Goal: Navigation & Orientation: Find specific page/section

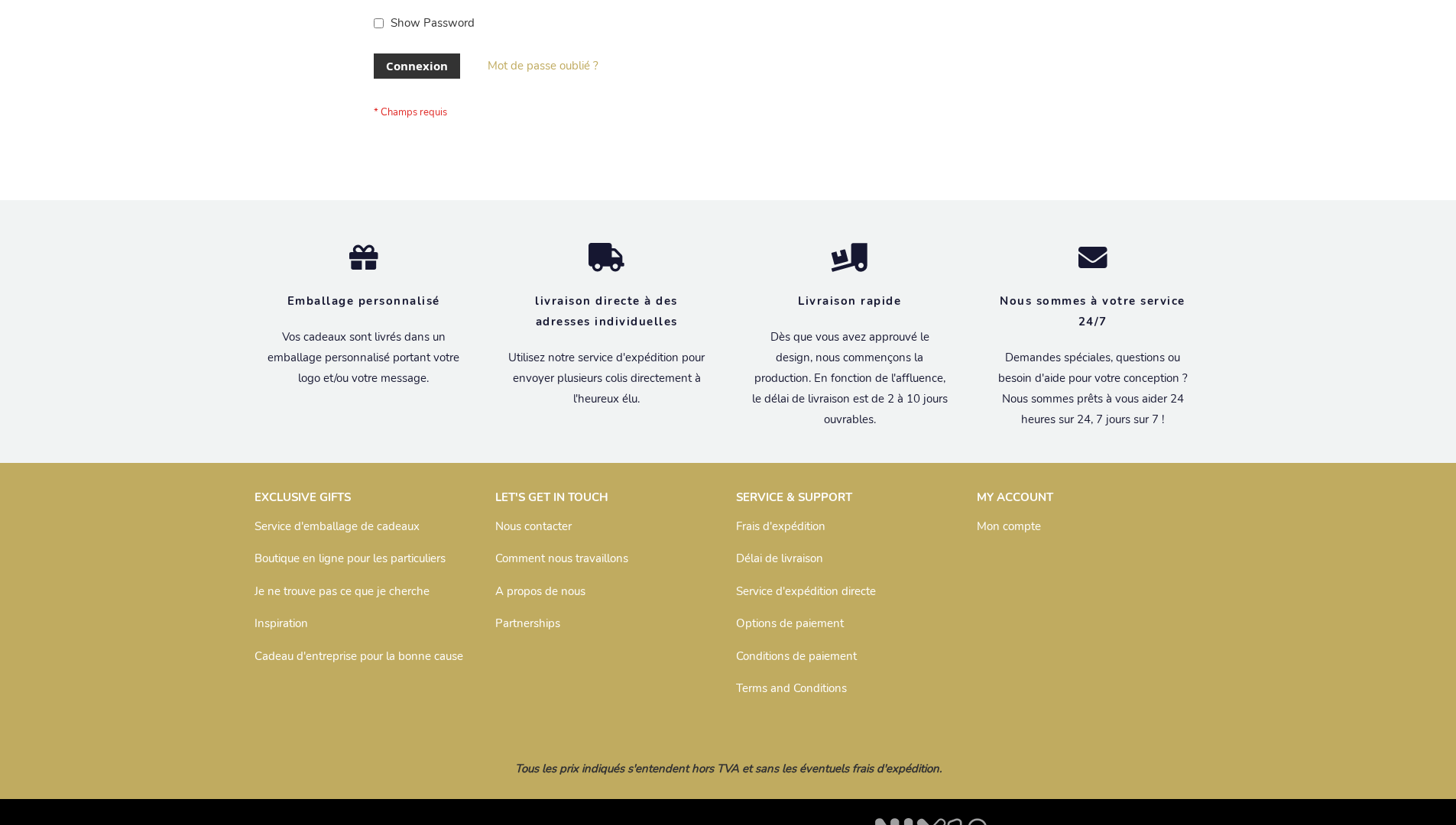
scroll to position [527, 0]
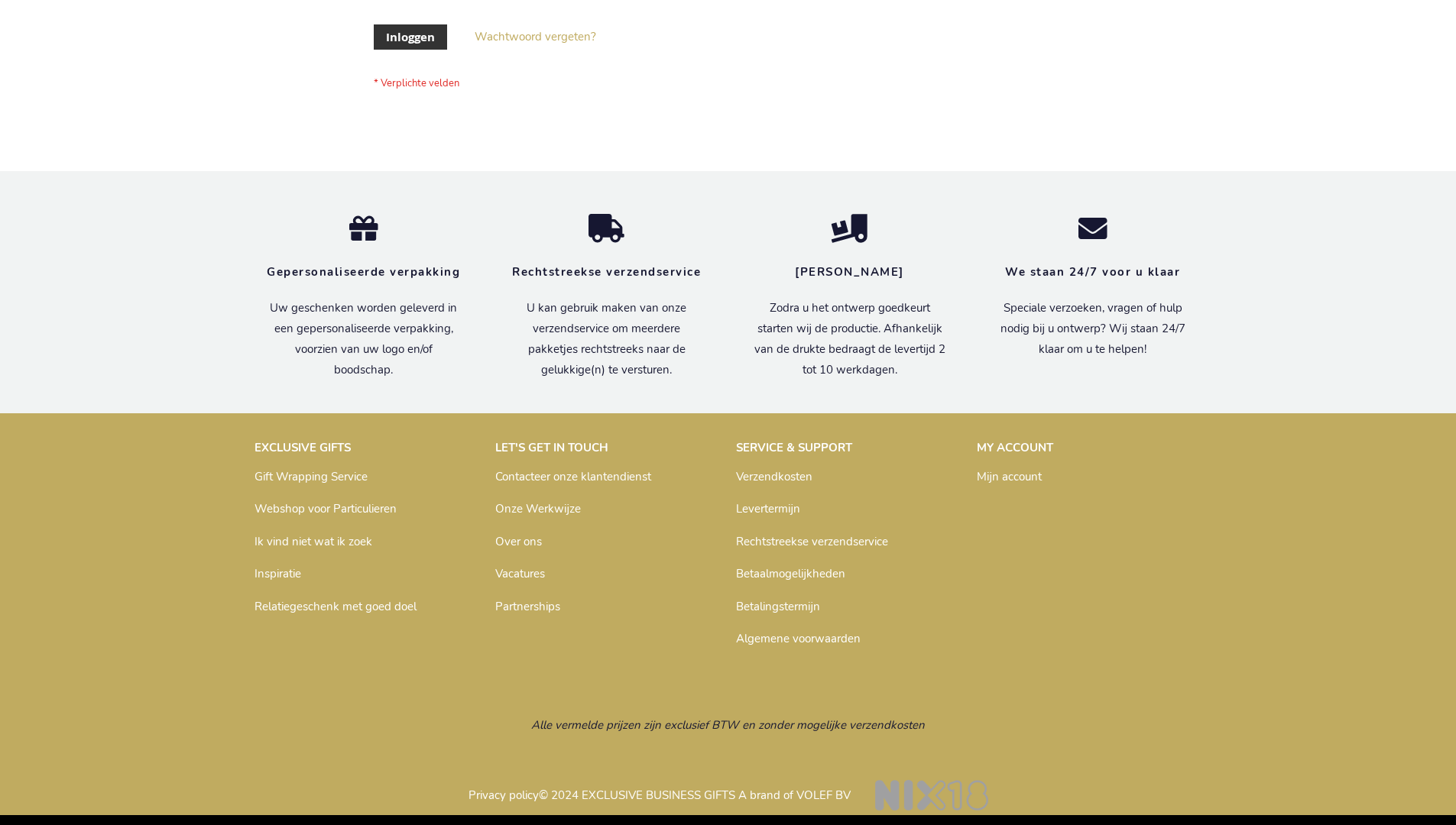
scroll to position [519, 0]
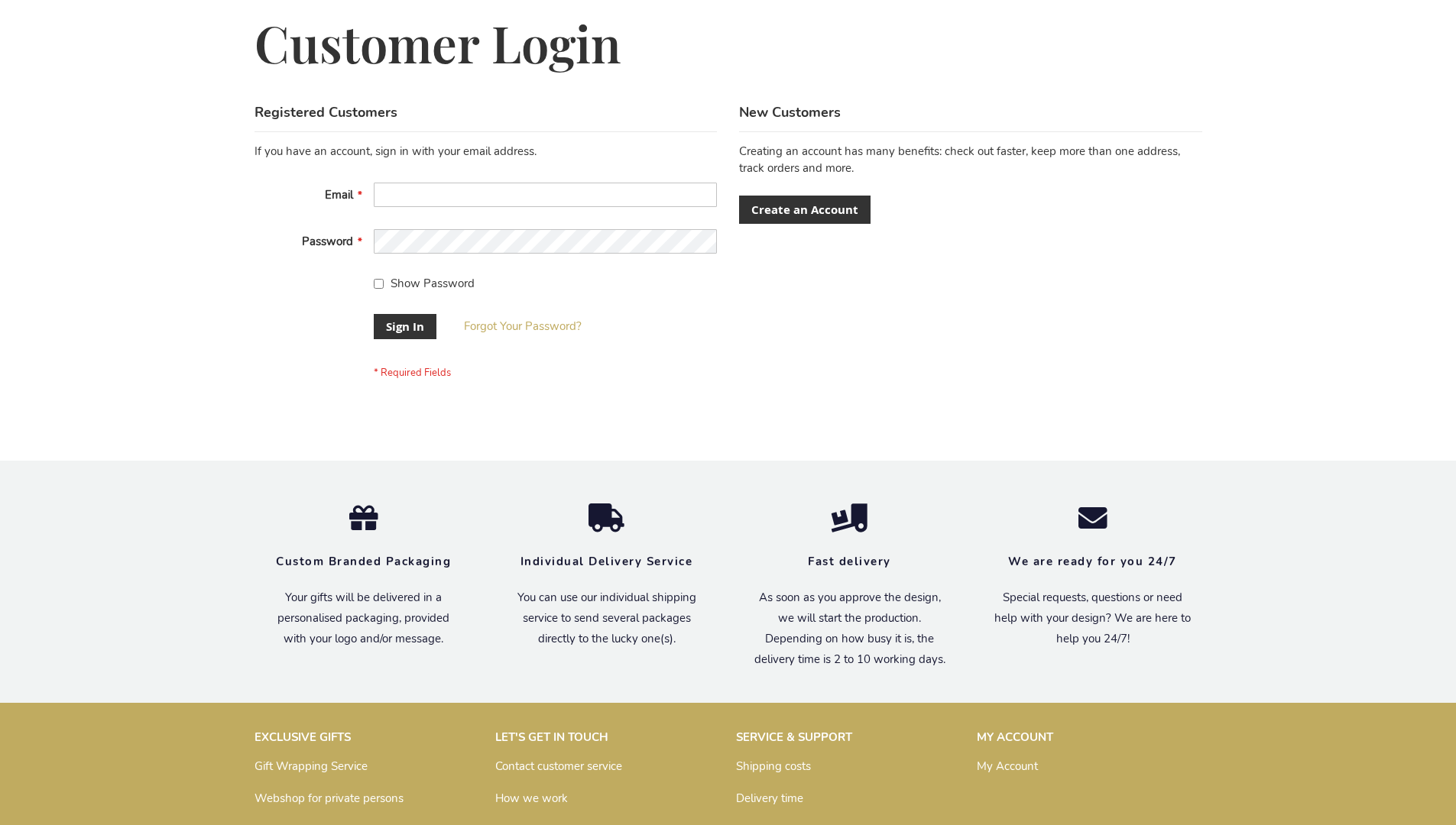
scroll to position [491, 0]
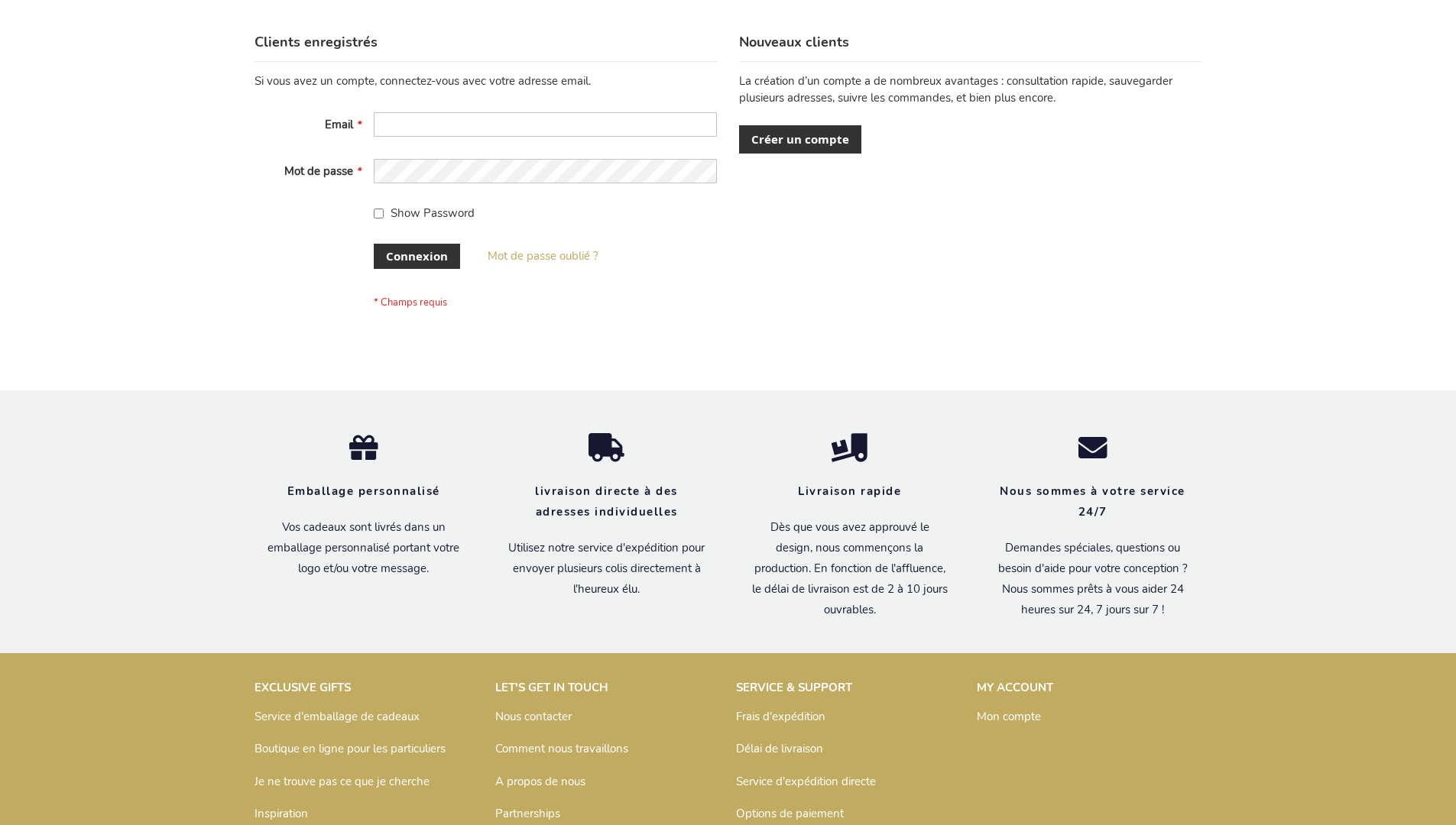
scroll to position [527, 0]
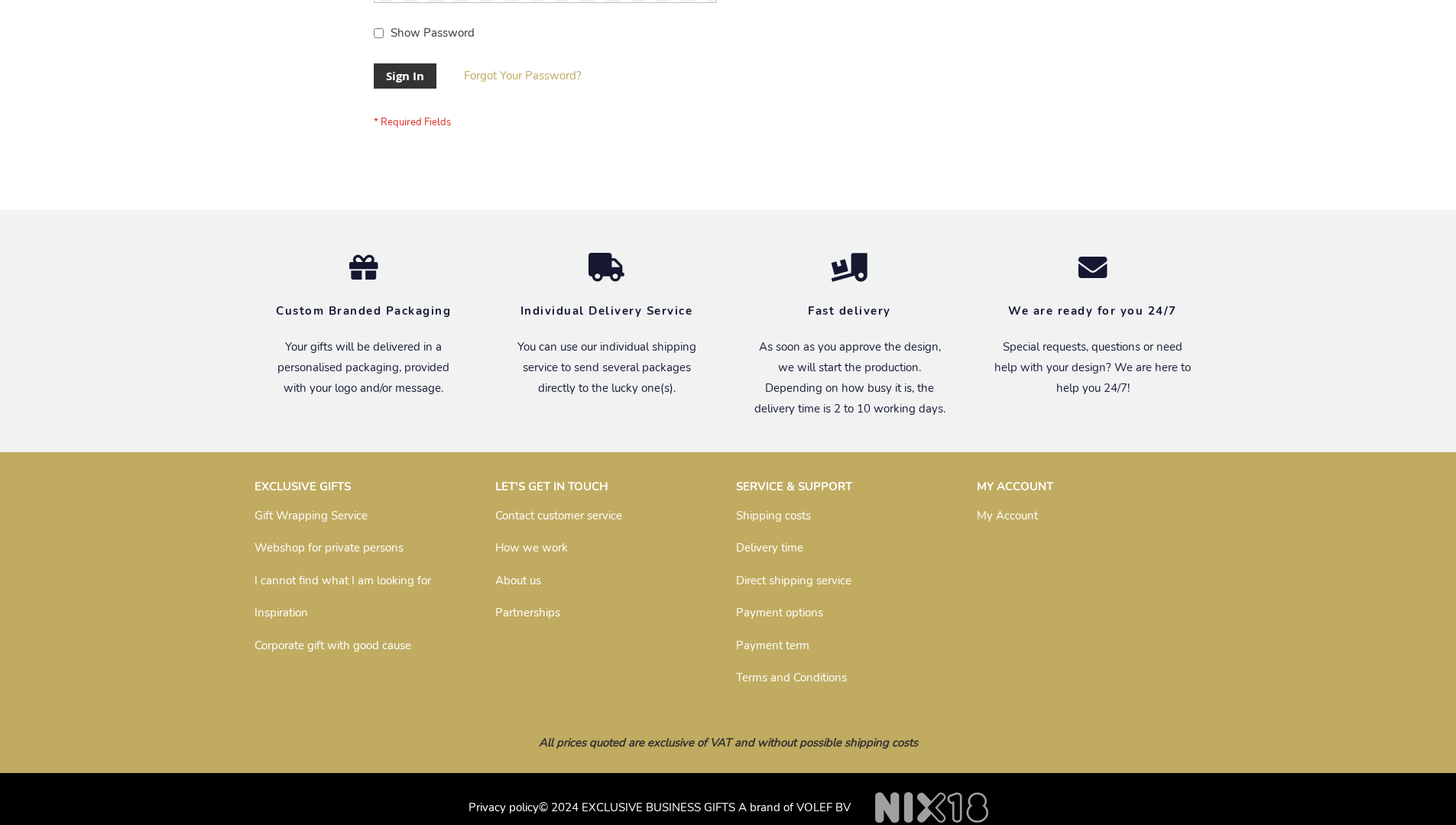
scroll to position [491, 0]
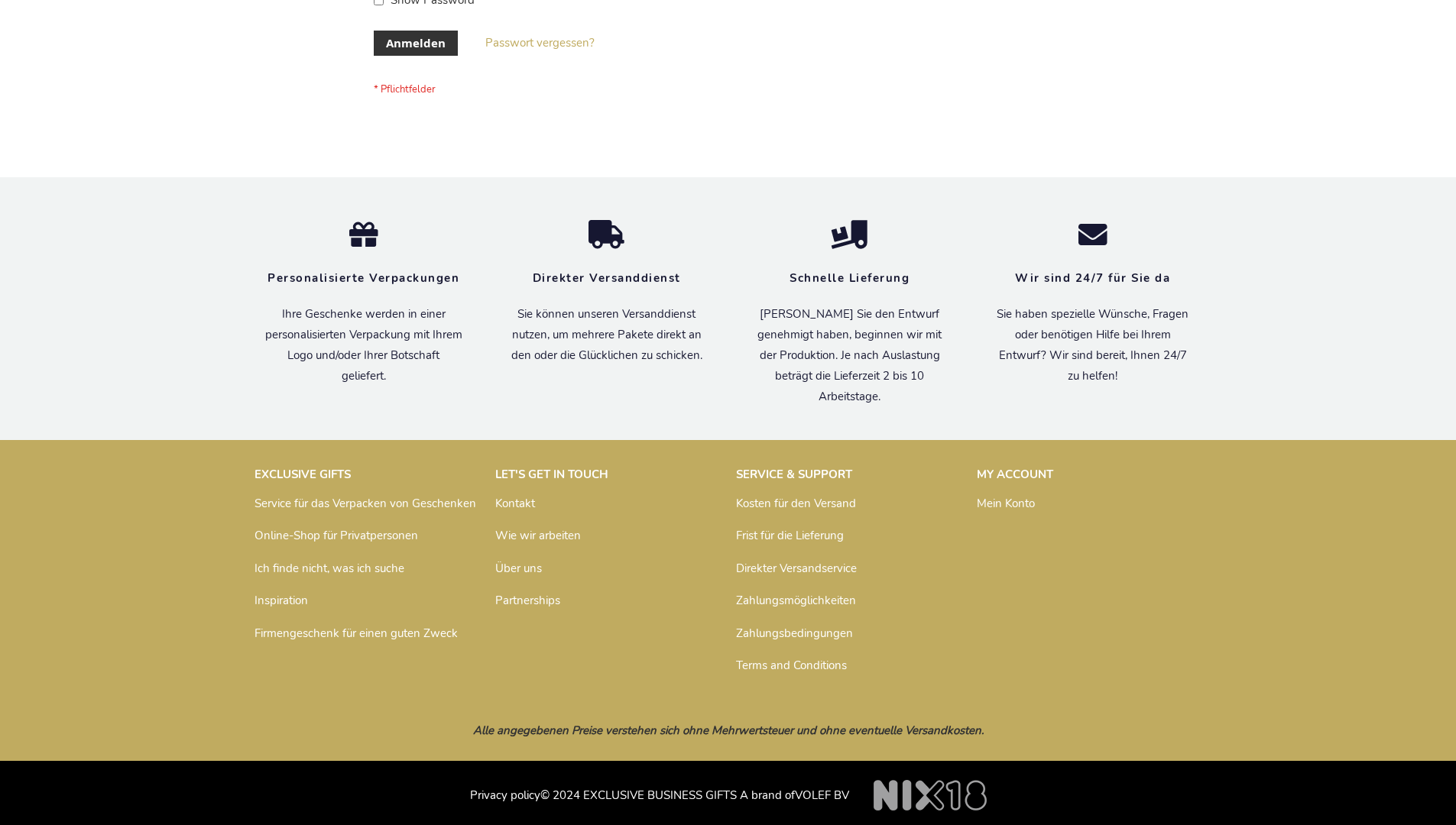
scroll to position [512, 0]
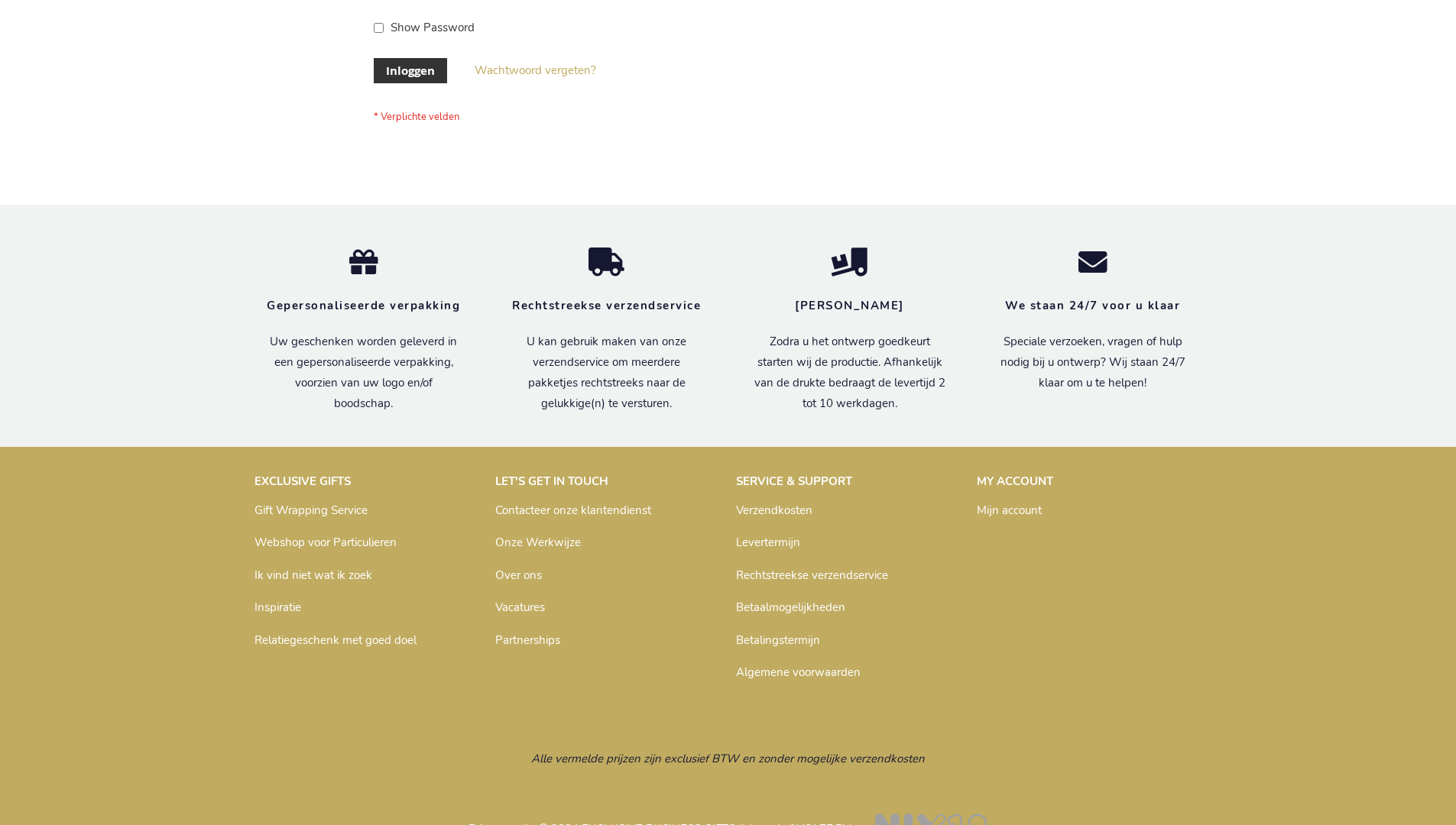
scroll to position [519, 0]
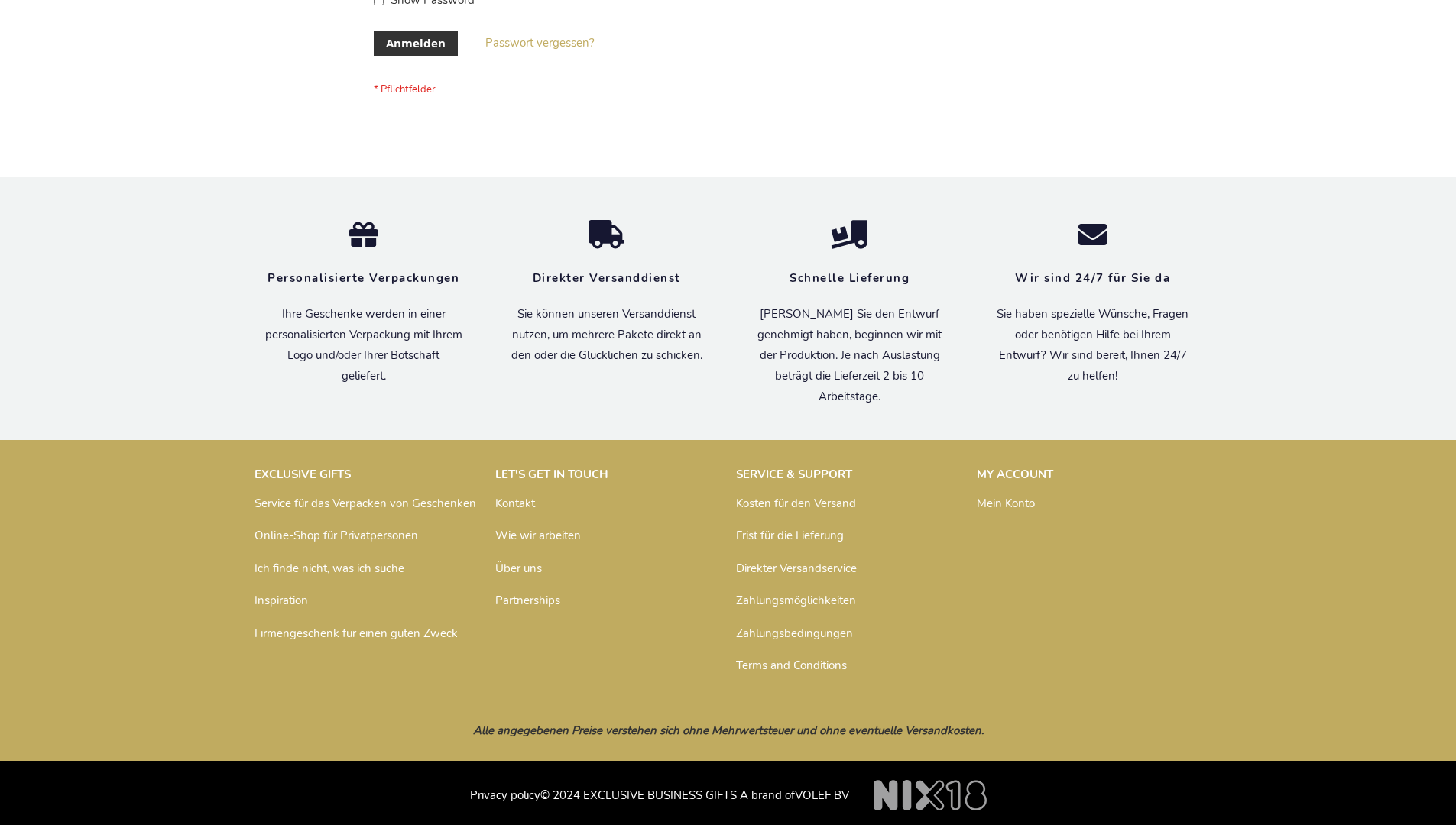
scroll to position [512, 0]
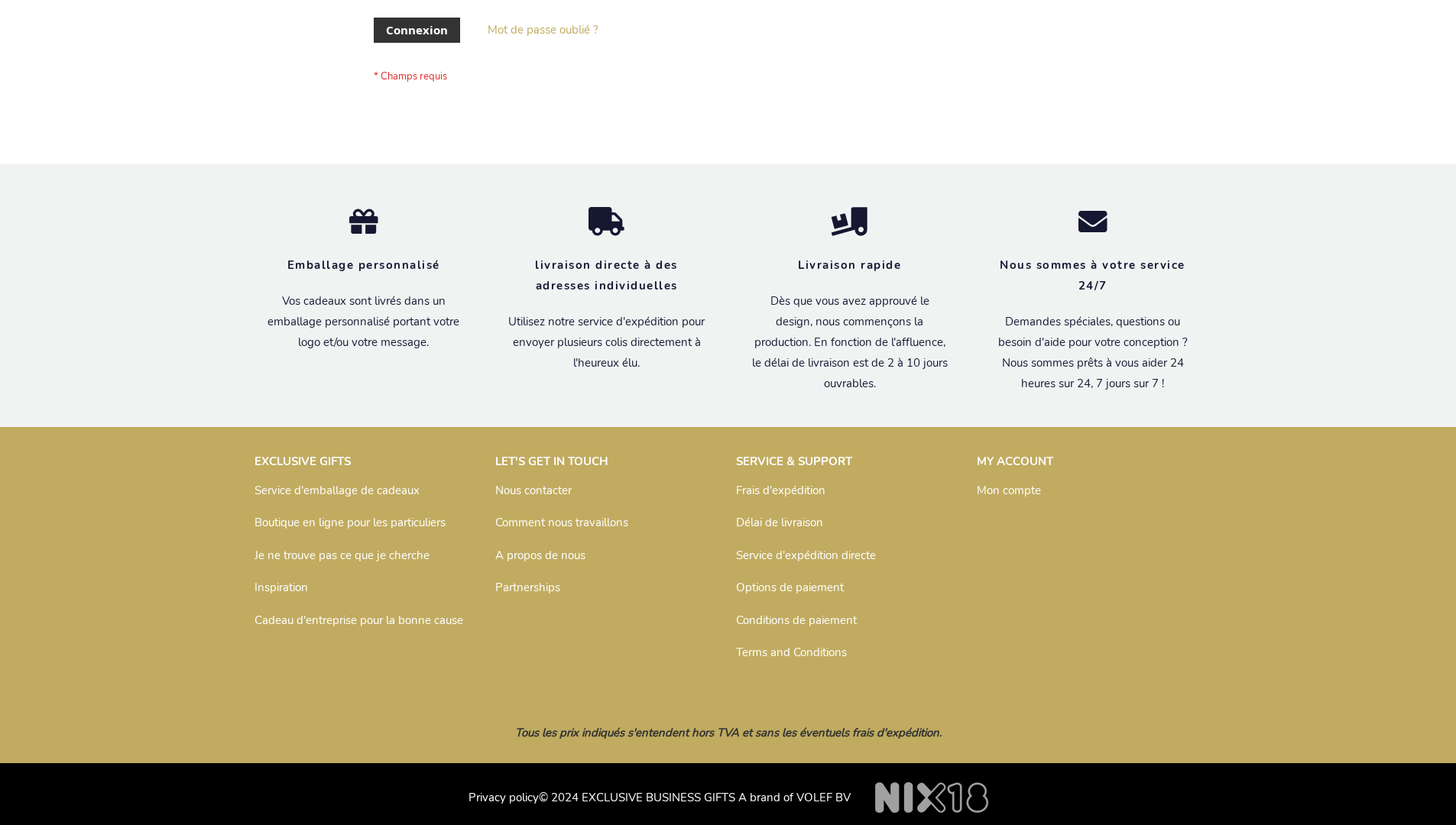
scroll to position [527, 0]
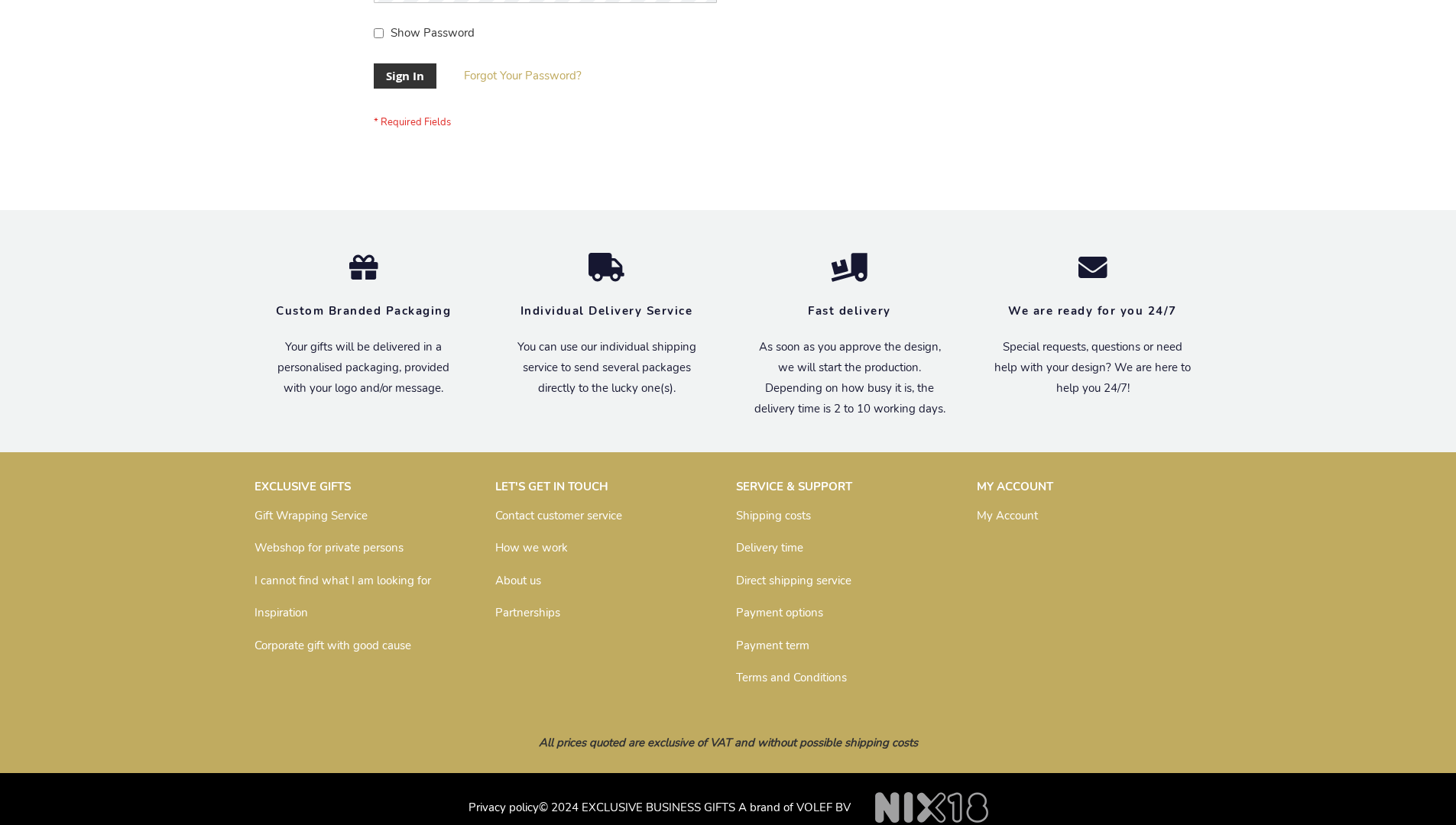
scroll to position [491, 0]
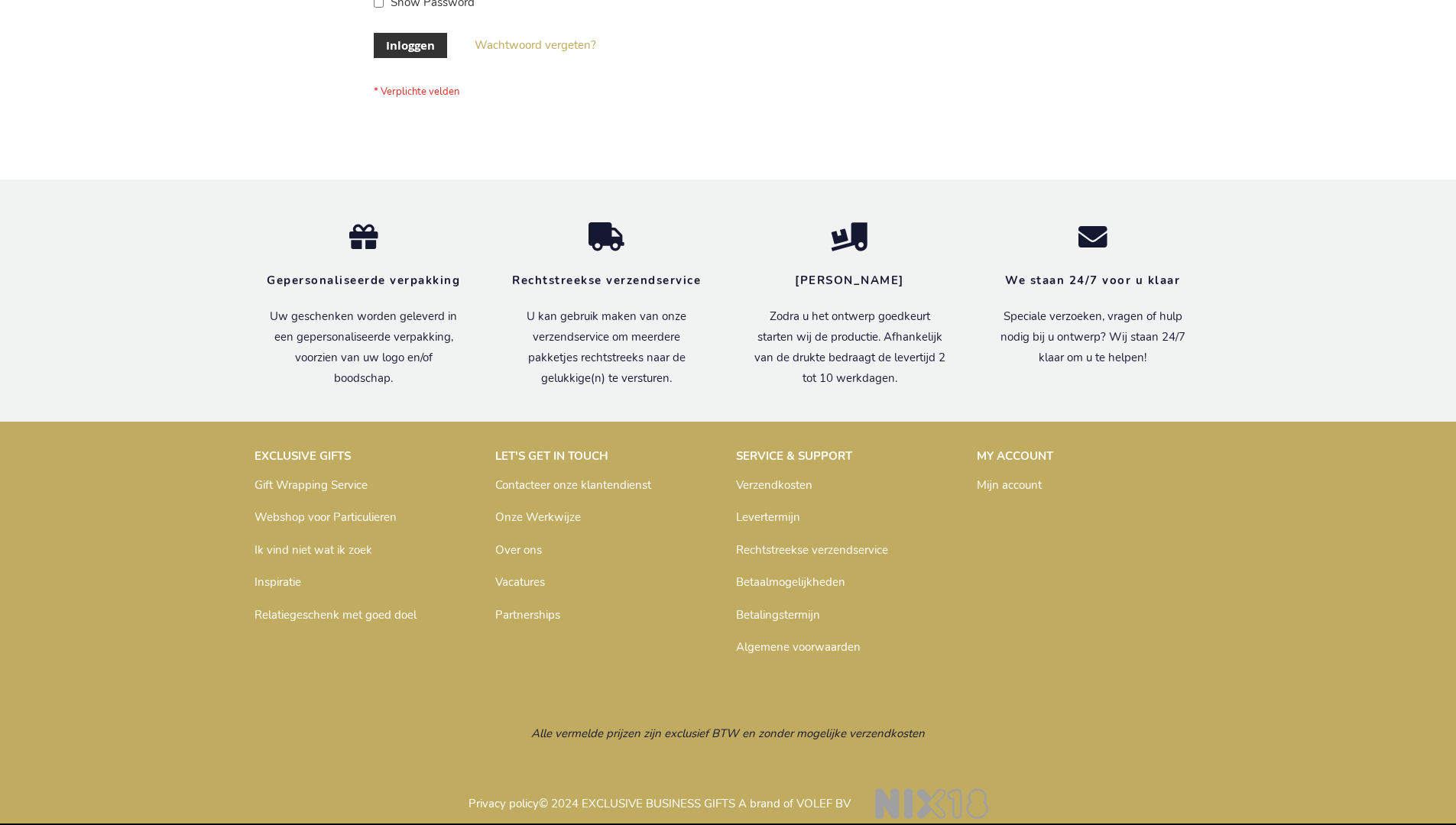
scroll to position [519, 0]
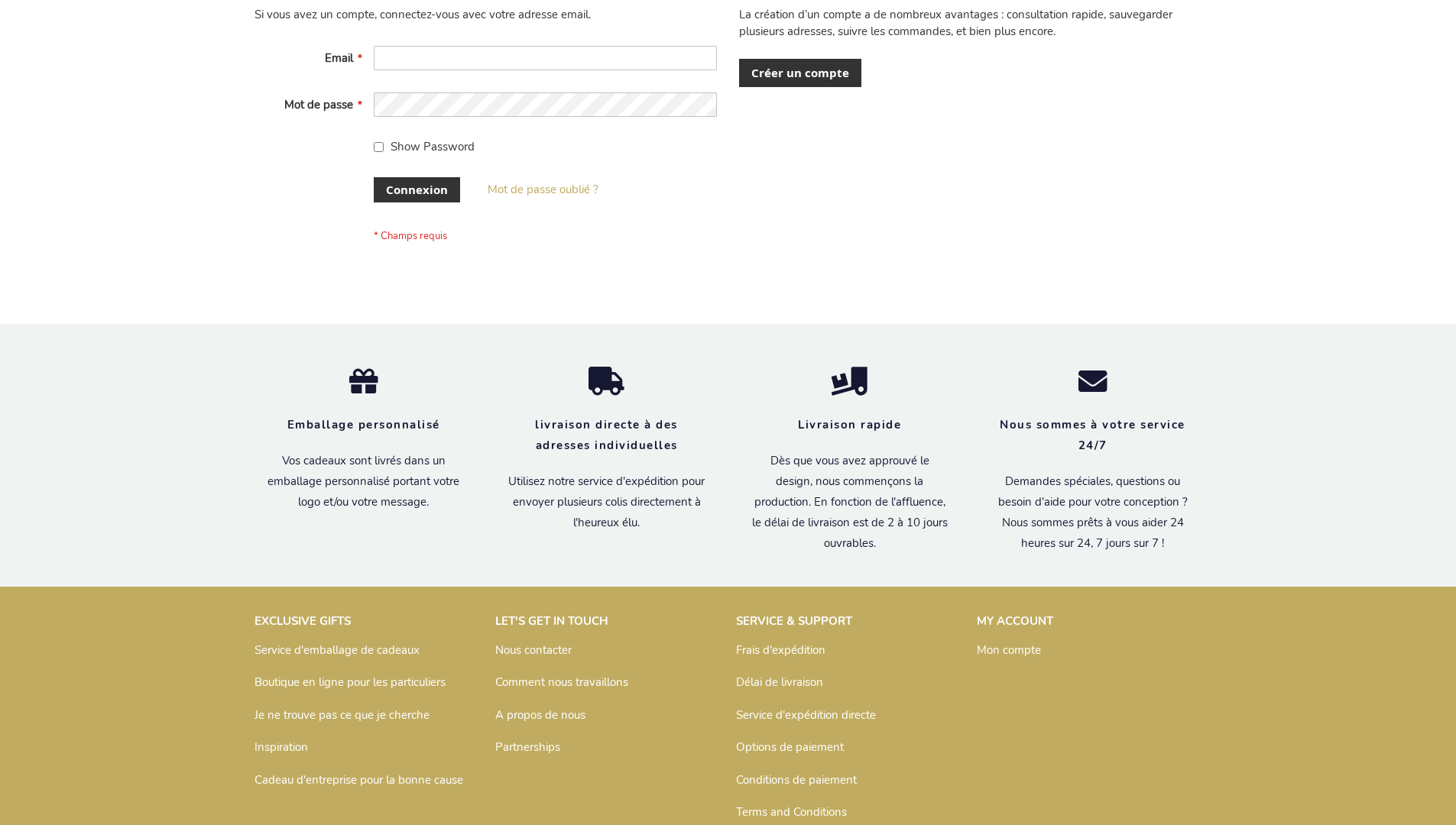
scroll to position [527, 0]
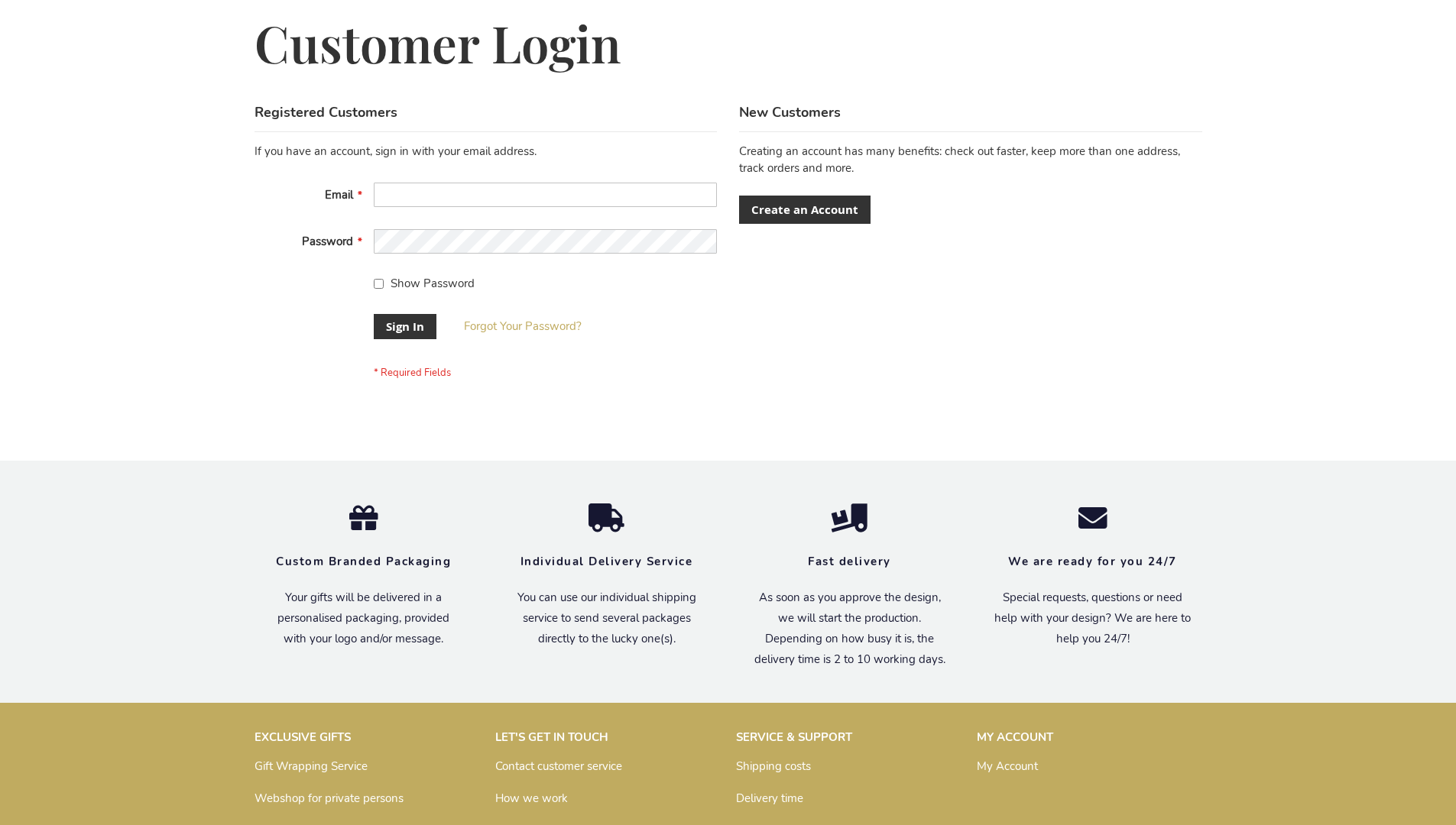
scroll to position [491, 0]
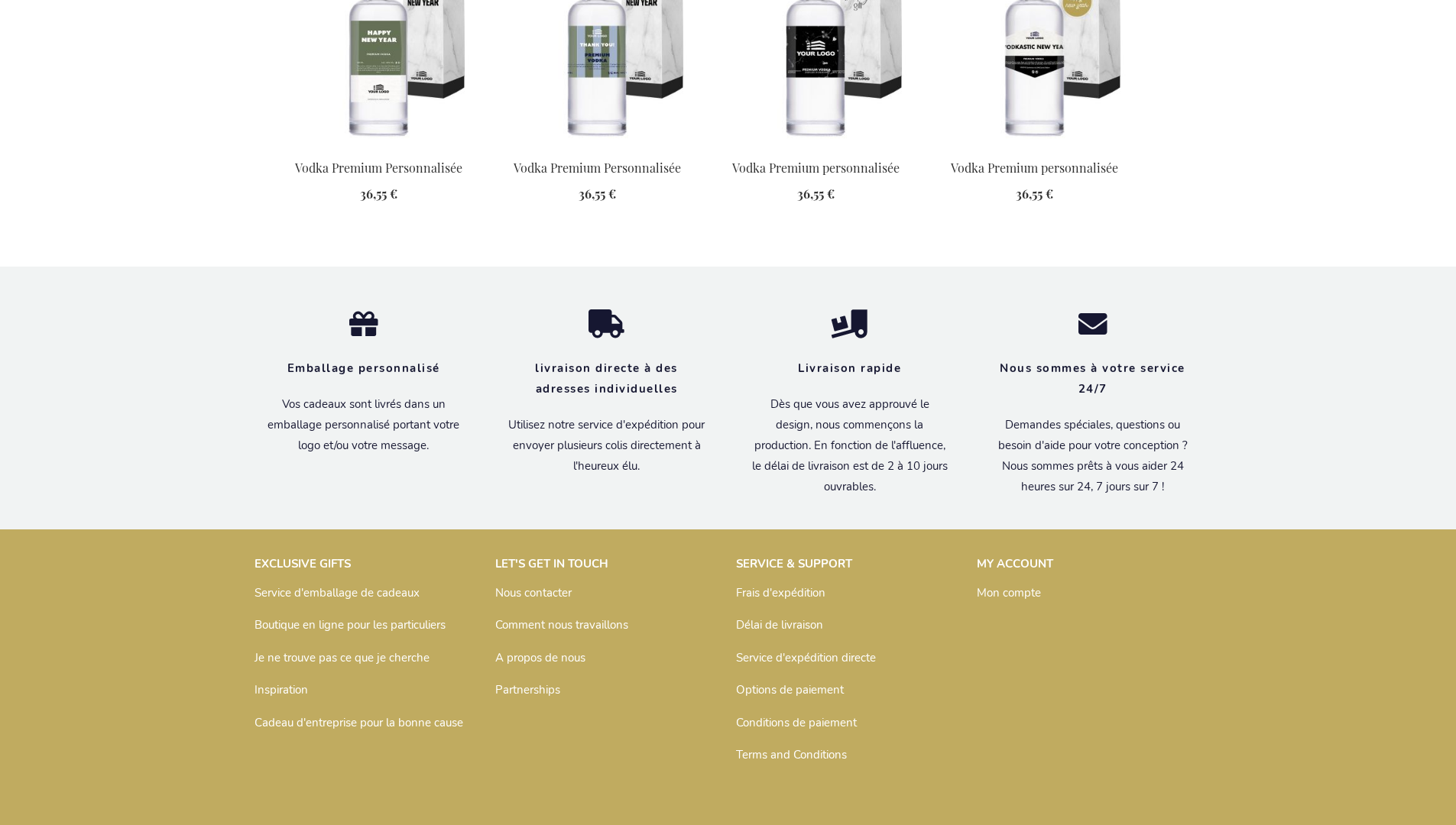
scroll to position [1962, 0]
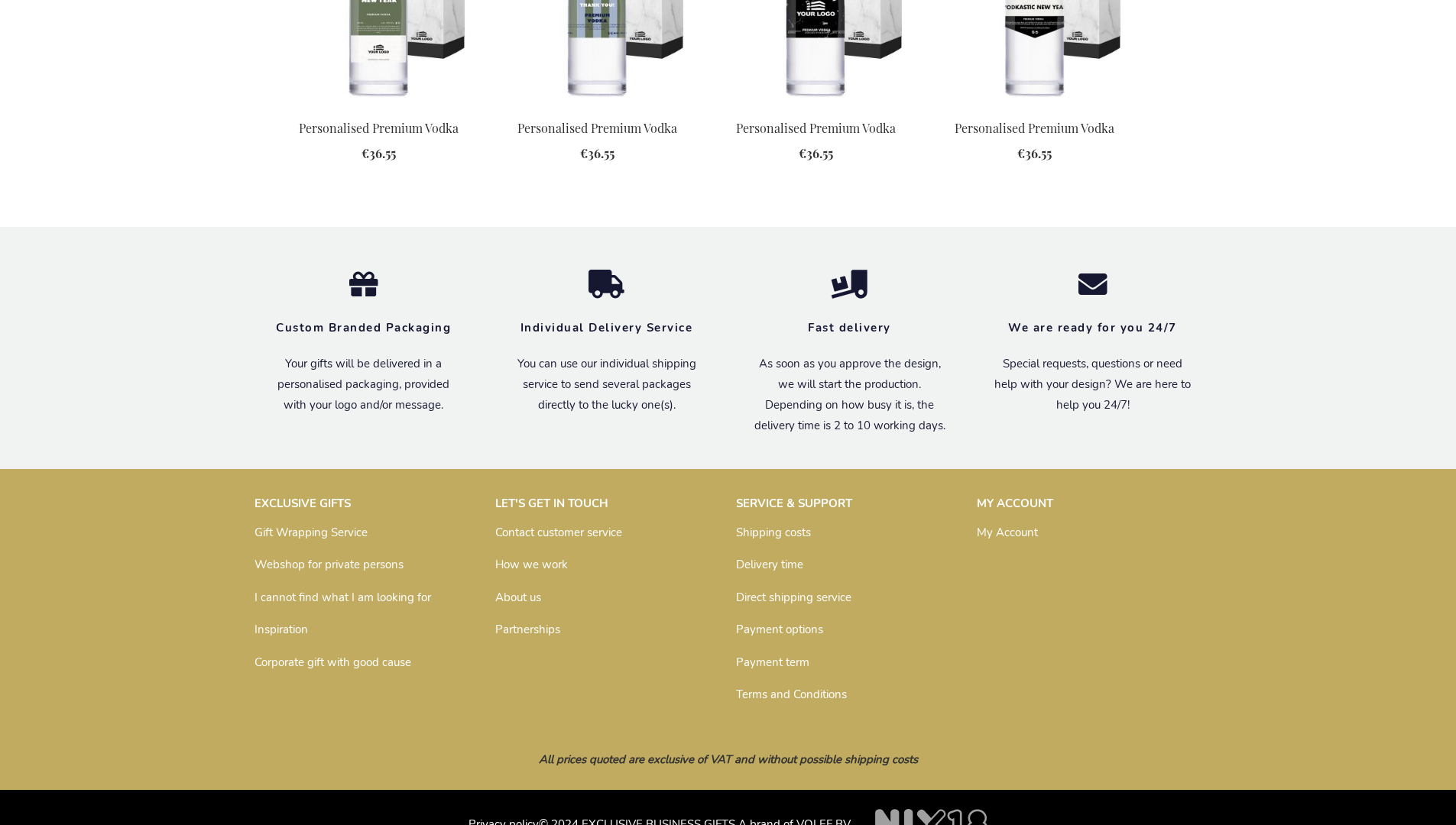
scroll to position [1910, 0]
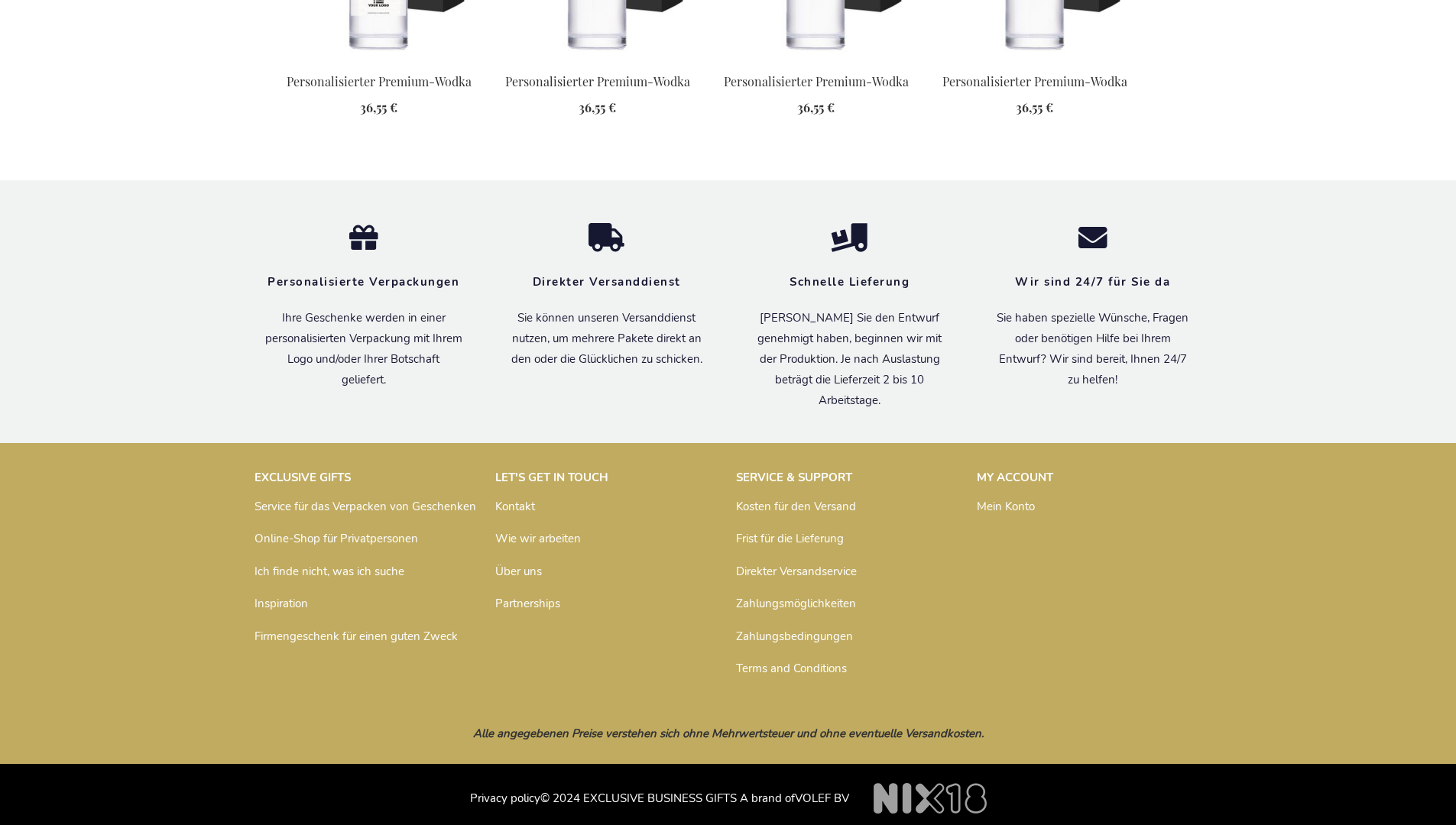
scroll to position [1948, 0]
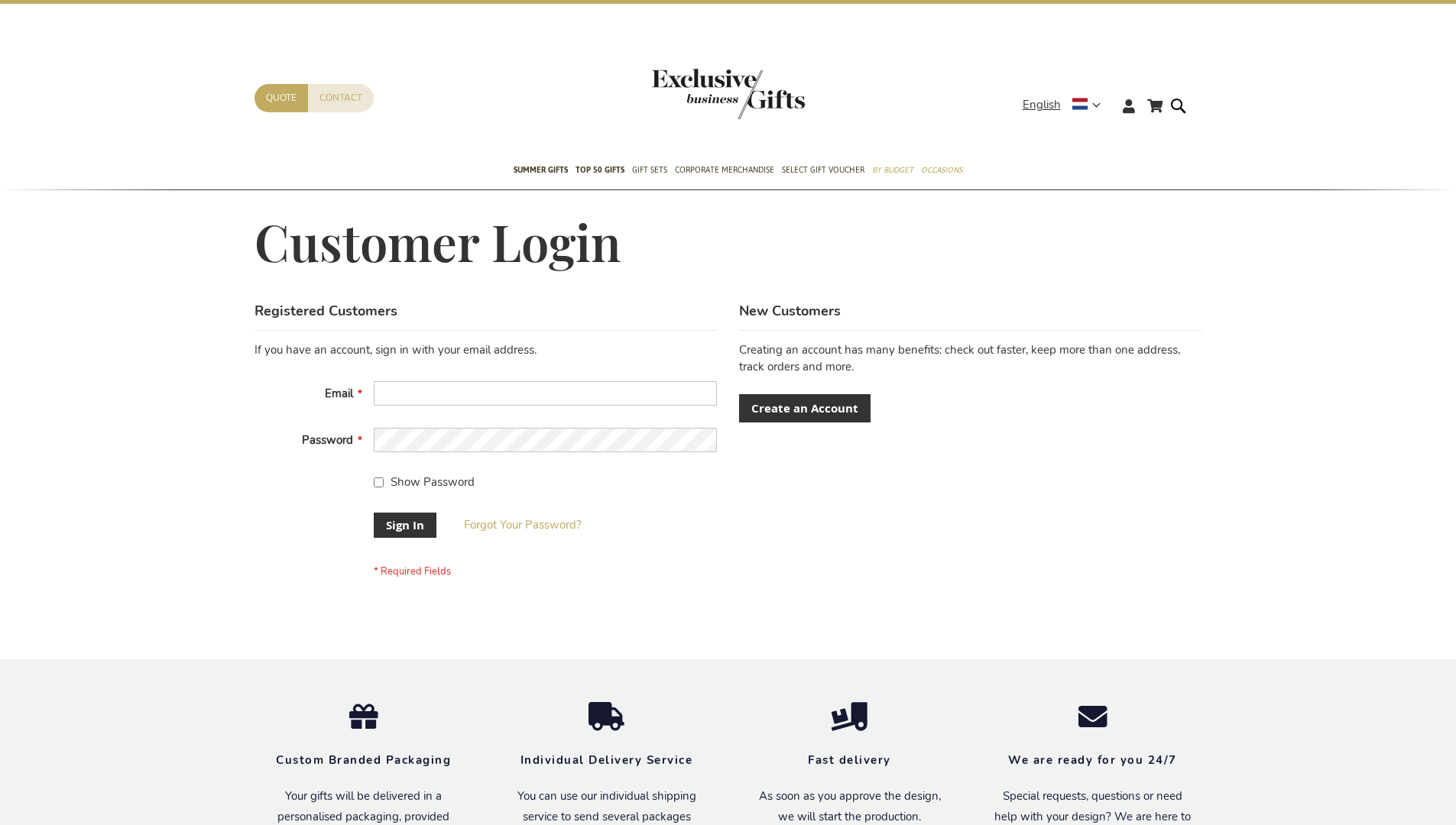
scroll to position [491, 0]
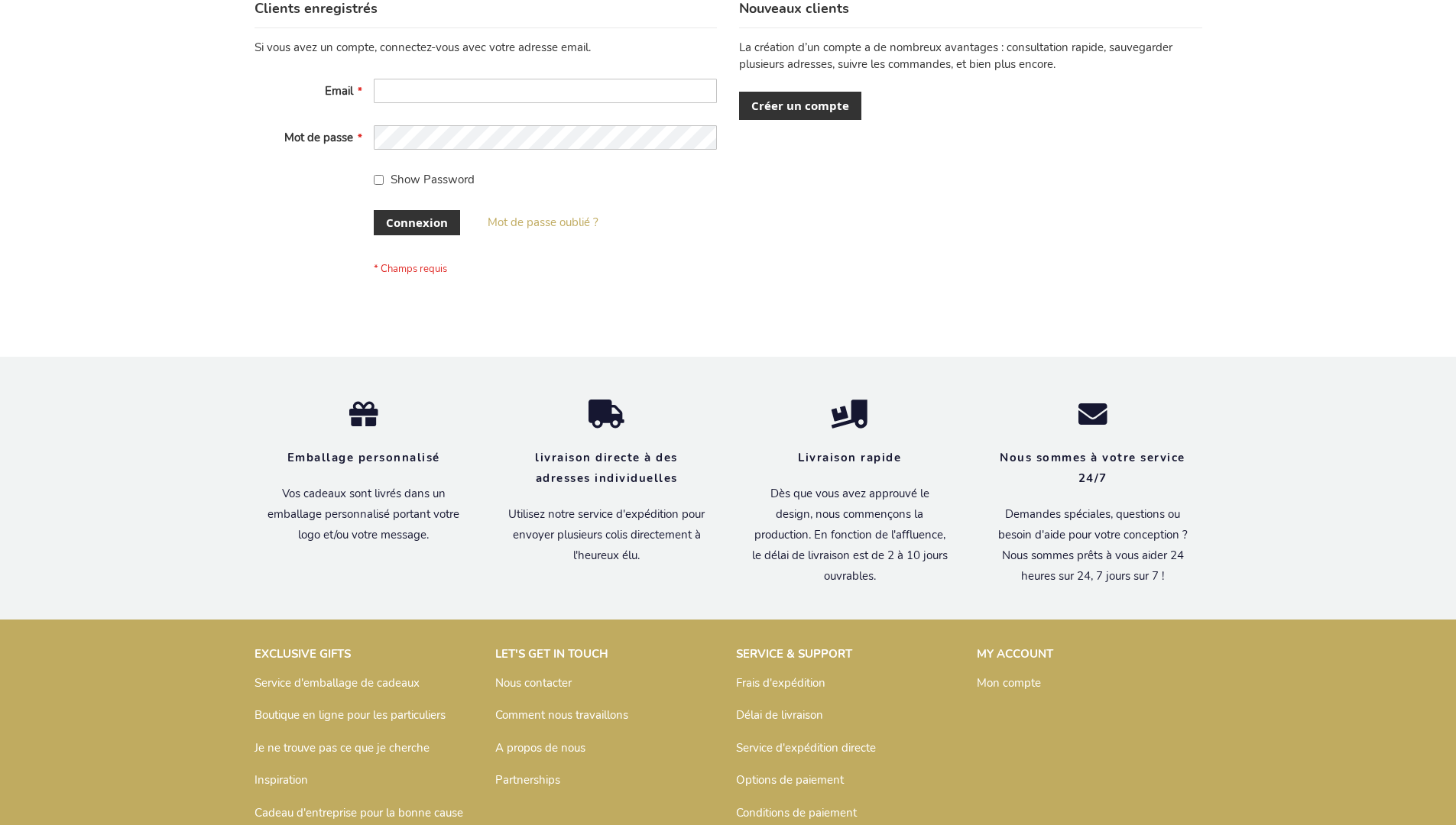
scroll to position [527, 0]
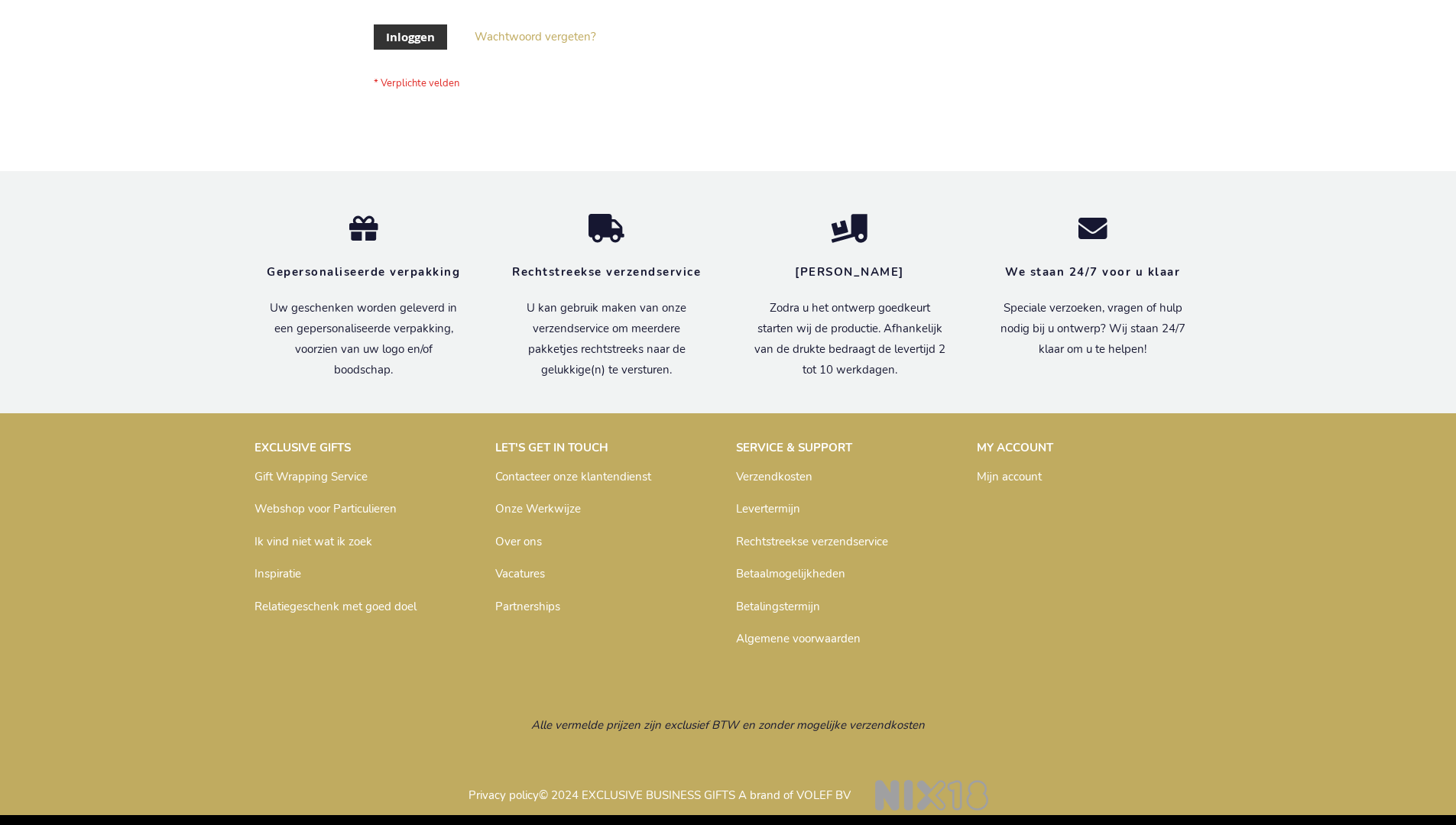
scroll to position [519, 0]
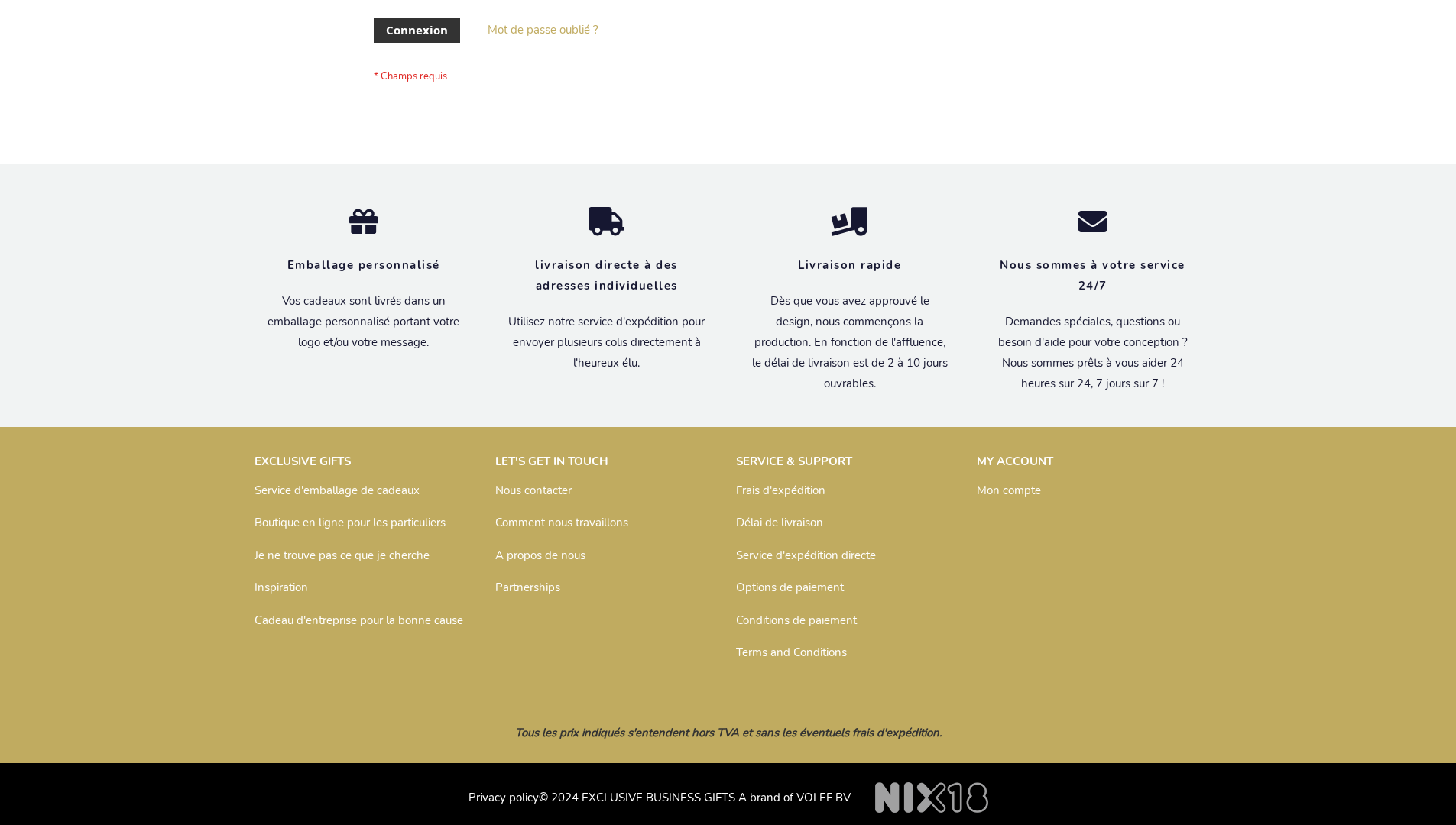
scroll to position [527, 0]
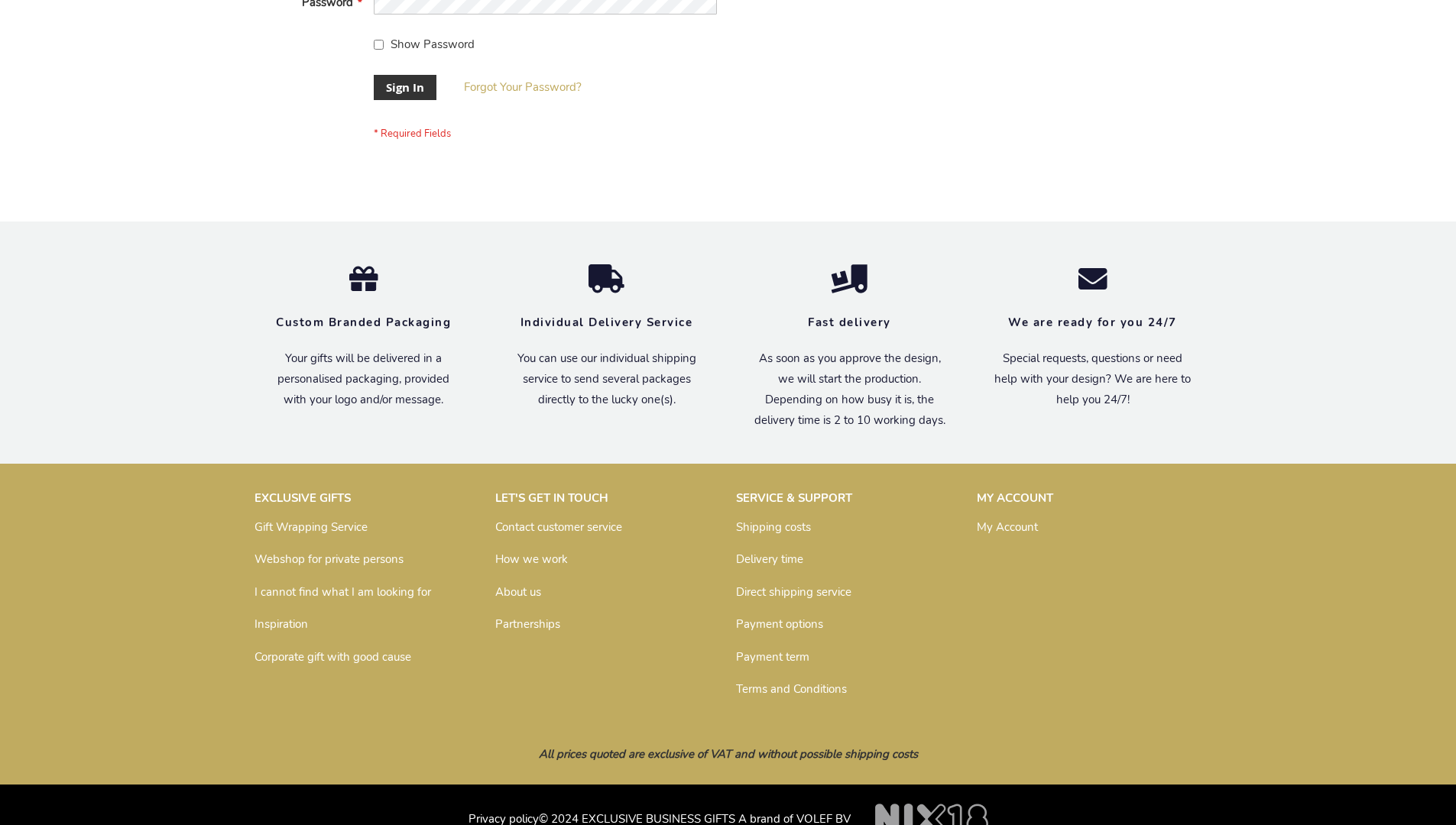
scroll to position [491, 0]
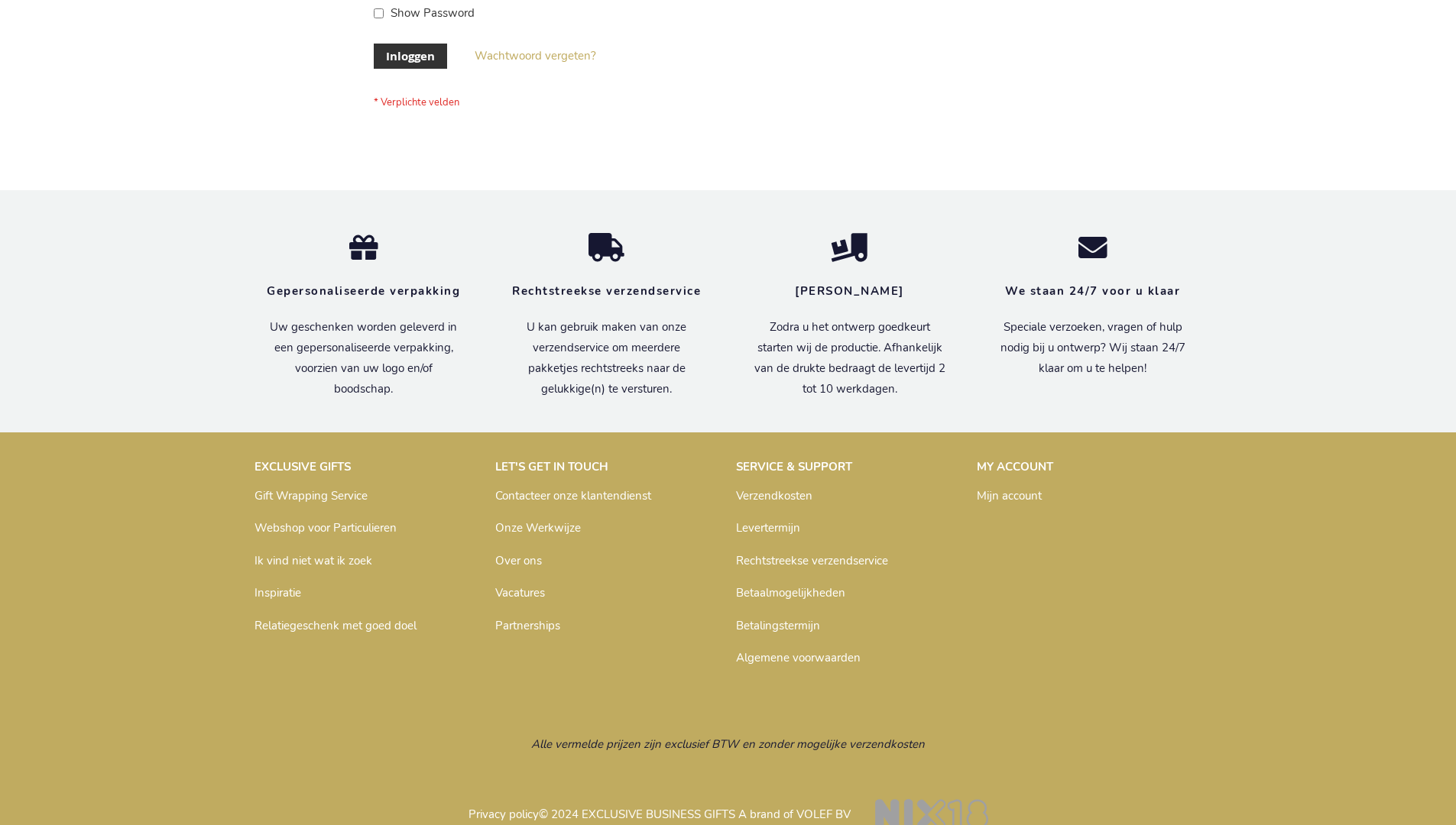
scroll to position [519, 0]
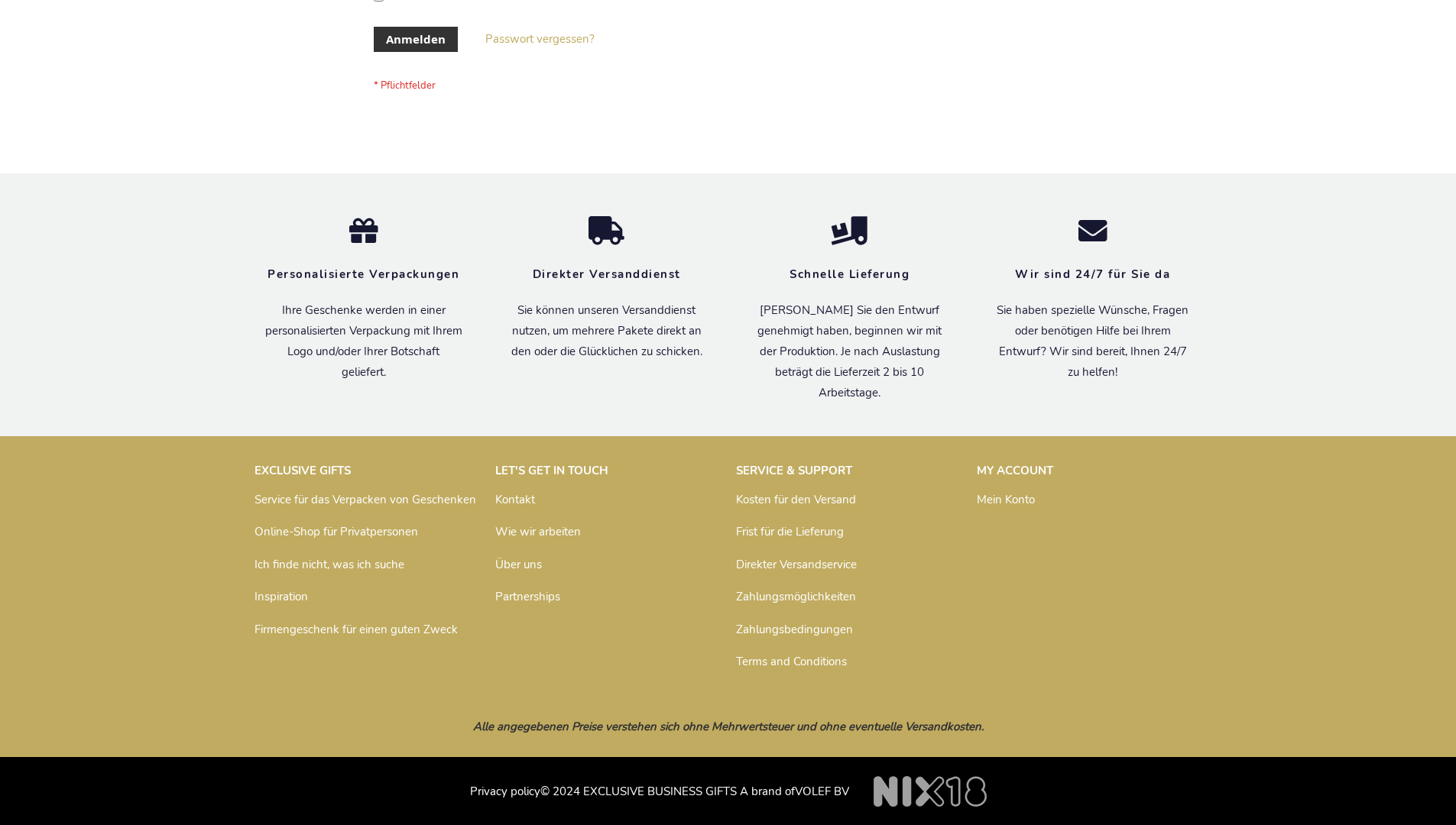
scroll to position [512, 0]
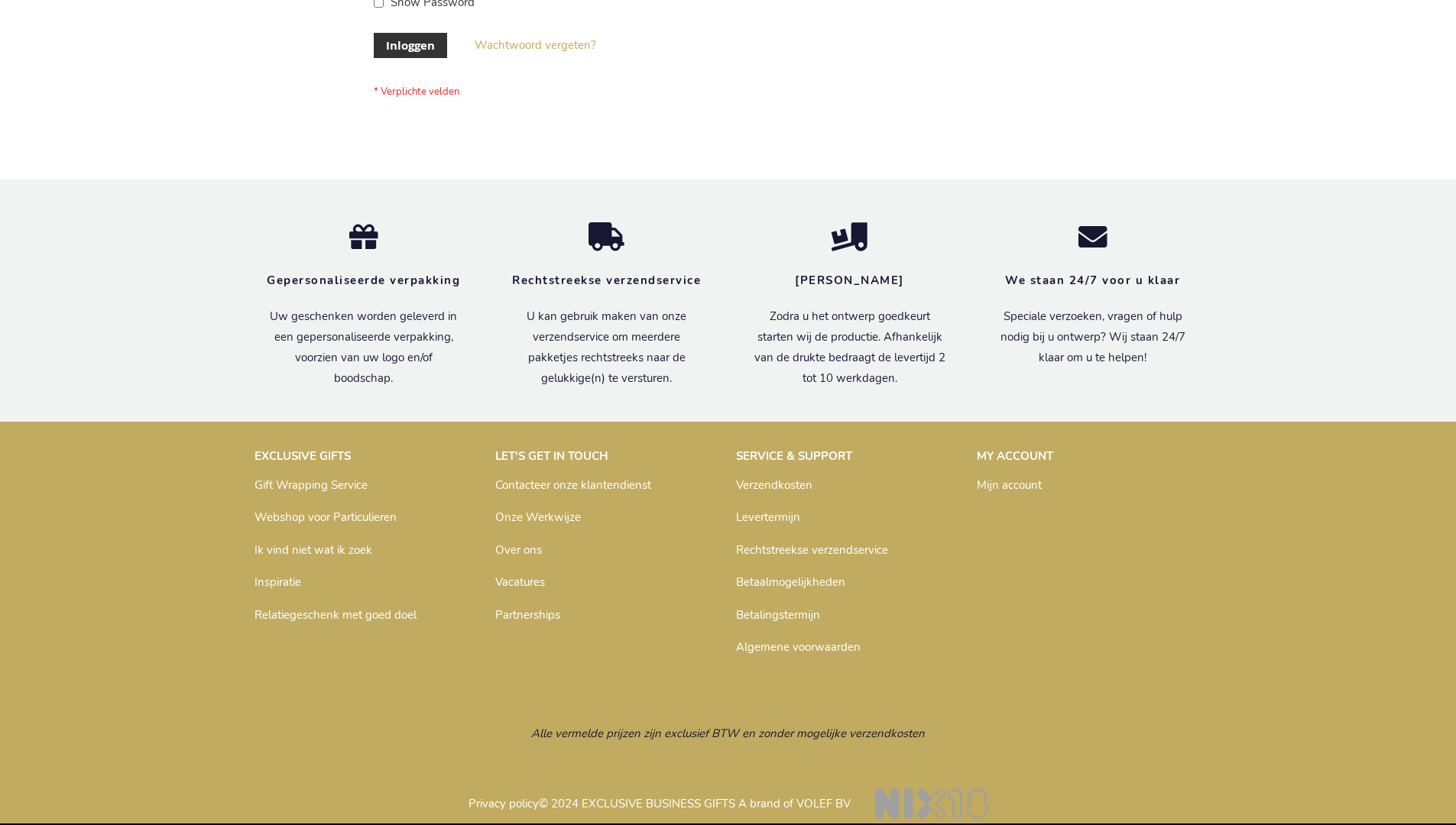
scroll to position [519, 0]
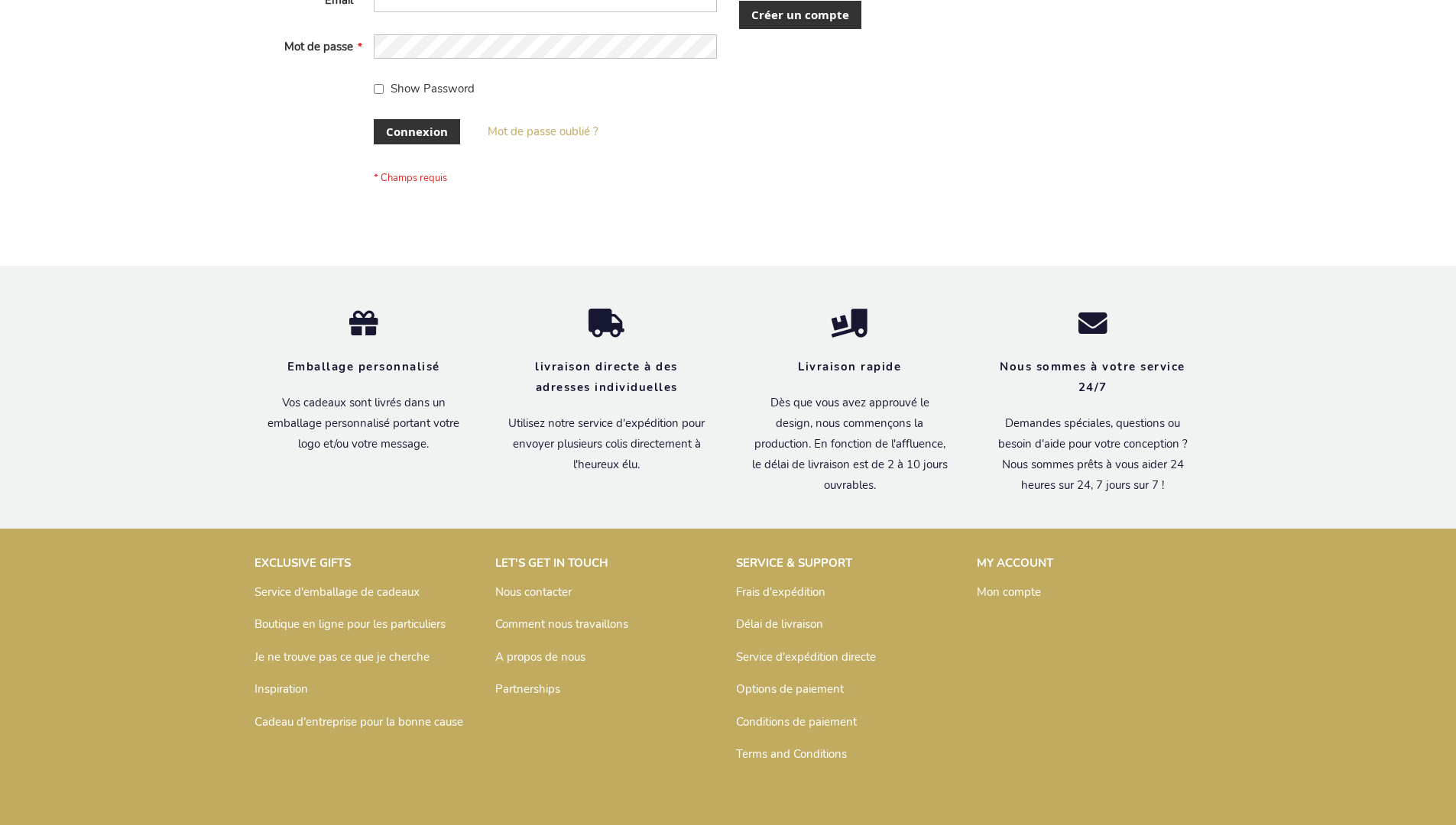
scroll to position [527, 0]
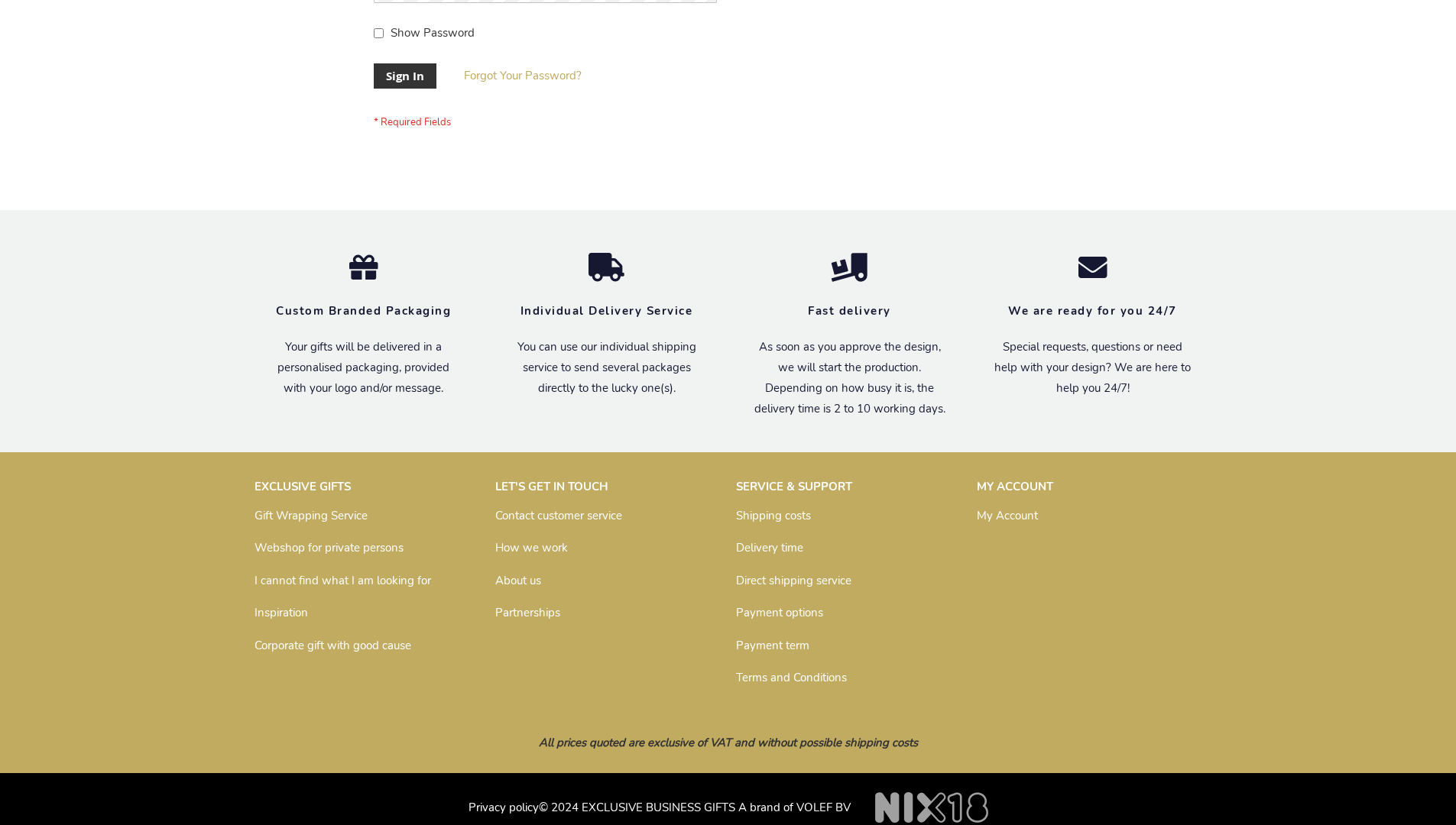
scroll to position [491, 0]
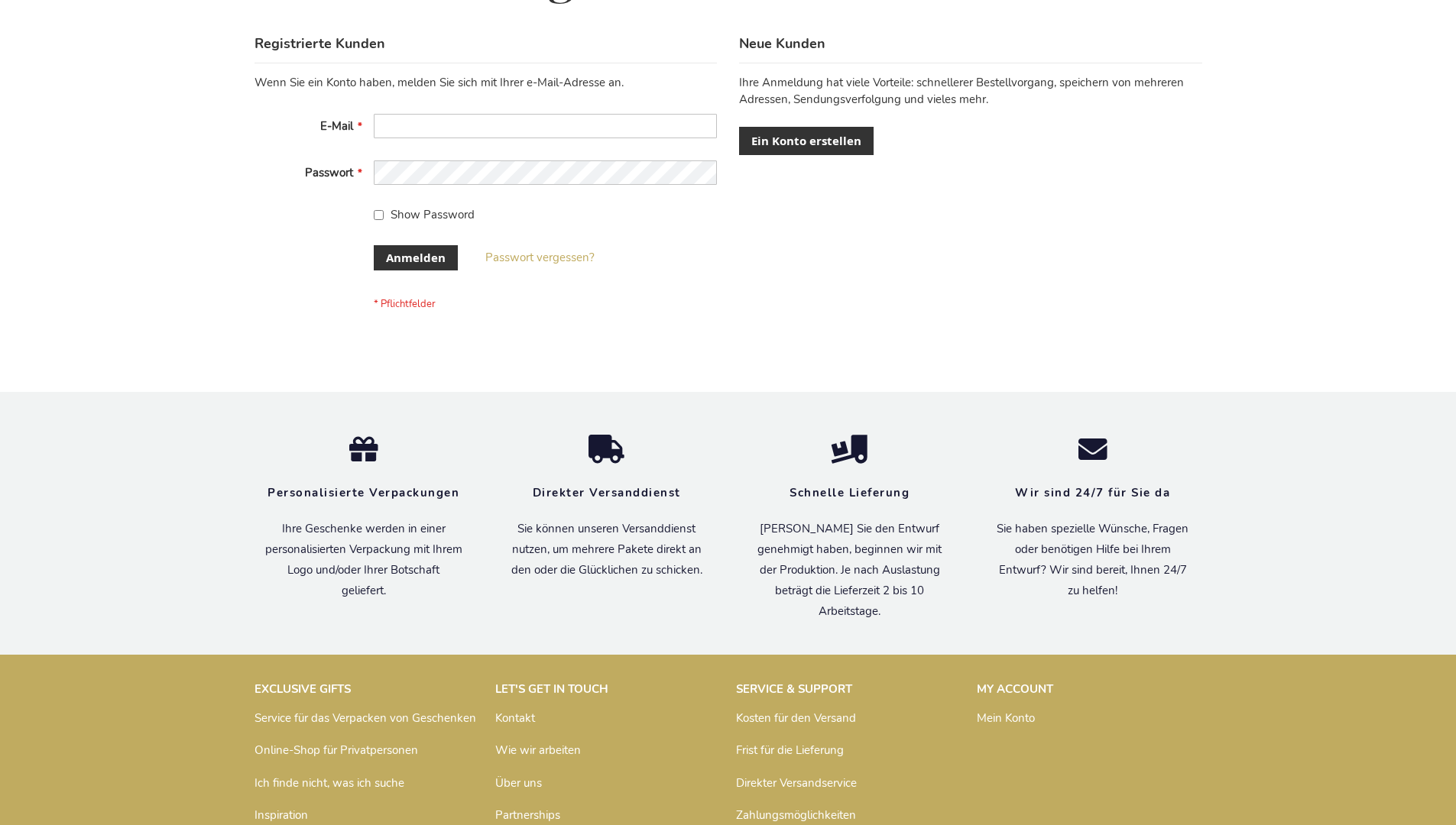
scroll to position [512, 0]
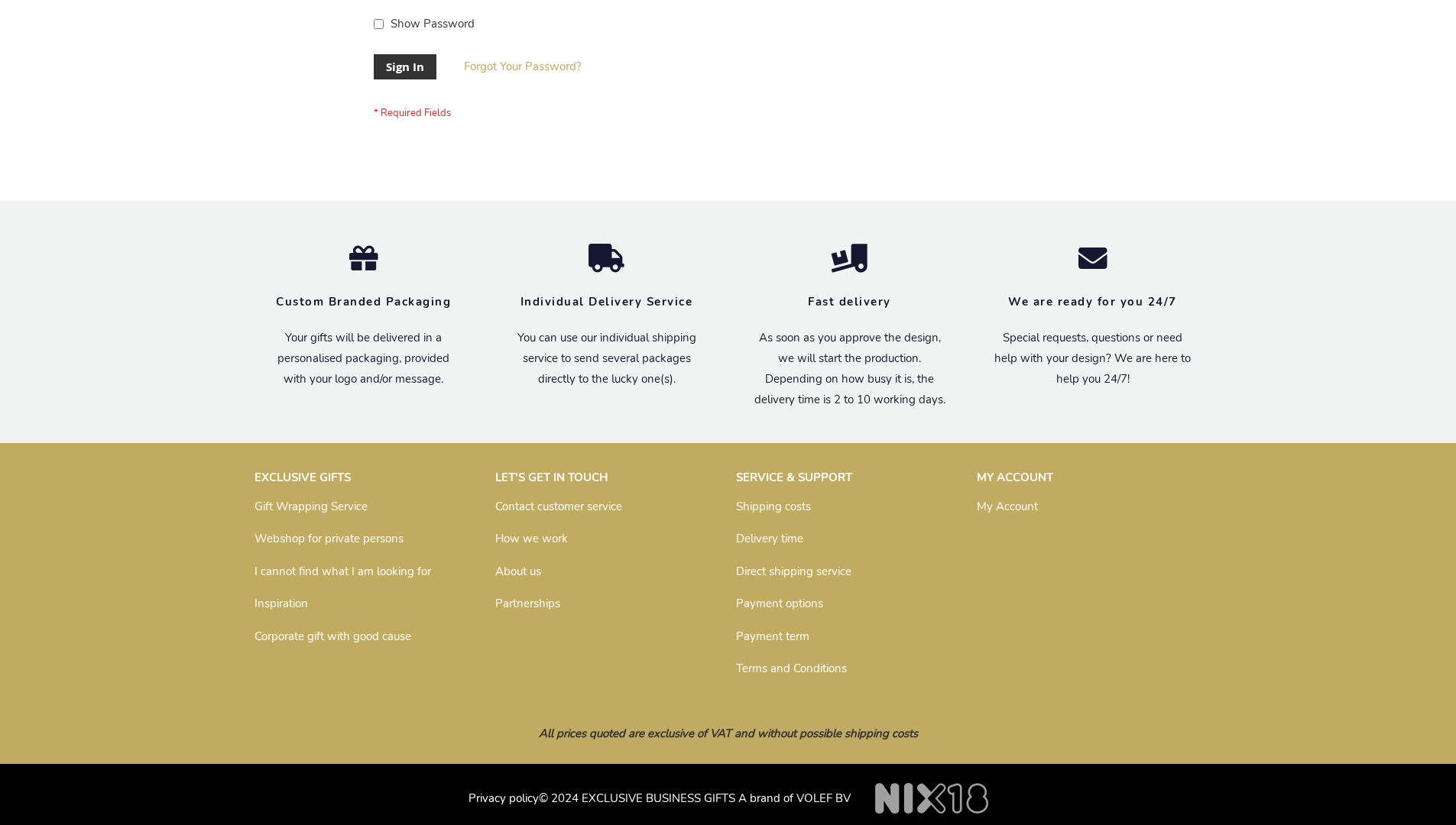
scroll to position [491, 0]
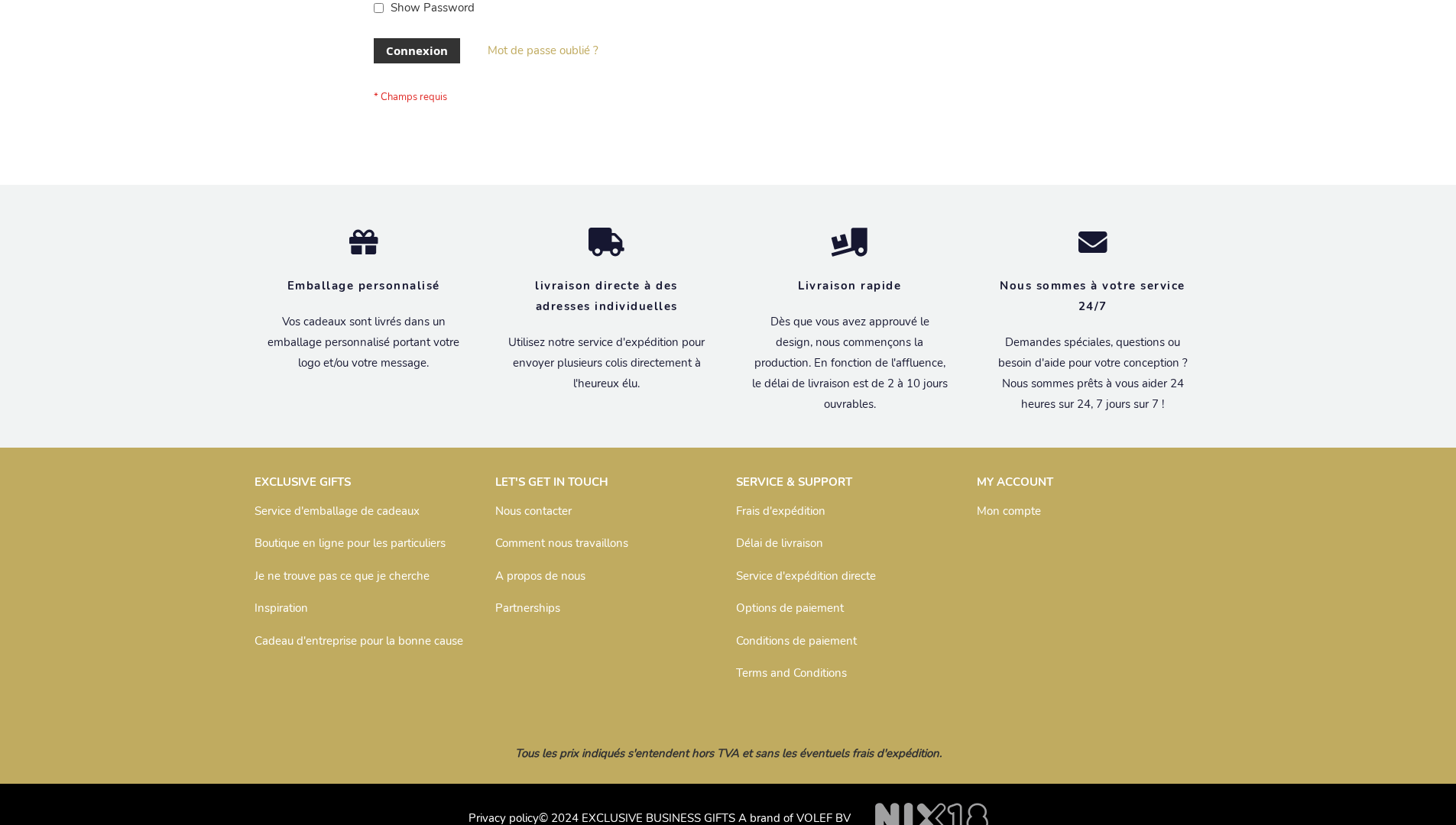
scroll to position [527, 0]
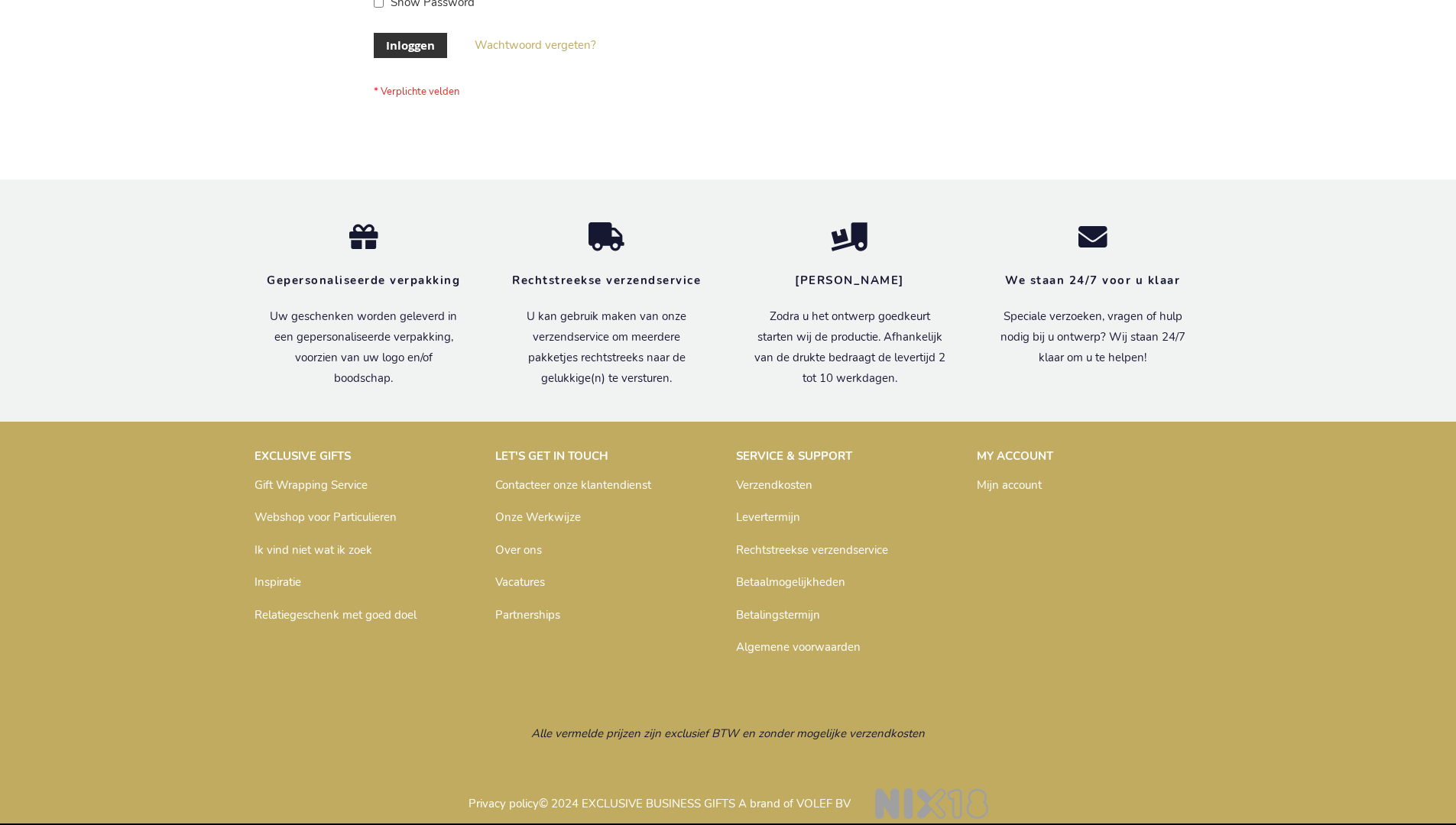
scroll to position [519, 0]
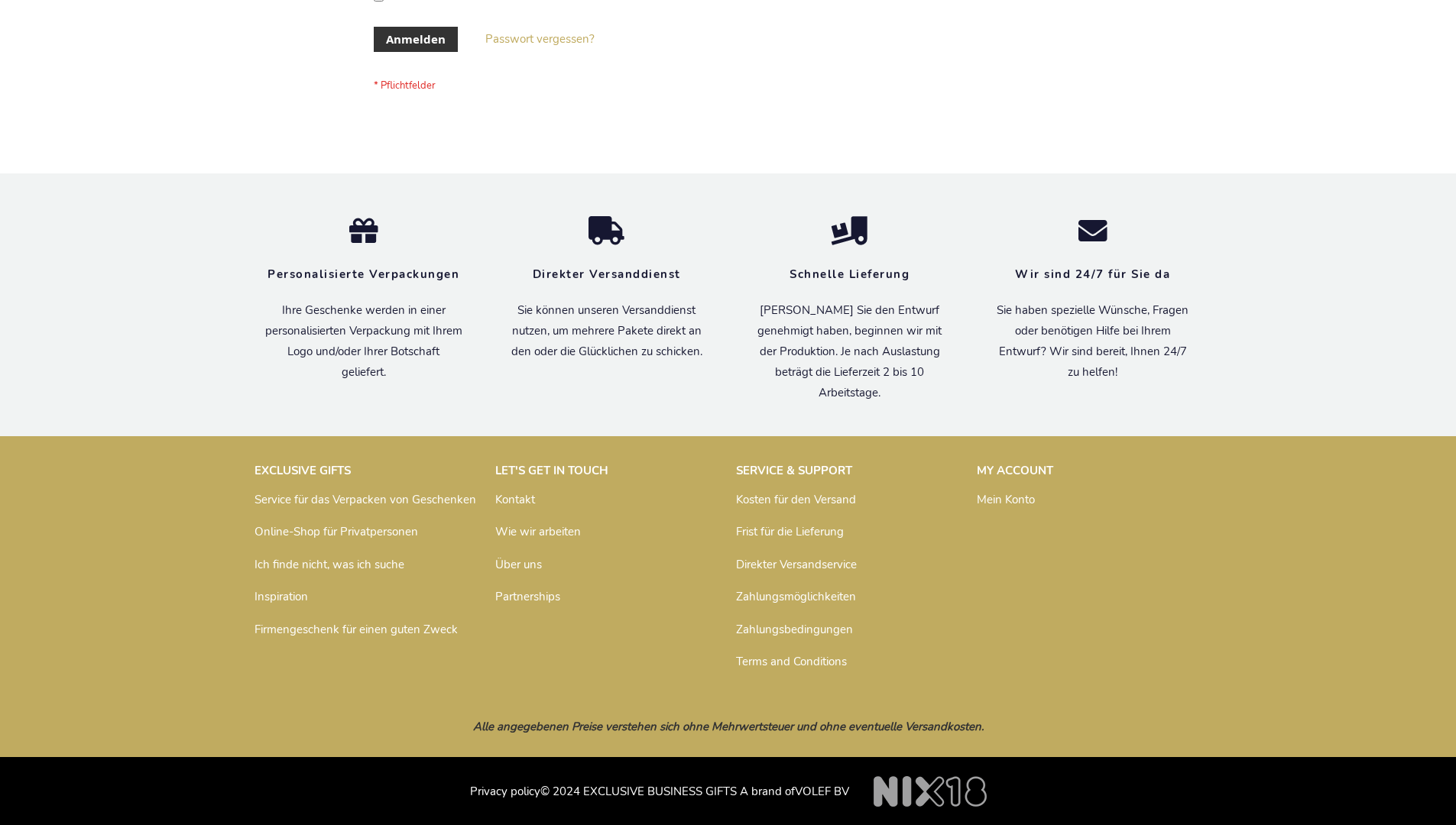
scroll to position [512, 0]
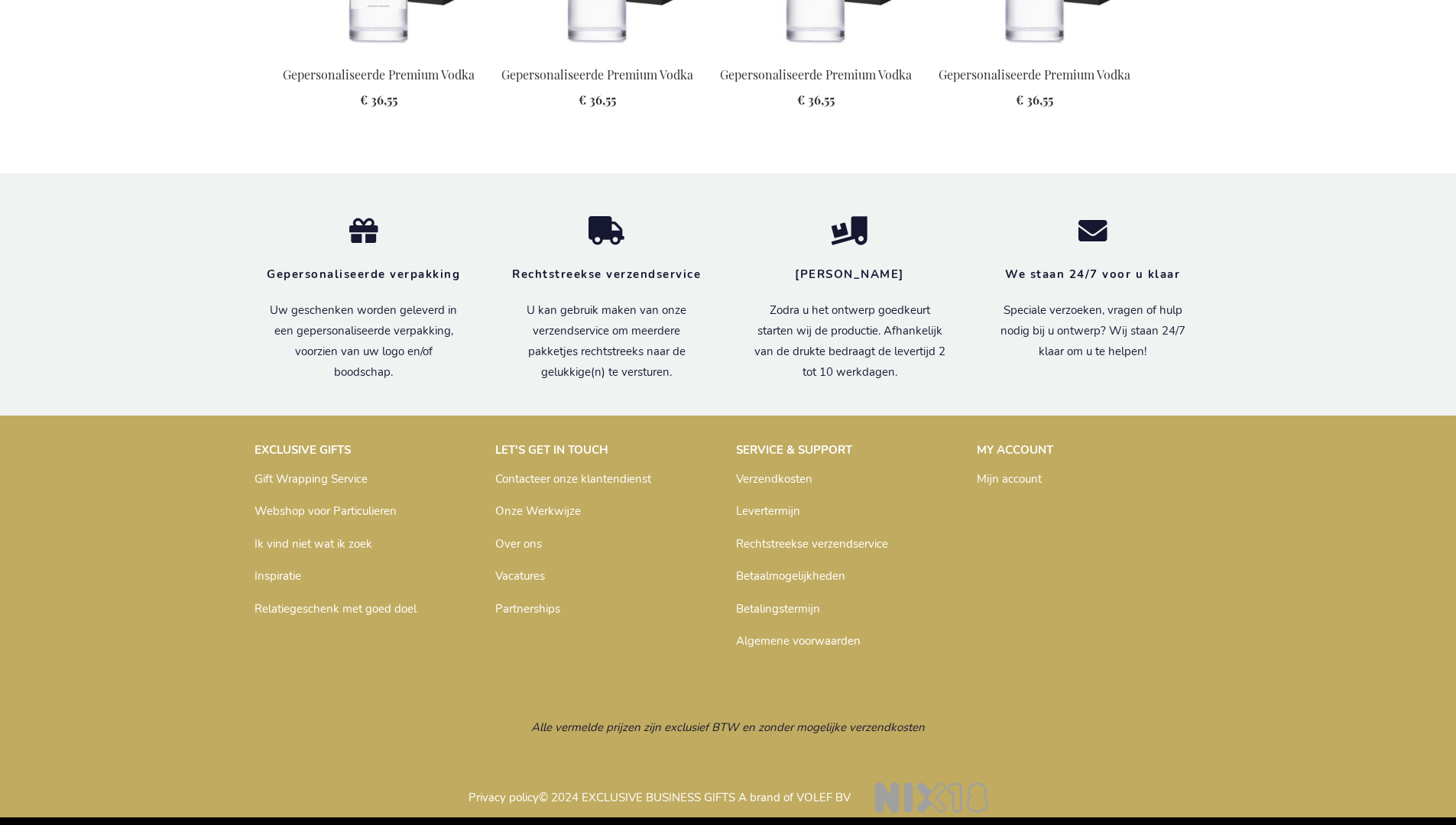
scroll to position [1938, 0]
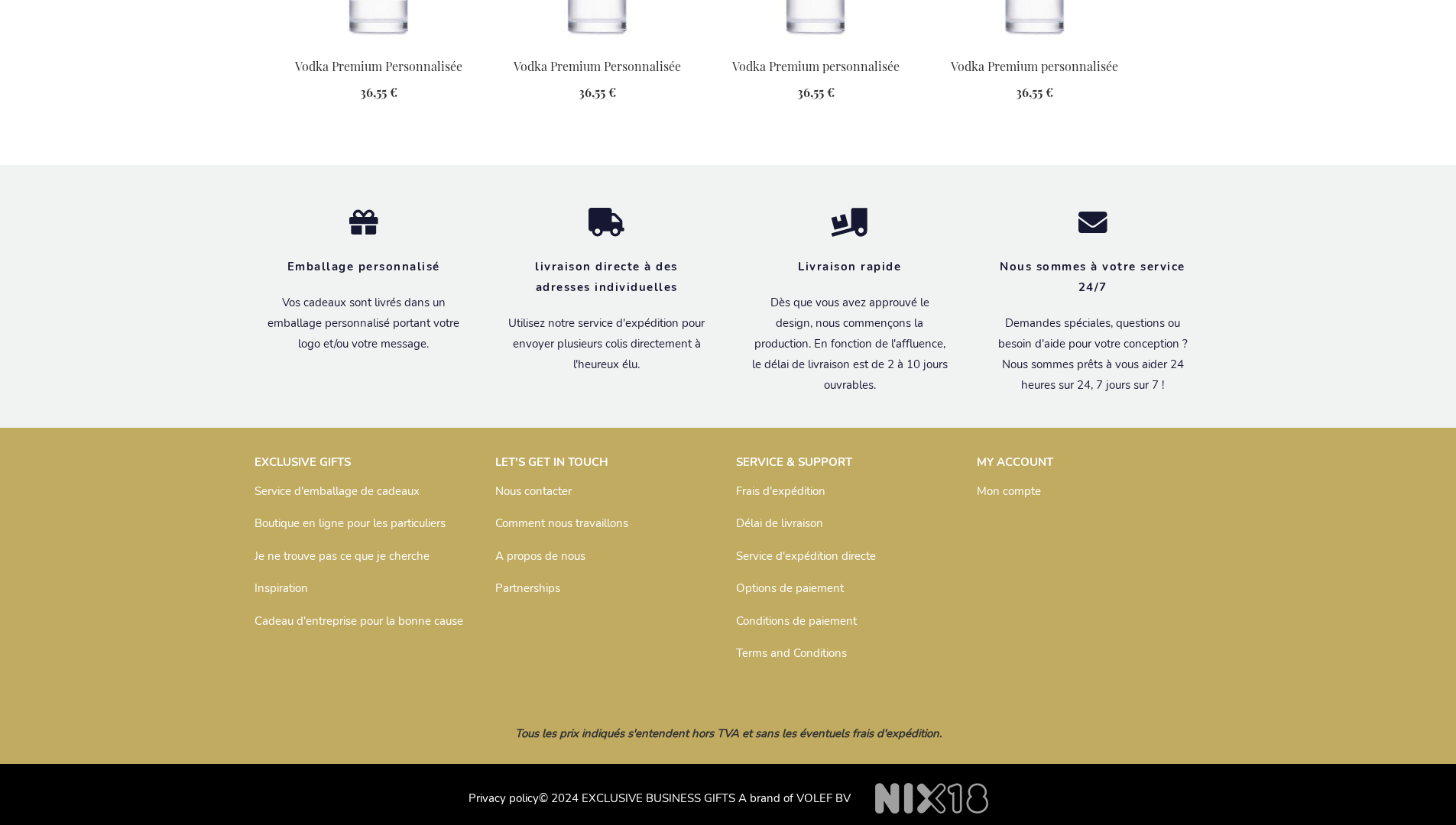
scroll to position [1962, 0]
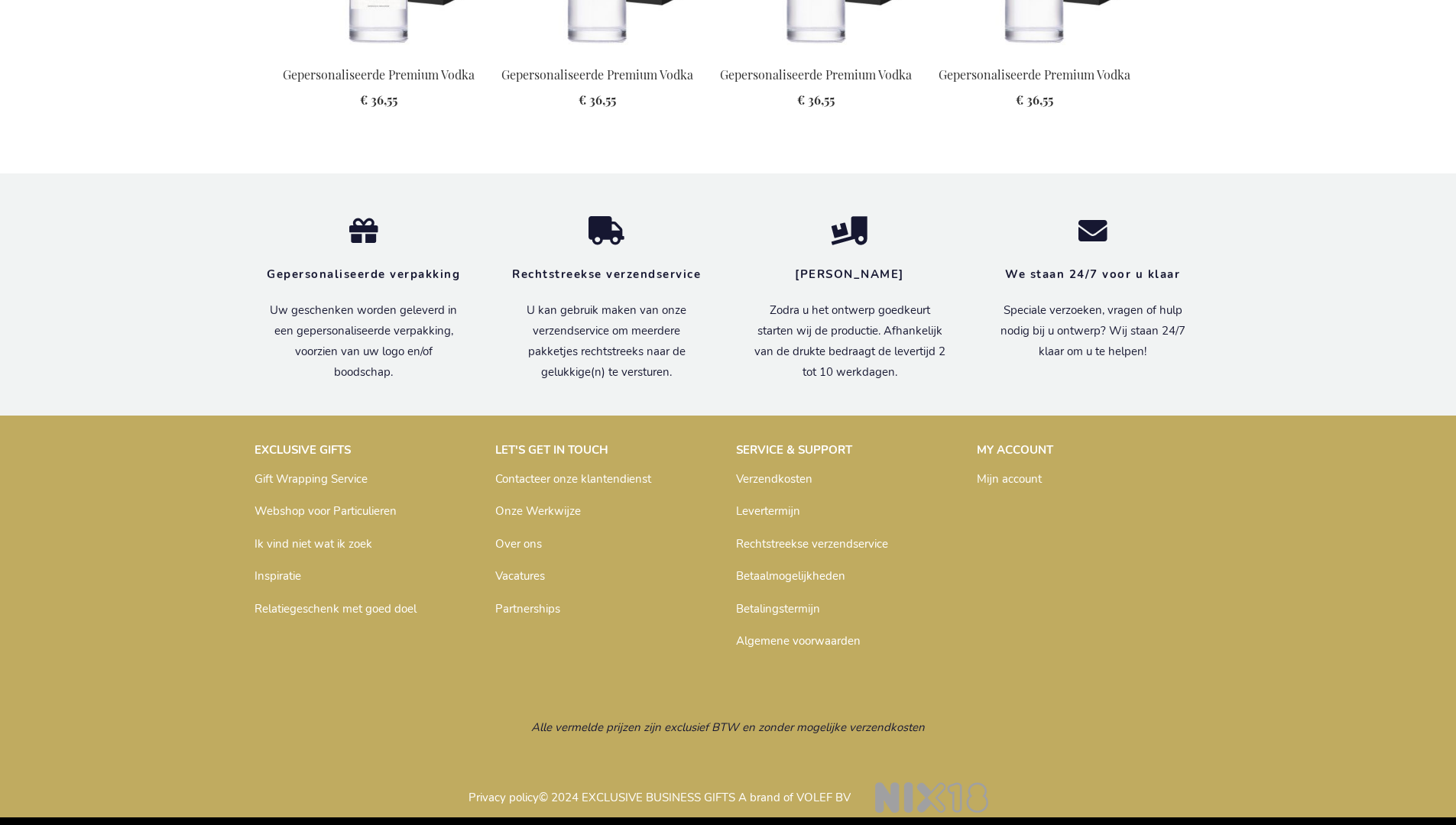
scroll to position [1938, 0]
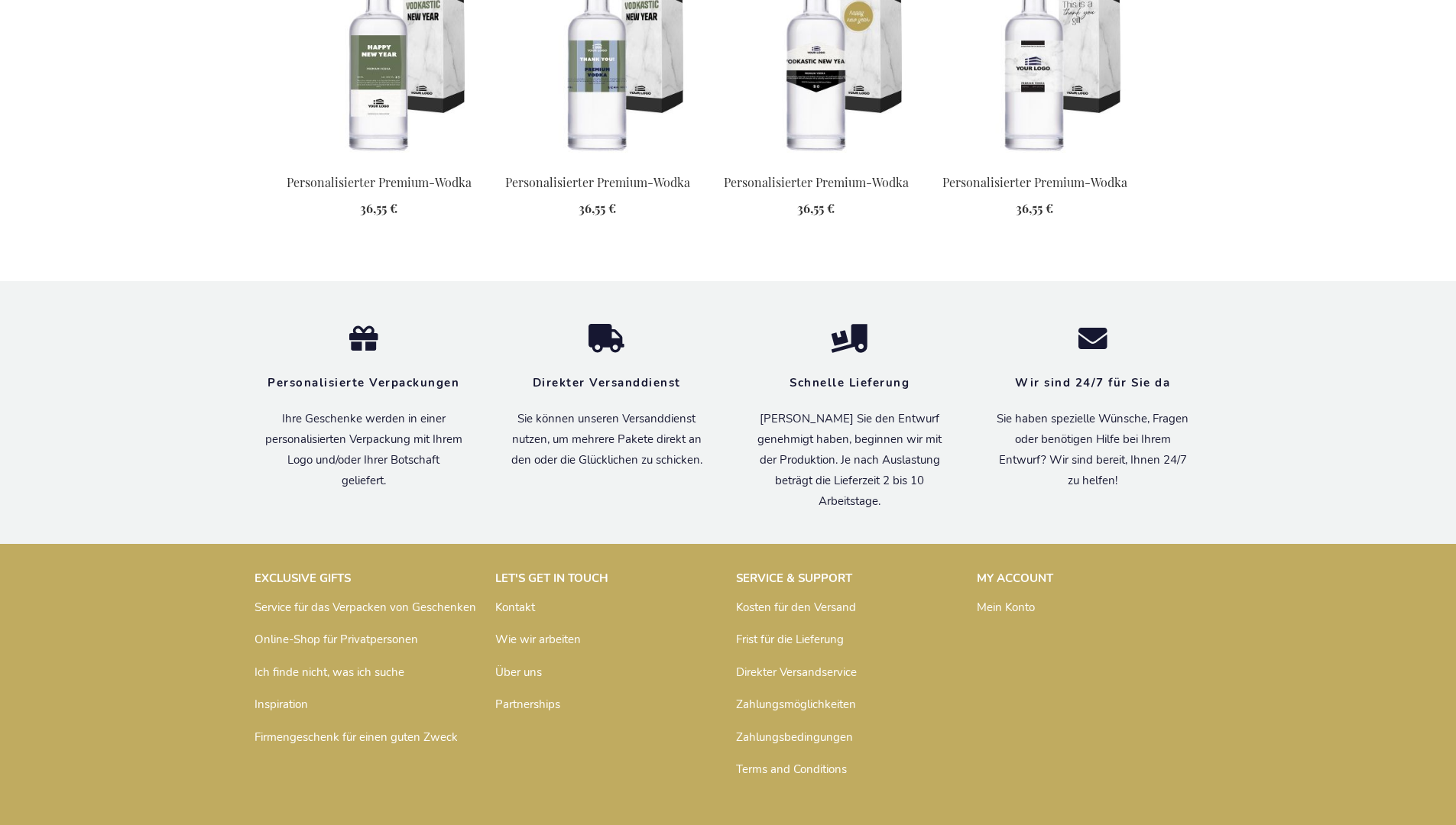
scroll to position [1948, 0]
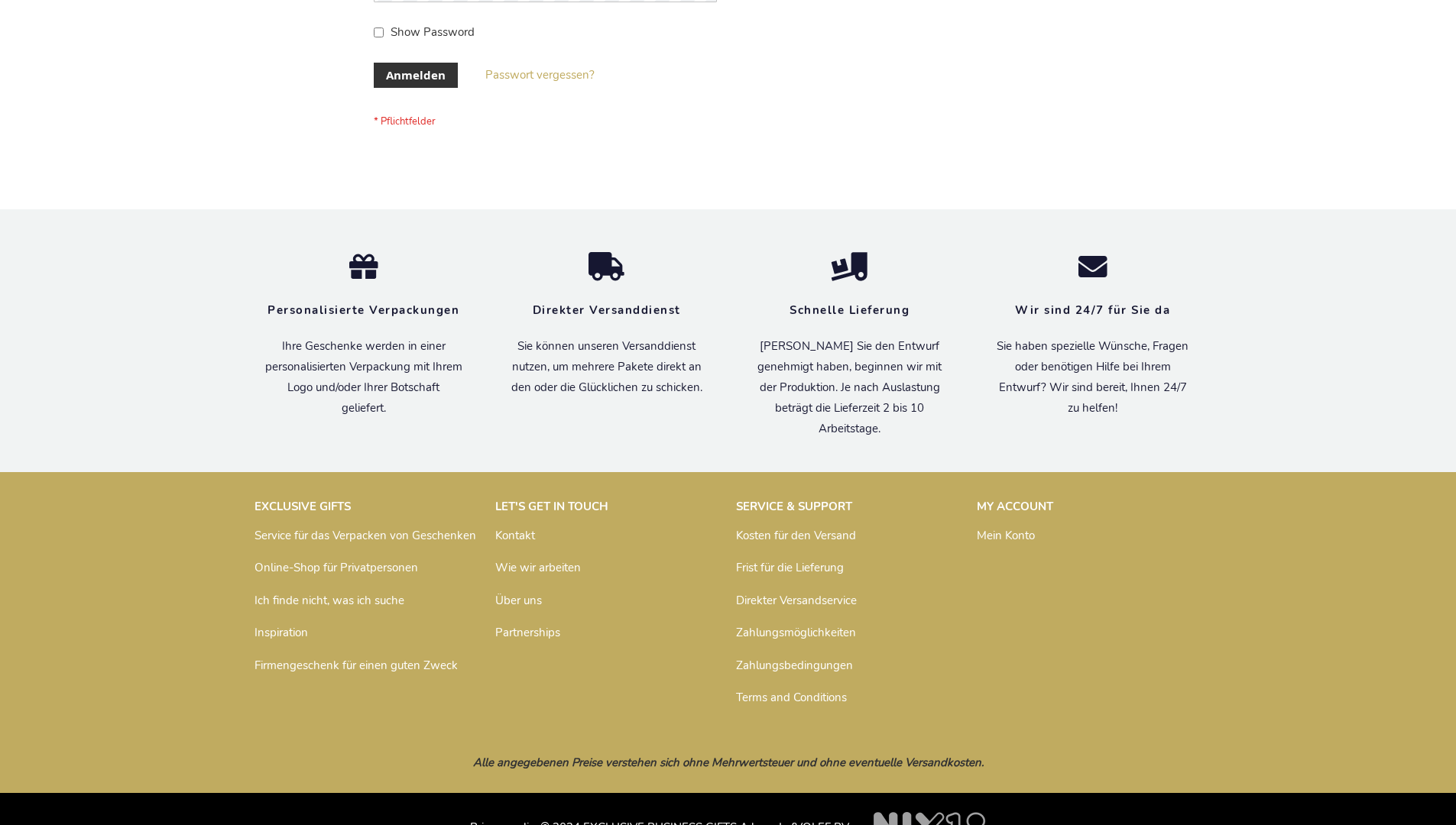
scroll to position [512, 0]
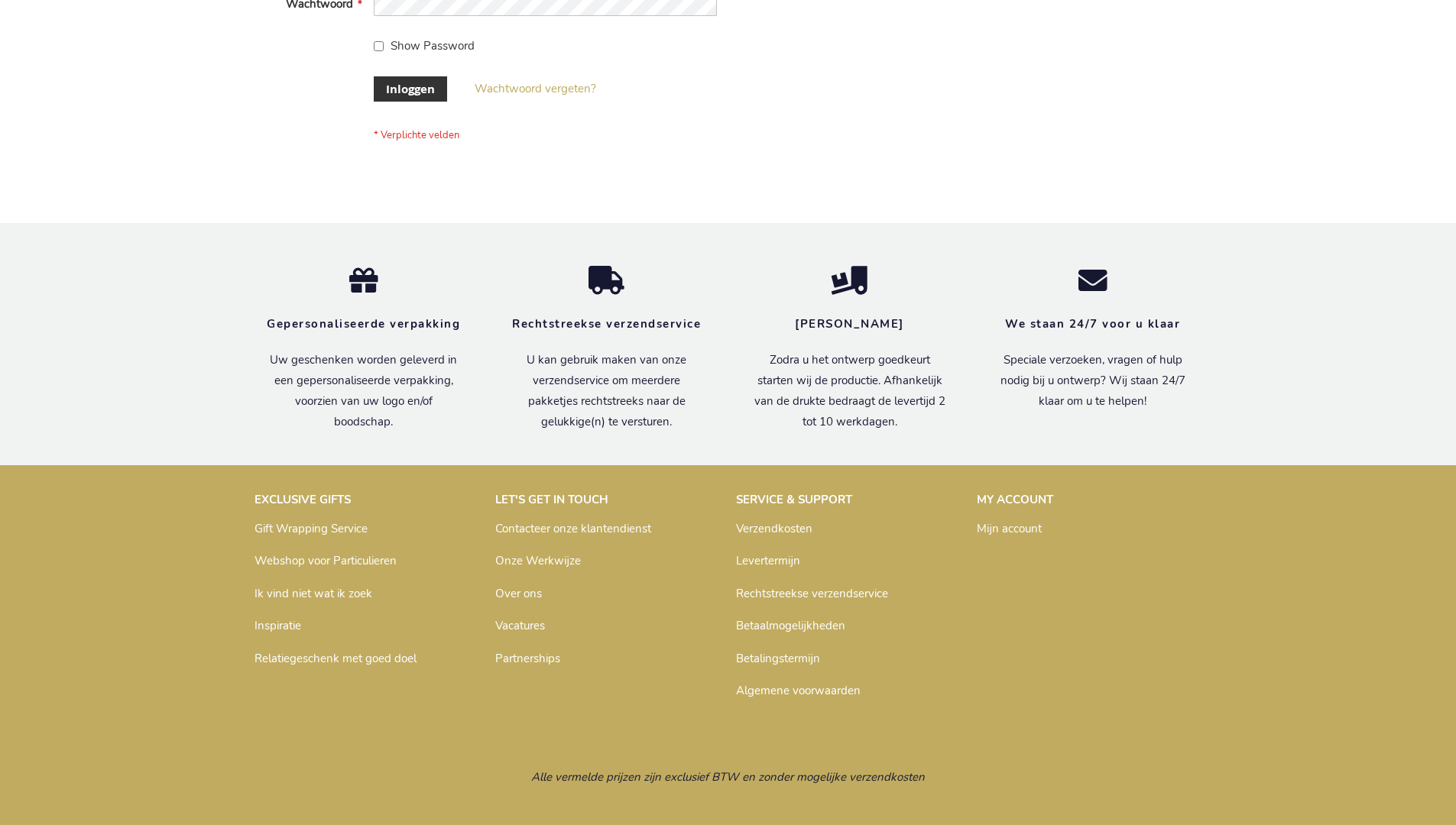
scroll to position [519, 0]
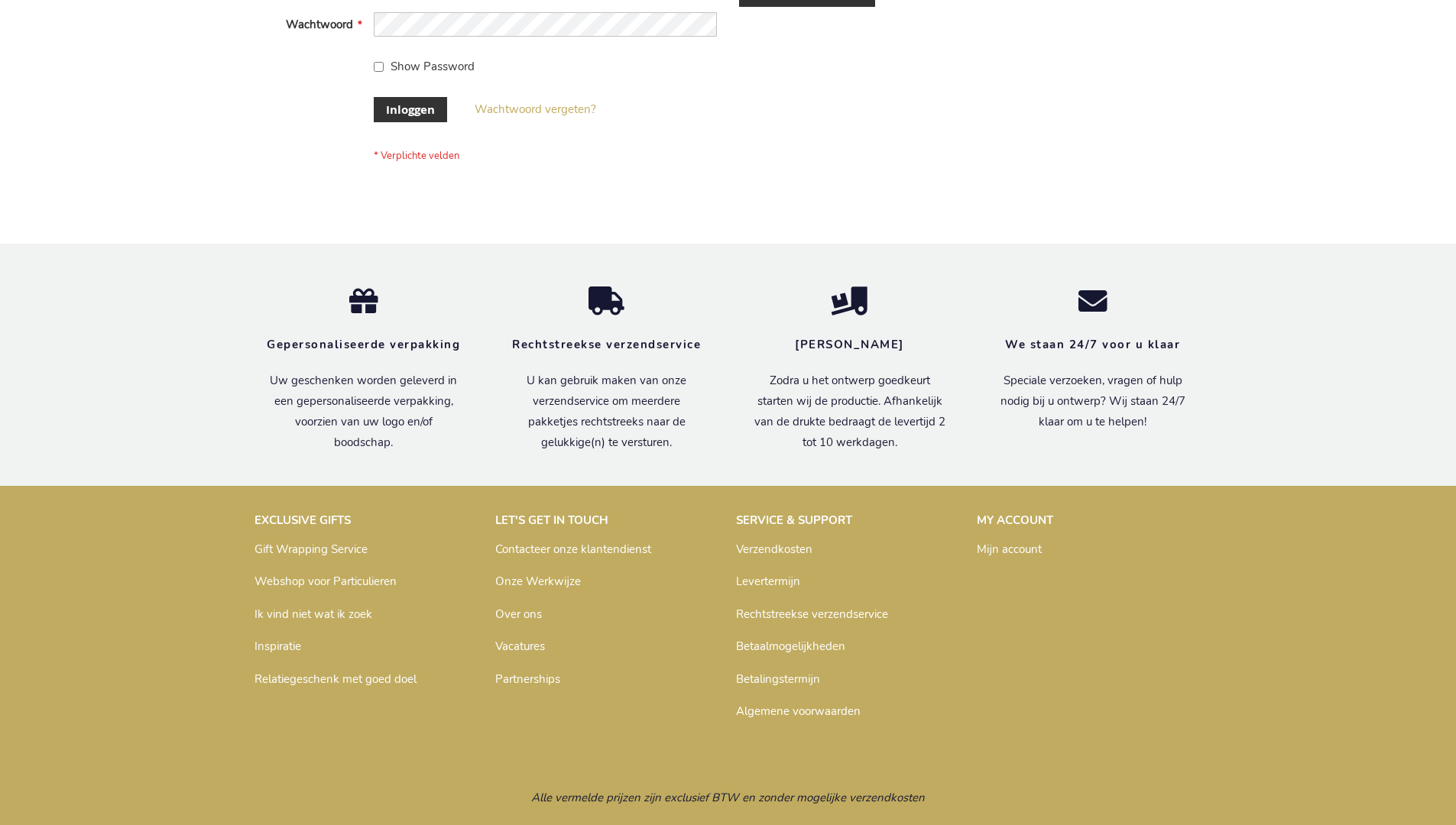
scroll to position [519, 0]
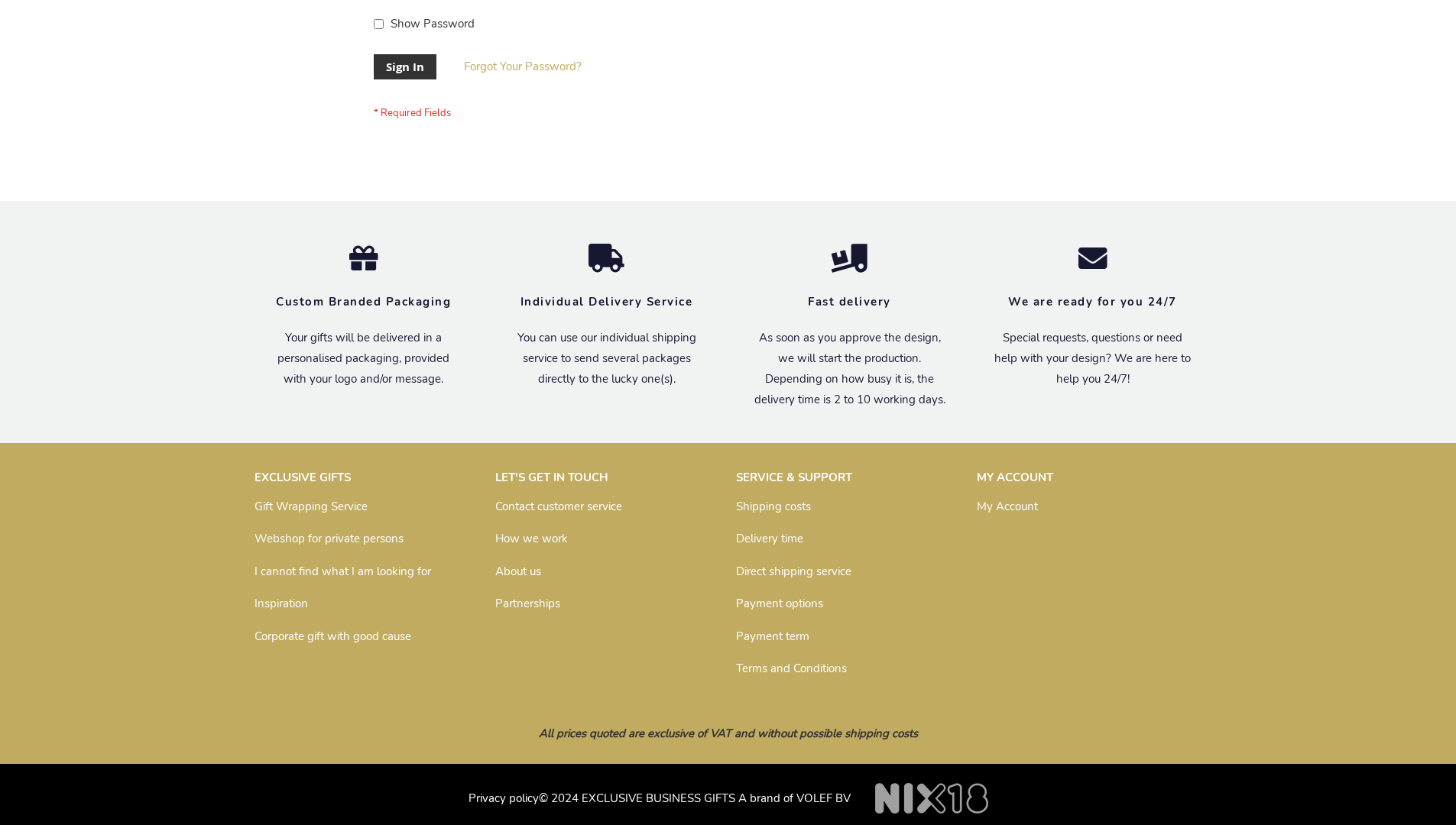
scroll to position [491, 0]
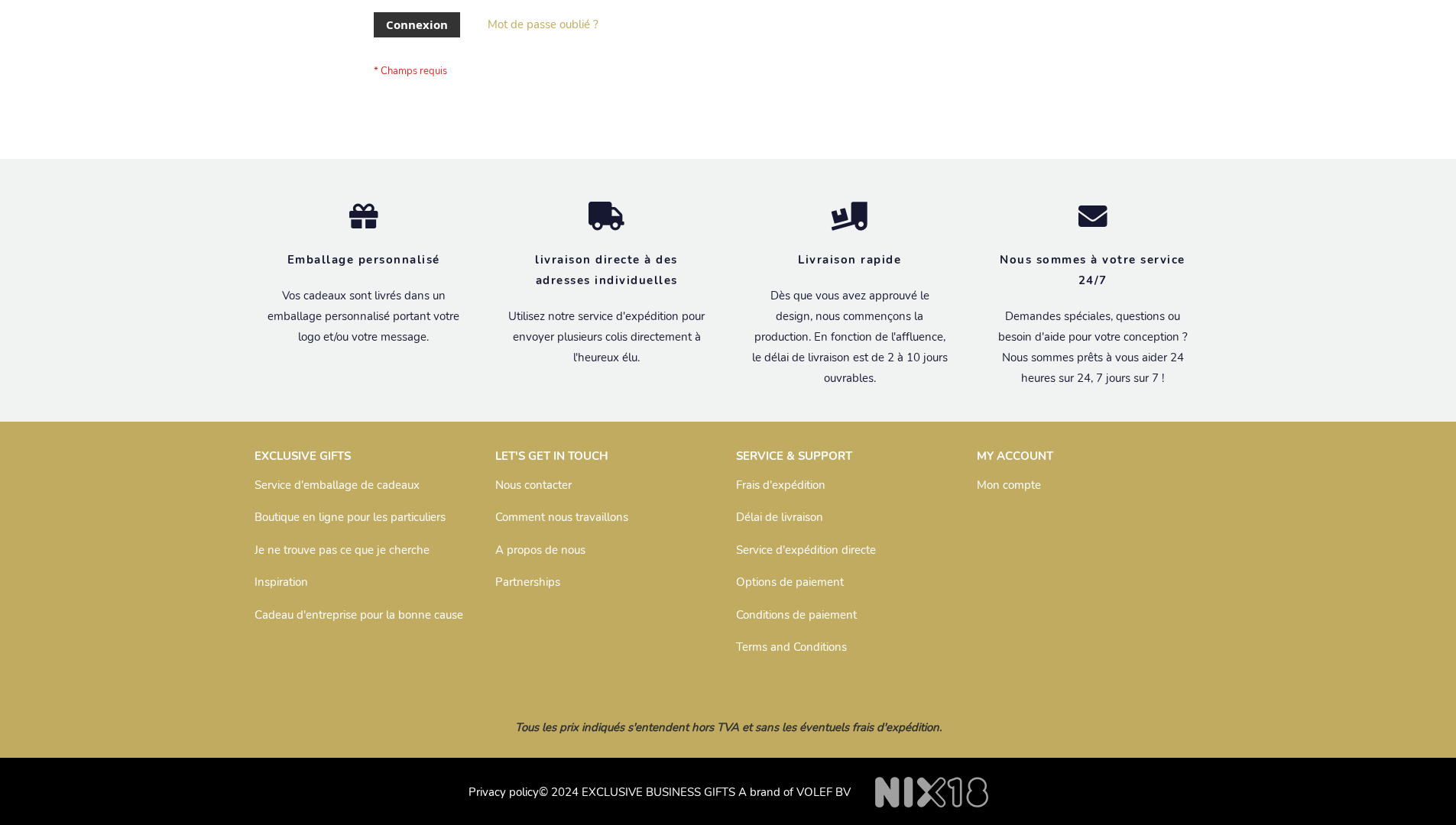
scroll to position [527, 0]
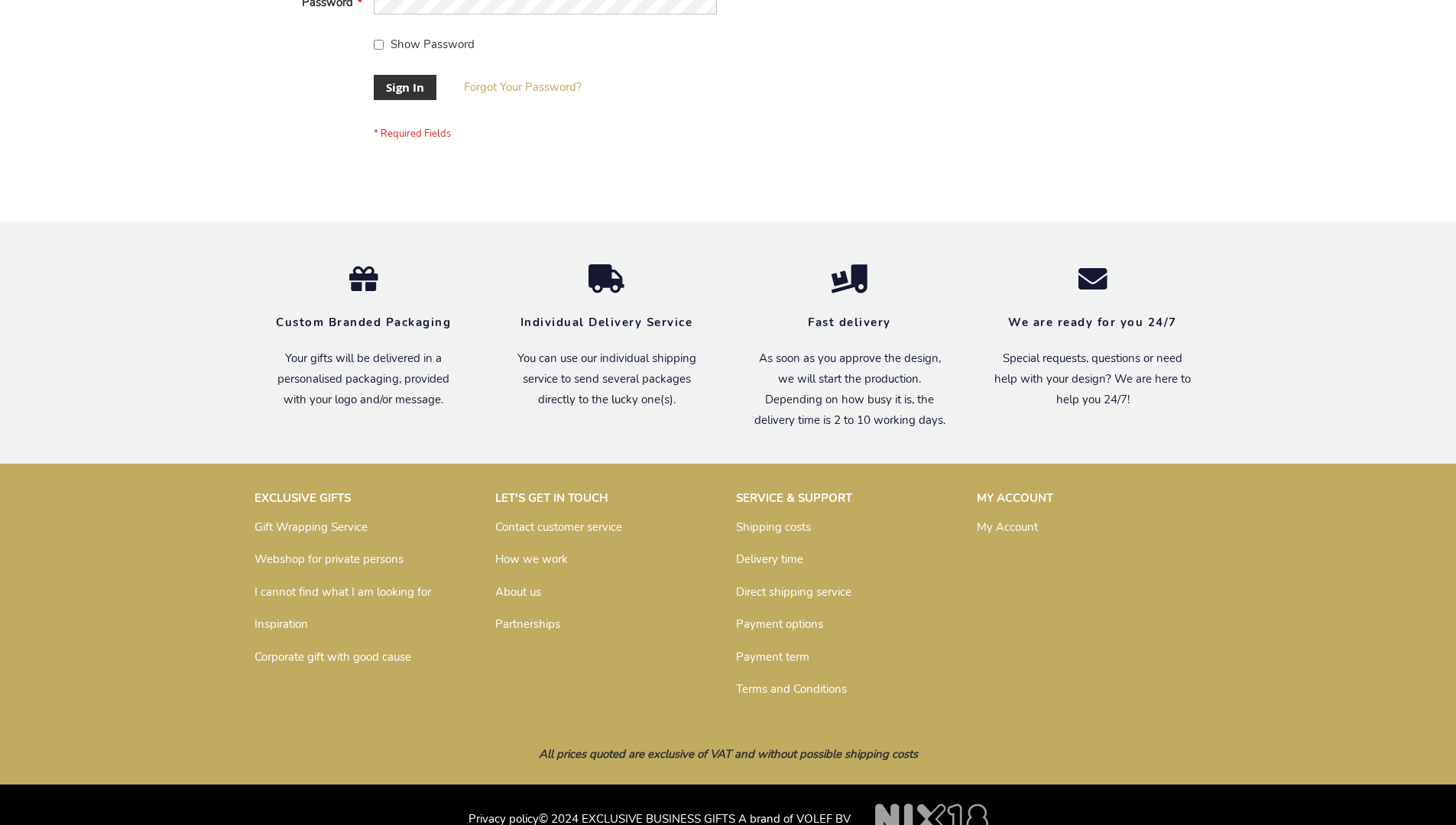
scroll to position [491, 0]
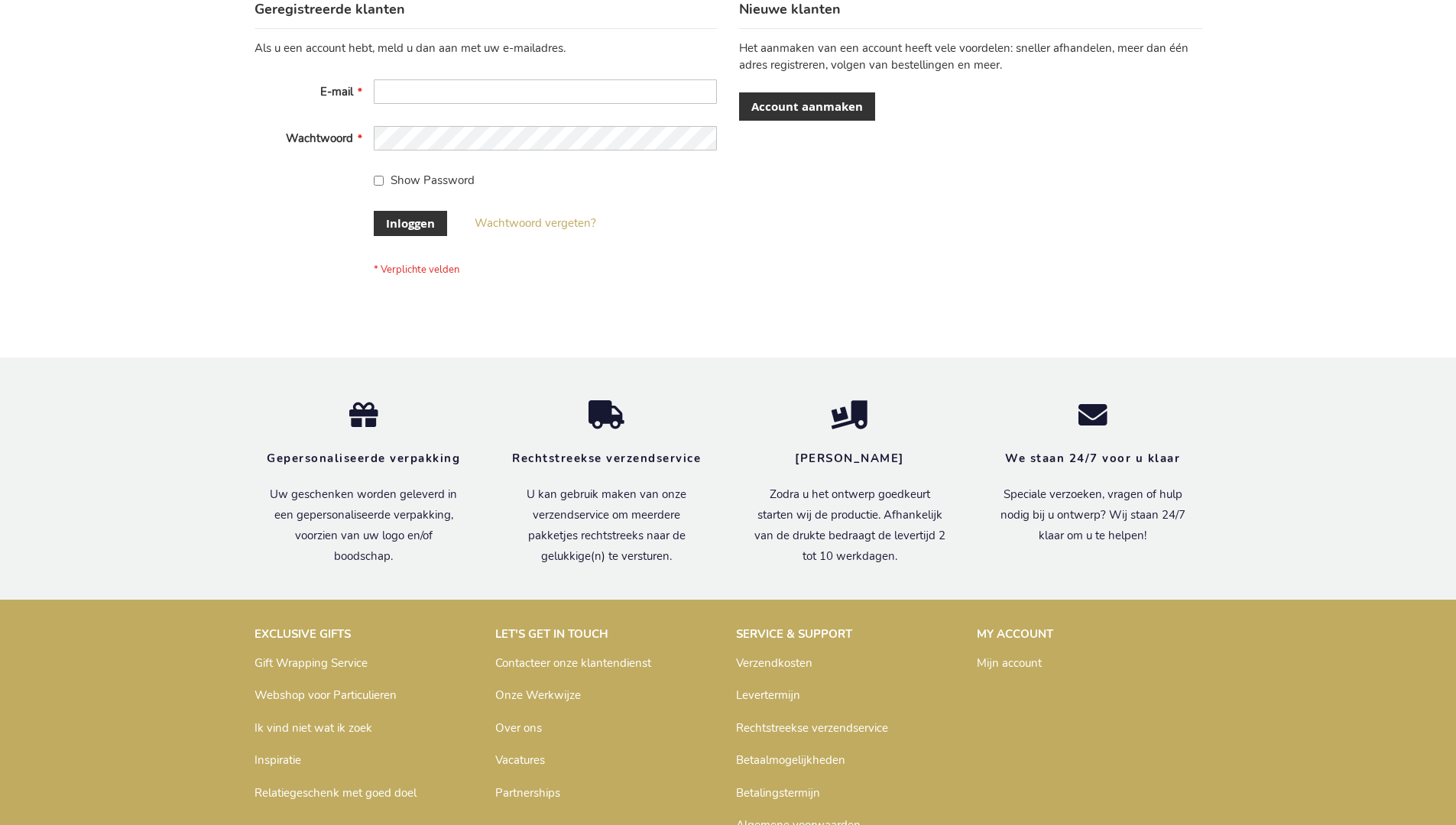
scroll to position [519, 0]
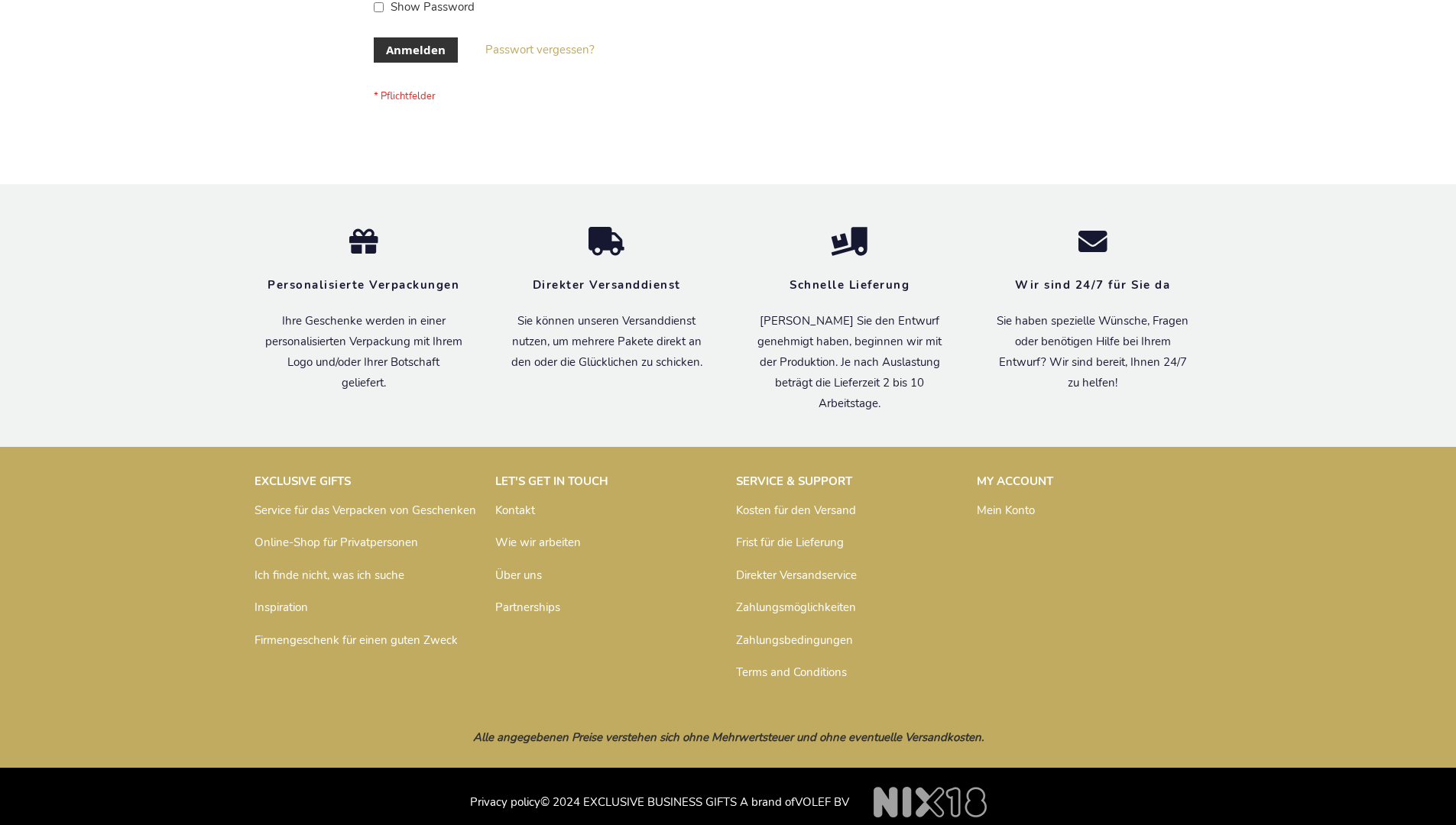
scroll to position [512, 0]
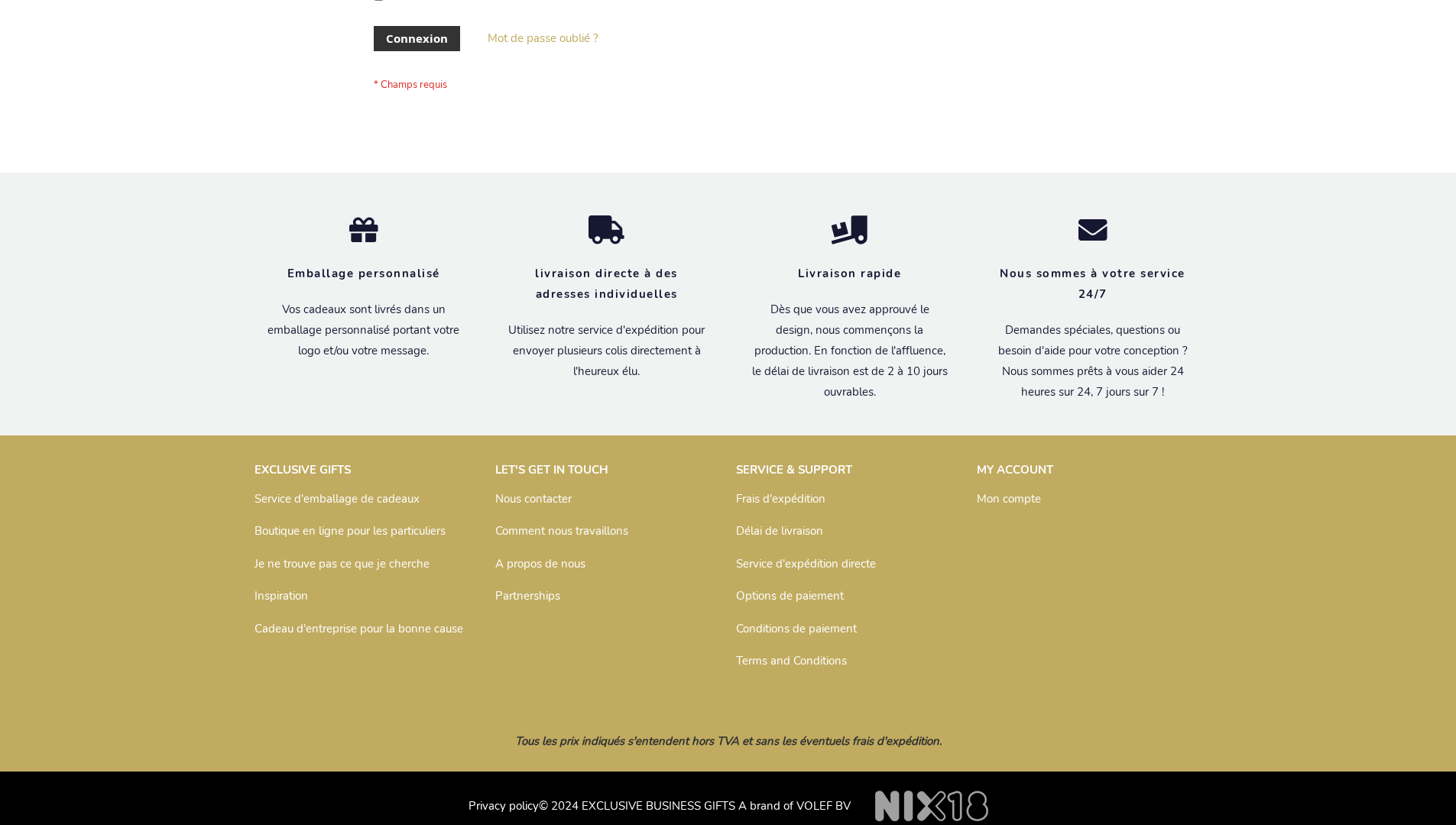
scroll to position [527, 0]
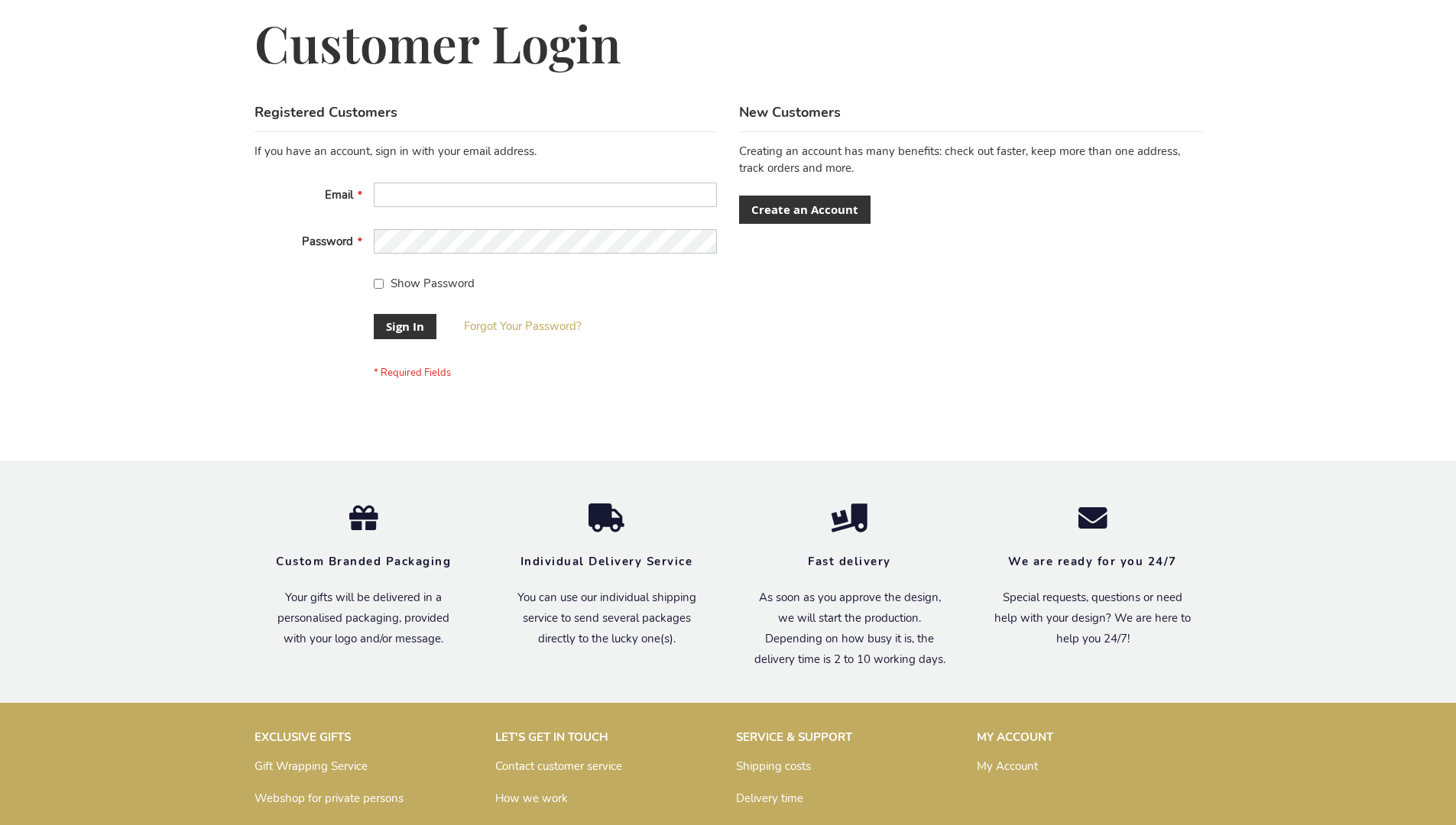
scroll to position [491, 0]
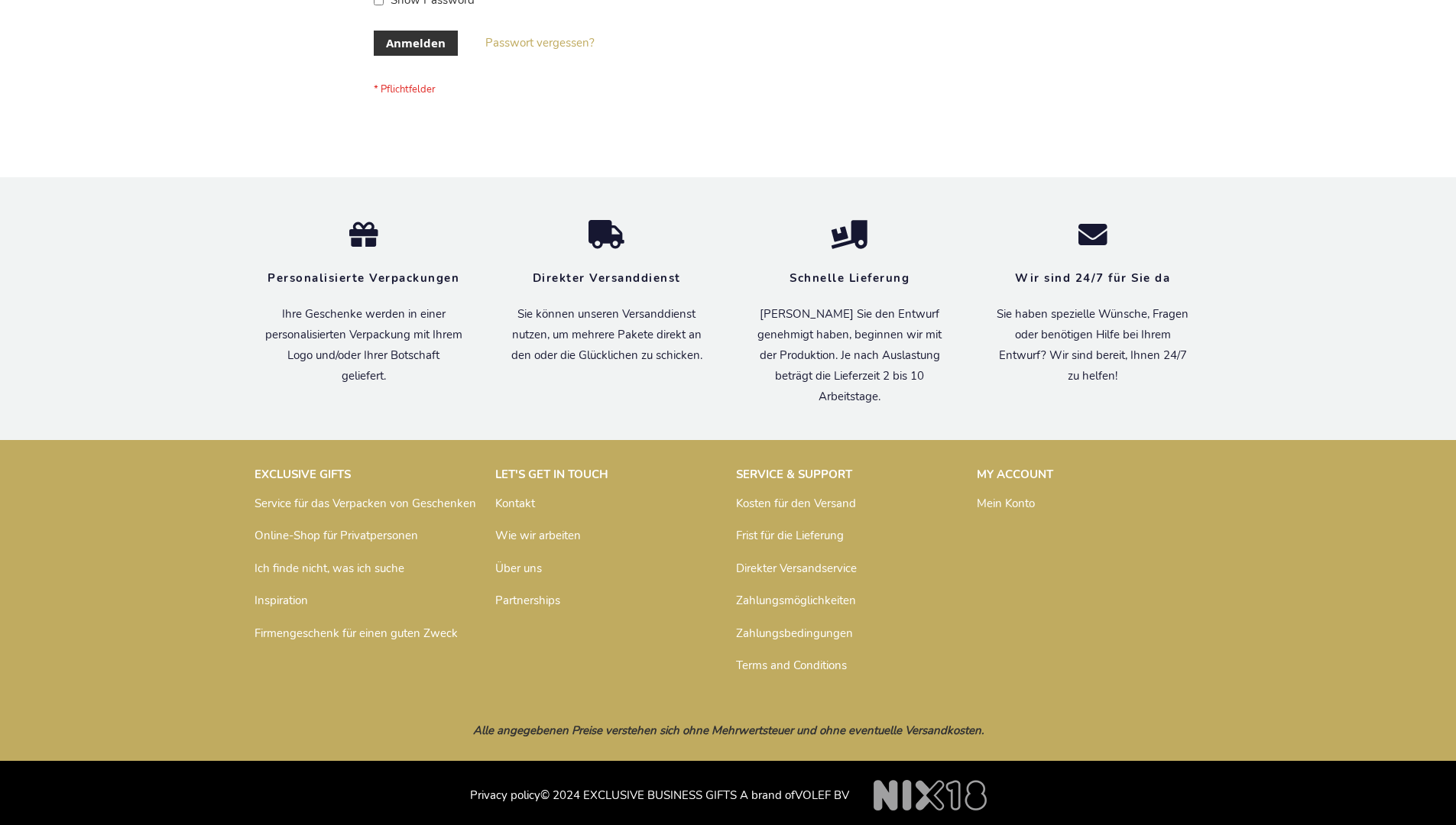
scroll to position [512, 0]
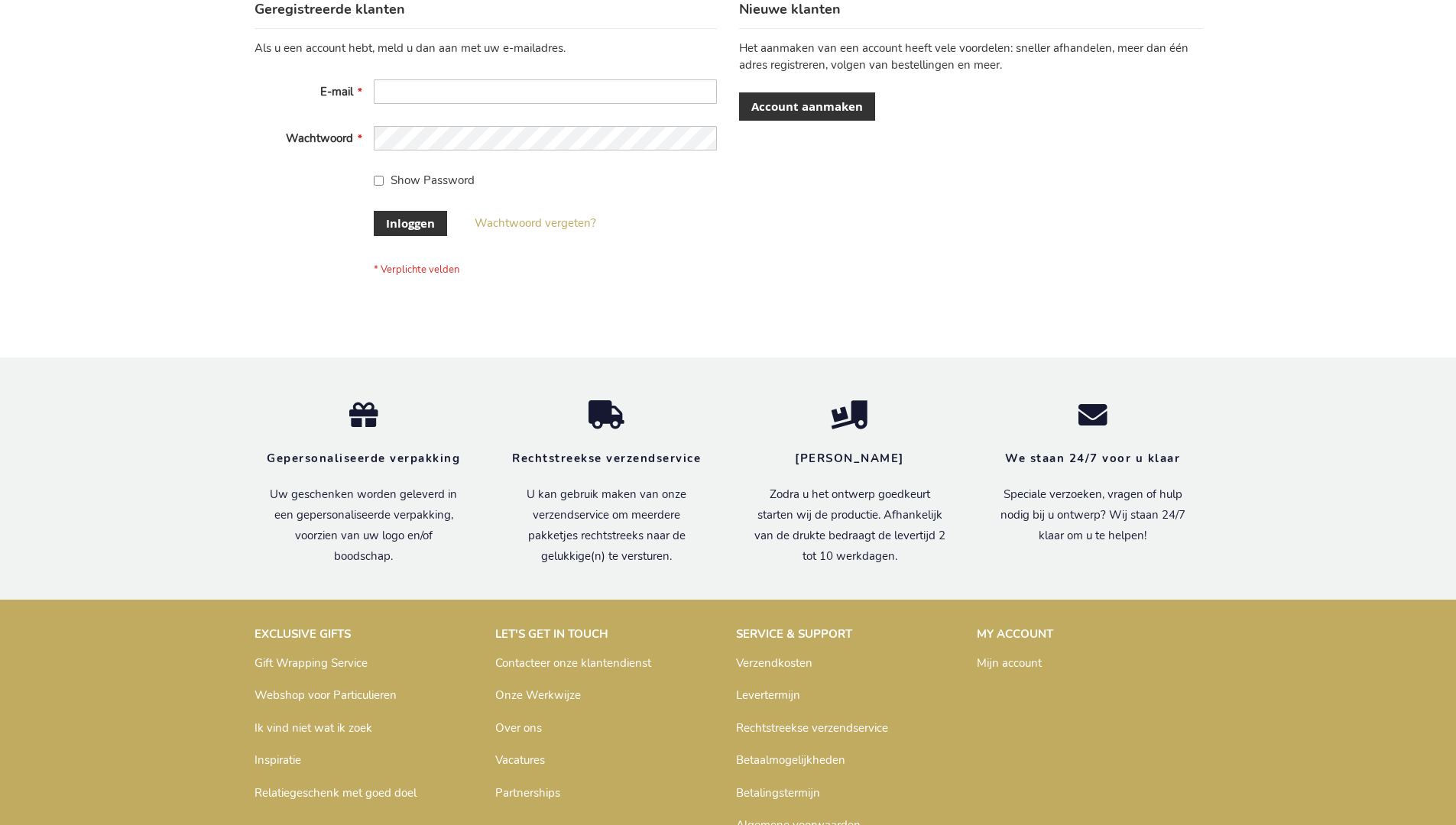
scroll to position [519, 0]
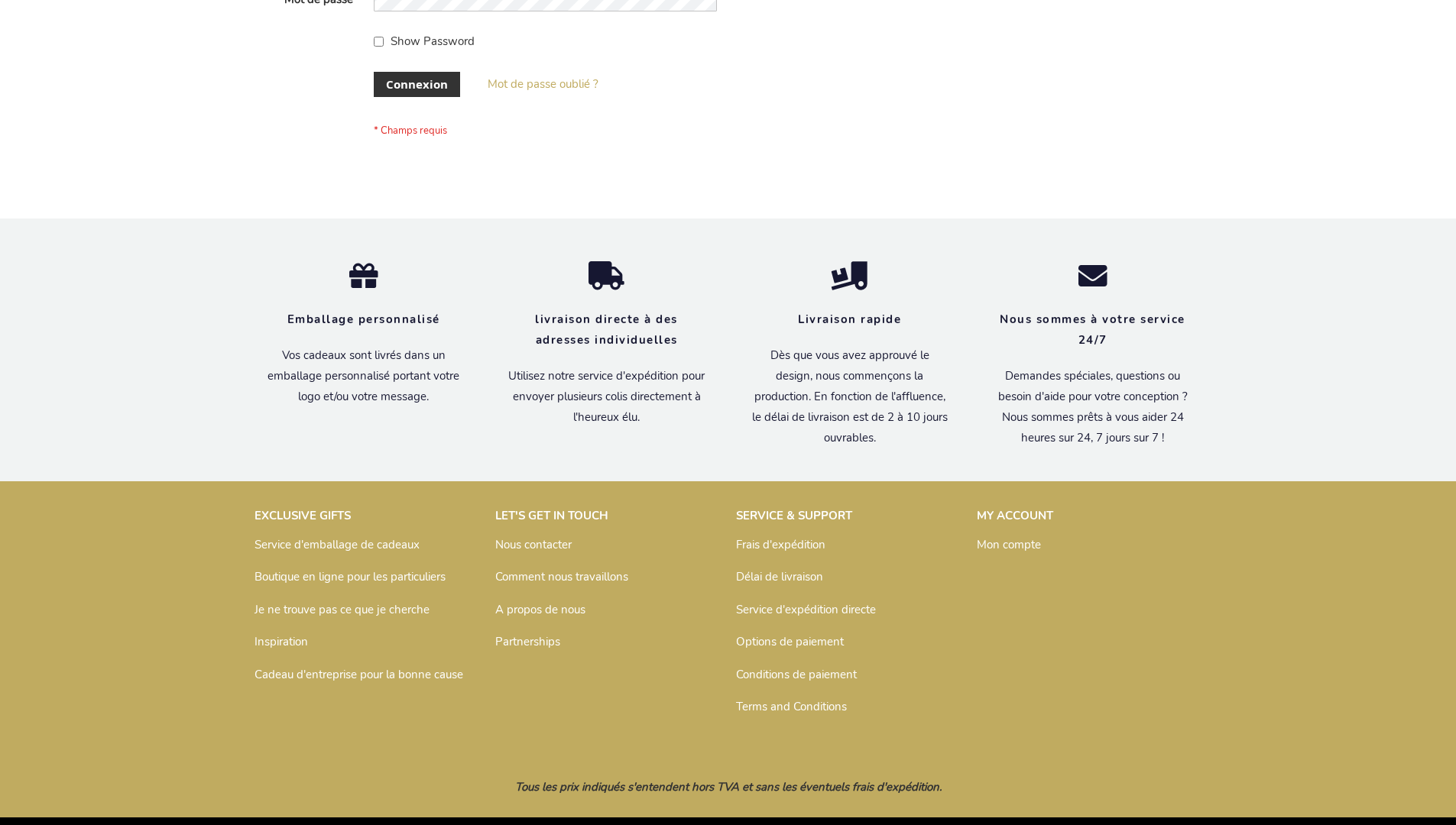
scroll to position [527, 0]
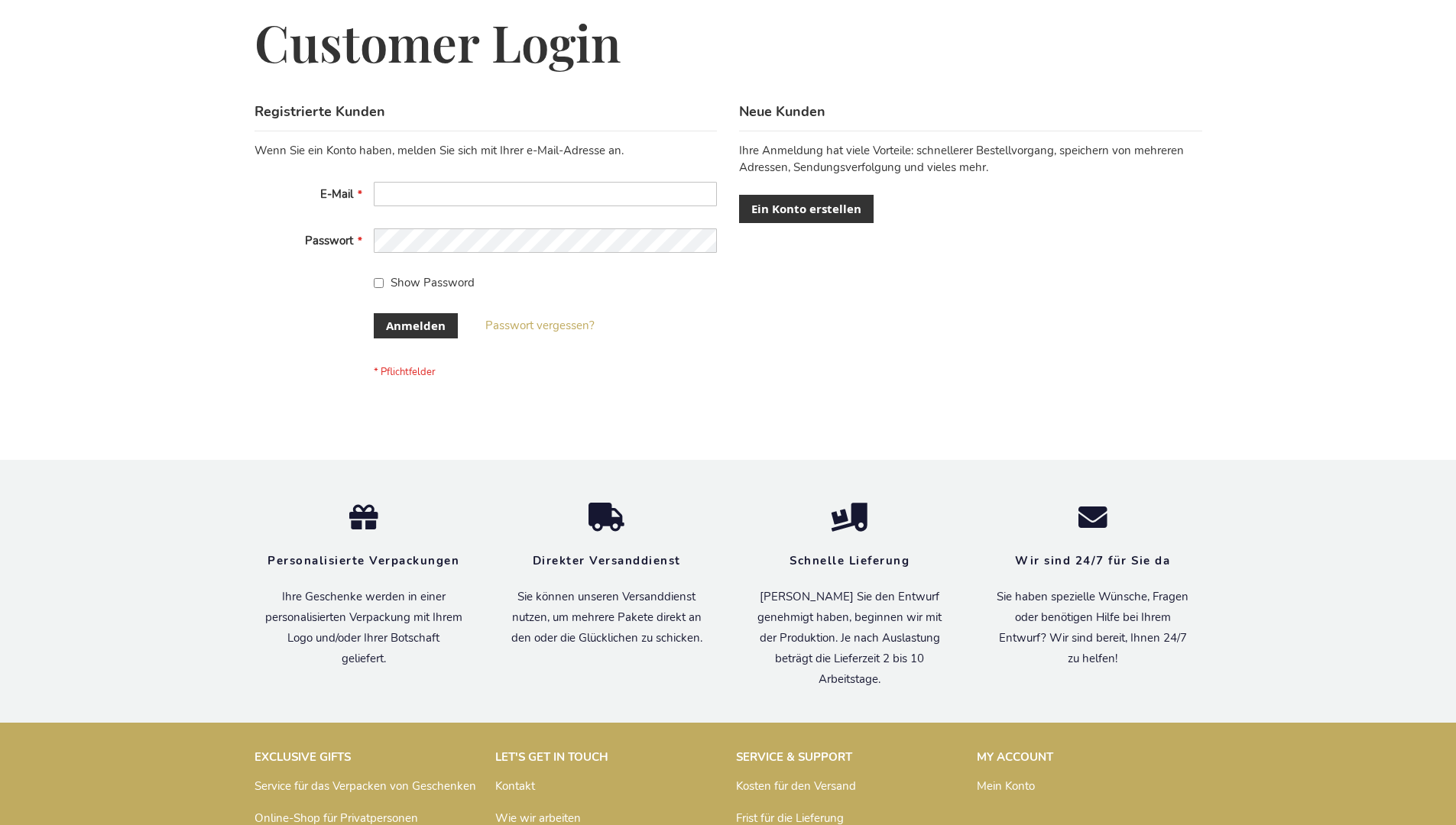
scroll to position [512, 0]
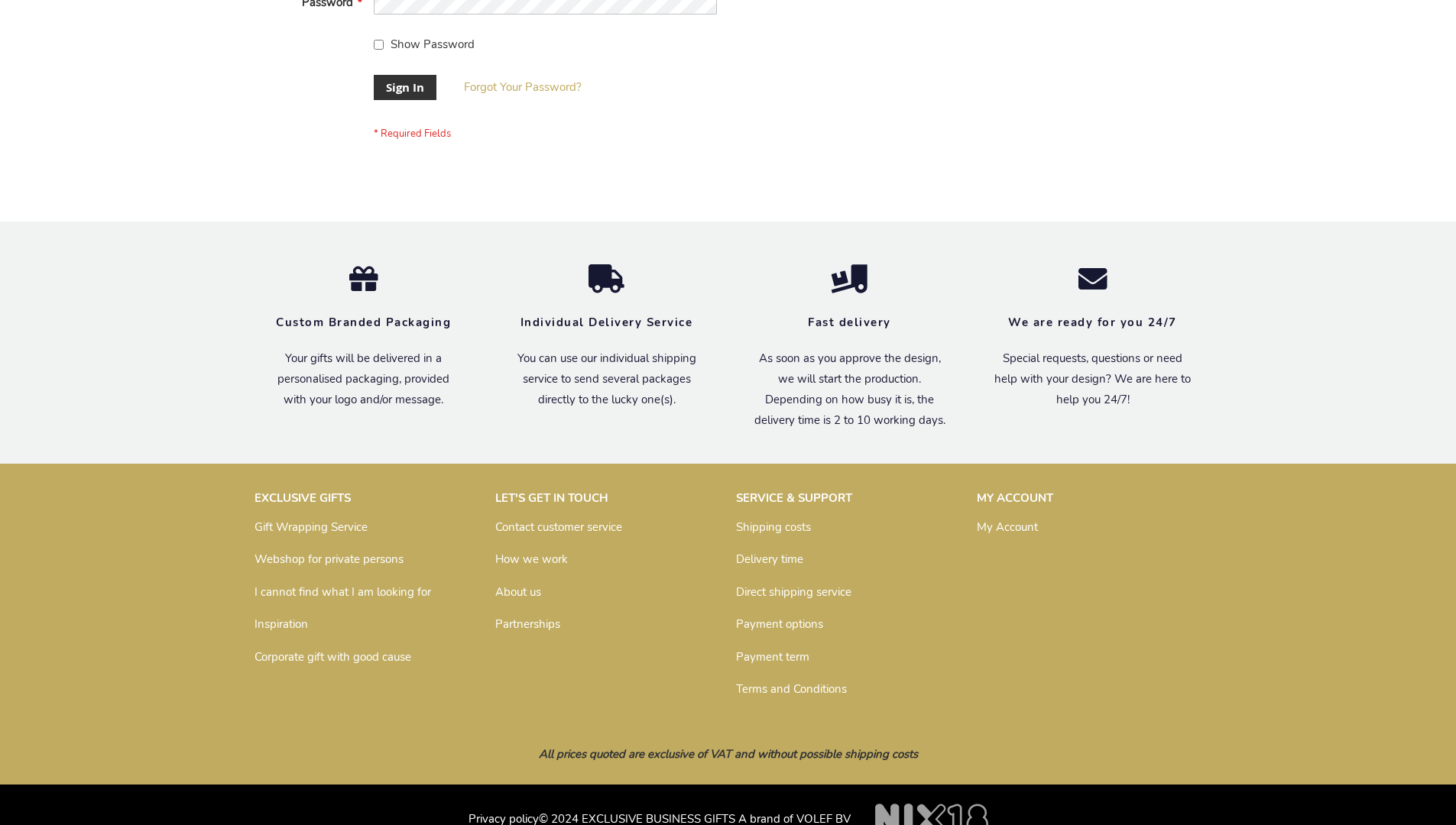
scroll to position [491, 0]
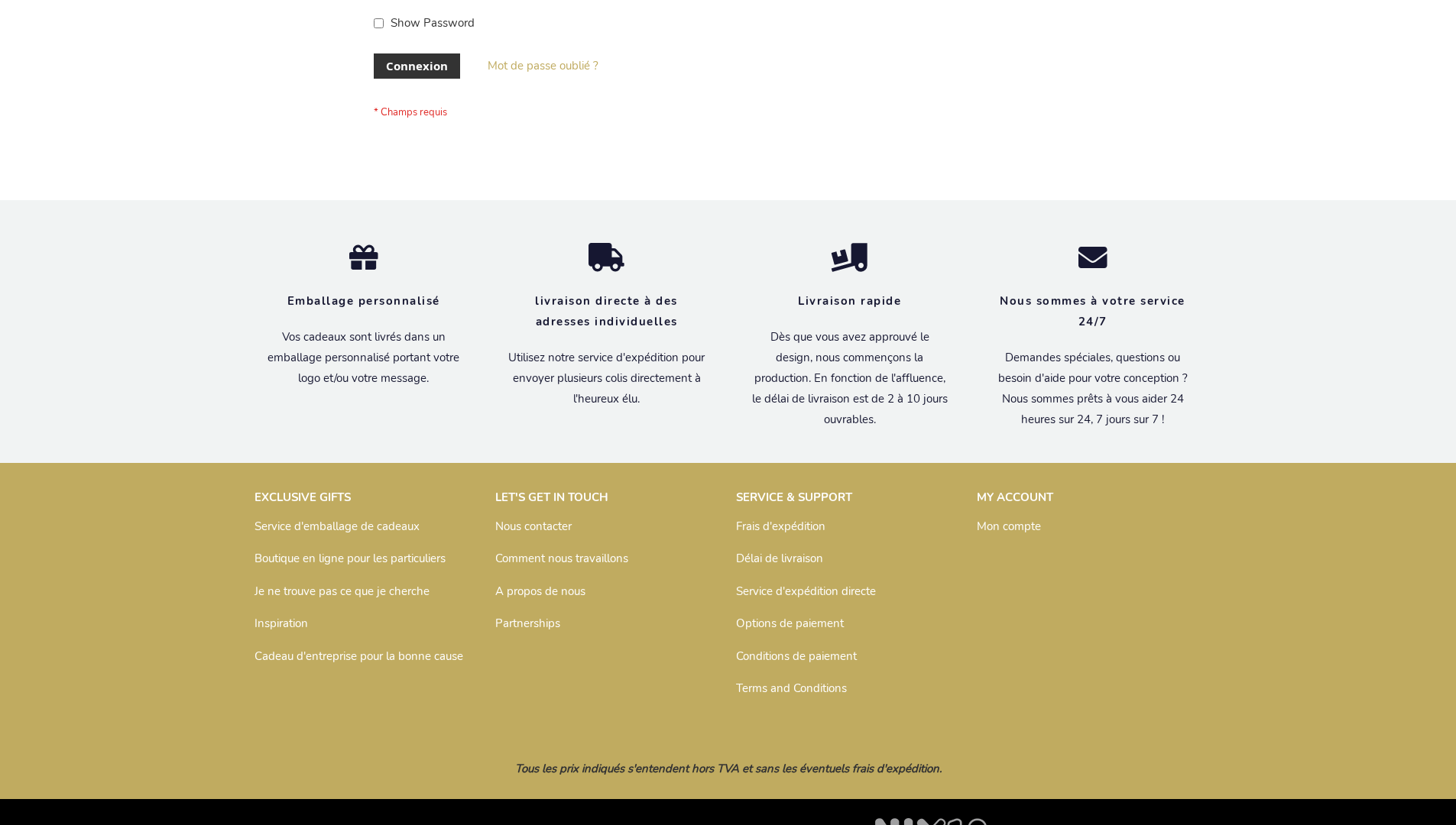
scroll to position [527, 0]
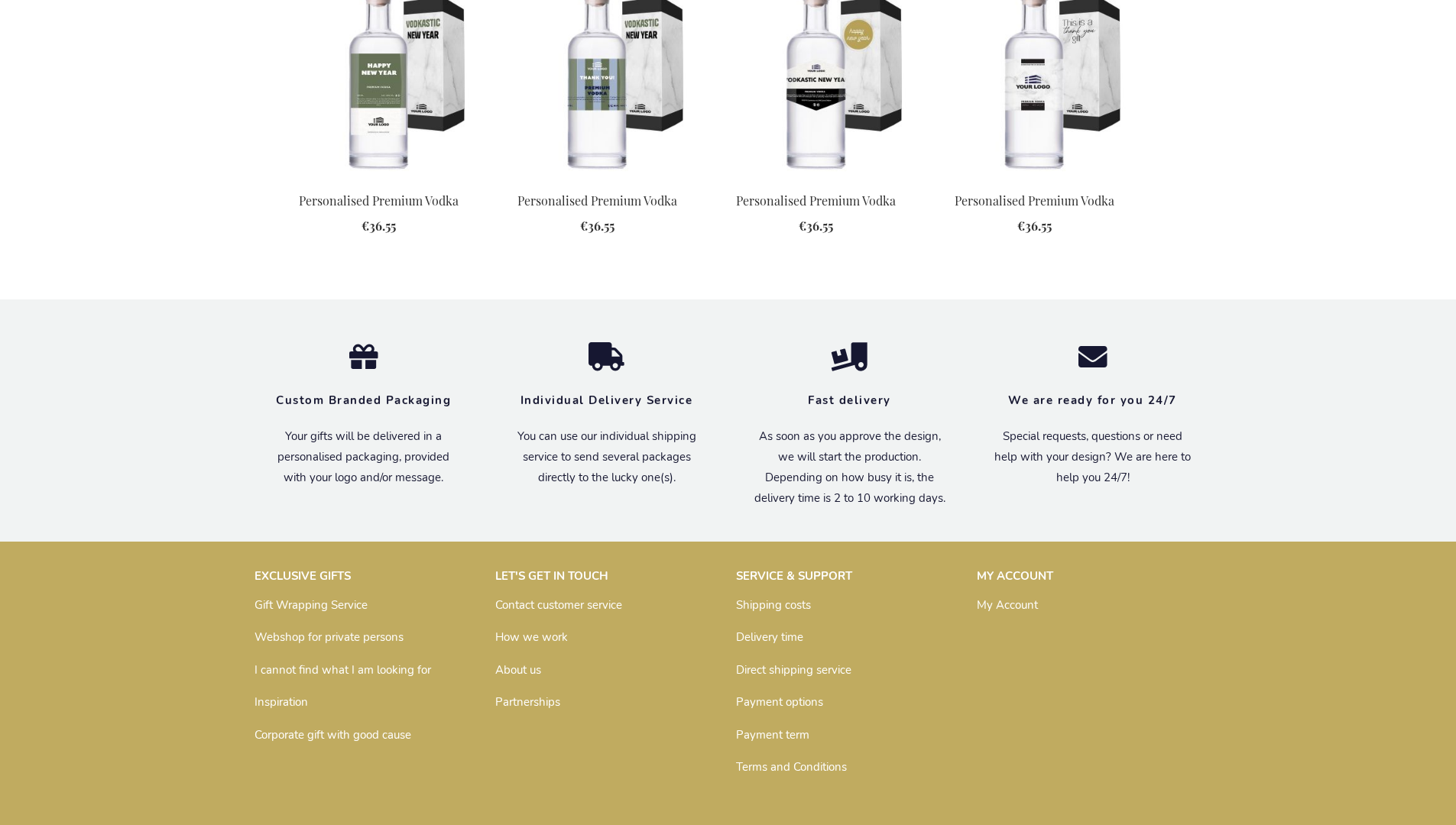
scroll to position [1910, 0]
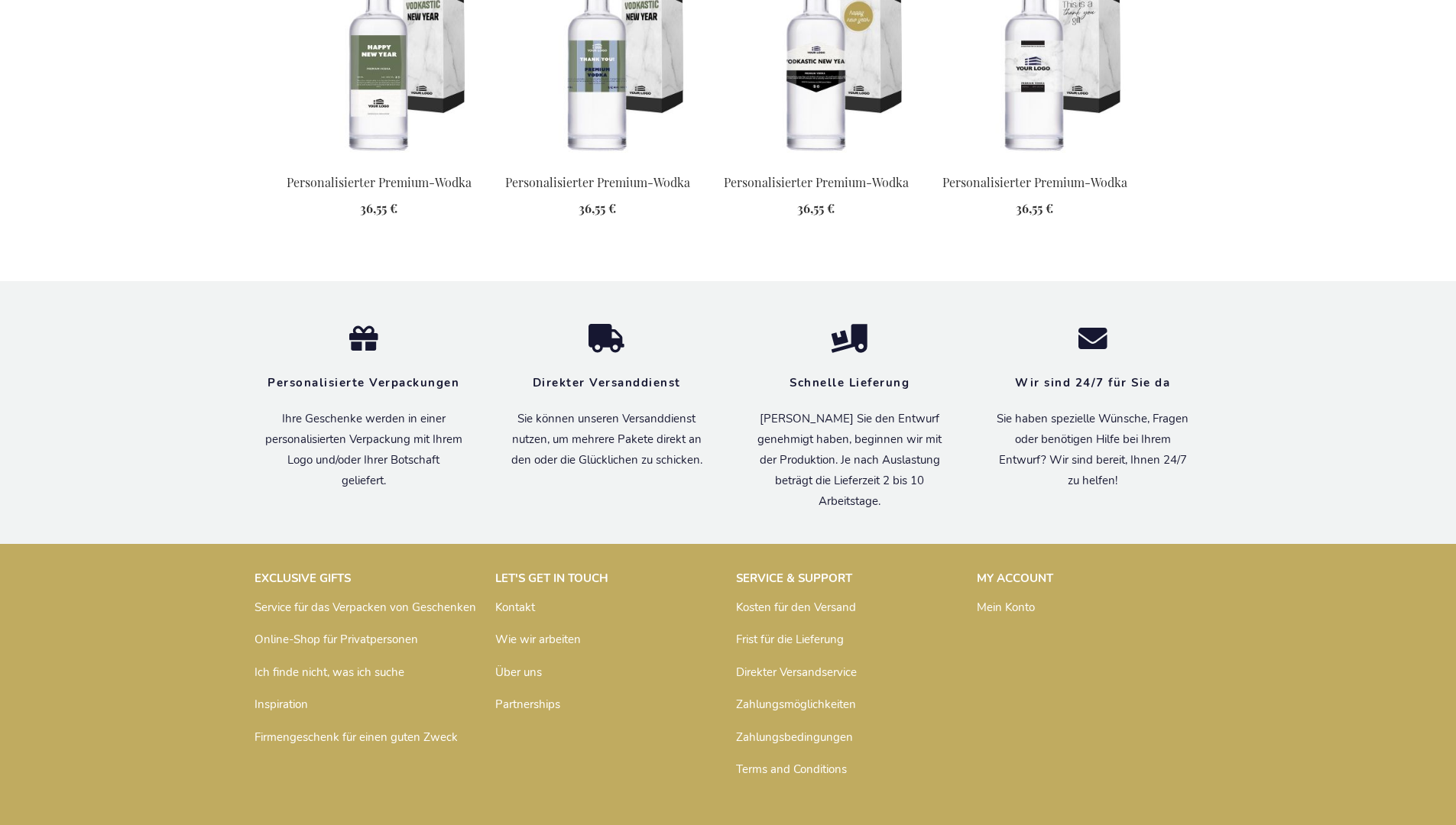
scroll to position [1948, 0]
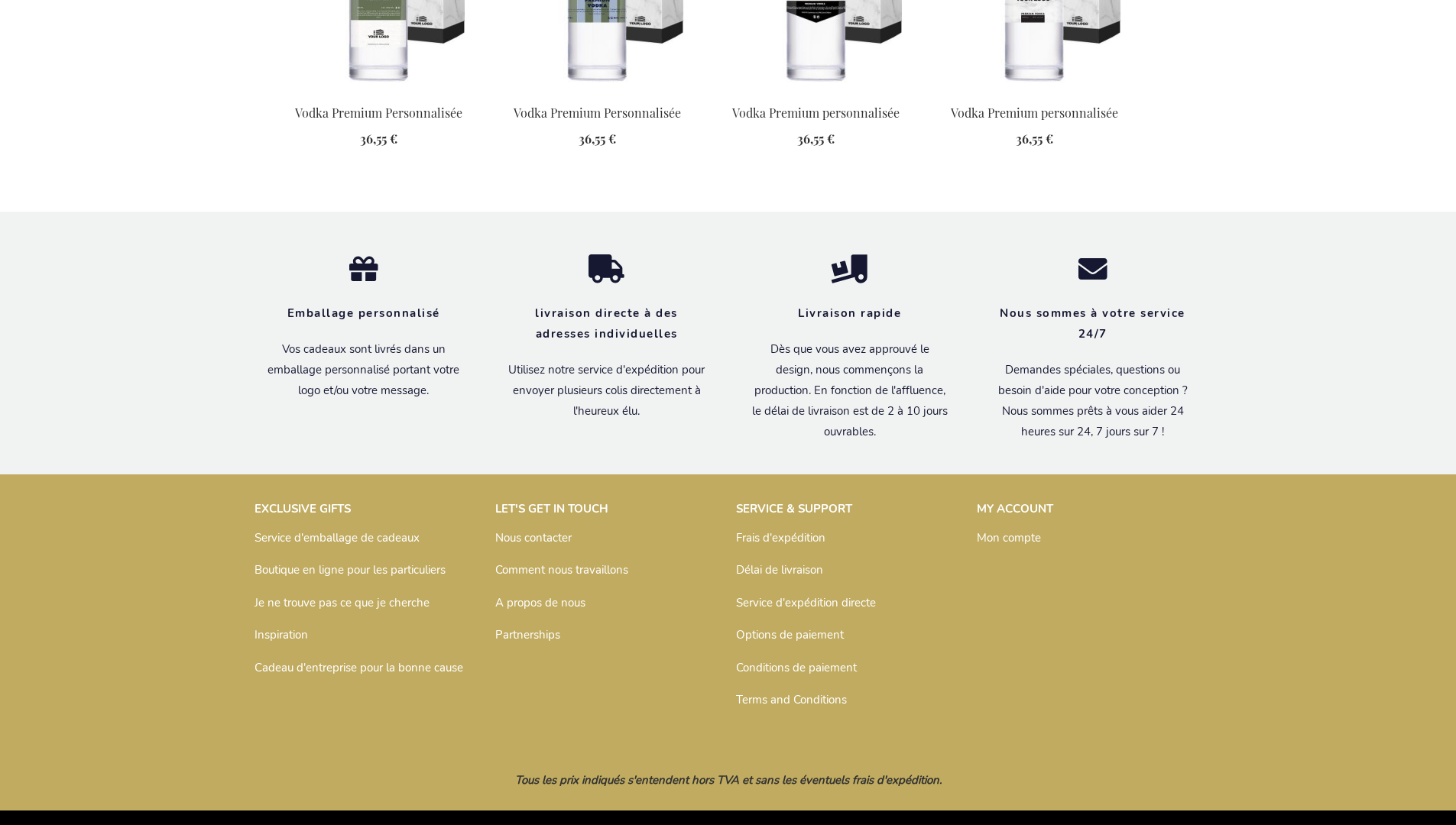
scroll to position [1962, 0]
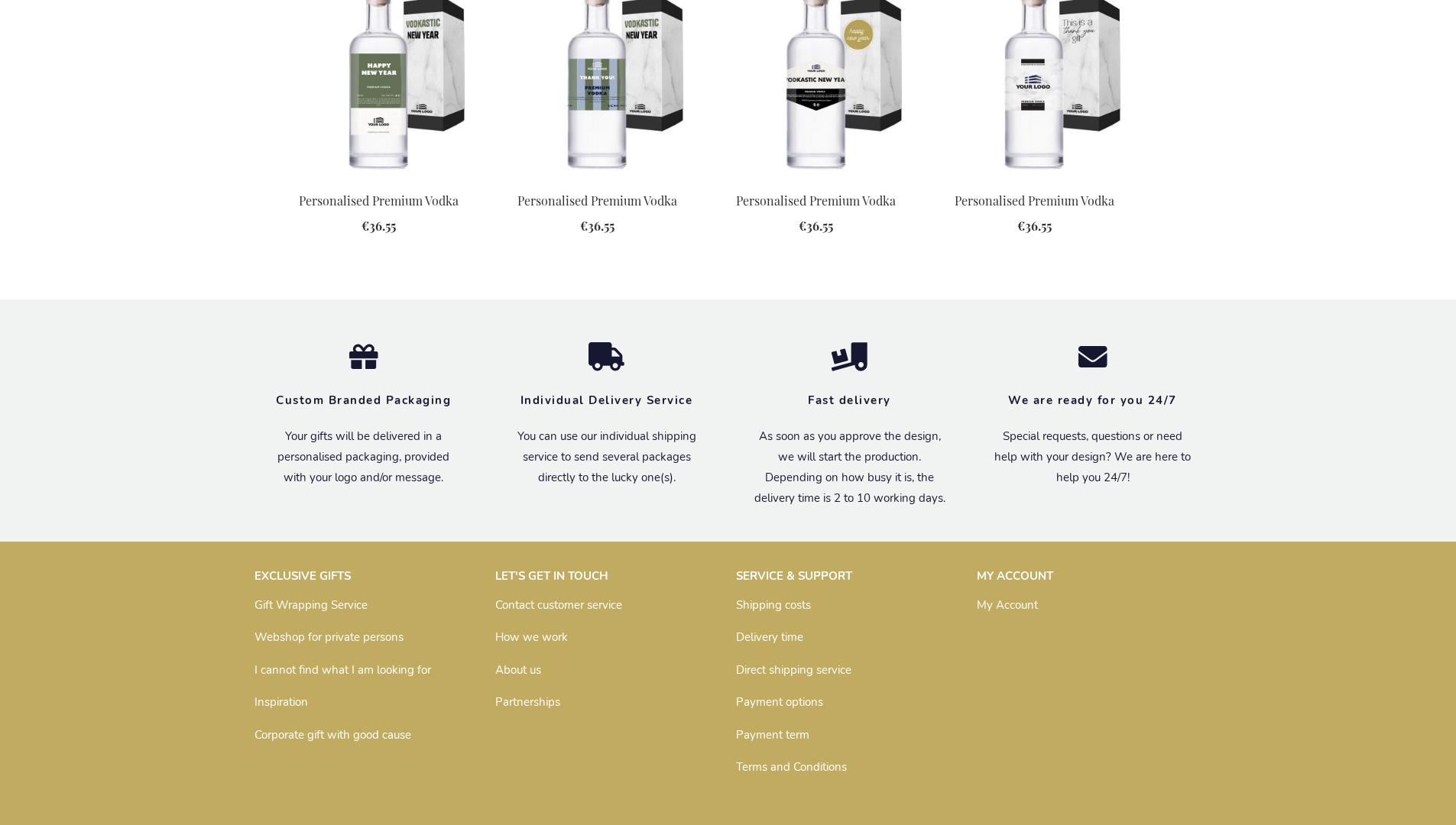
scroll to position [1910, 0]
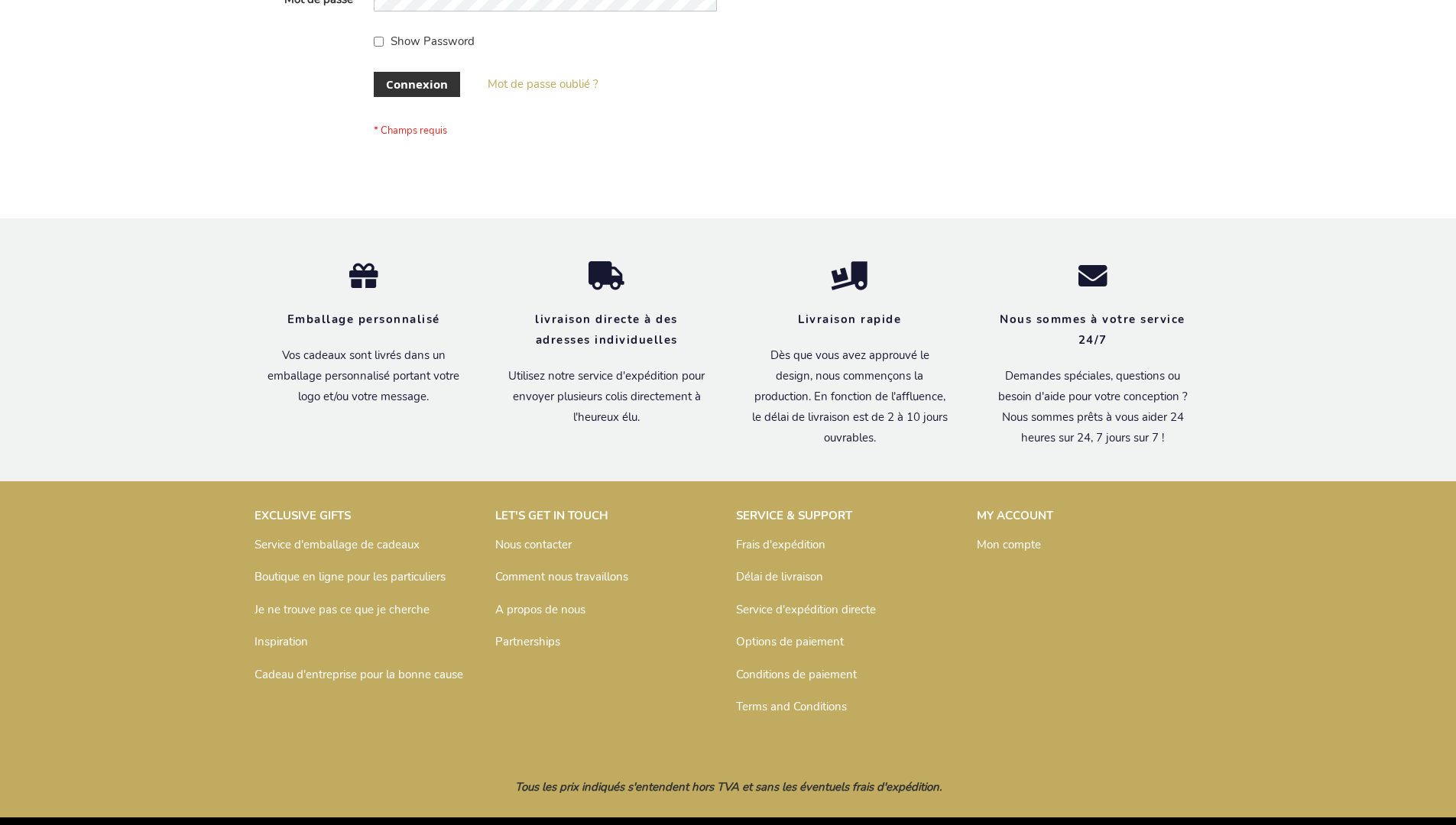
scroll to position [527, 0]
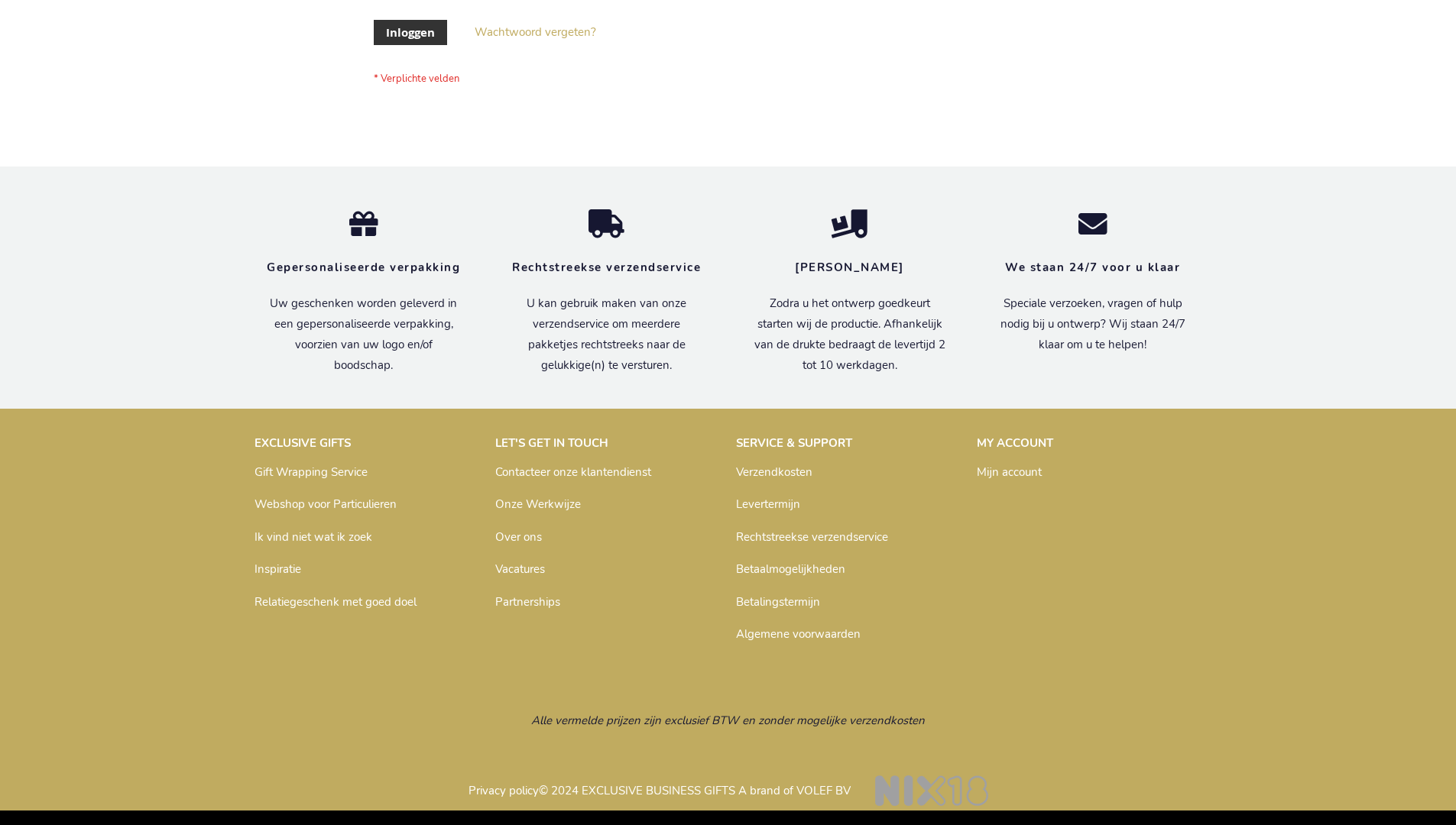
scroll to position [519, 0]
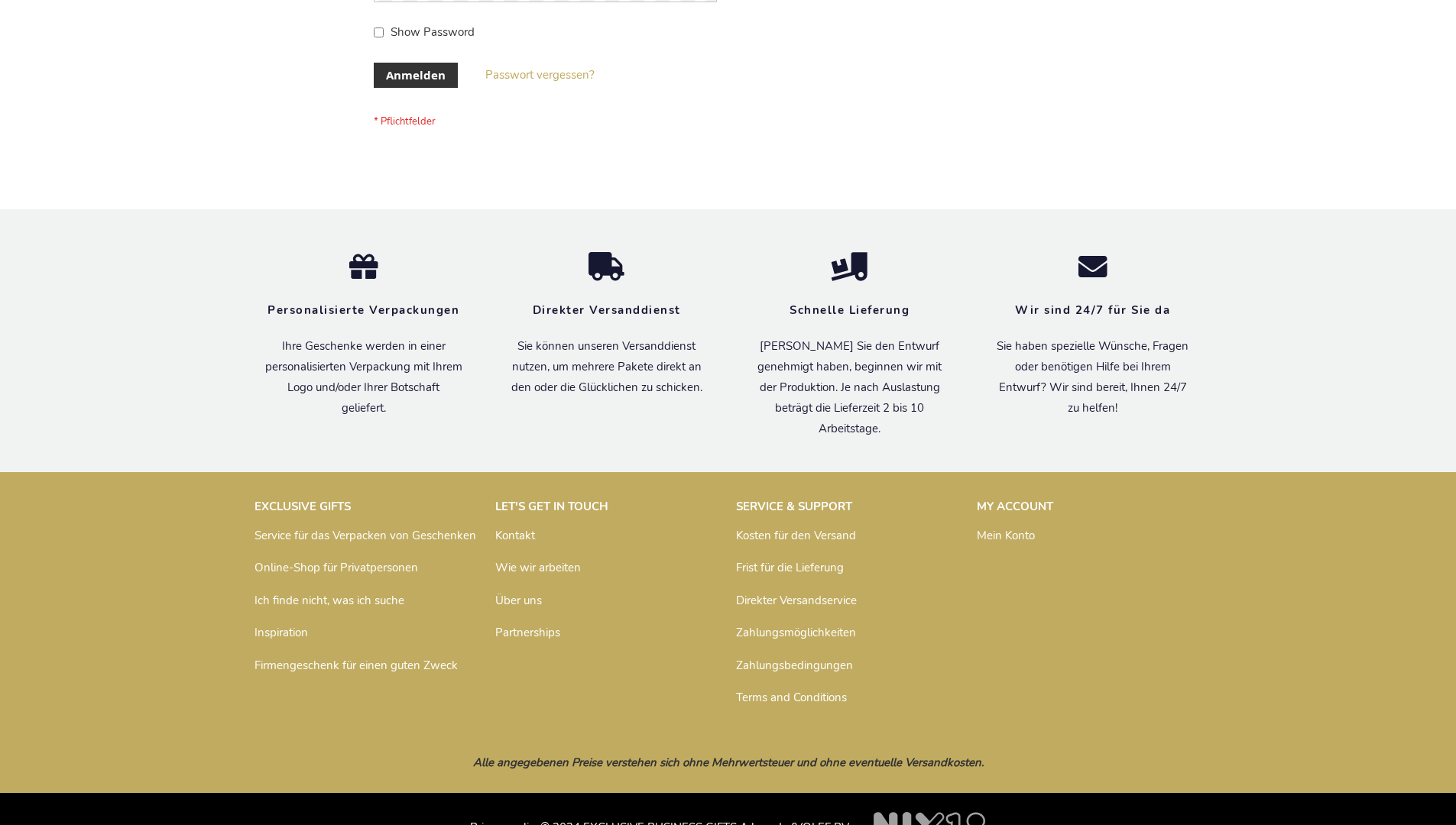
scroll to position [512, 0]
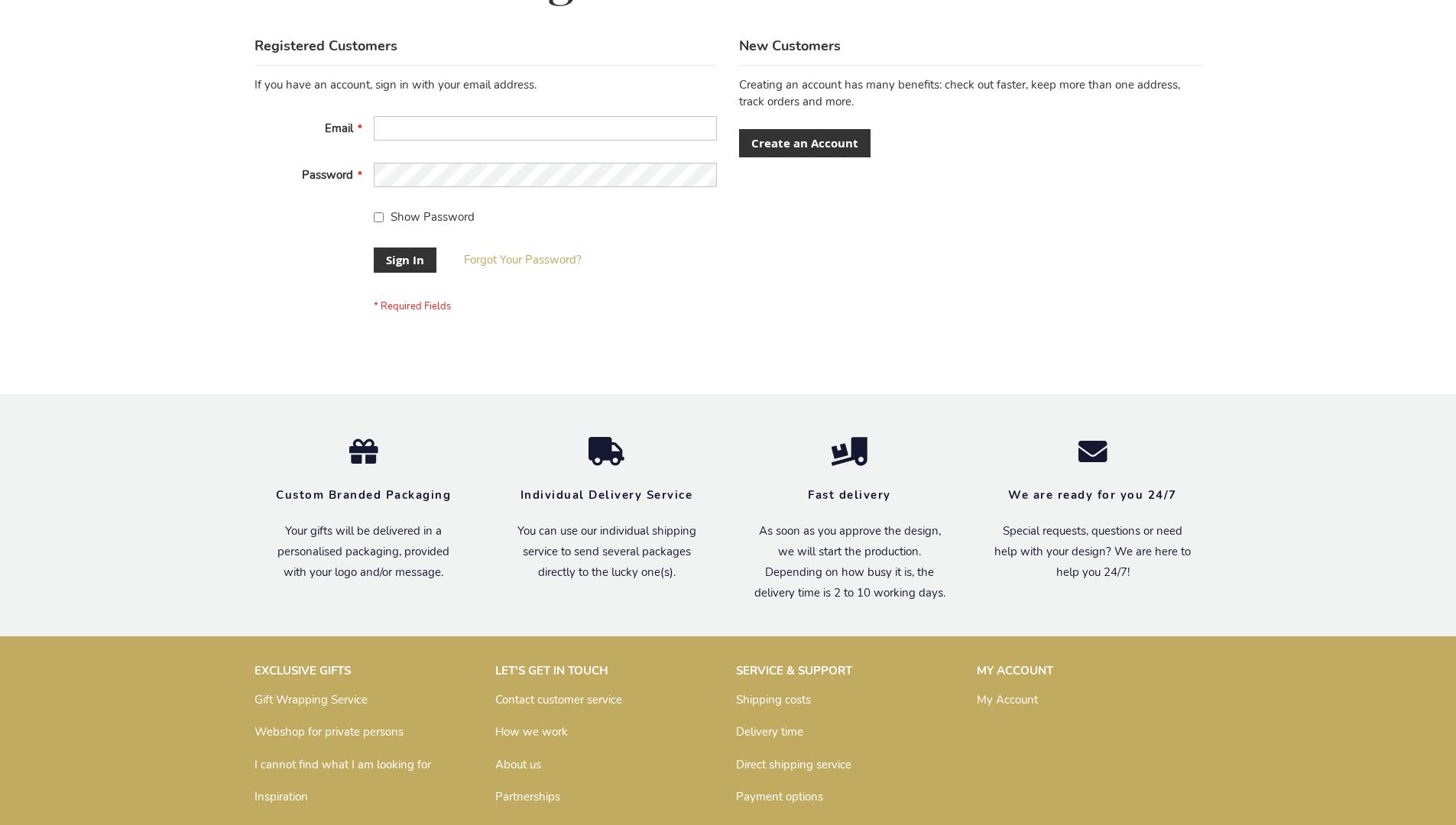
scroll to position [491, 0]
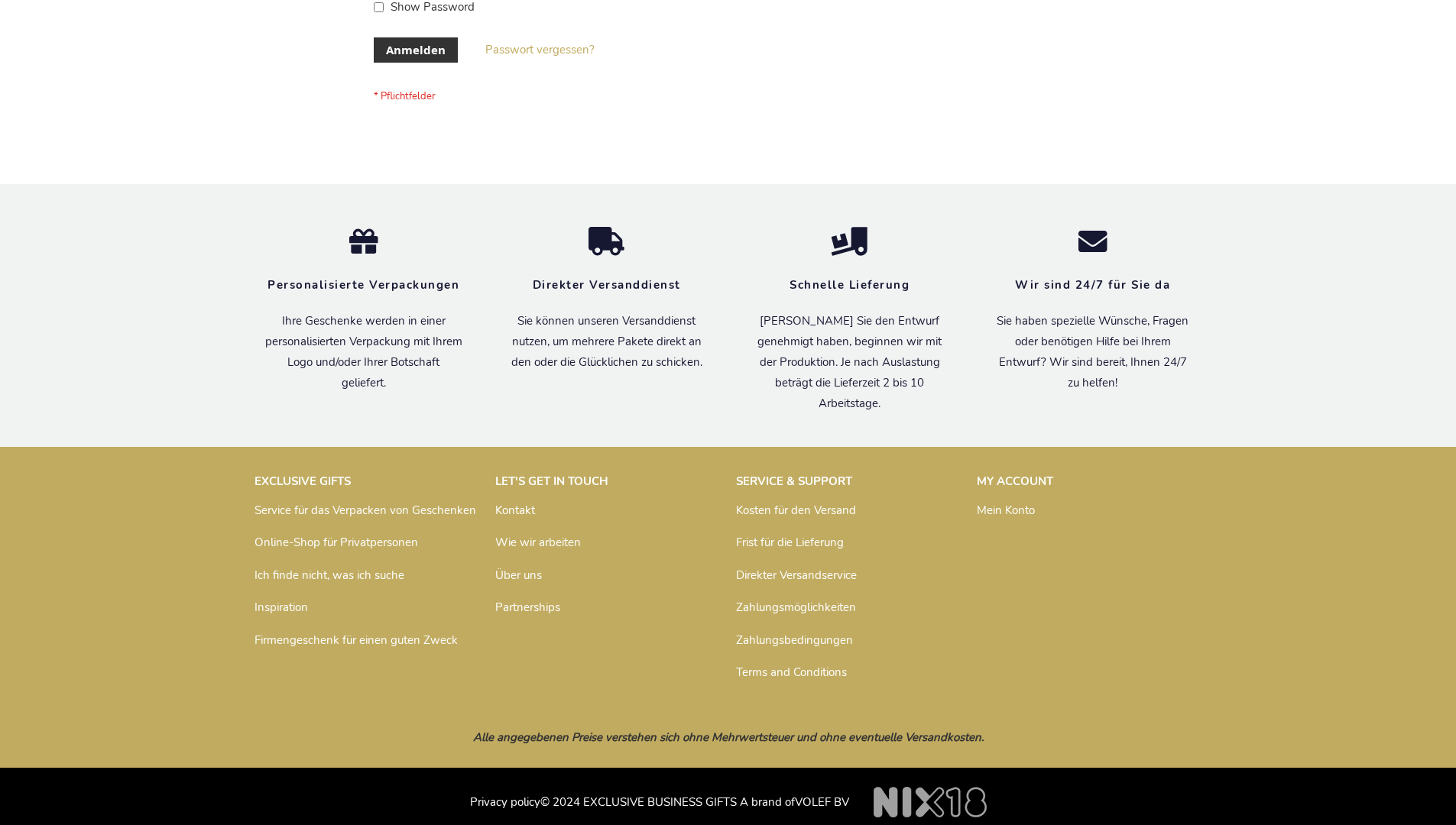
scroll to position [512, 0]
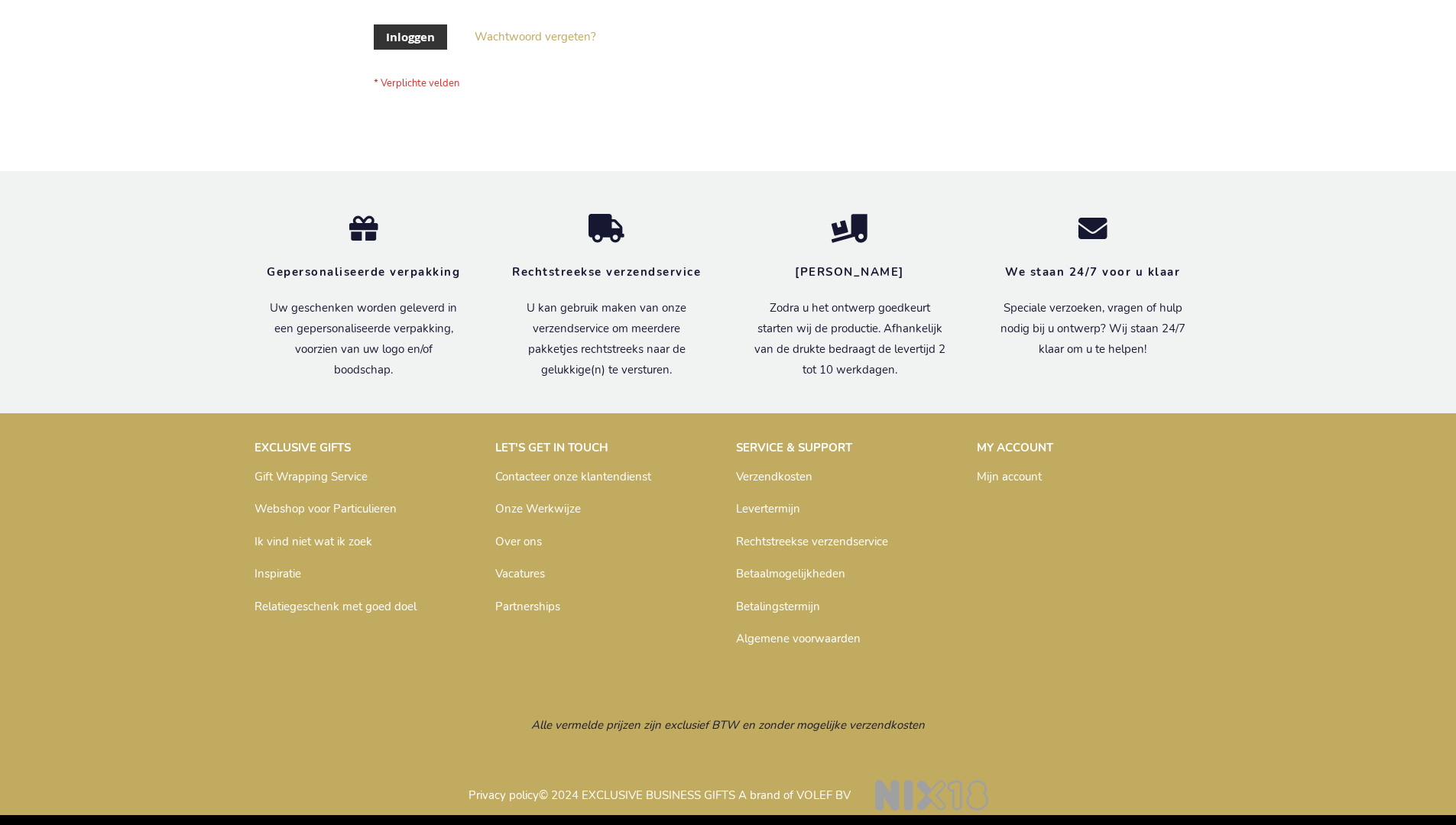
scroll to position [519, 0]
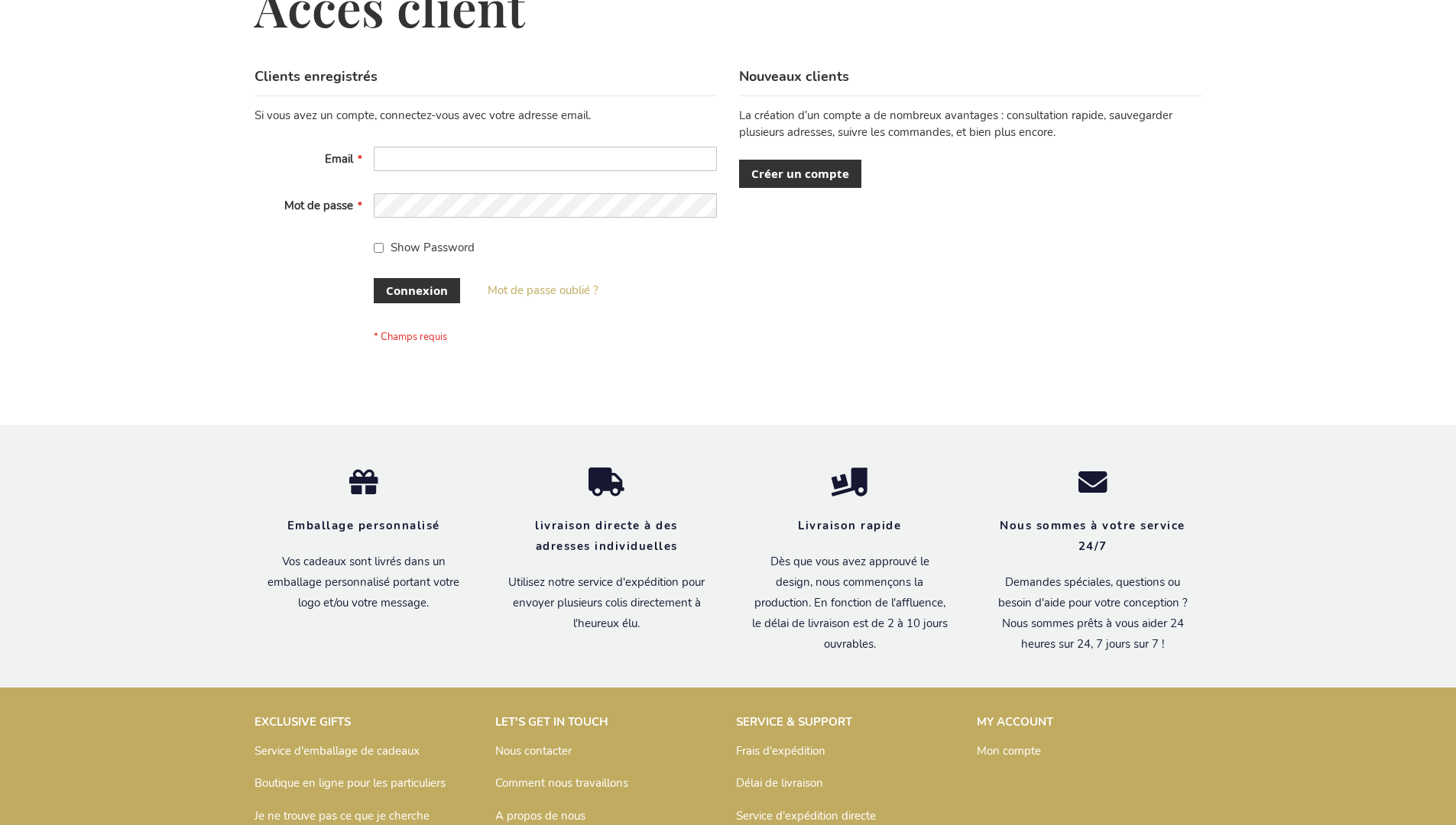
scroll to position [527, 0]
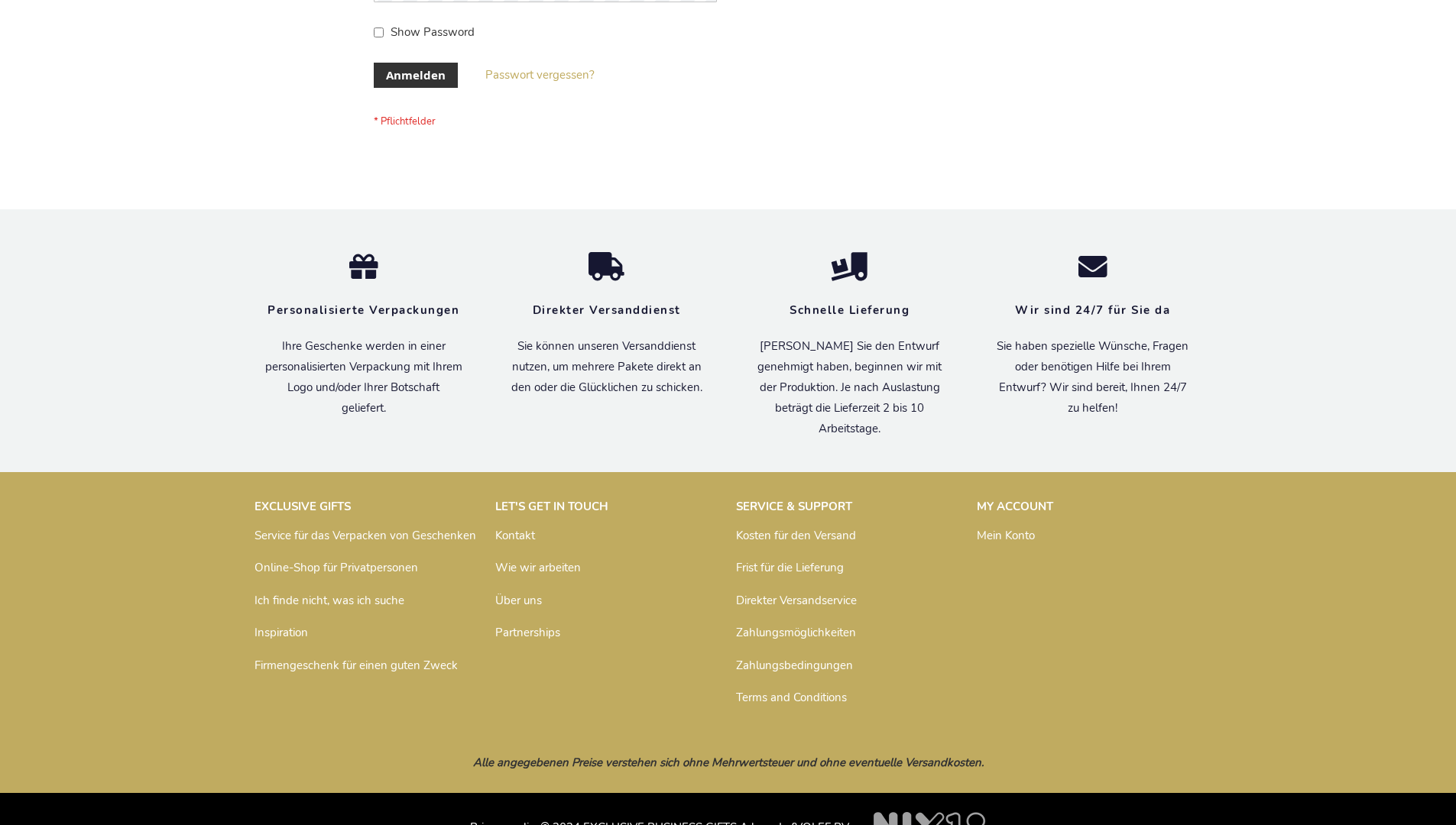
scroll to position [512, 0]
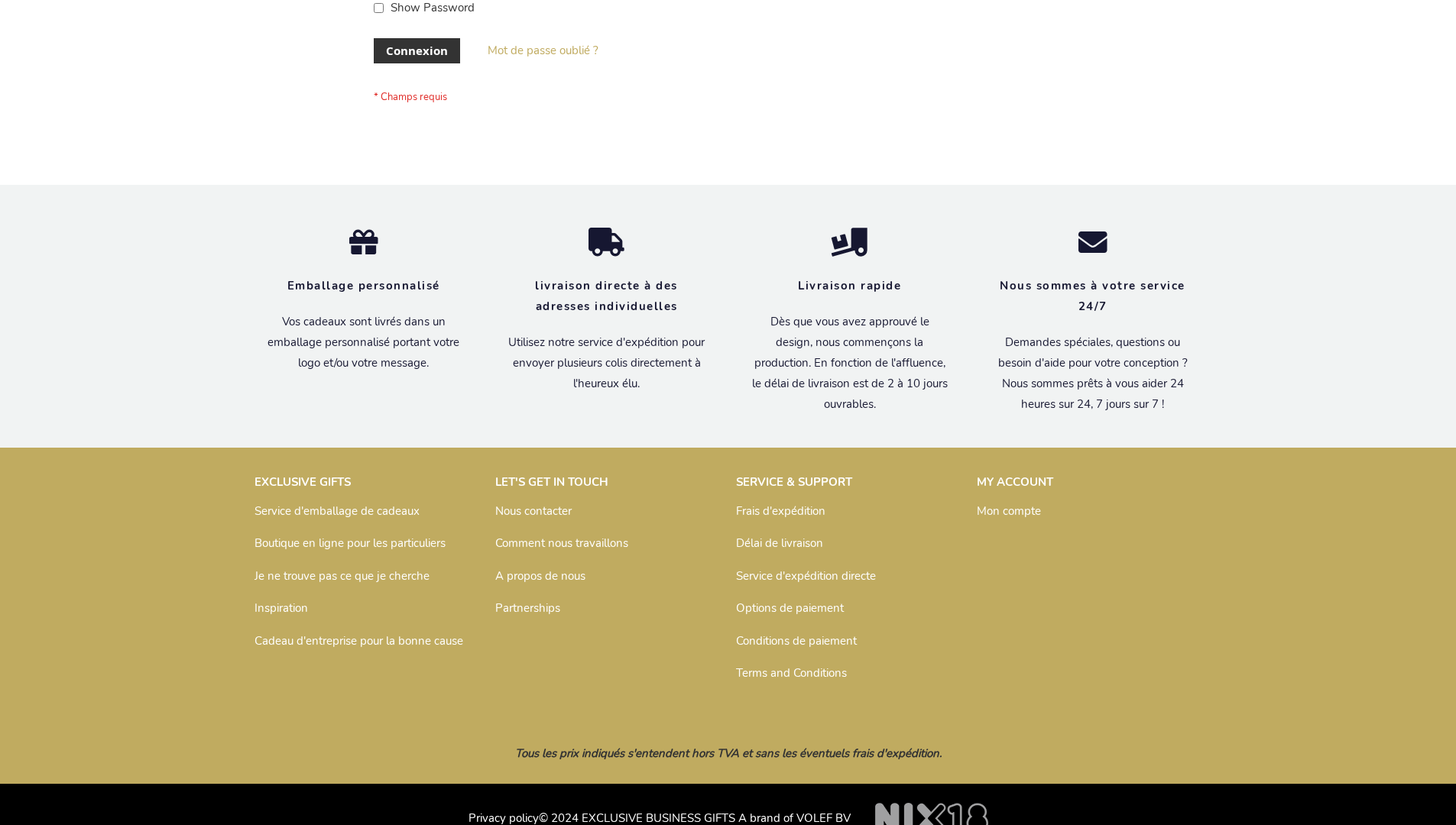
scroll to position [527, 0]
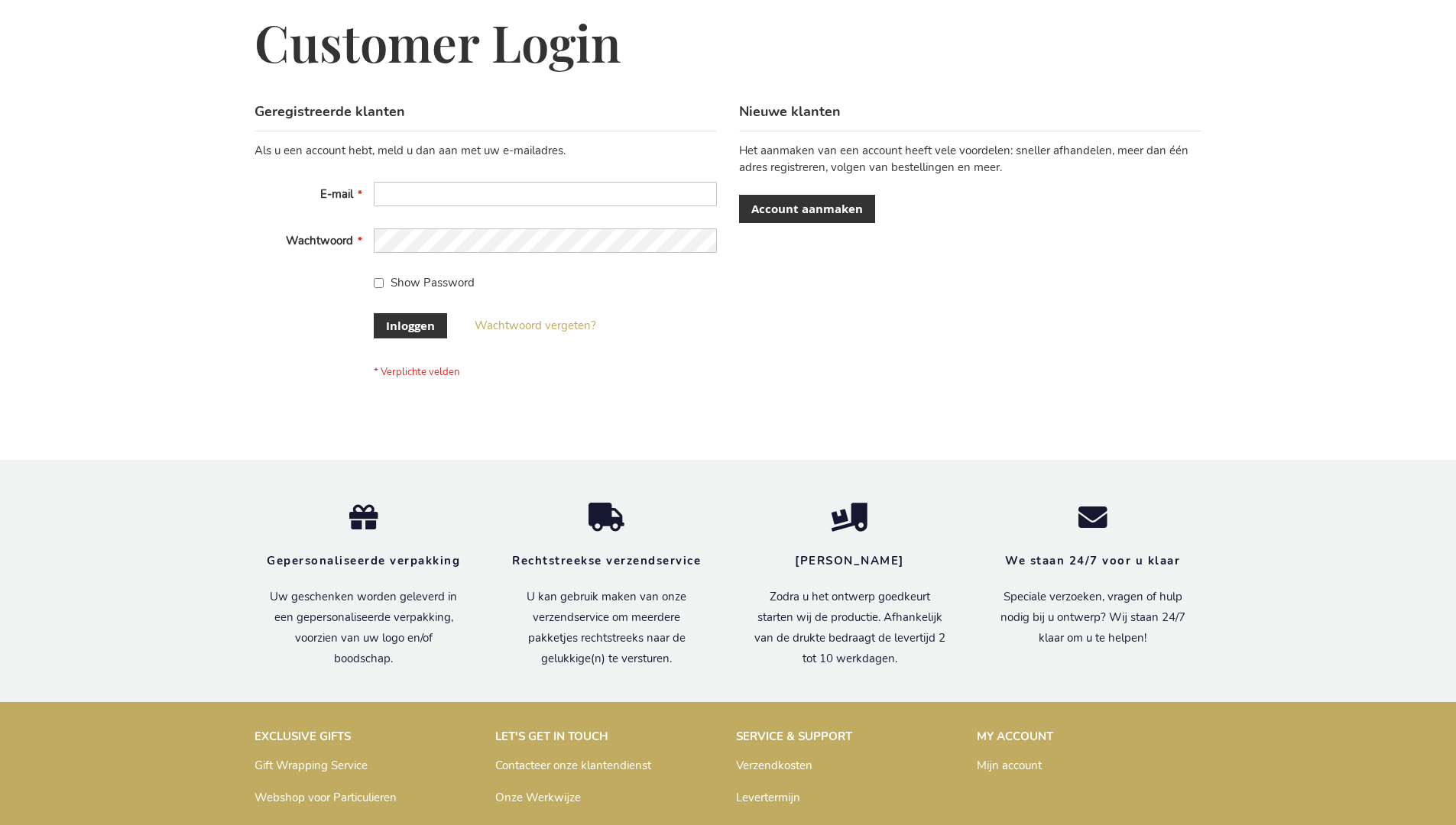
scroll to position [519, 0]
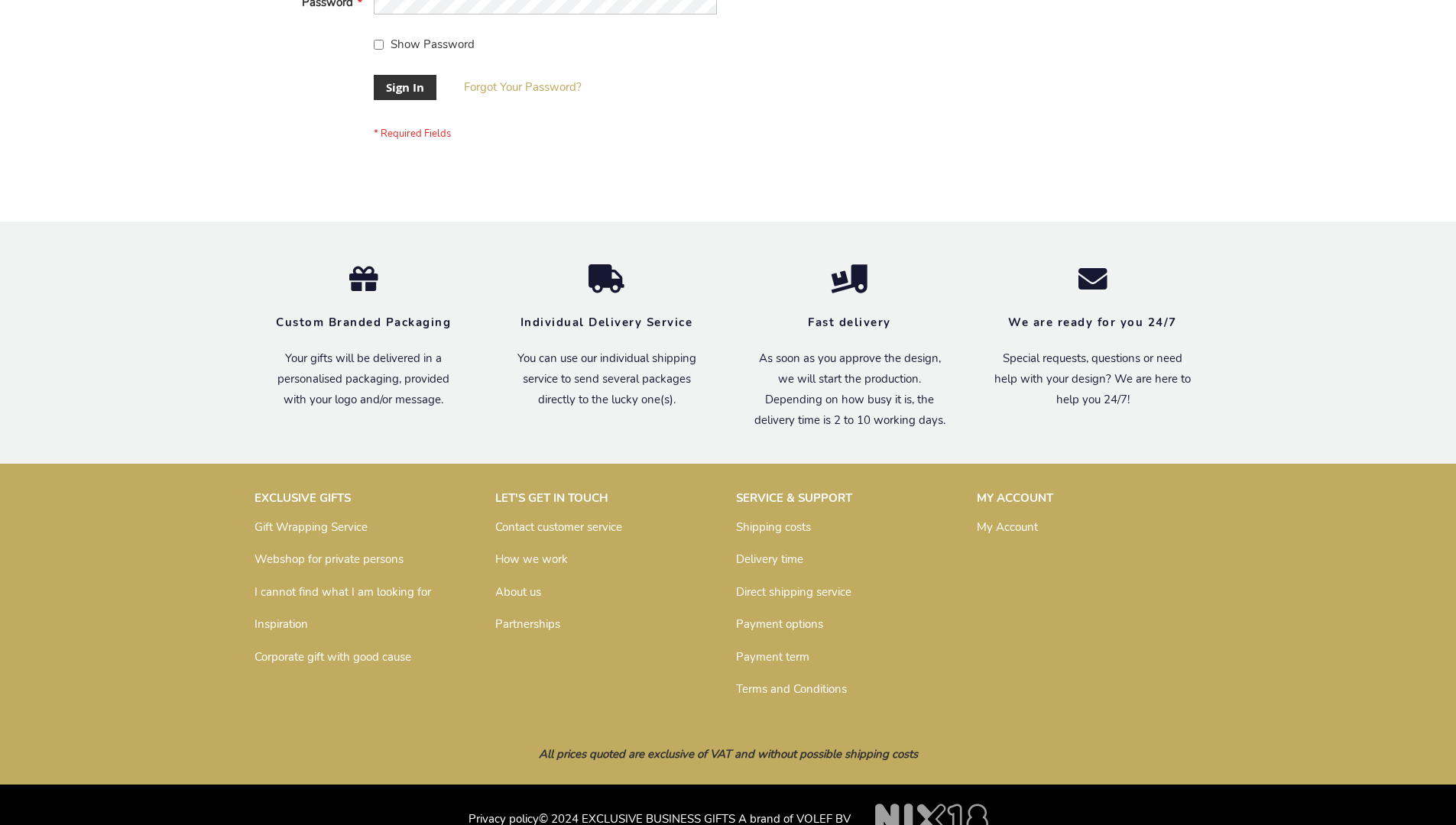
scroll to position [491, 0]
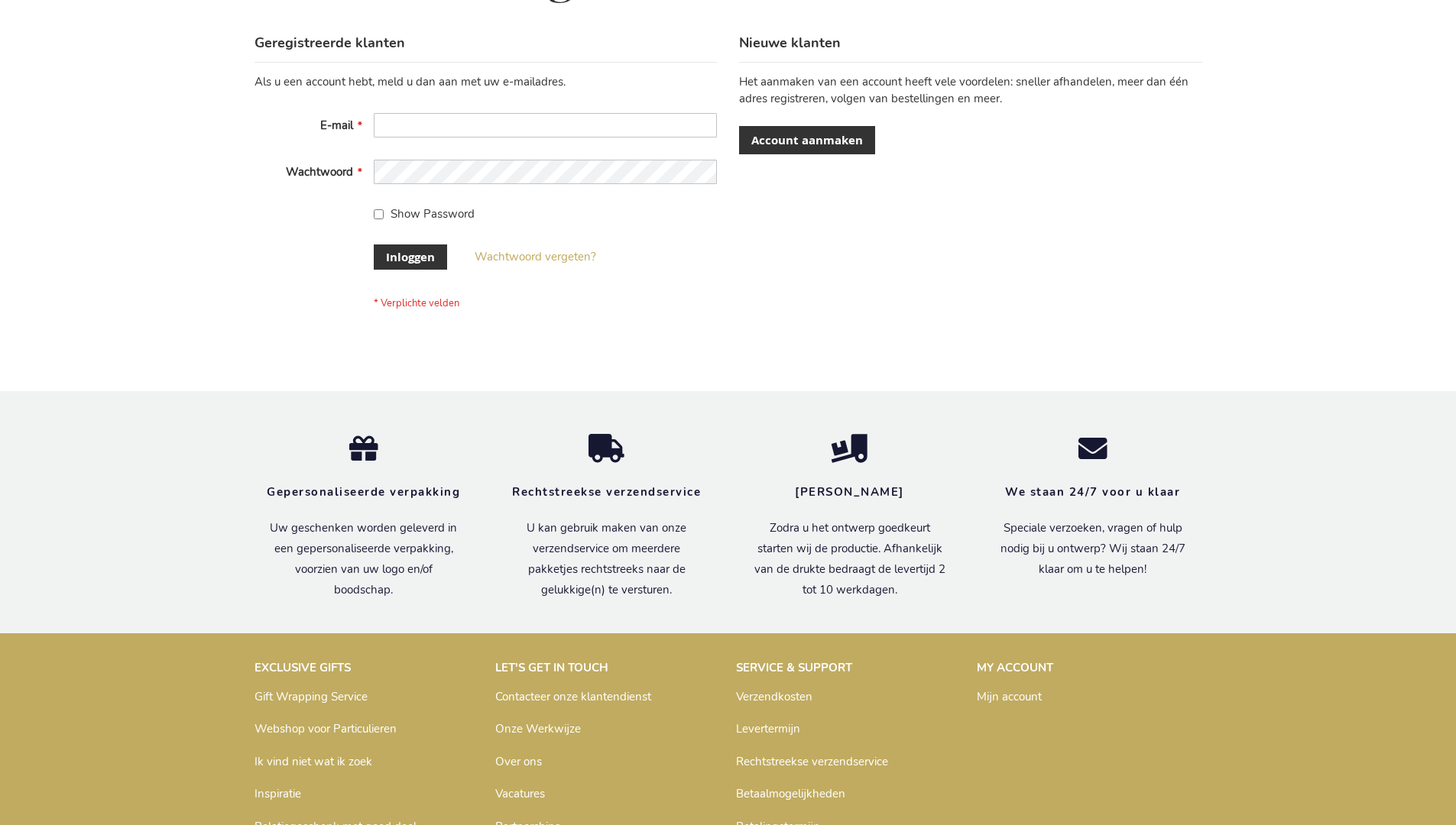
scroll to position [519, 0]
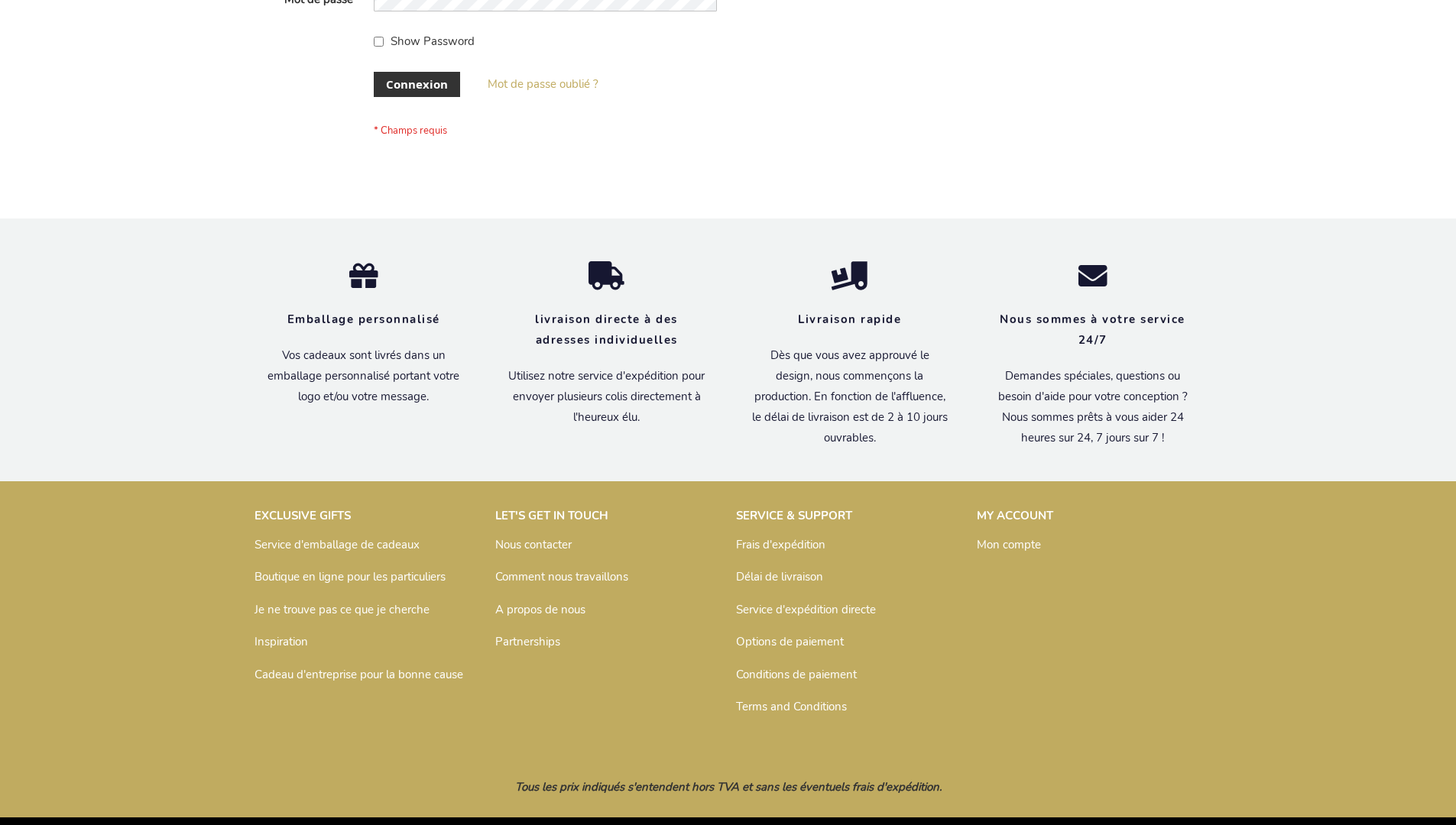
scroll to position [527, 0]
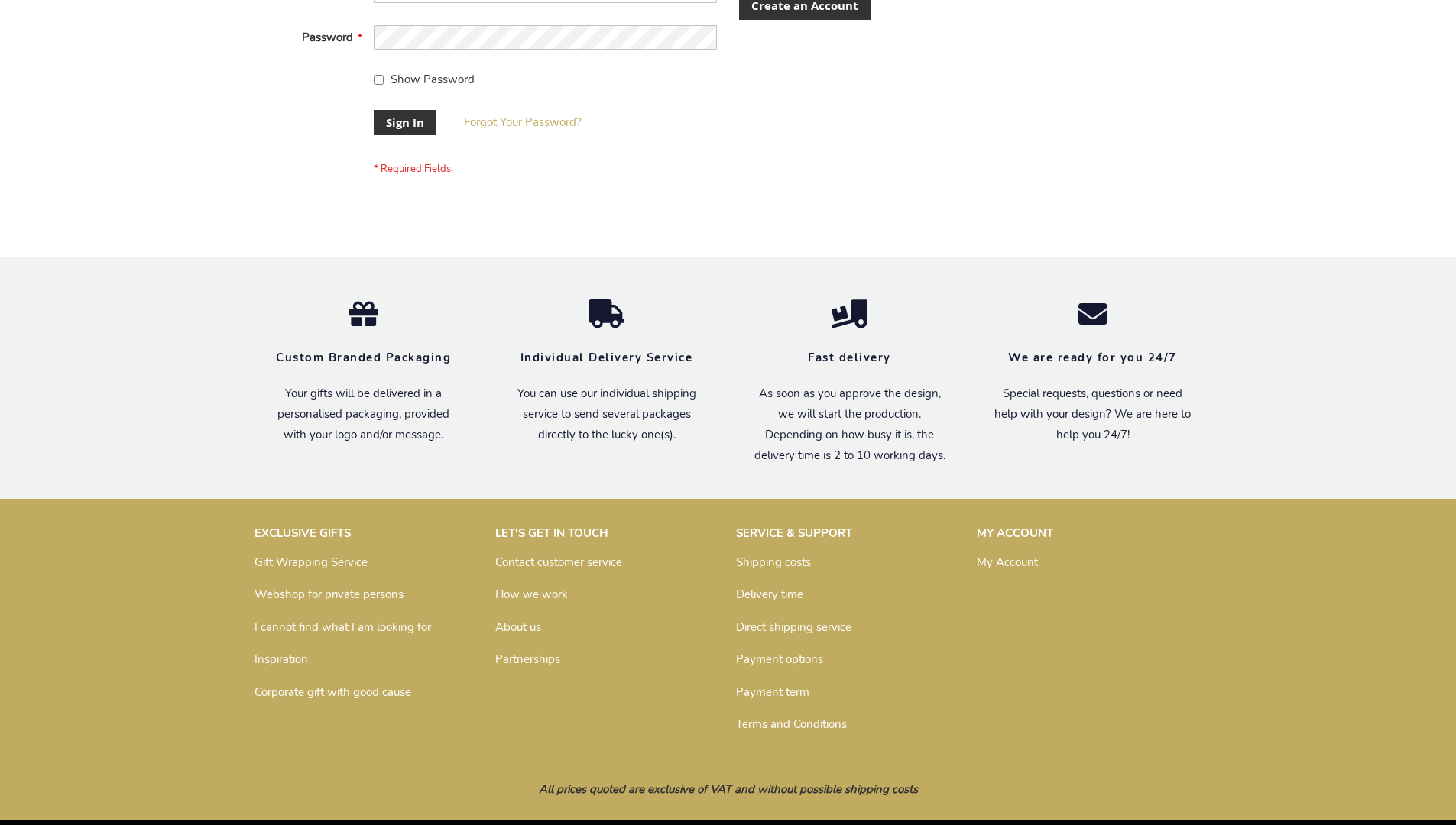
scroll to position [491, 0]
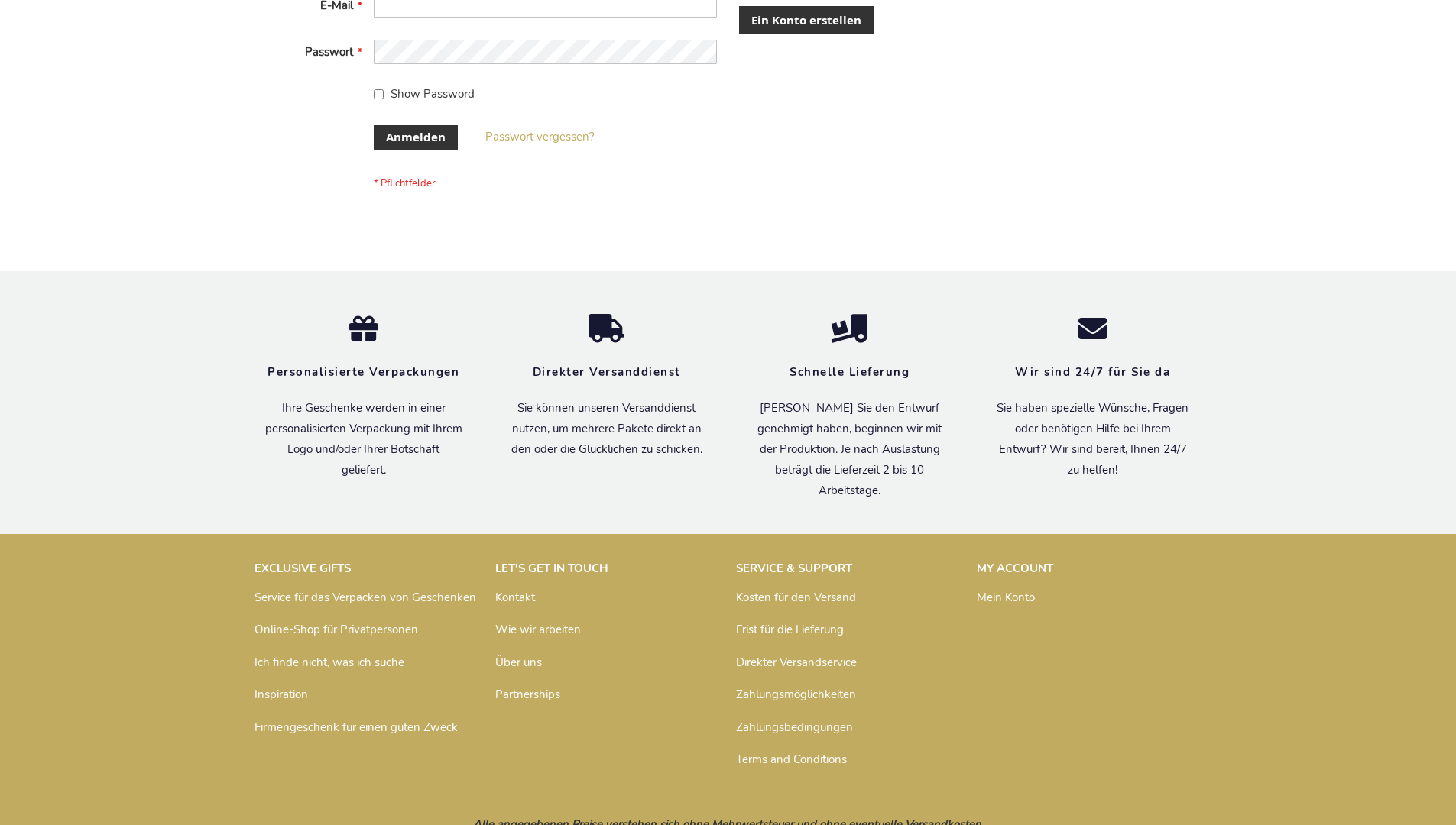
scroll to position [512, 0]
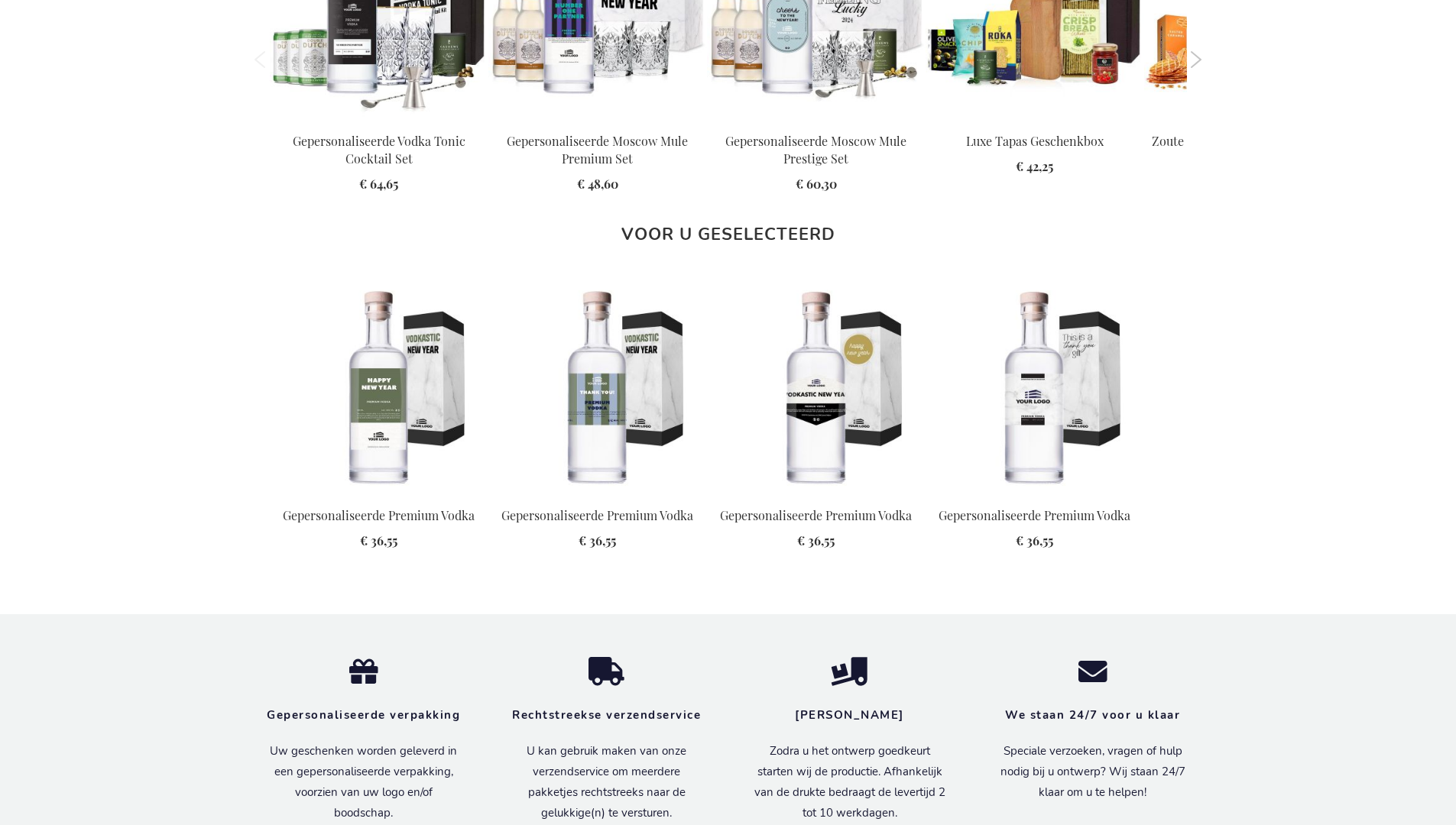
scroll to position [1938, 0]
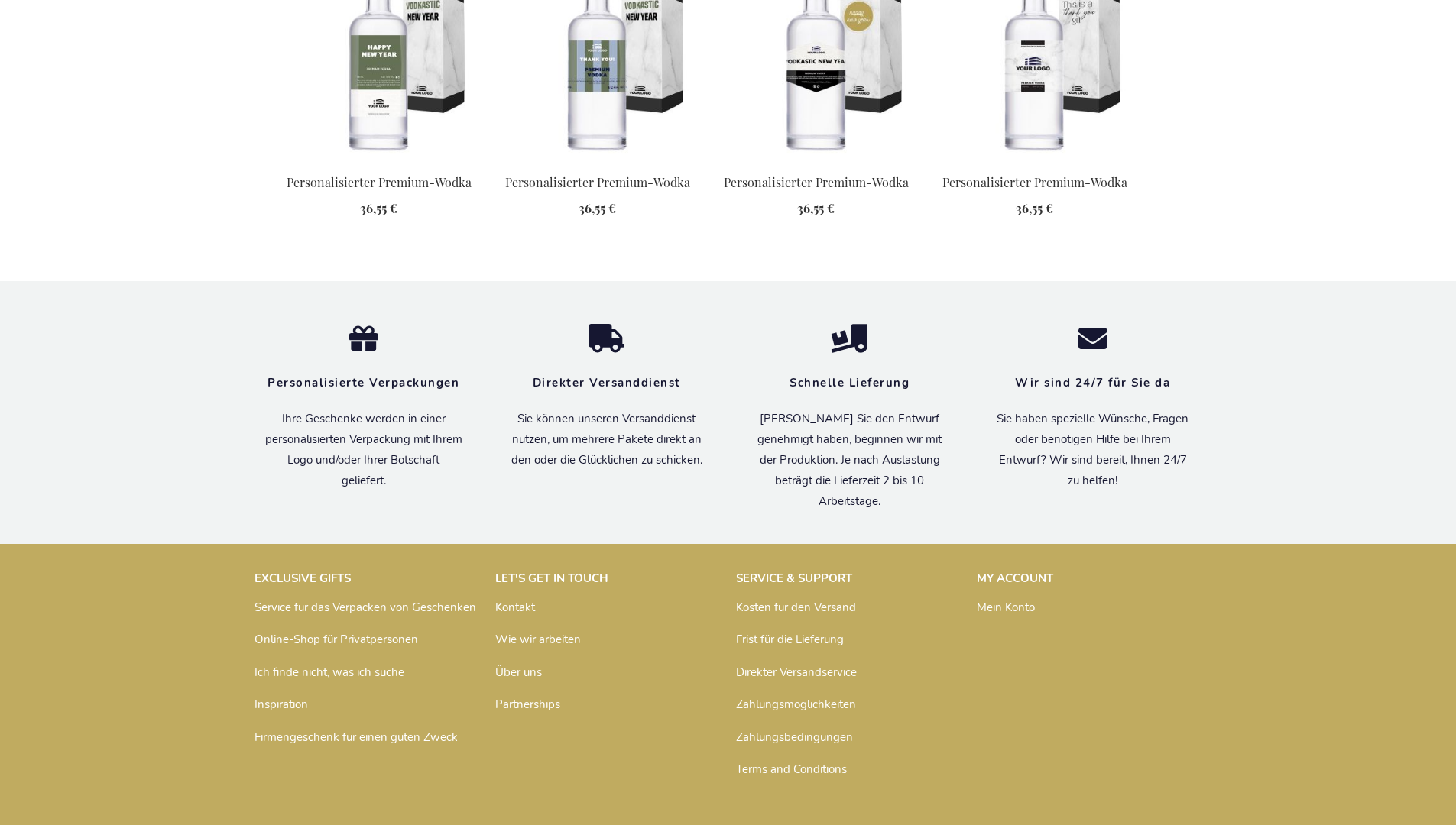
scroll to position [1948, 0]
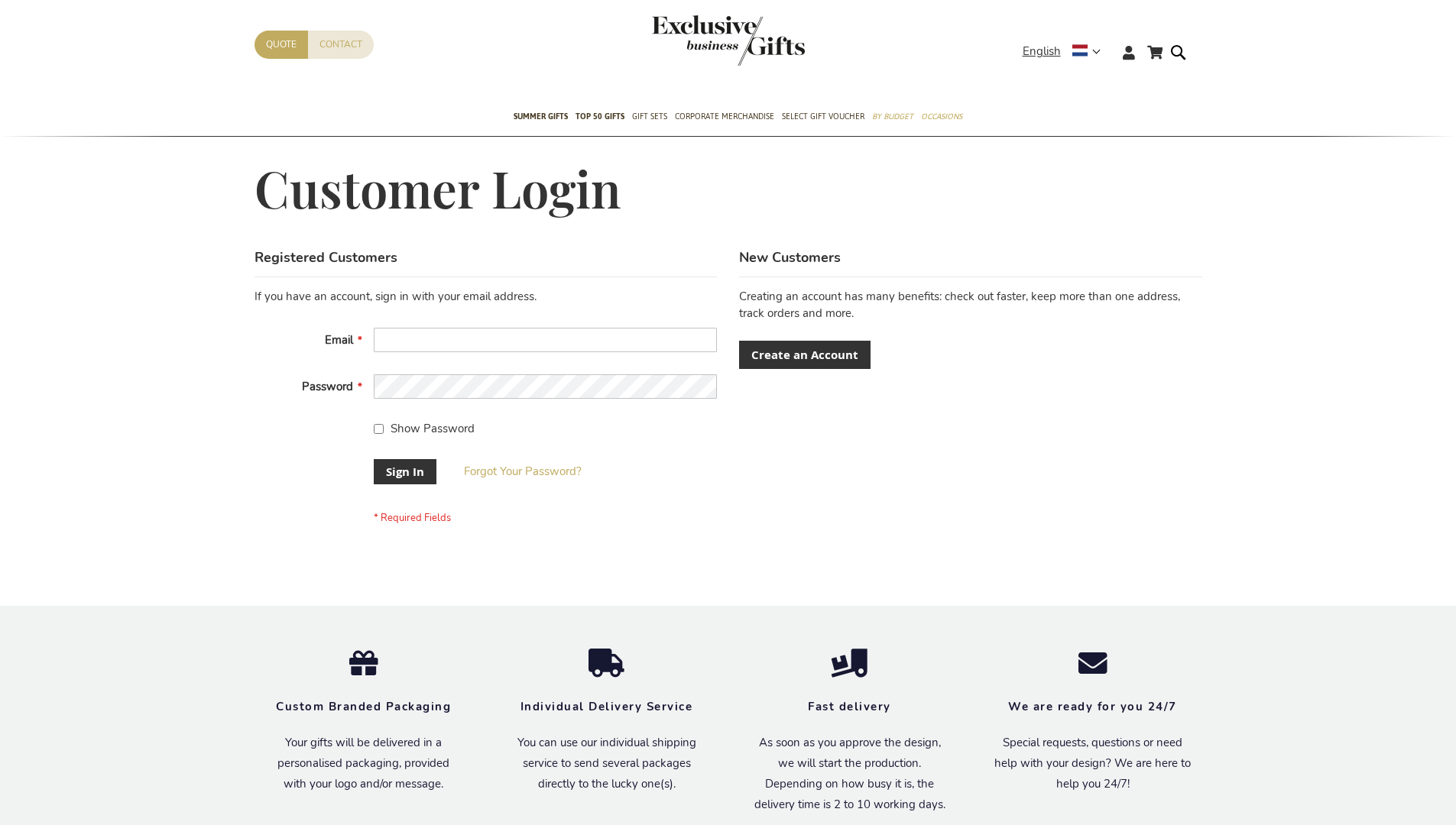
scroll to position [491, 0]
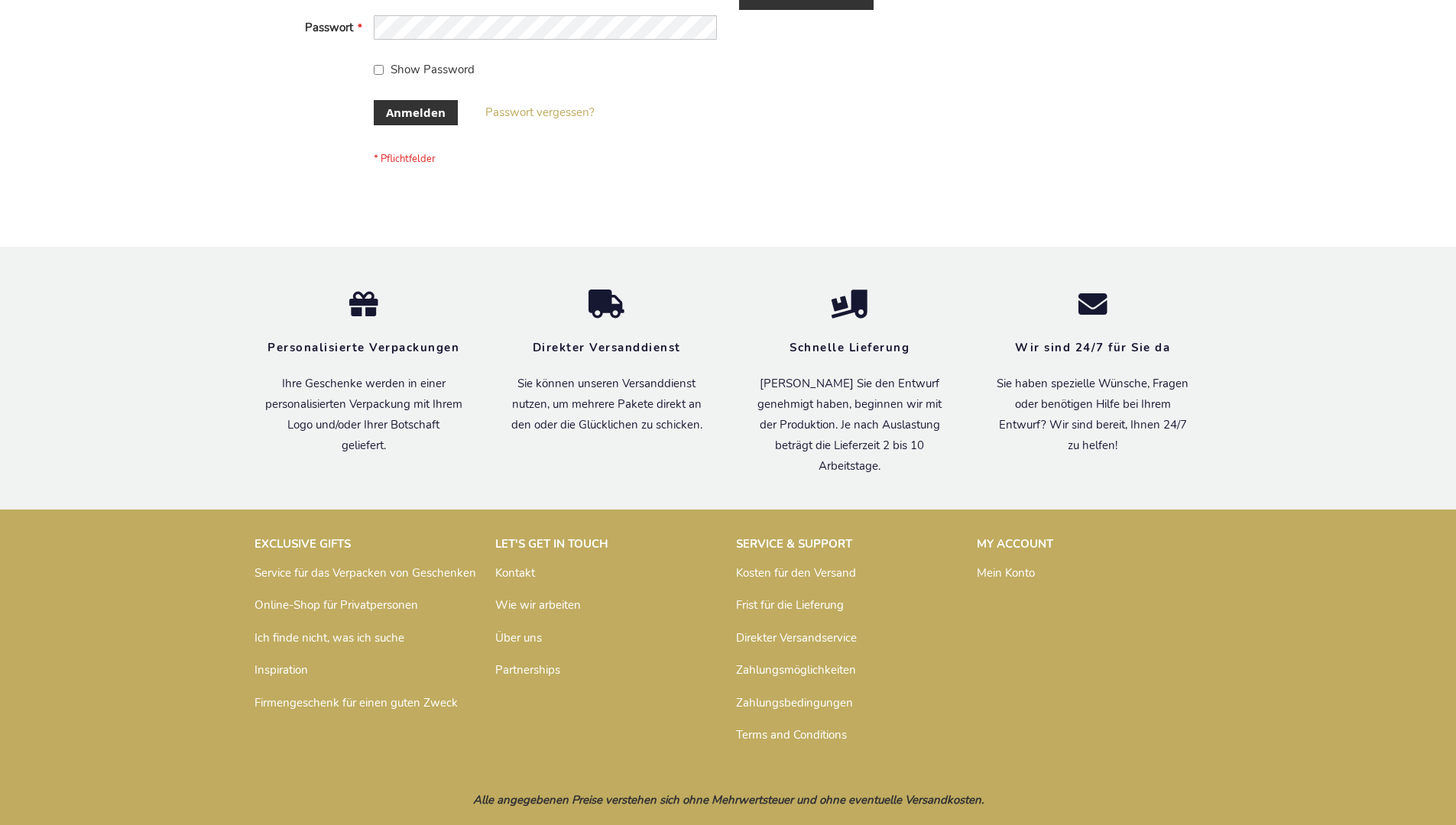
scroll to position [512, 0]
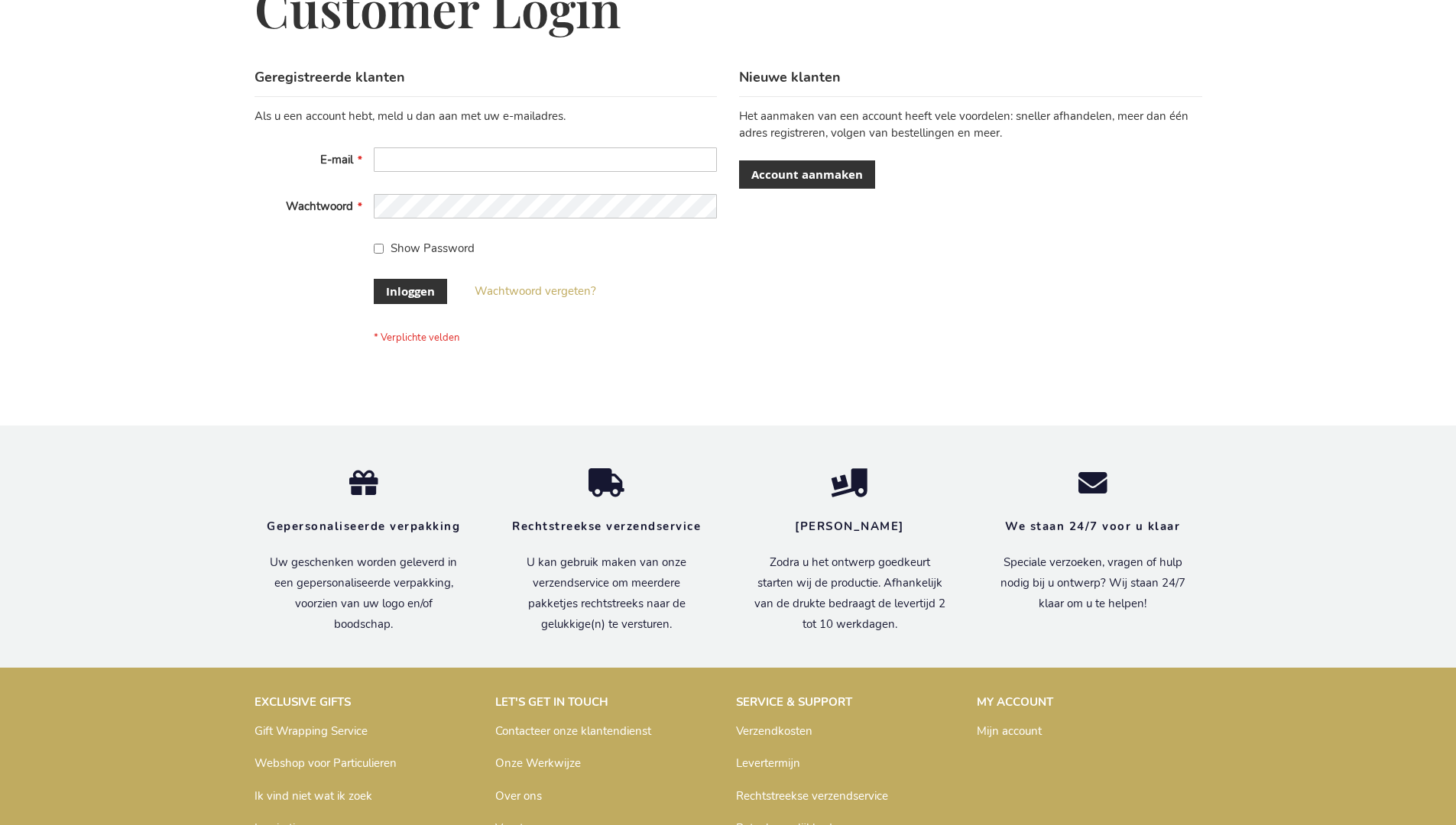
scroll to position [519, 0]
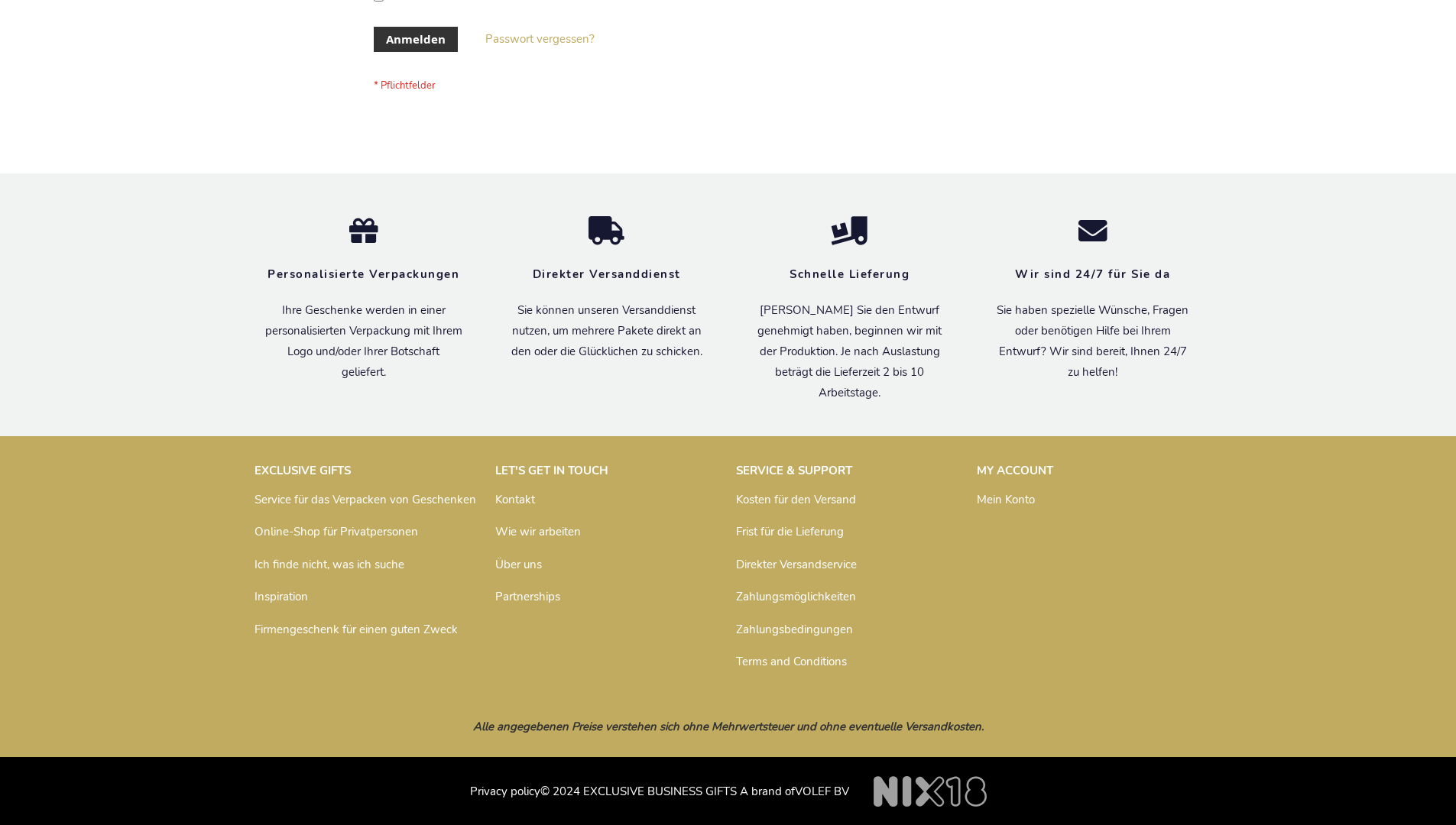
scroll to position [512, 0]
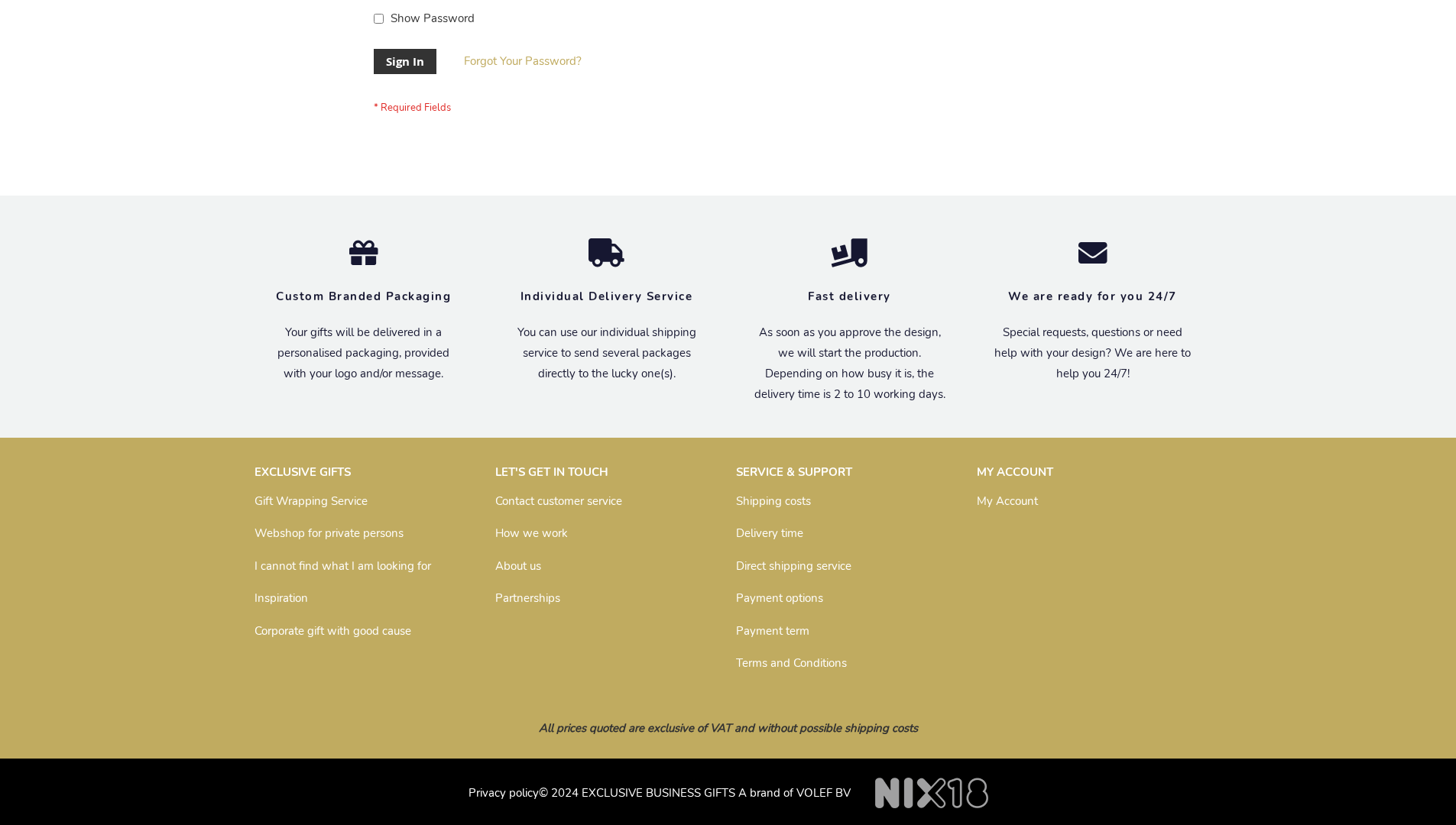
scroll to position [491, 0]
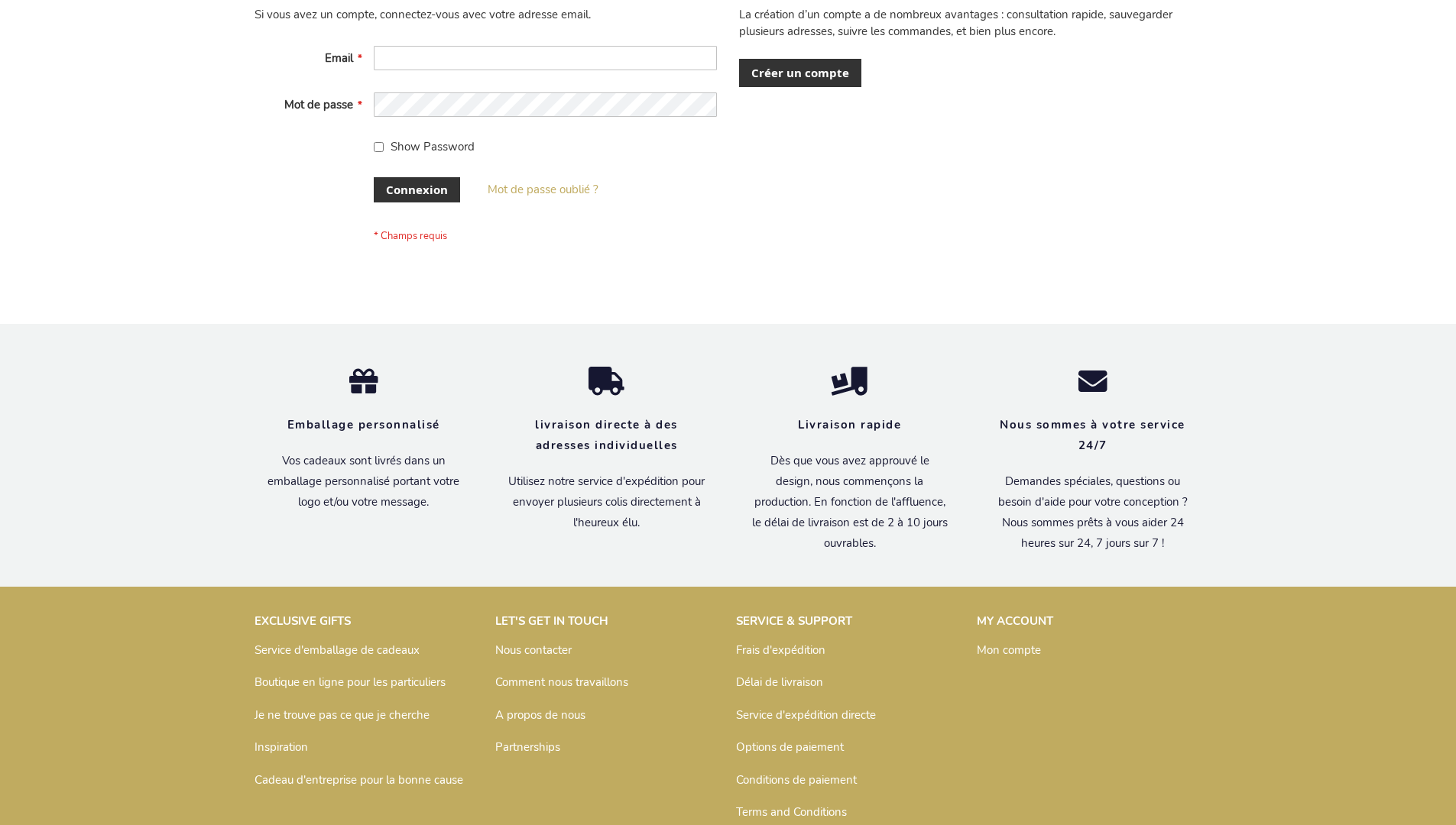
scroll to position [527, 0]
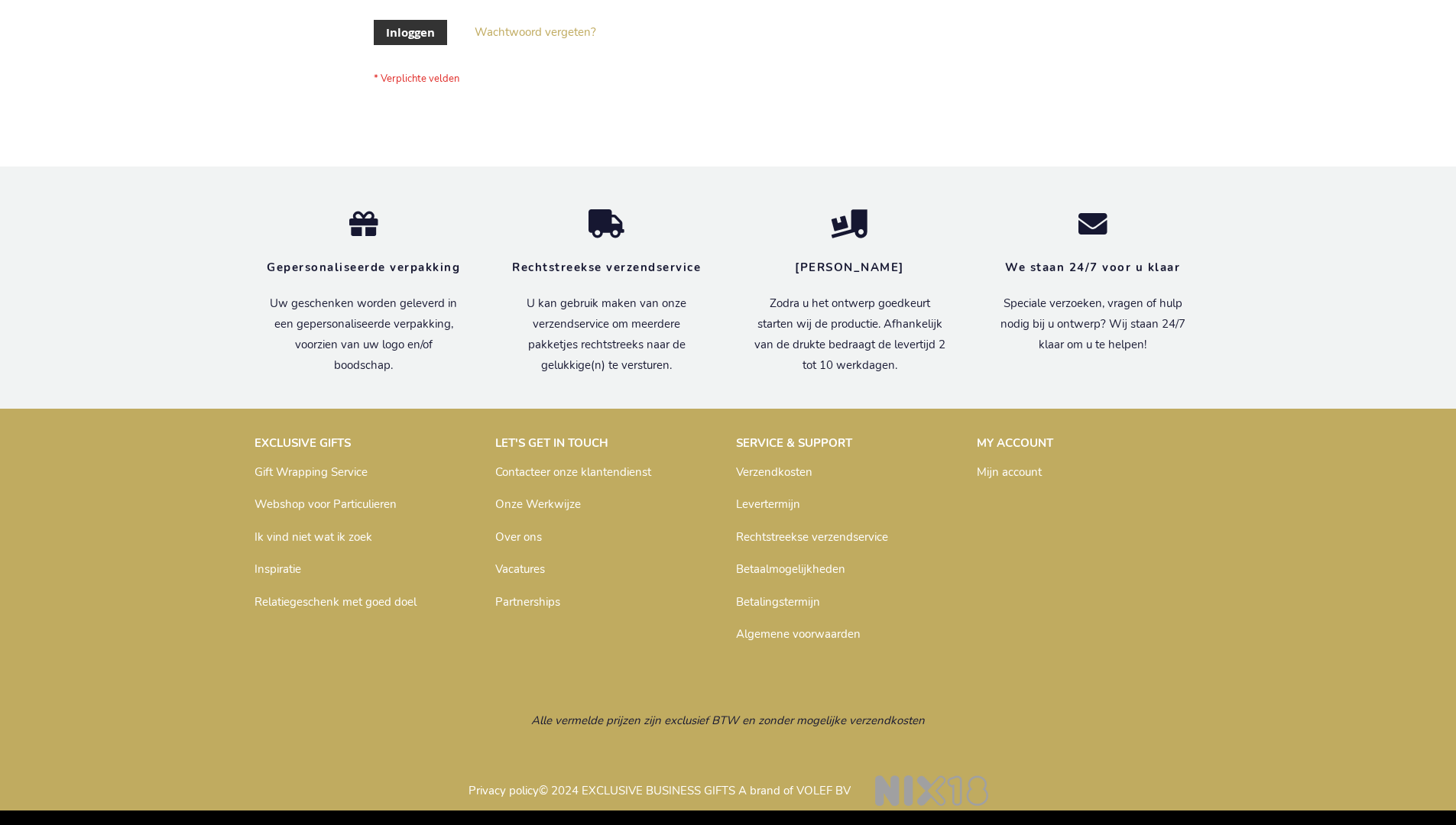
scroll to position [519, 0]
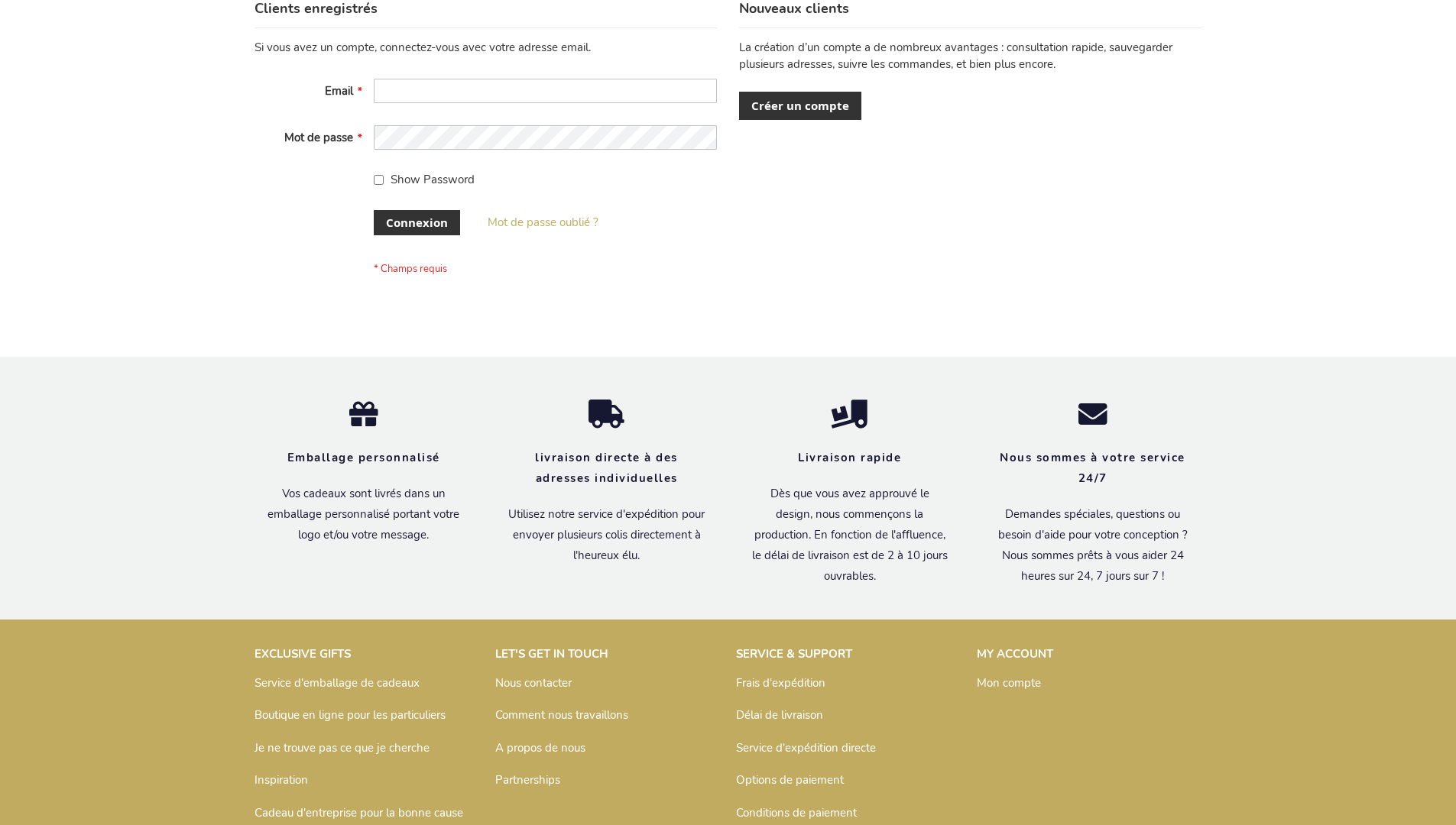
scroll to position [527, 0]
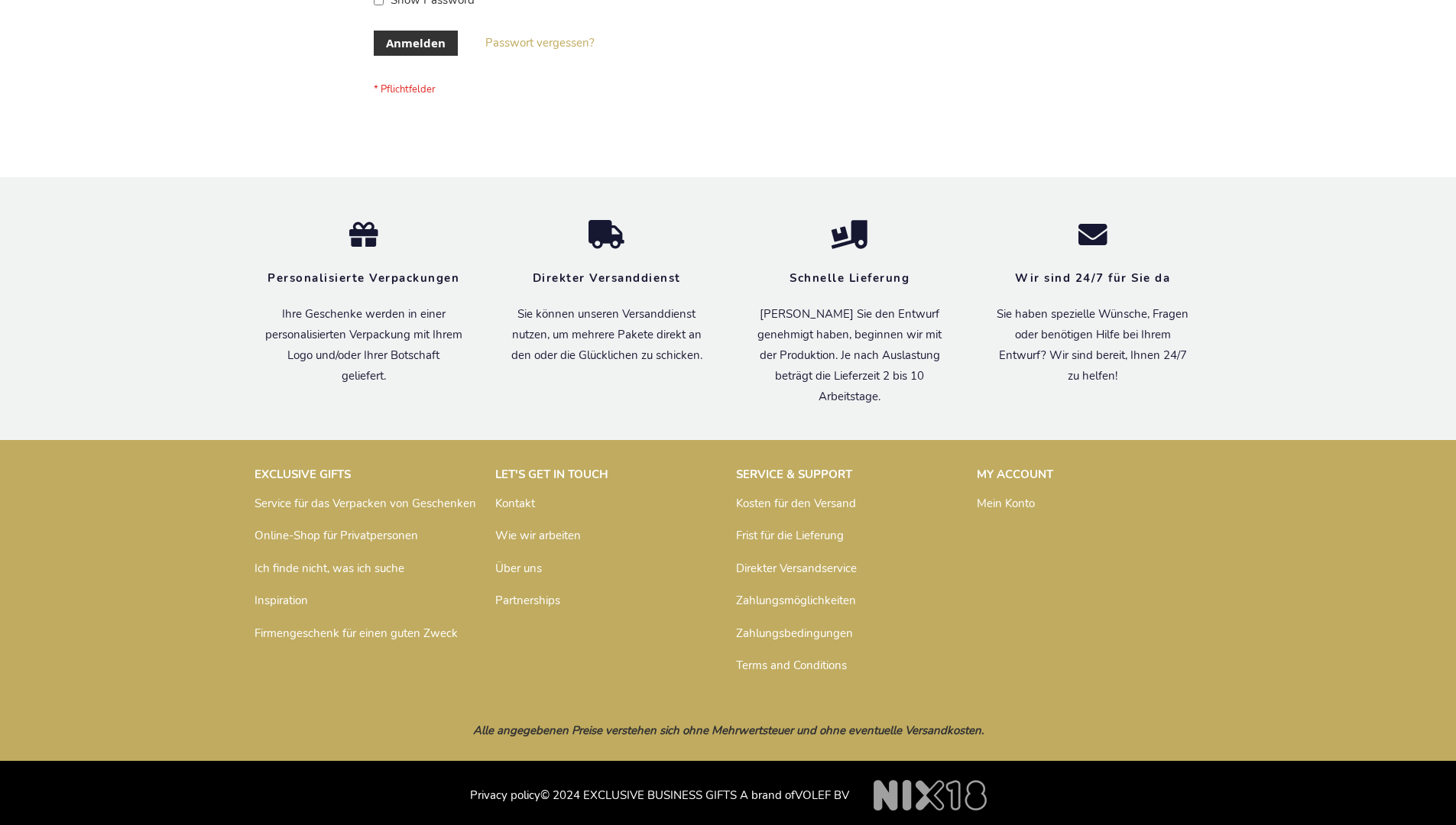
scroll to position [512, 0]
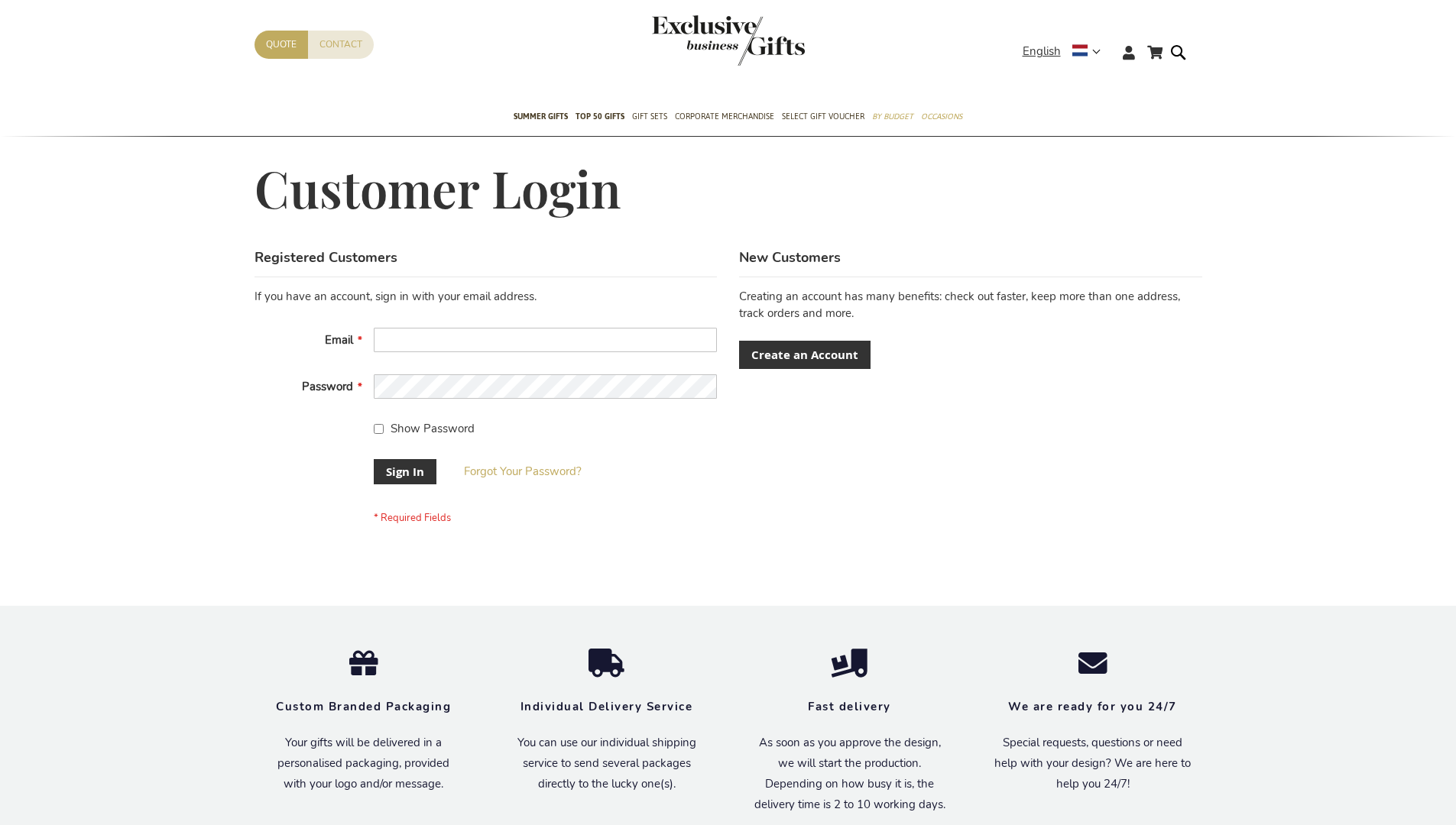
scroll to position [491, 0]
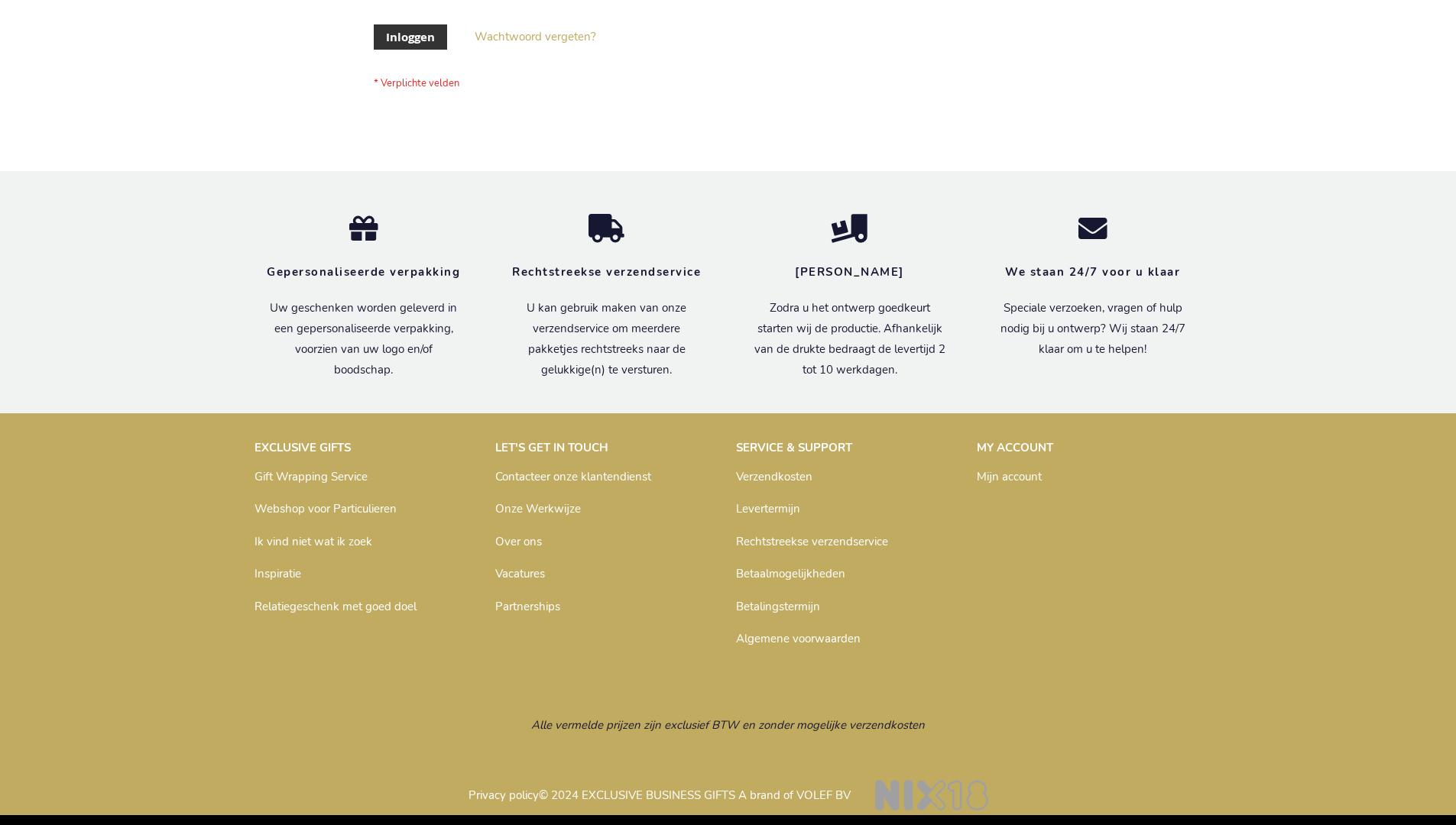
scroll to position [519, 0]
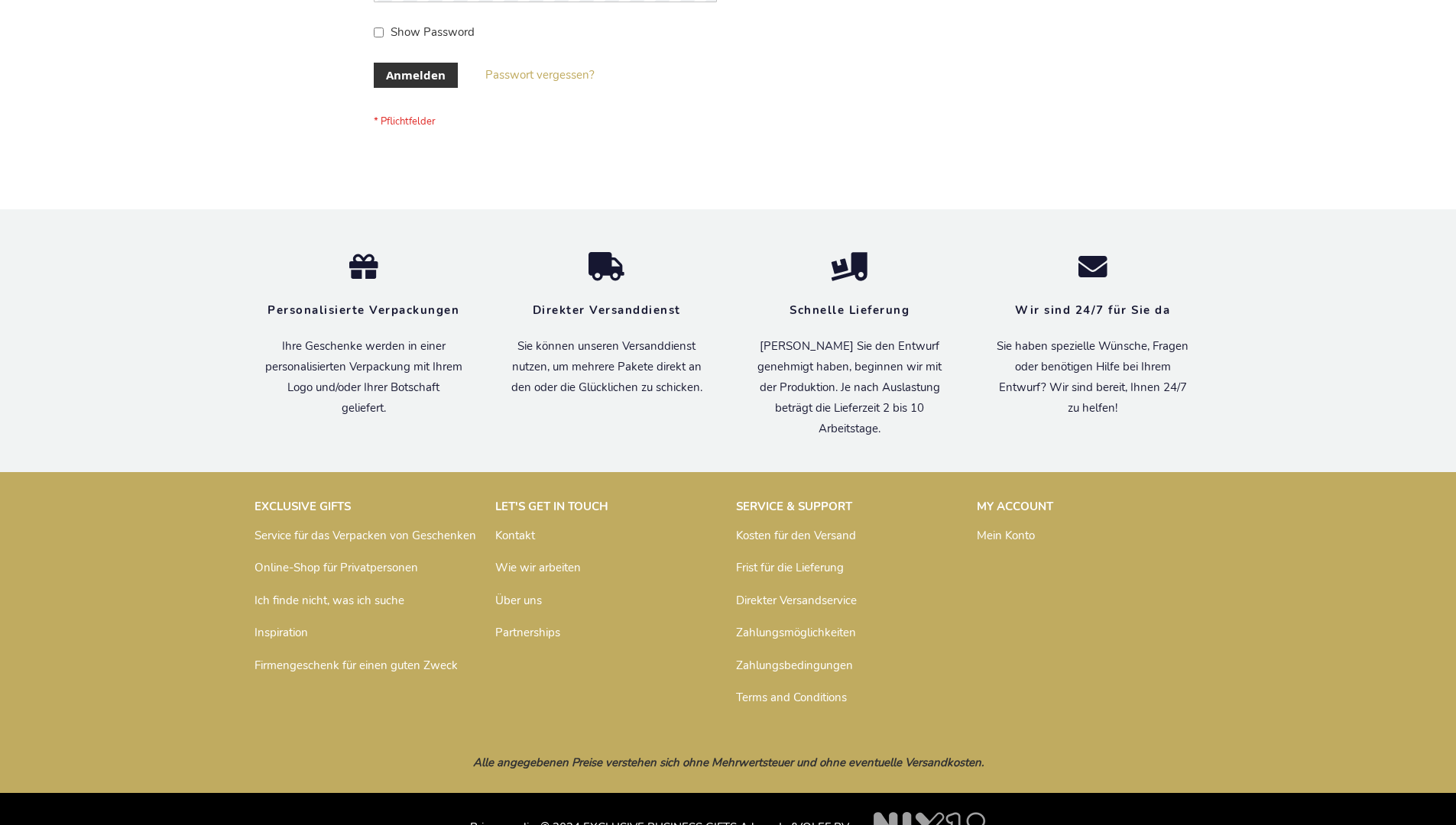
scroll to position [512, 0]
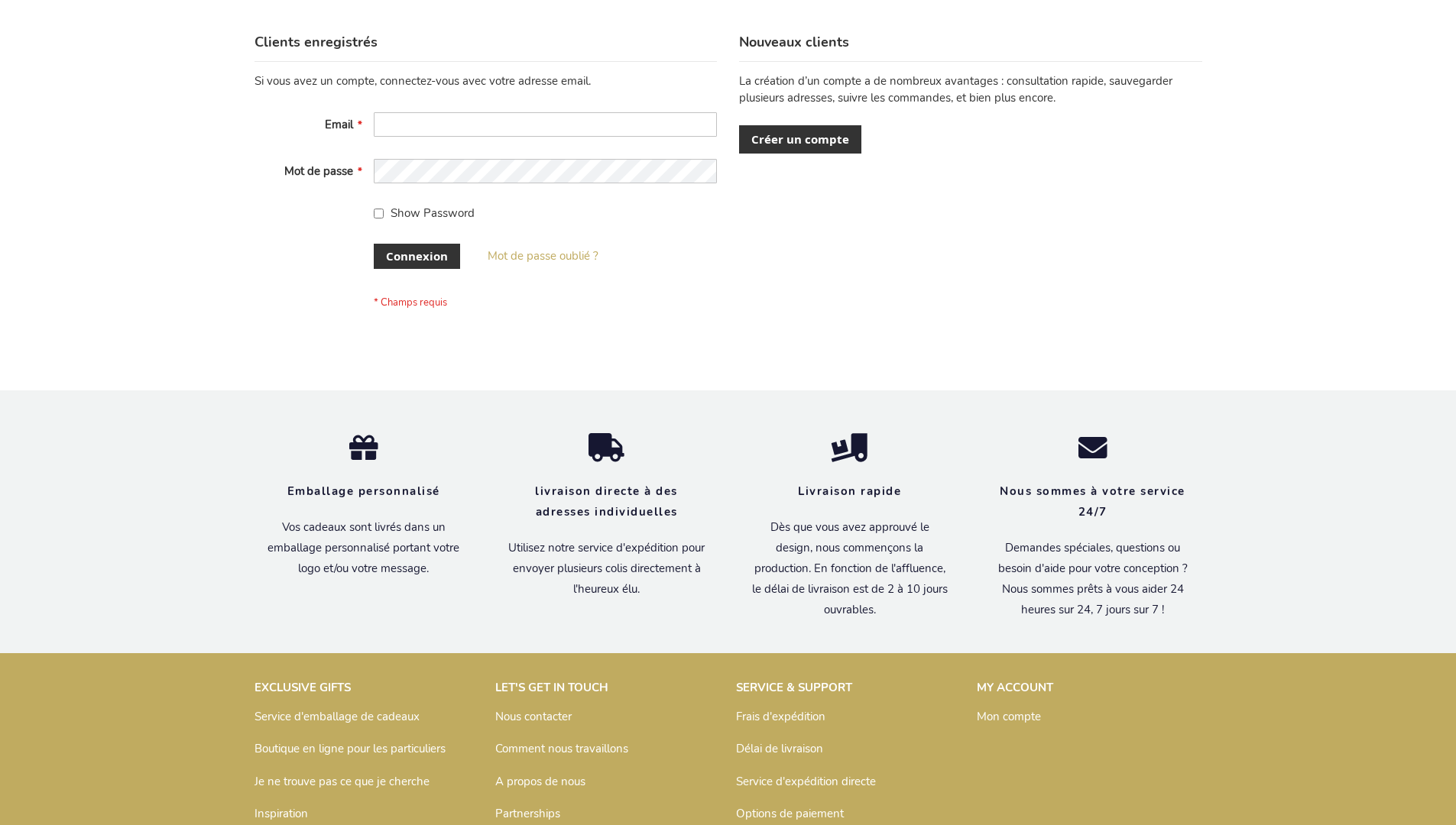
scroll to position [527, 0]
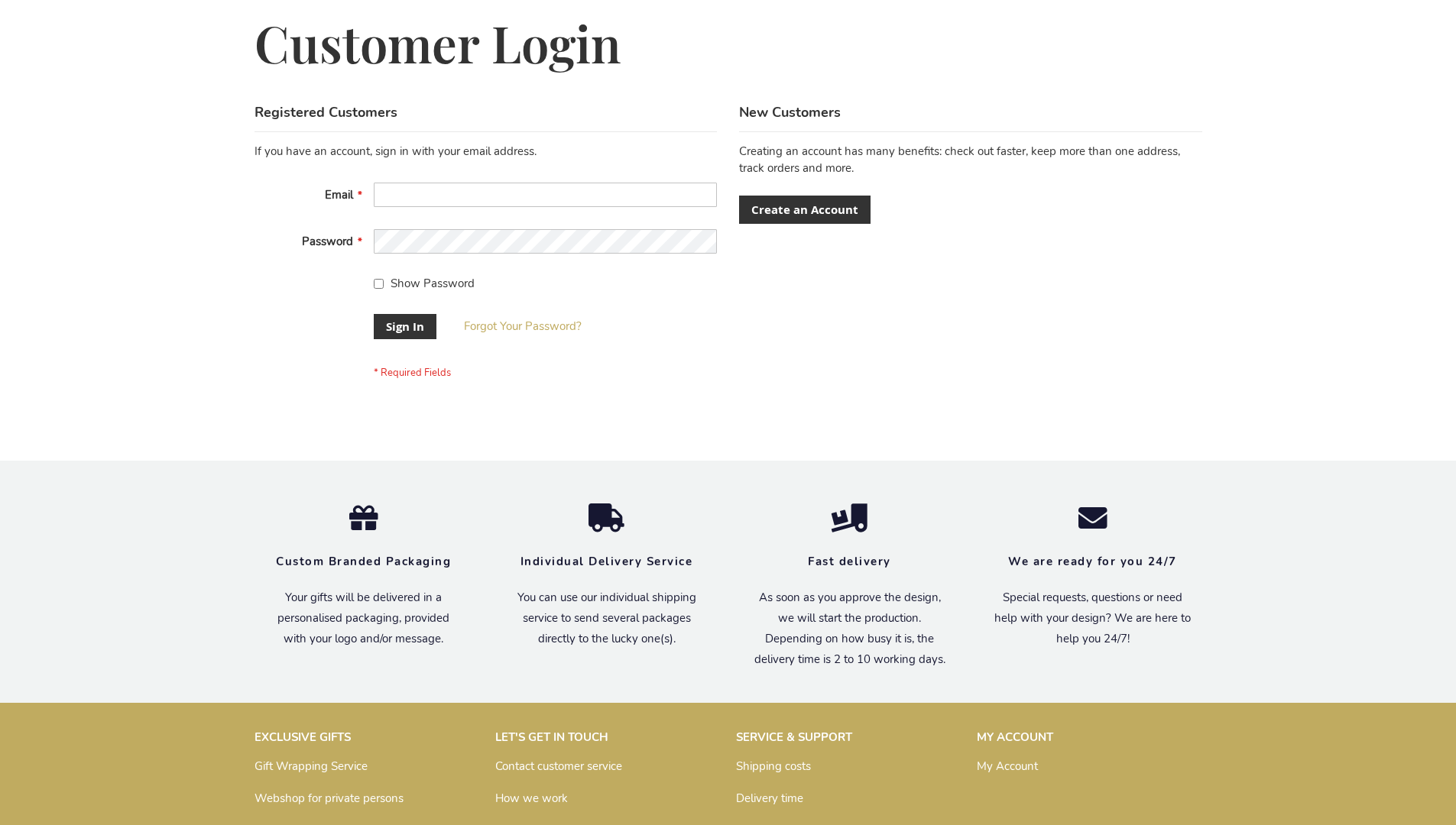
scroll to position [491, 0]
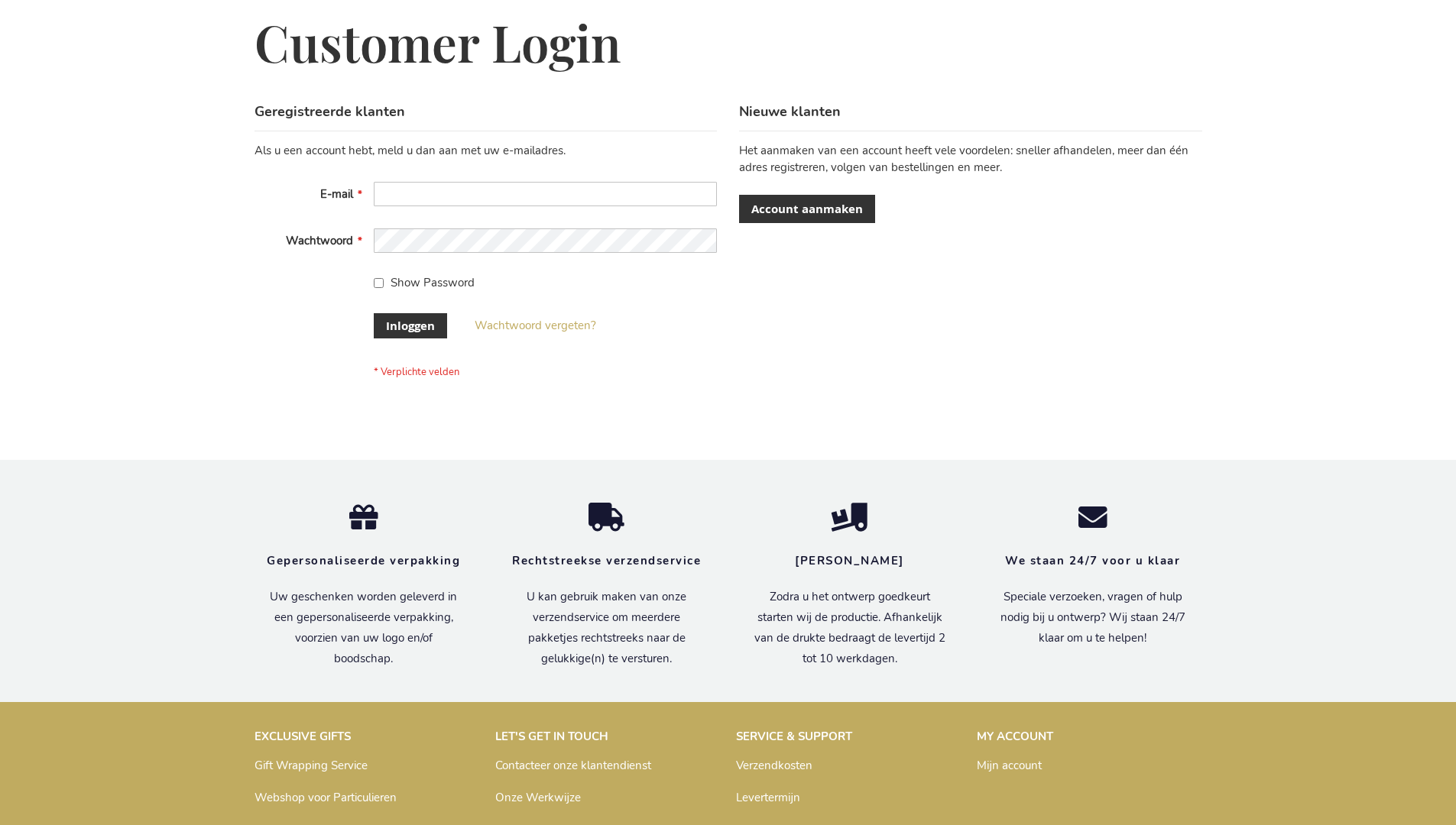
scroll to position [519, 0]
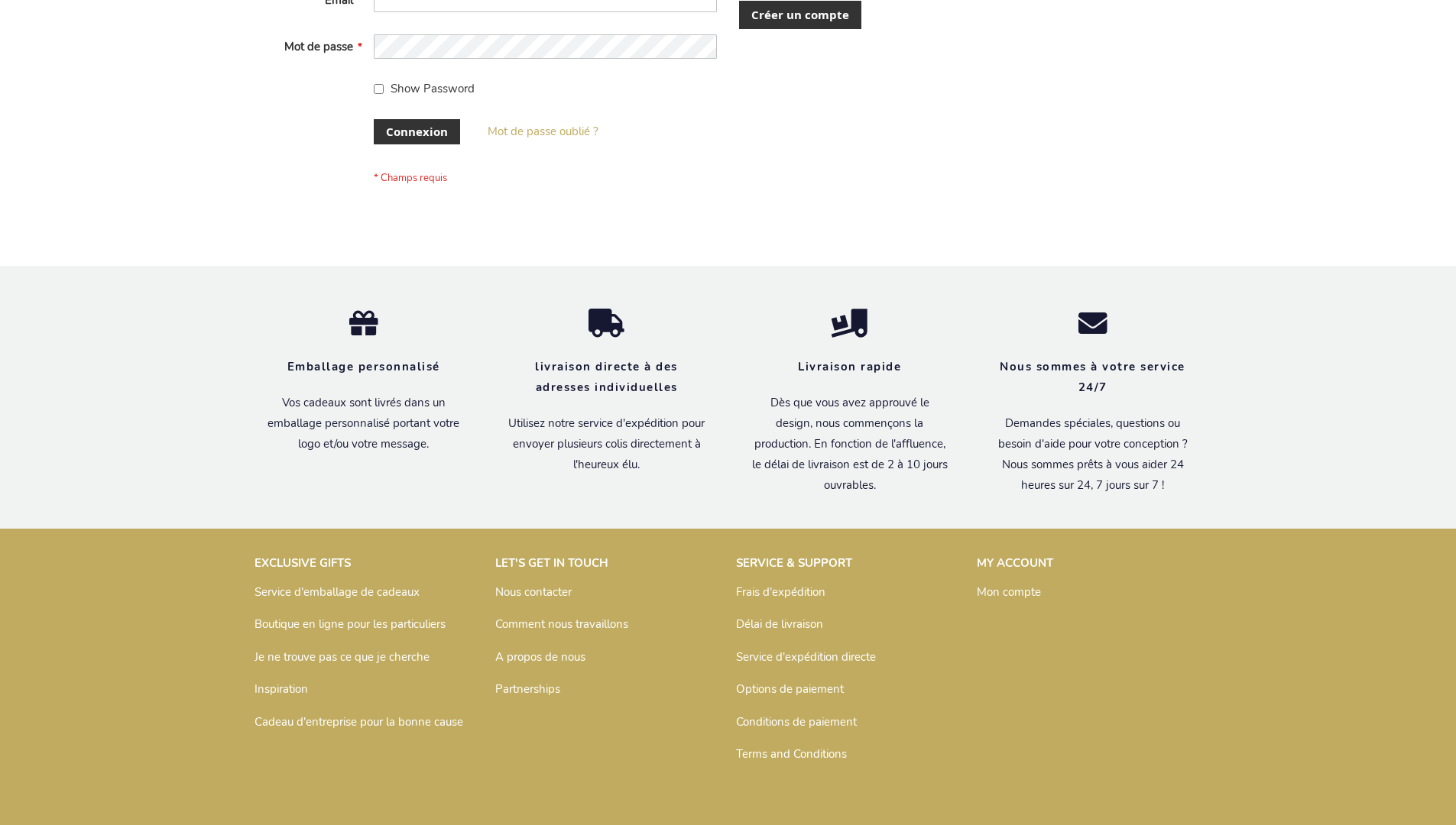
scroll to position [527, 0]
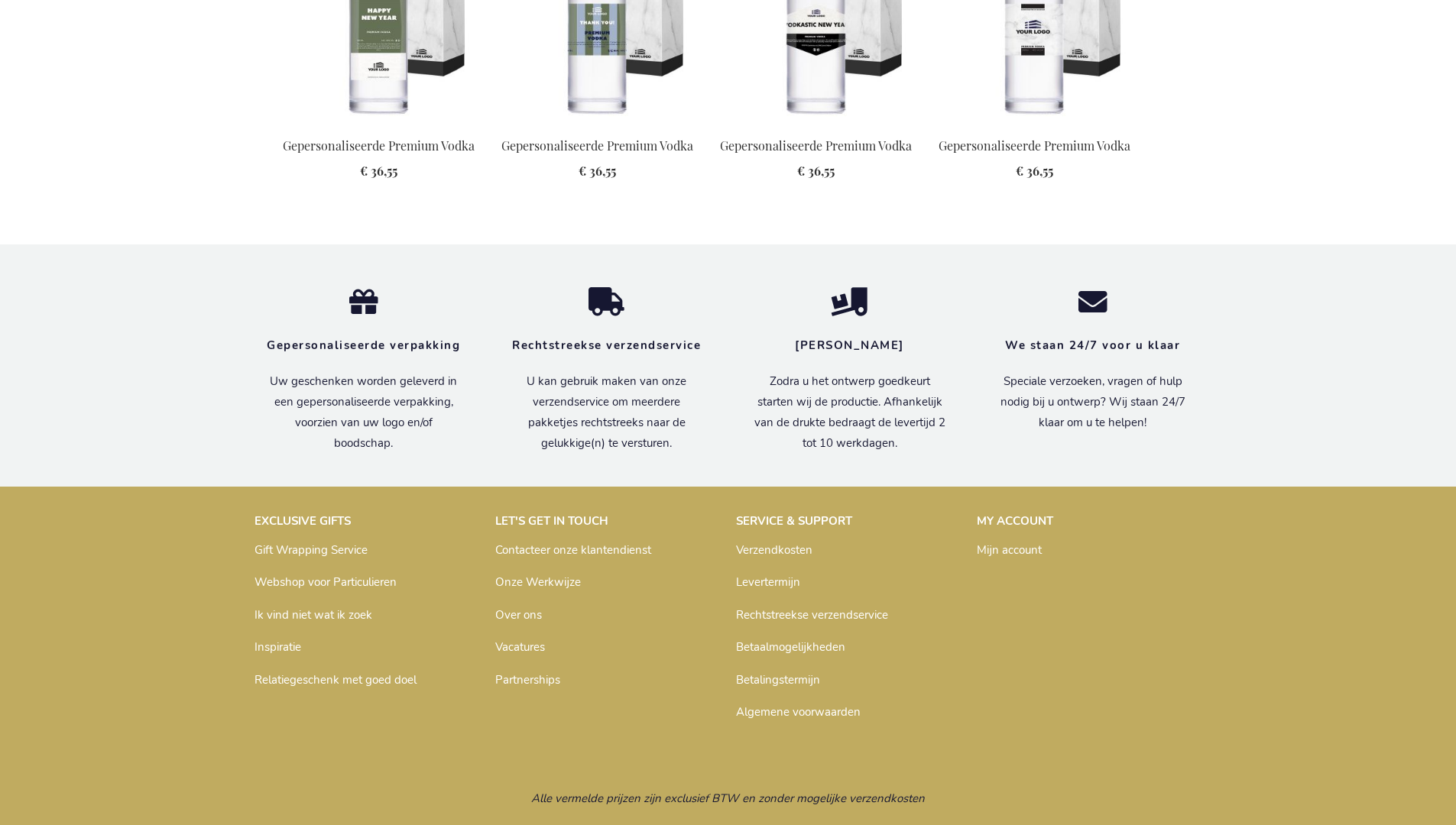
scroll to position [1938, 0]
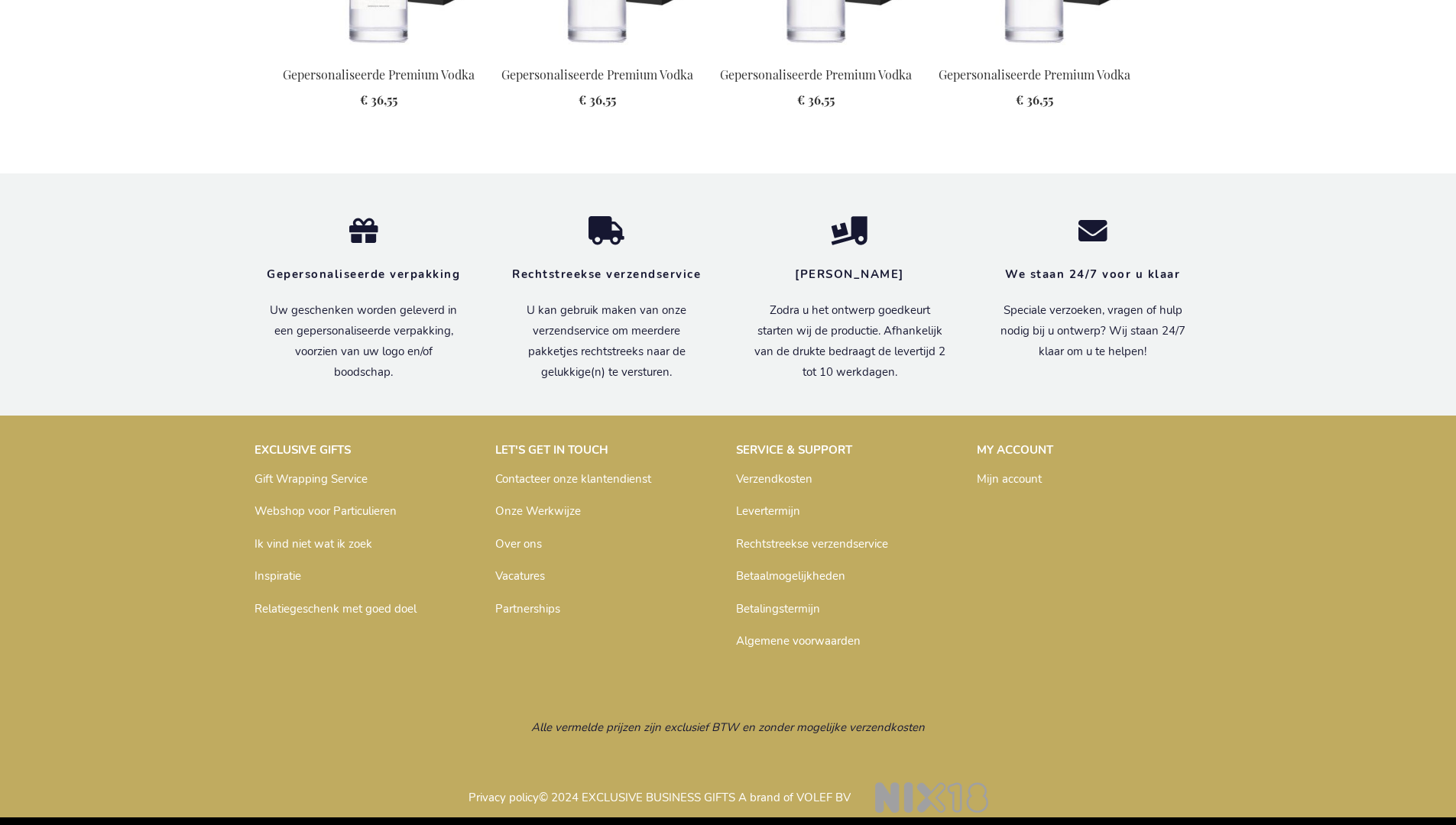
scroll to position [1938, 0]
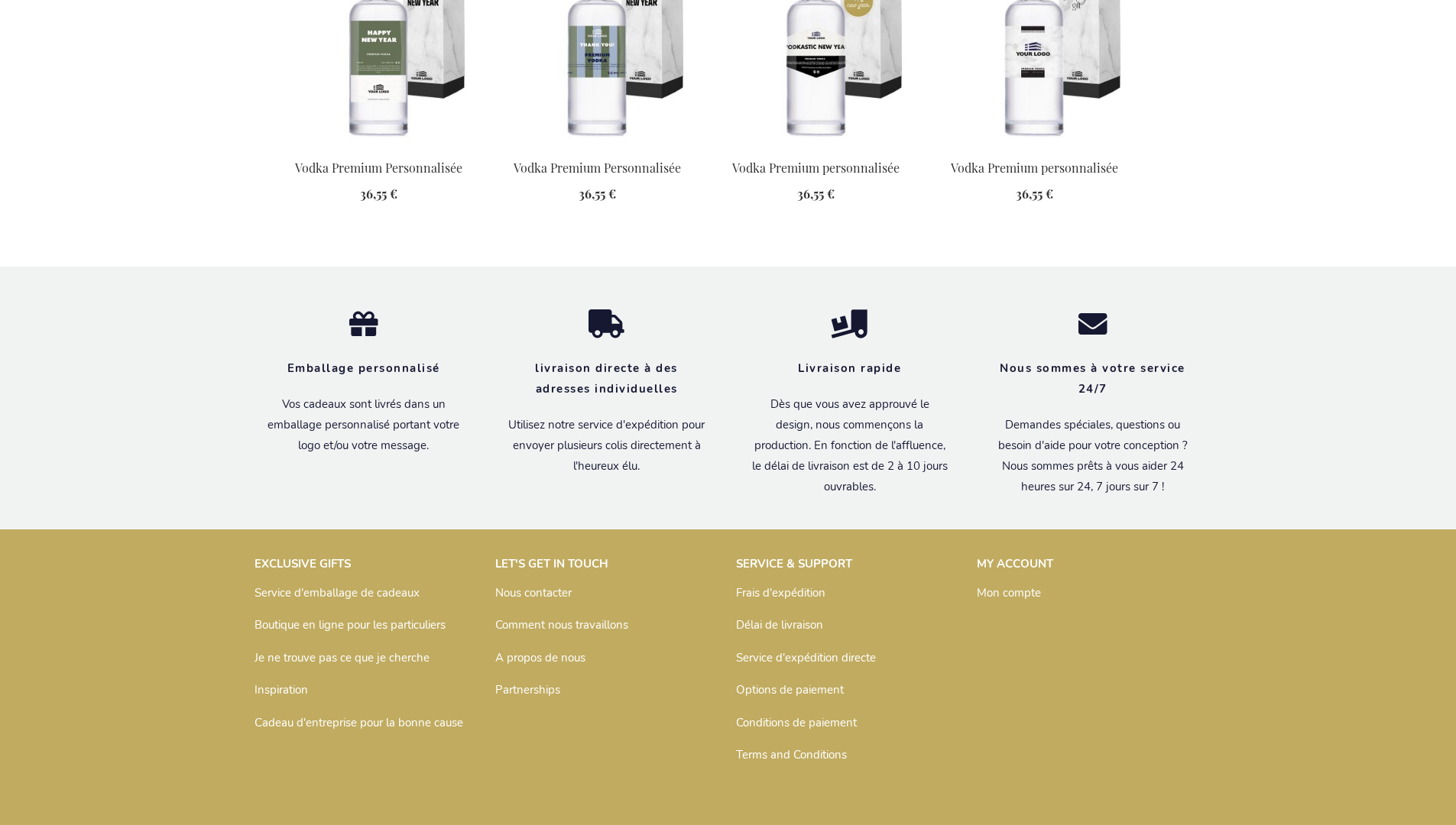
scroll to position [1962, 0]
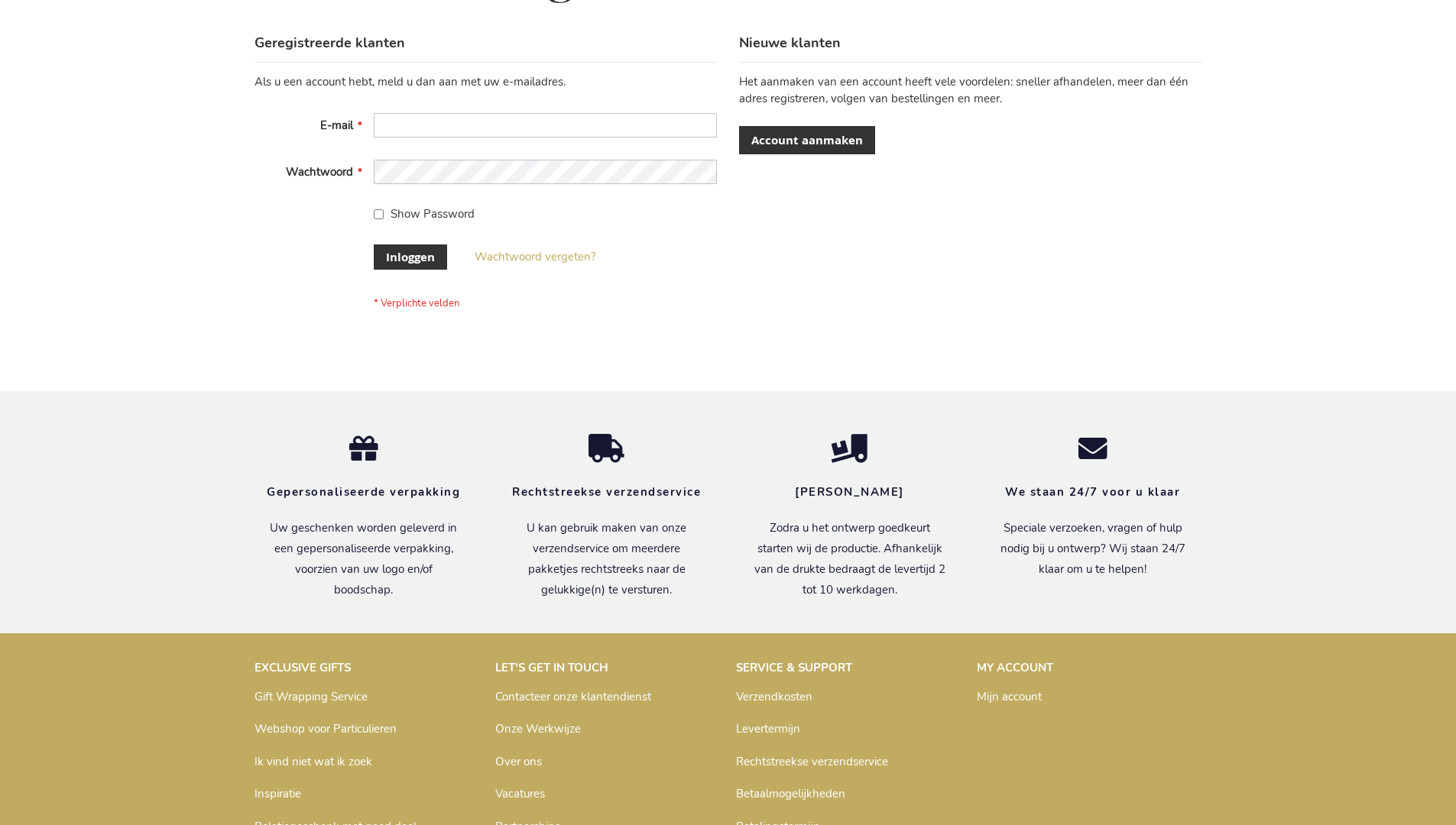
scroll to position [519, 0]
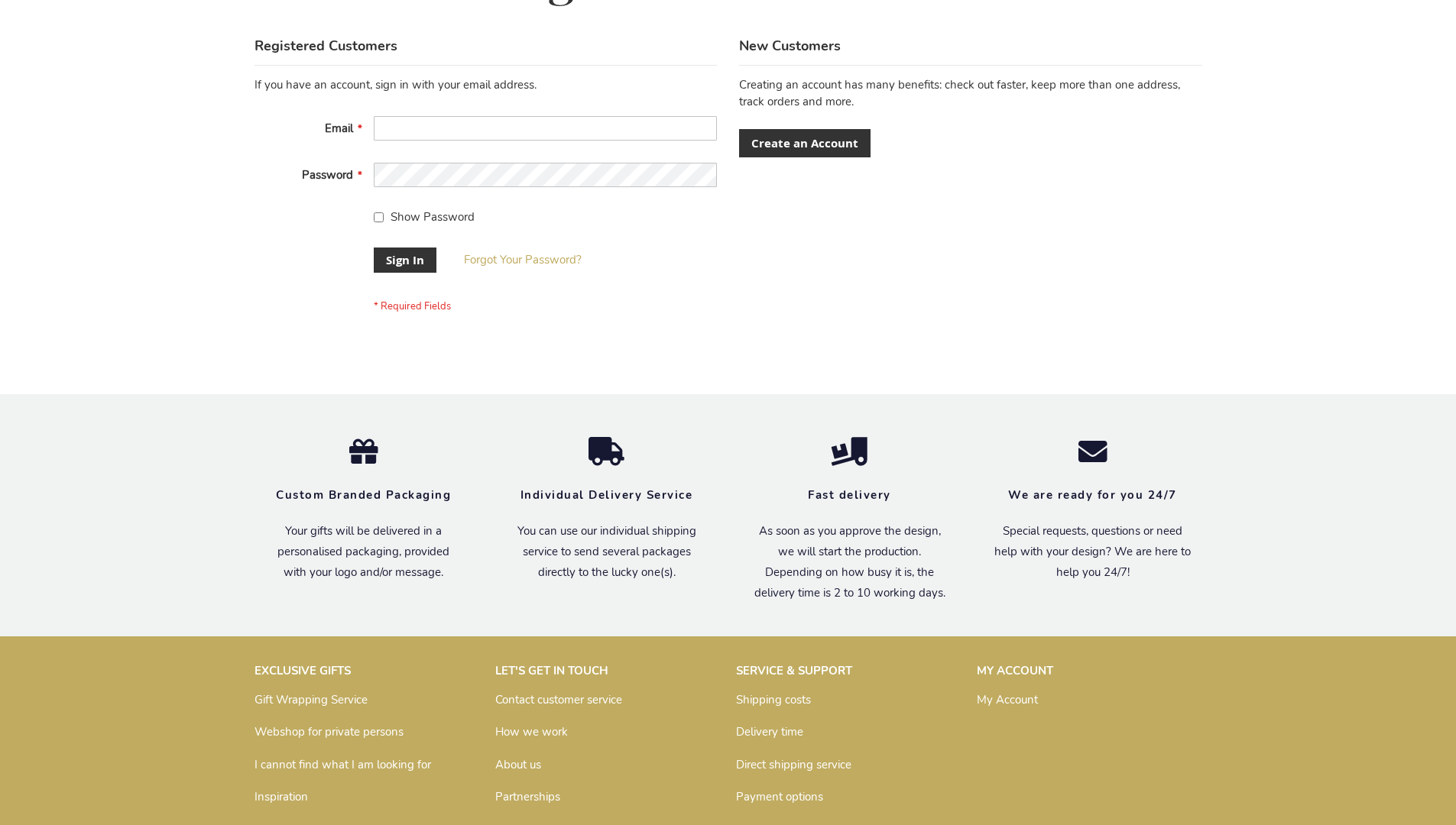
scroll to position [491, 0]
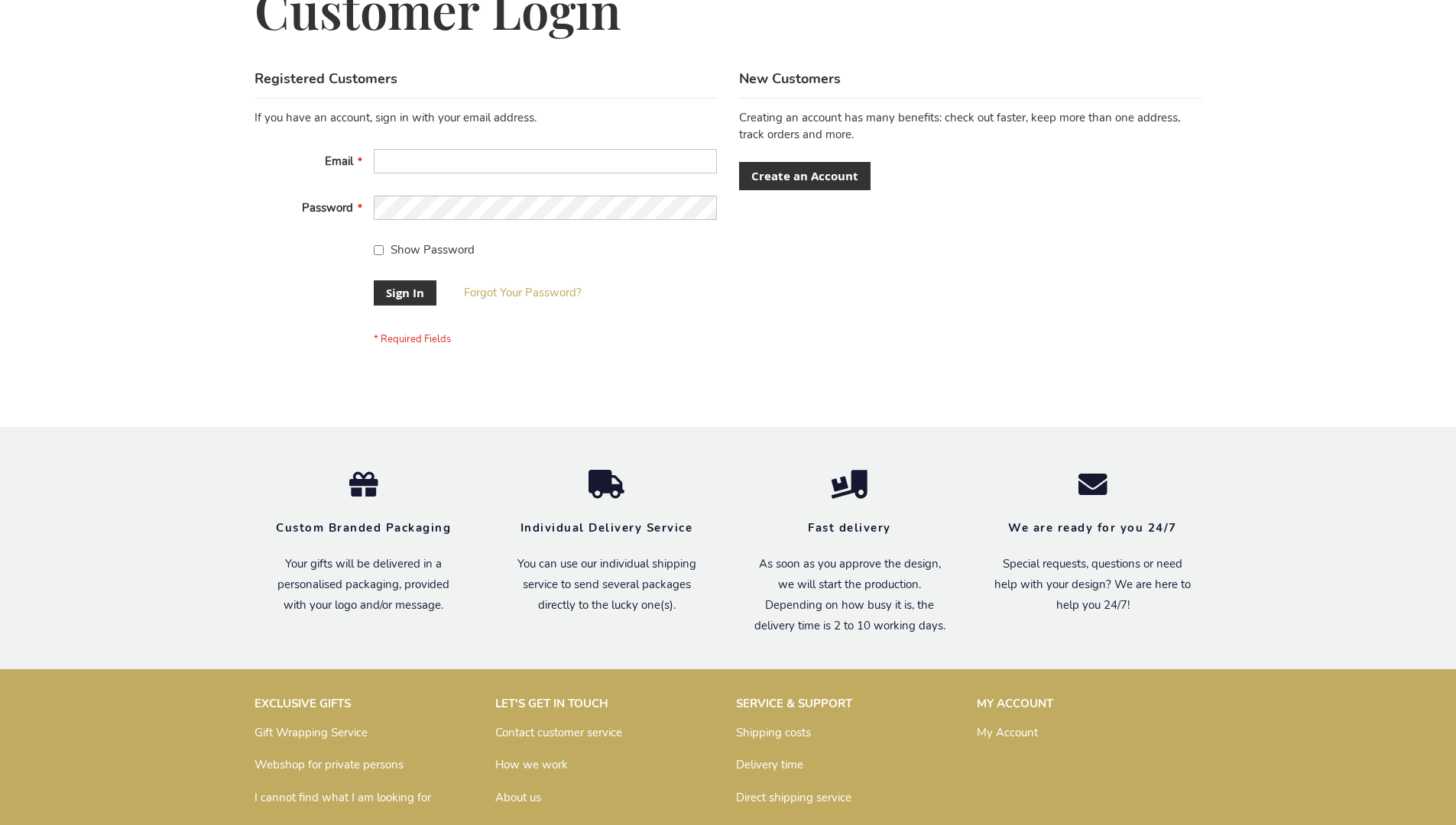
scroll to position [491, 0]
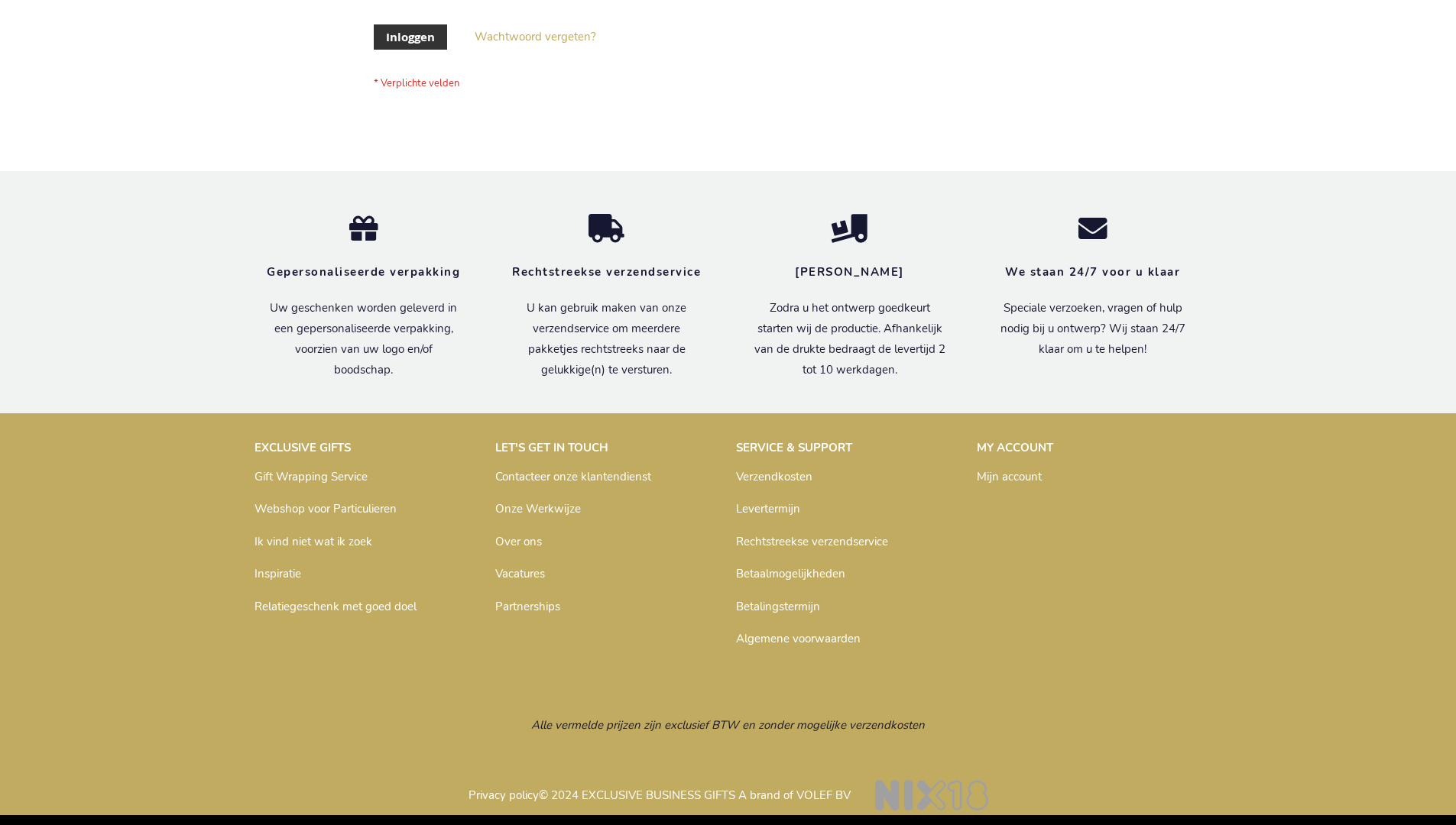
scroll to position [519, 0]
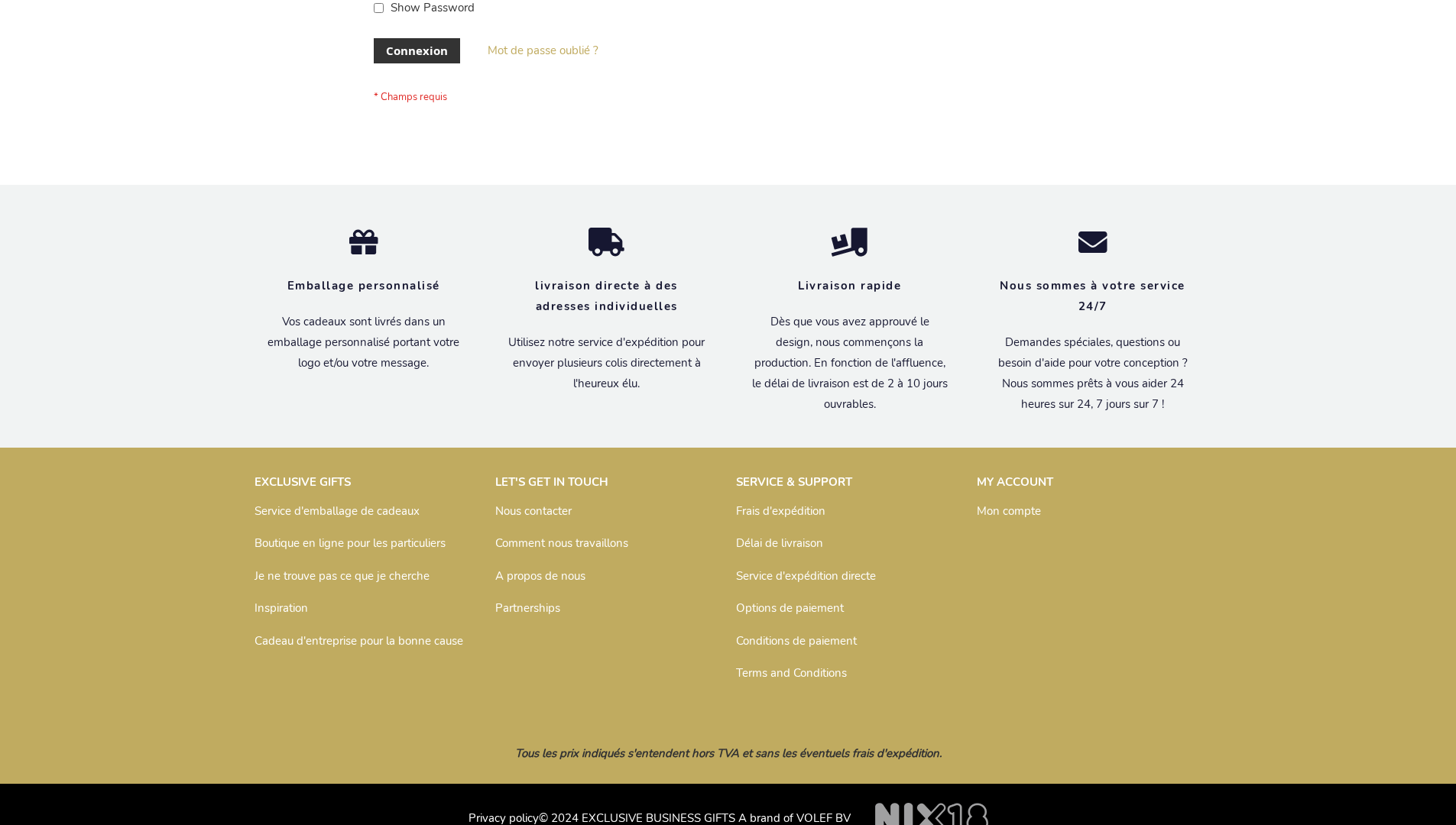
scroll to position [527, 0]
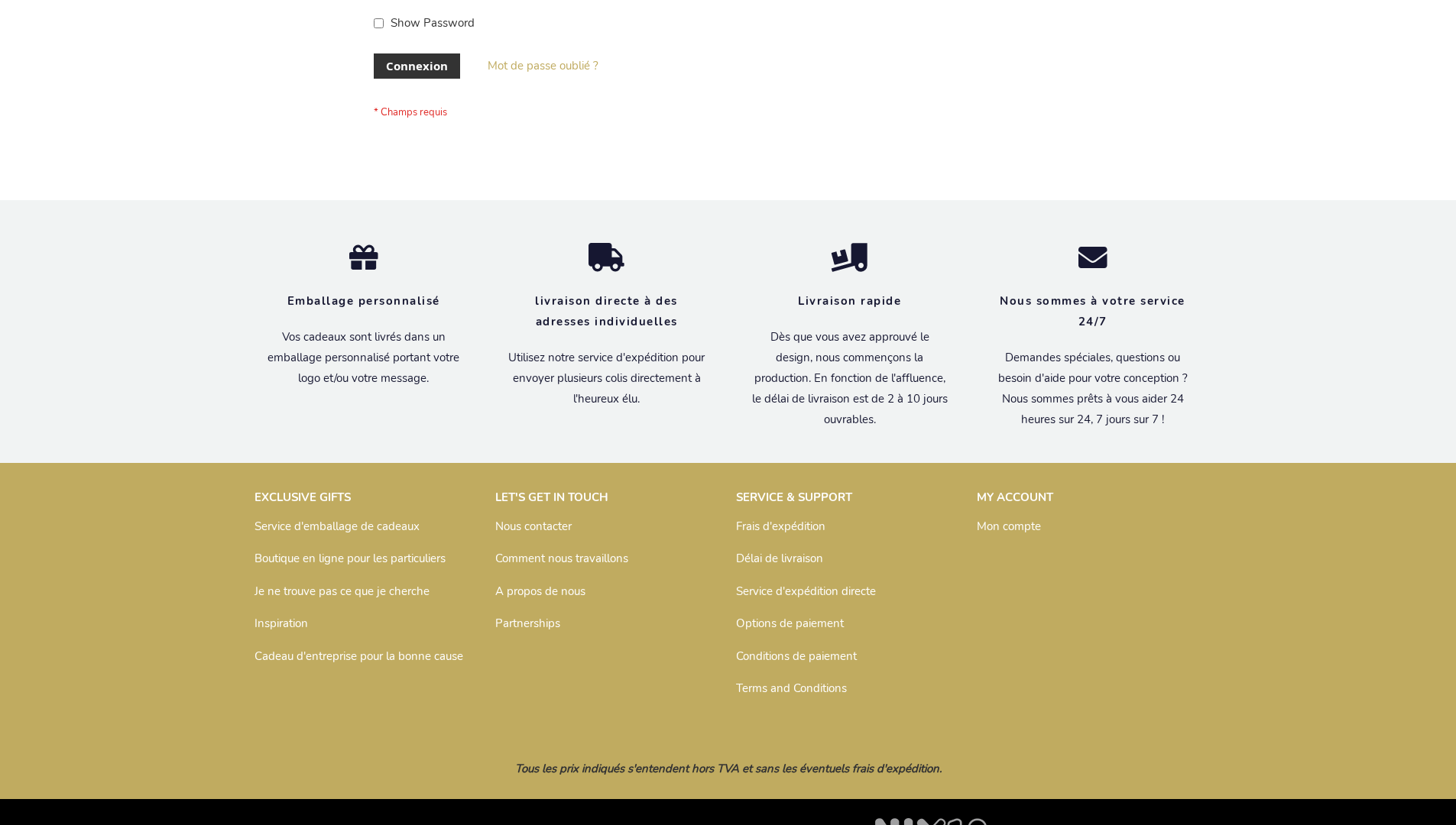
scroll to position [527, 0]
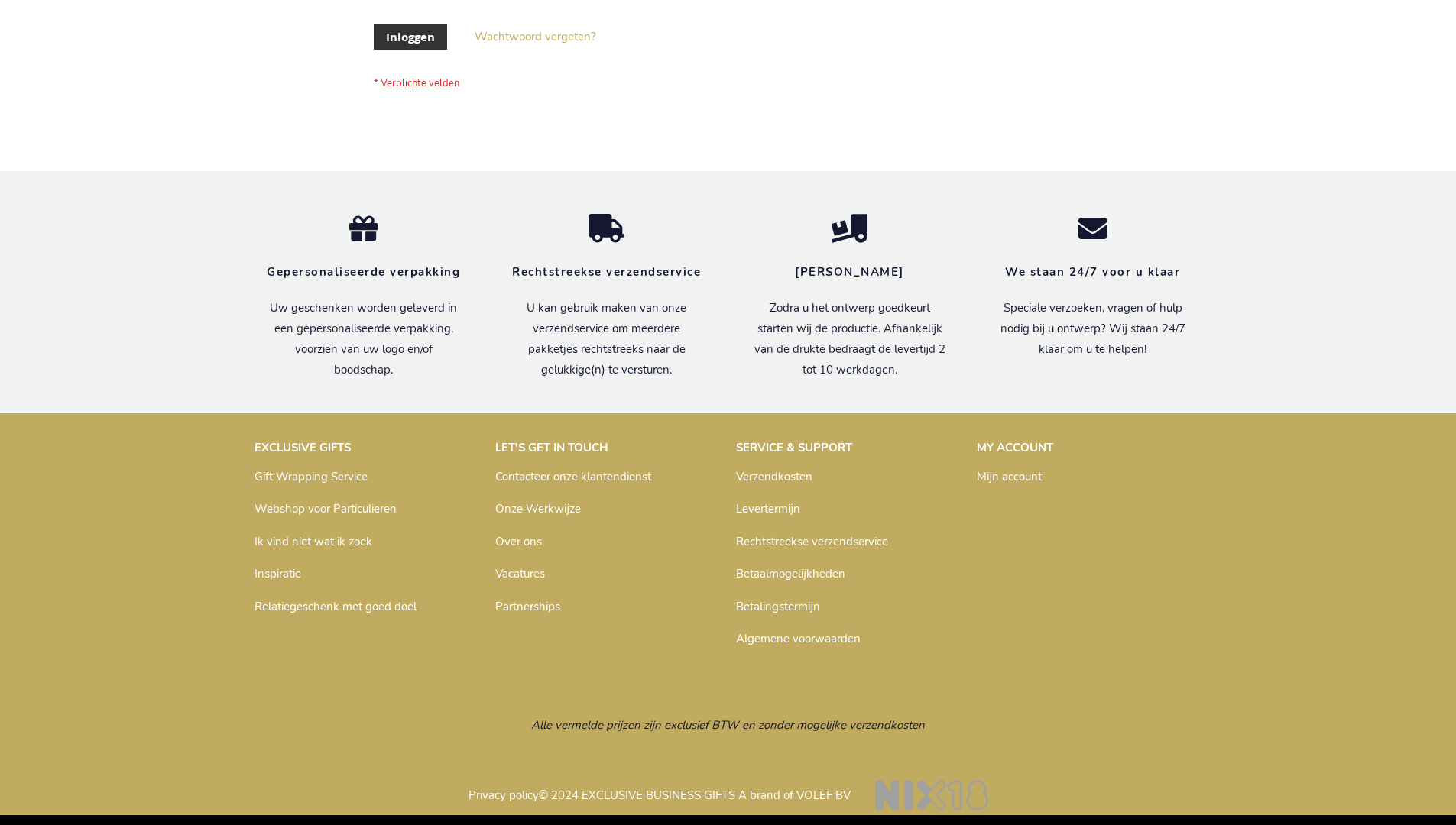
scroll to position [519, 0]
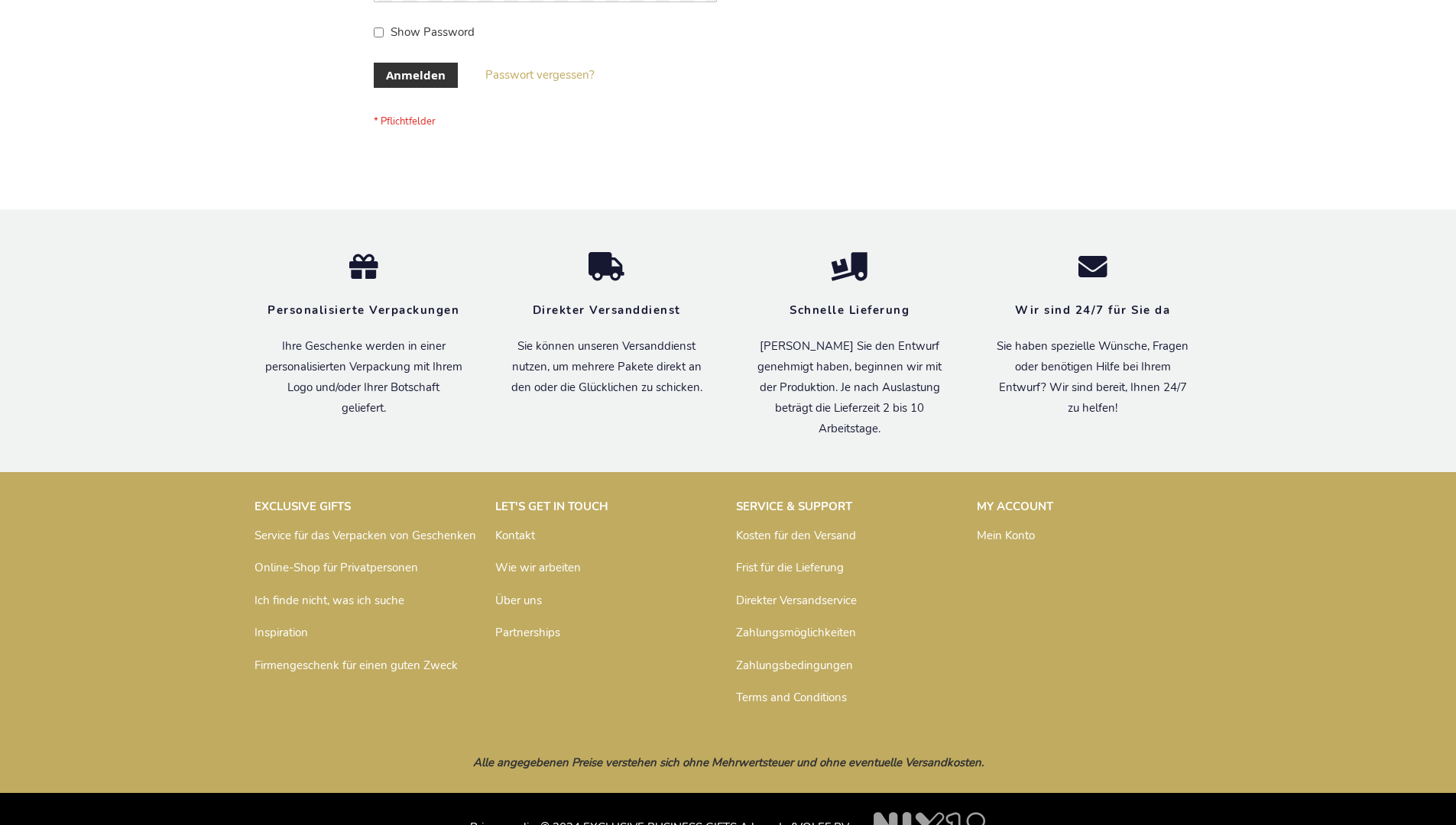
scroll to position [512, 0]
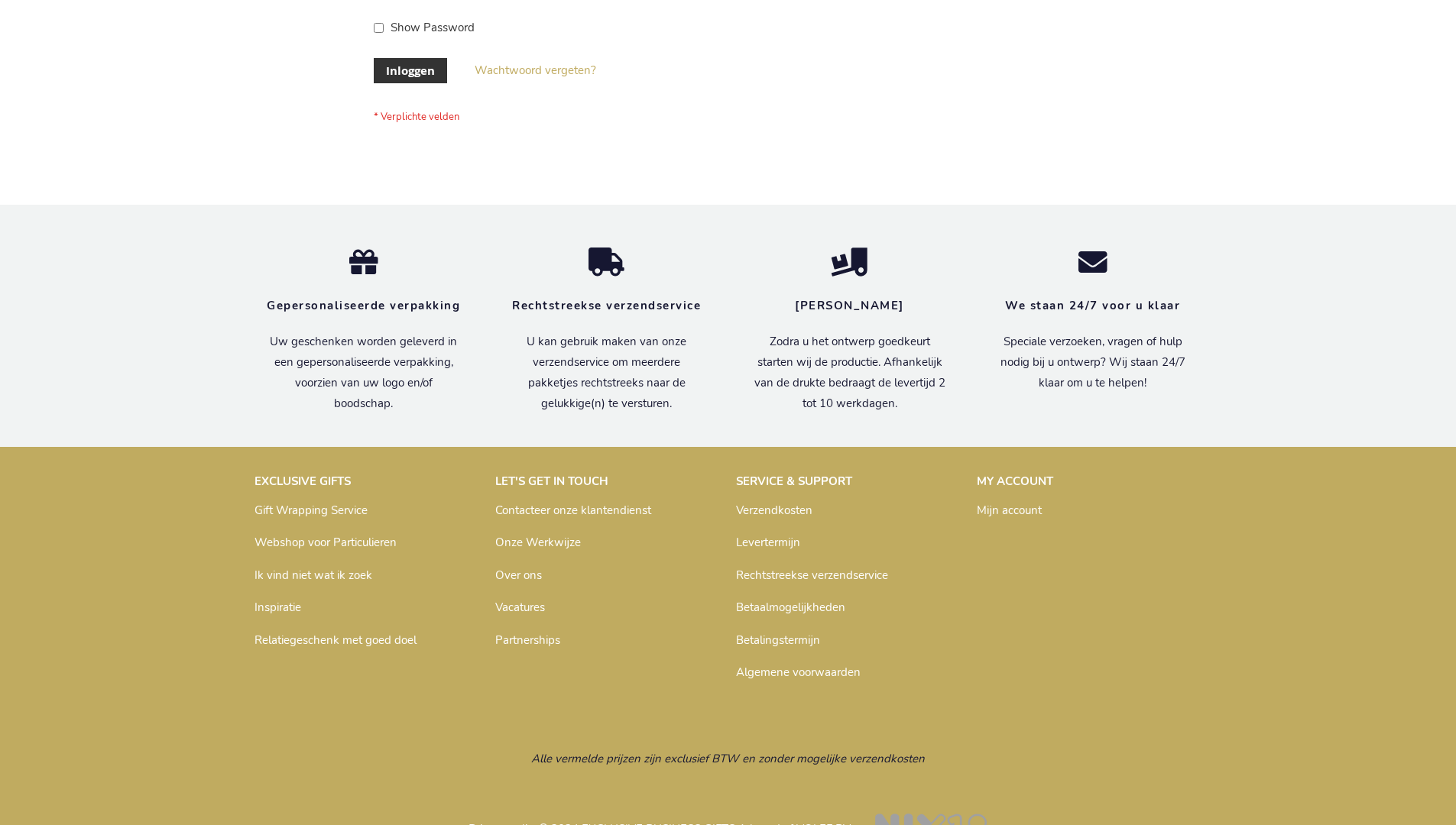
scroll to position [519, 0]
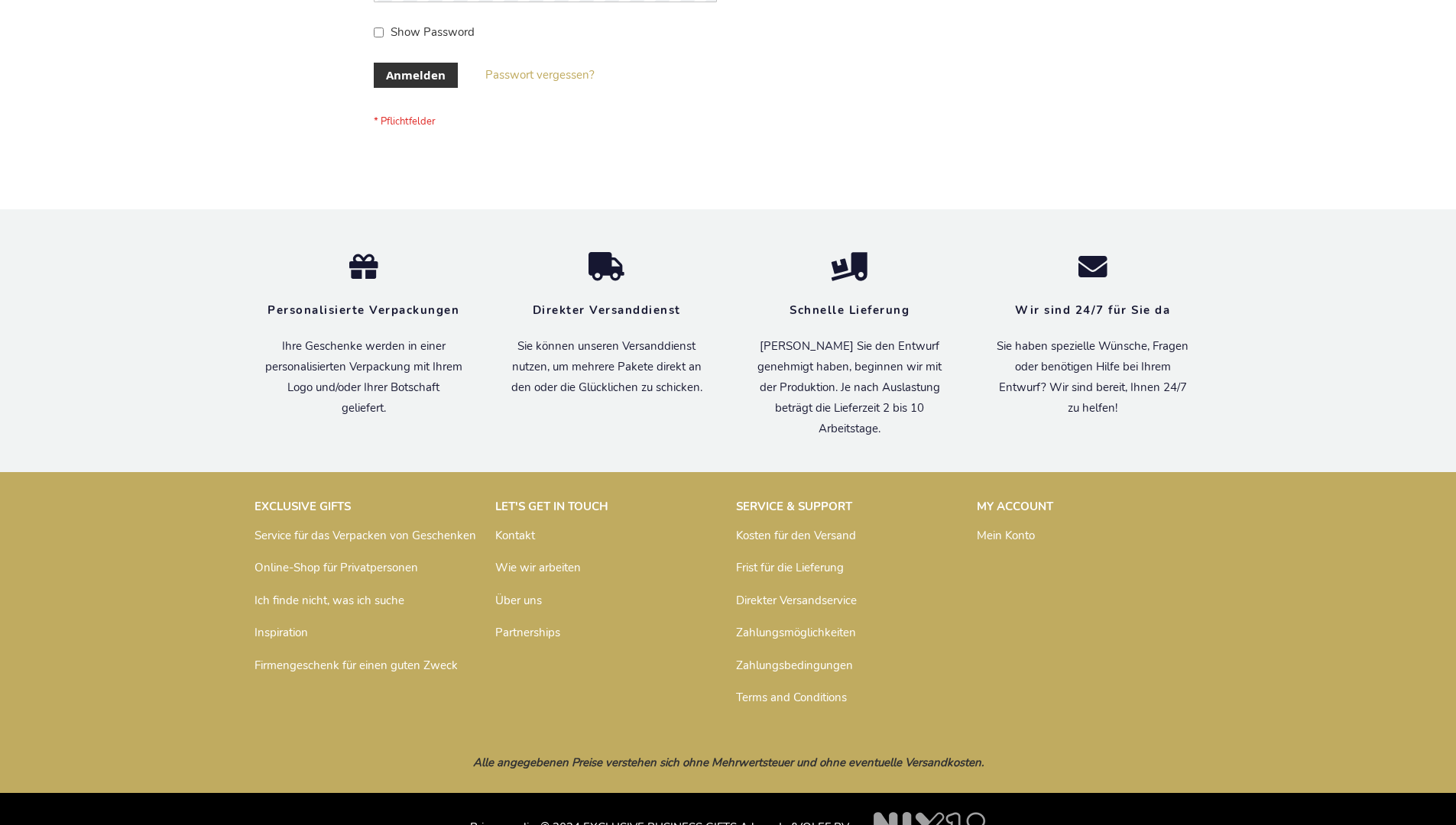
scroll to position [512, 0]
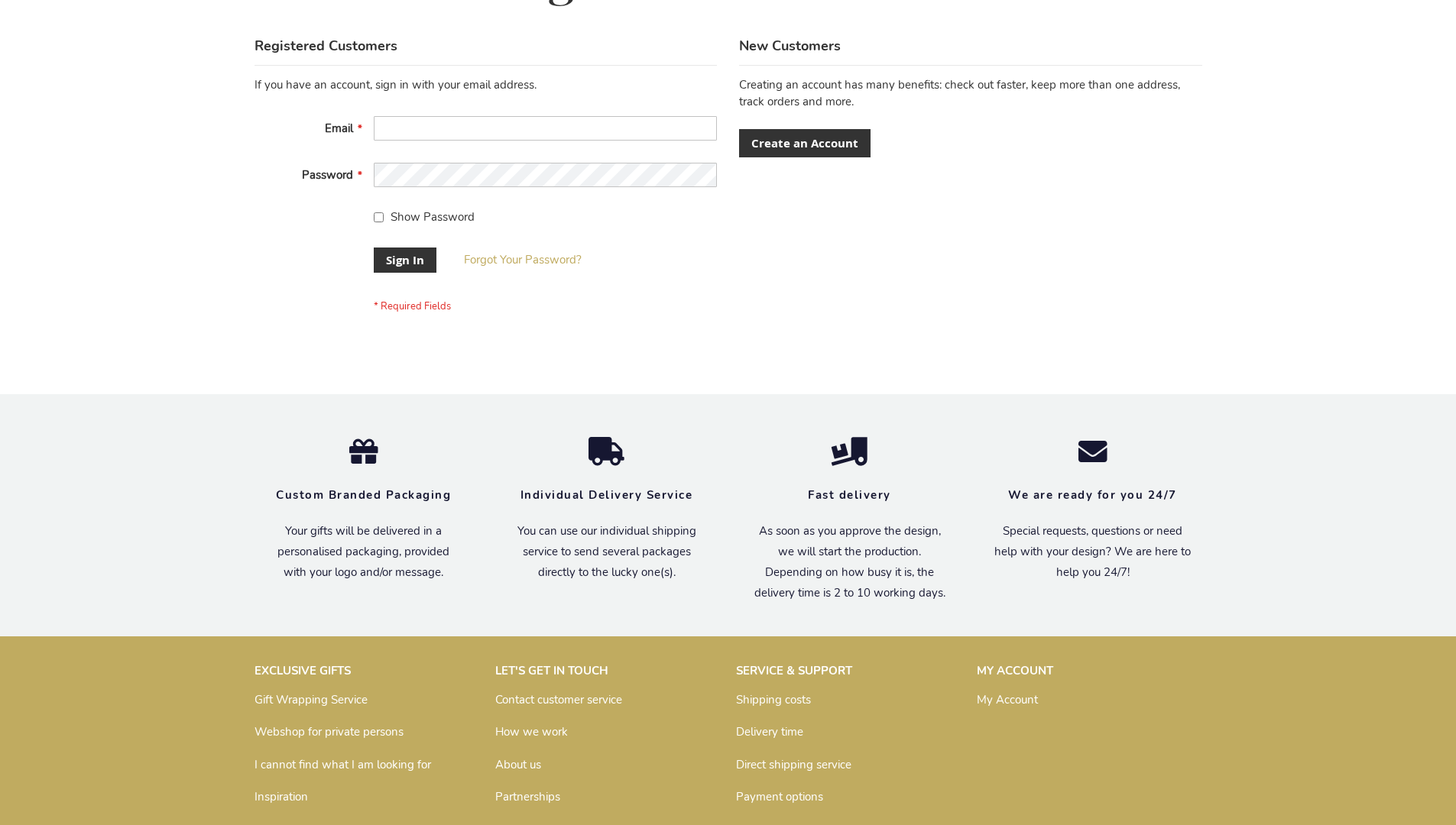
scroll to position [491, 0]
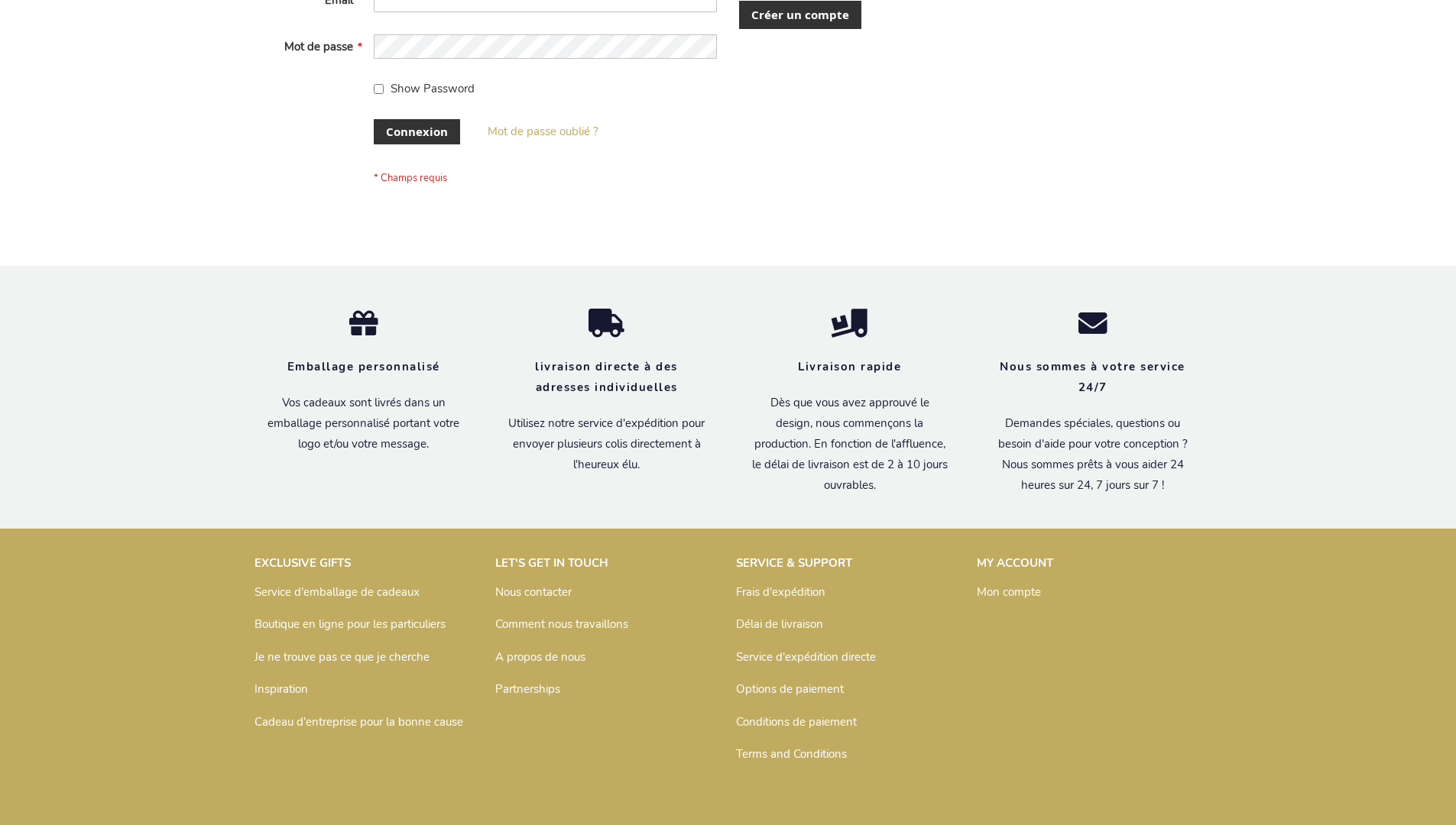
scroll to position [527, 0]
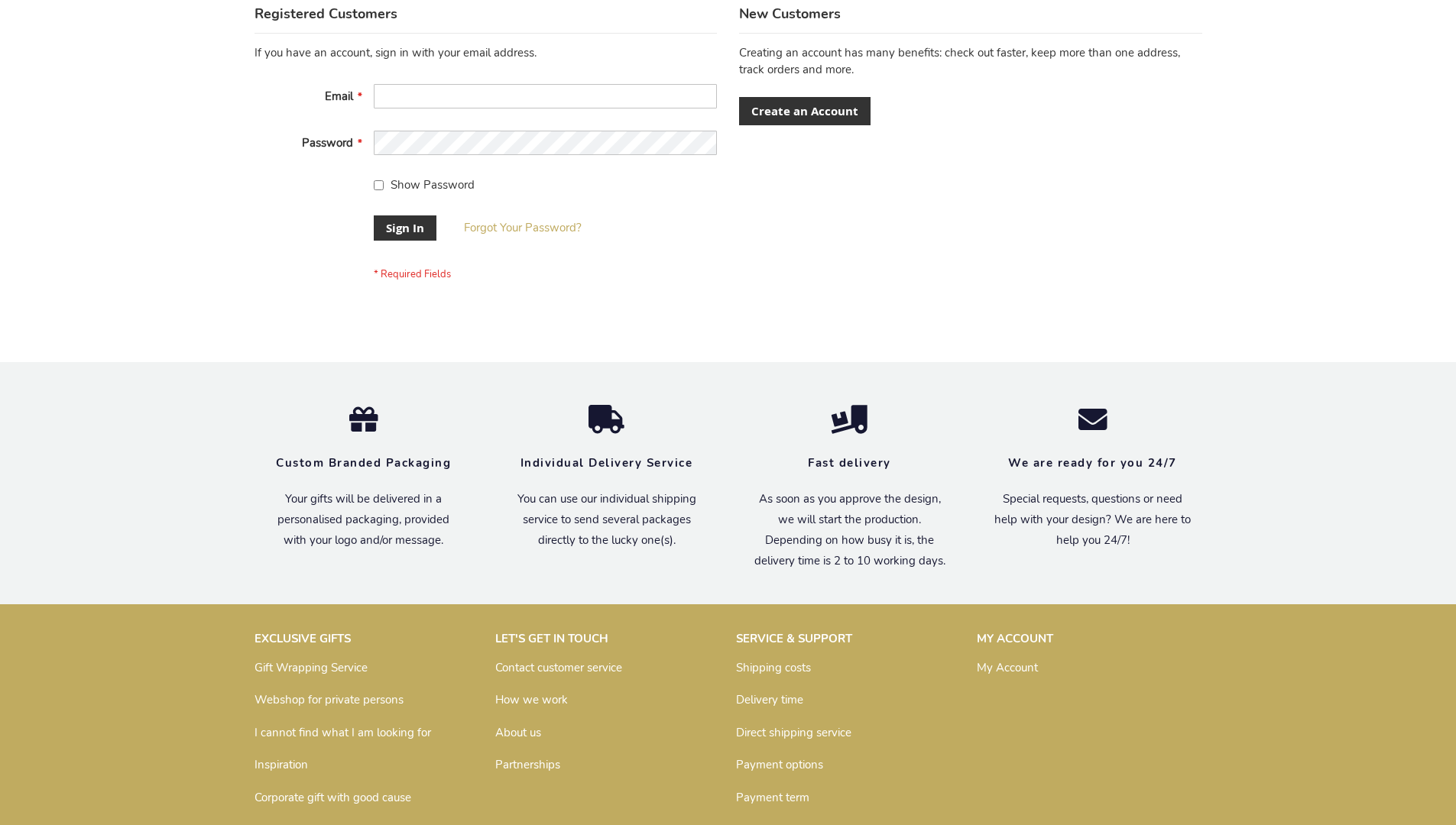
scroll to position [491, 0]
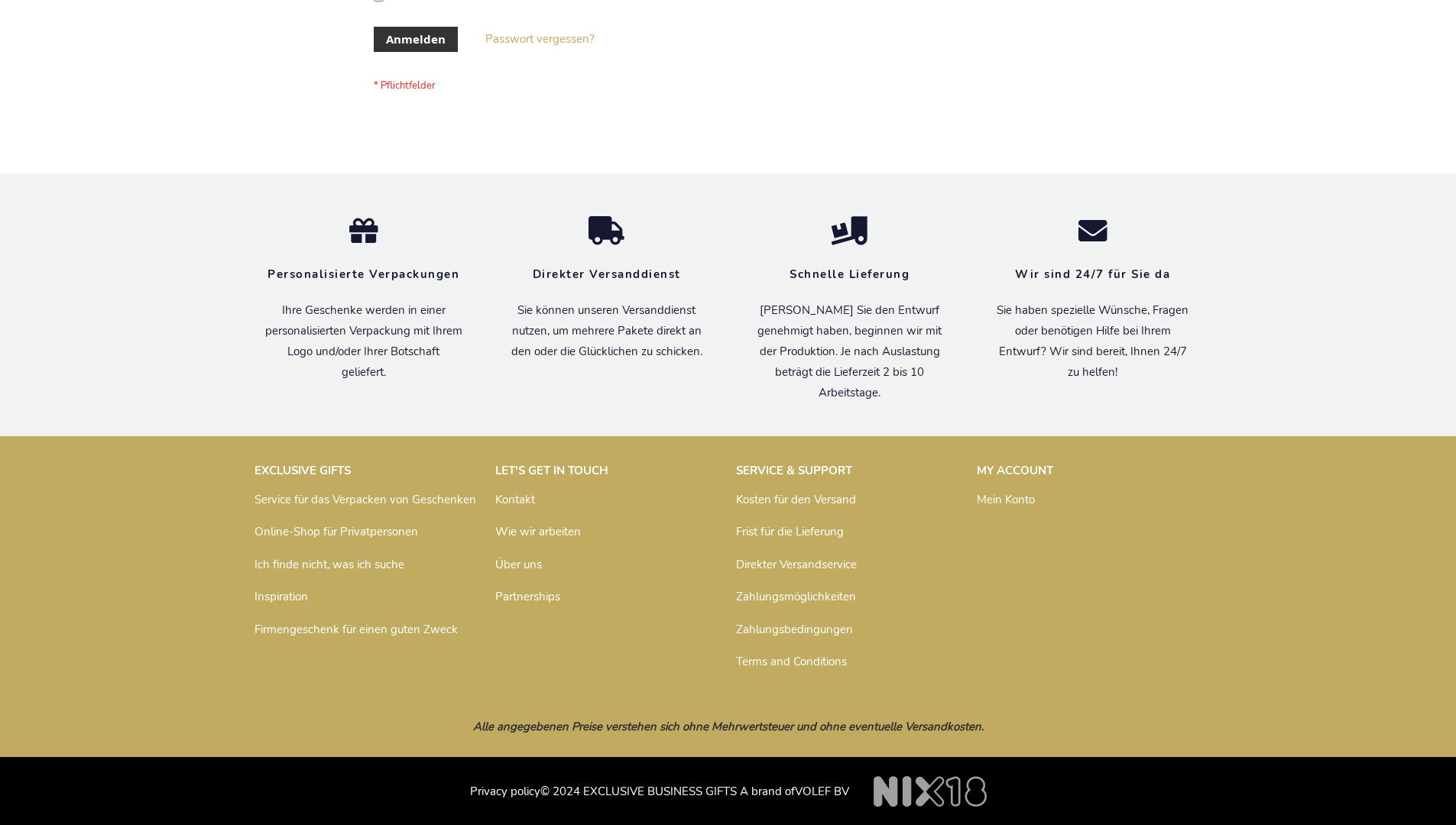
scroll to position [512, 0]
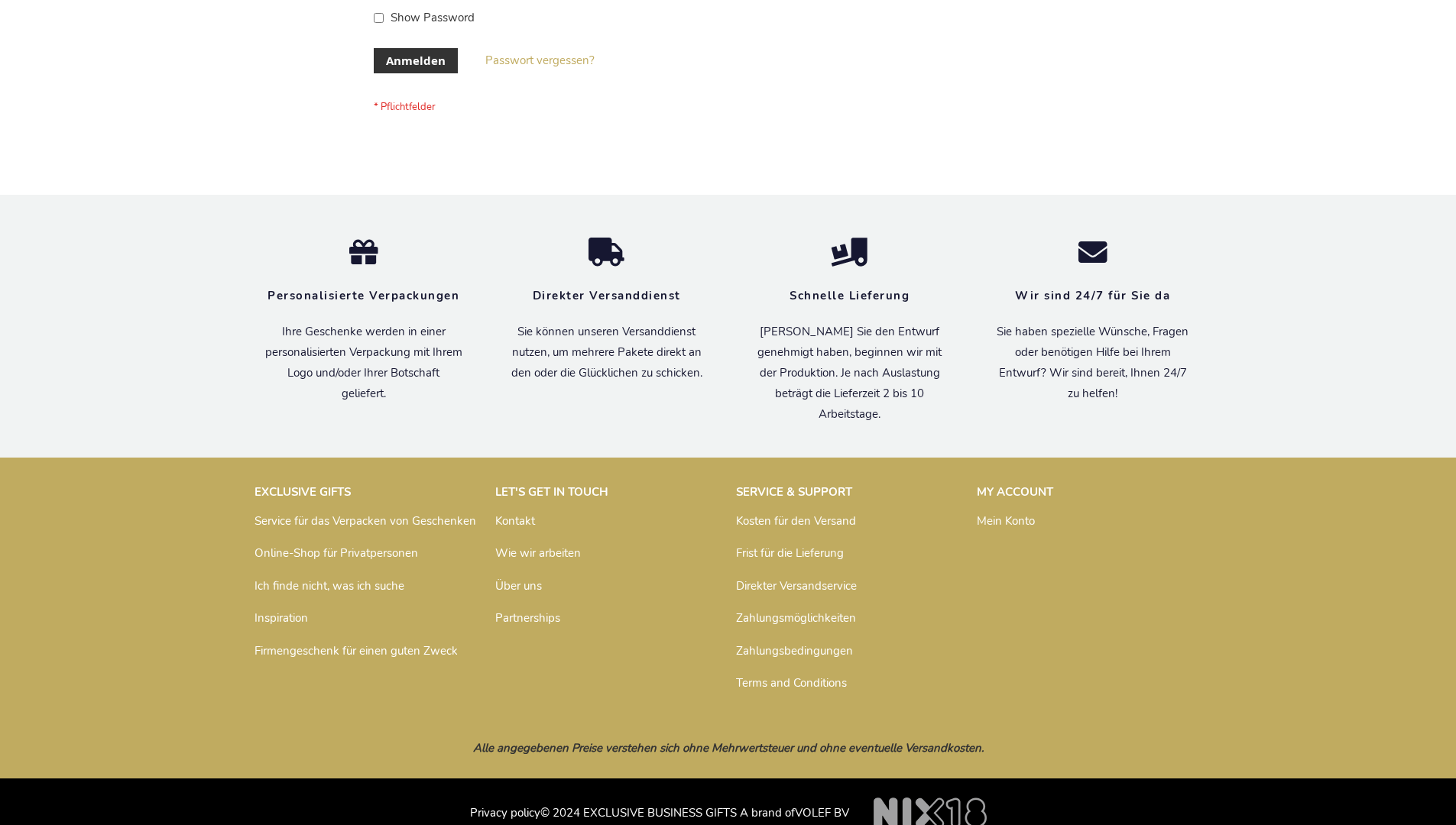
scroll to position [512, 0]
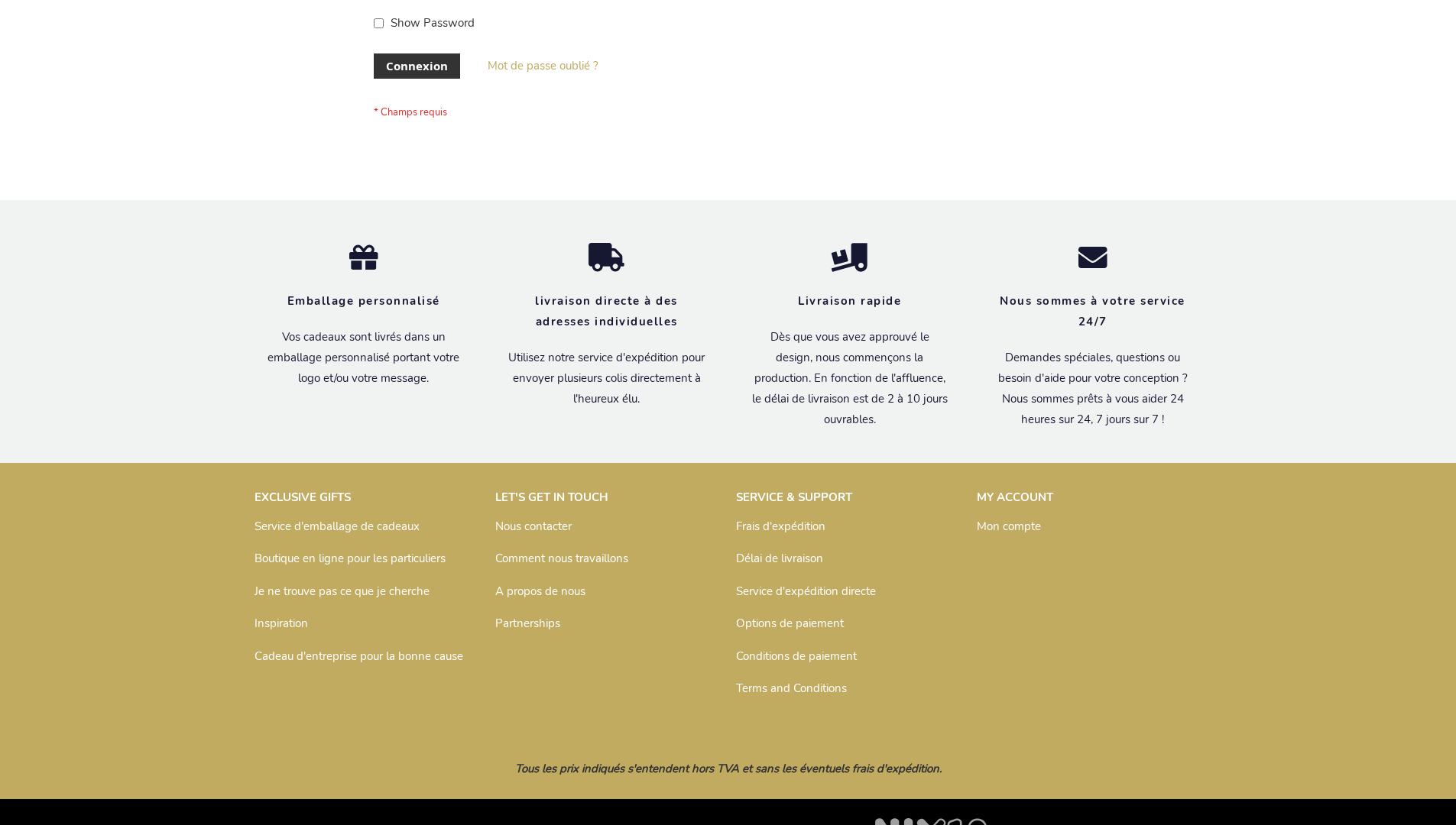
scroll to position [527, 0]
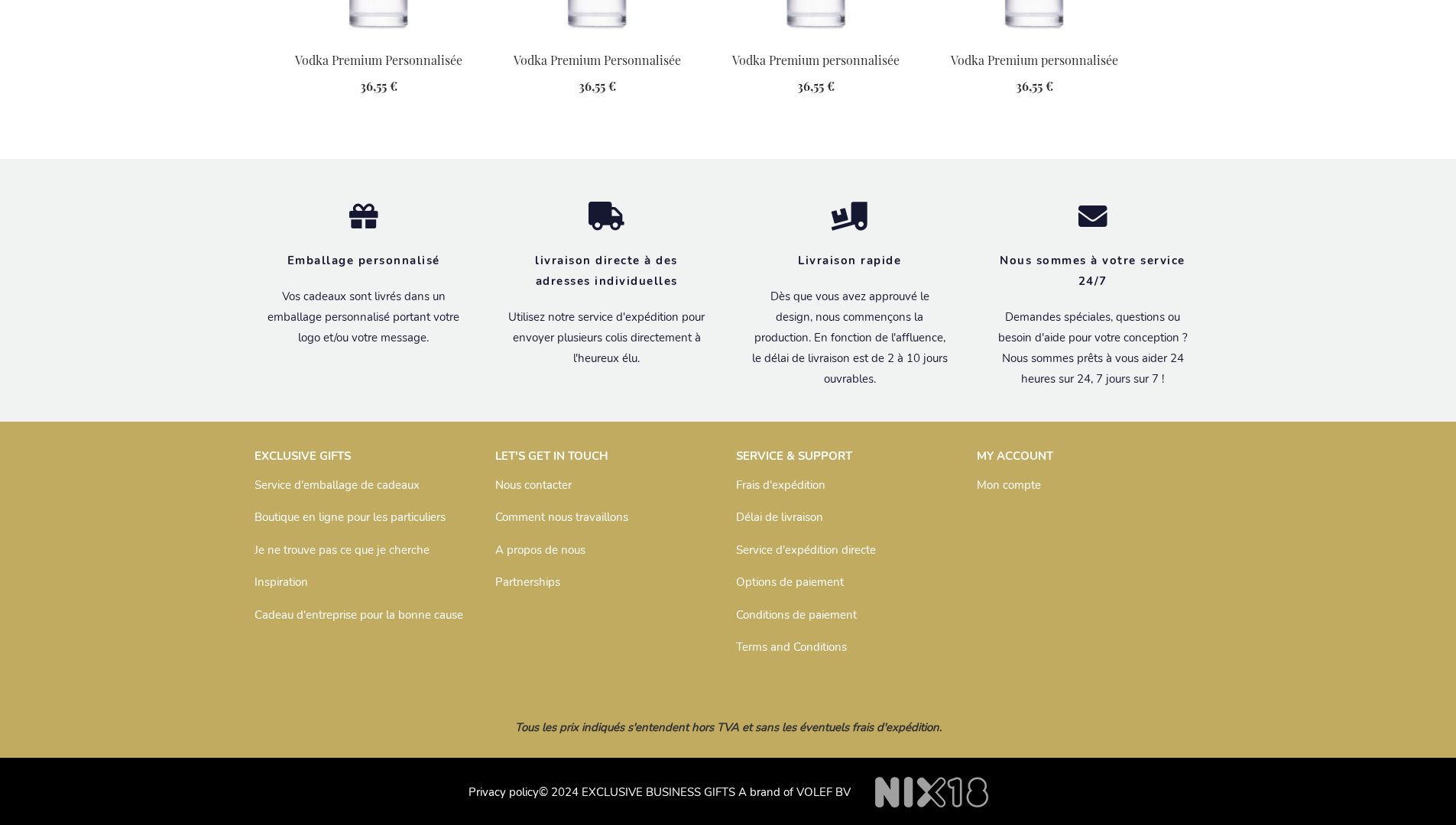
scroll to position [1962, 0]
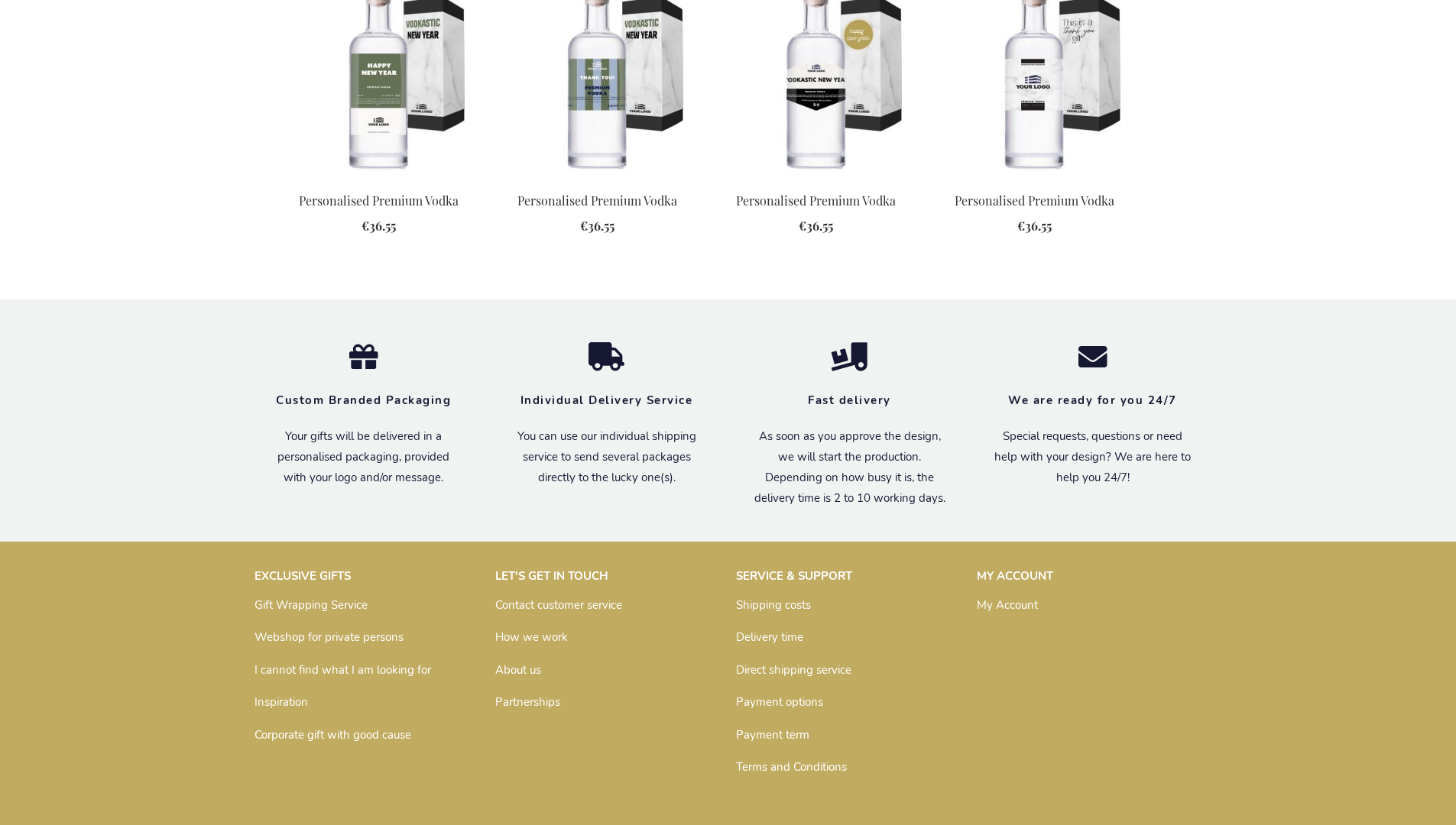
scroll to position [1910, 0]
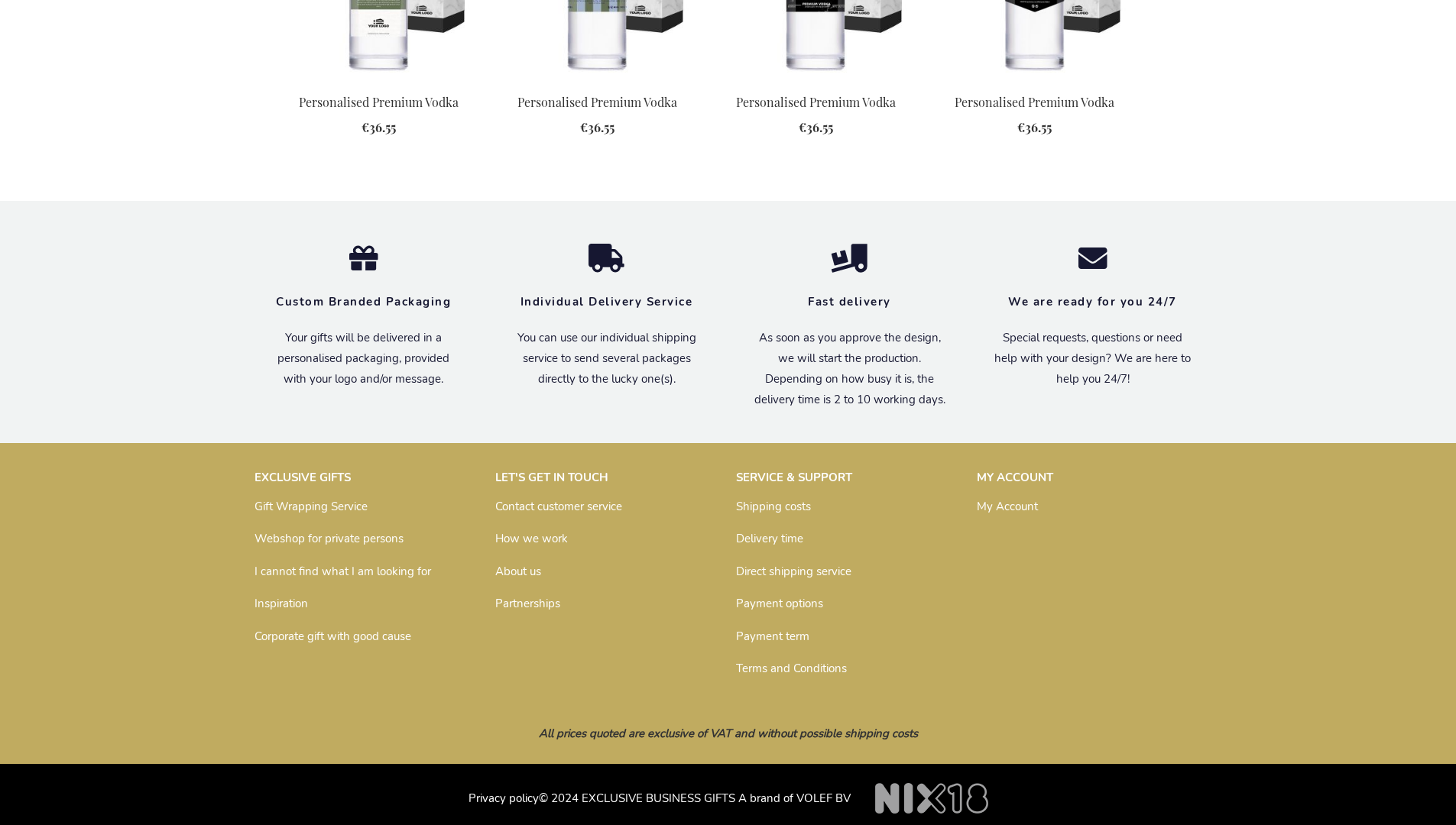
scroll to position [1910, 0]
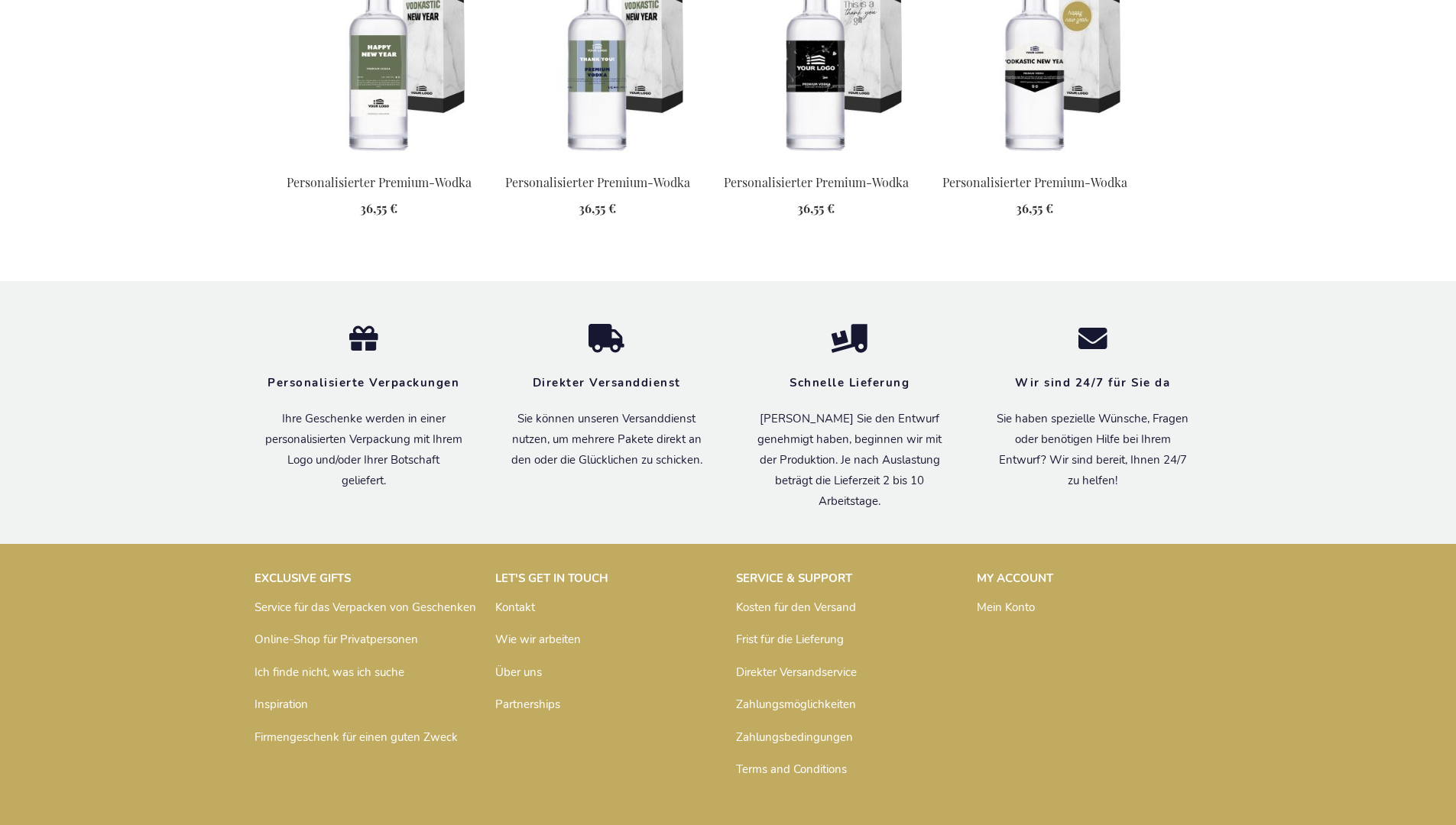
scroll to position [1948, 0]
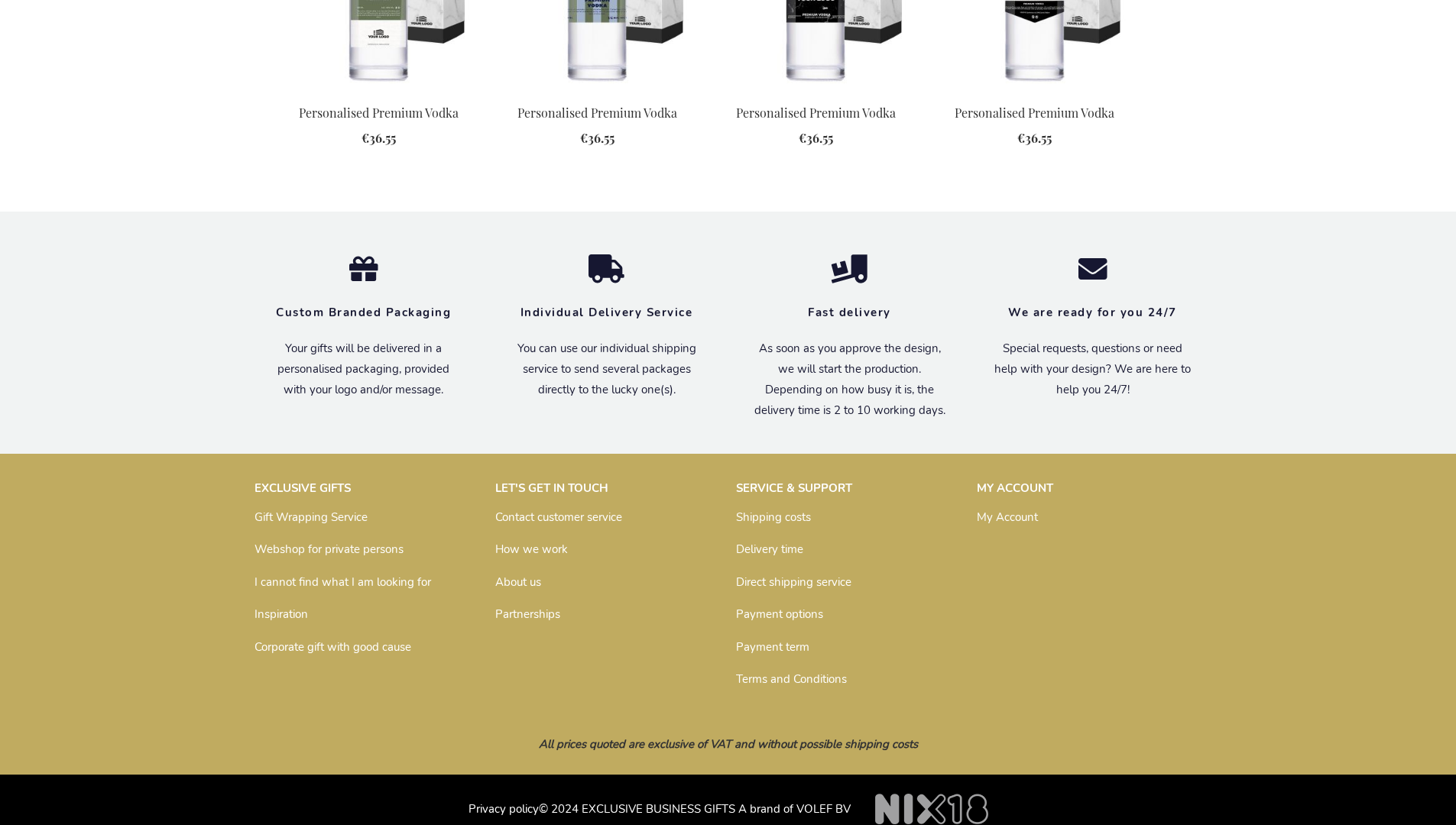
scroll to position [1910, 0]
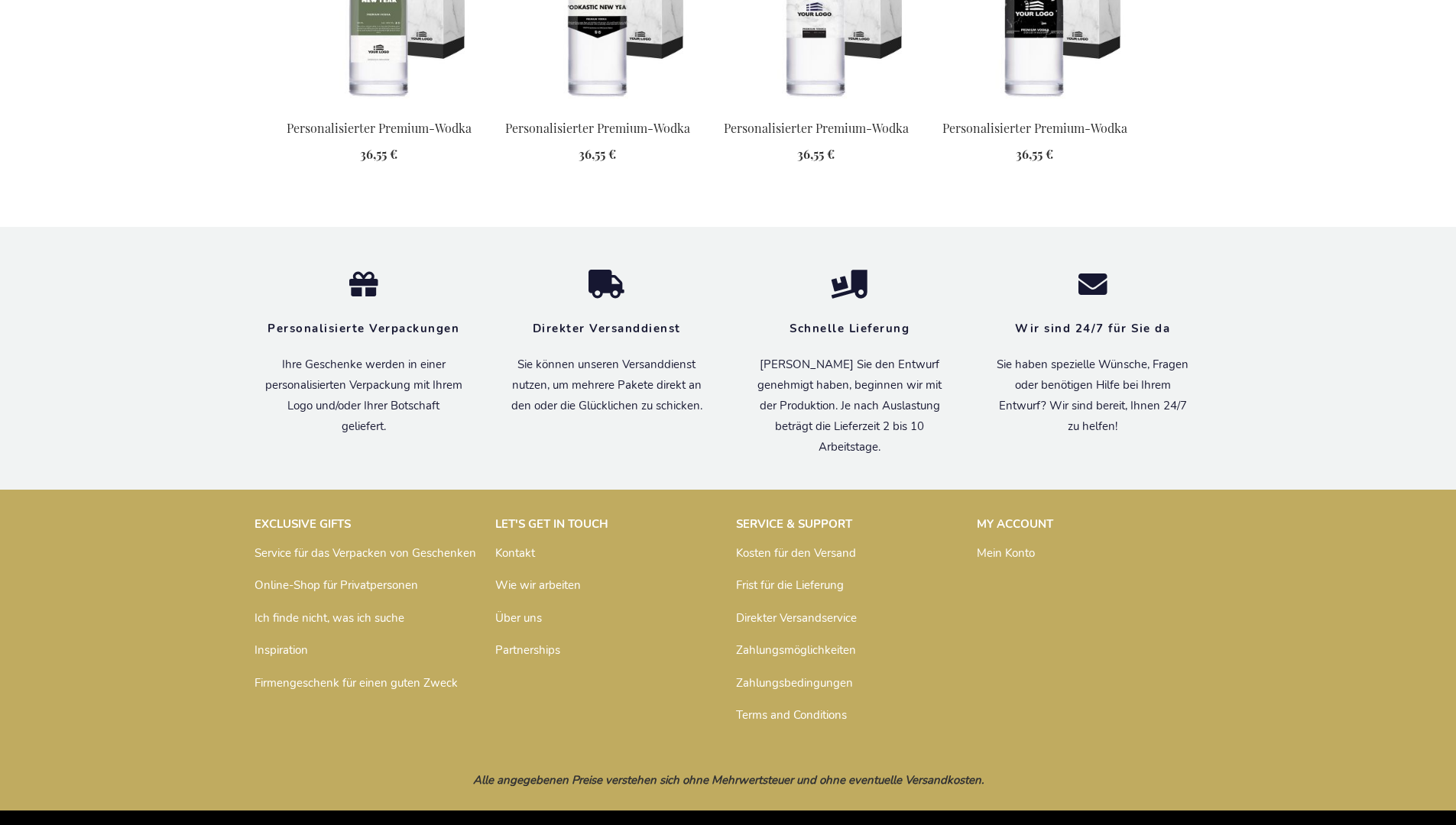
scroll to position [1948, 0]
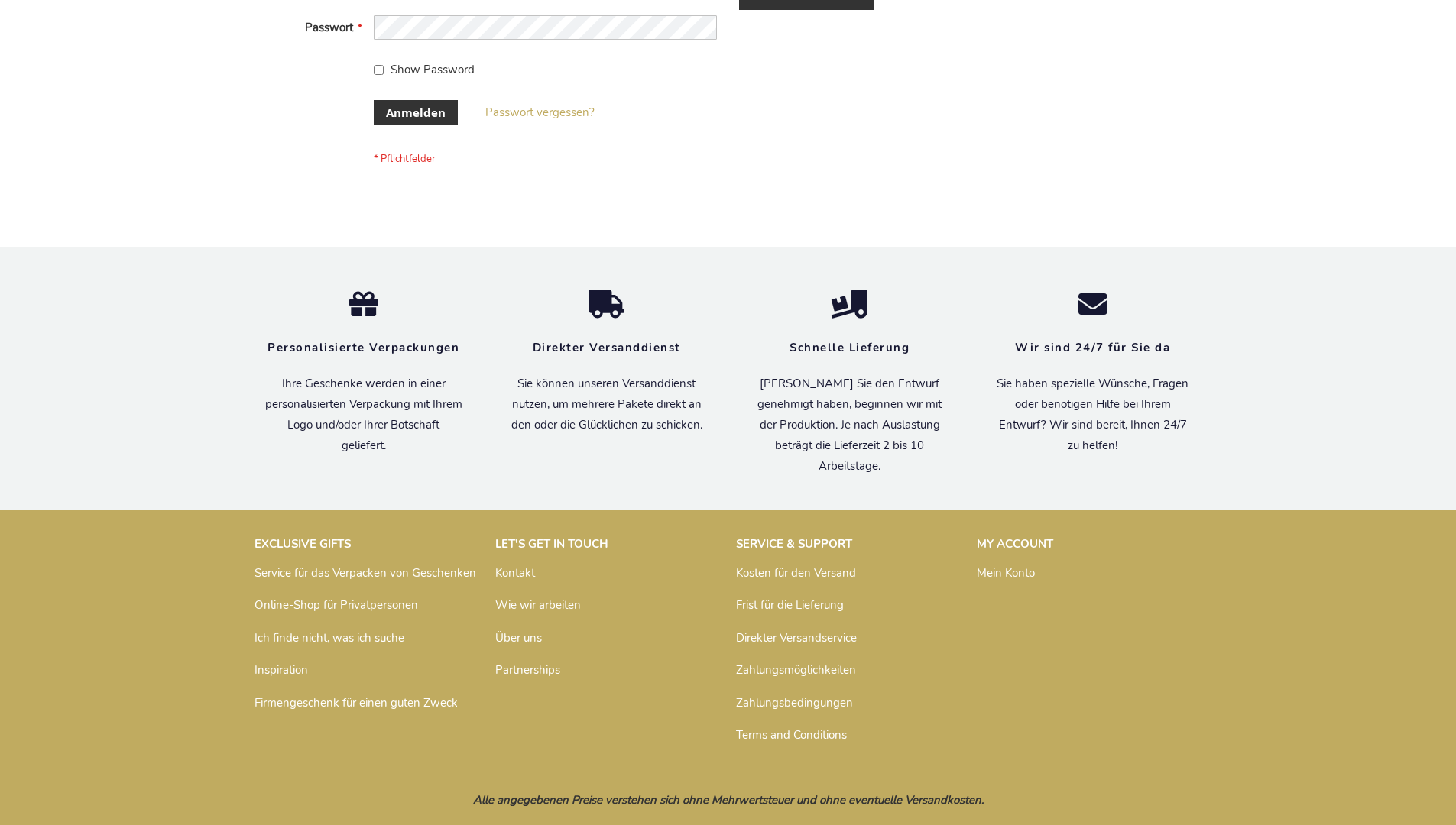
scroll to position [512, 0]
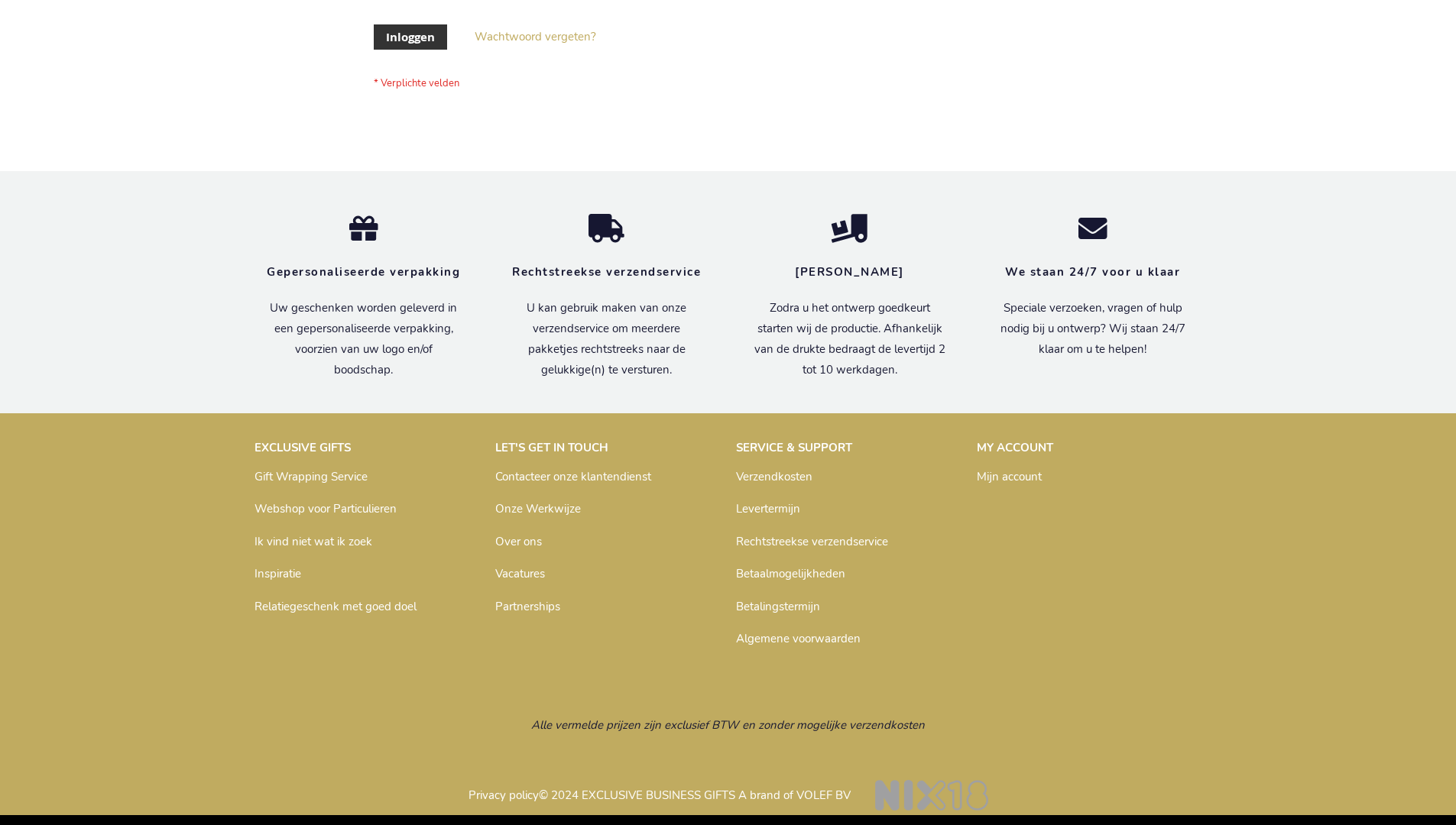
scroll to position [519, 0]
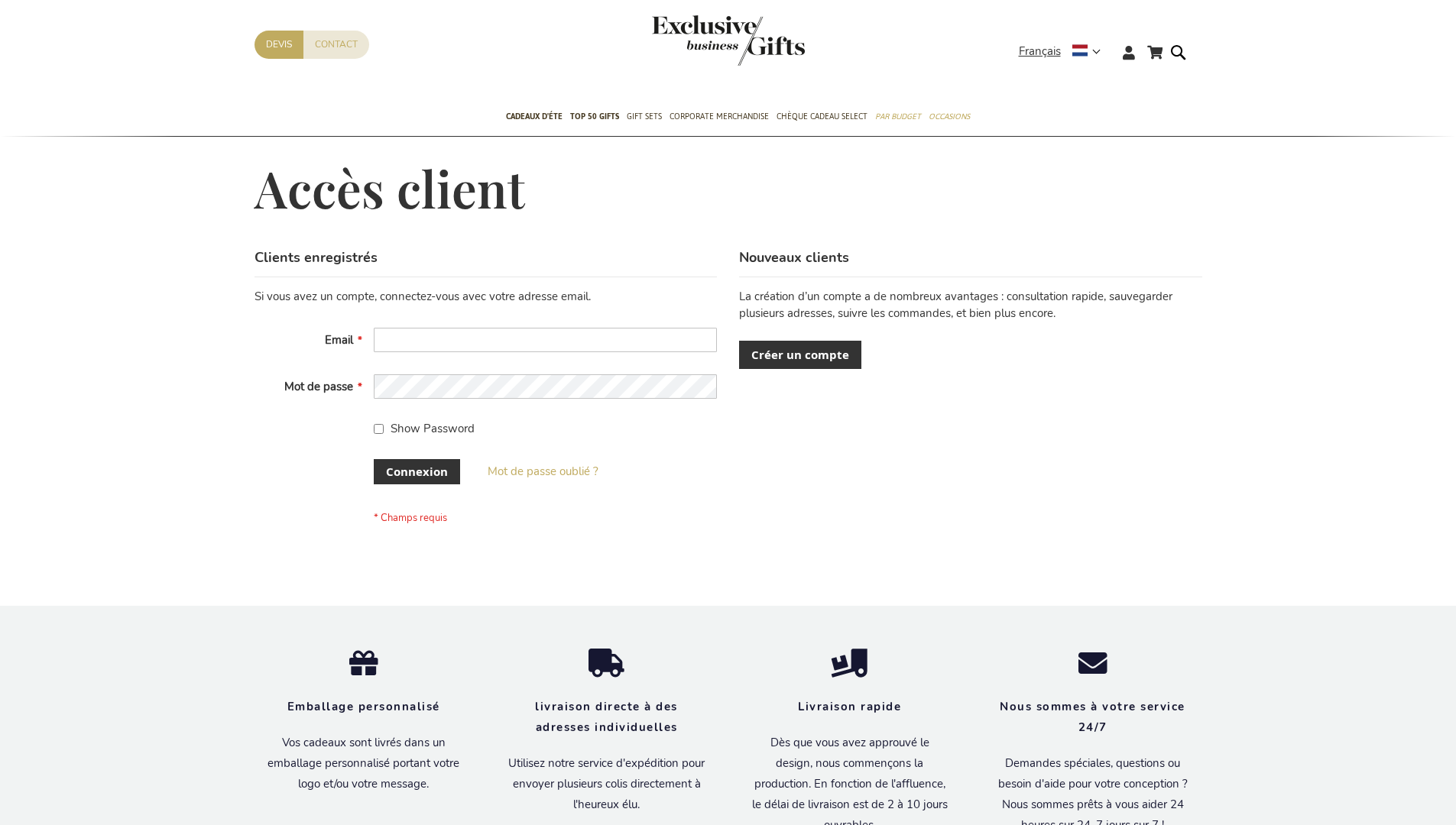
scroll to position [527, 0]
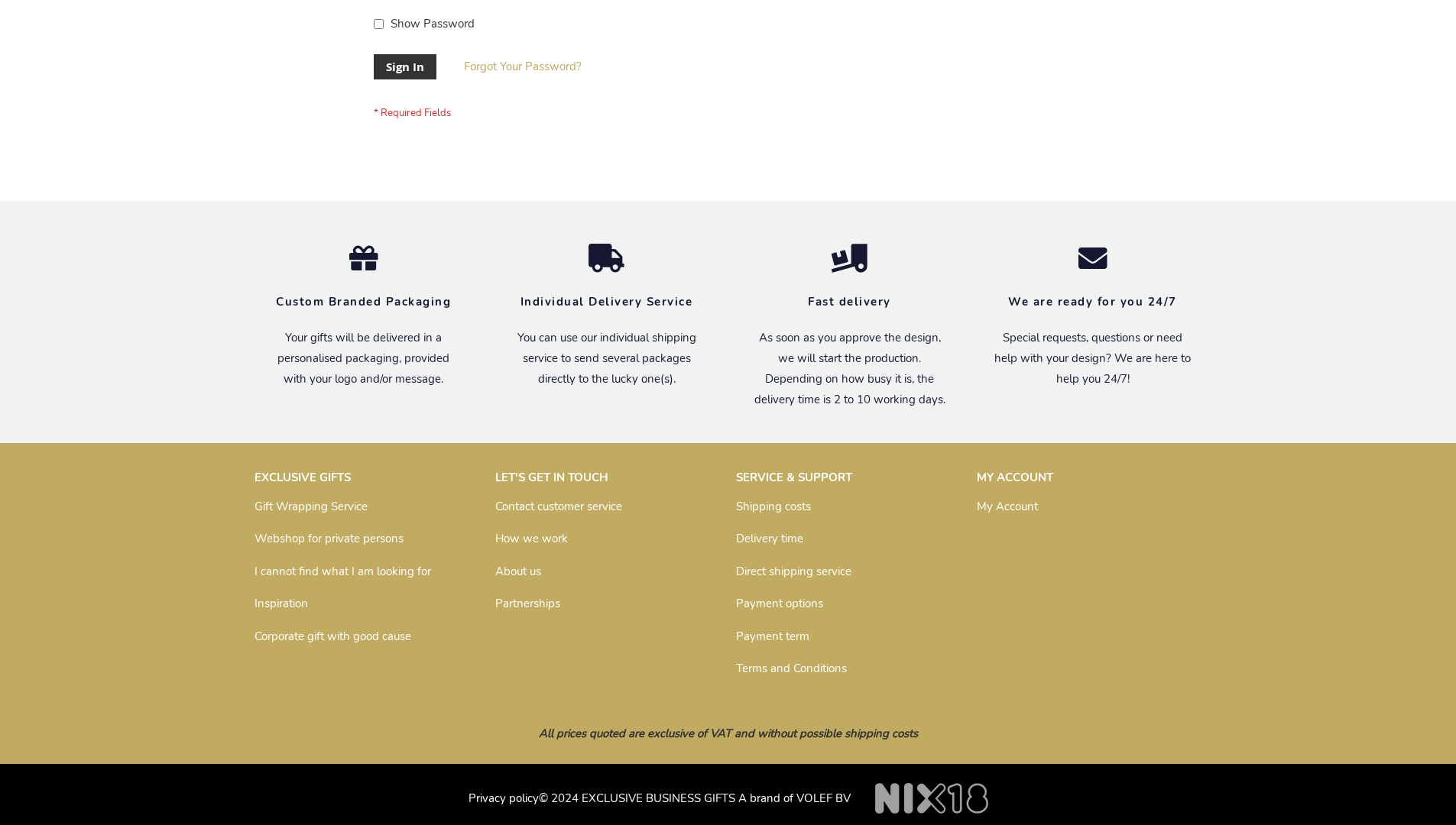
scroll to position [491, 0]
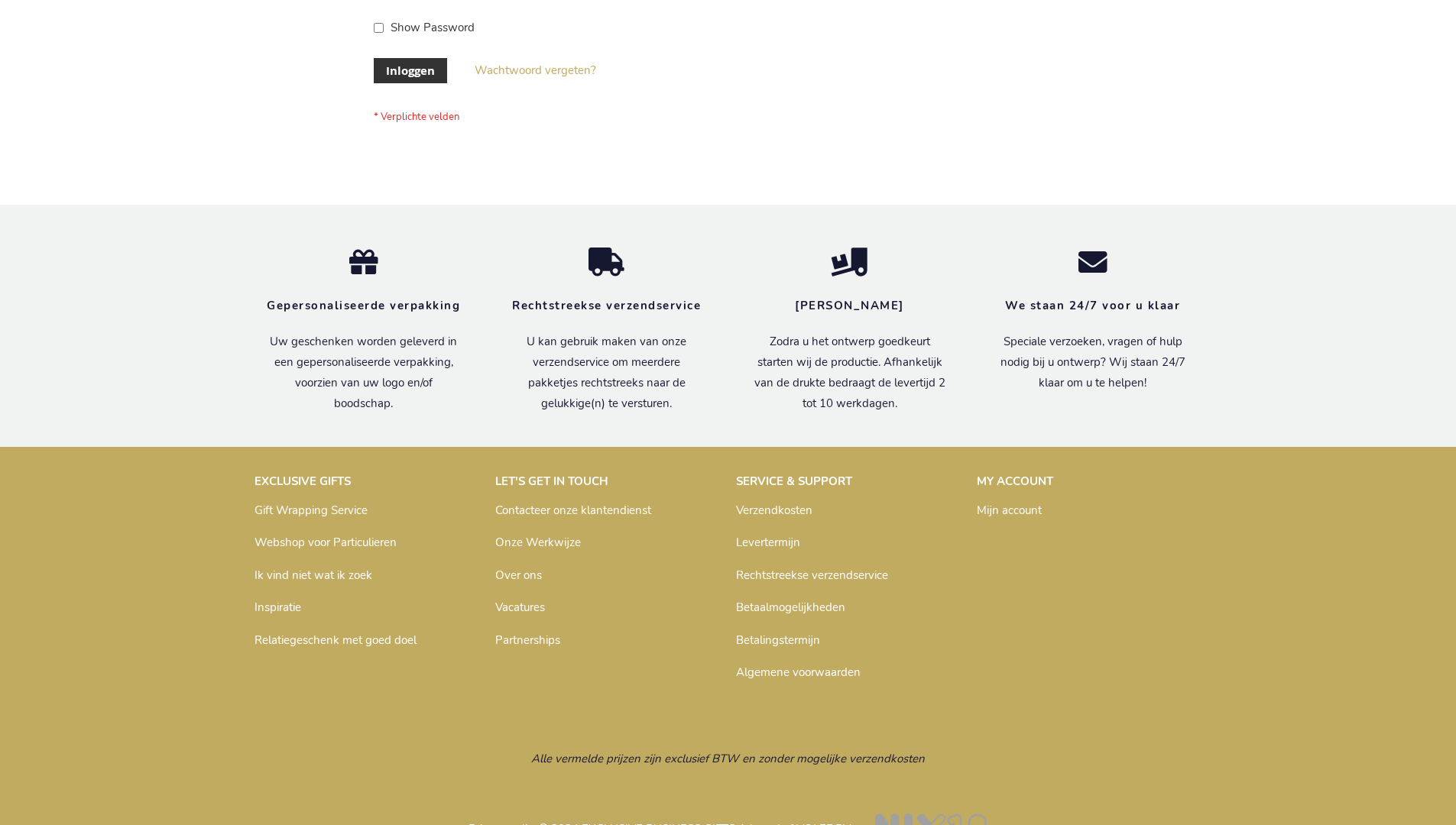
scroll to position [519, 0]
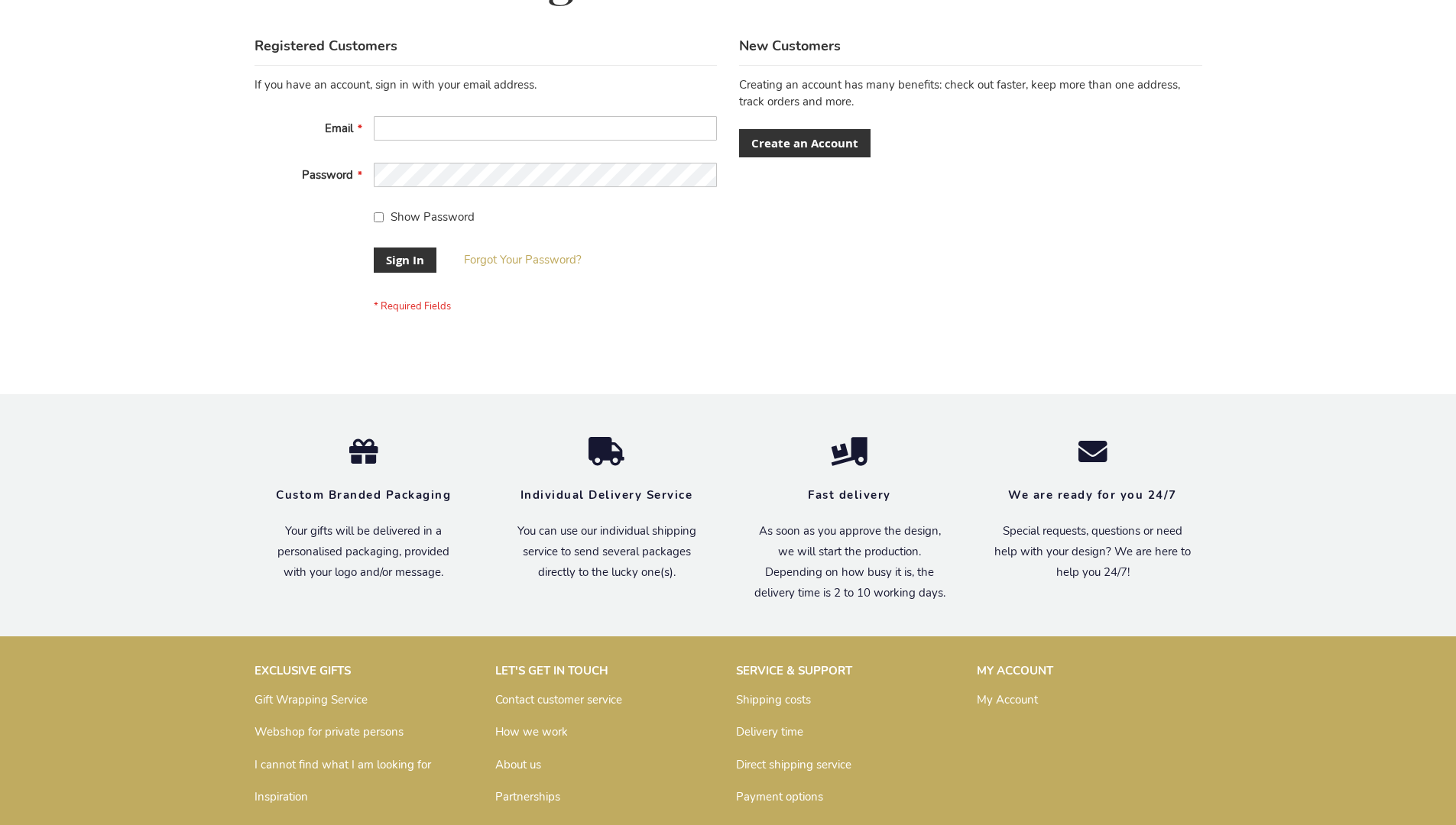
scroll to position [491, 0]
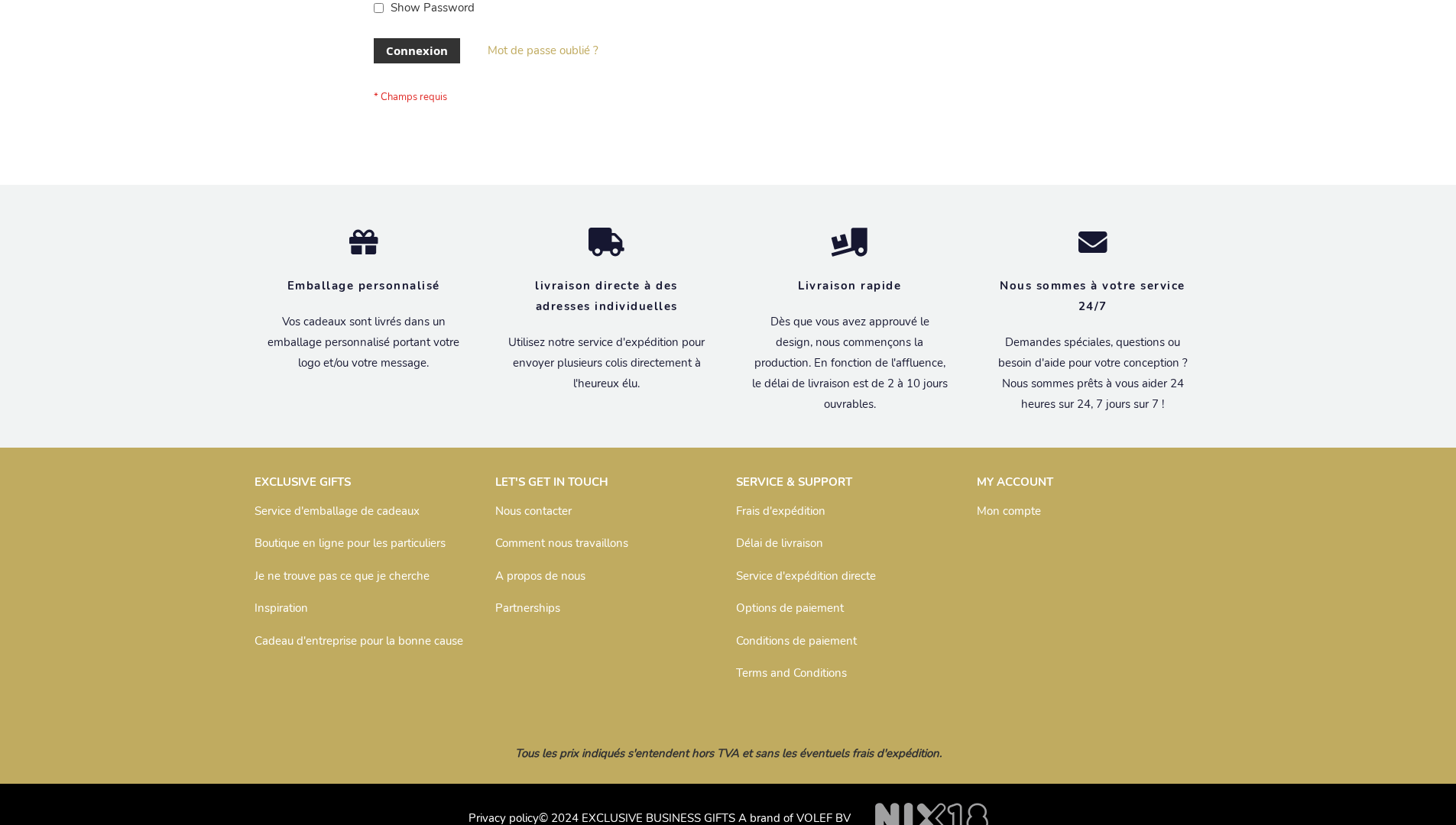
scroll to position [527, 0]
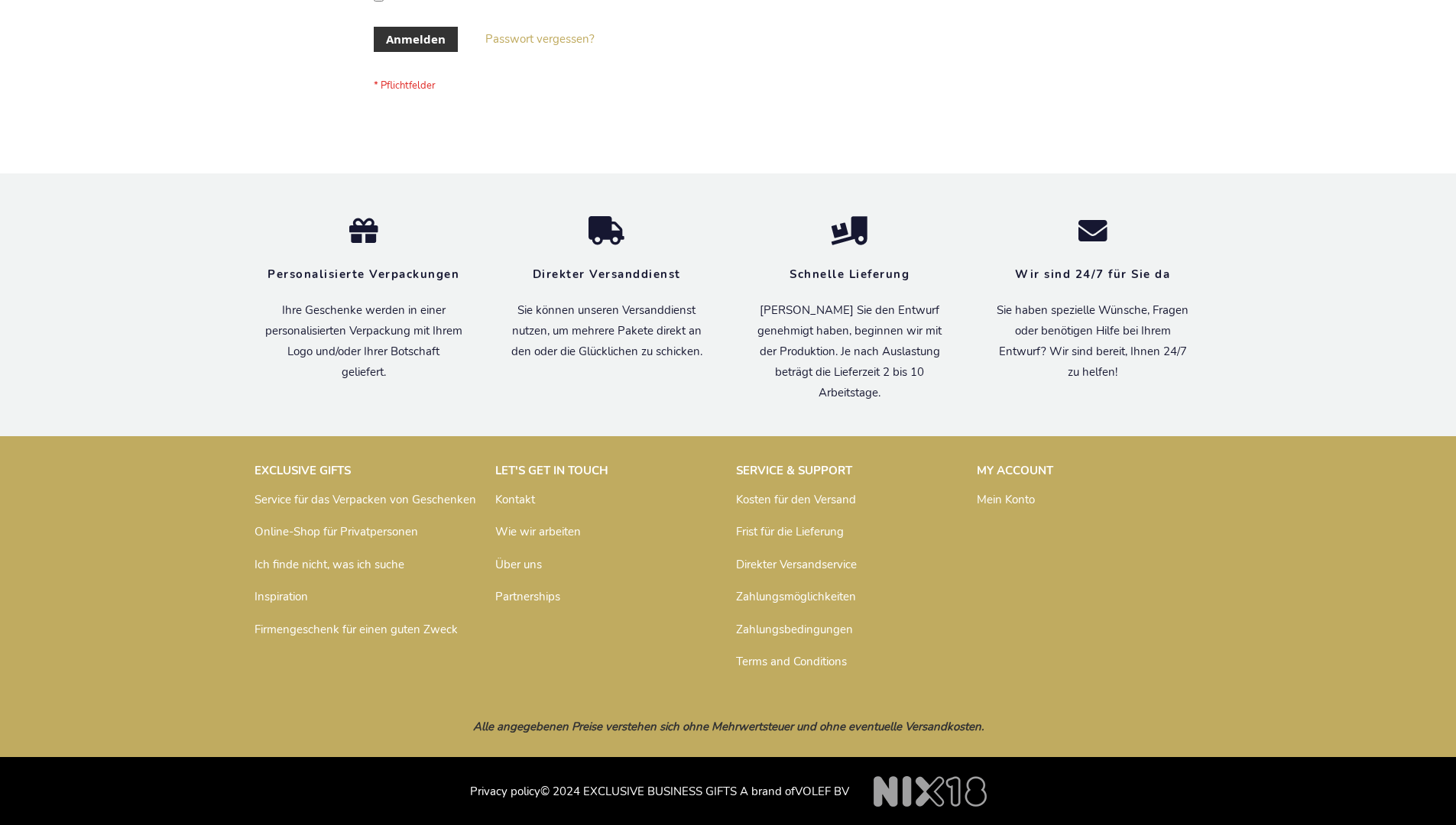
scroll to position [512, 0]
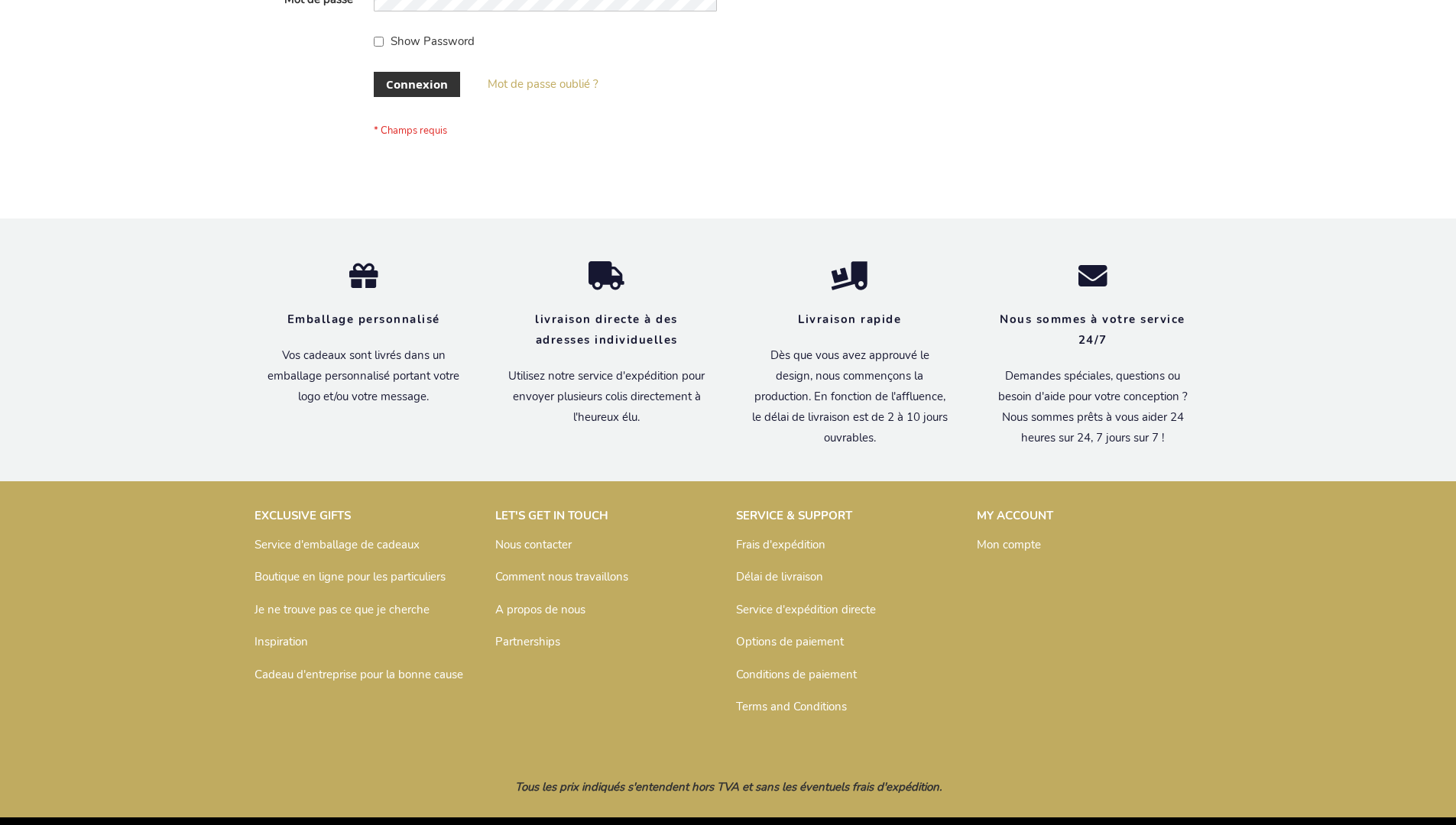
scroll to position [527, 0]
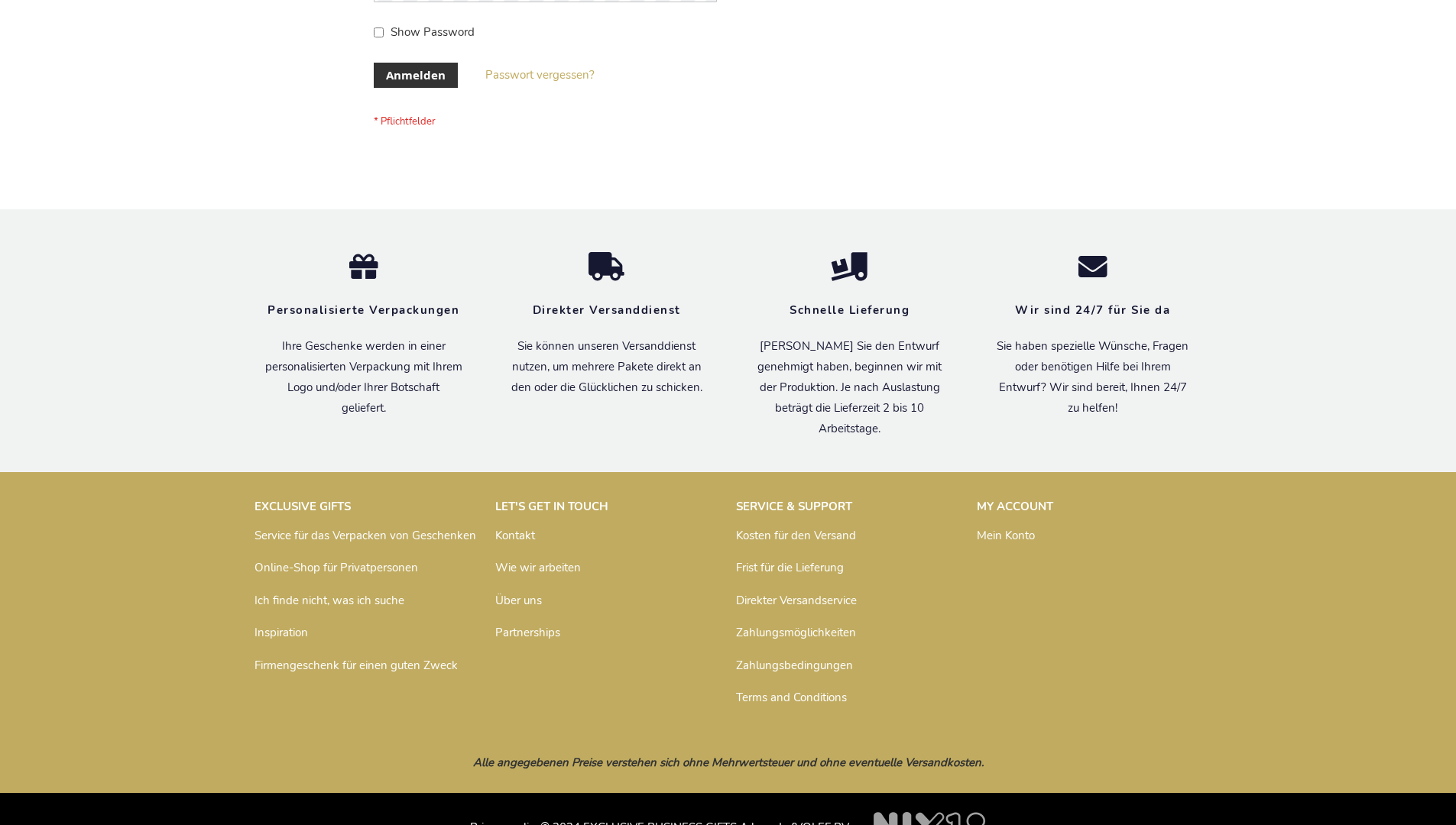
scroll to position [512, 0]
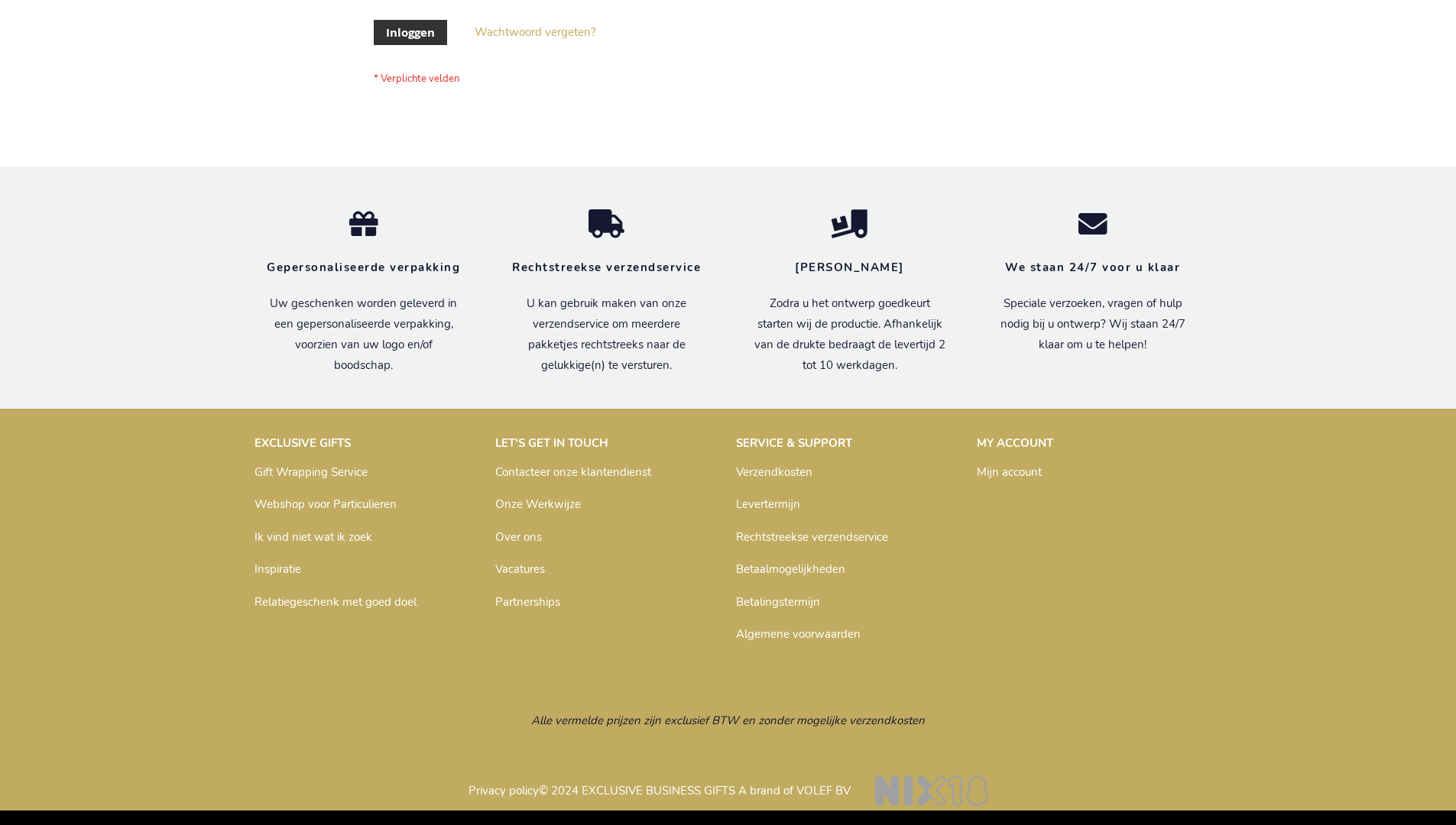
scroll to position [519, 0]
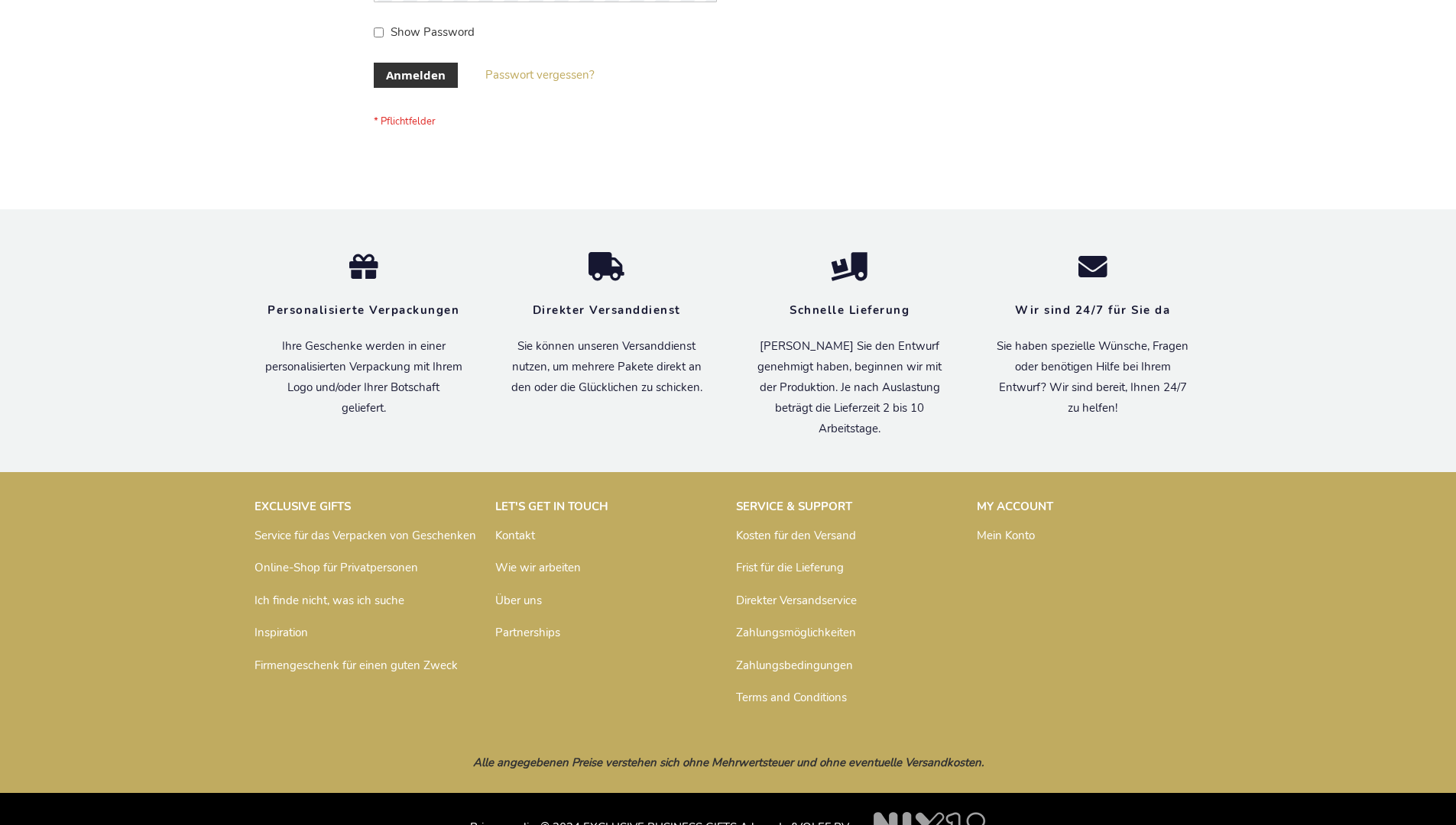
scroll to position [512, 0]
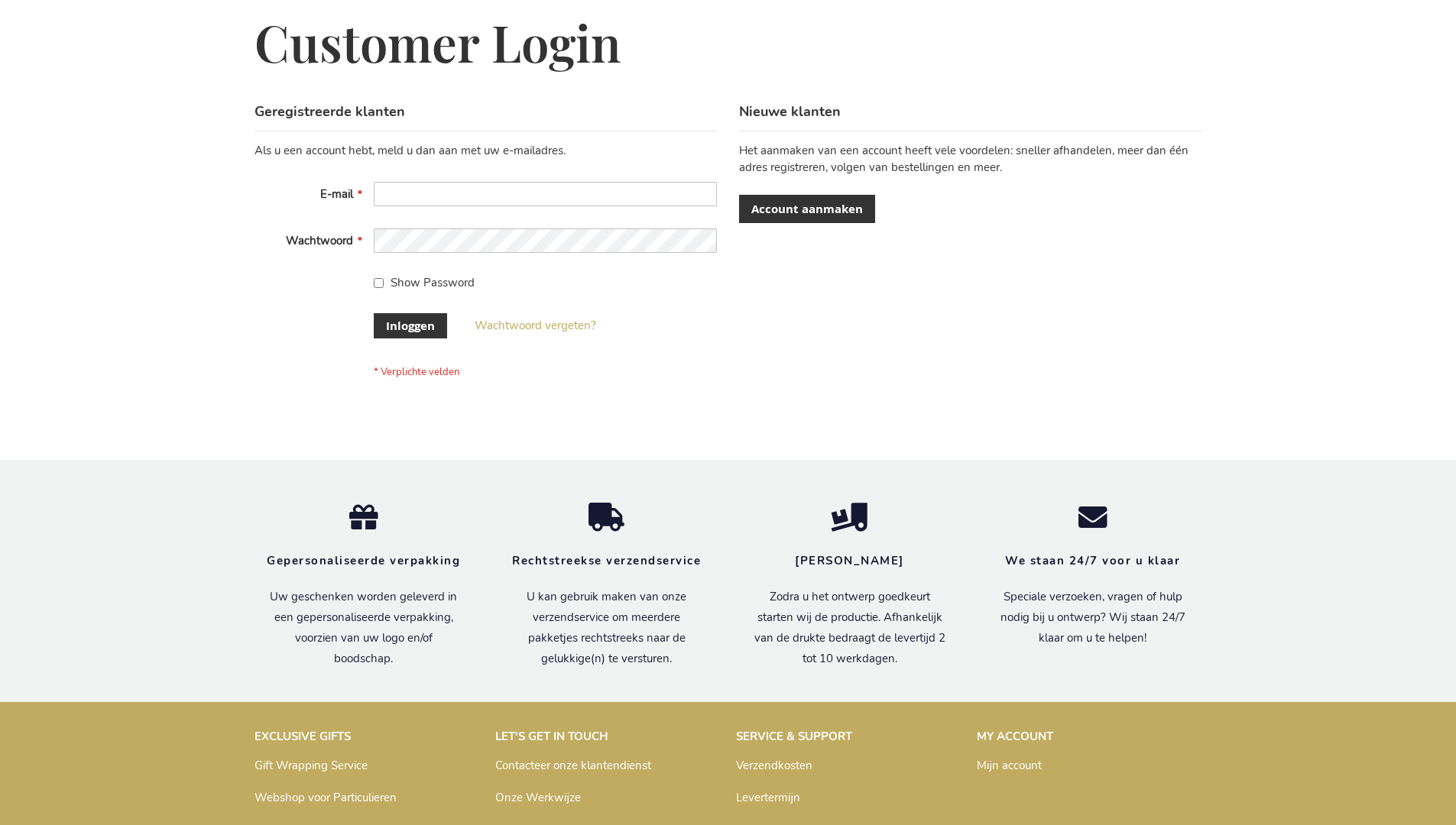
scroll to position [519, 0]
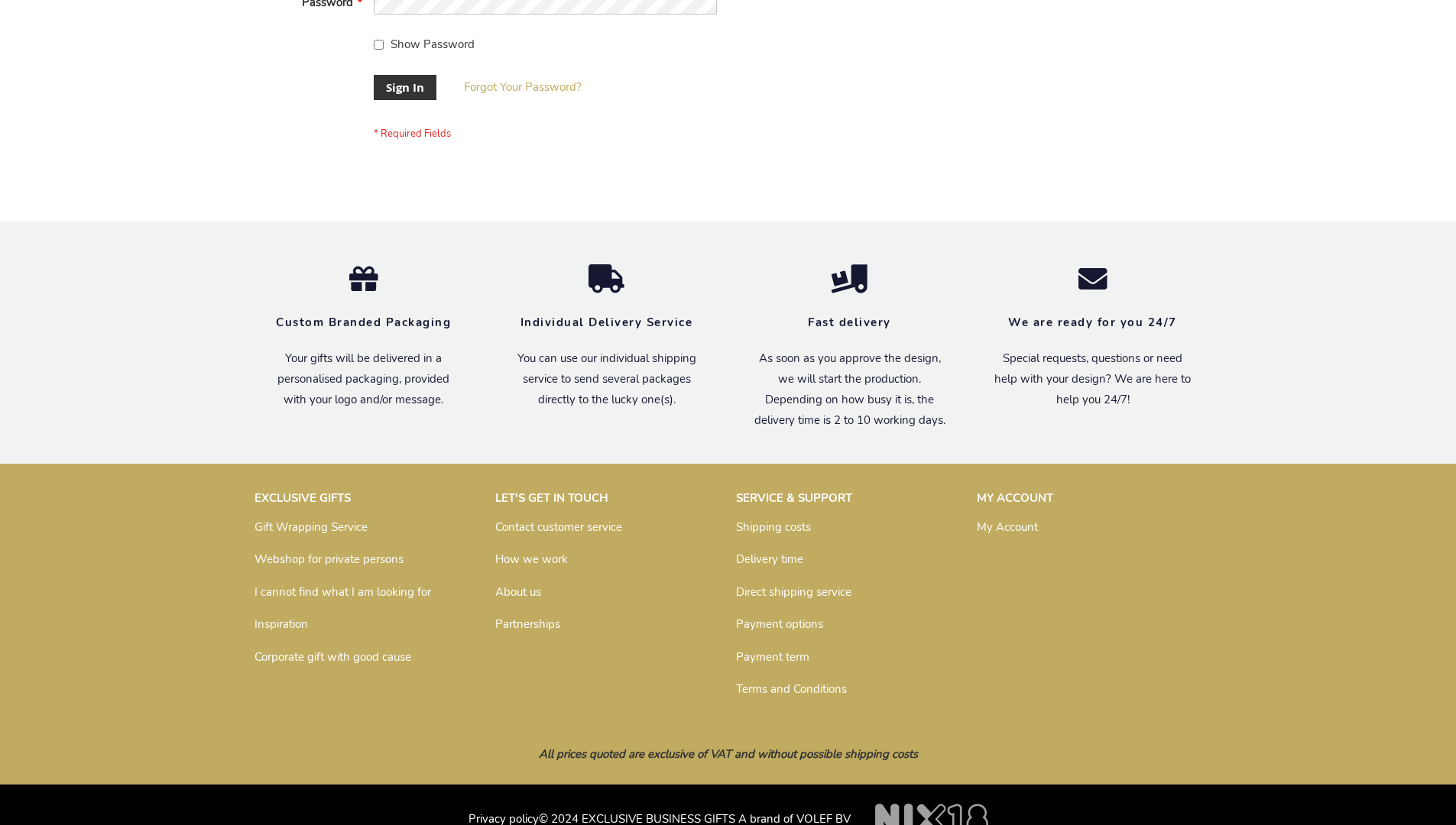
scroll to position [491, 0]
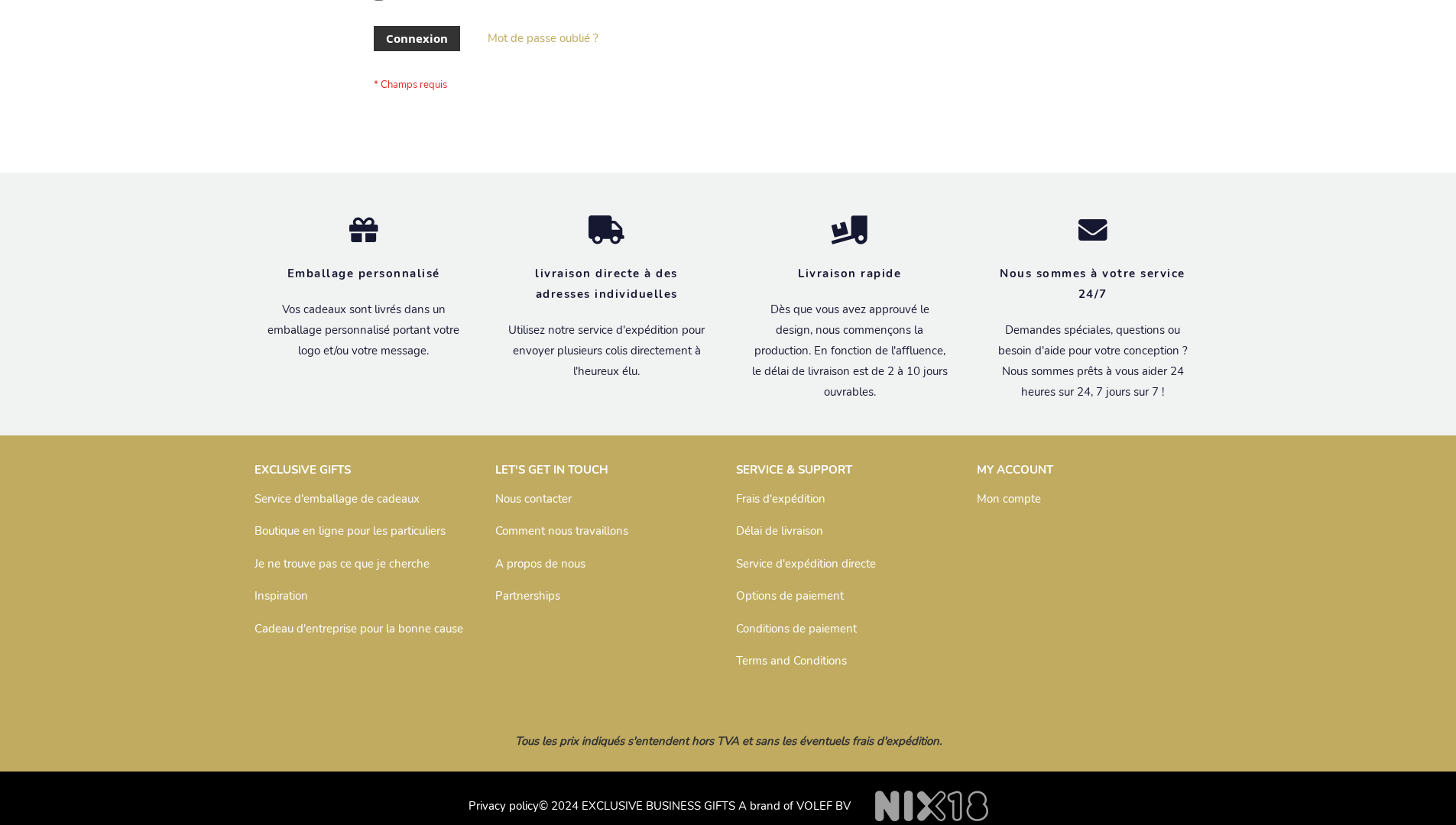
scroll to position [527, 0]
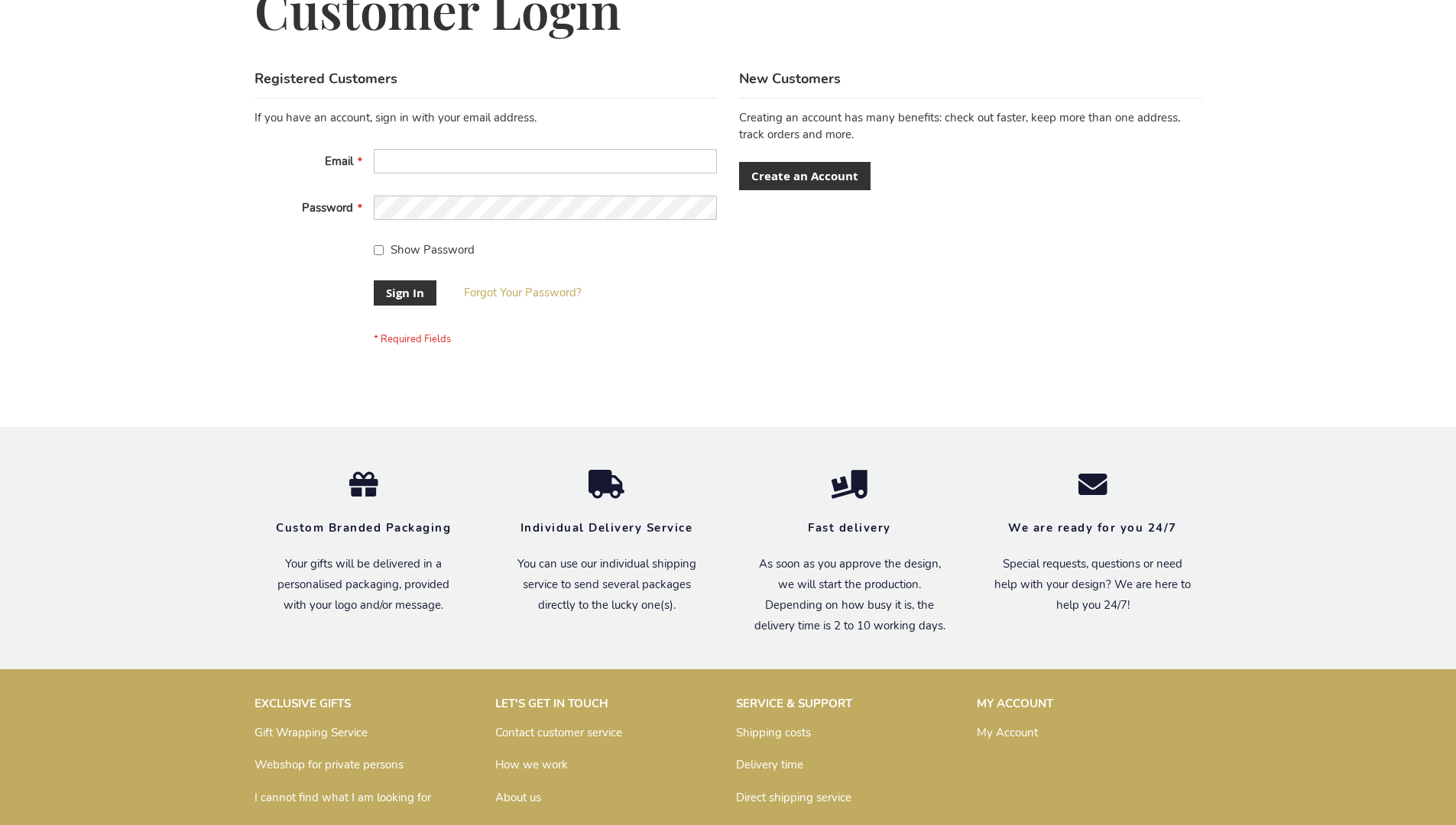
scroll to position [491, 0]
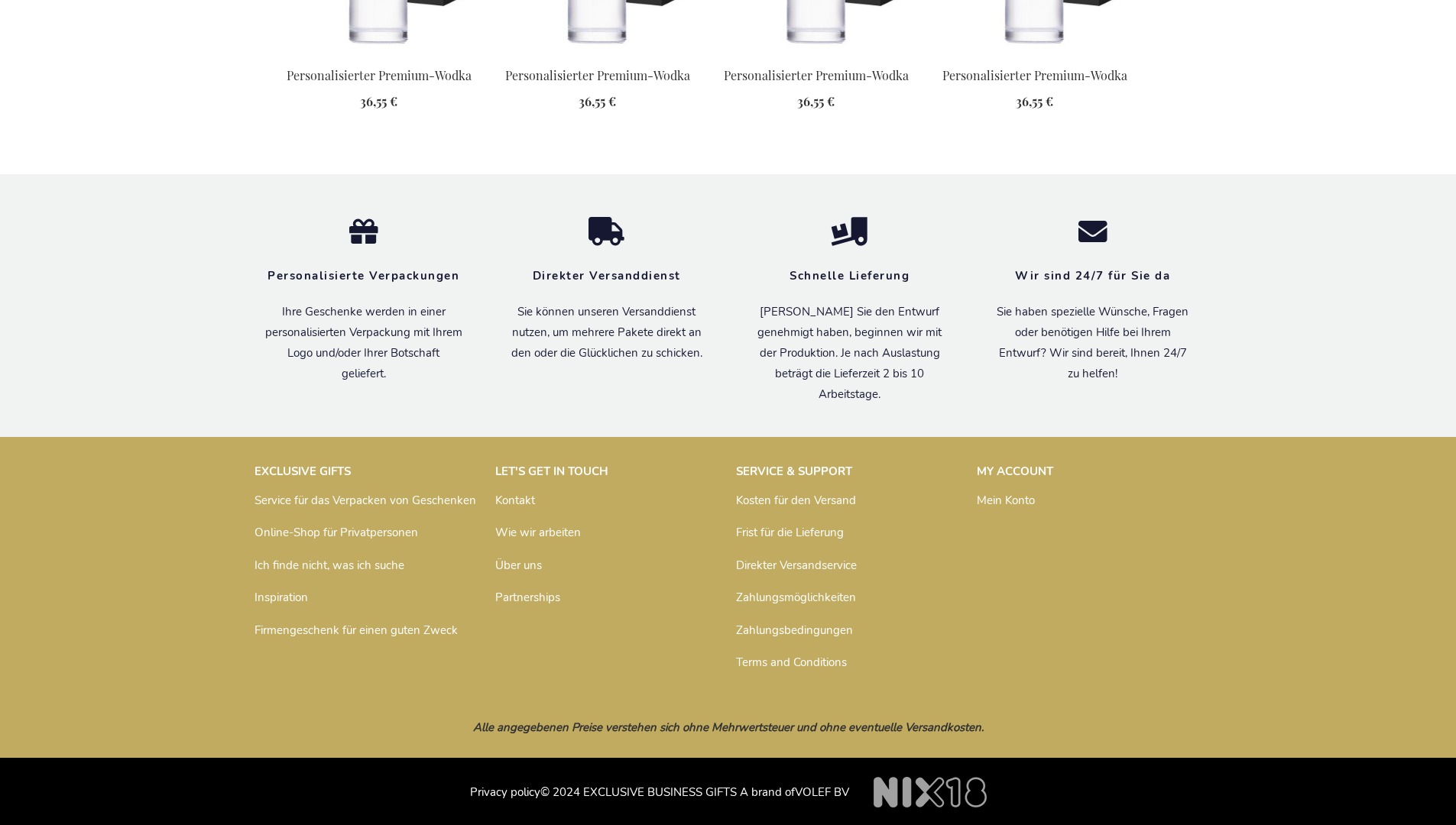
scroll to position [1948, 0]
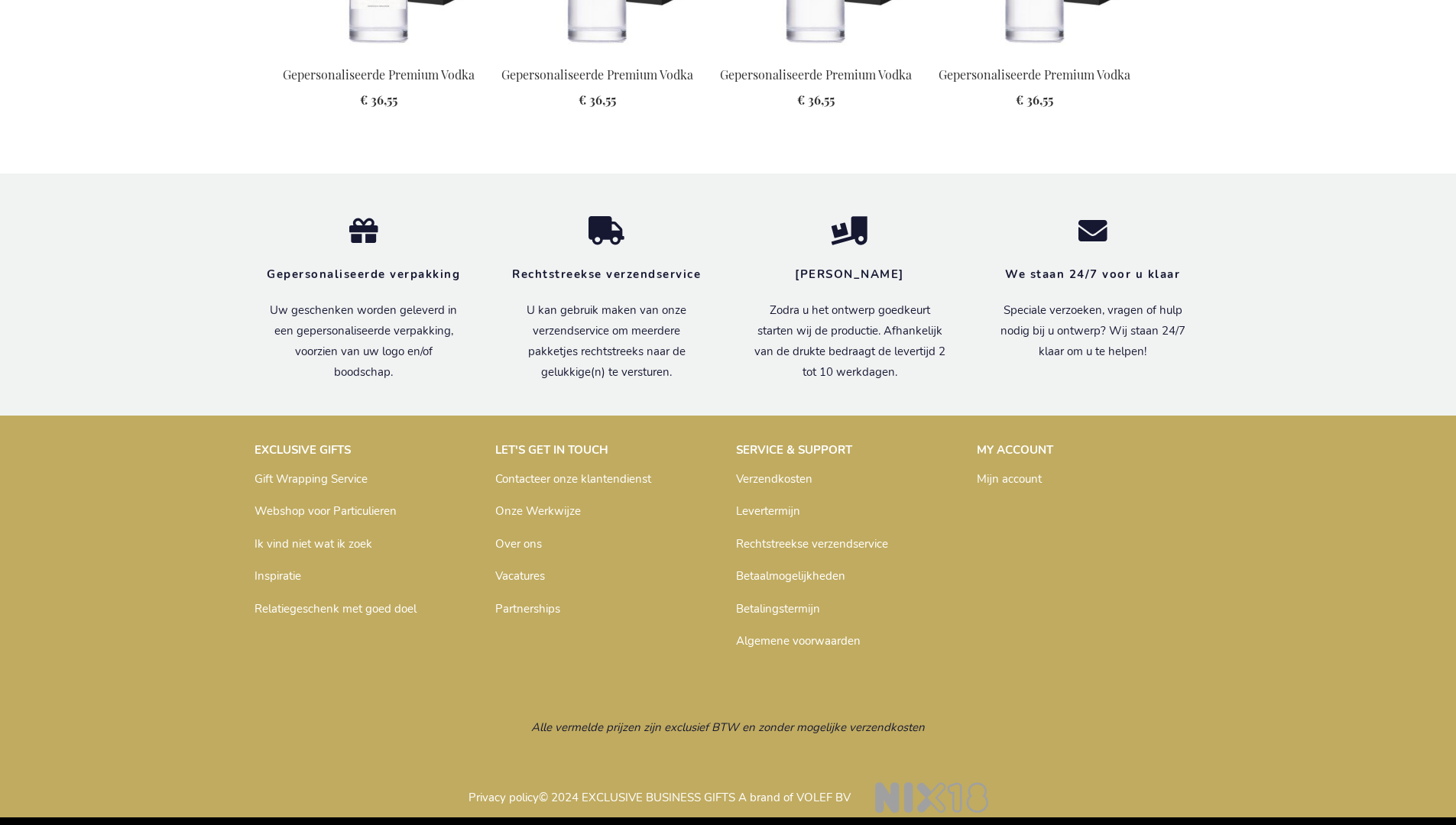
scroll to position [1938, 0]
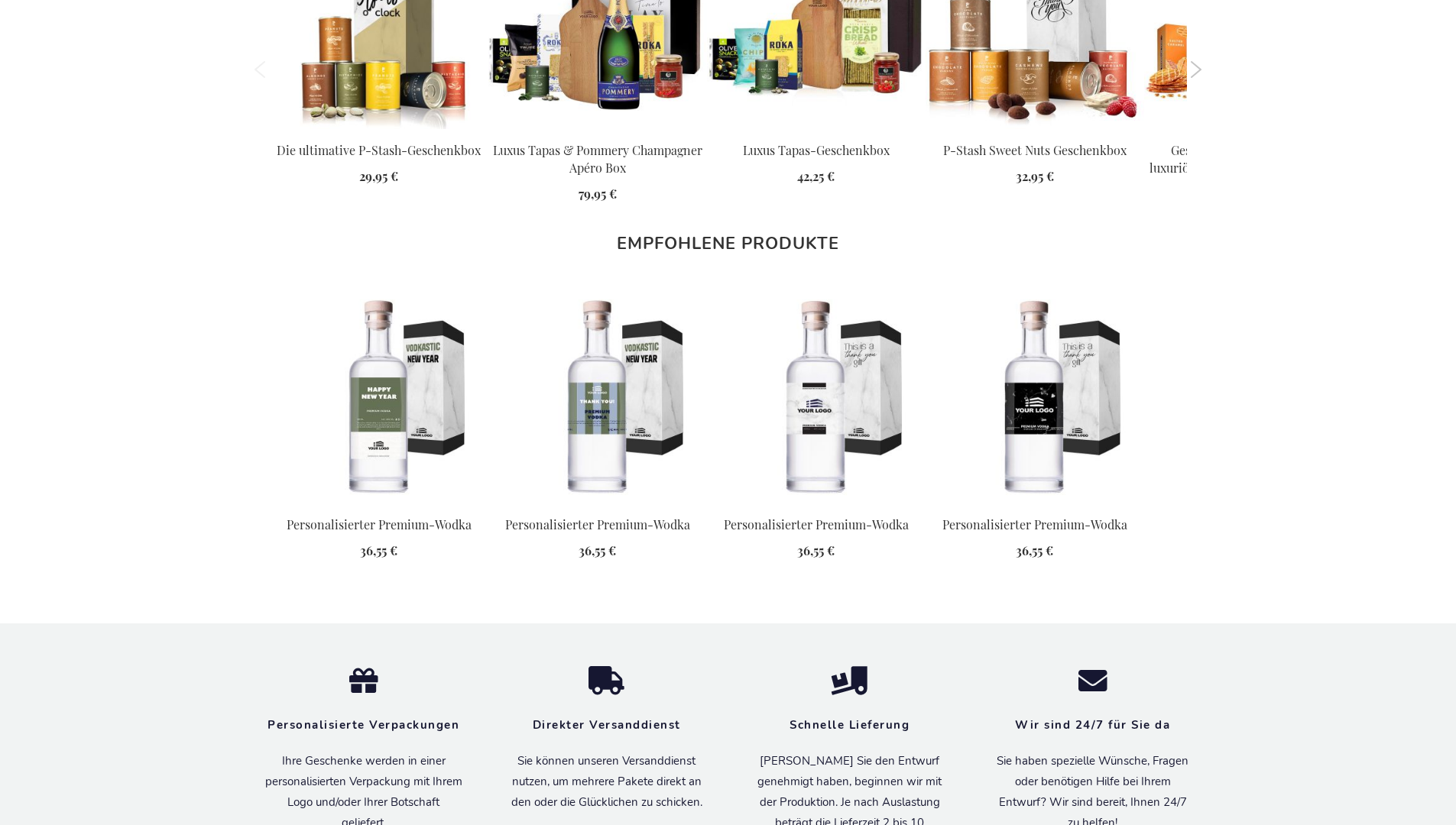
scroll to position [1948, 0]
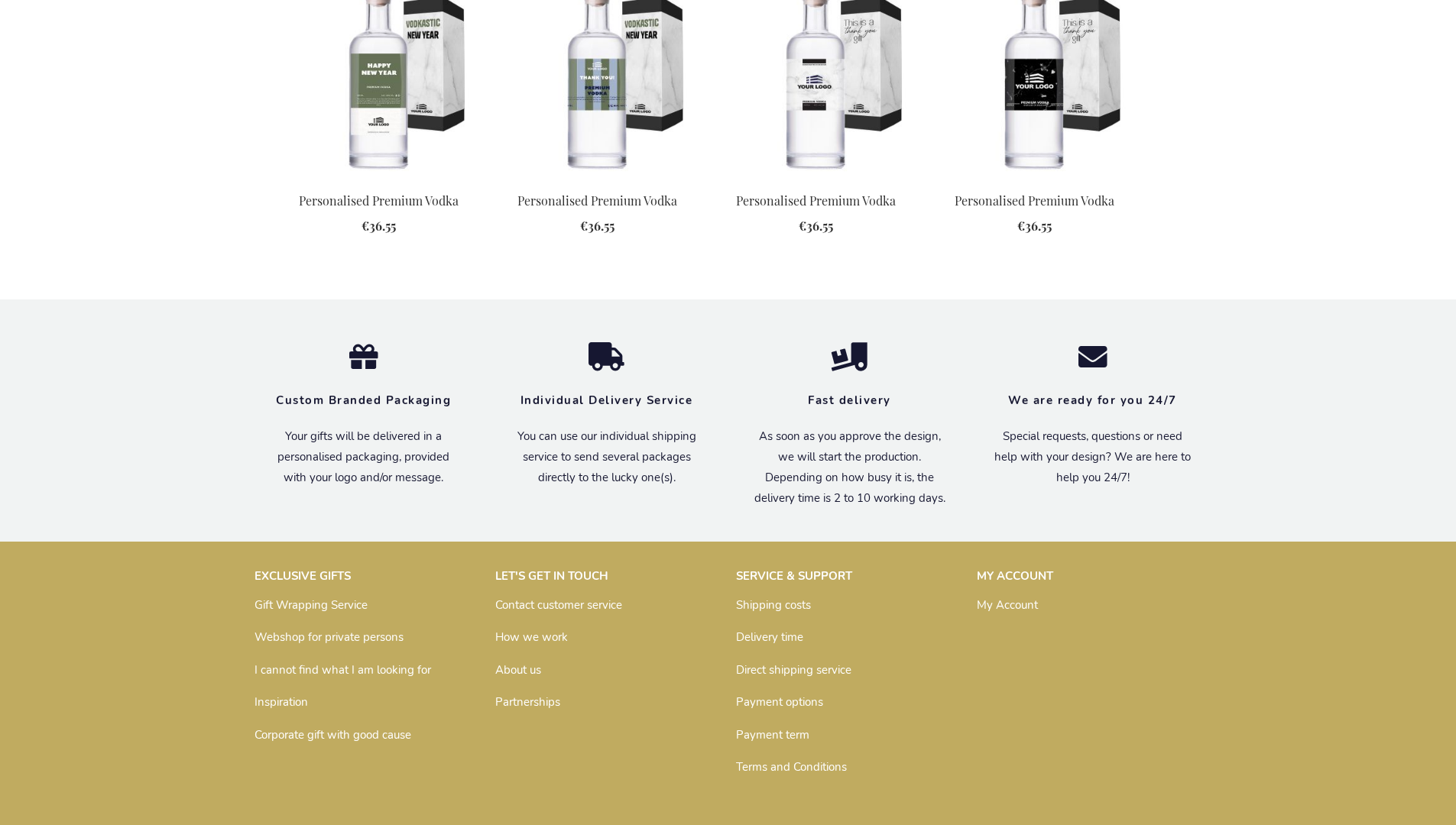
scroll to position [1910, 0]
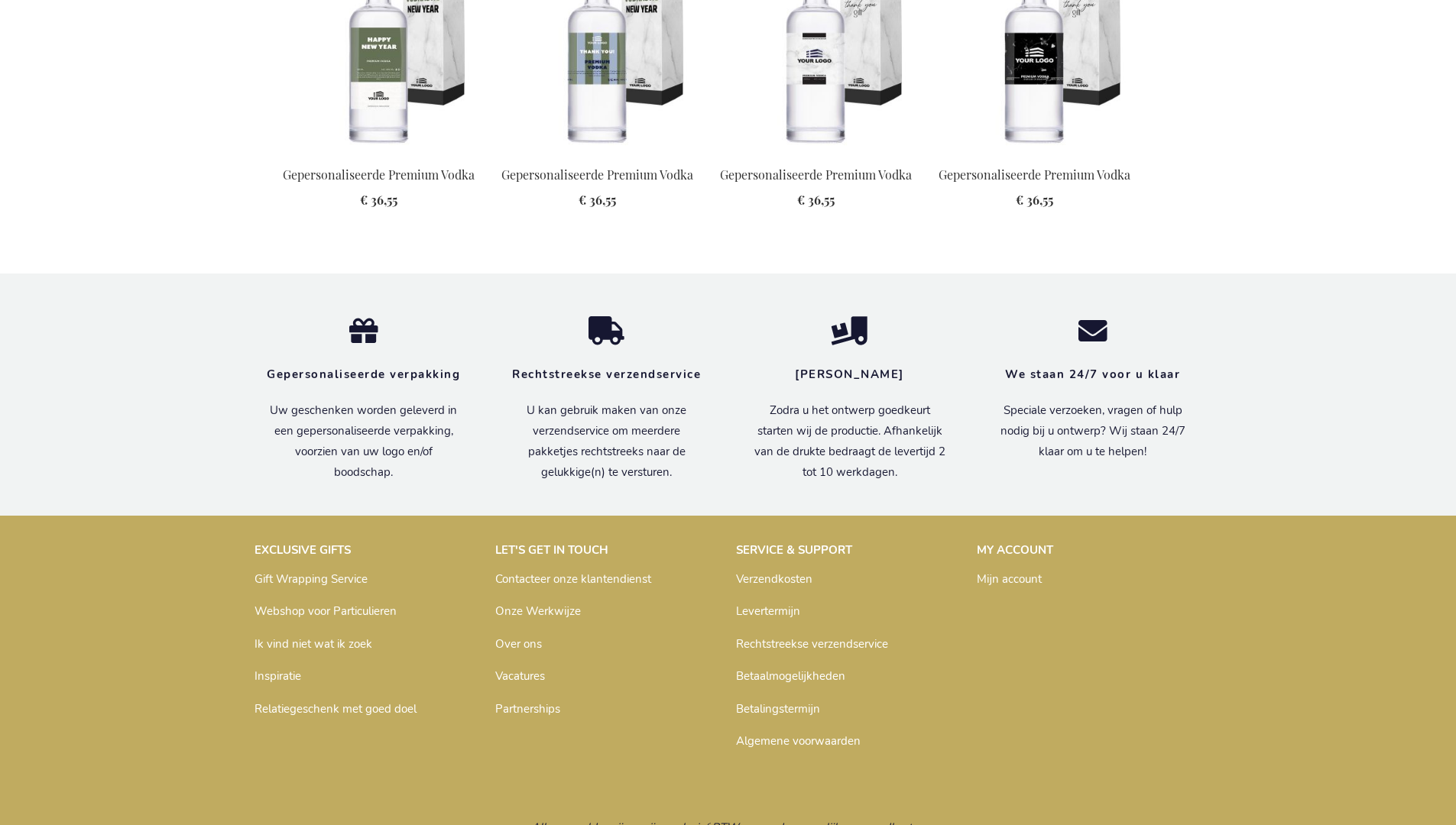
scroll to position [1938, 0]
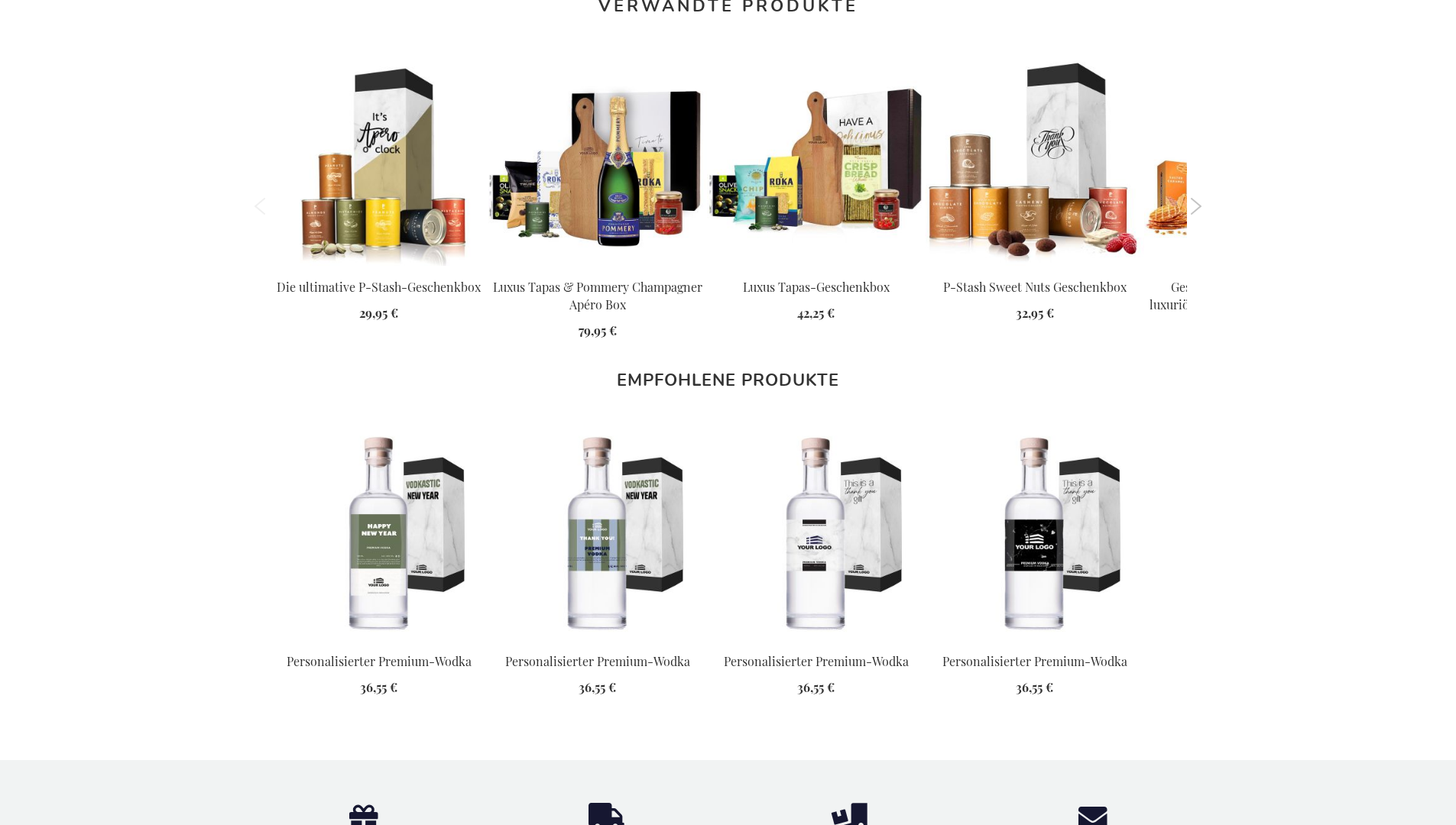
scroll to position [1948, 0]
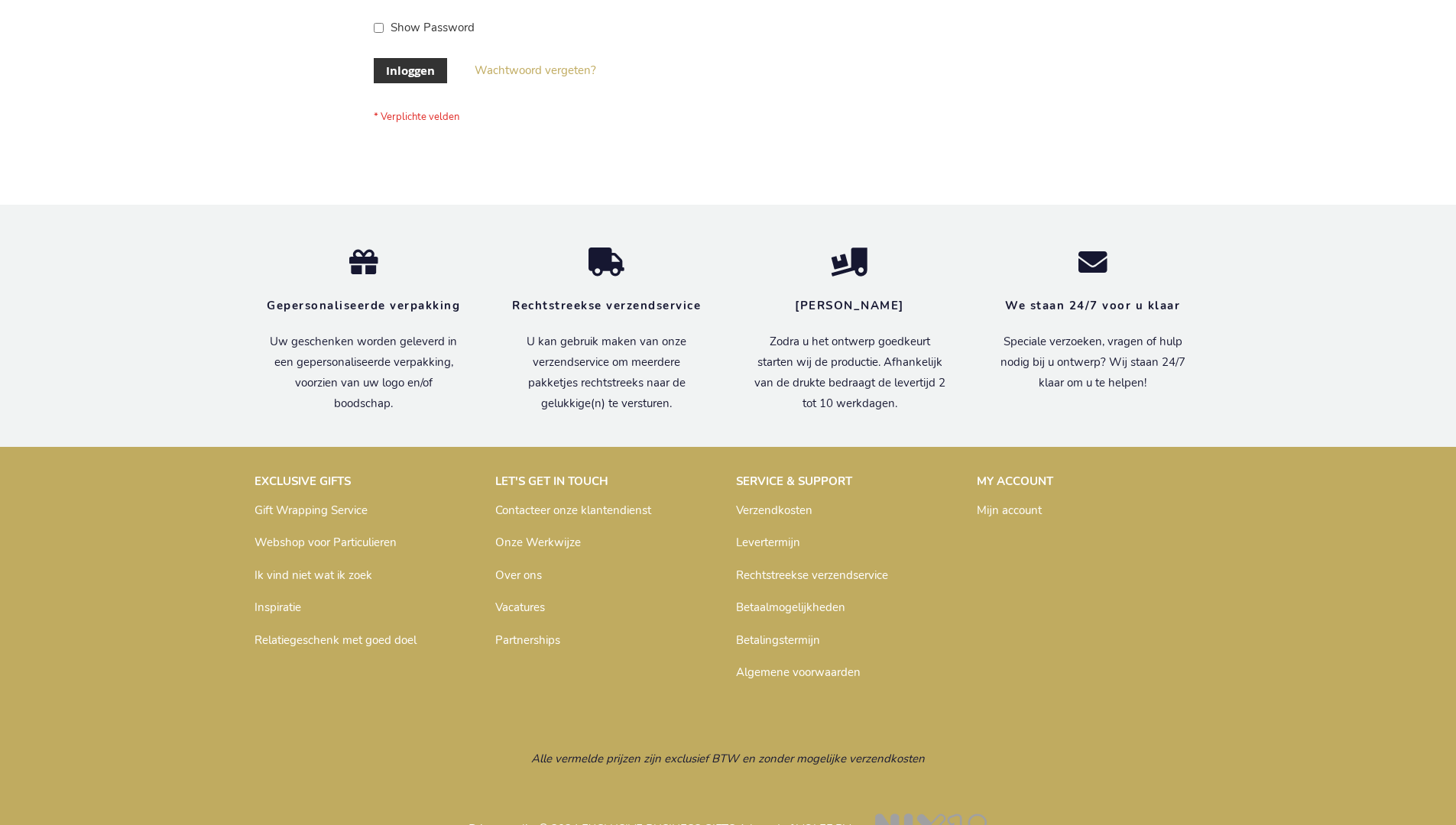
scroll to position [519, 0]
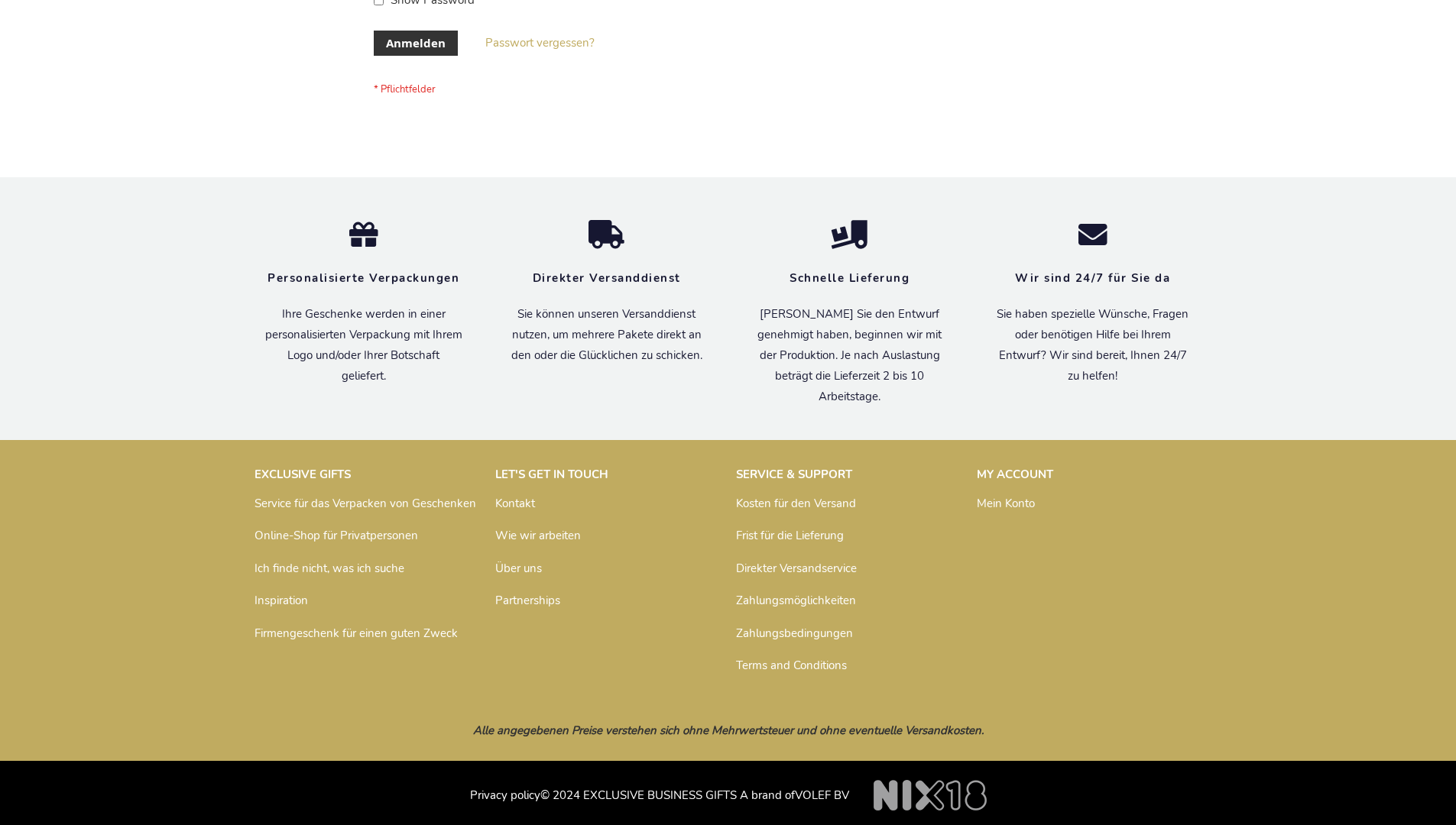
scroll to position [512, 0]
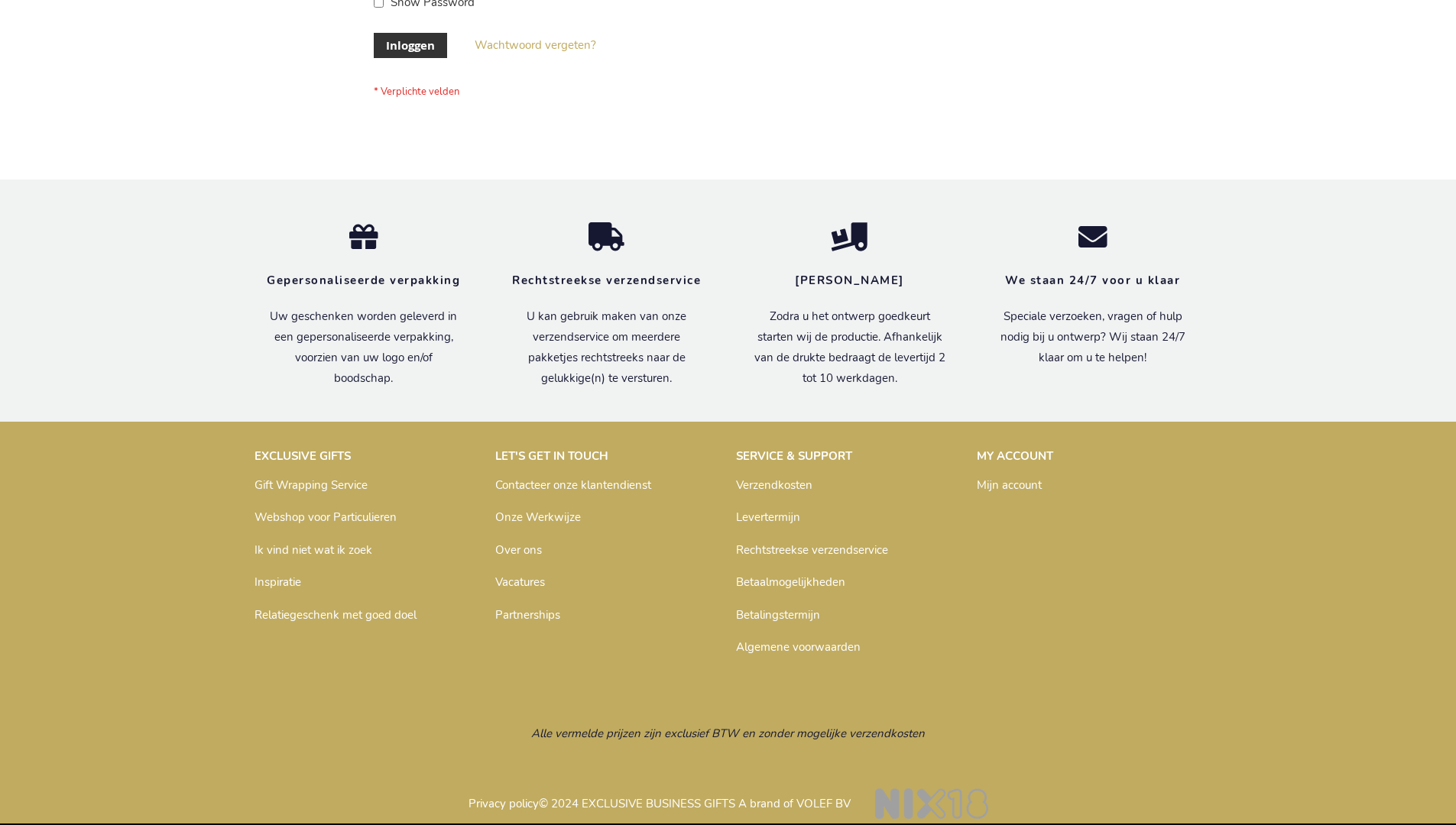
scroll to position [519, 0]
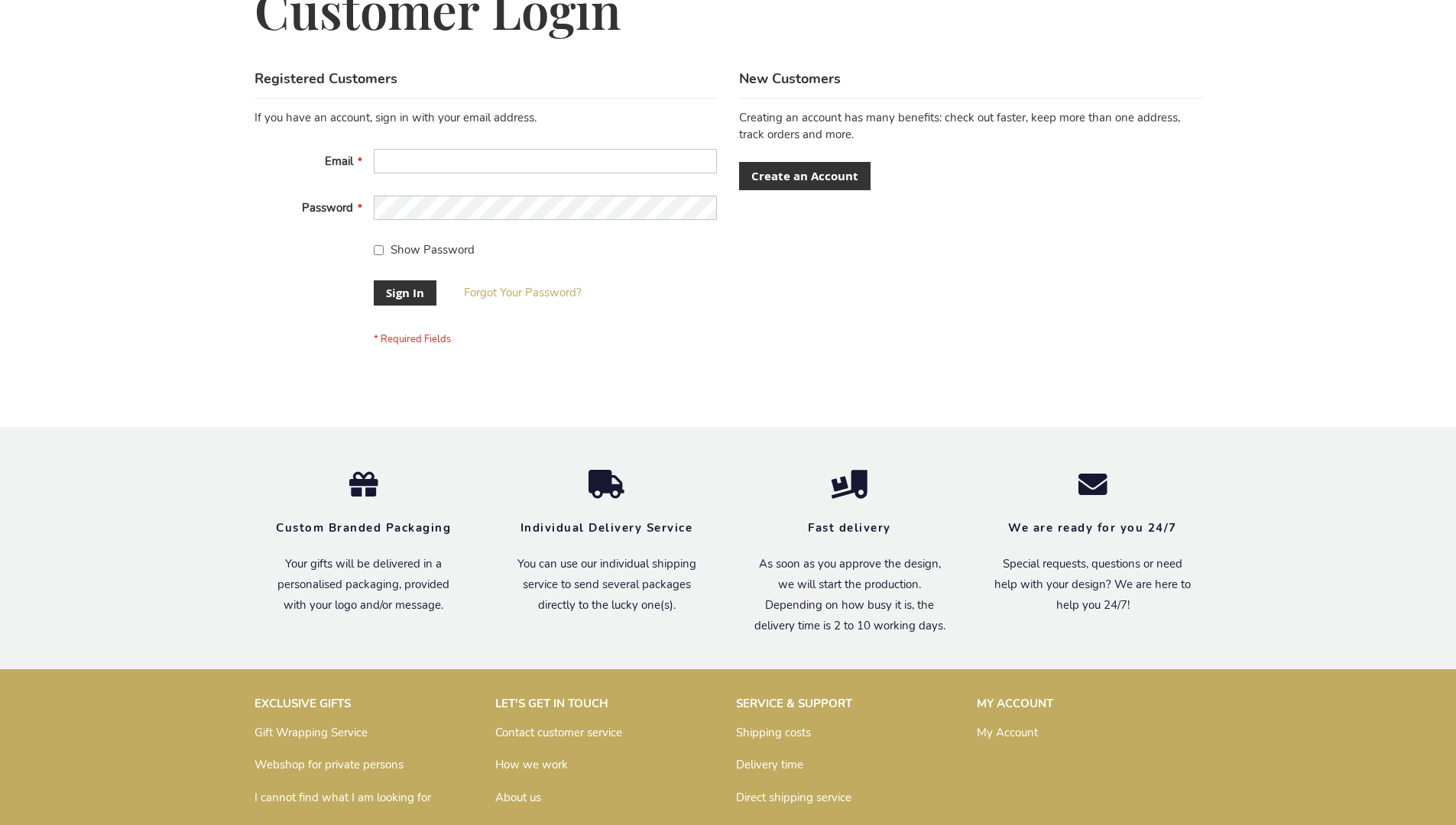
scroll to position [491, 0]
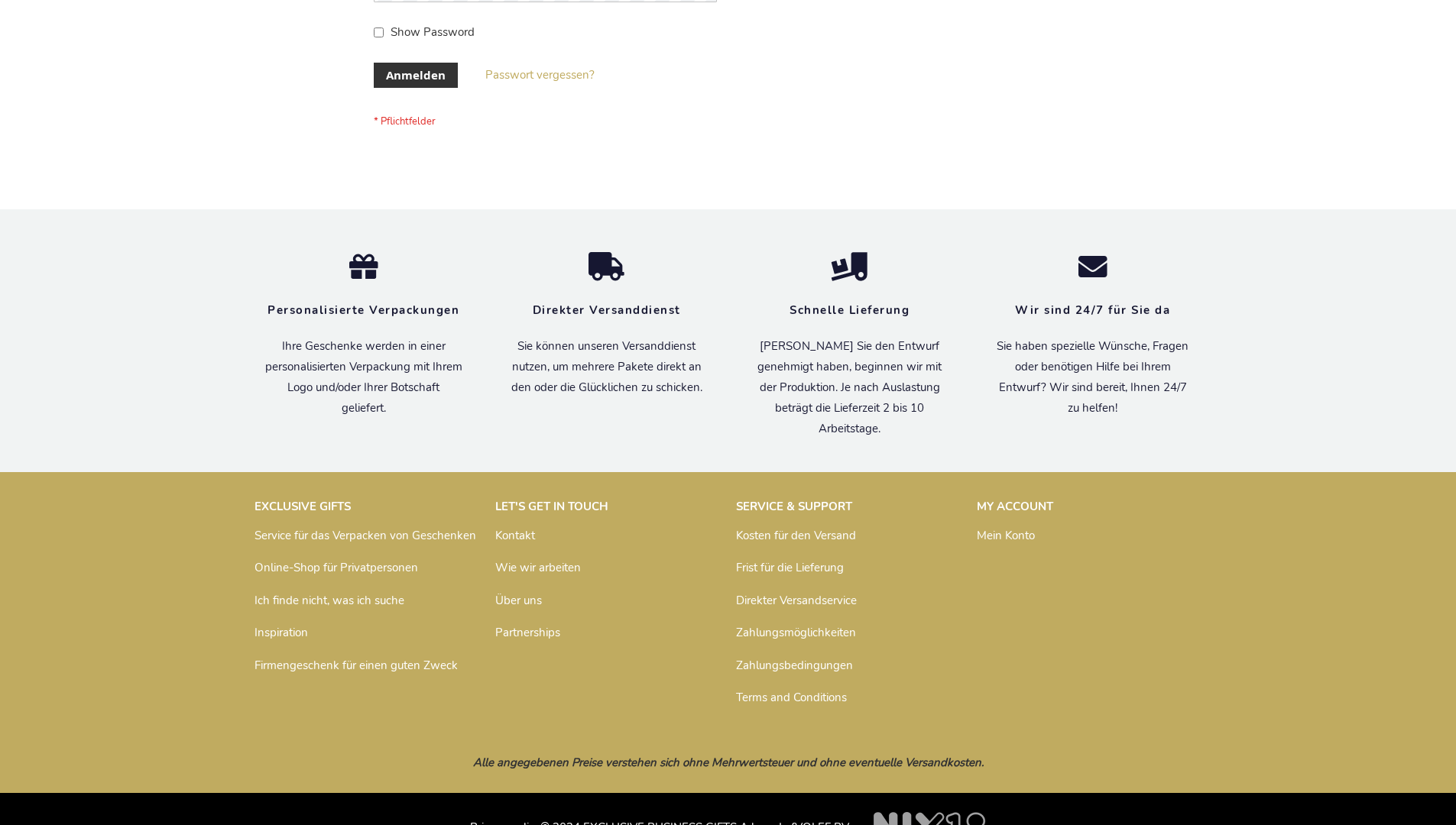
scroll to position [512, 0]
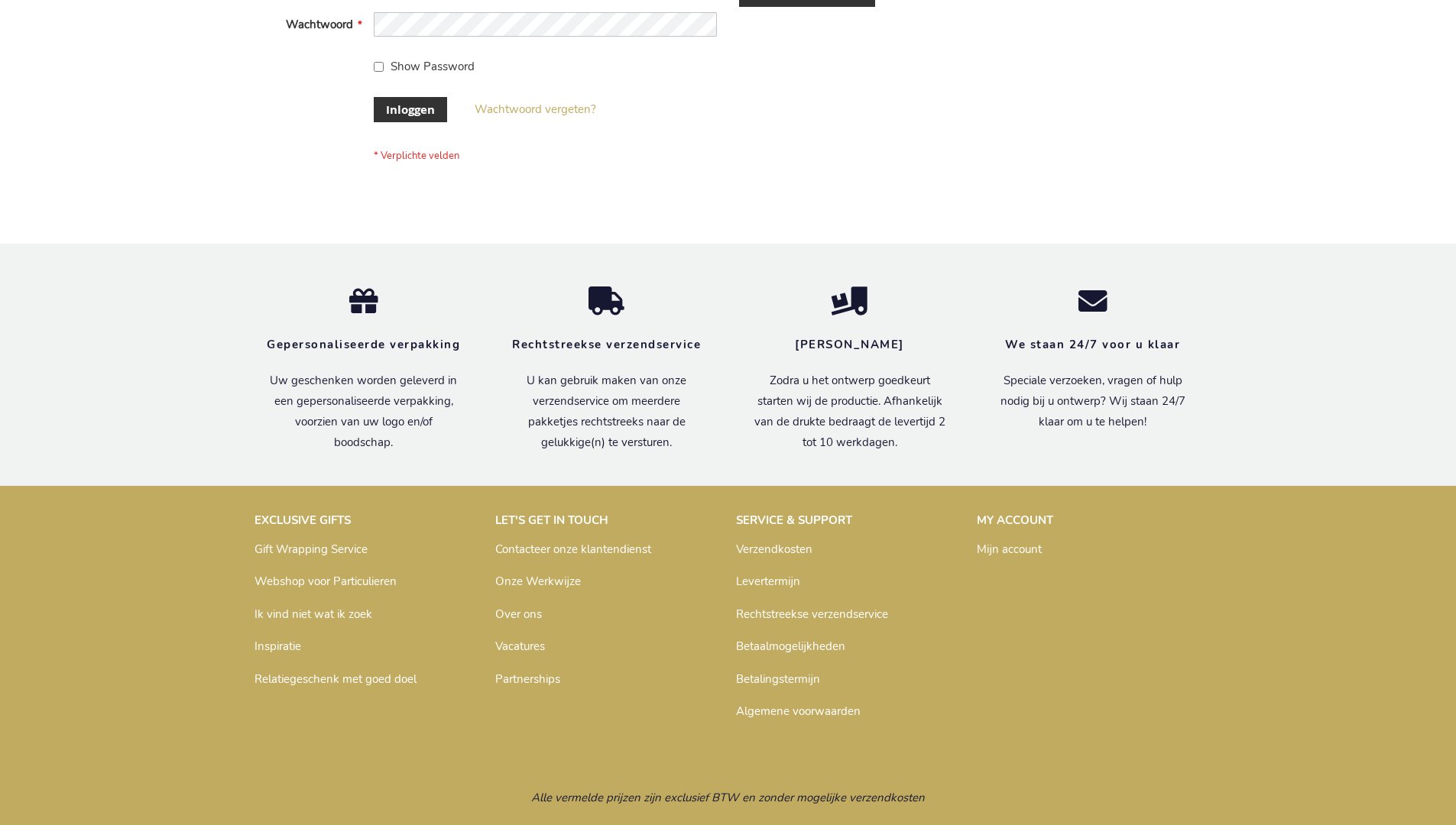
scroll to position [519, 0]
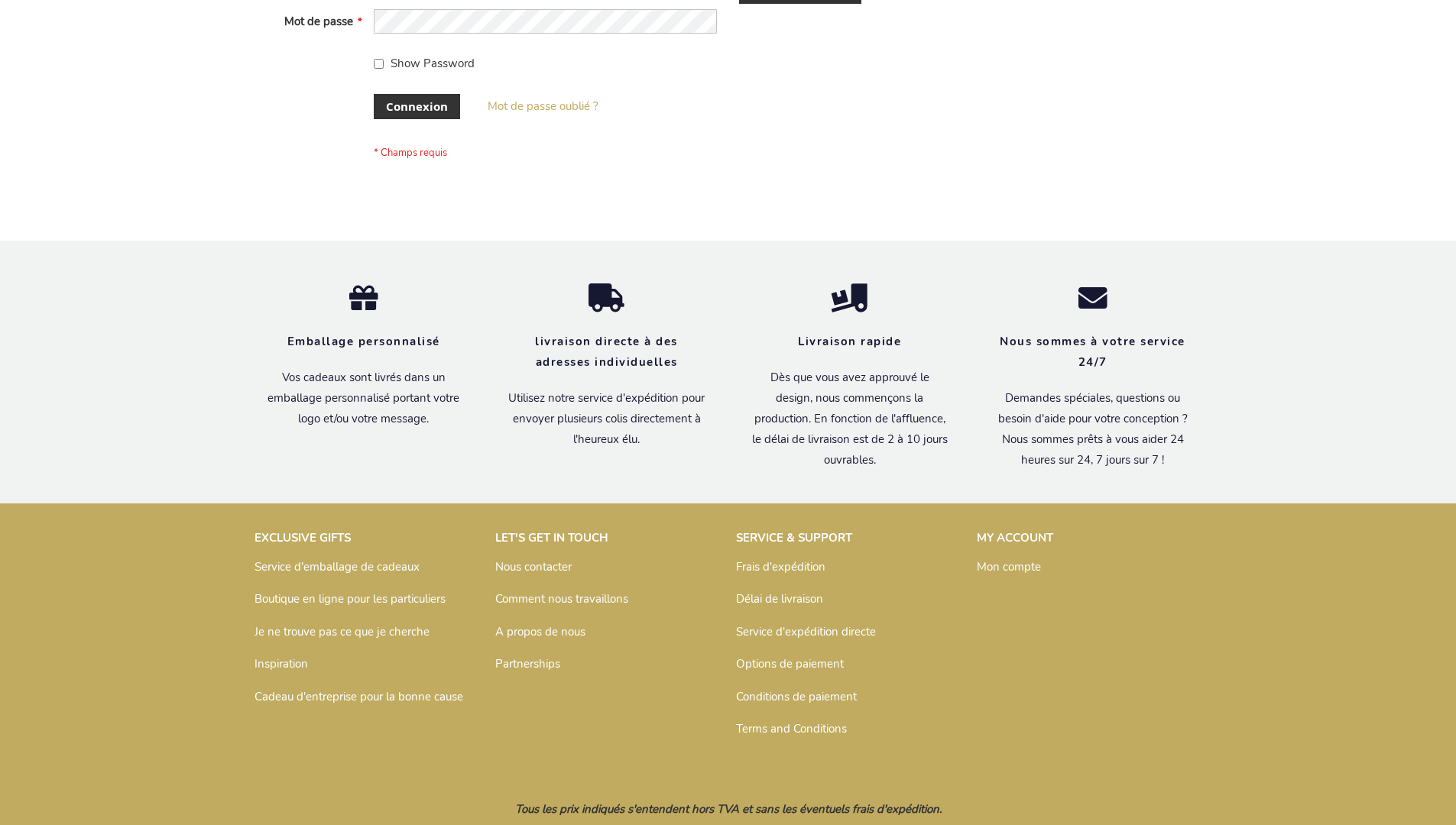
scroll to position [527, 0]
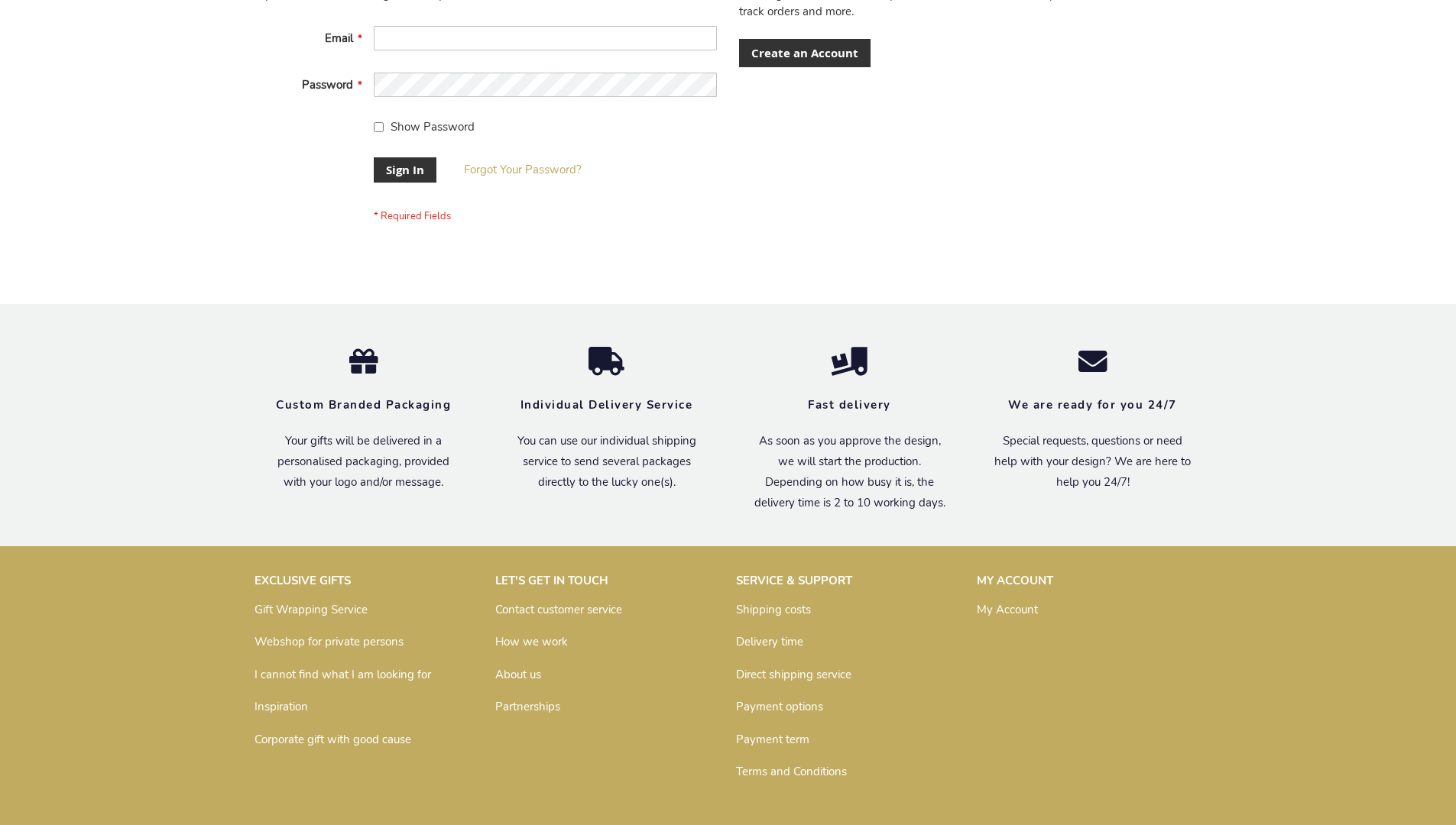
scroll to position [491, 0]
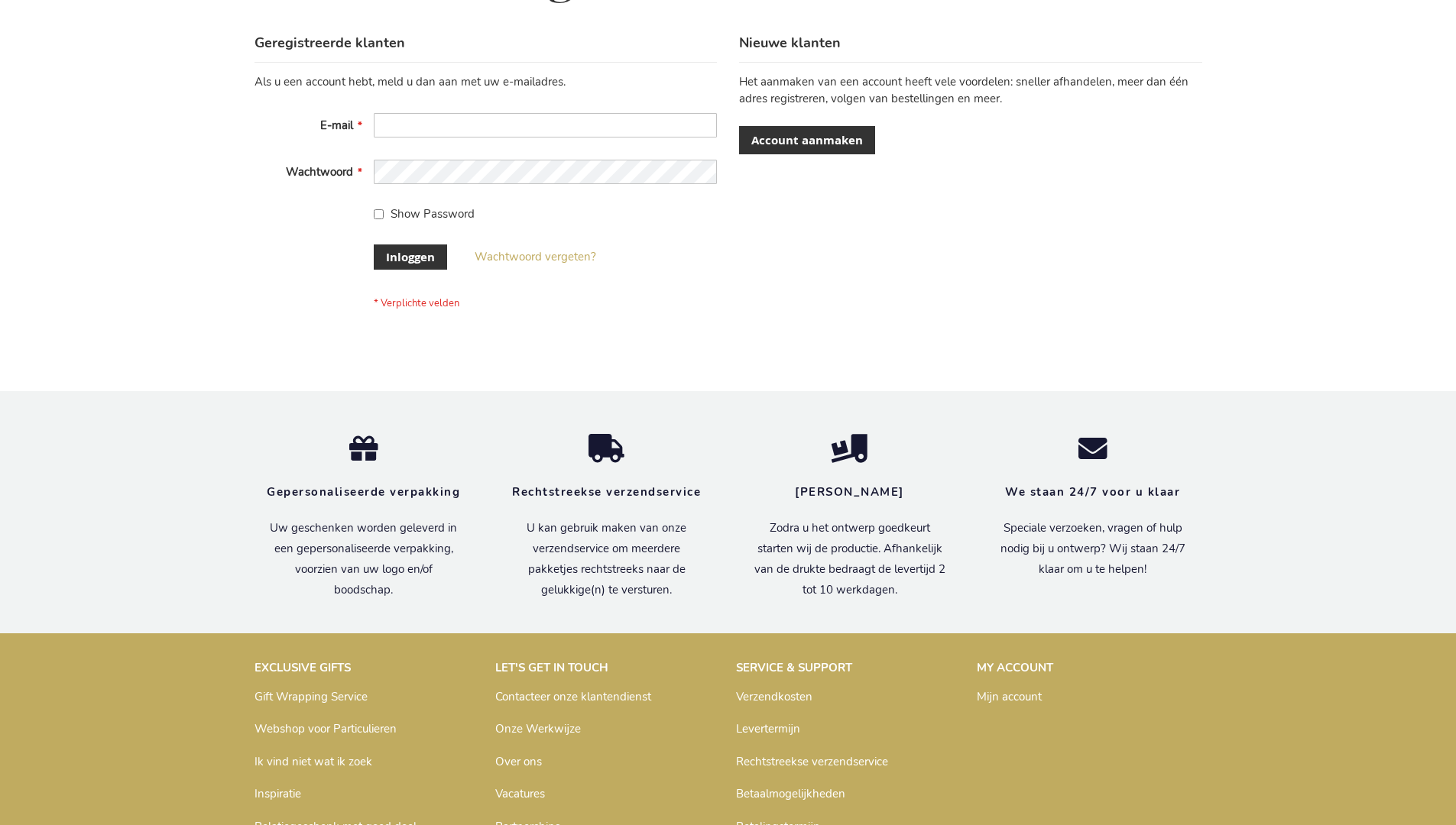
scroll to position [519, 0]
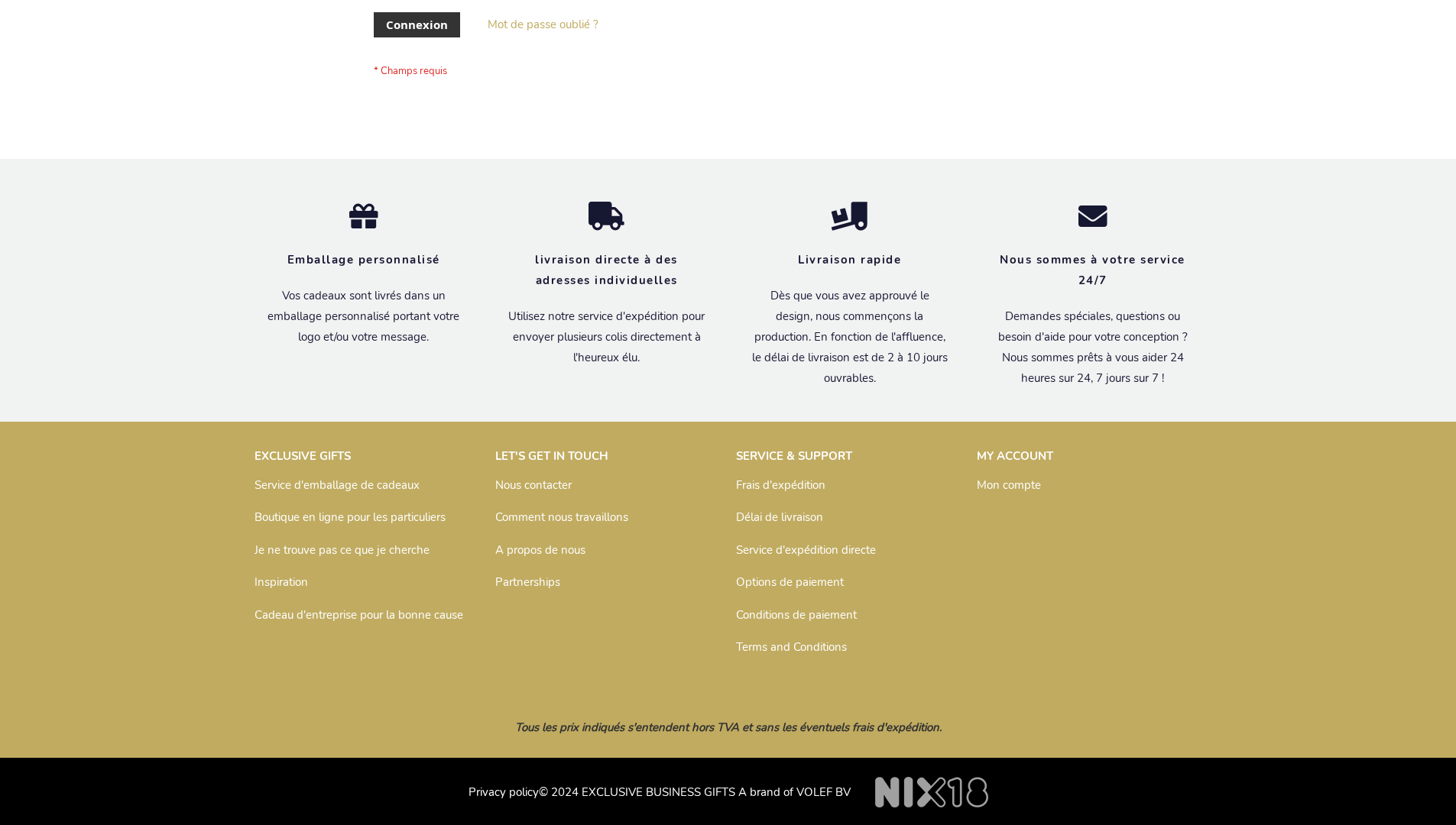
scroll to position [527, 0]
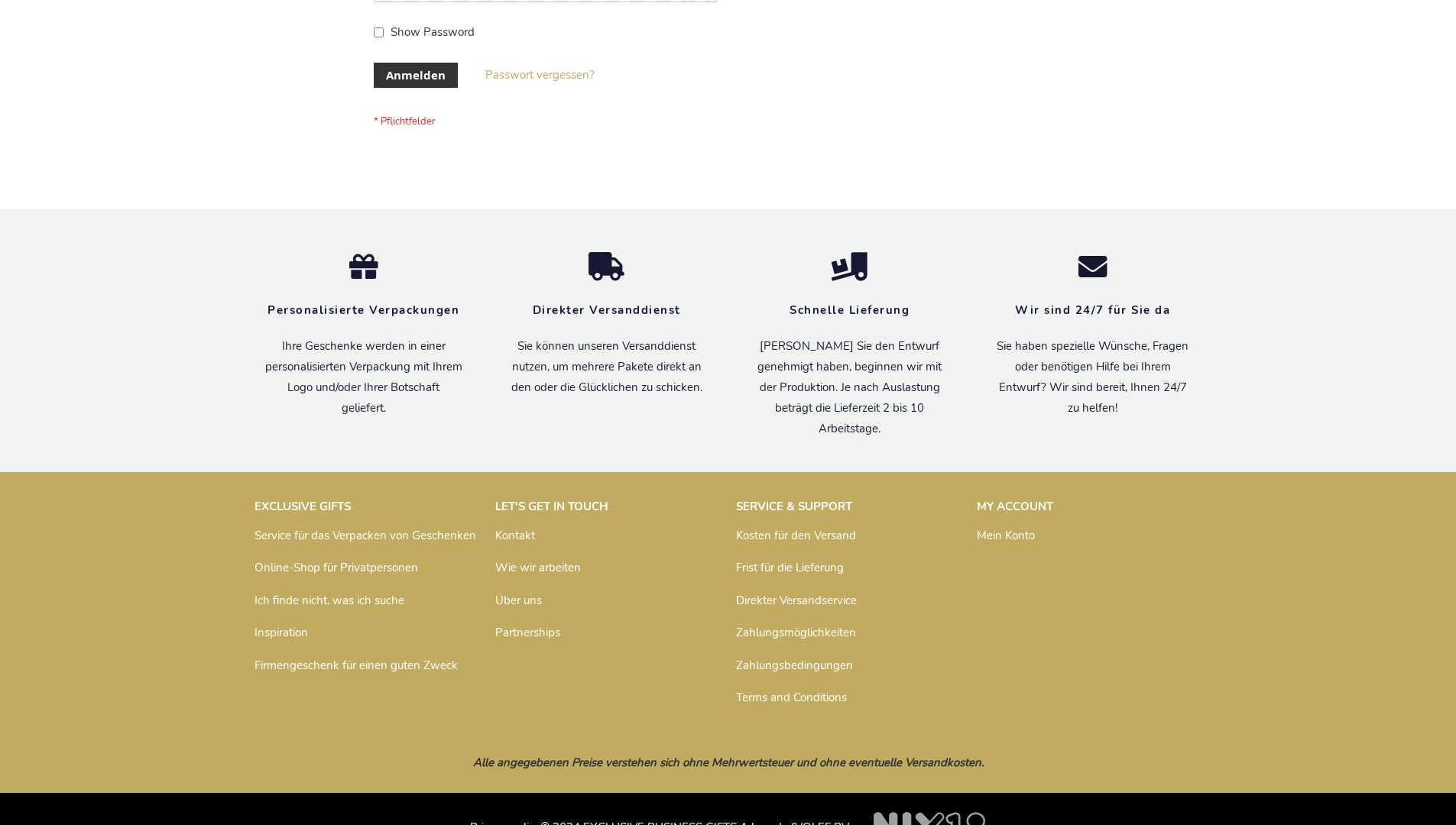
scroll to position [512, 0]
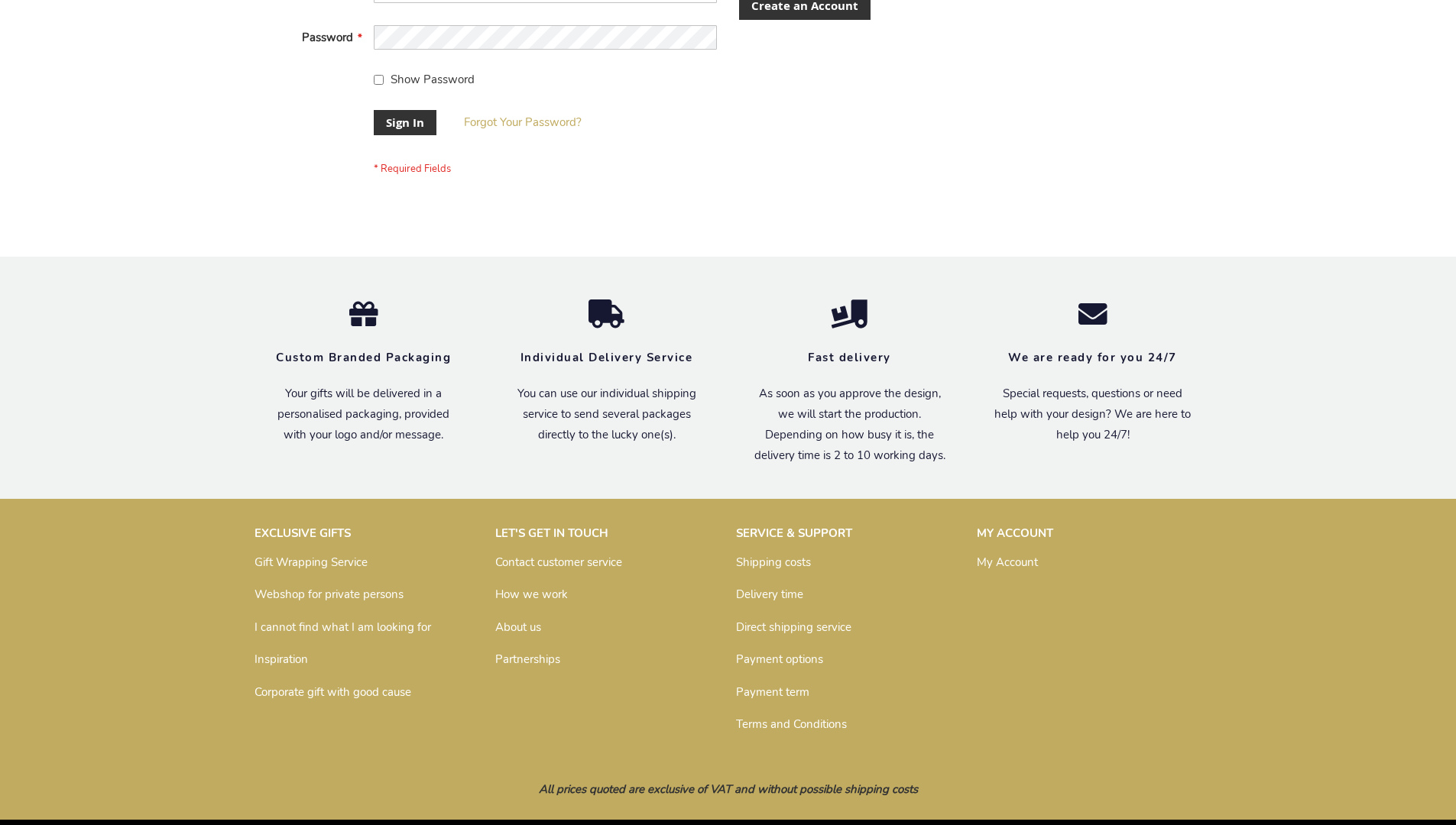
scroll to position [491, 0]
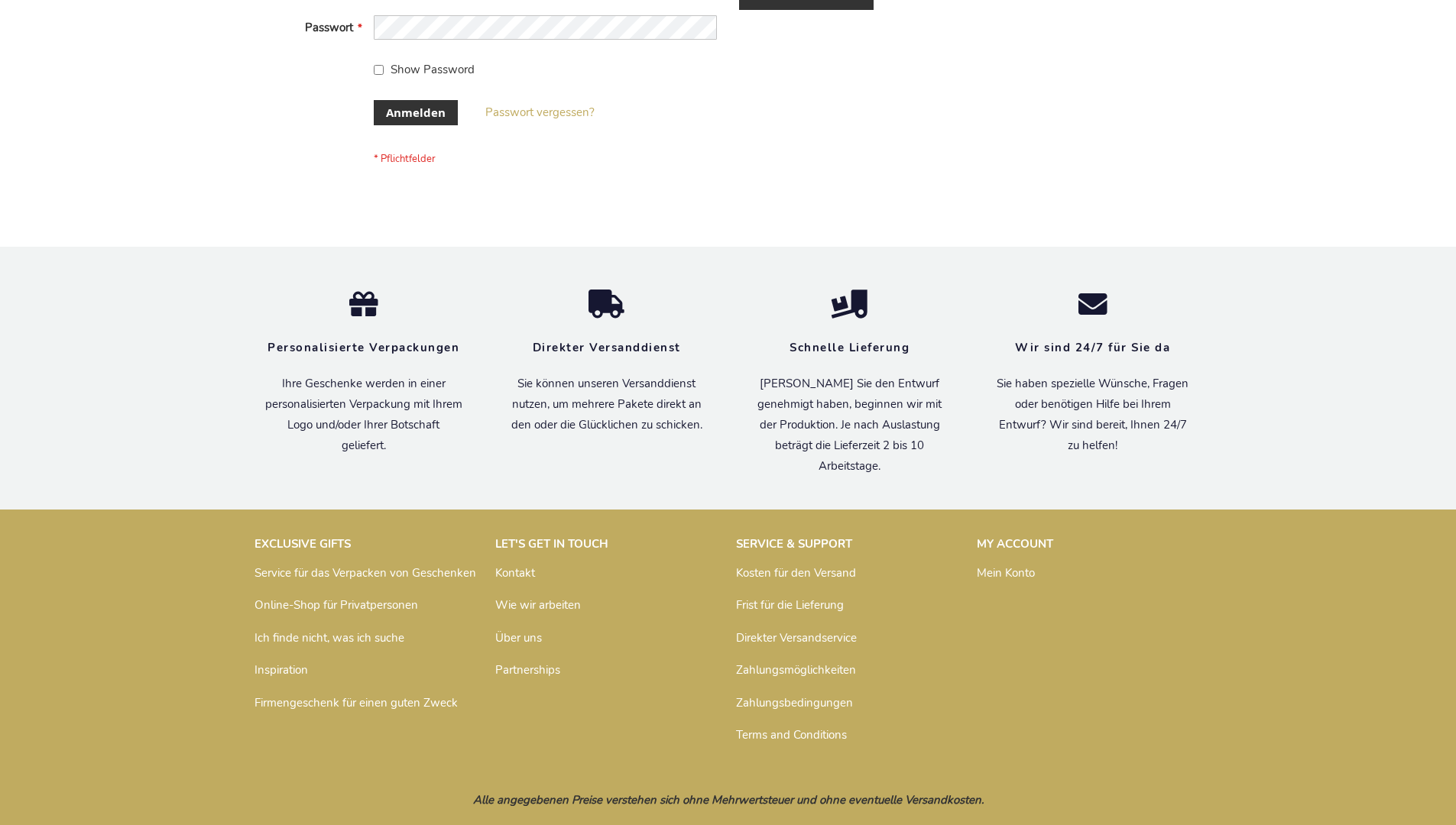
scroll to position [512, 0]
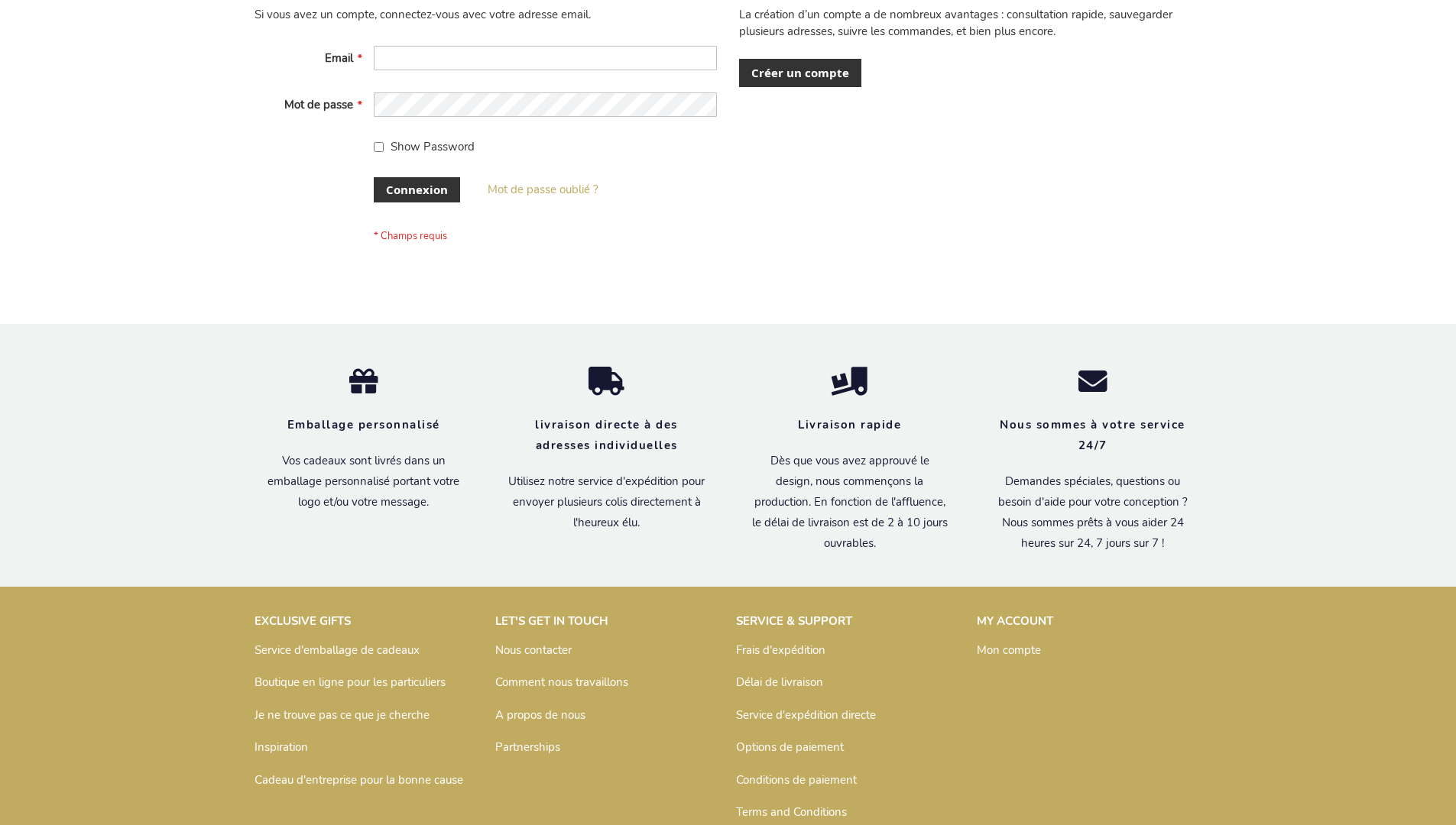
scroll to position [527, 0]
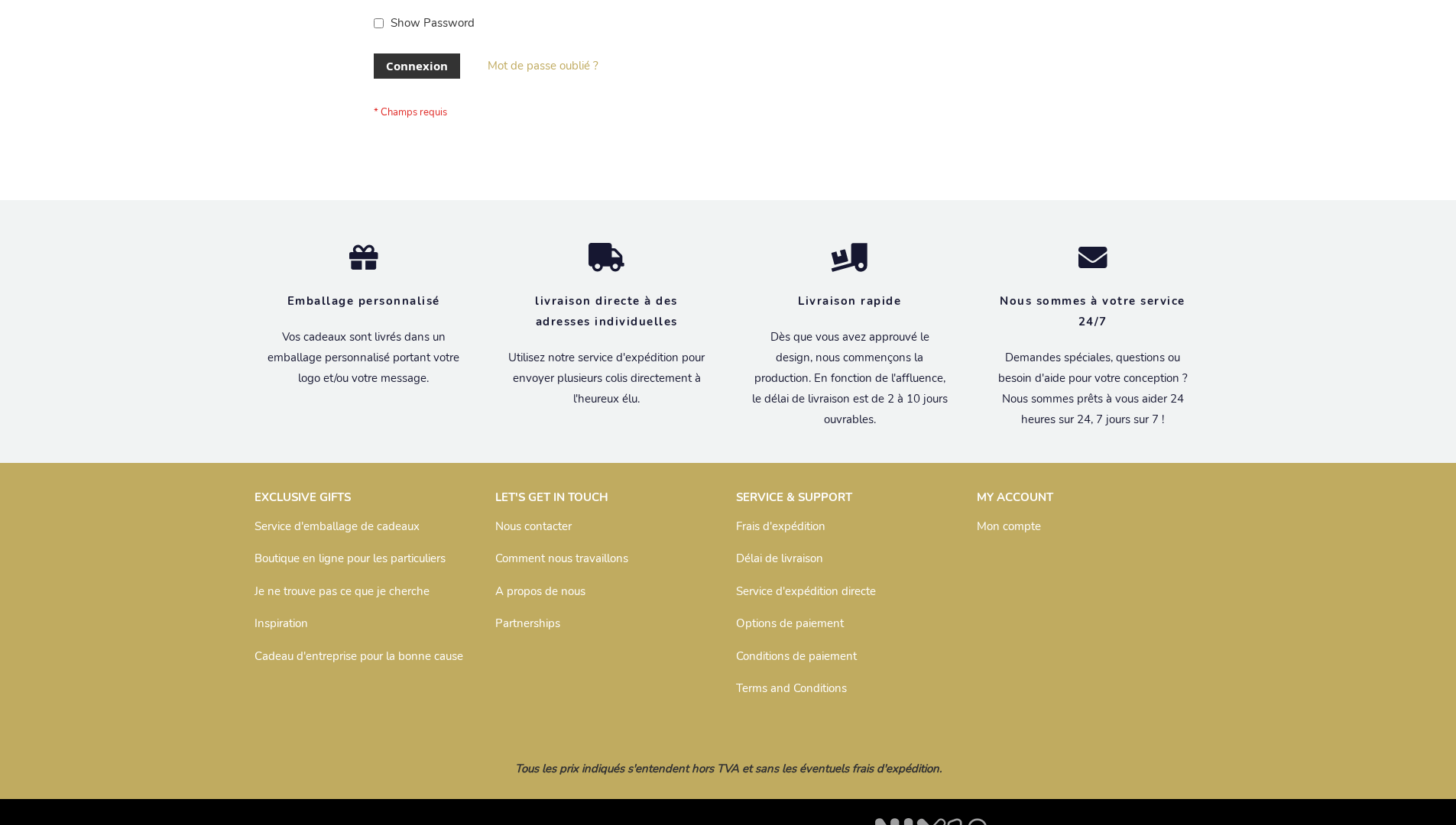
scroll to position [527, 0]
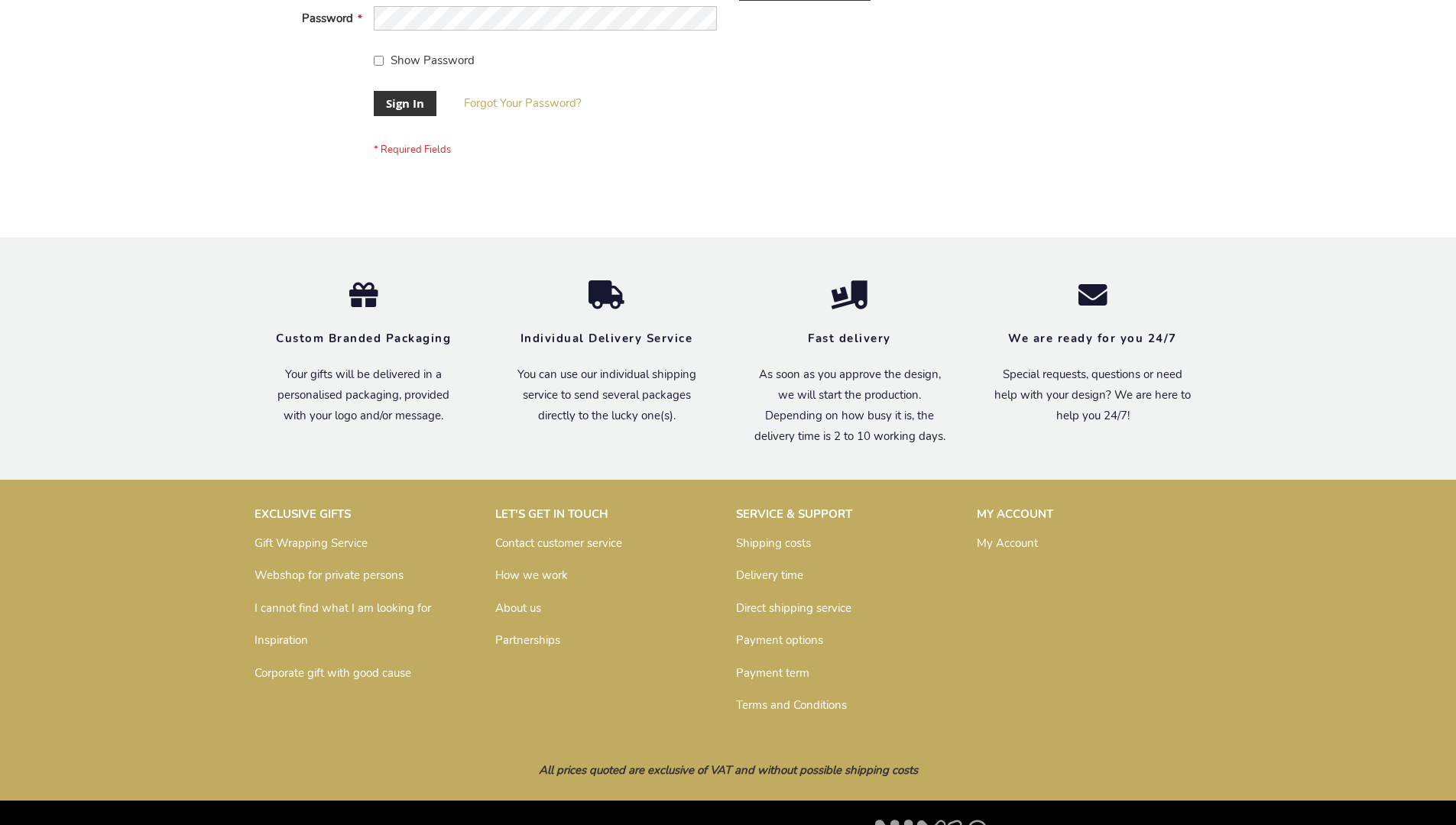
scroll to position [491, 0]
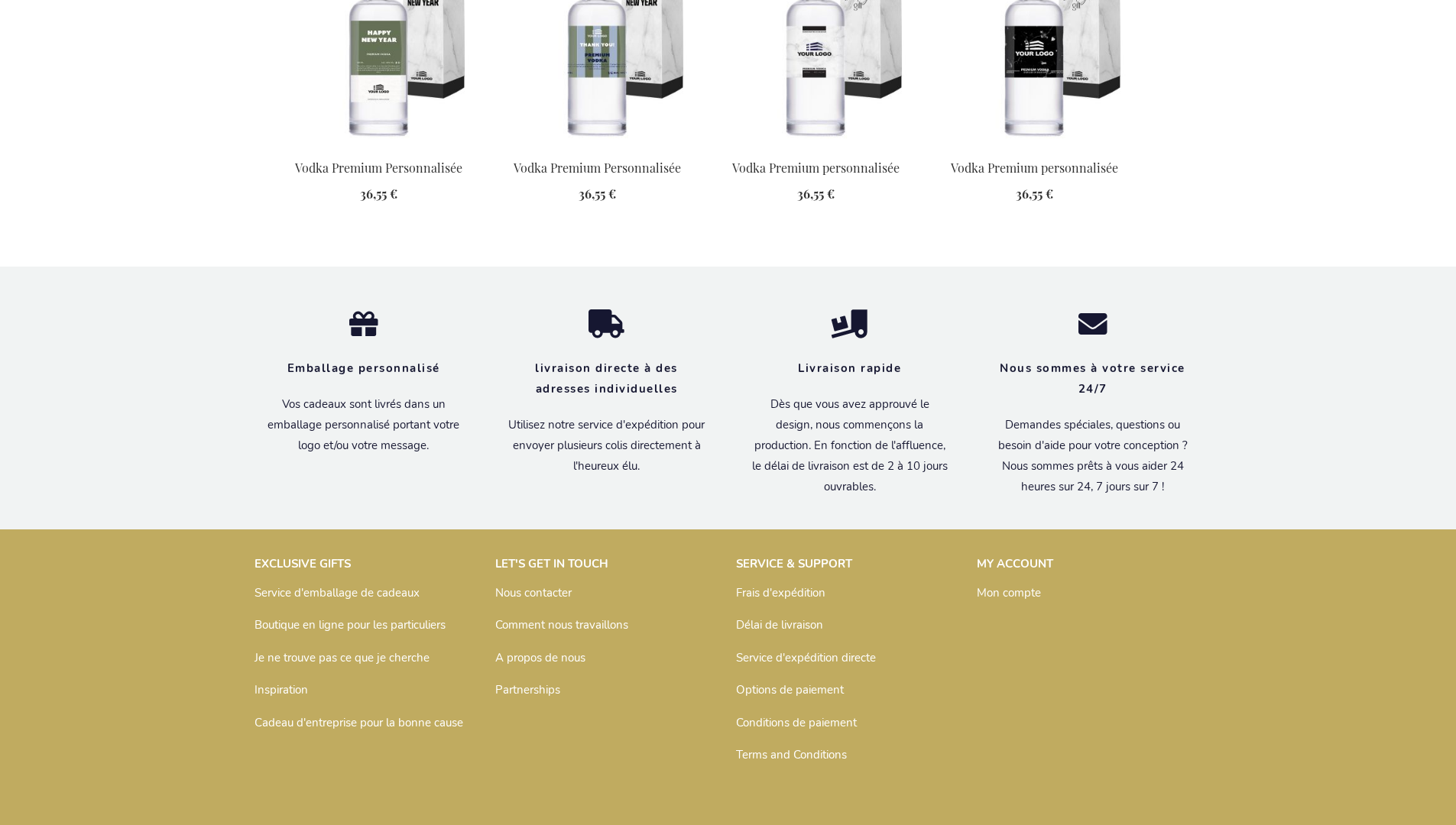
scroll to position [1962, 0]
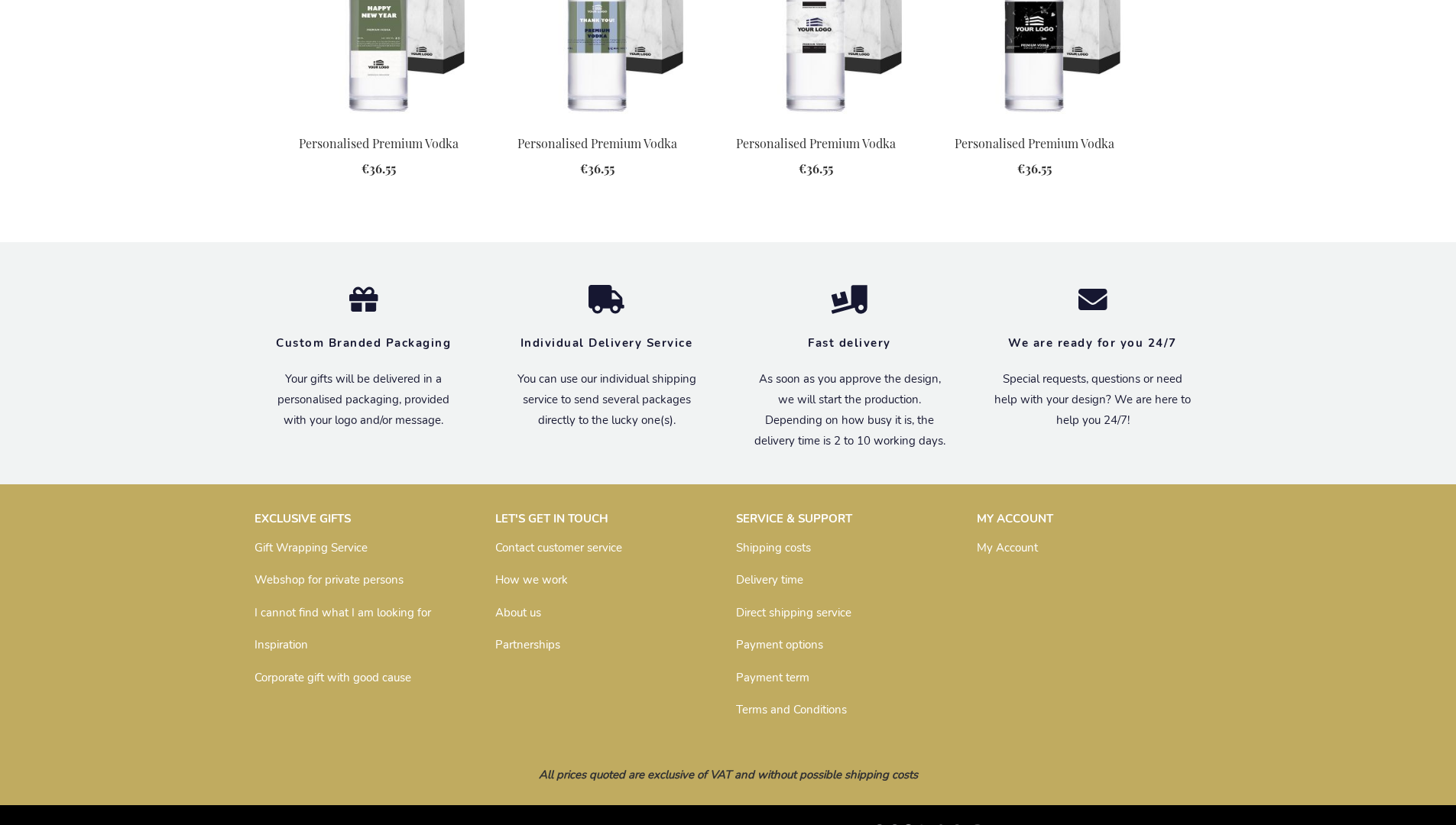
scroll to position [1910, 0]
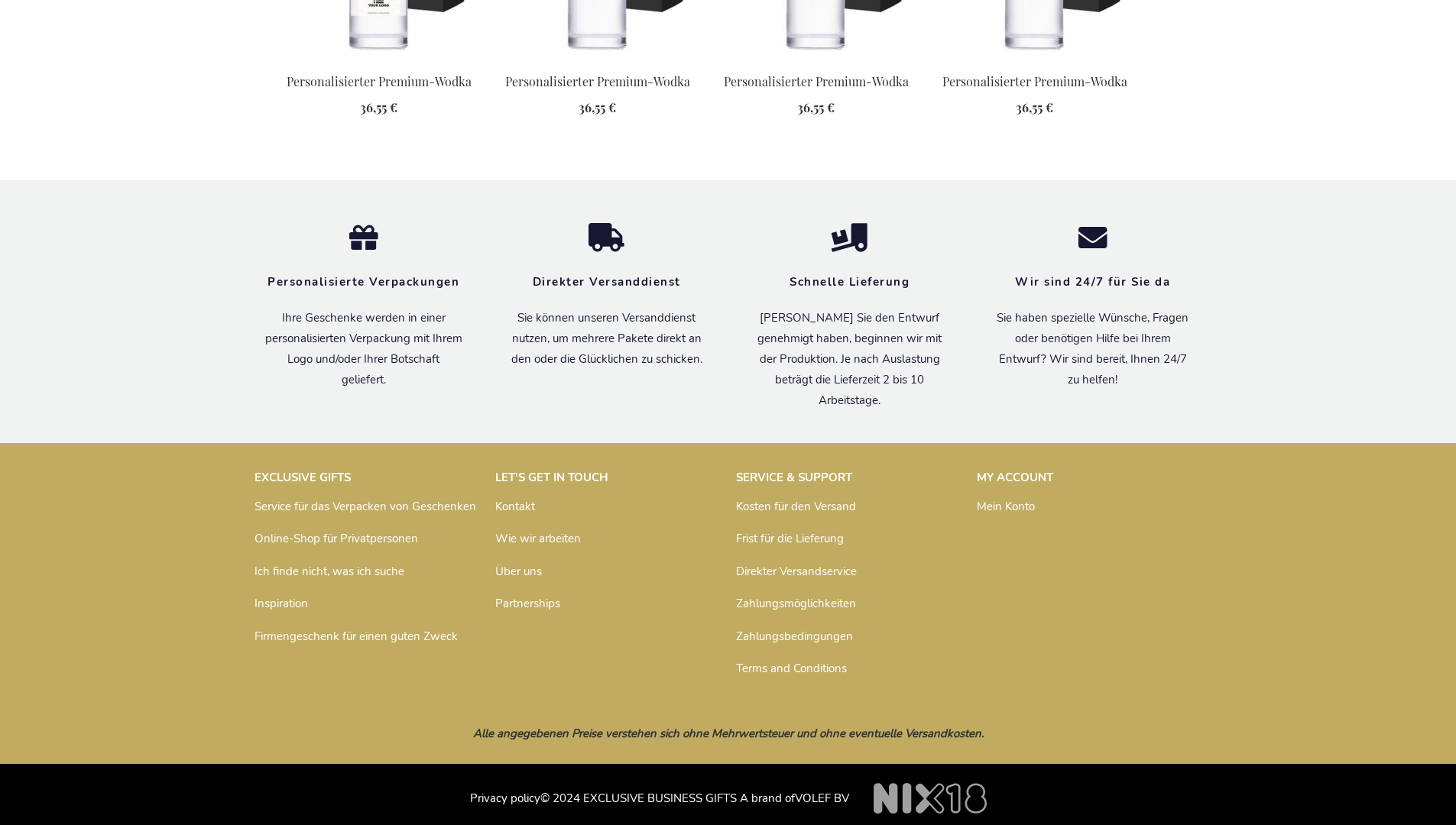
scroll to position [1948, 0]
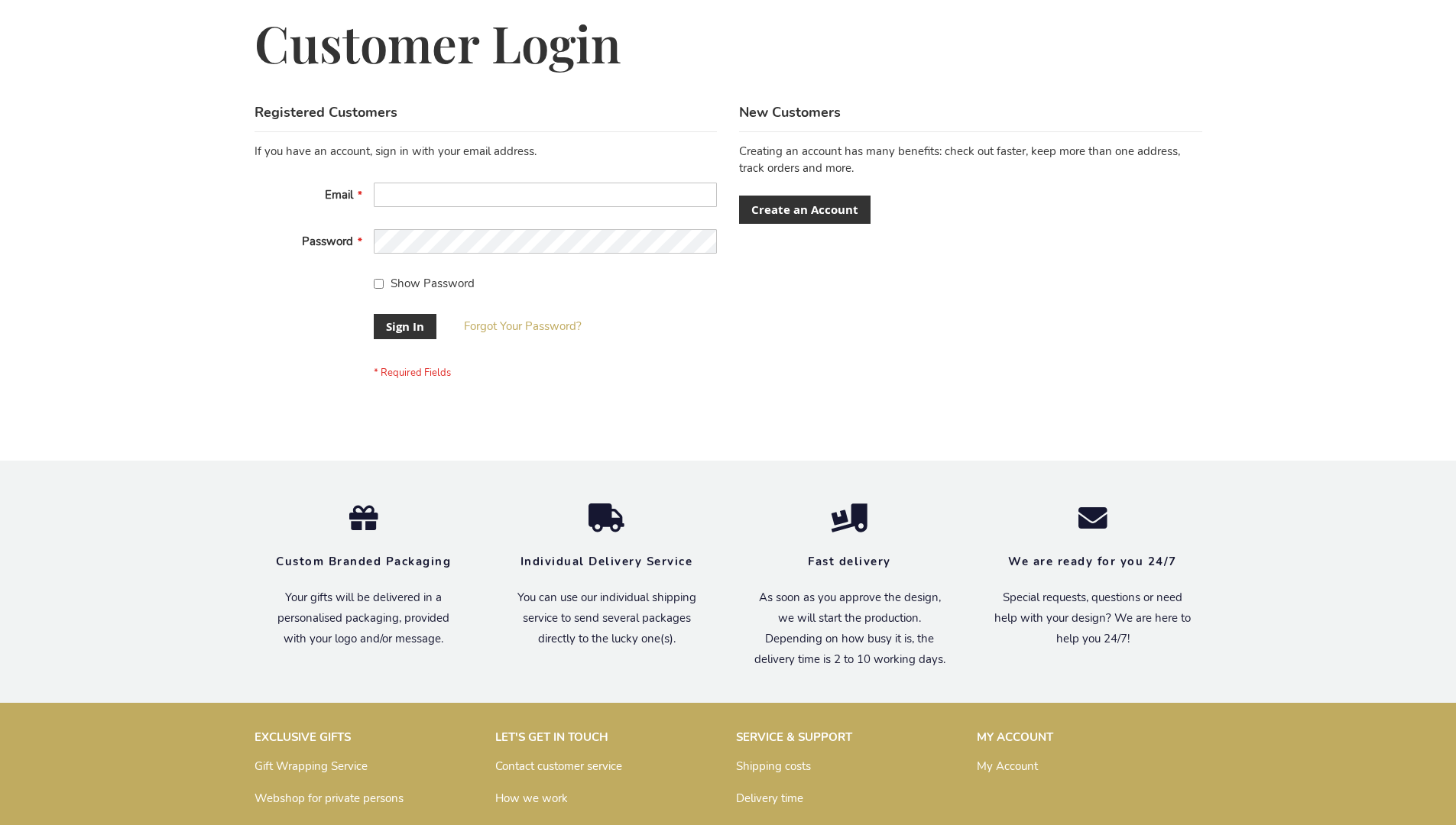
scroll to position [491, 0]
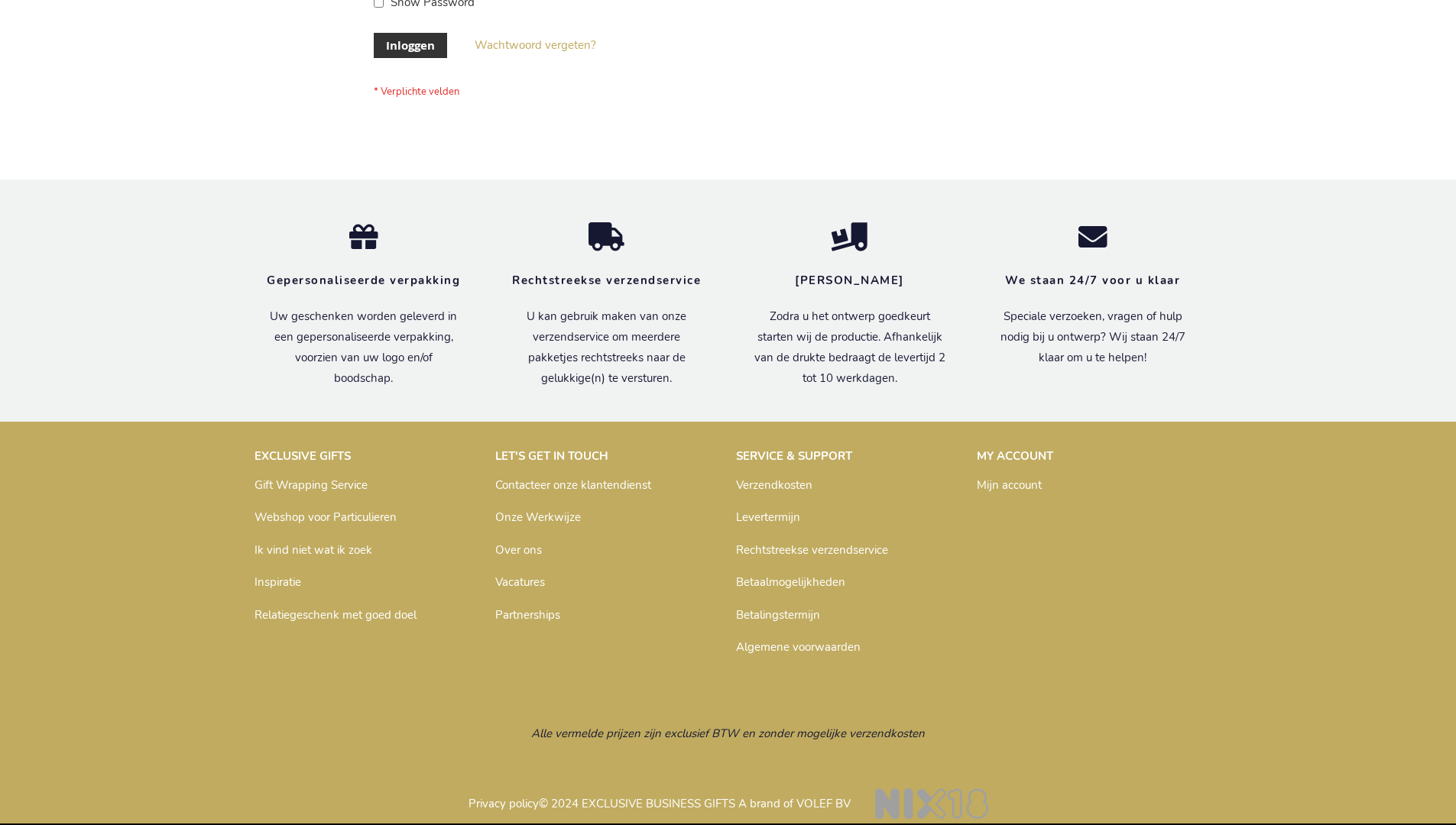
scroll to position [519, 0]
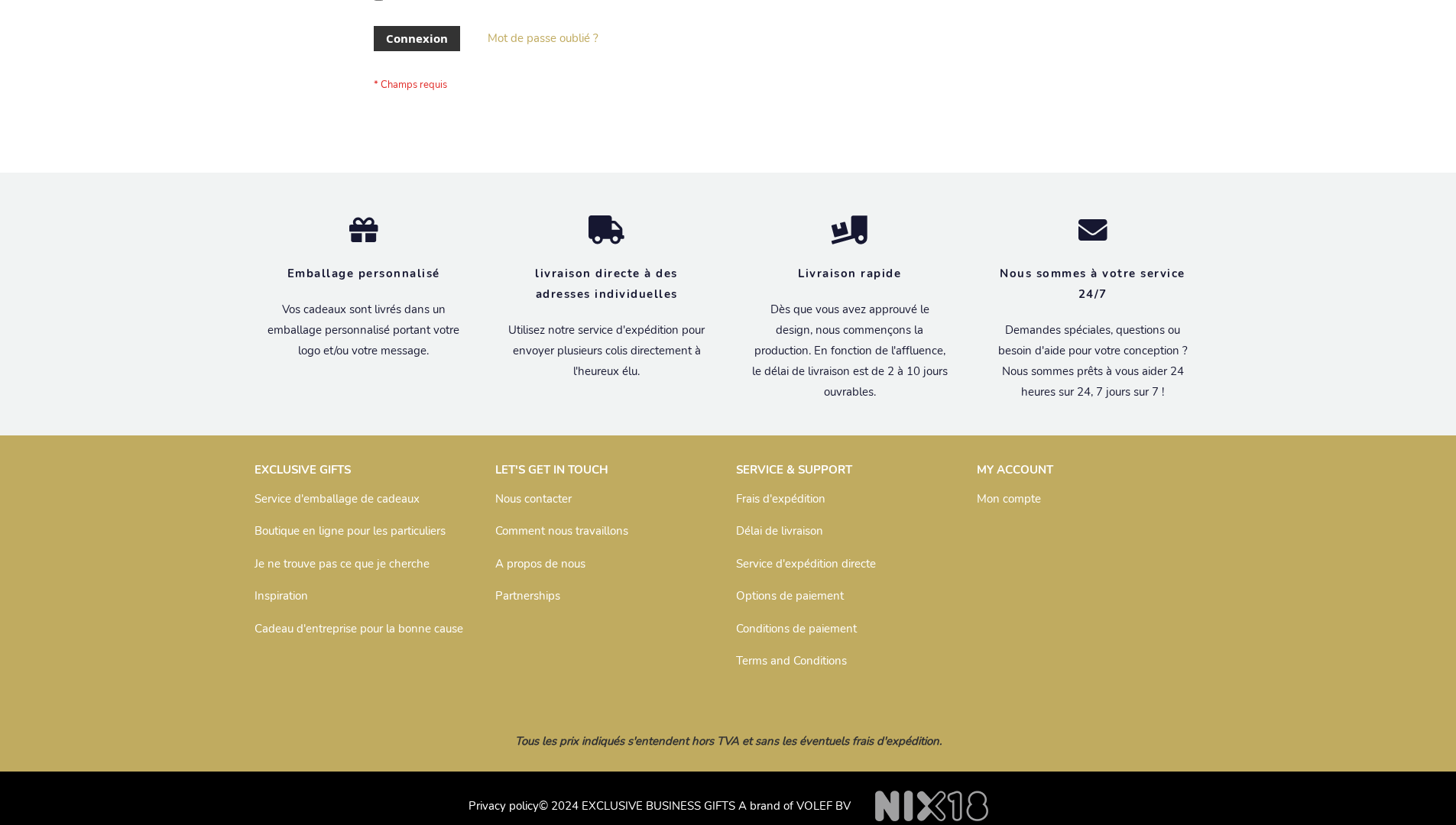
scroll to position [527, 0]
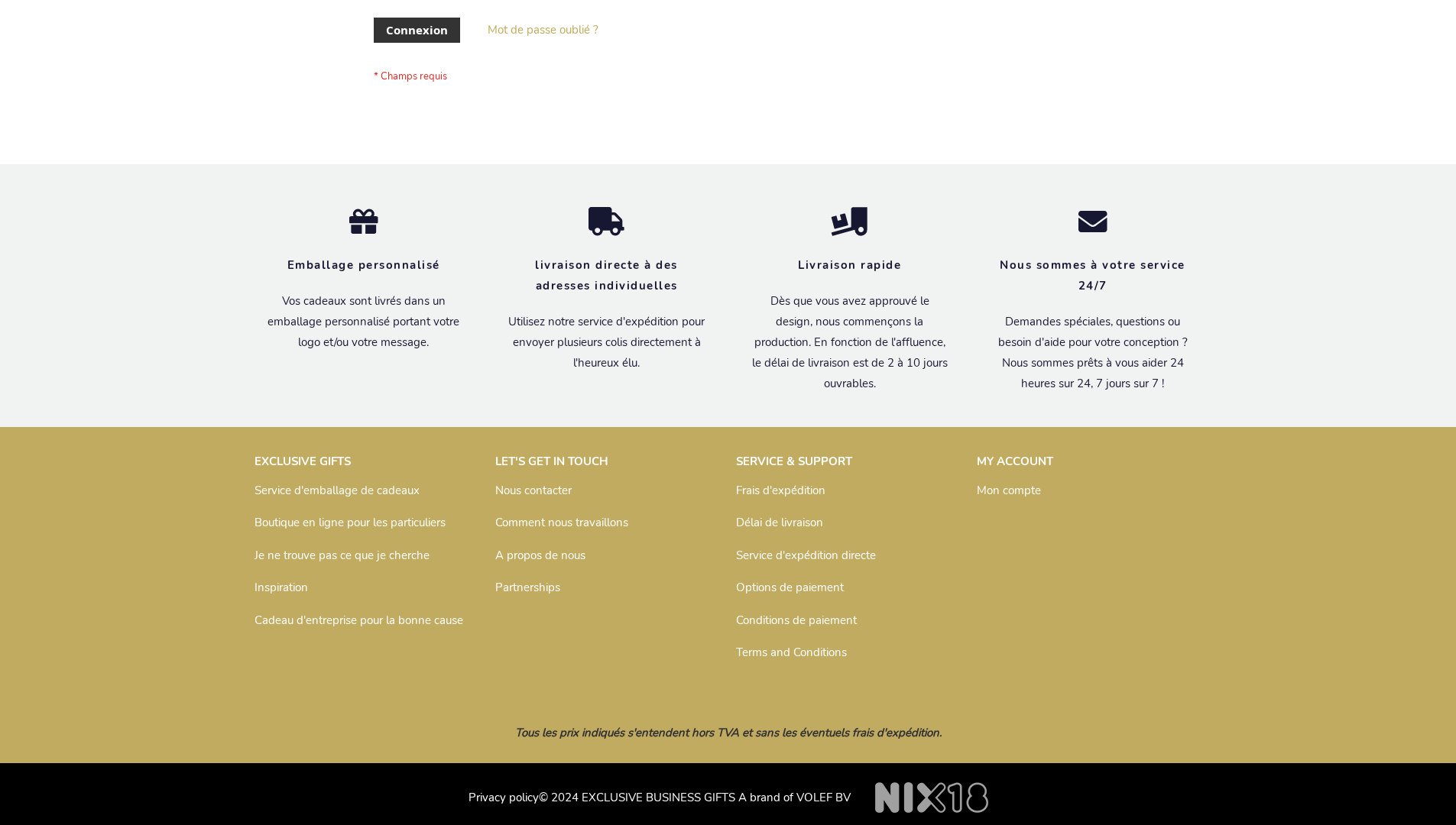
scroll to position [527, 0]
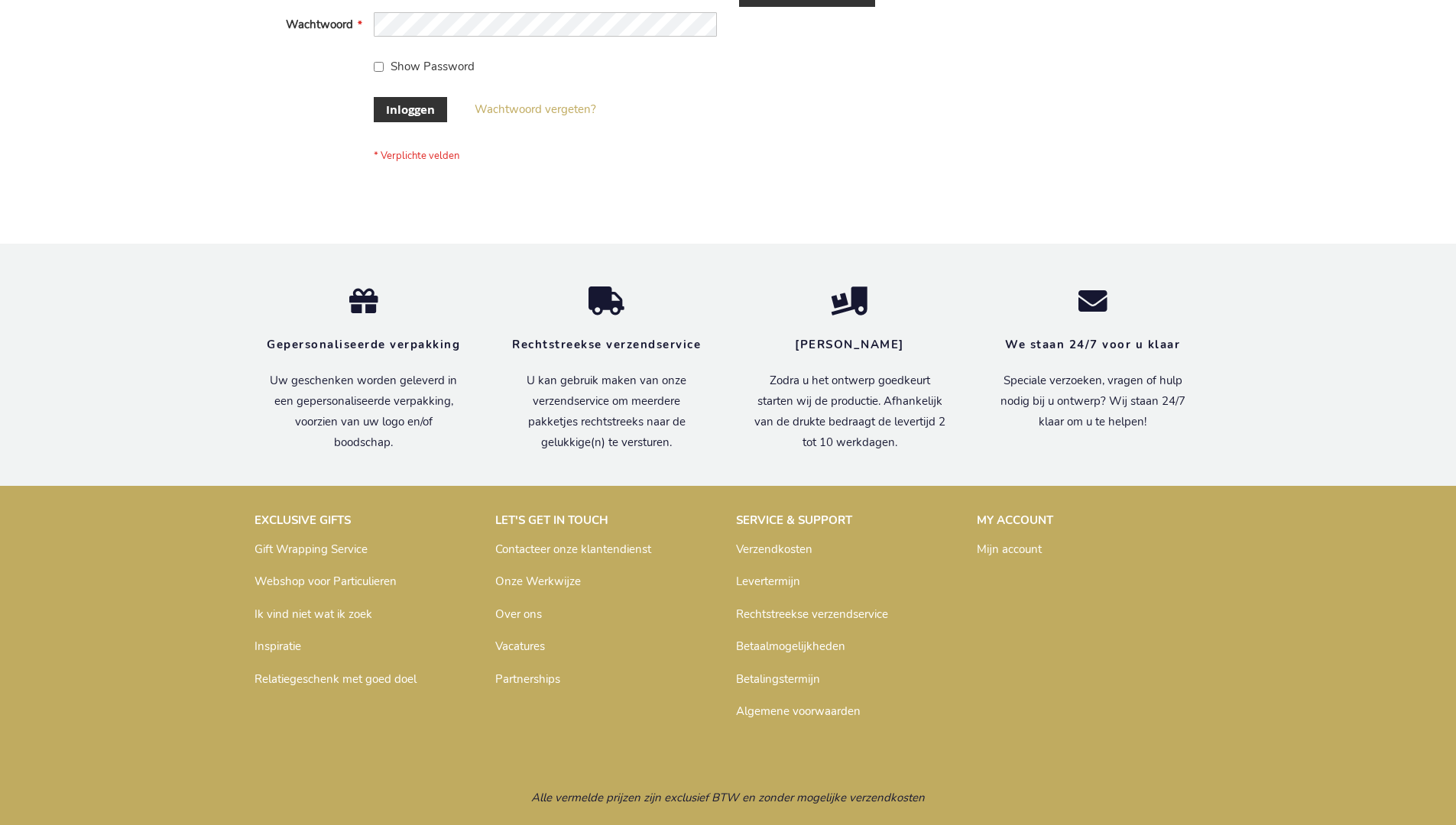
scroll to position [519, 0]
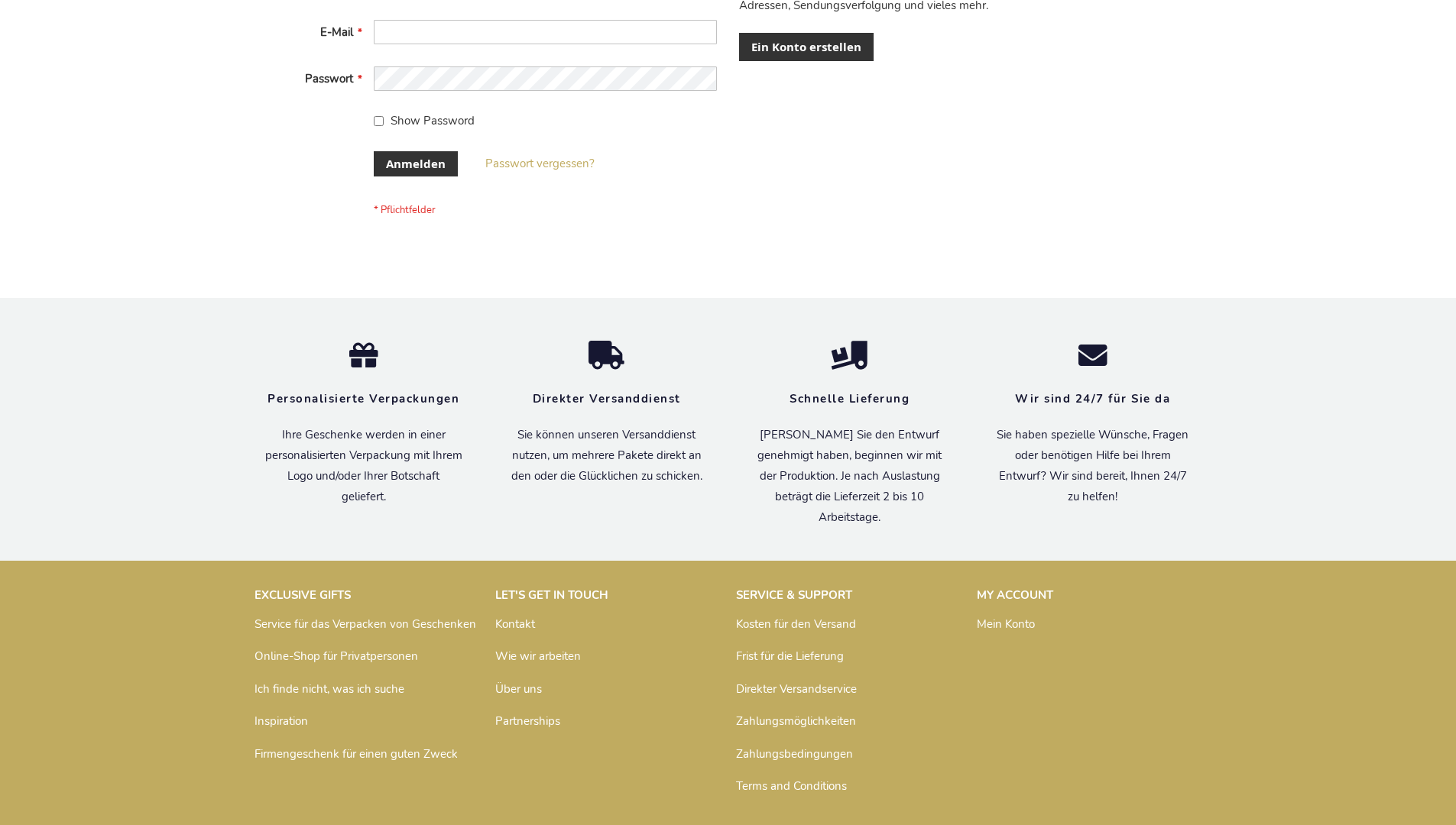
scroll to position [512, 0]
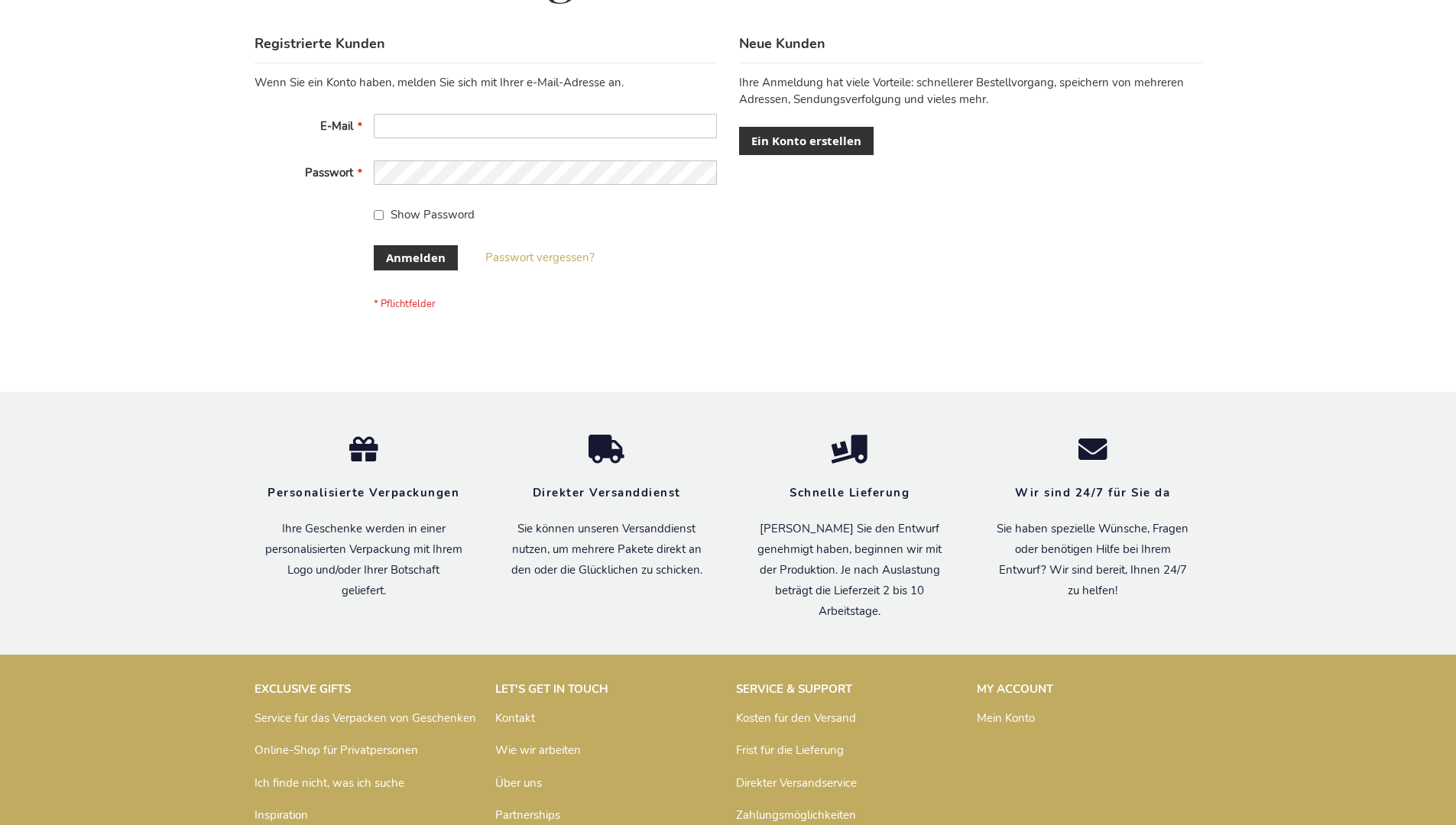
scroll to position [512, 0]
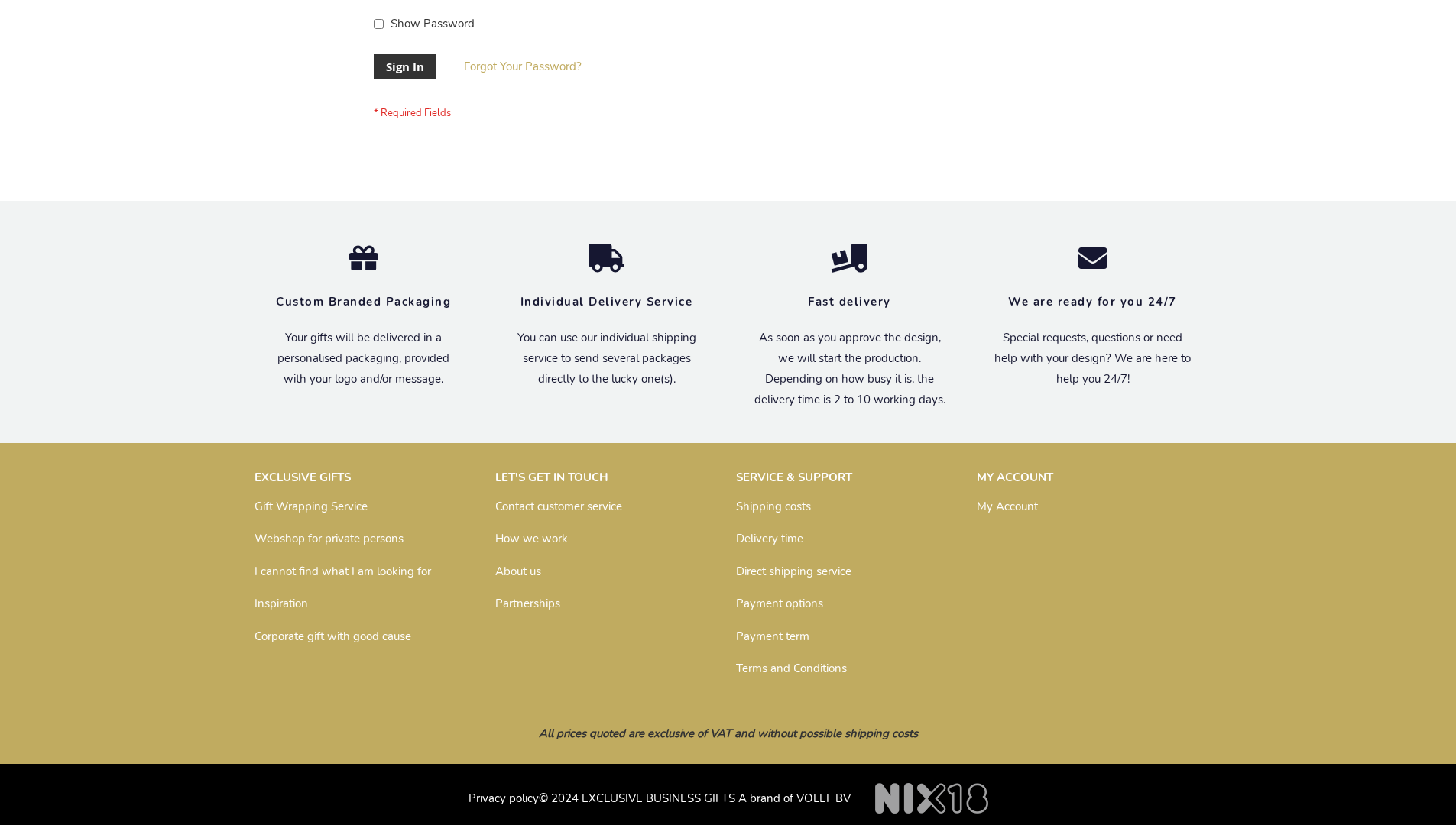
scroll to position [491, 0]
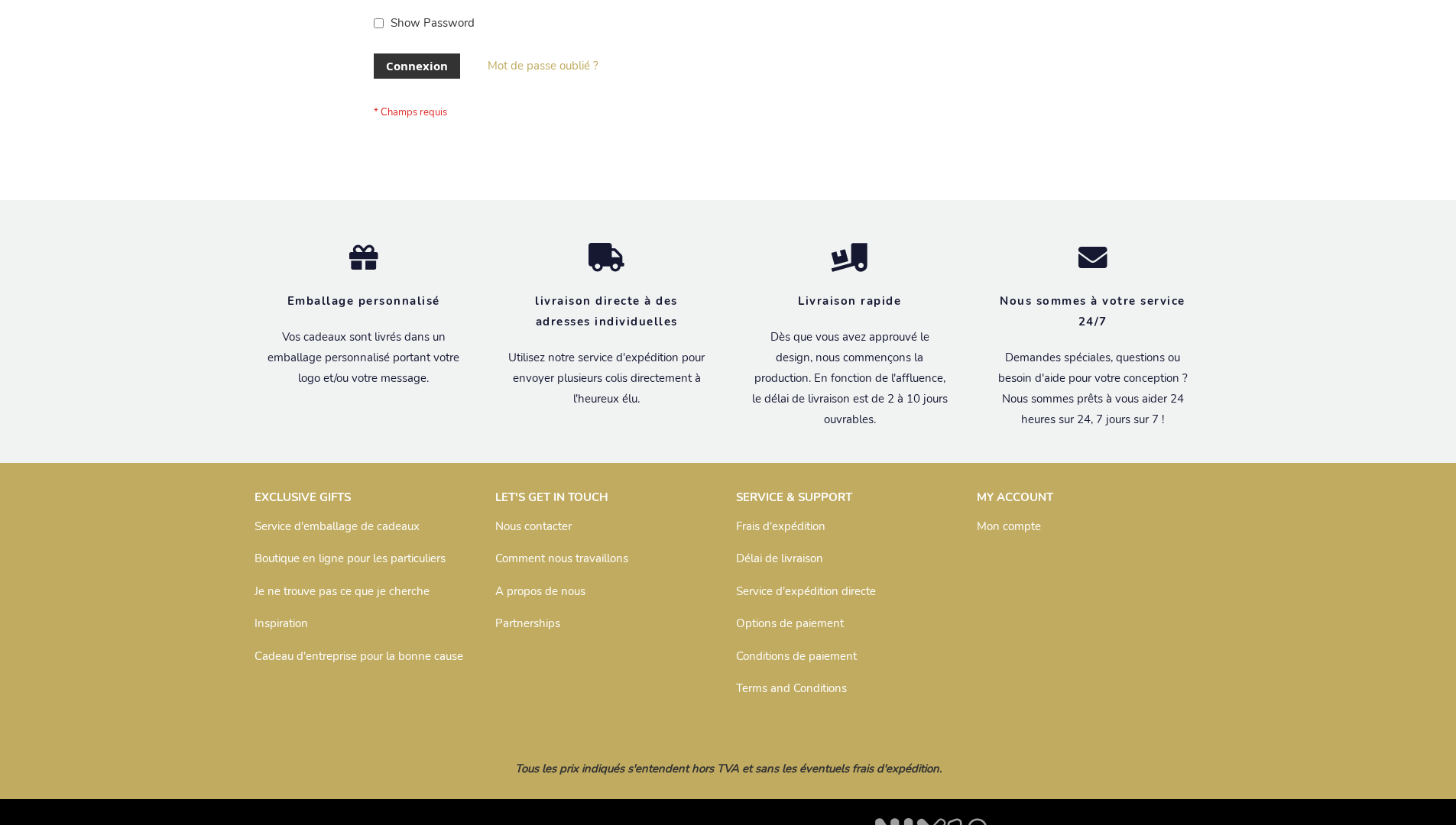
scroll to position [527, 0]
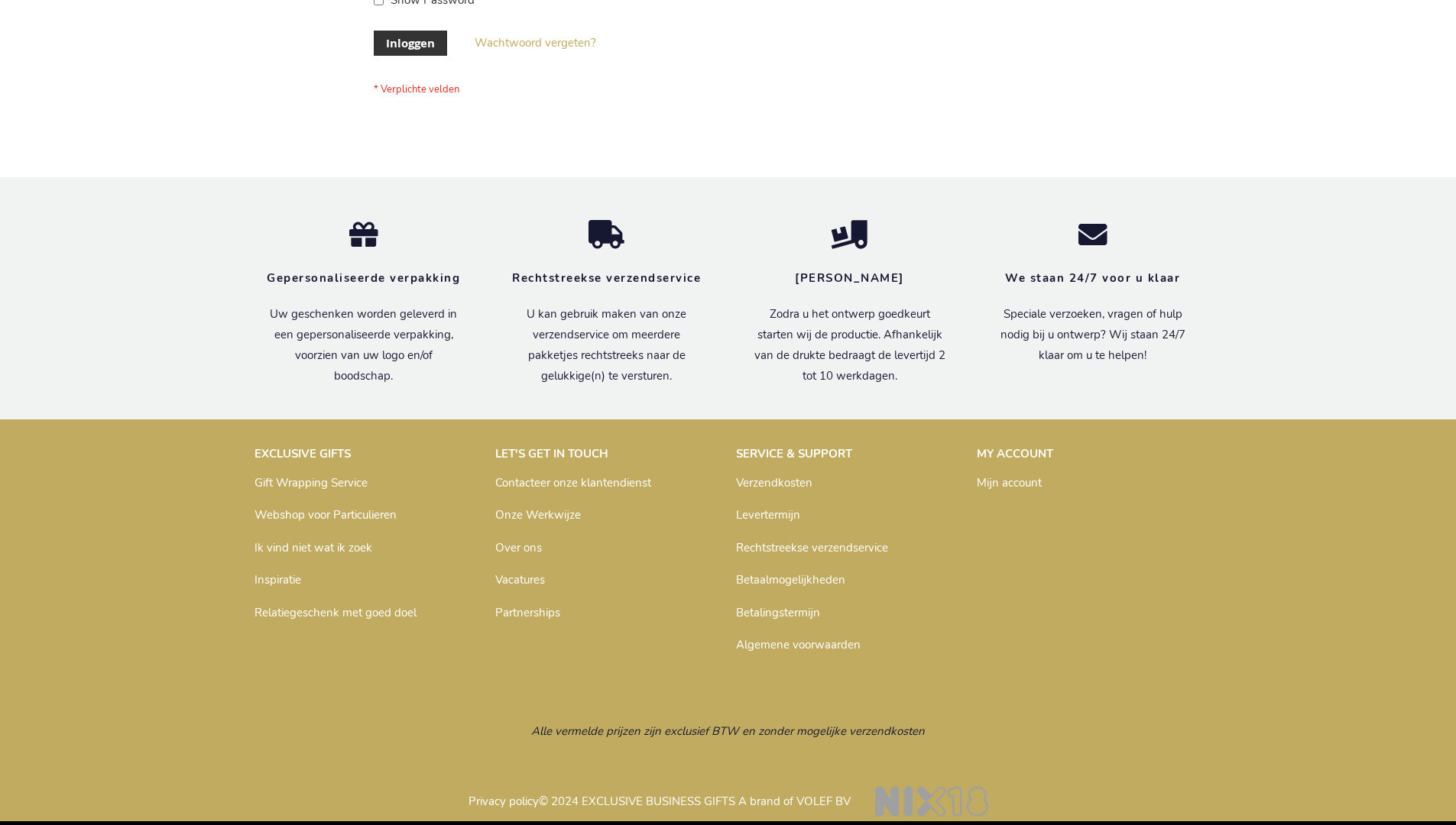
scroll to position [507, 0]
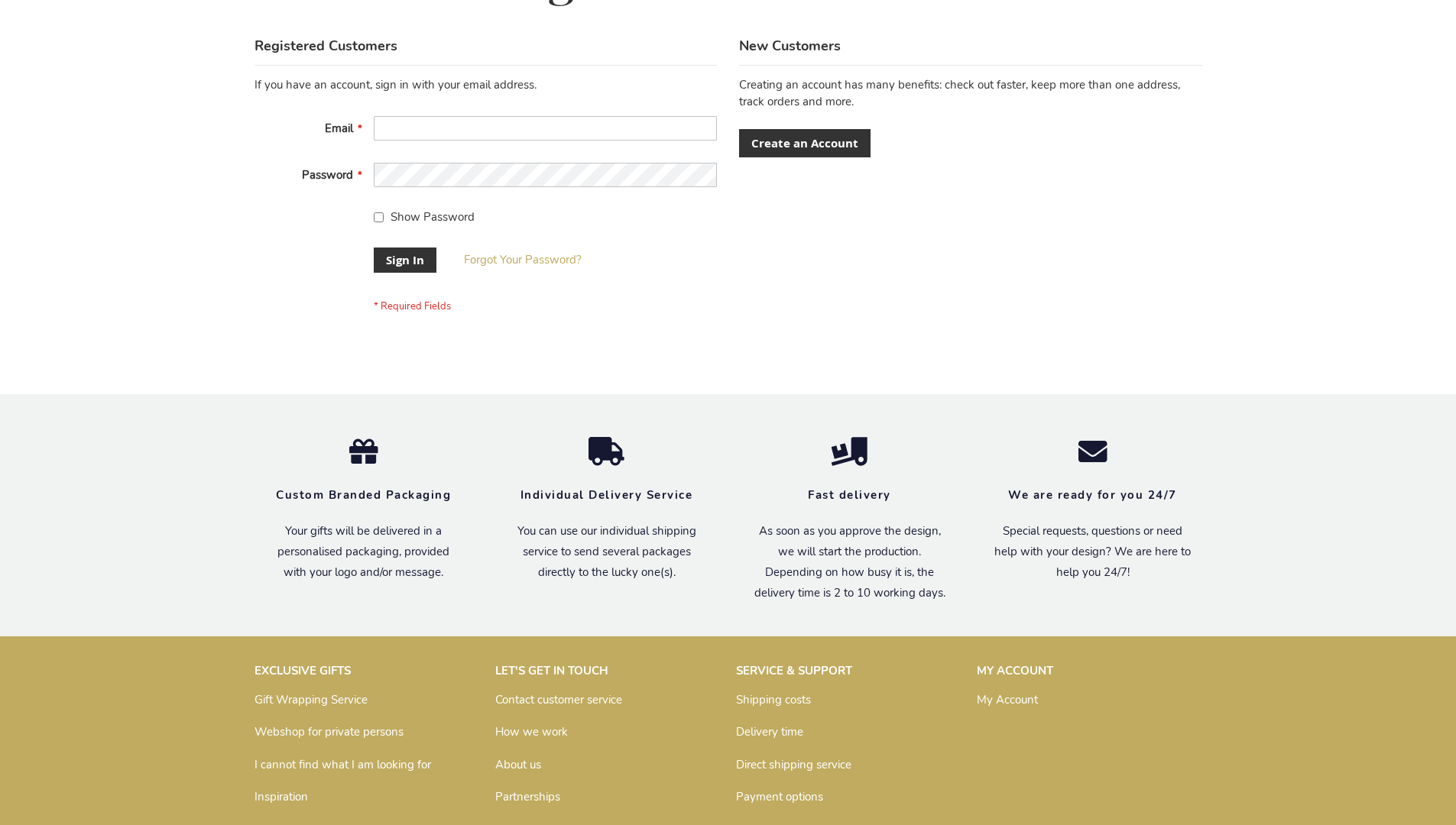
scroll to position [491, 0]
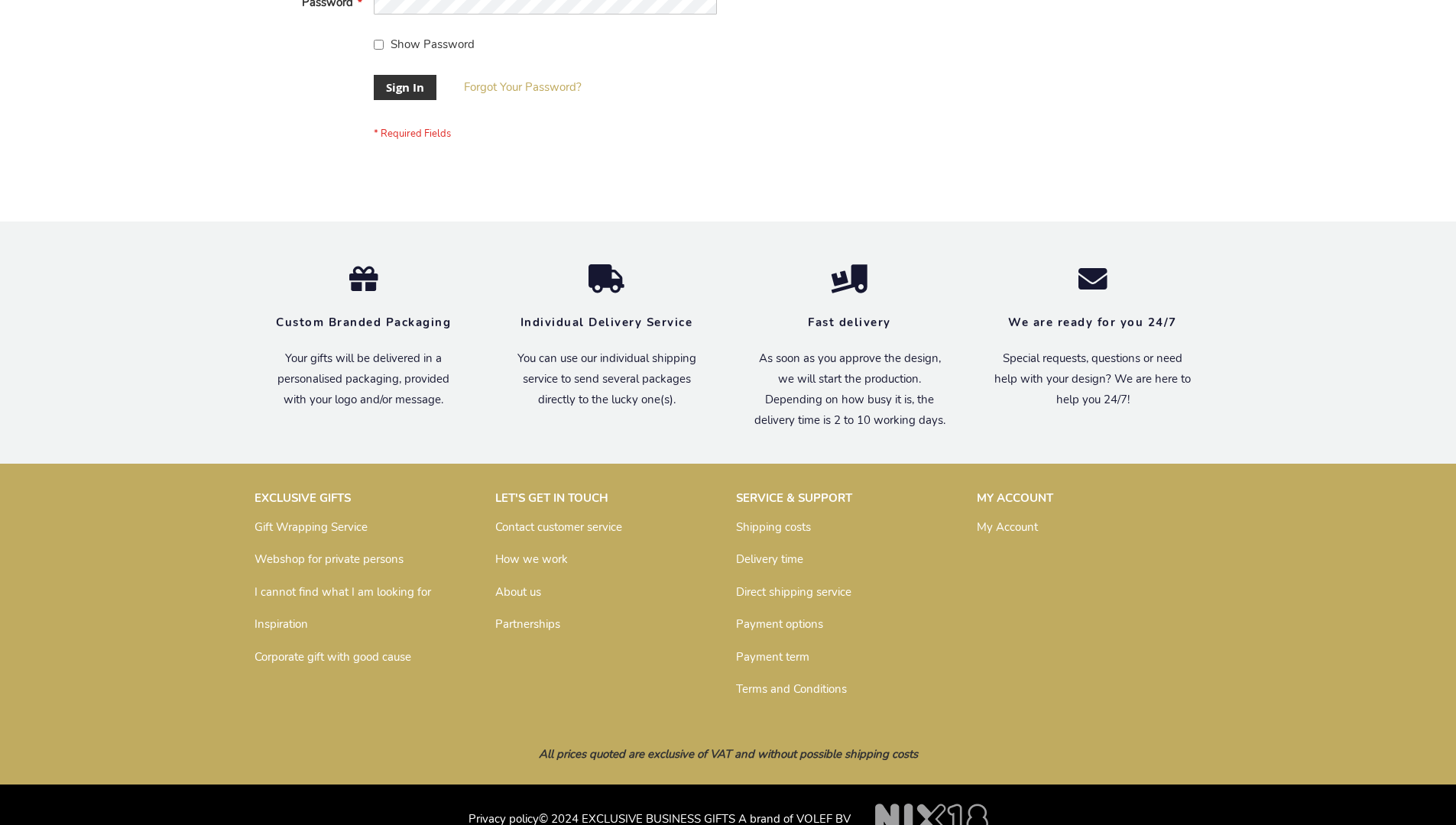
scroll to position [491, 0]
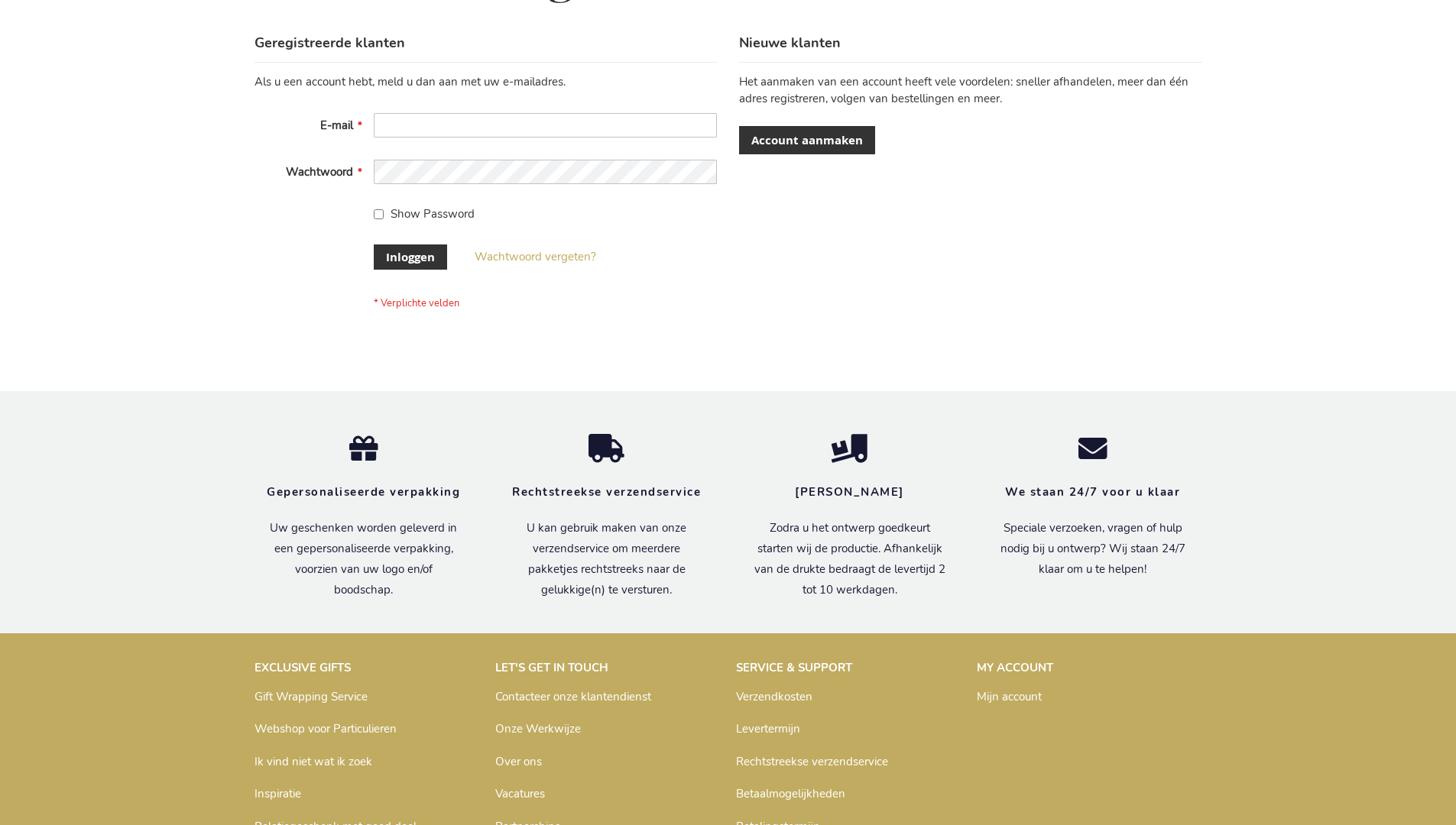
scroll to position [519, 0]
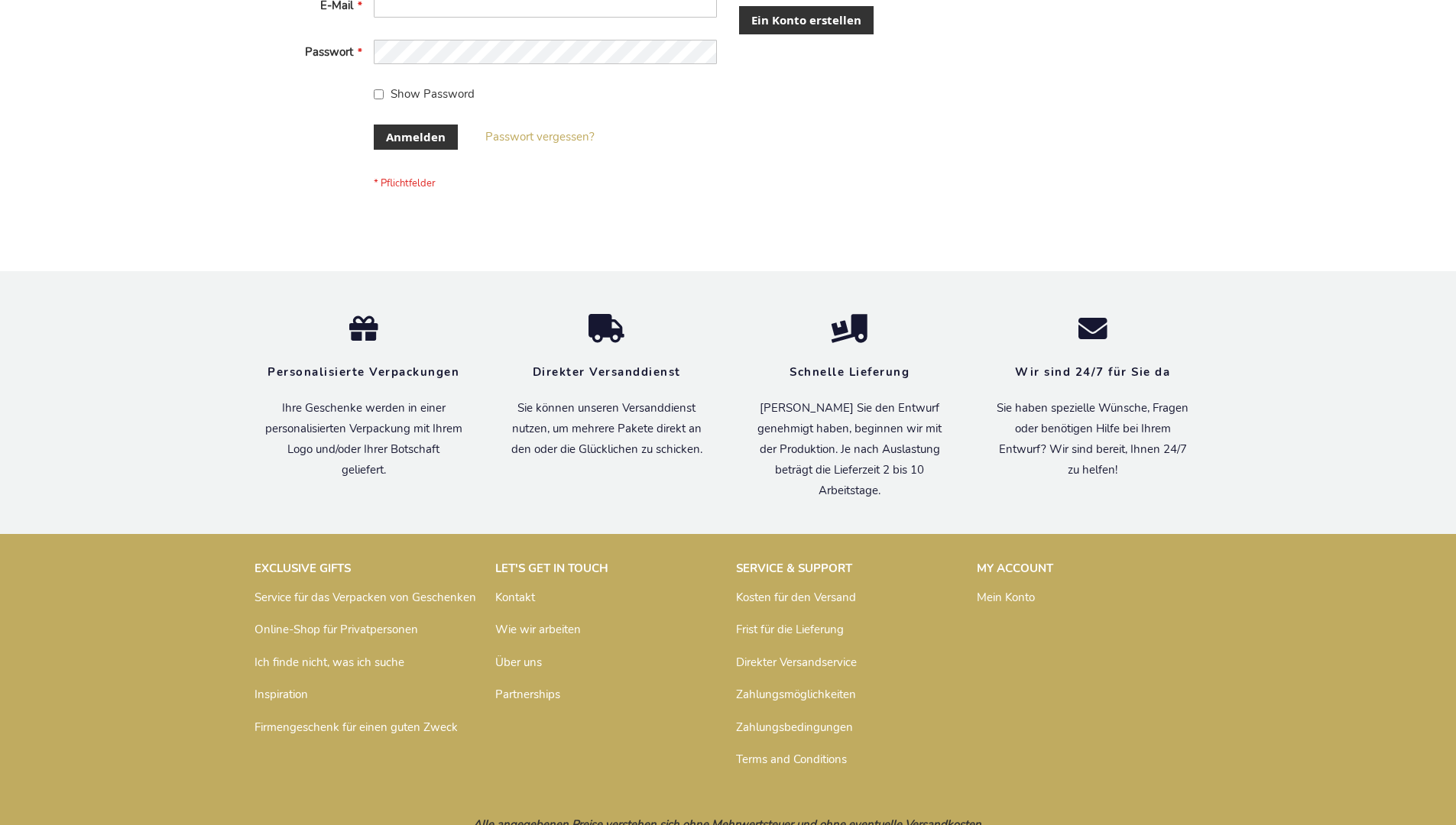
scroll to position [512, 0]
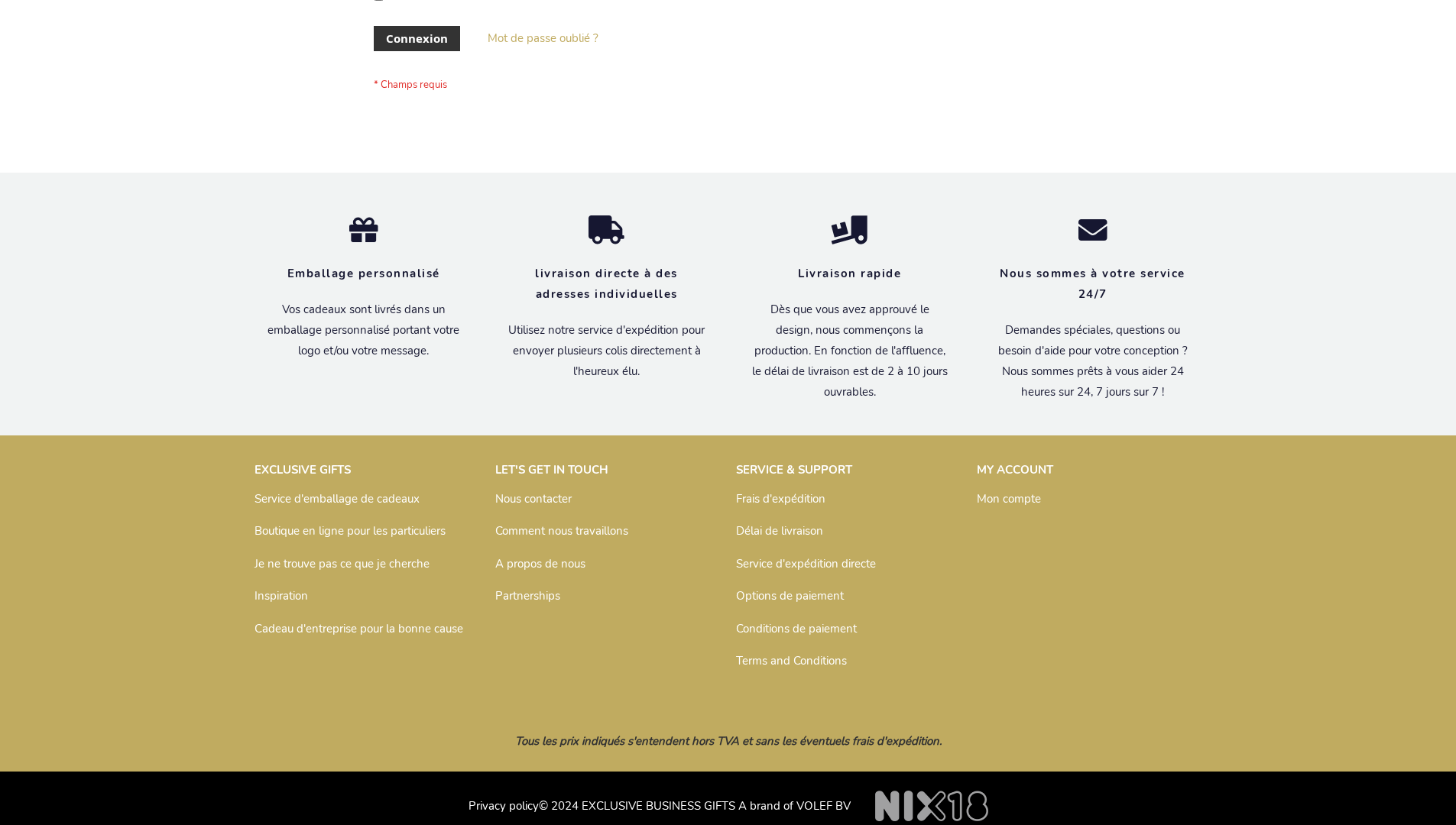
scroll to position [527, 0]
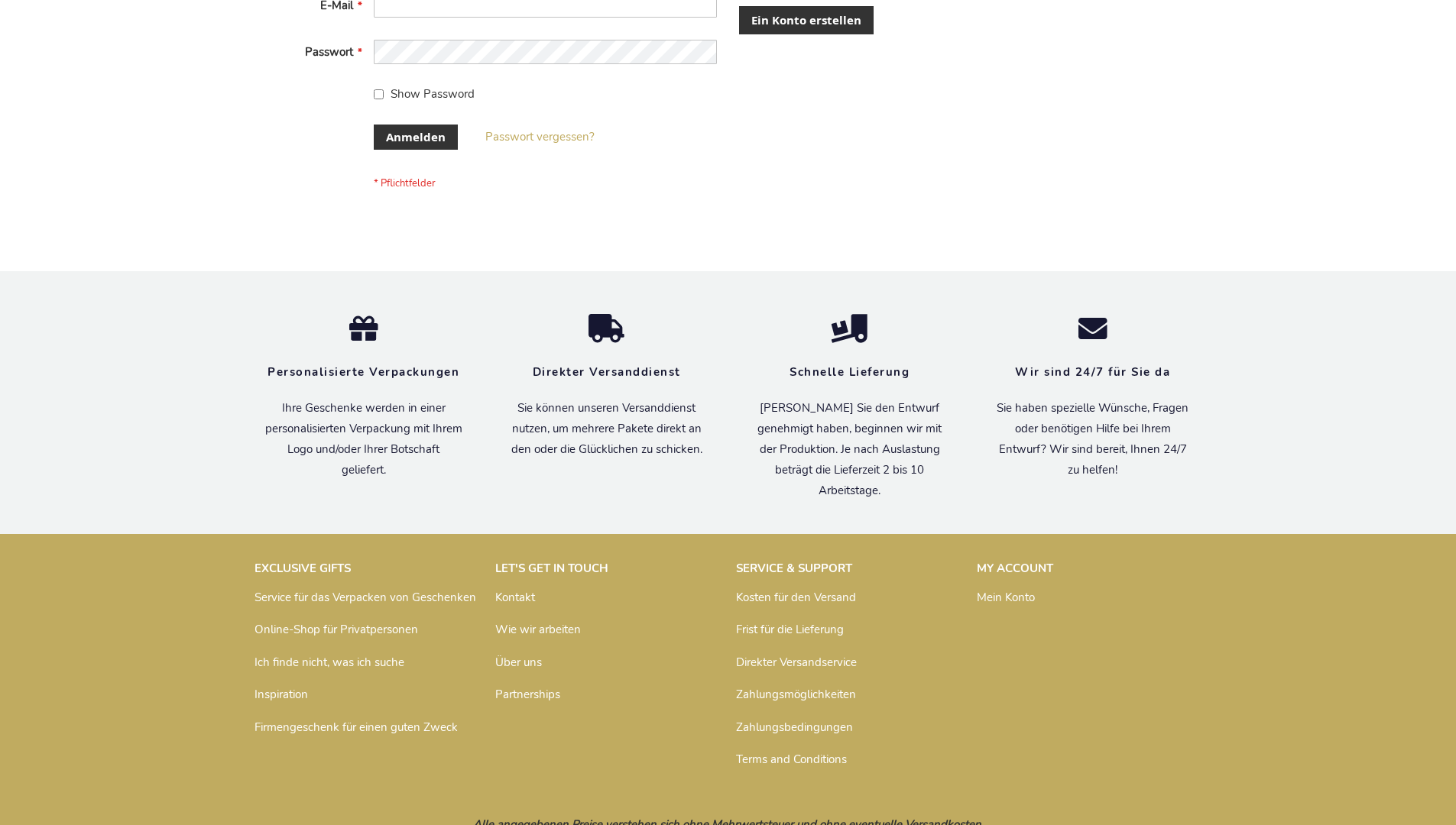
scroll to position [512, 0]
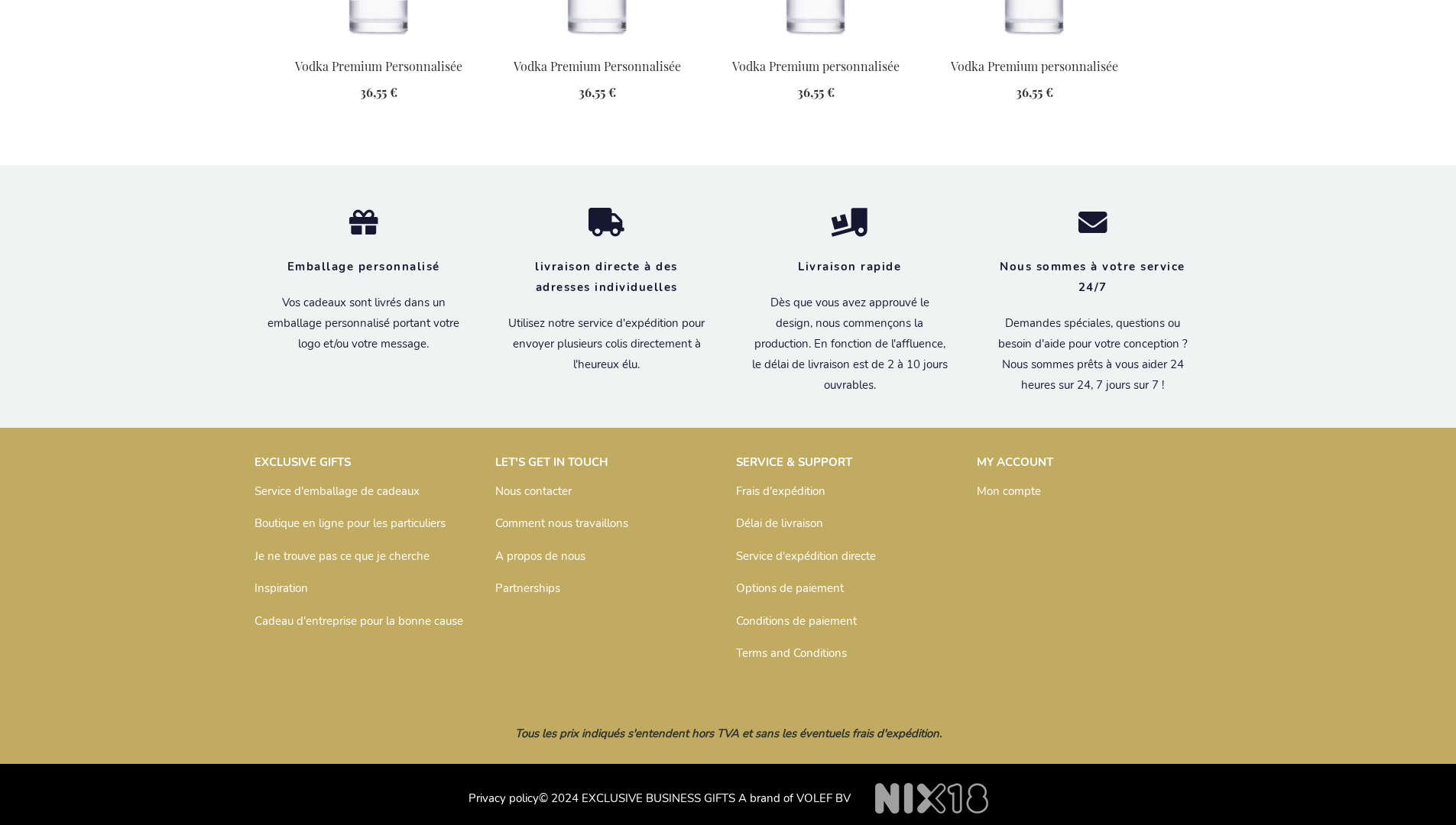
scroll to position [1962, 0]
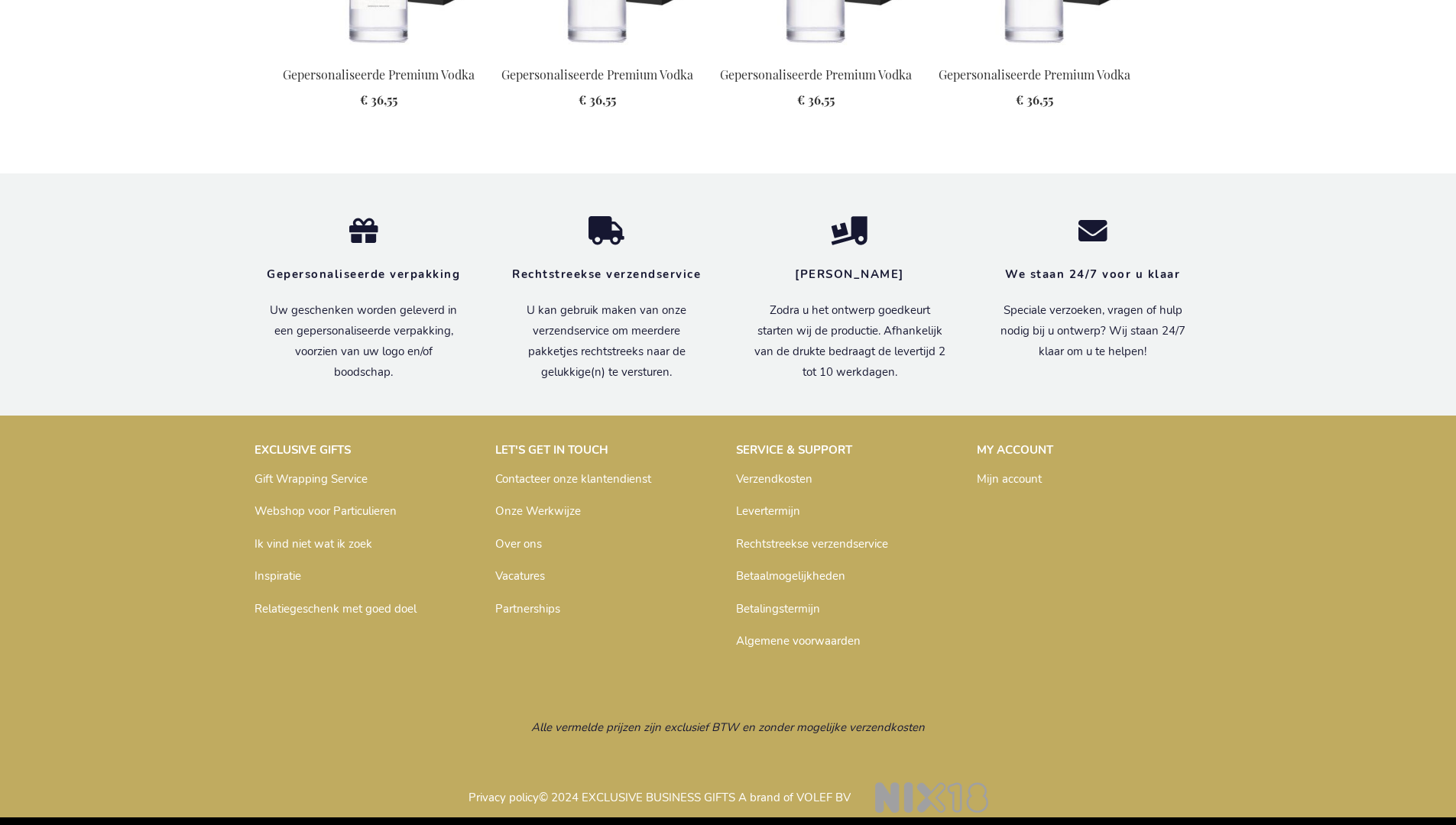
scroll to position [1938, 0]
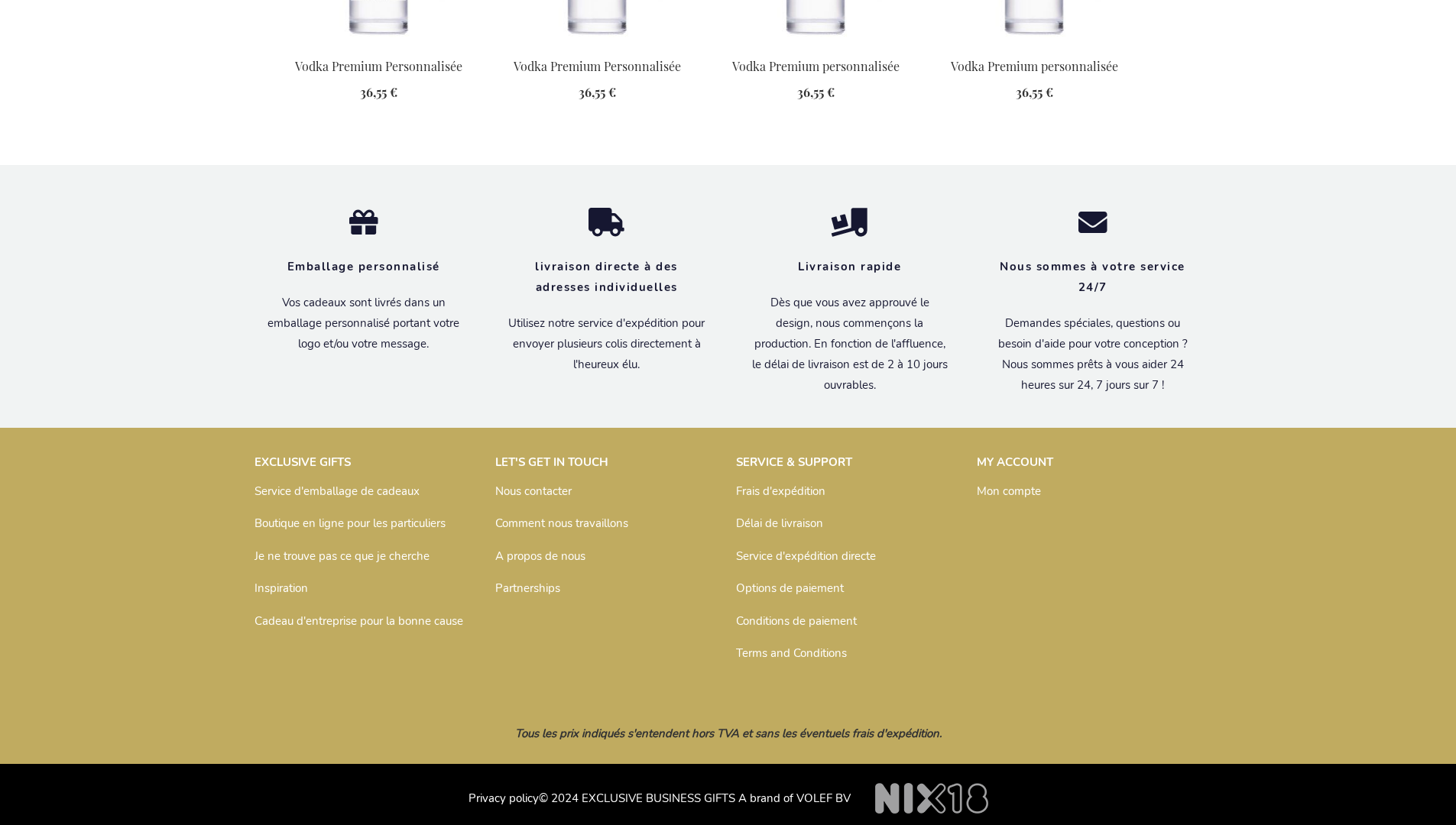
scroll to position [1962, 0]
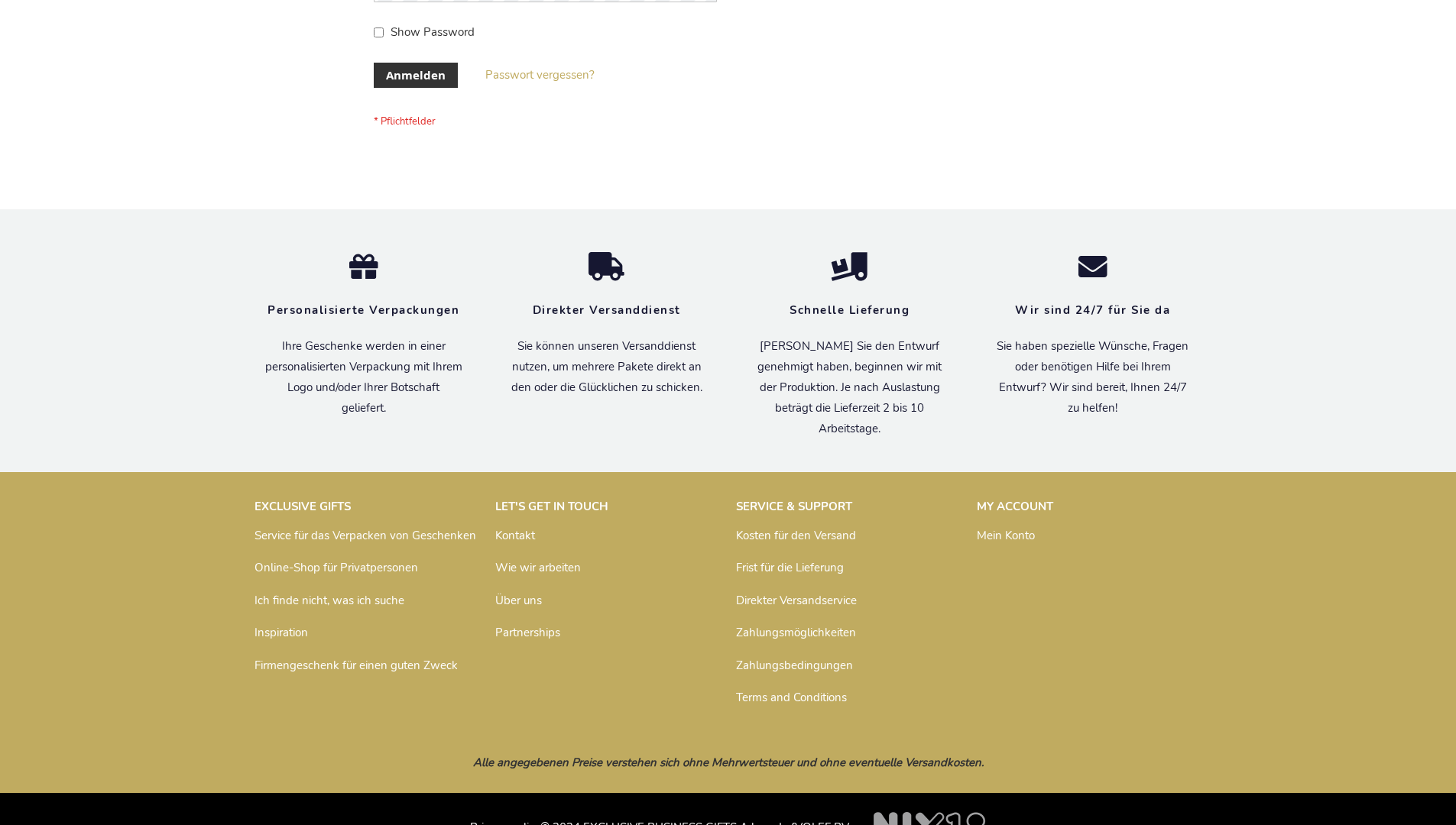
scroll to position [512, 0]
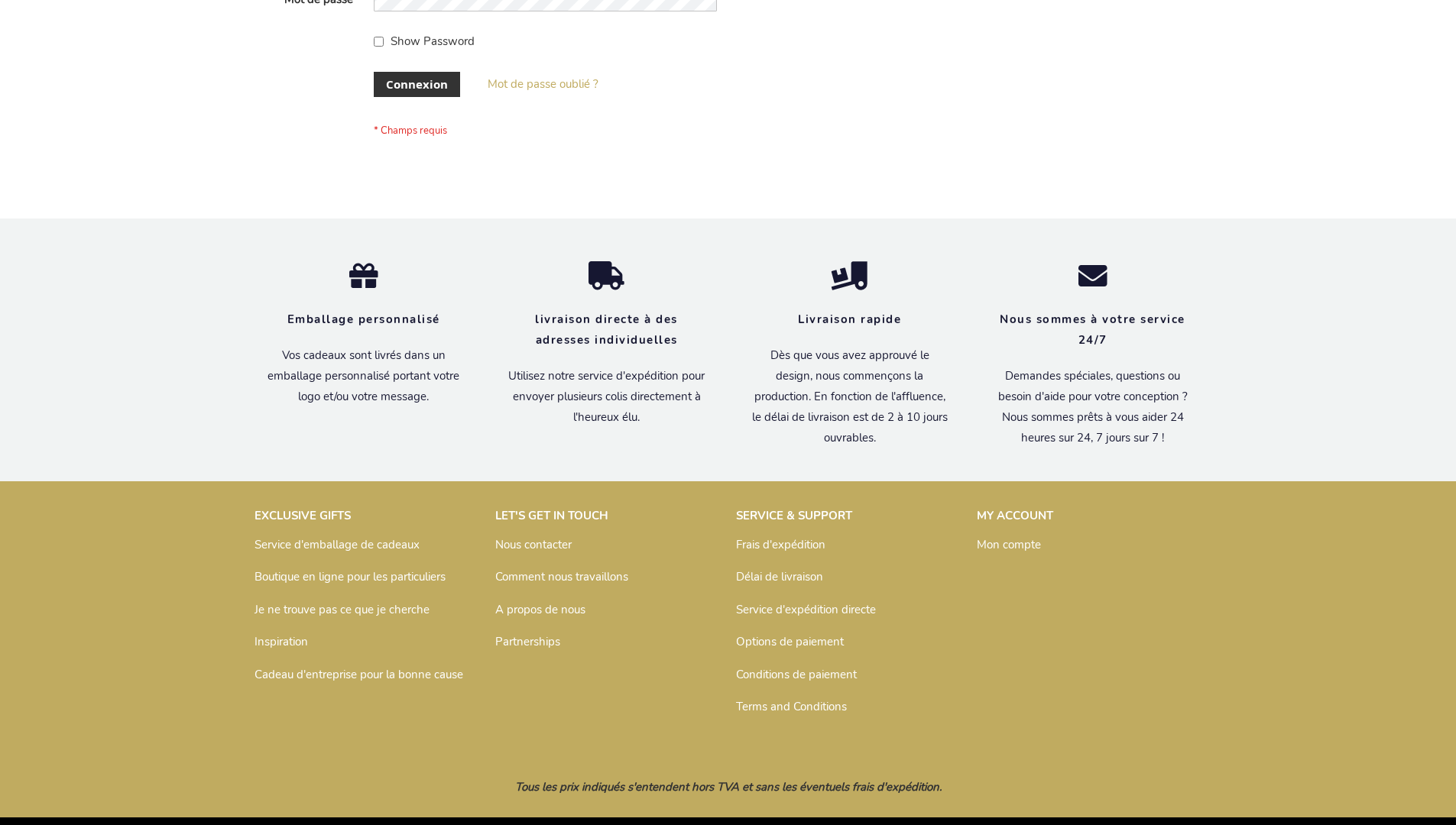
scroll to position [527, 0]
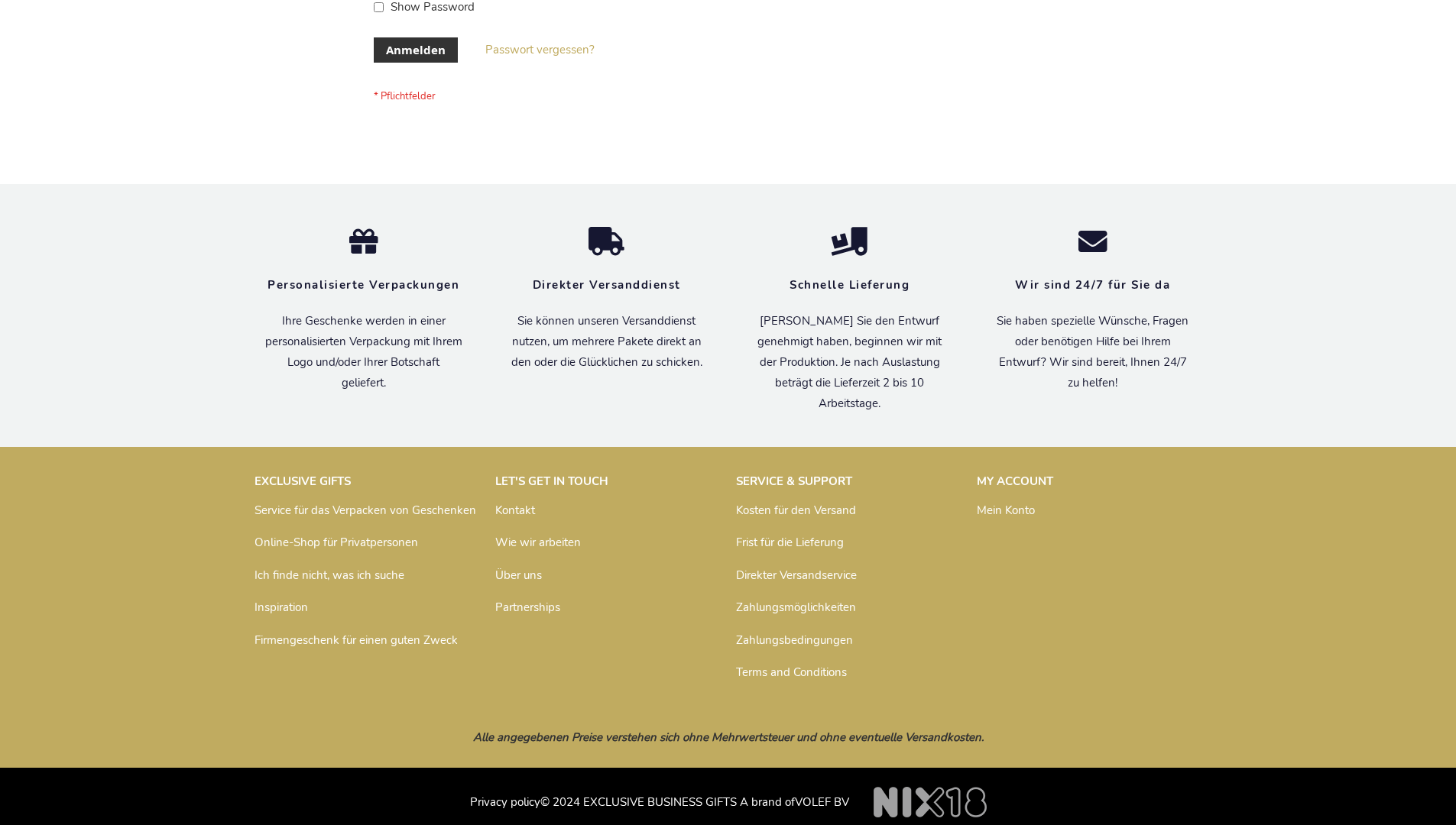
scroll to position [512, 0]
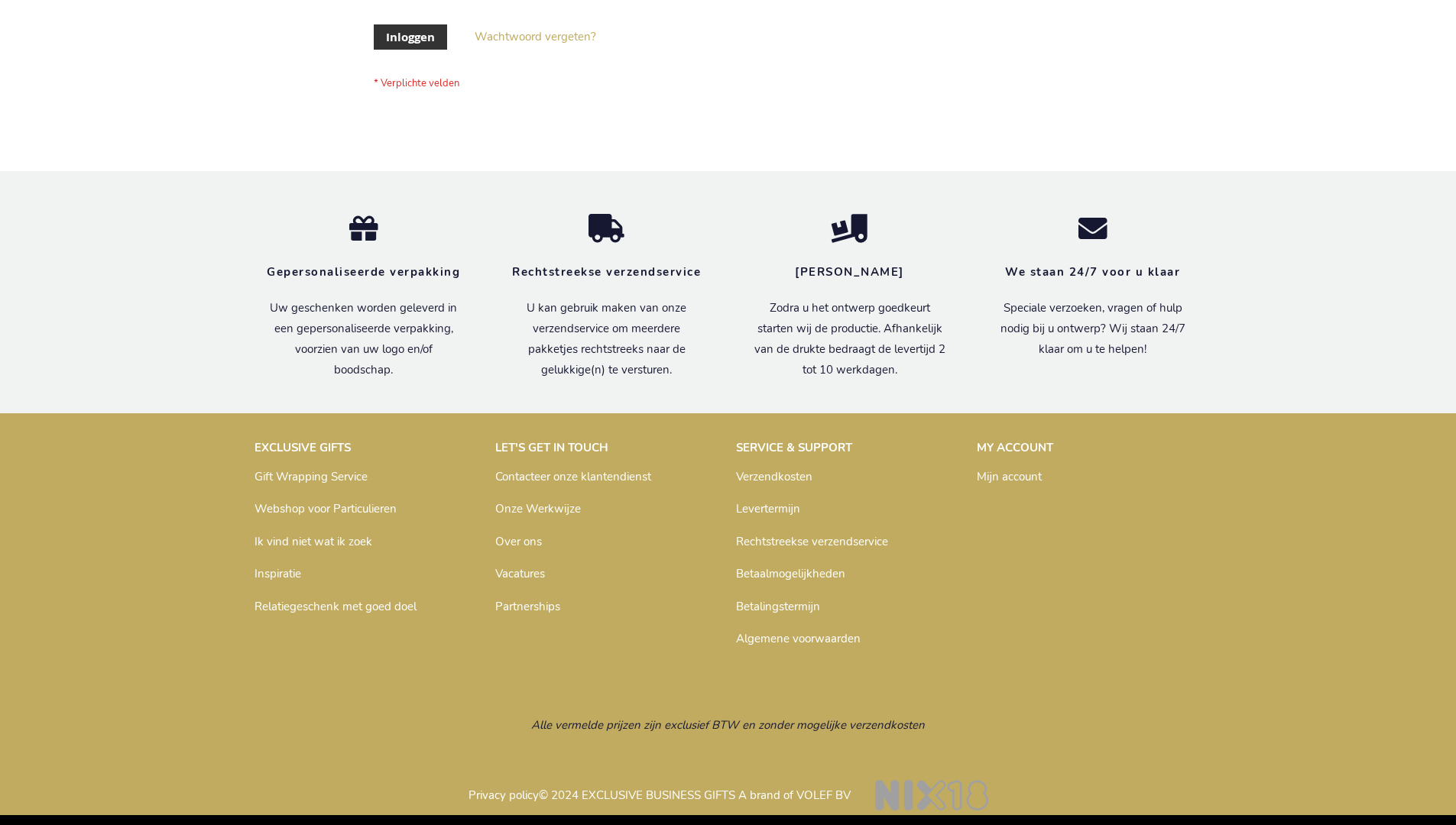
scroll to position [519, 0]
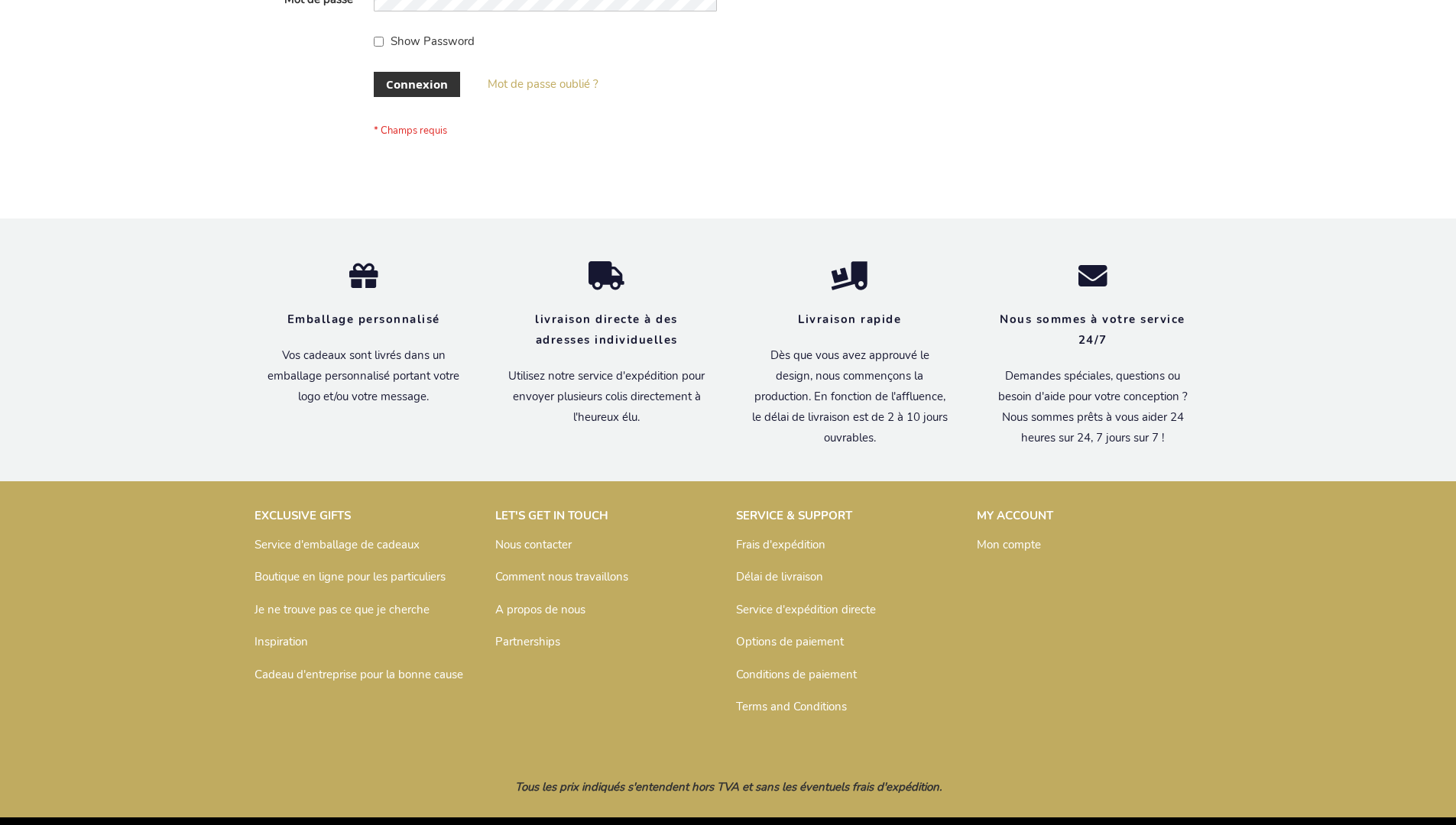
scroll to position [527, 0]
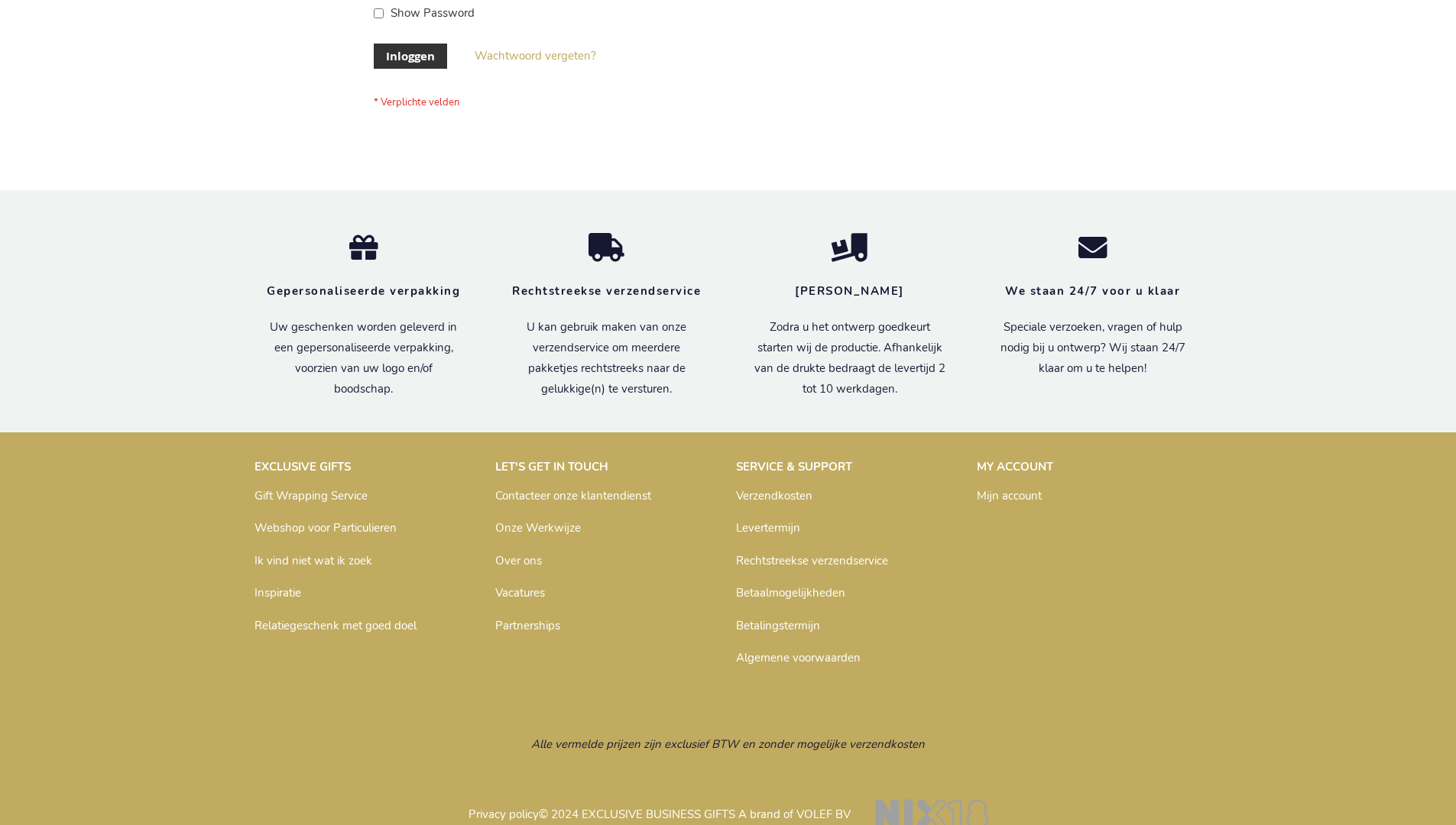
scroll to position [519, 0]
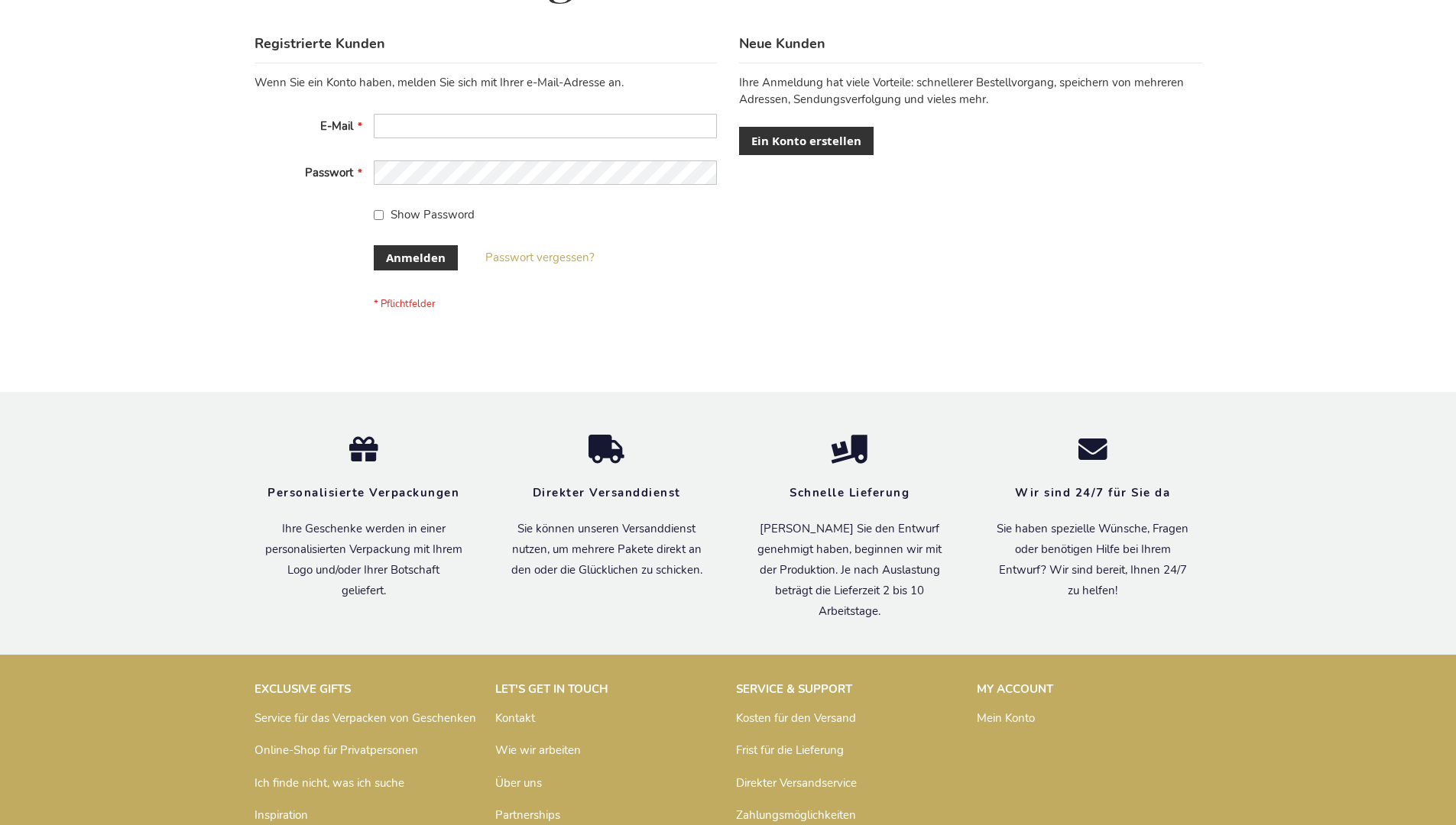
scroll to position [512, 0]
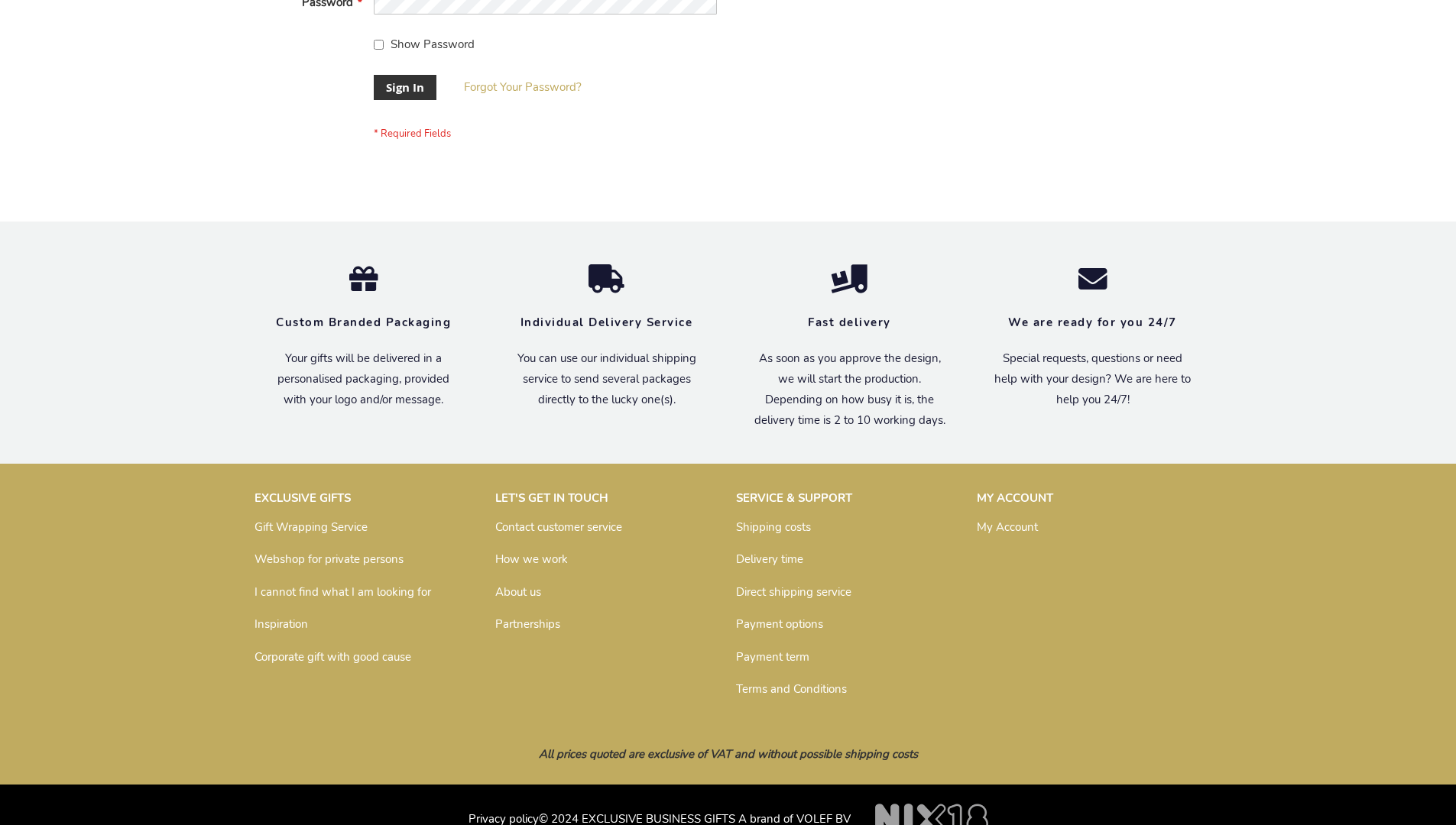
scroll to position [491, 0]
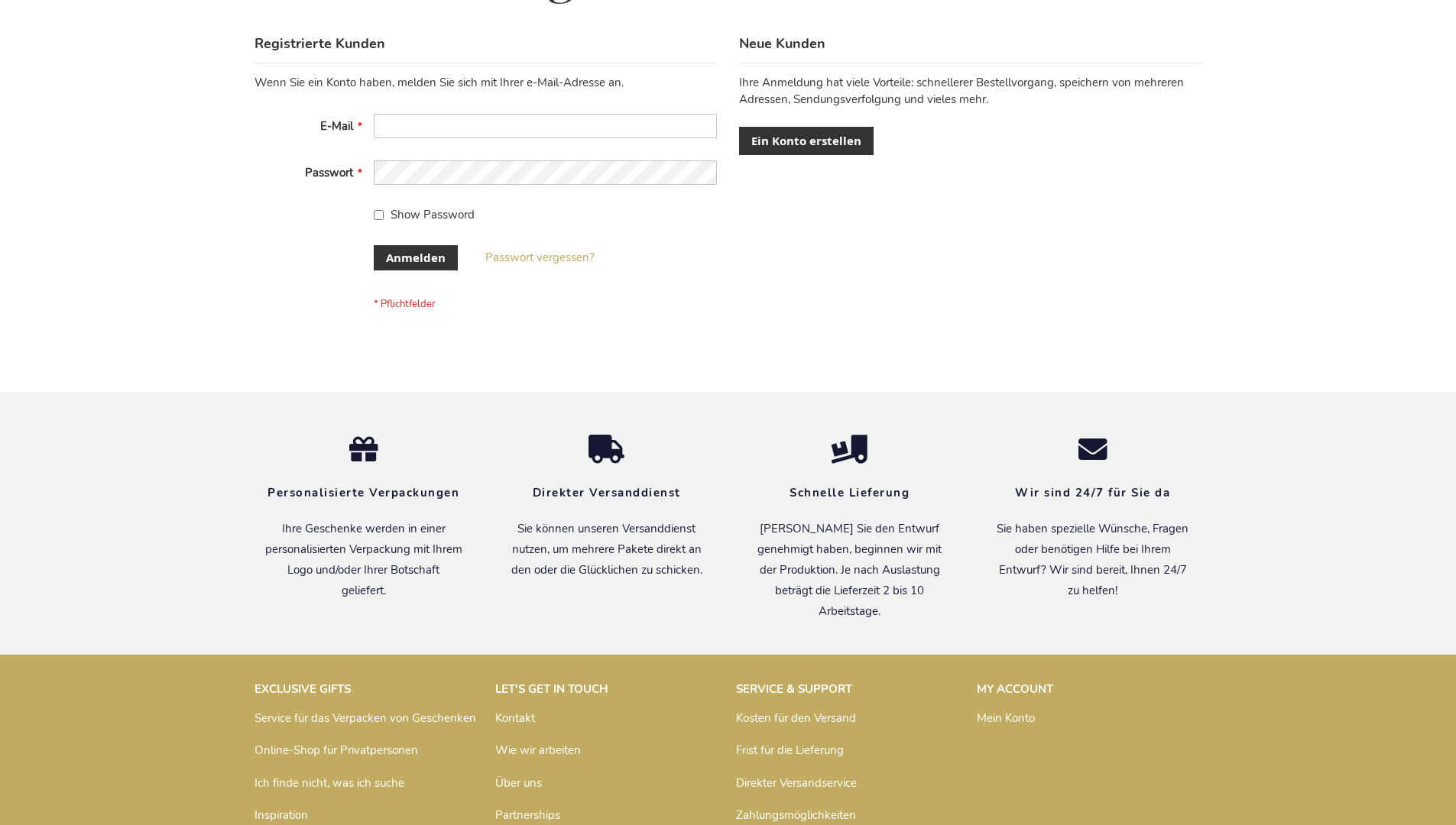
scroll to position [512, 0]
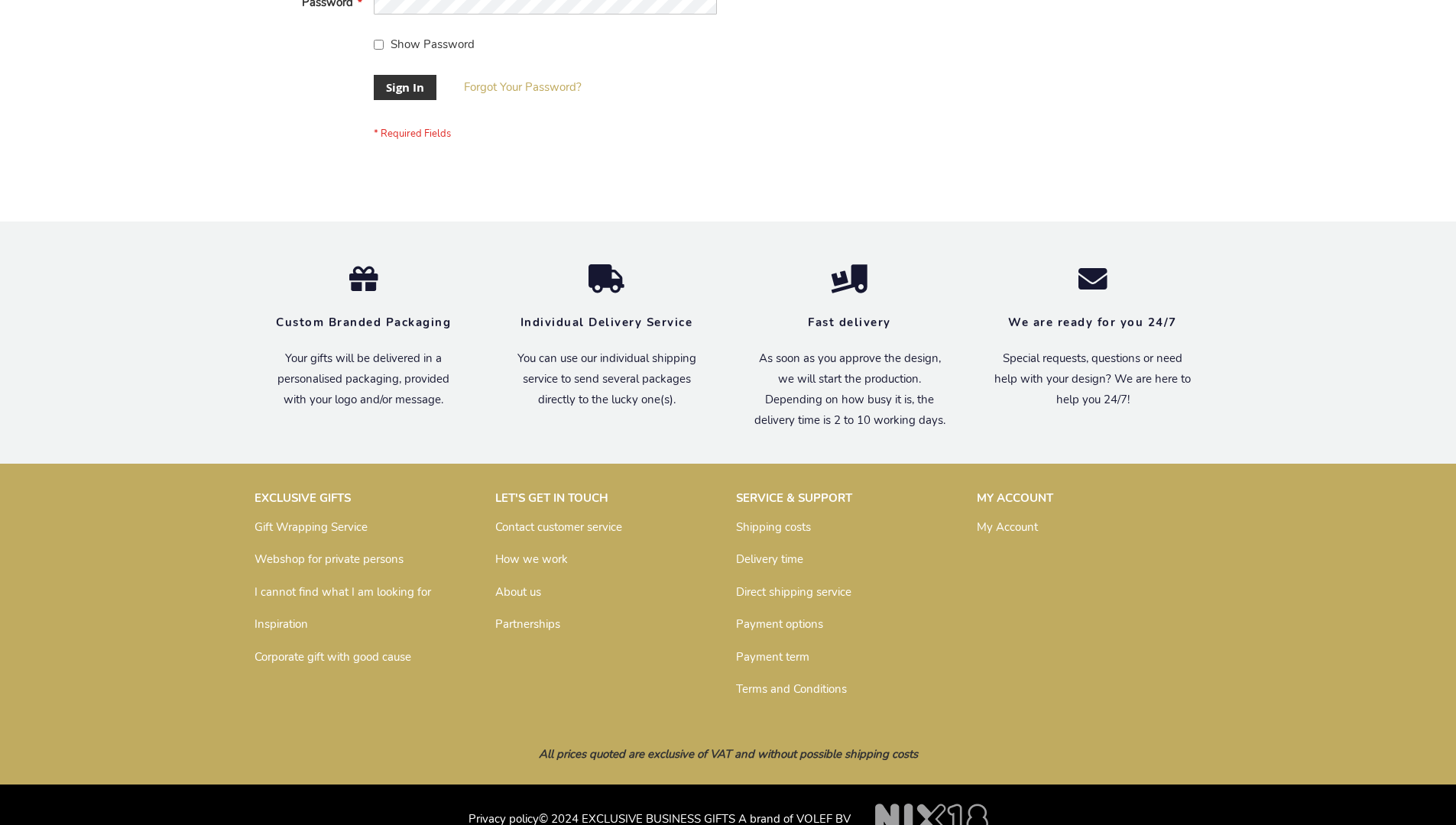
scroll to position [491, 0]
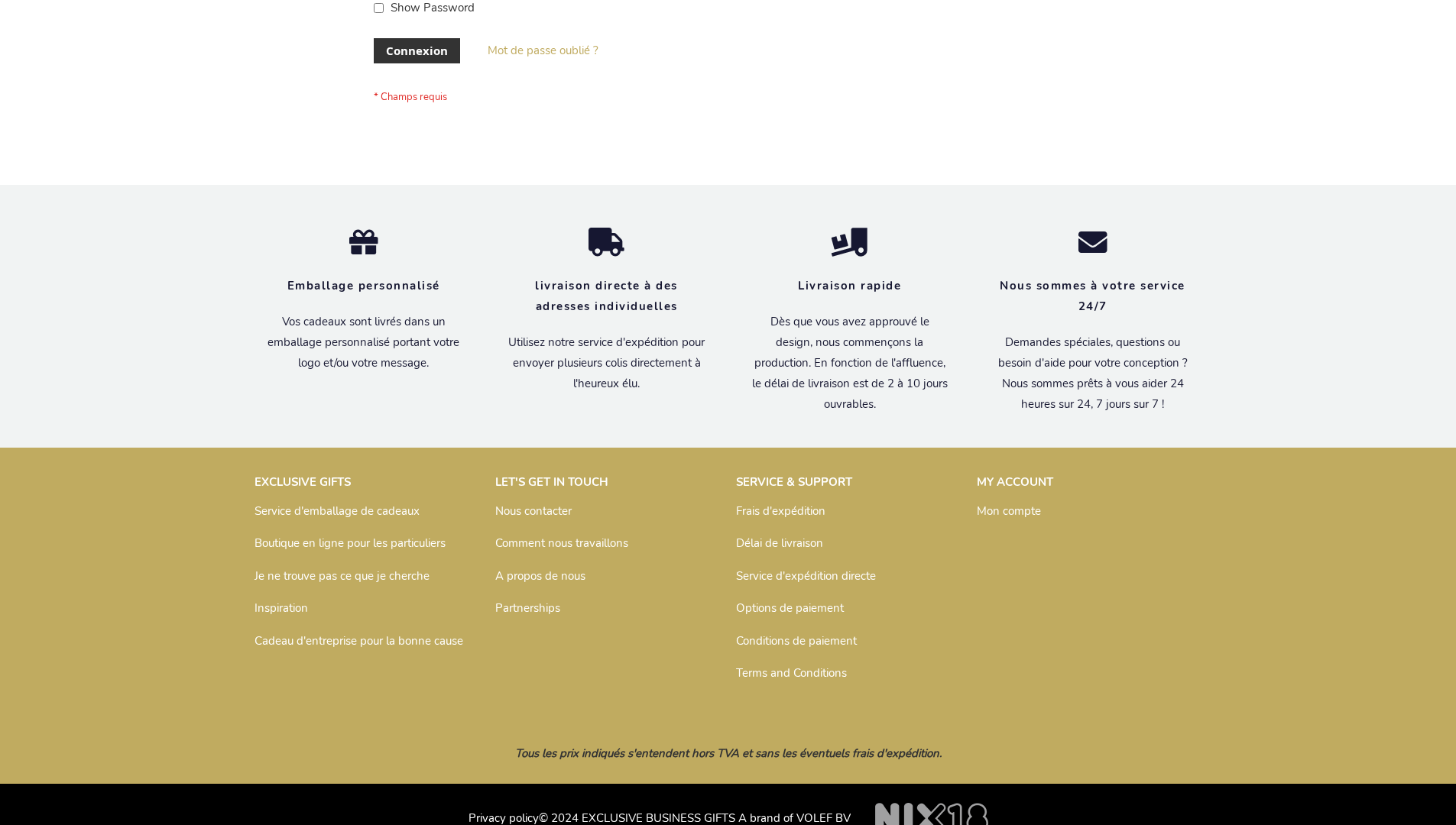
scroll to position [527, 0]
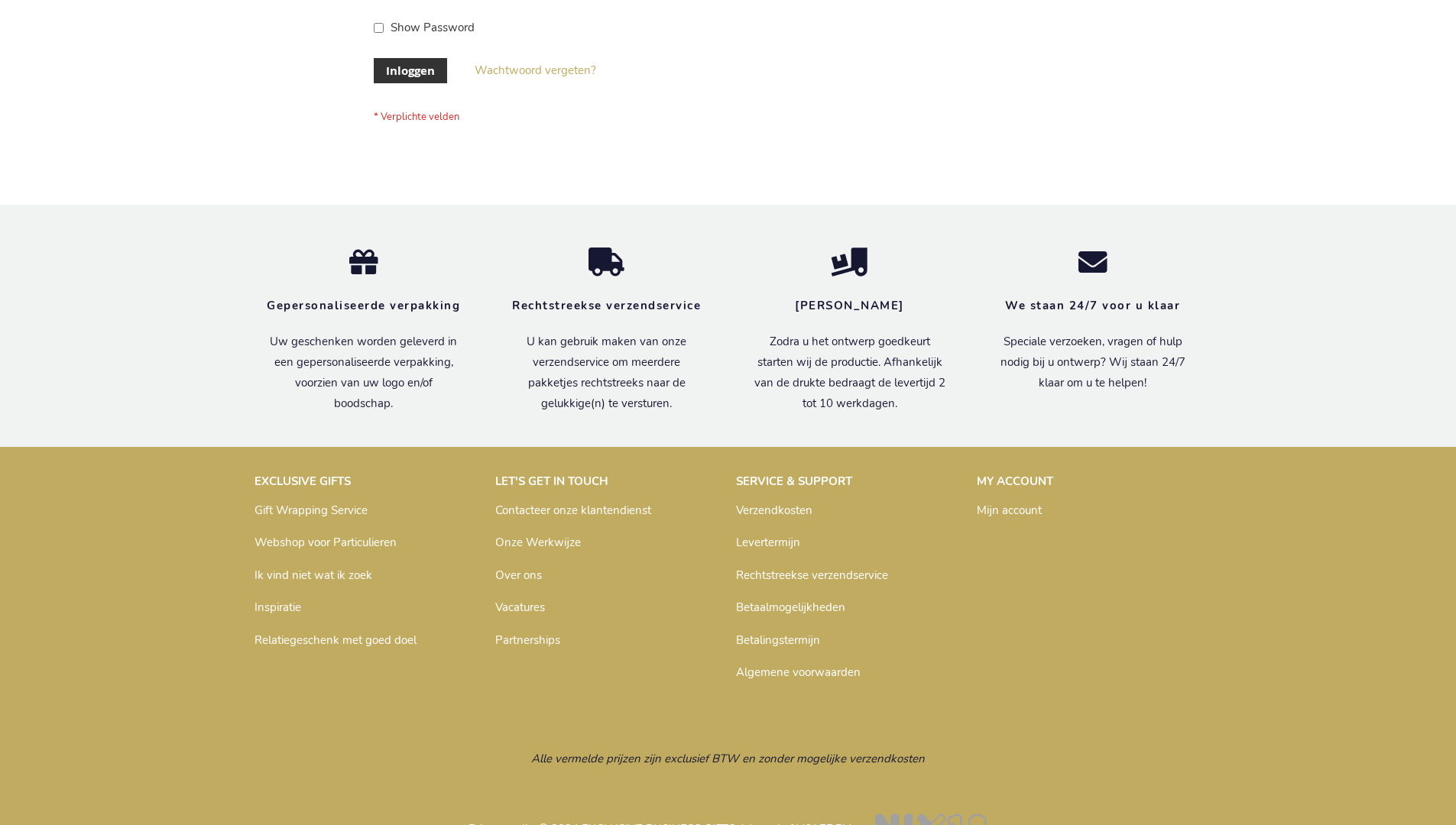
scroll to position [519, 0]
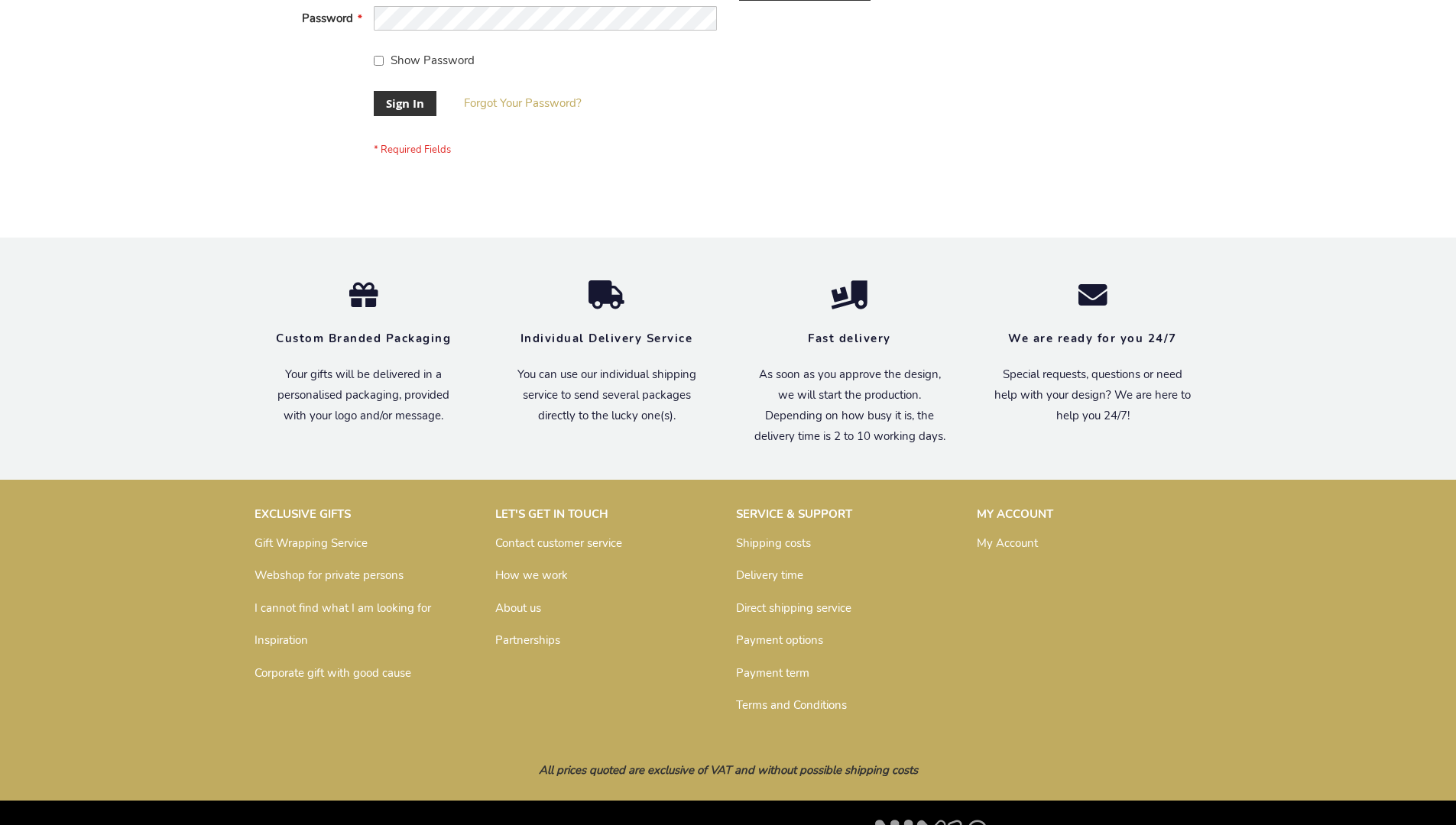
scroll to position [491, 0]
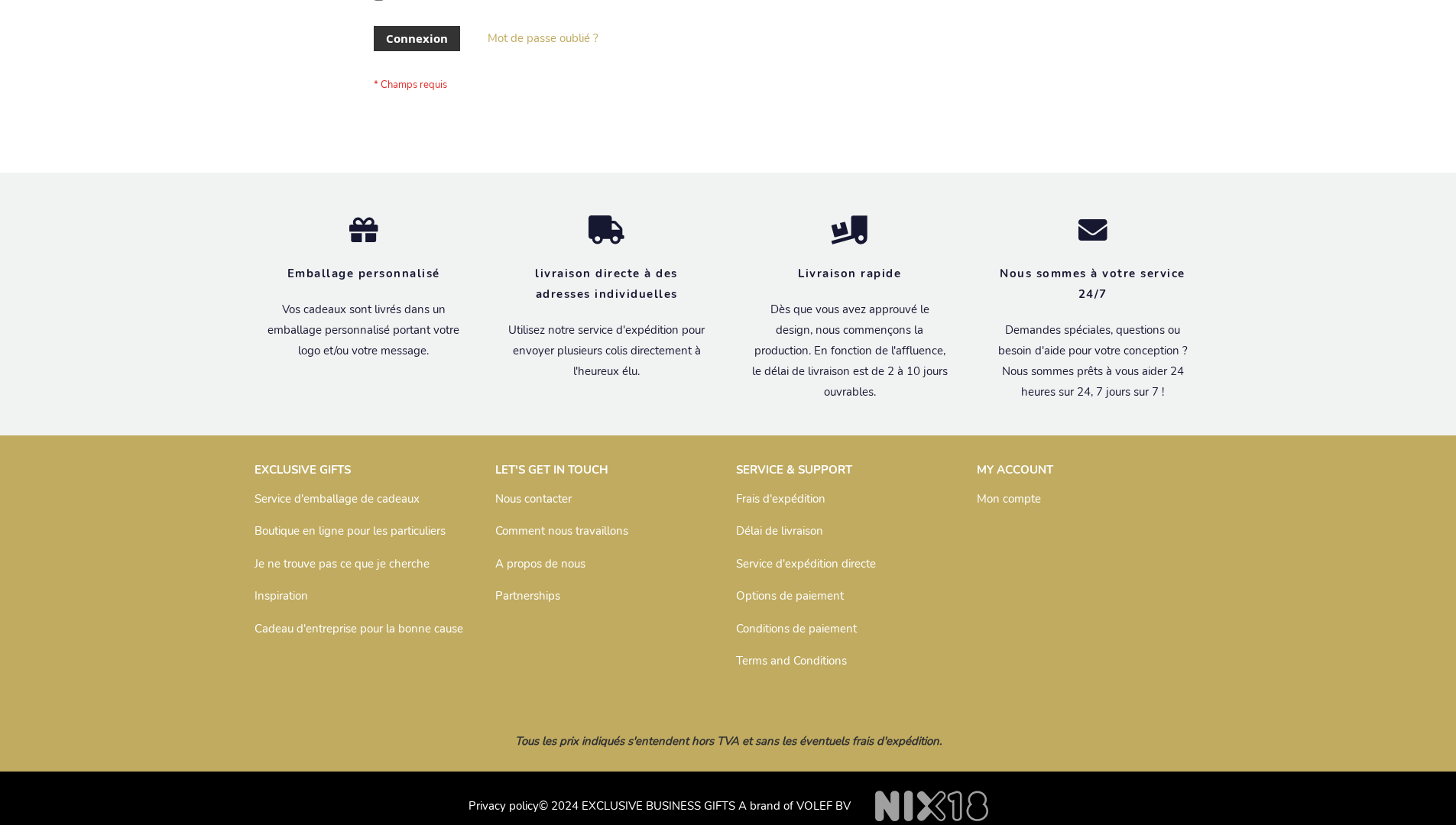
scroll to position [527, 0]
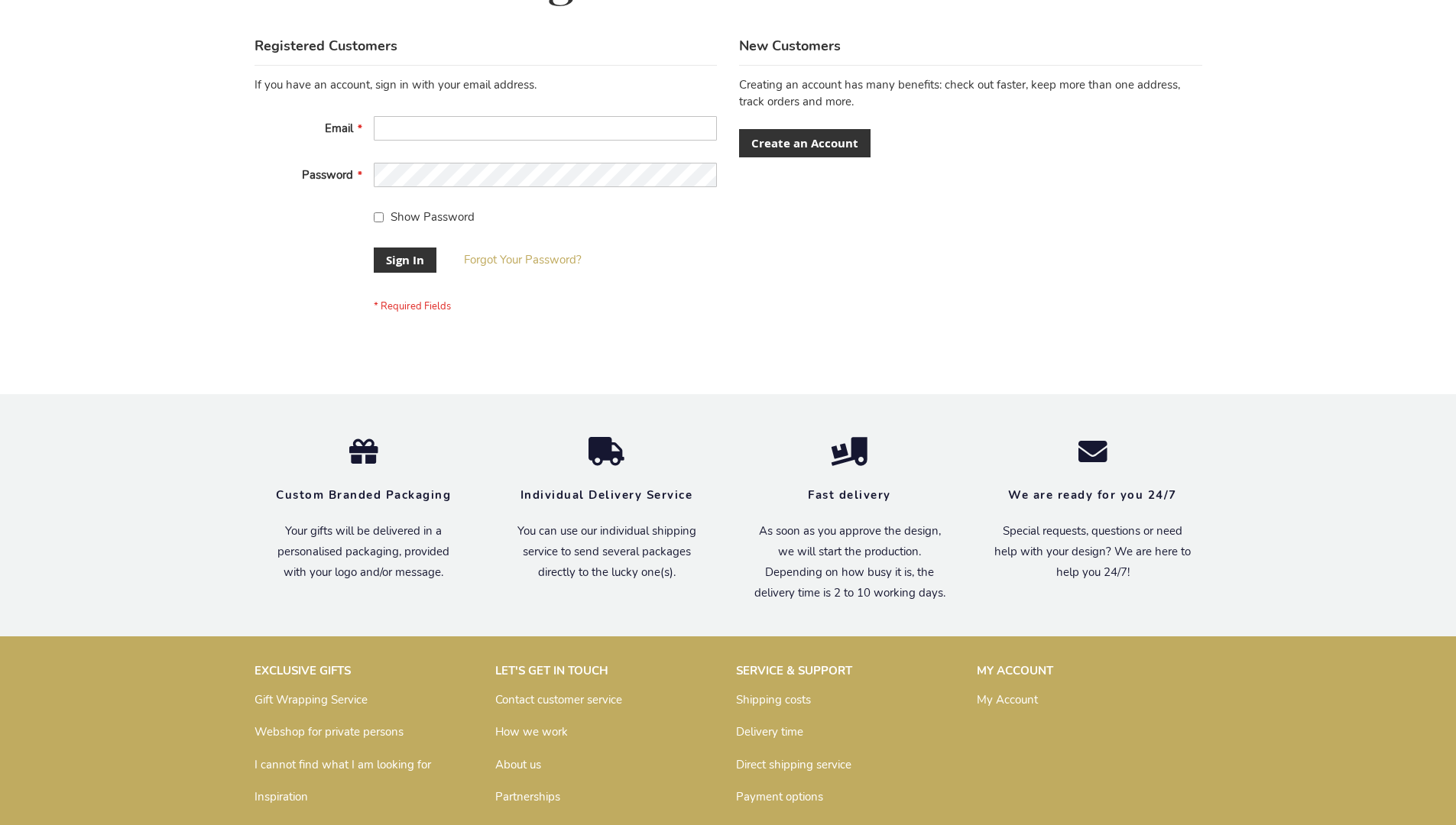
scroll to position [491, 0]
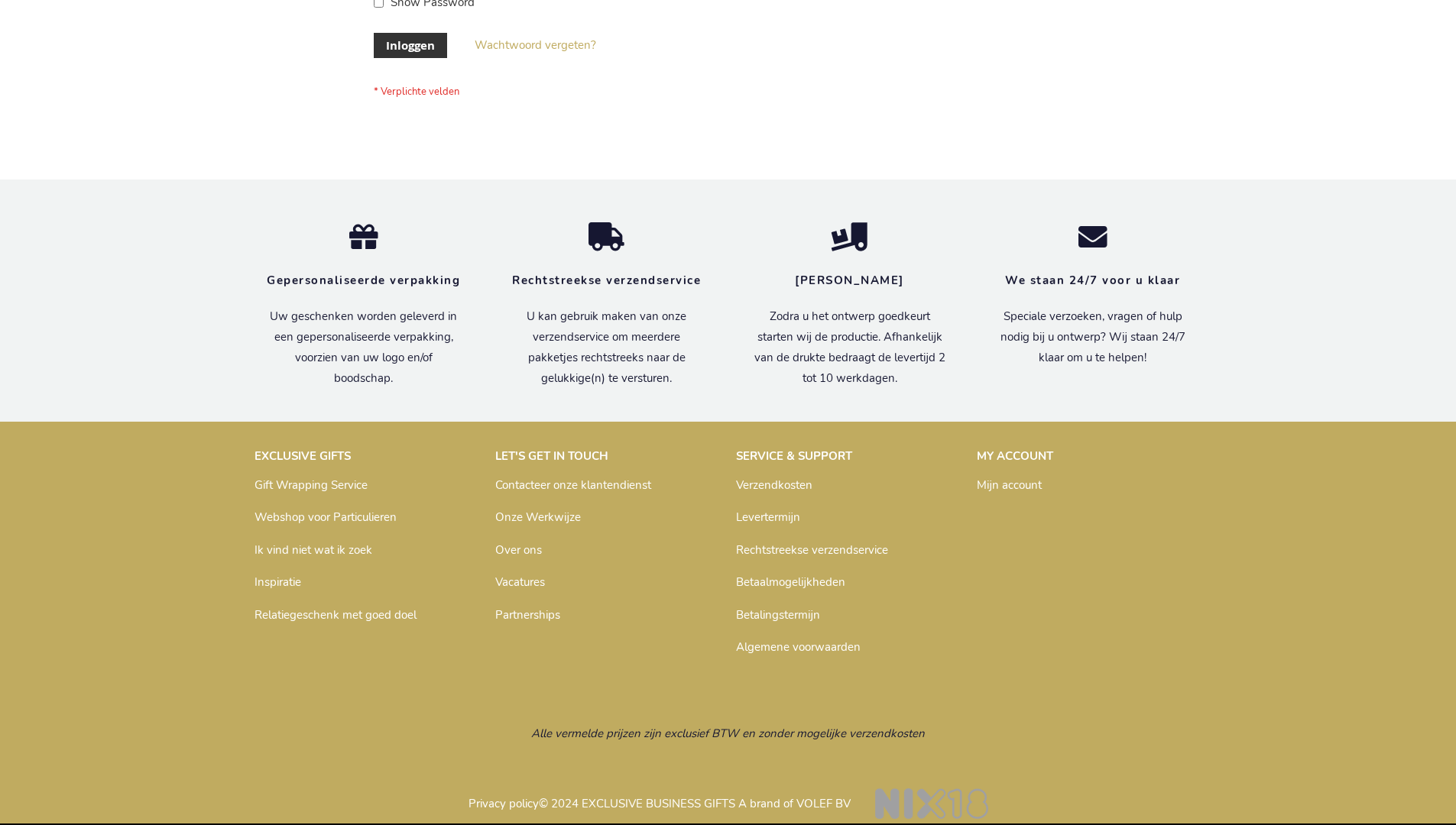
scroll to position [519, 0]
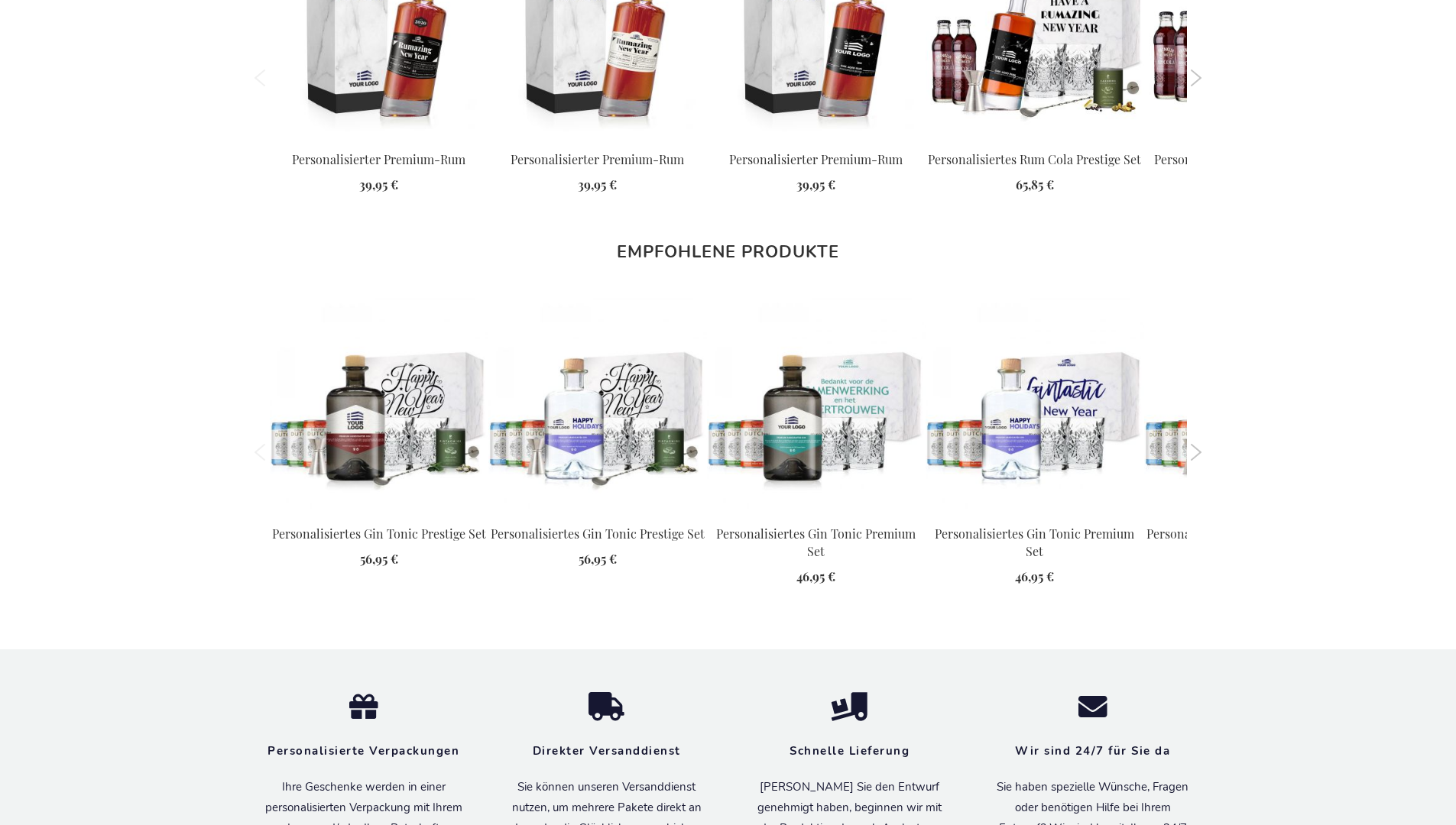
scroll to position [2058, 0]
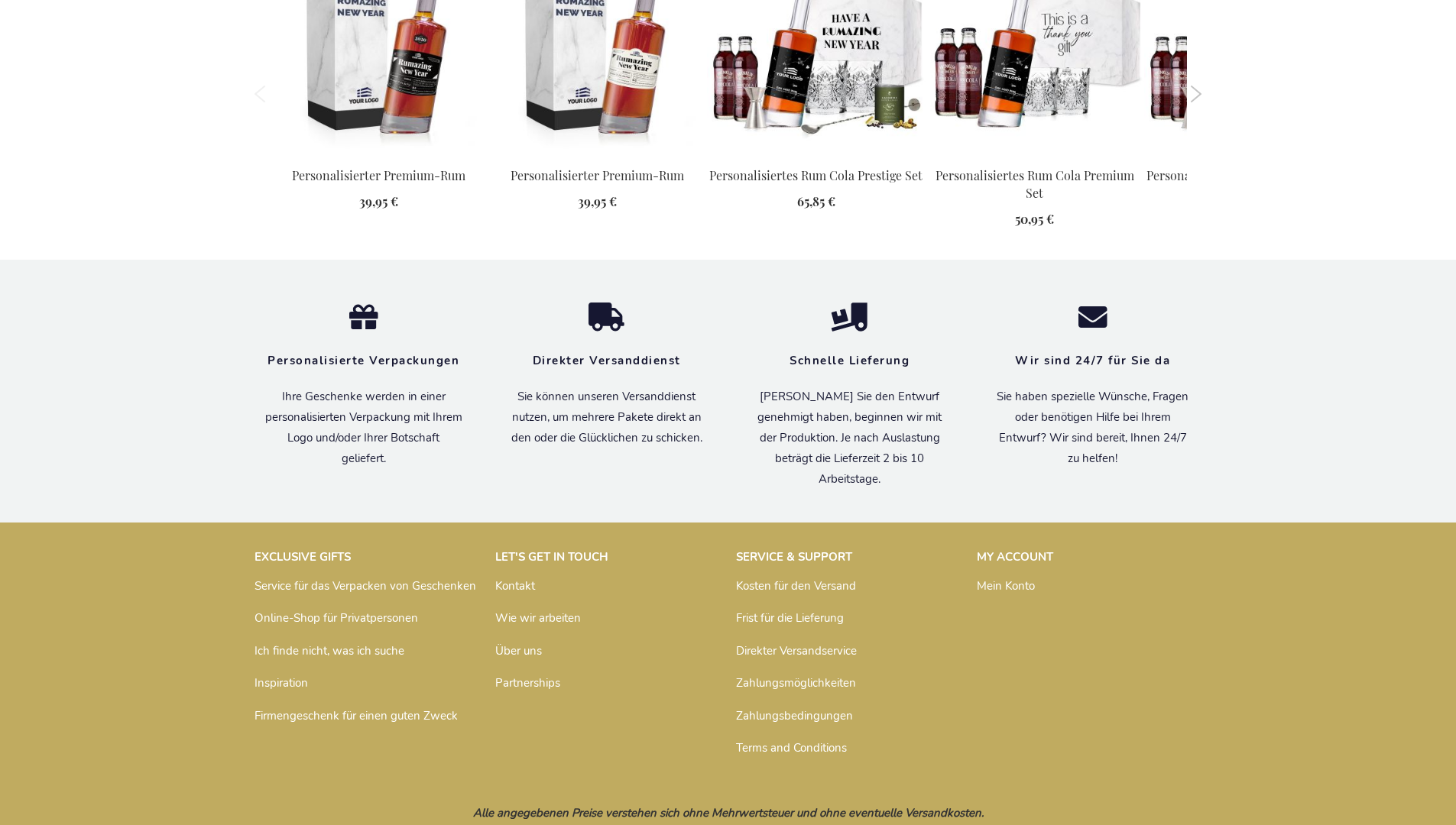
scroll to position [1560, 0]
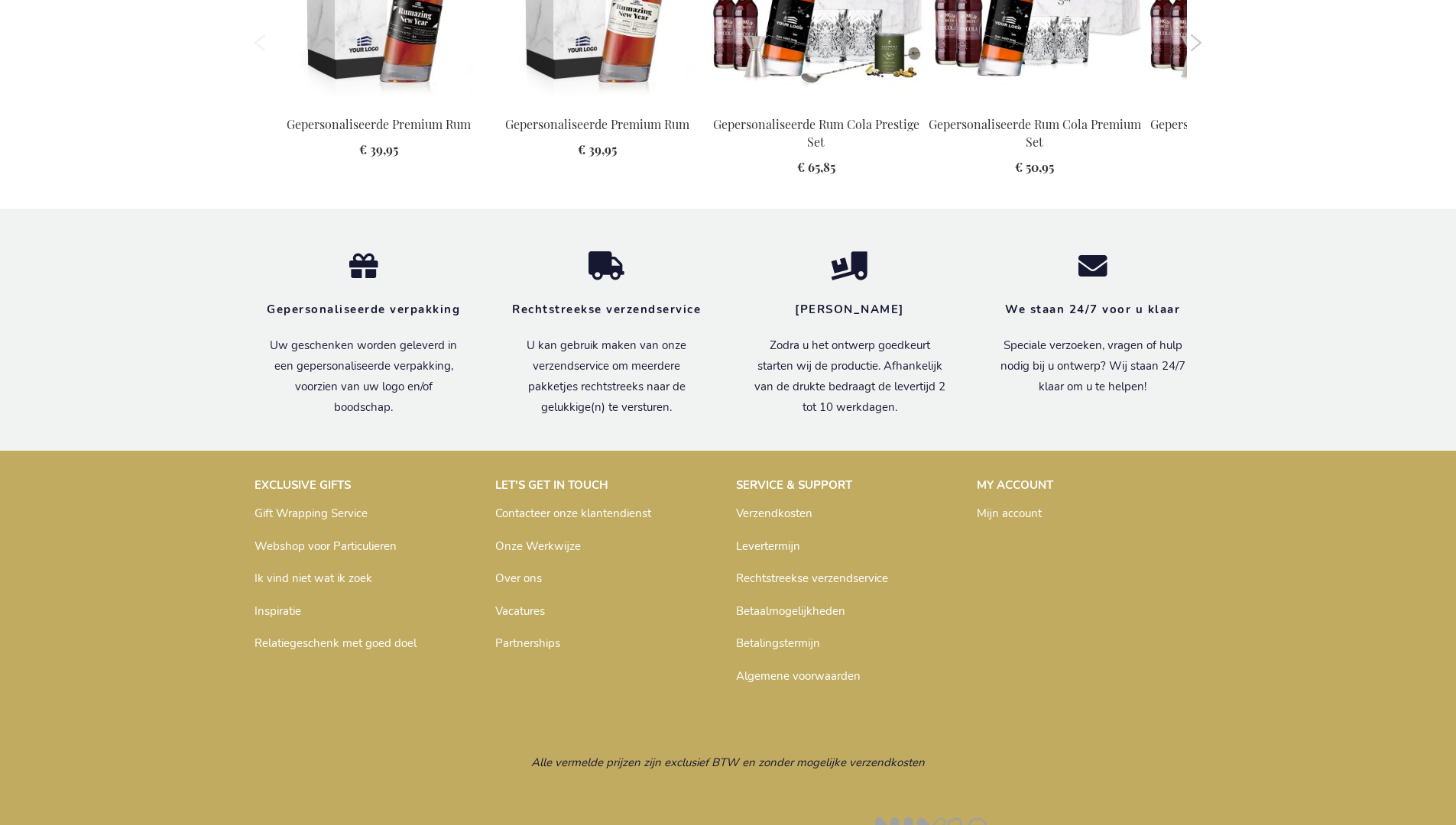
scroll to position [1549, 0]
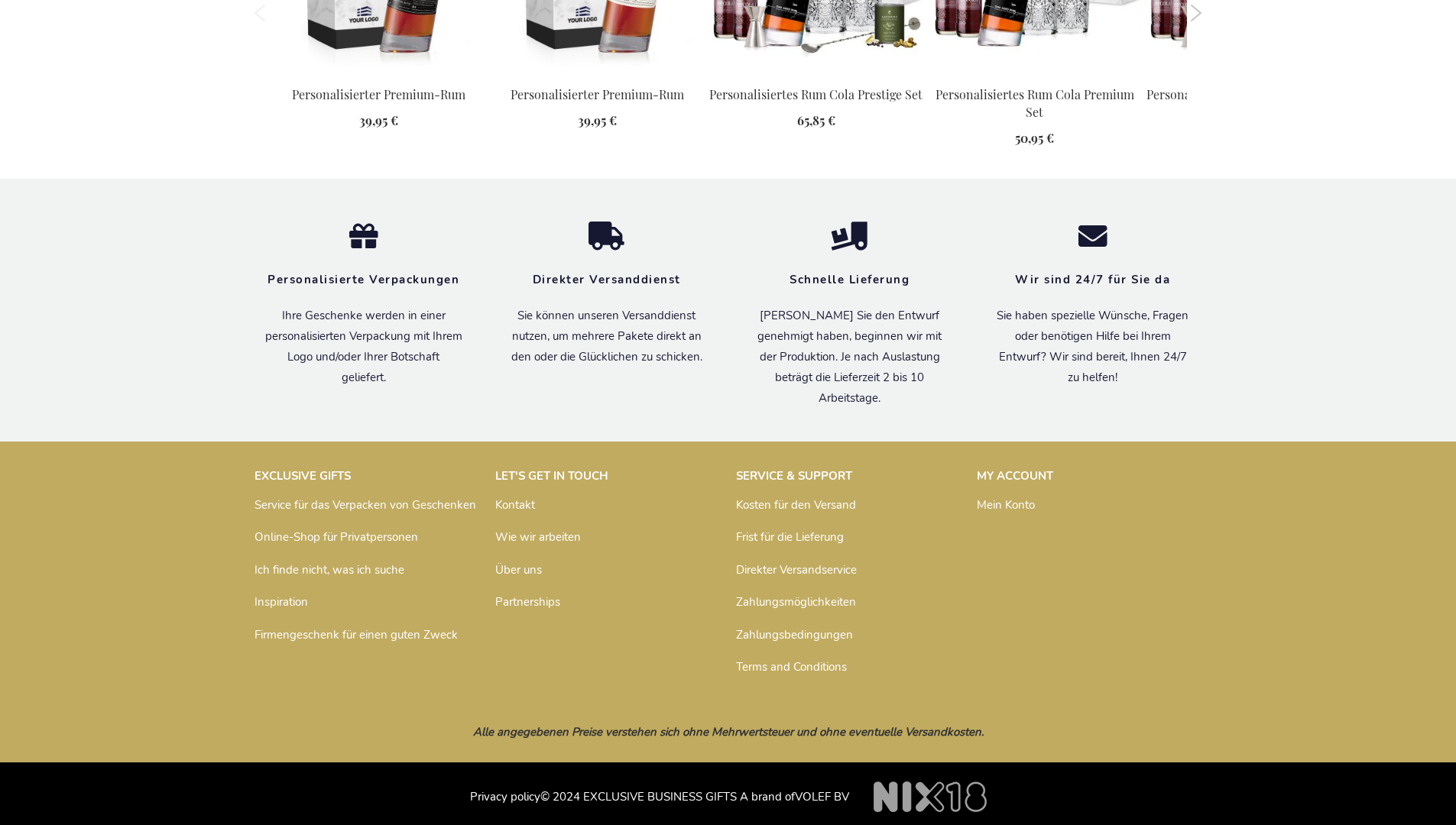
scroll to position [1560, 0]
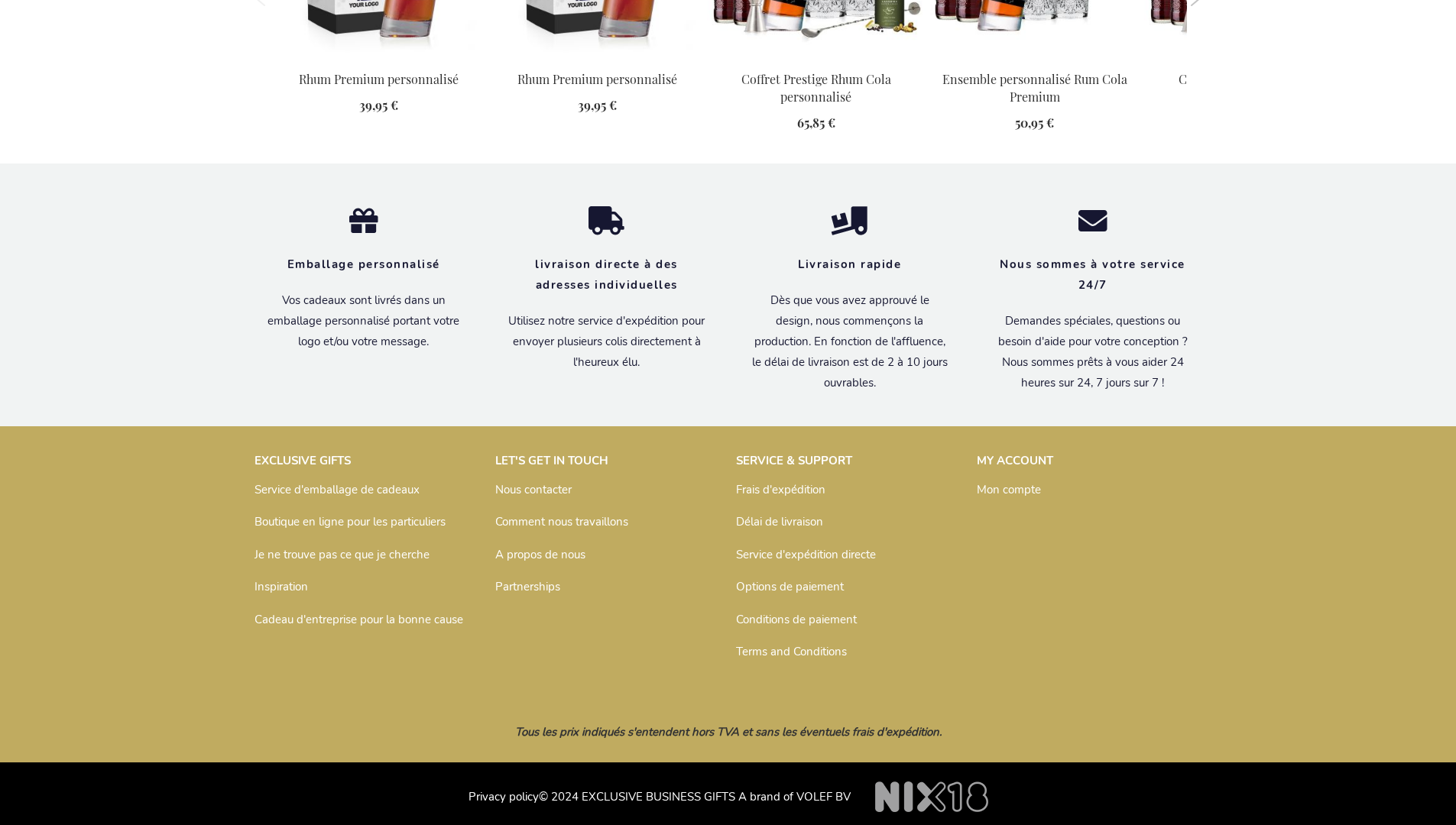
scroll to position [1574, 0]
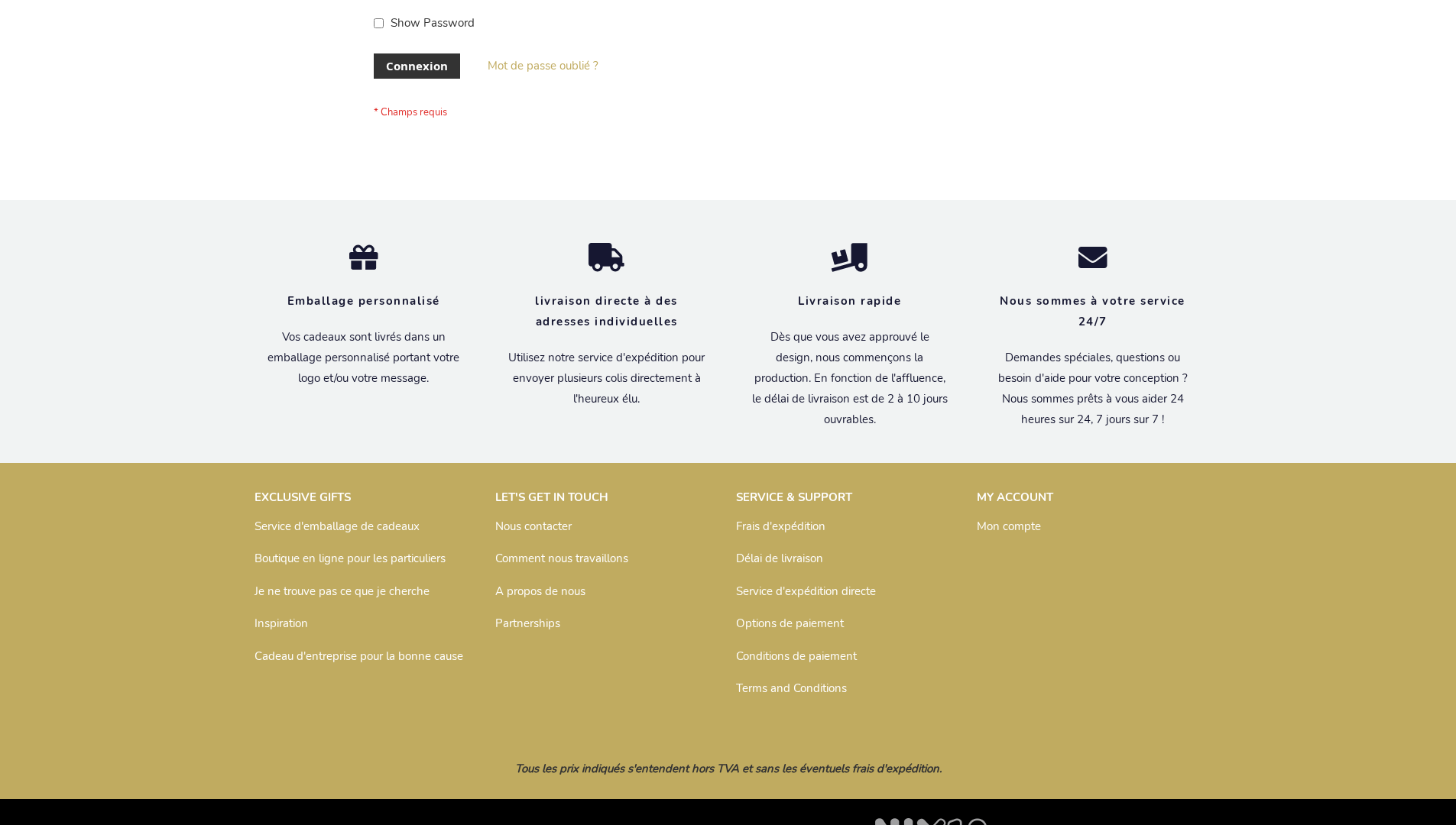
scroll to position [527, 0]
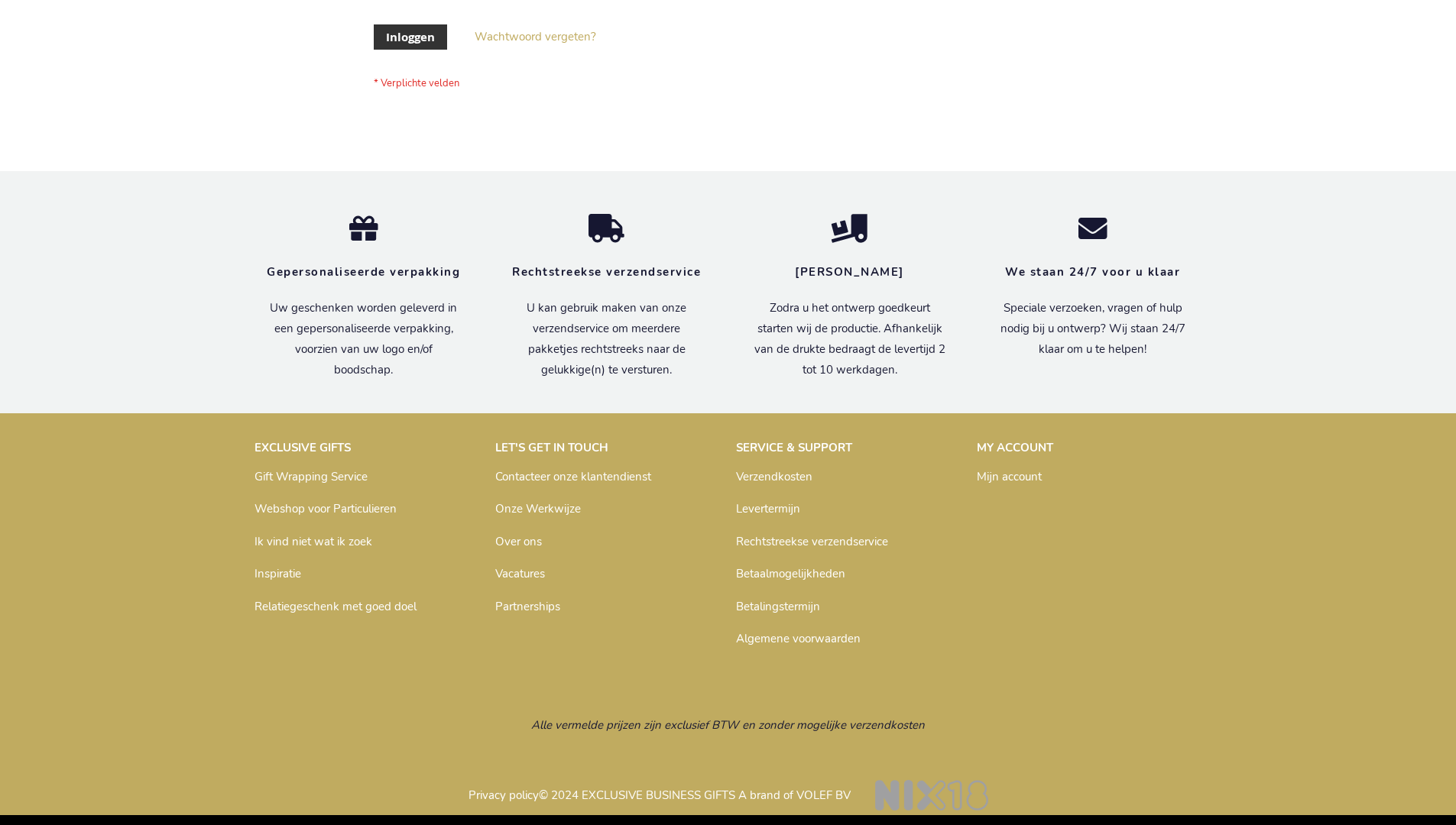
scroll to position [519, 0]
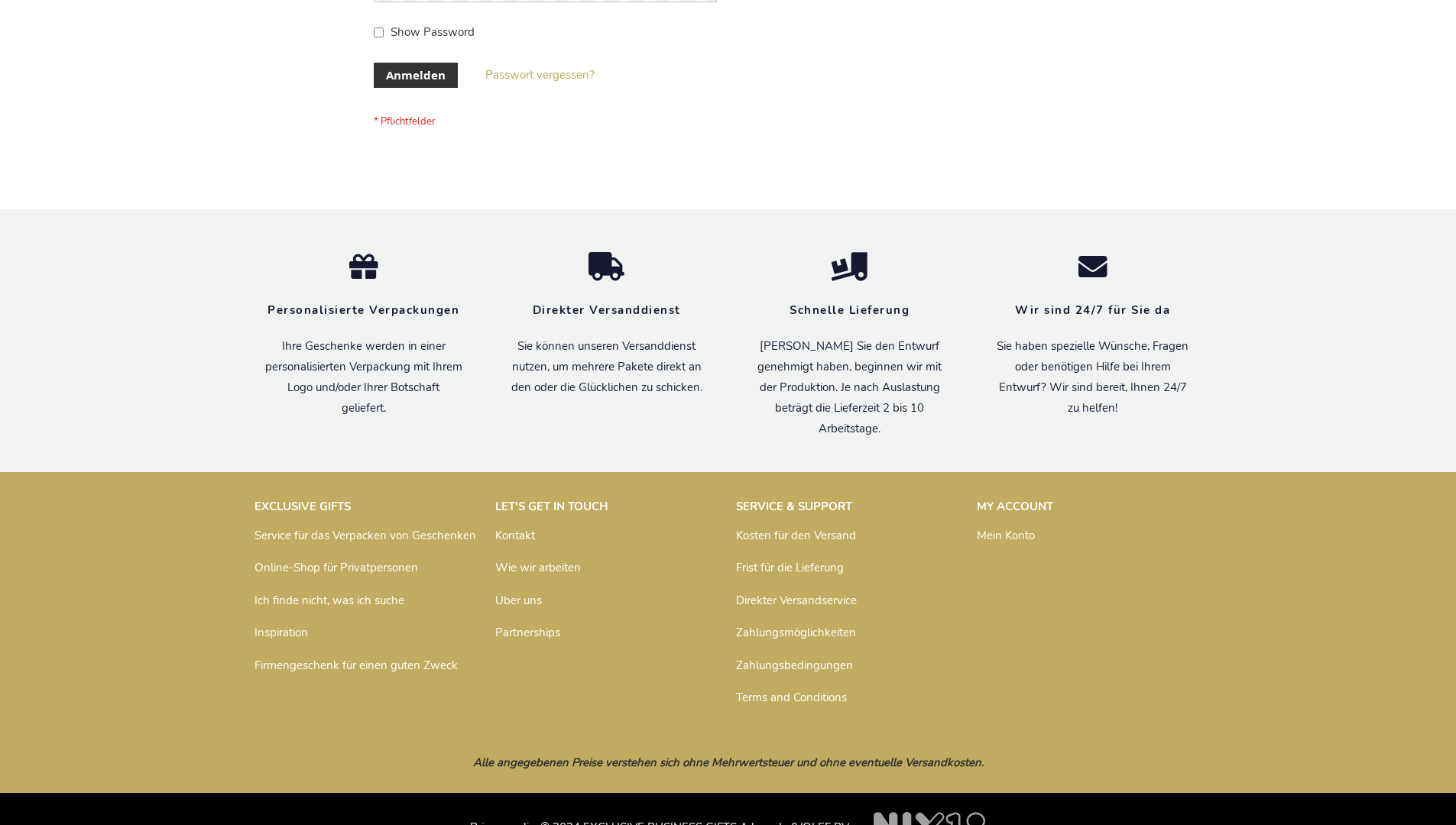
scroll to position [512, 0]
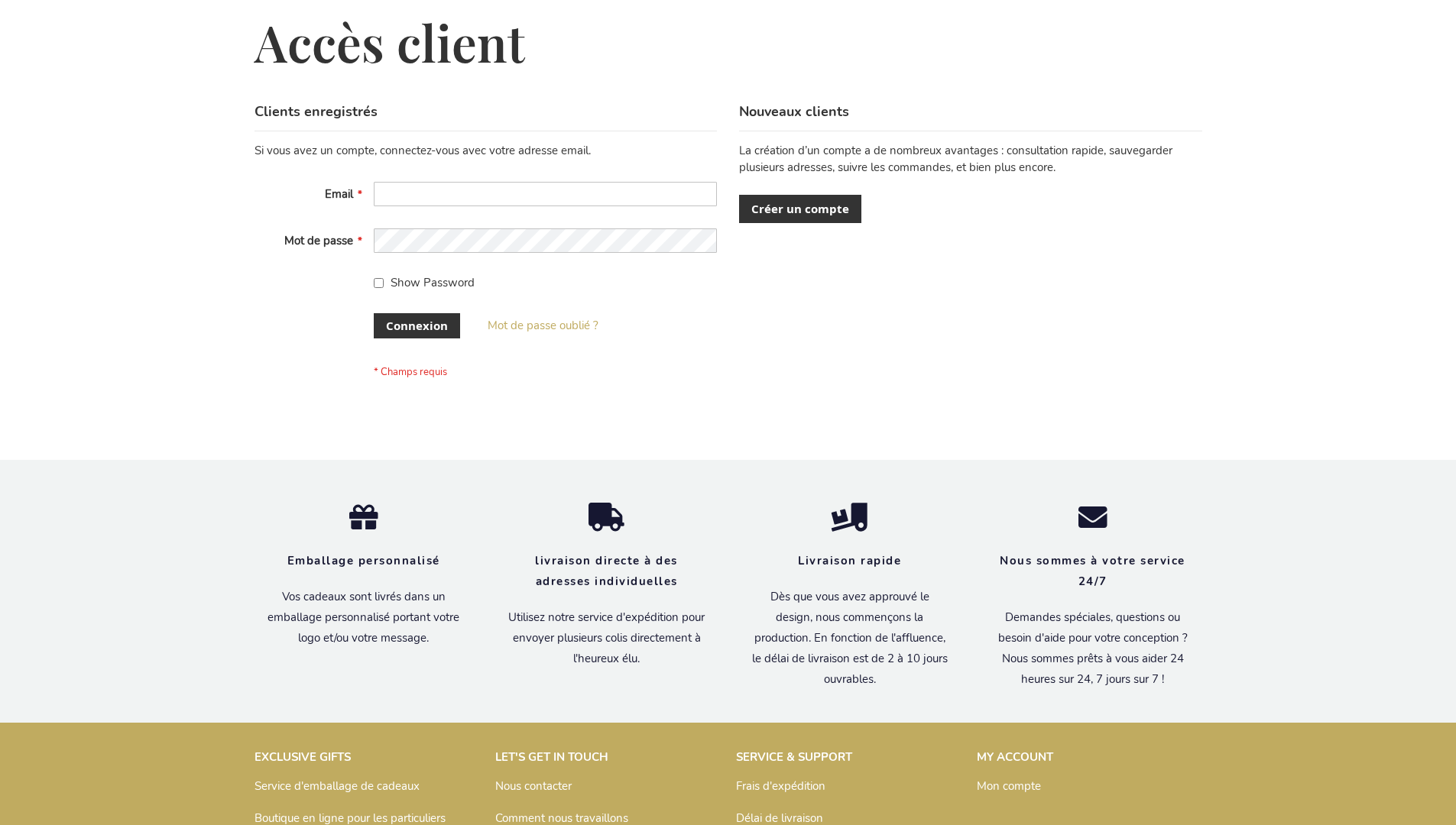
scroll to position [515, 0]
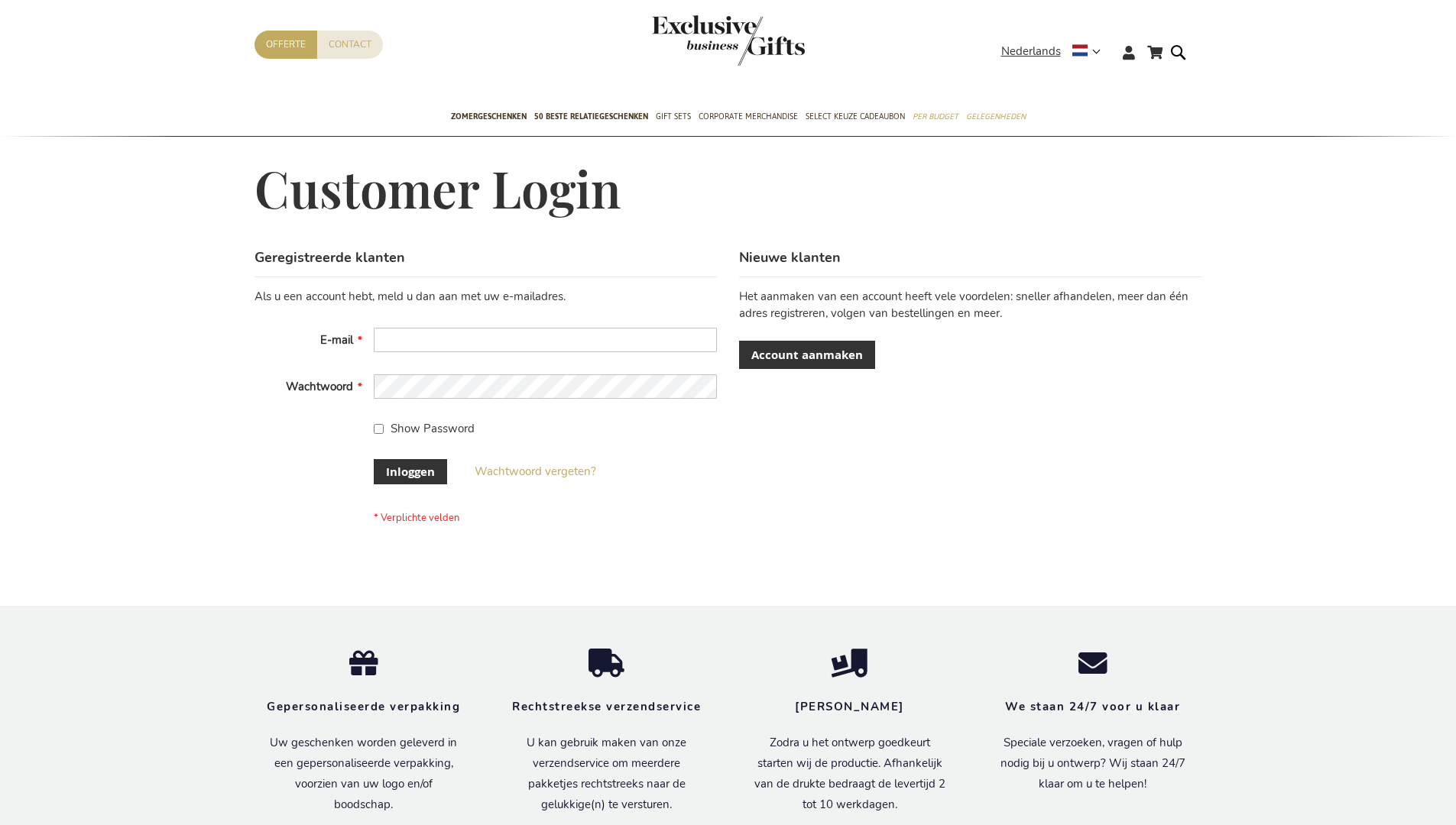
scroll to position [519, 0]
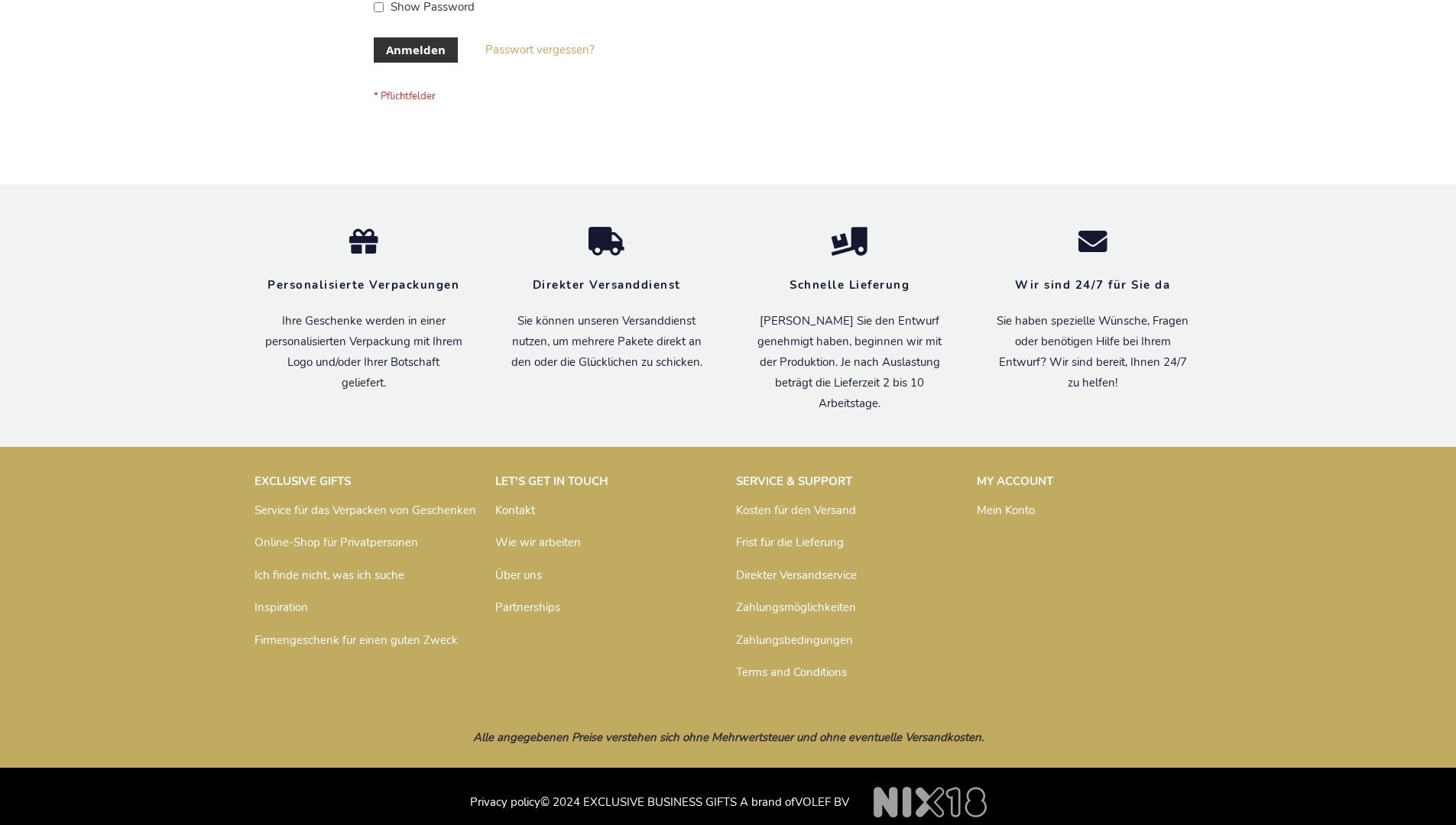
scroll to position [512, 0]
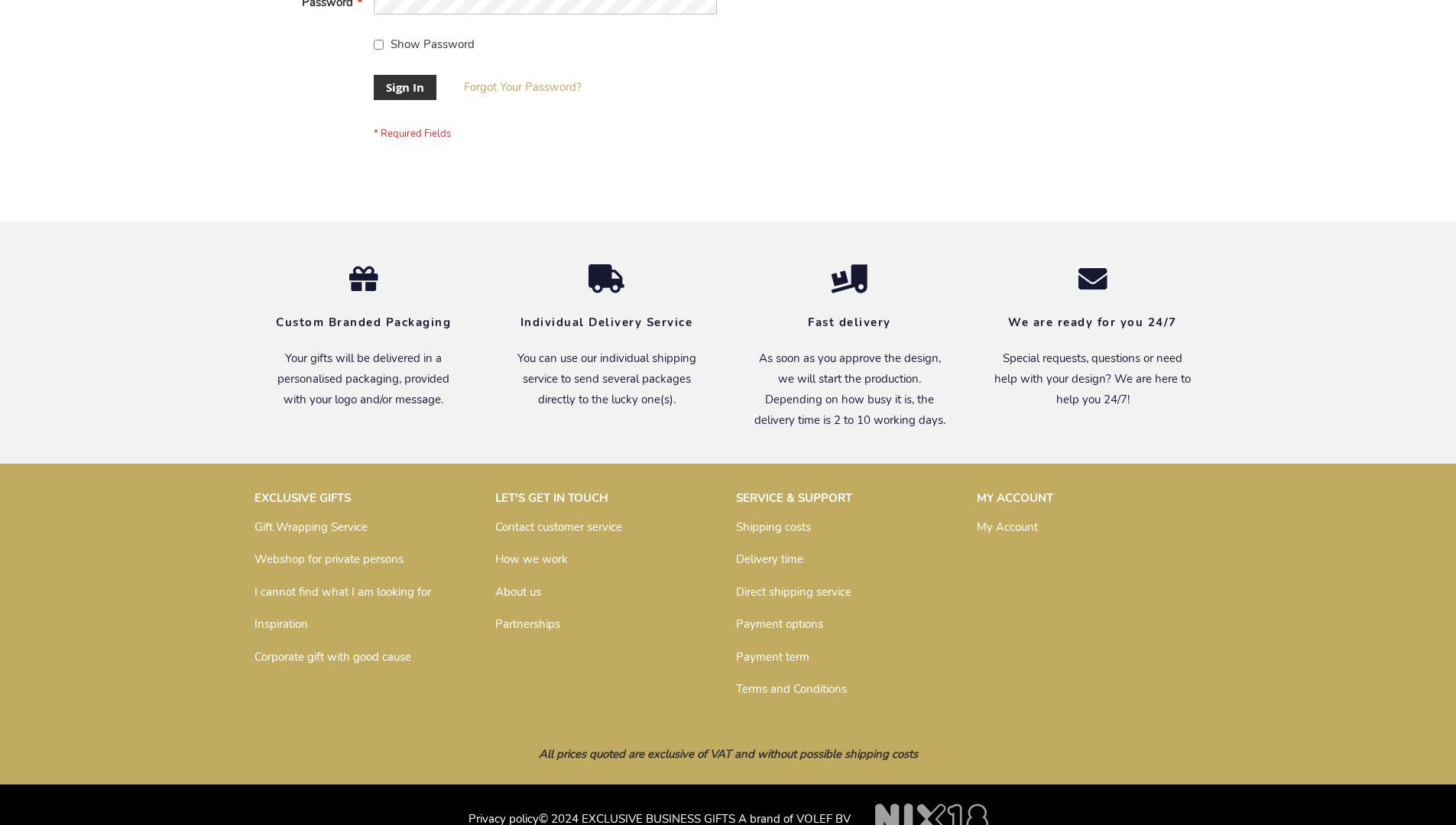
scroll to position [491, 0]
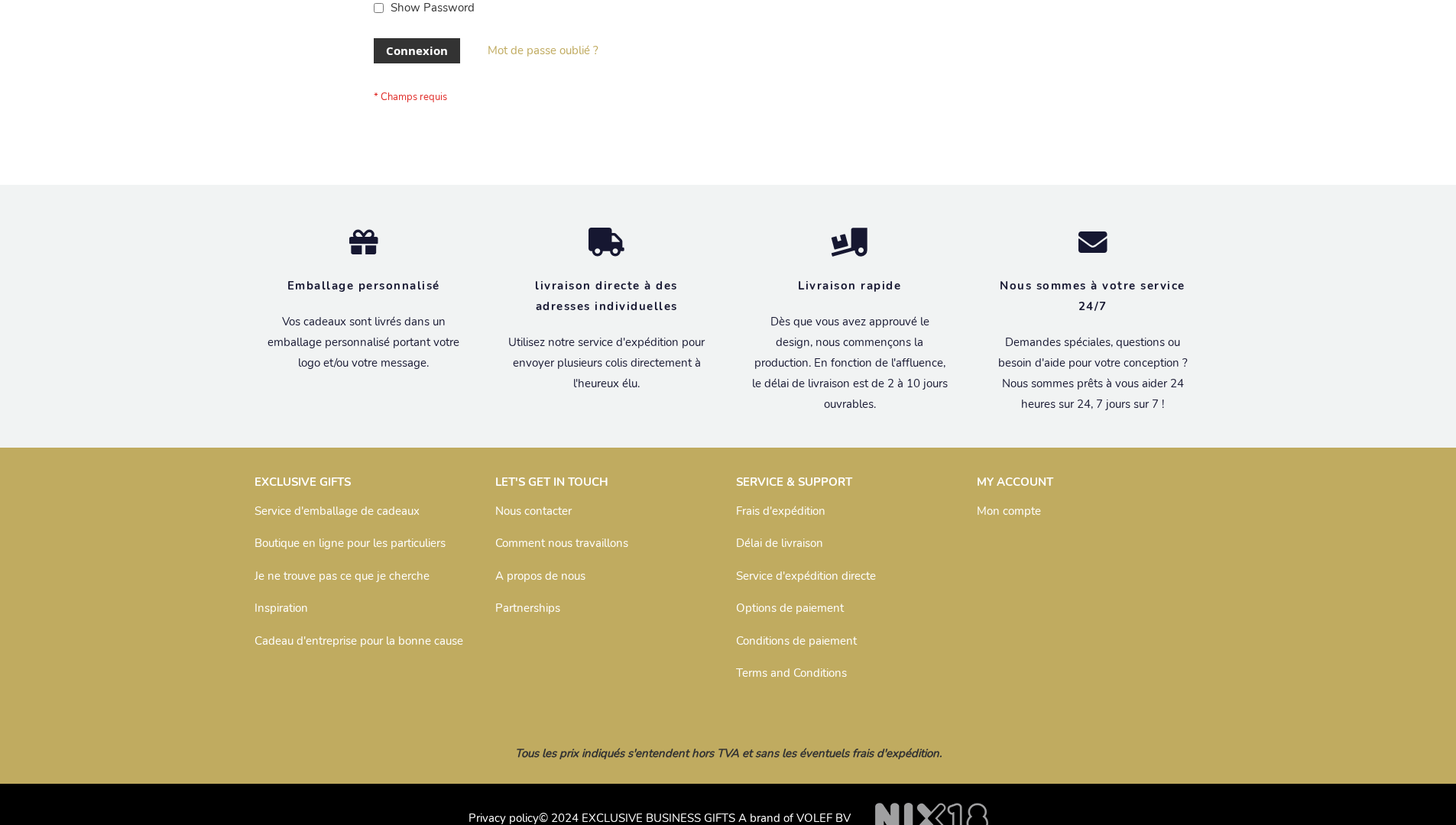
scroll to position [527, 0]
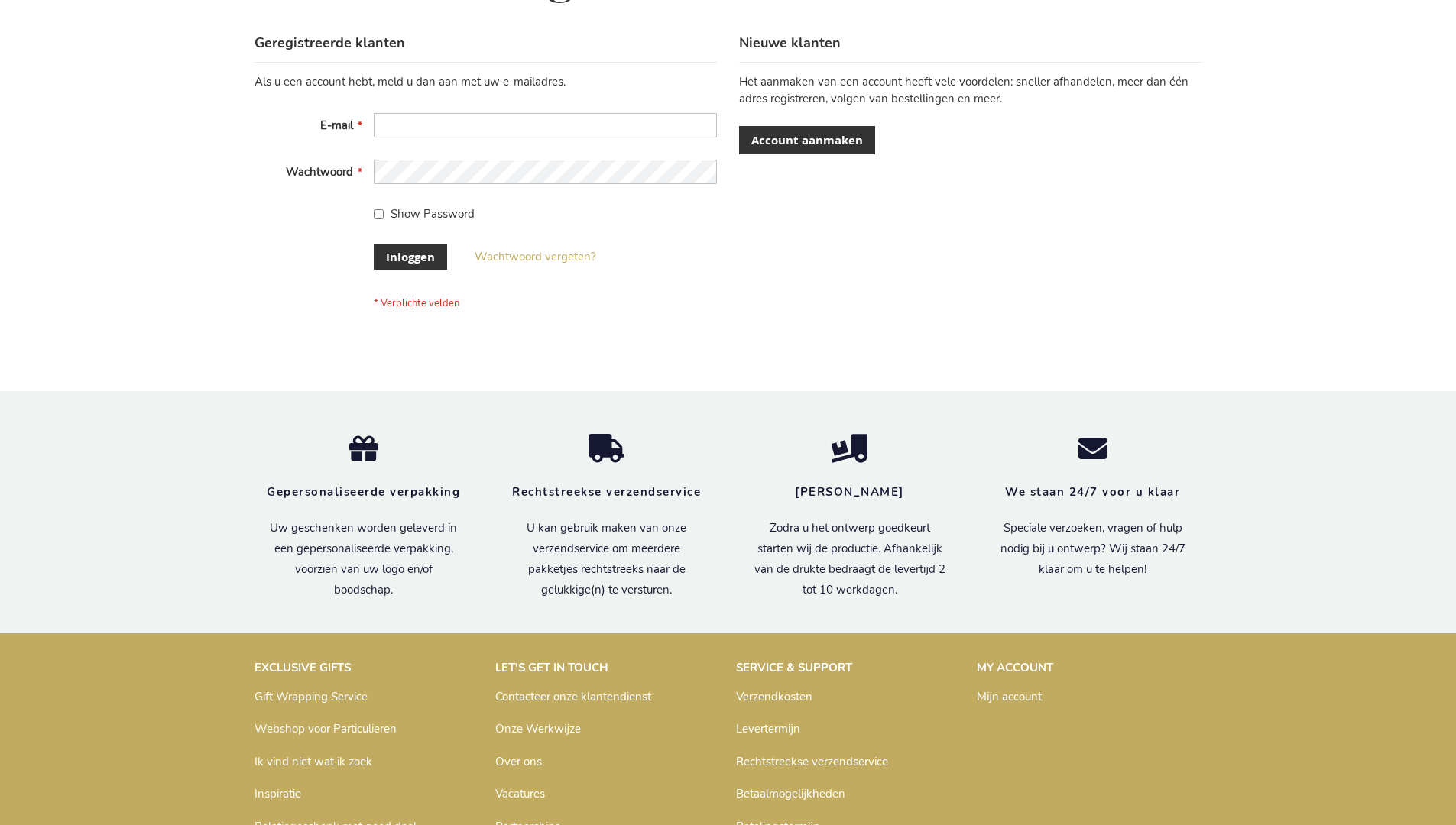
scroll to position [519, 0]
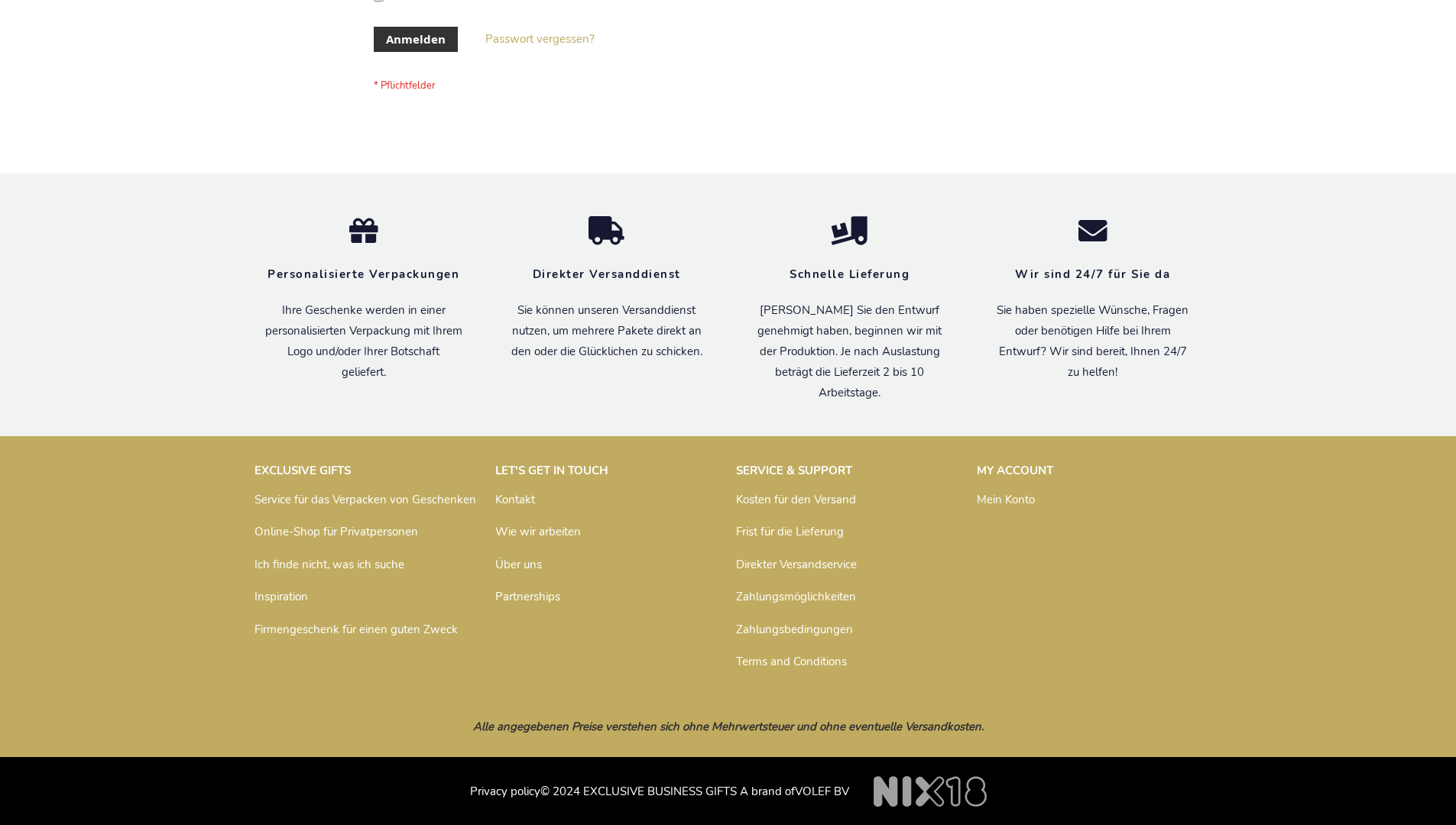
scroll to position [512, 0]
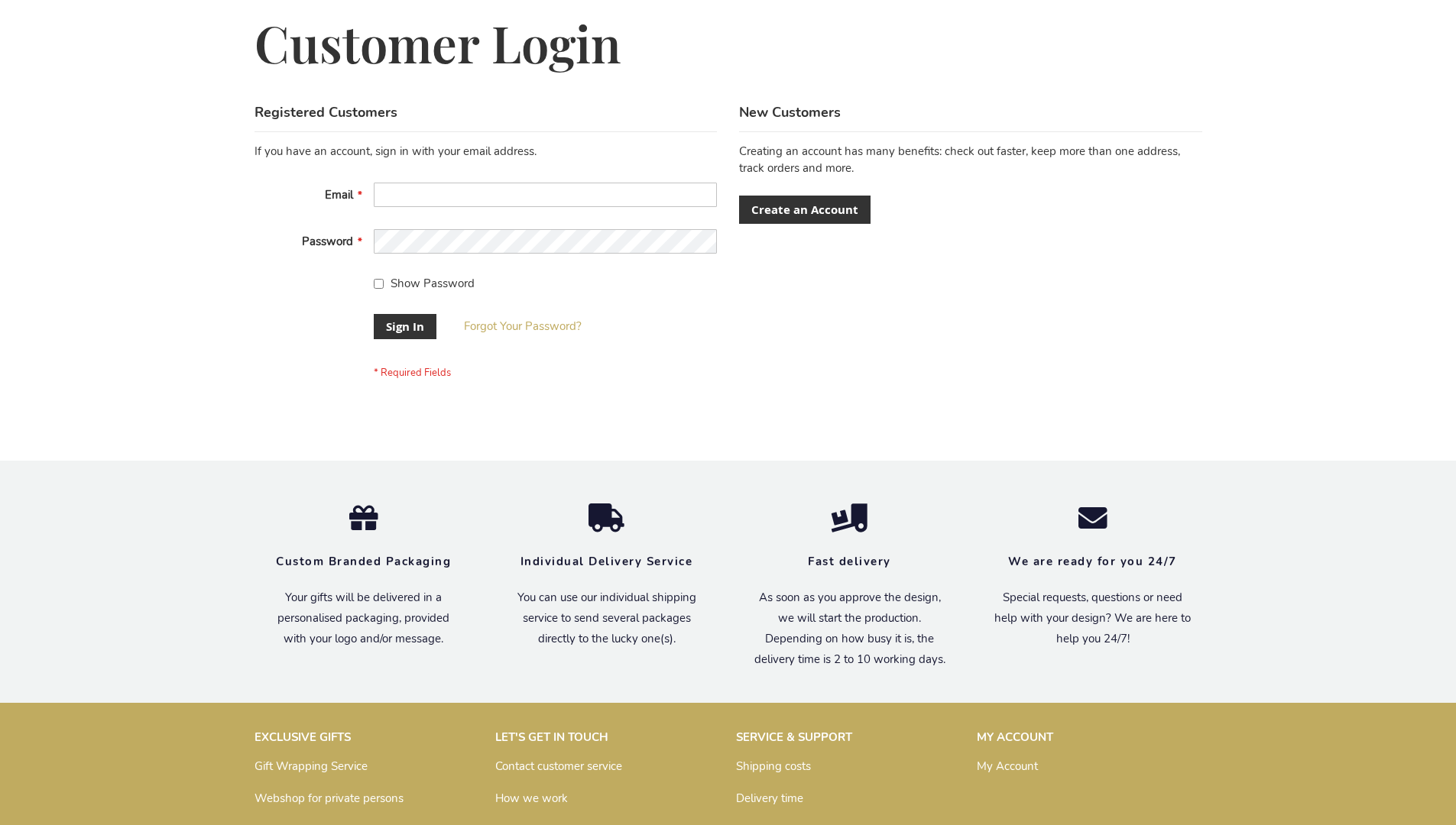
scroll to position [491, 0]
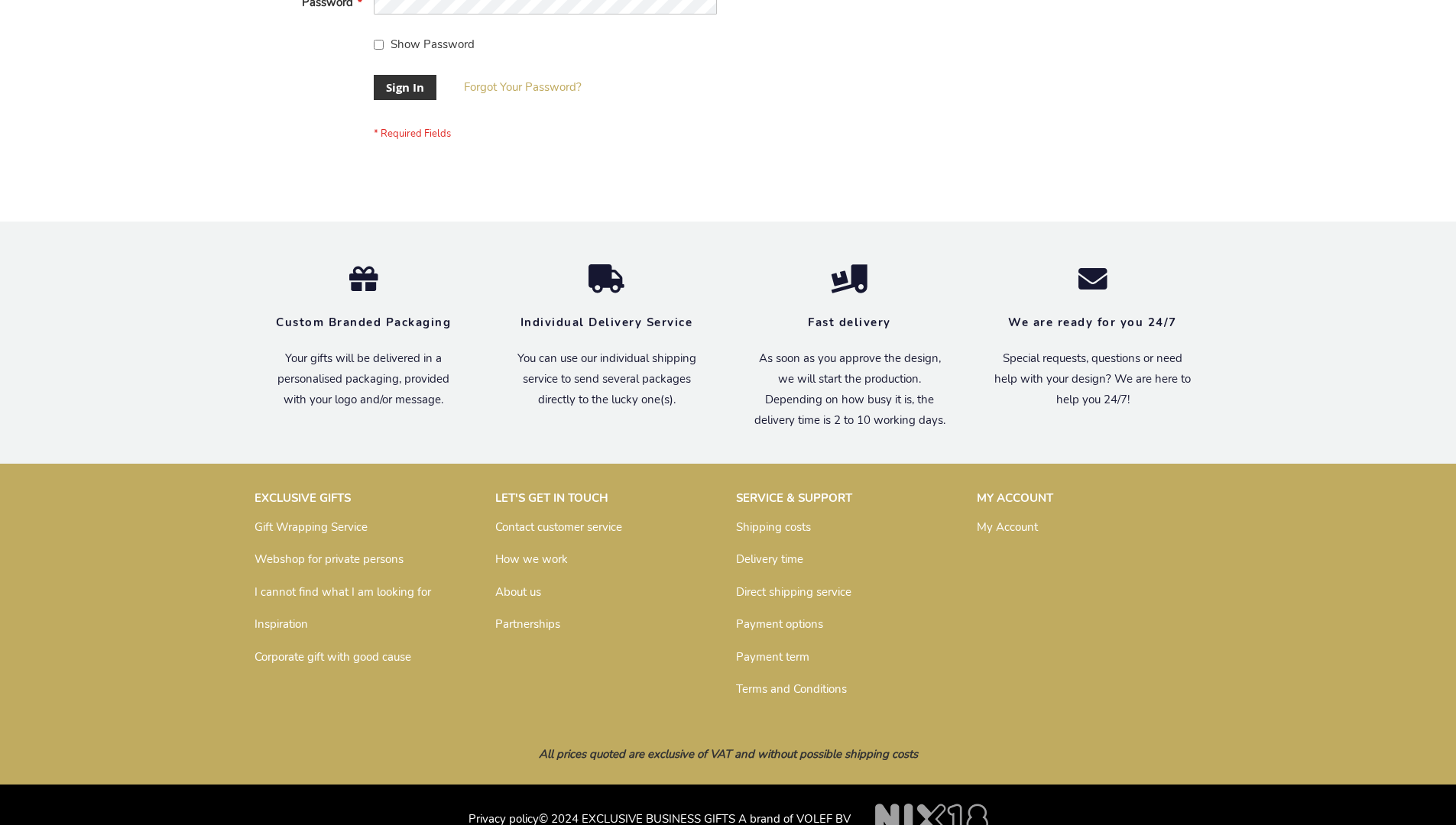
scroll to position [491, 0]
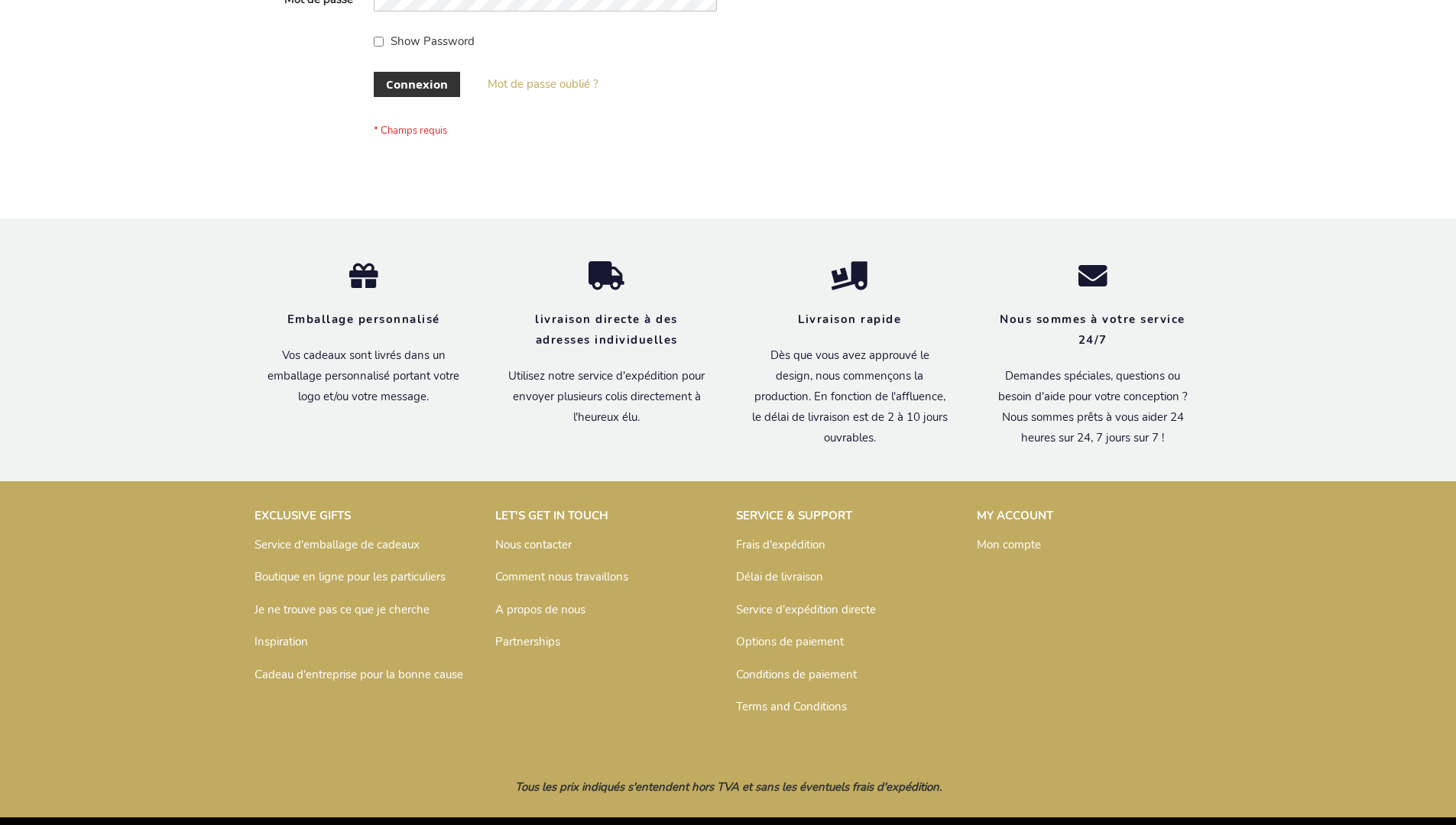
scroll to position [527, 0]
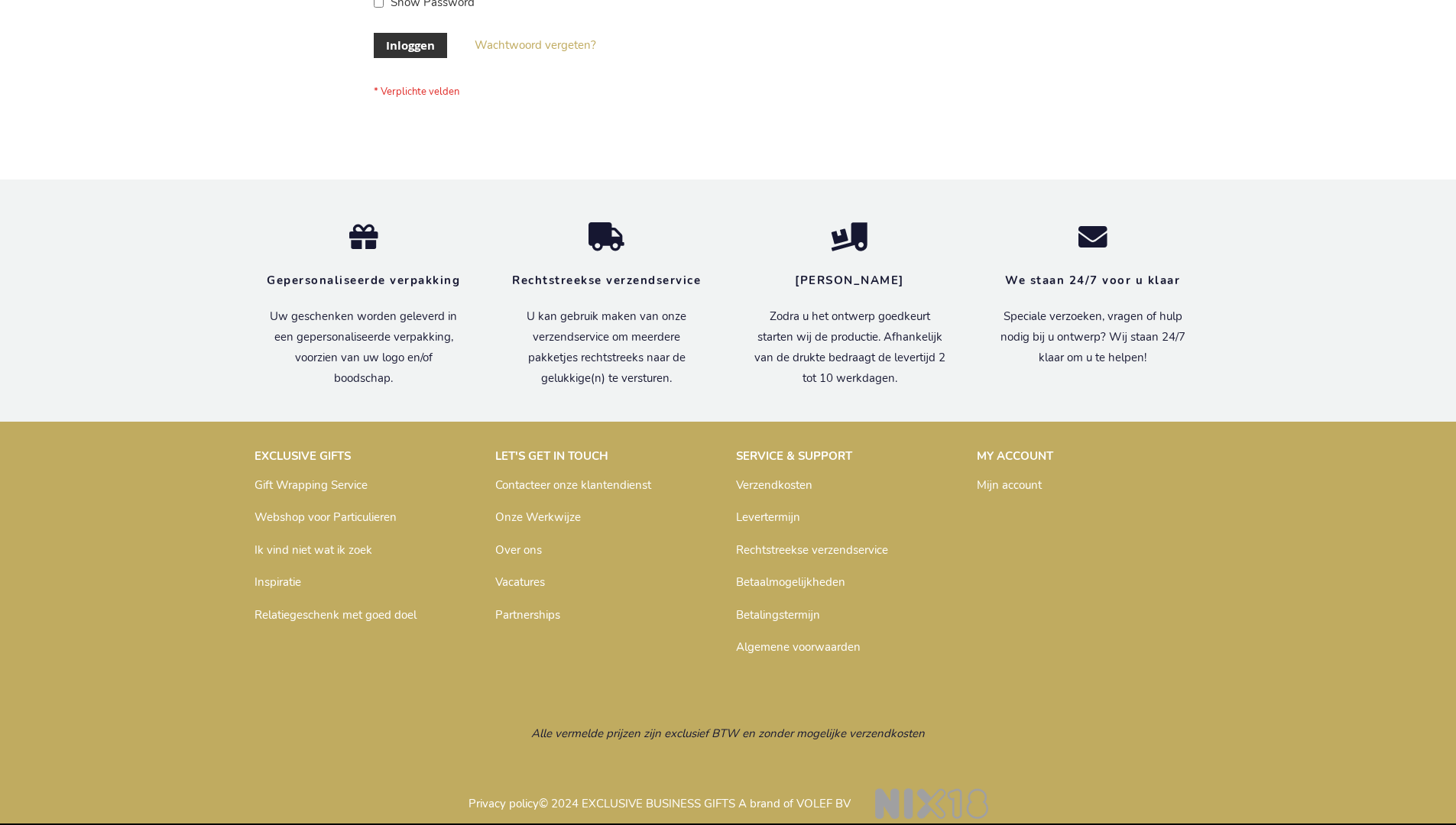
scroll to position [519, 0]
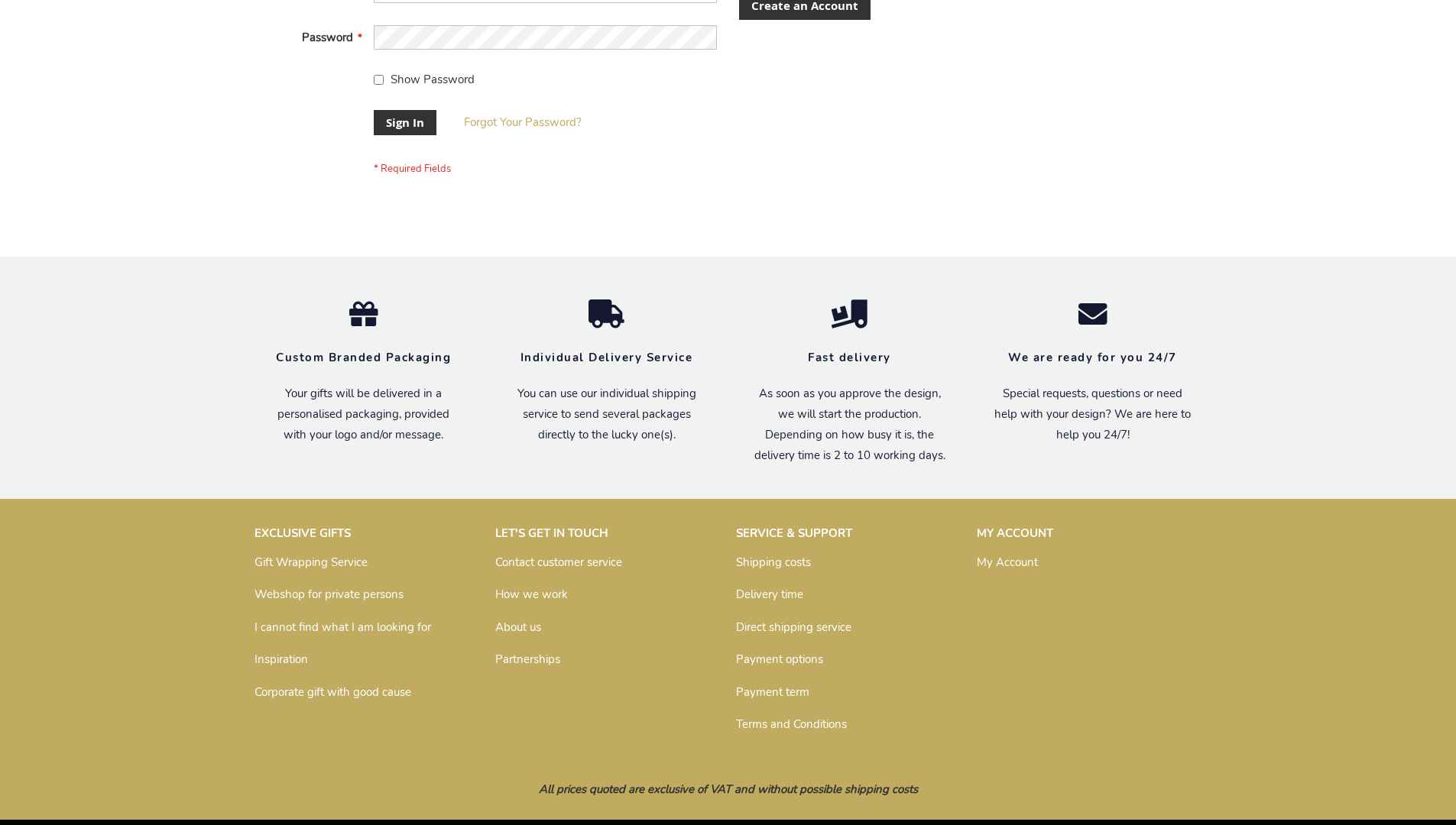
scroll to position [491, 0]
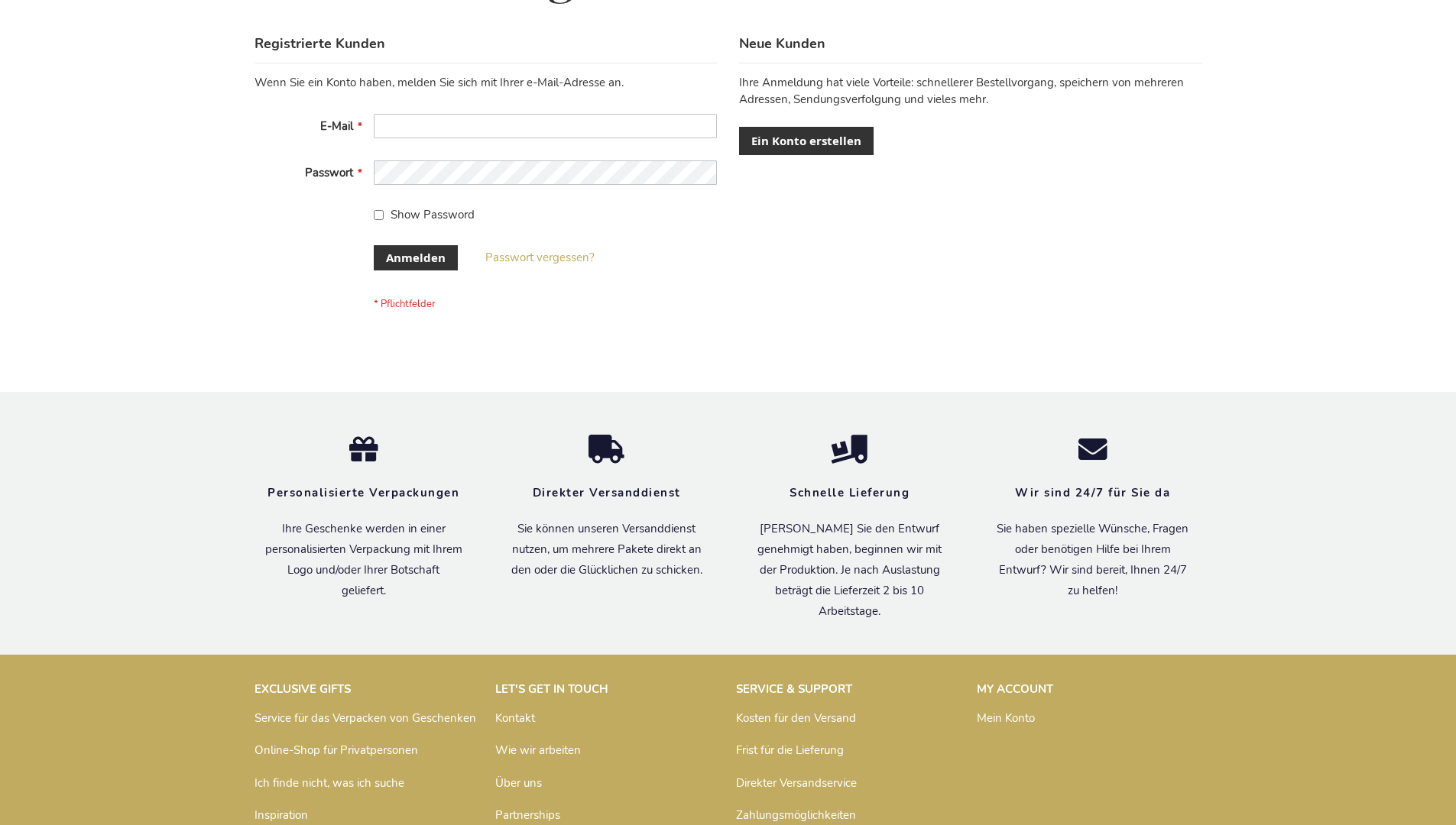
scroll to position [512, 0]
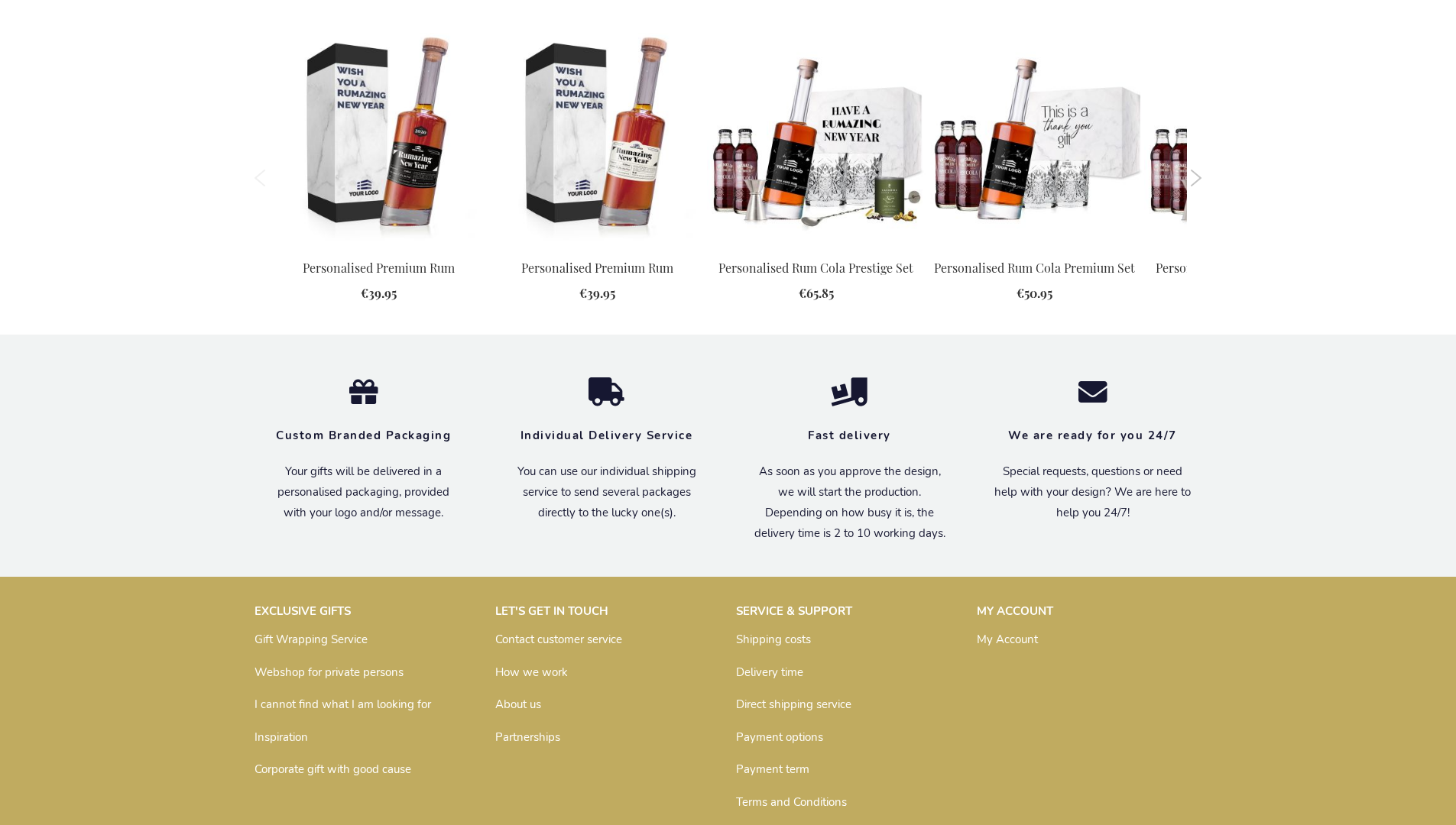
scroll to position [1503, 0]
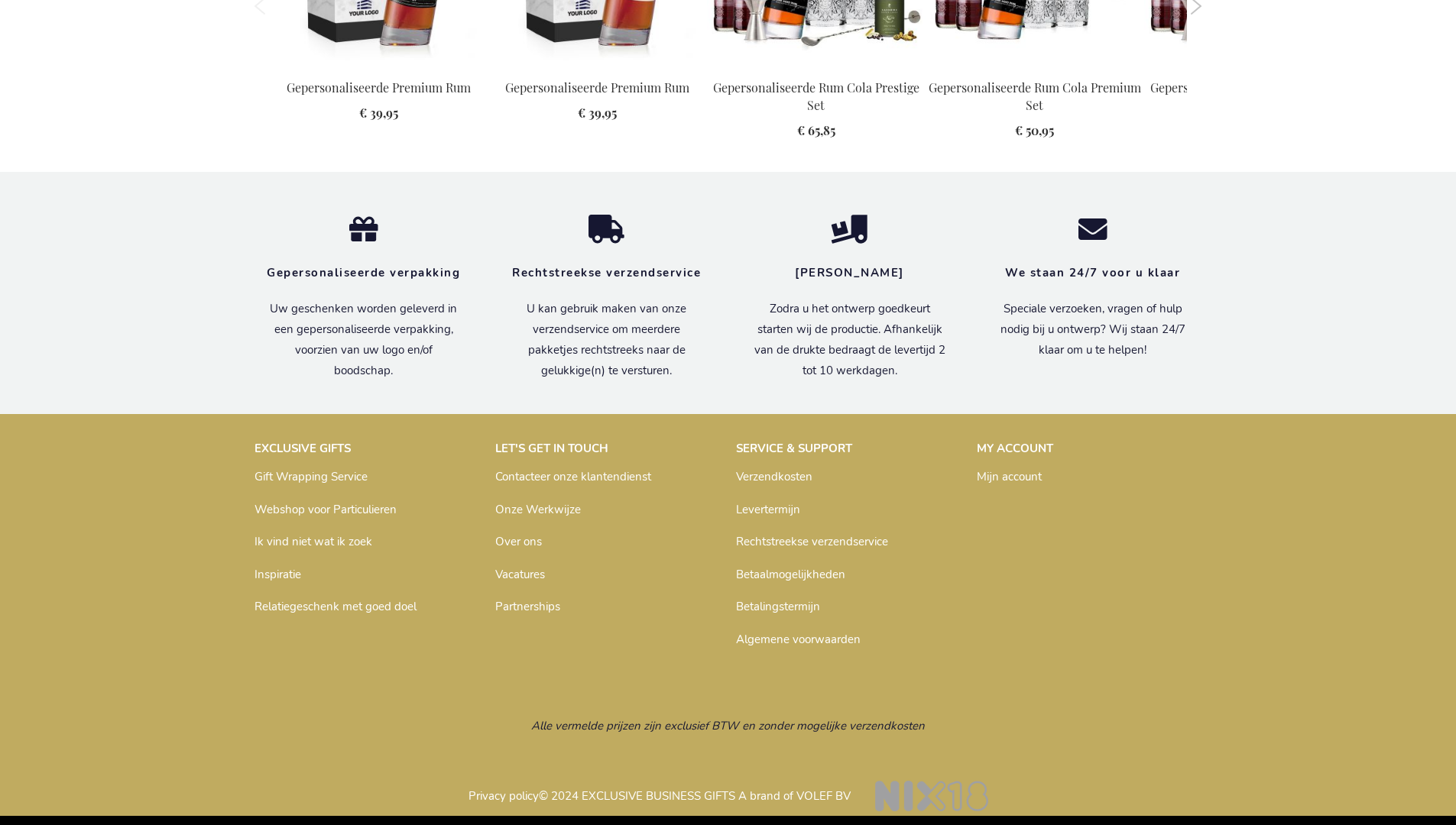
scroll to position [1549, 0]
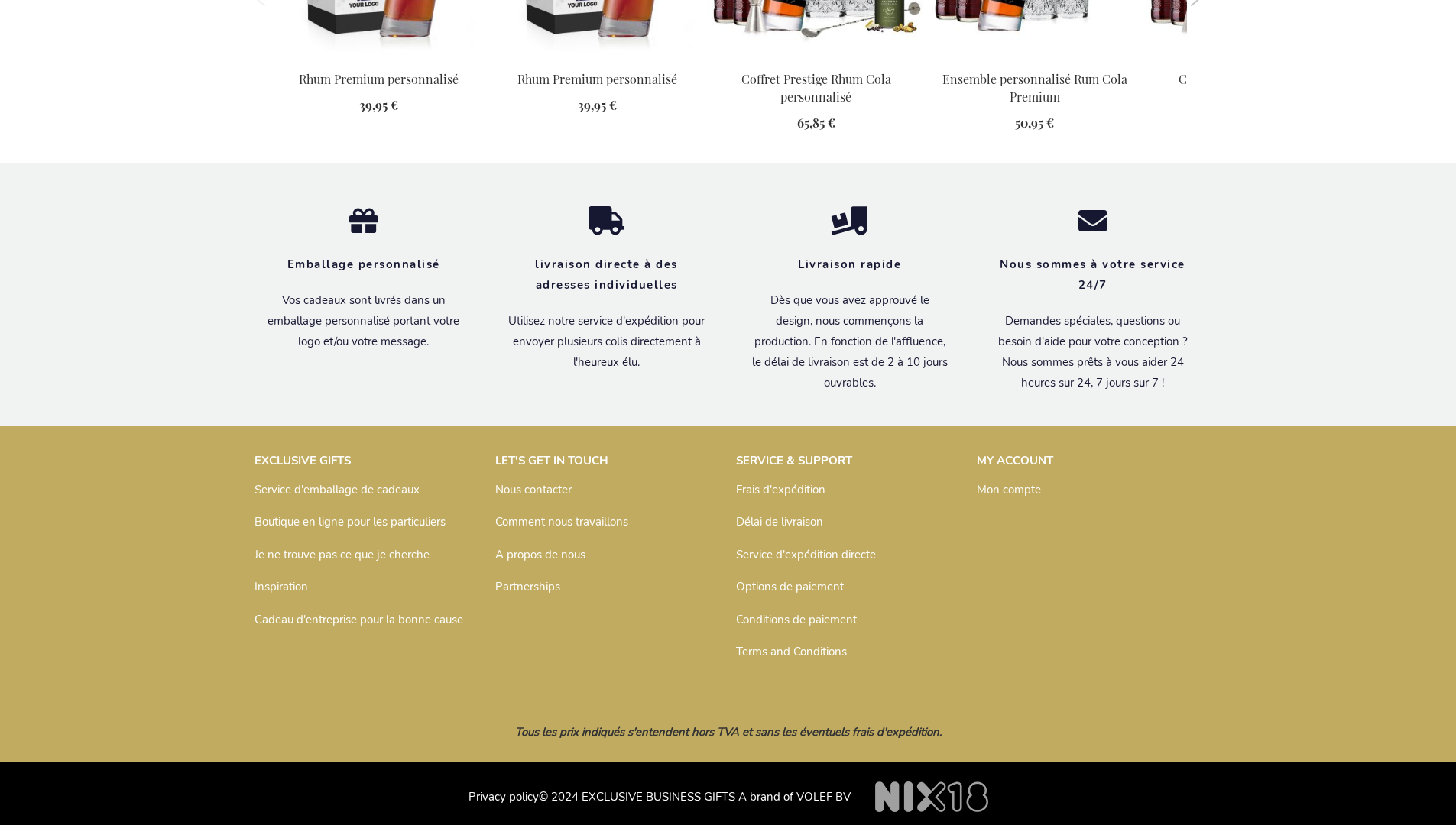
scroll to position [1574, 0]
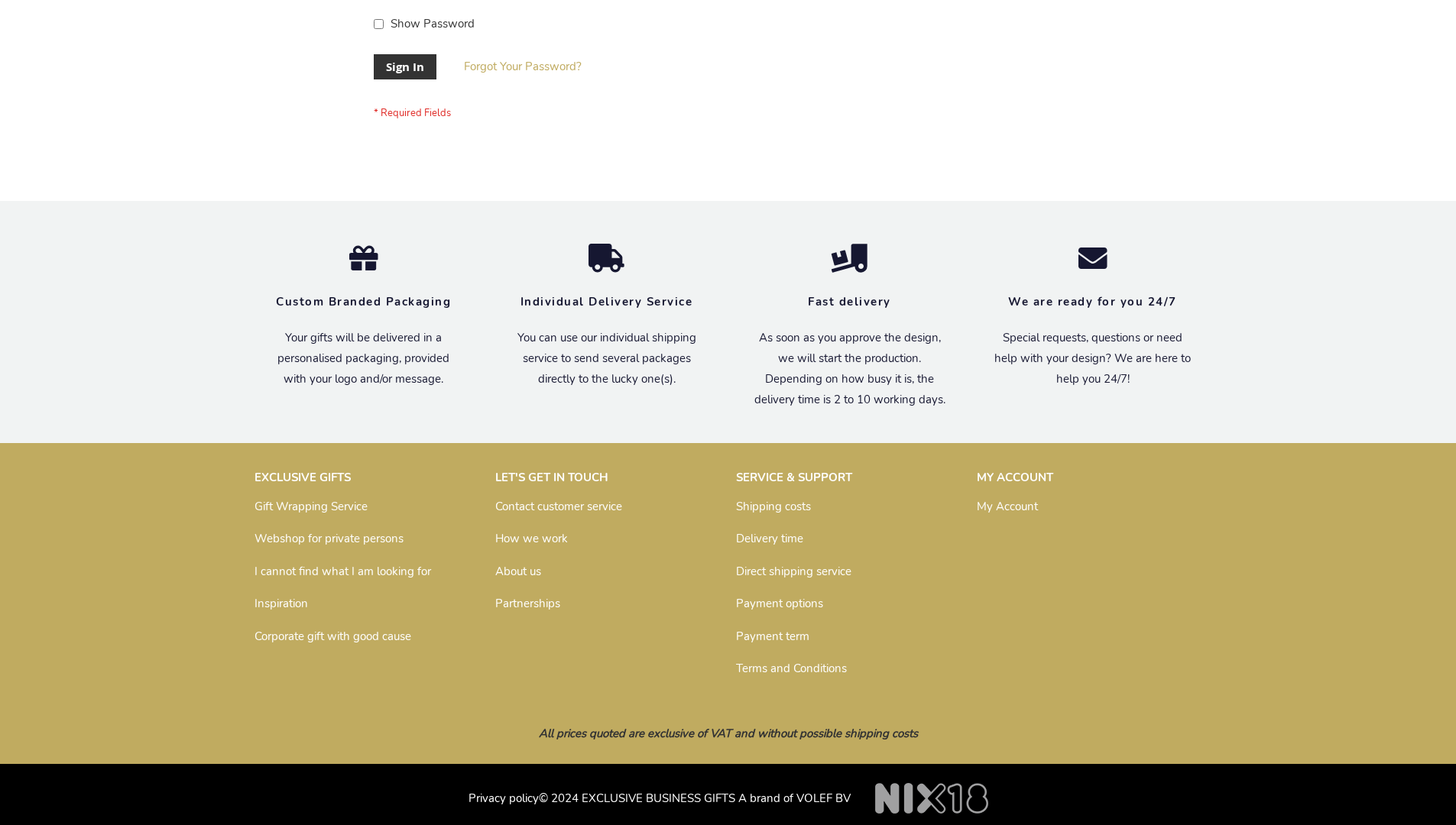
scroll to position [491, 0]
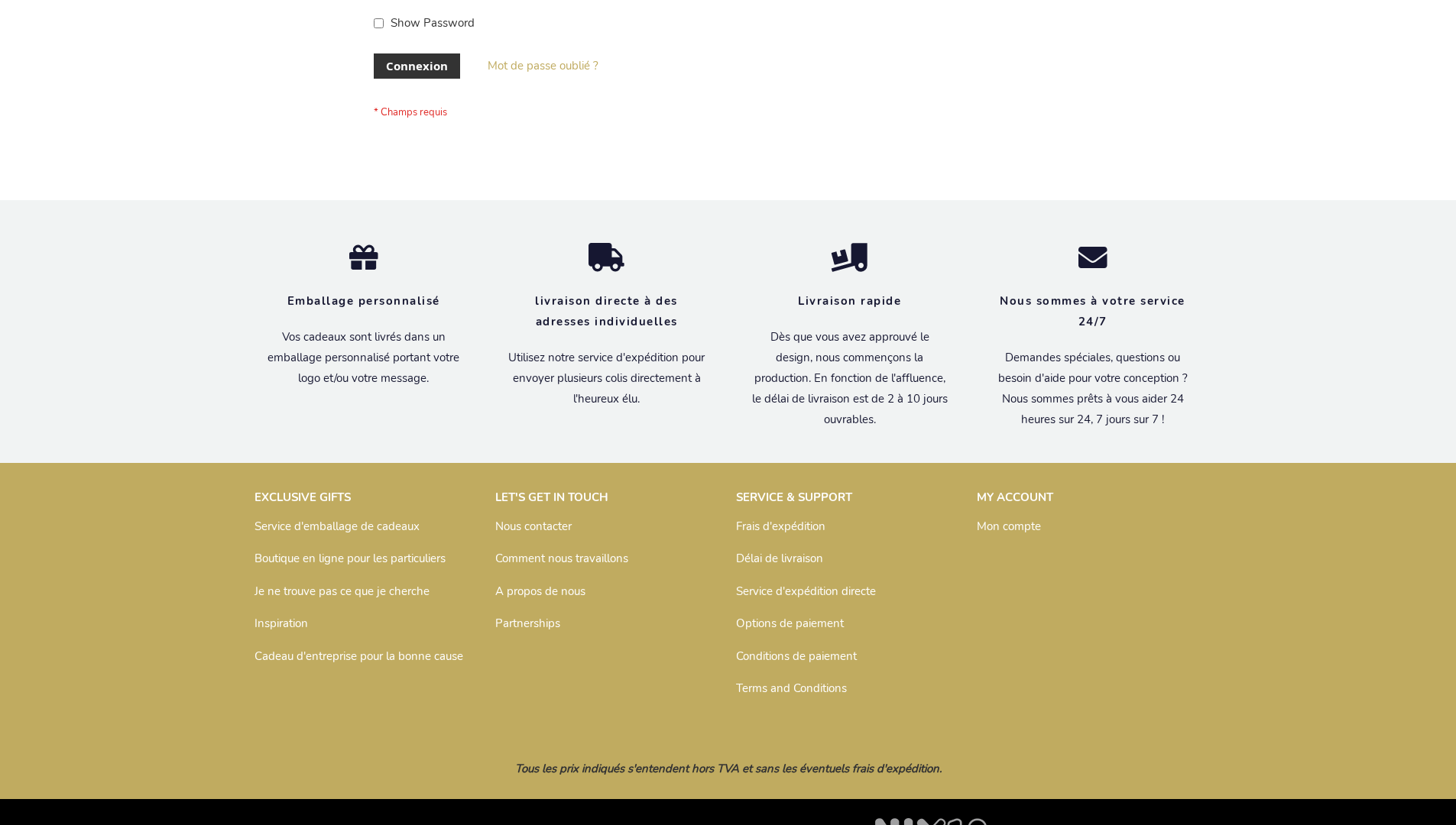
scroll to position [527, 0]
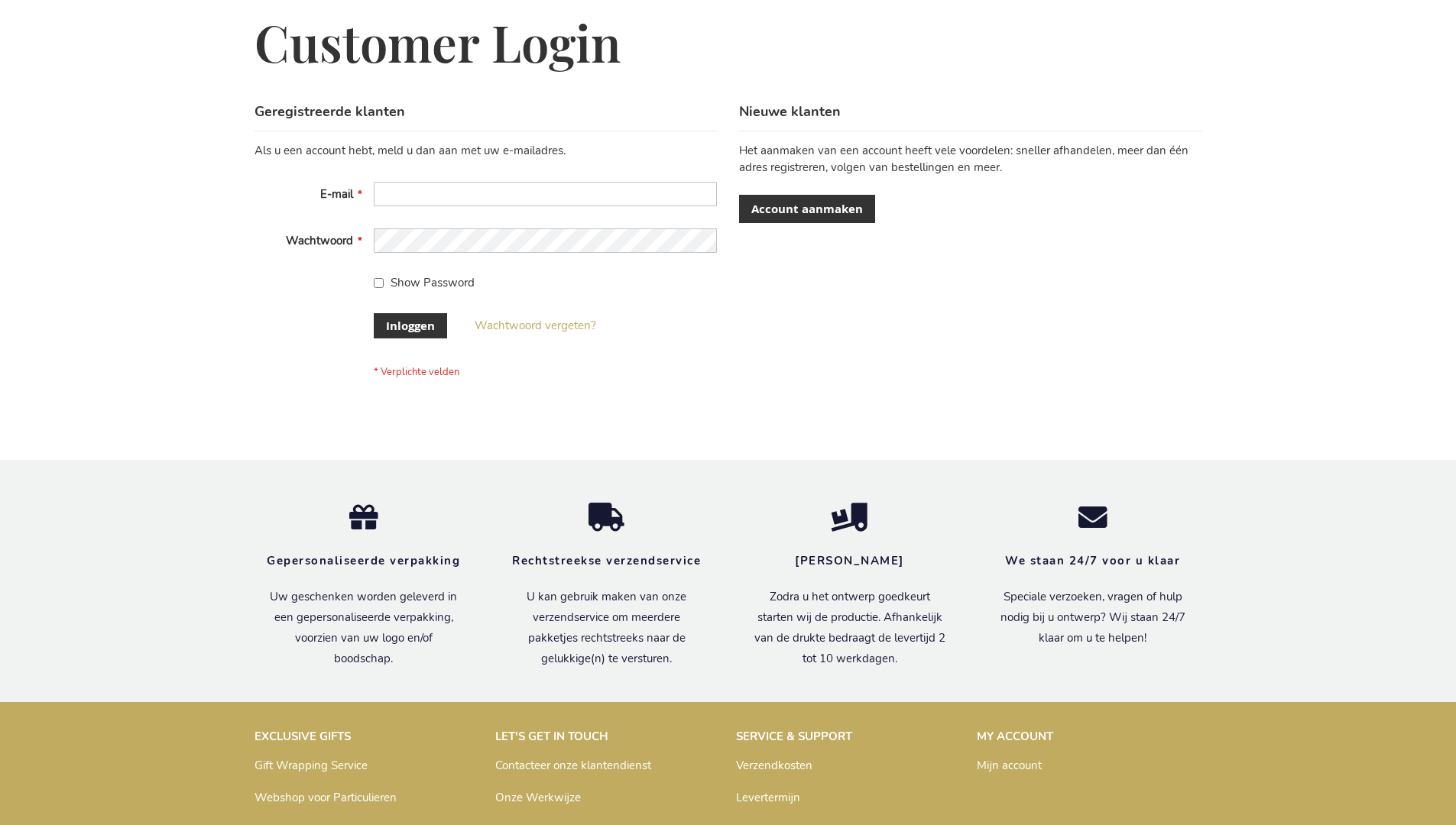
scroll to position [519, 0]
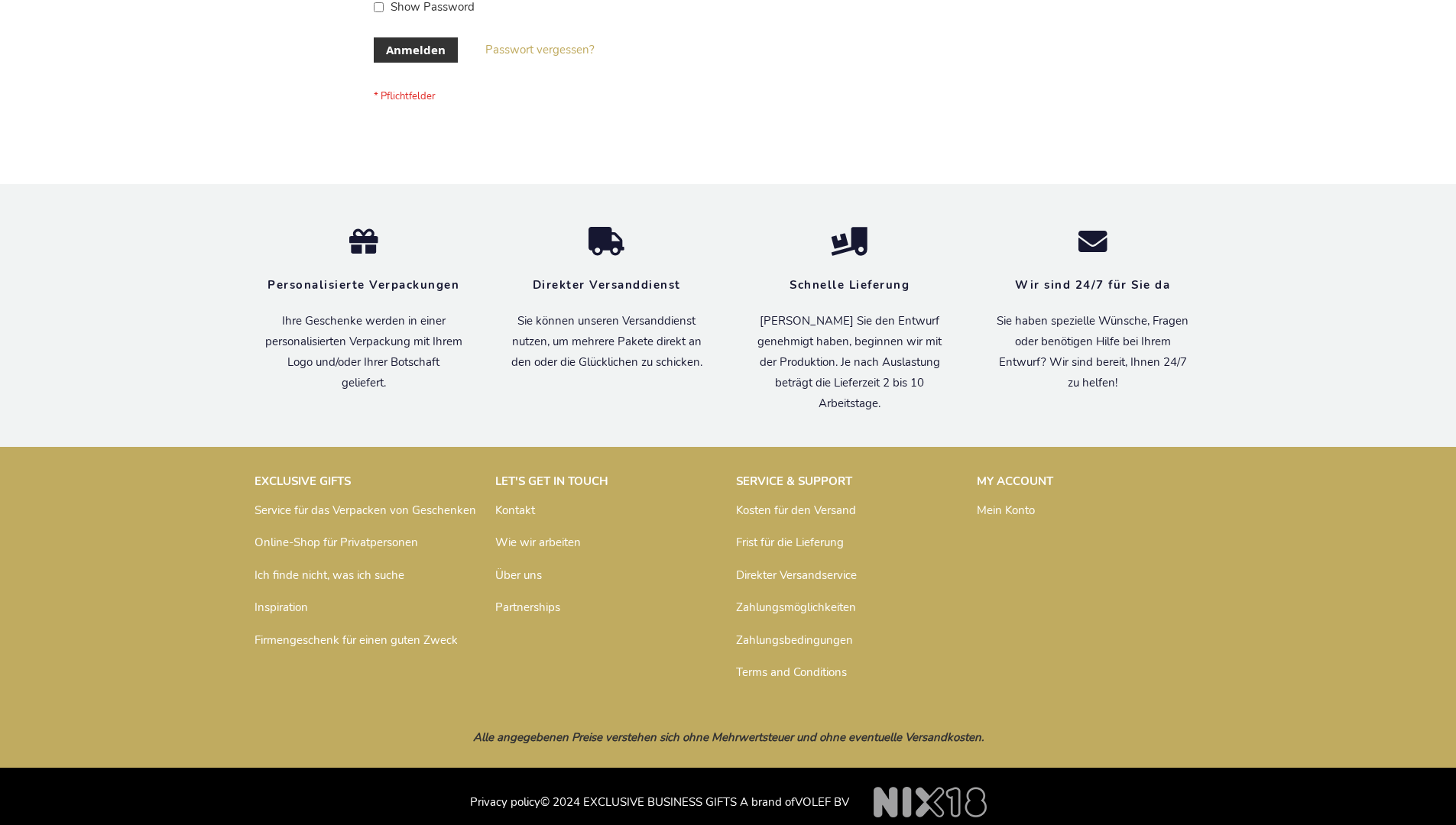
scroll to position [512, 0]
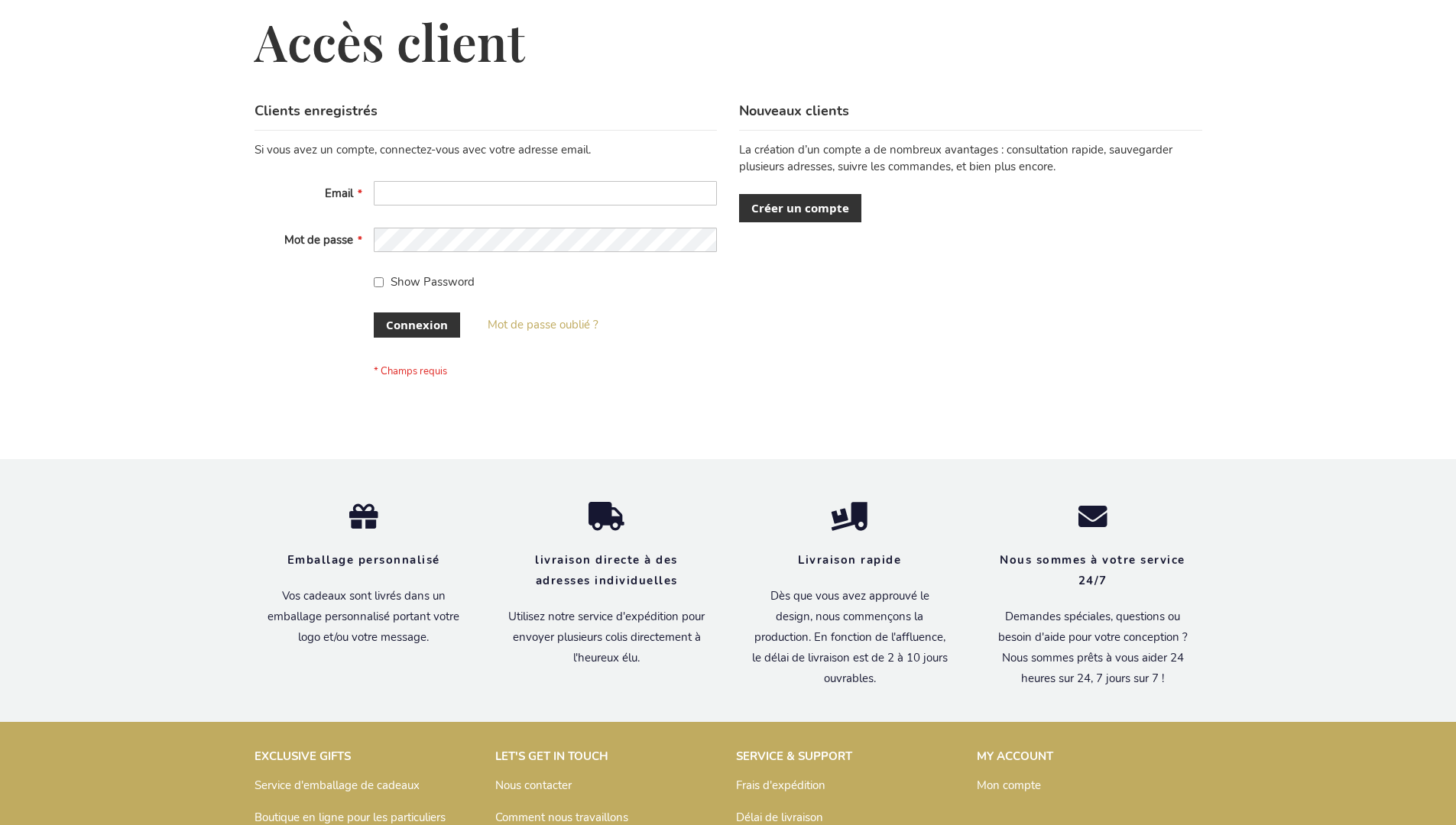
scroll to position [527, 0]
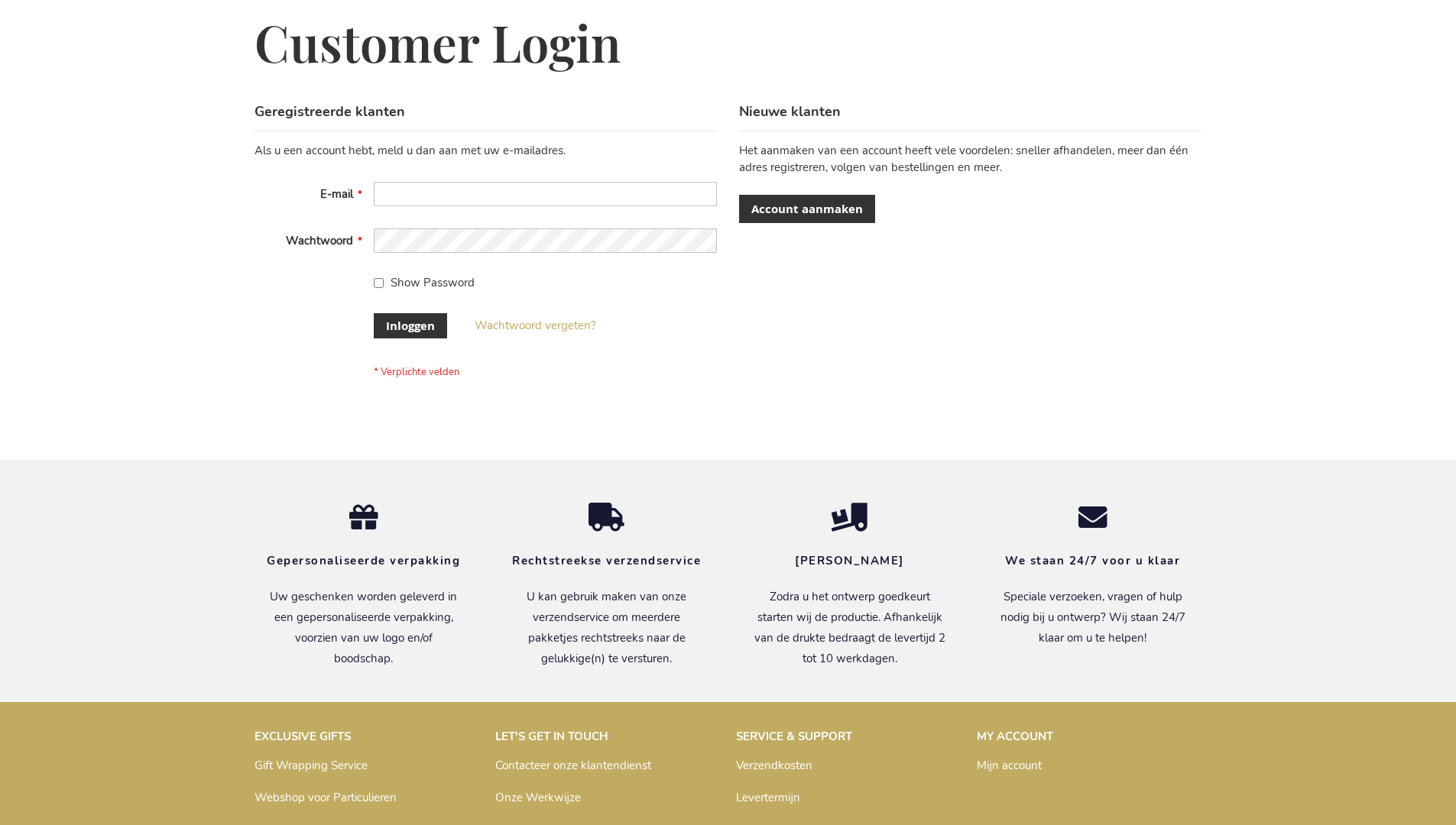
scroll to position [519, 0]
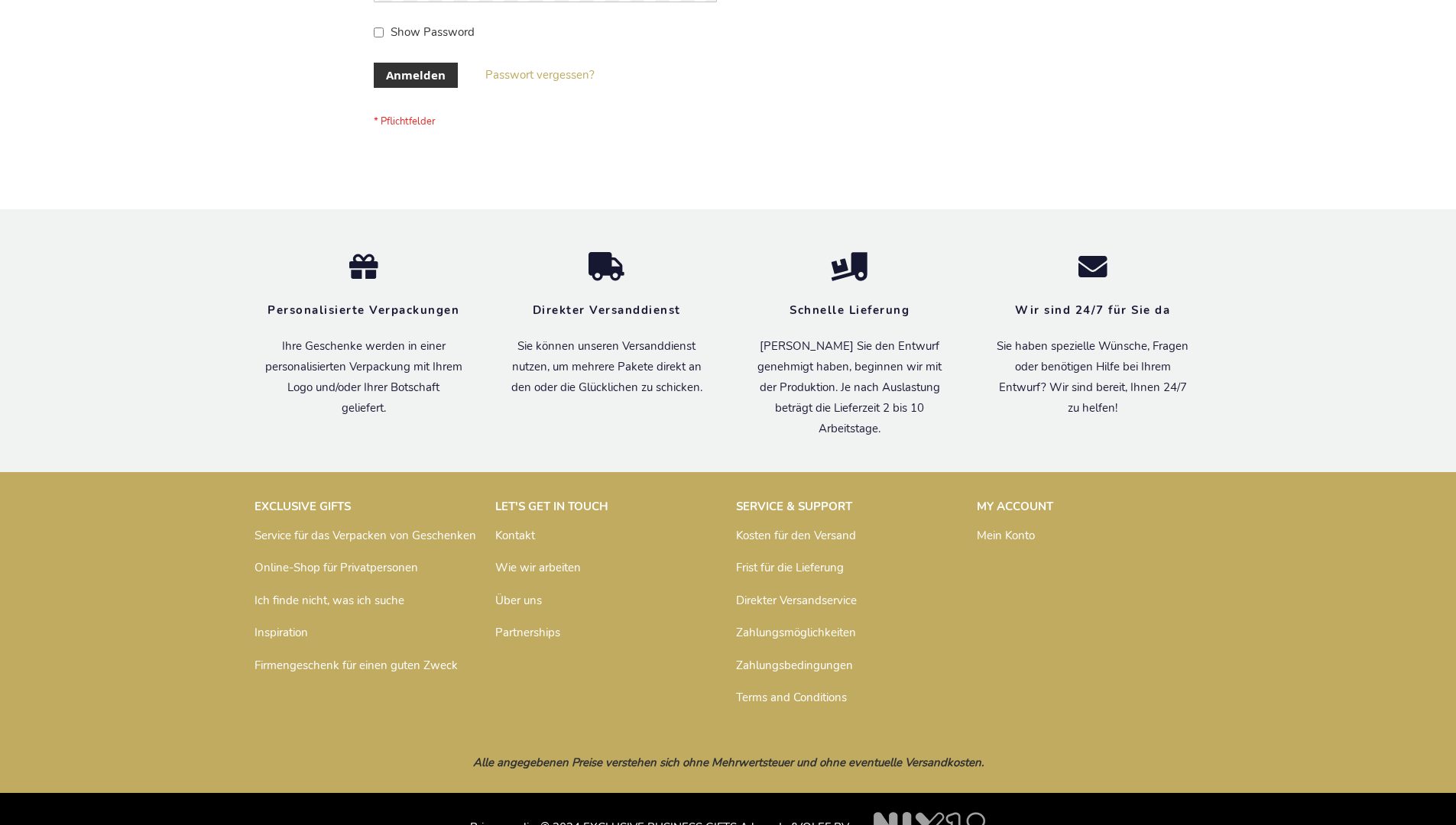
scroll to position [512, 0]
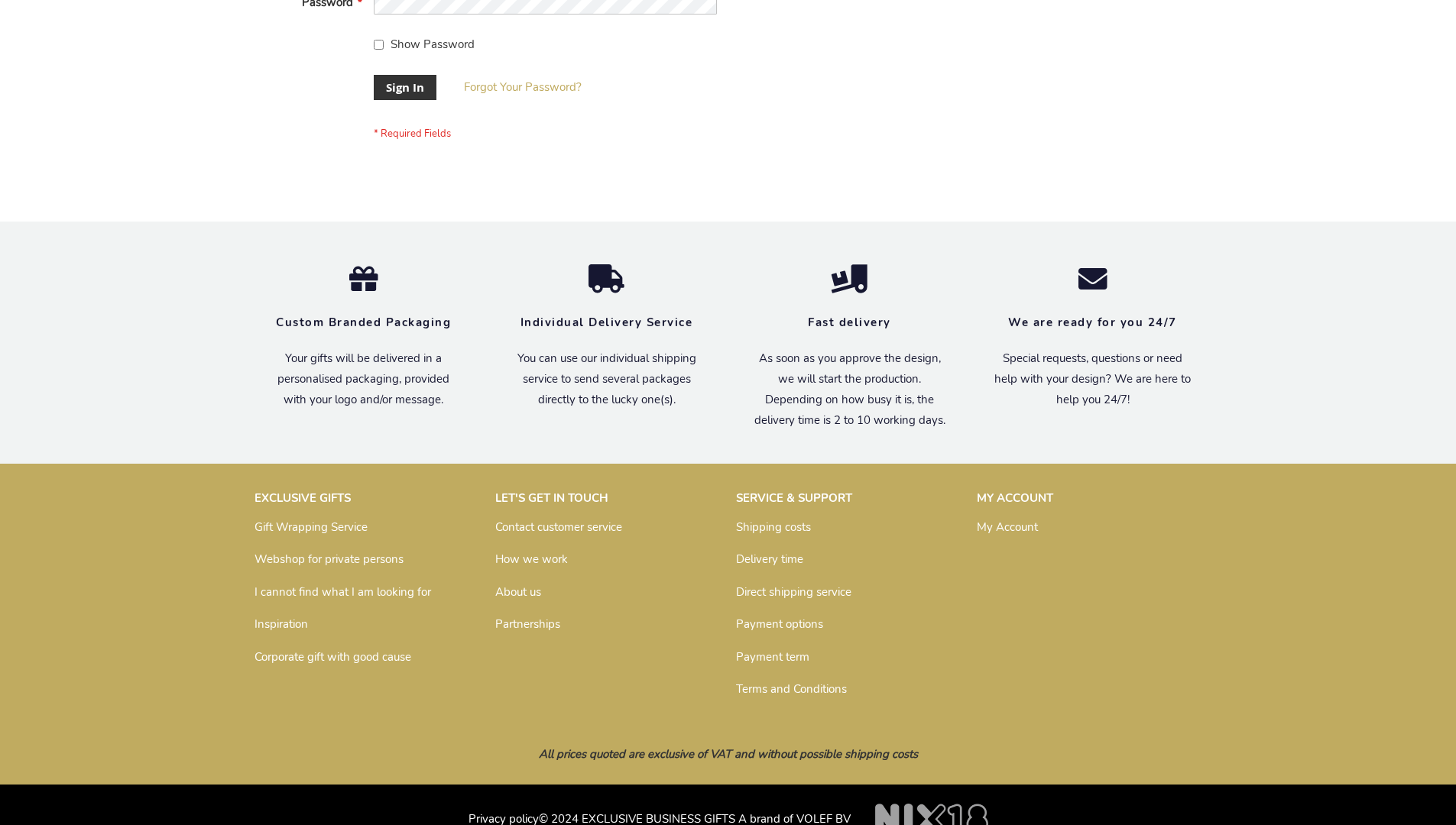
scroll to position [491, 0]
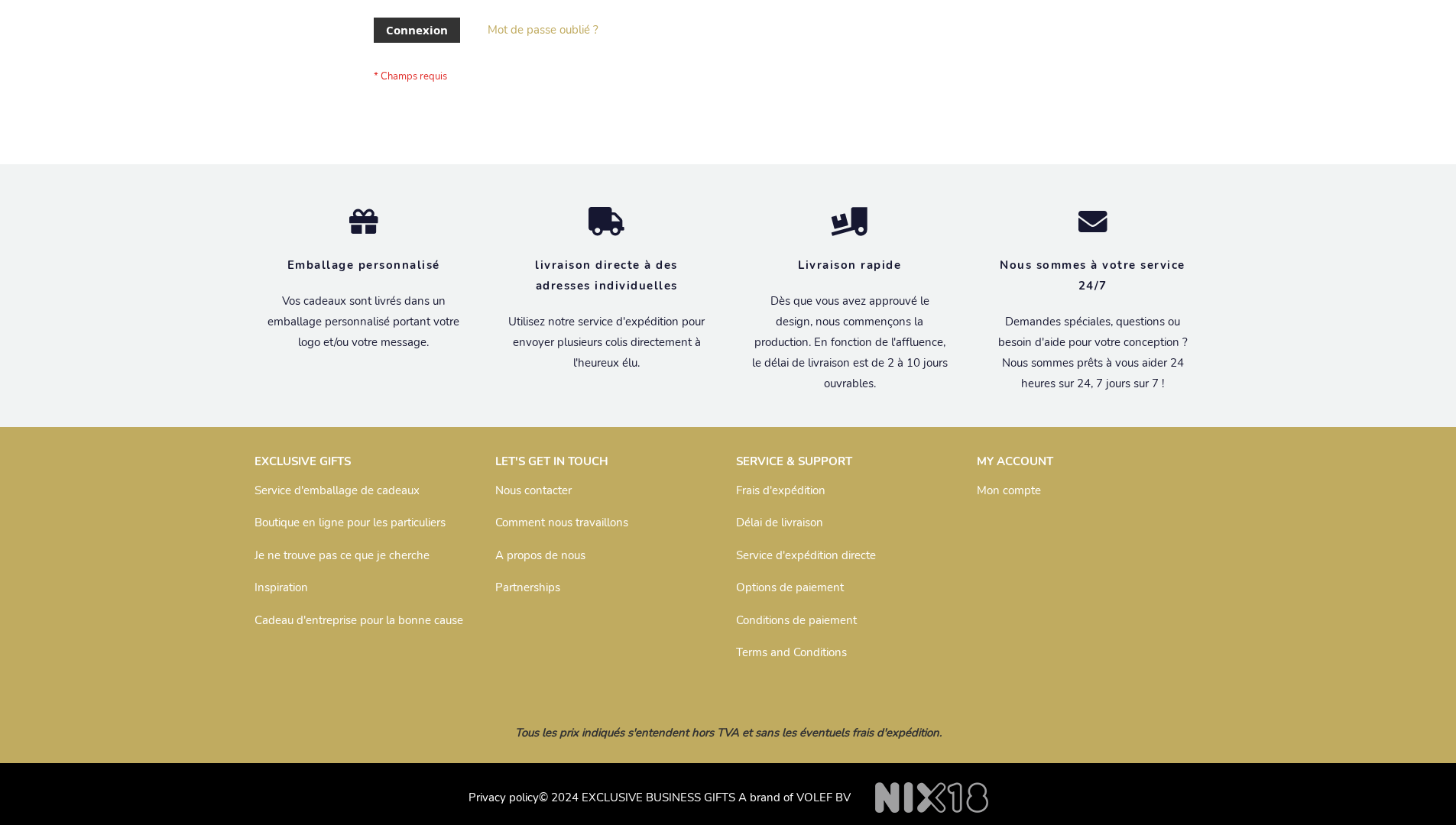
scroll to position [527, 0]
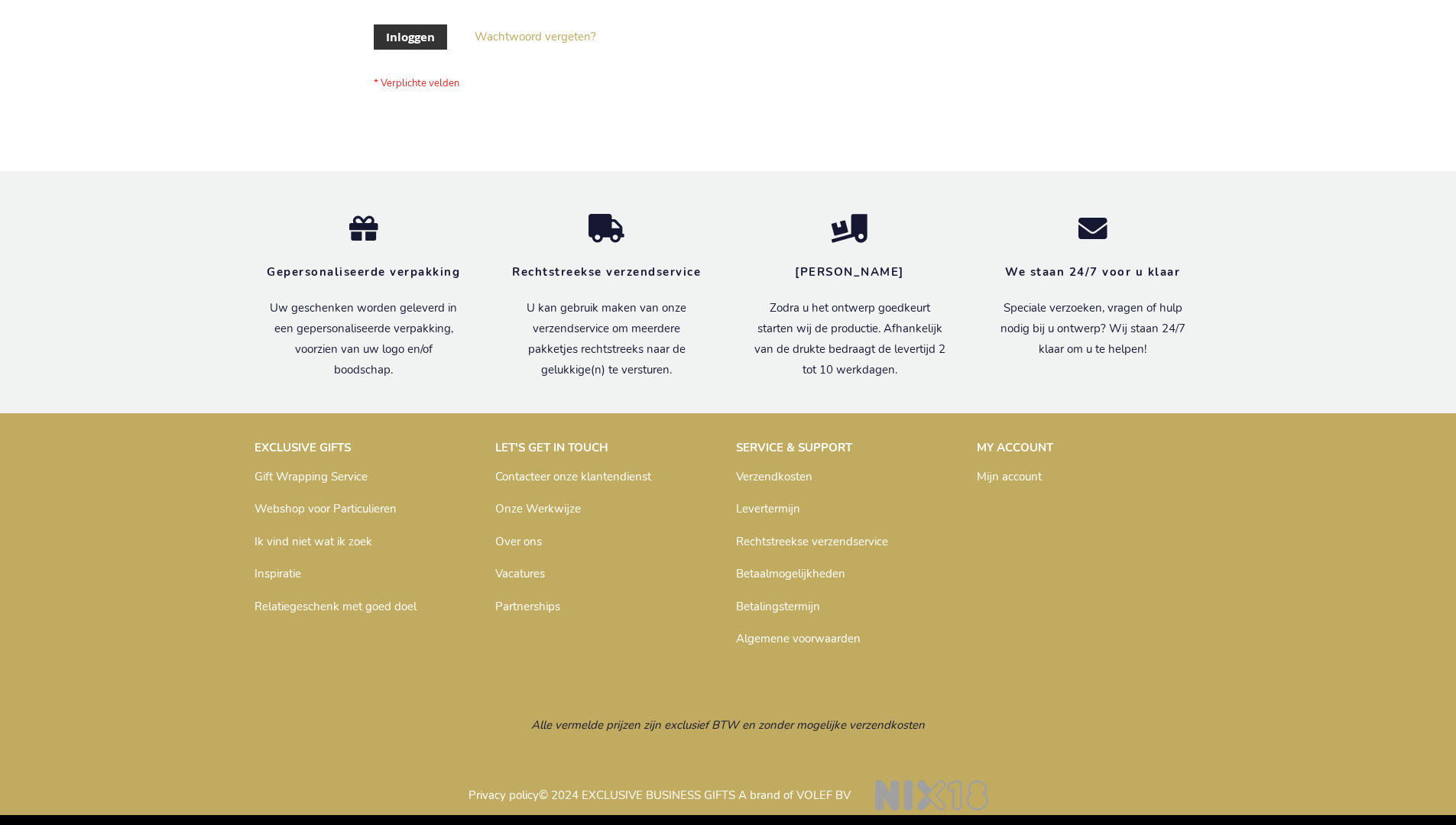
scroll to position [519, 0]
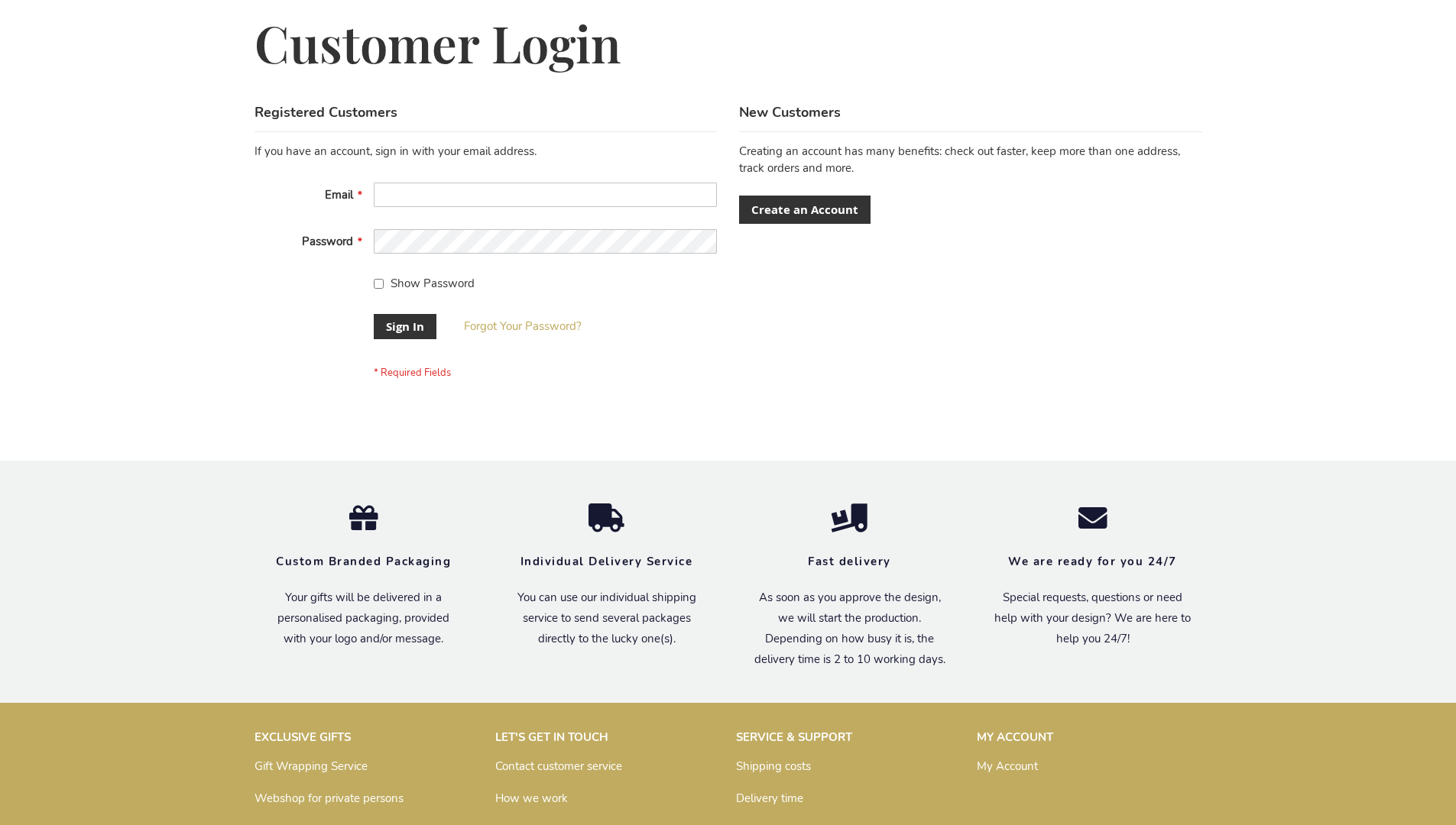
scroll to position [491, 0]
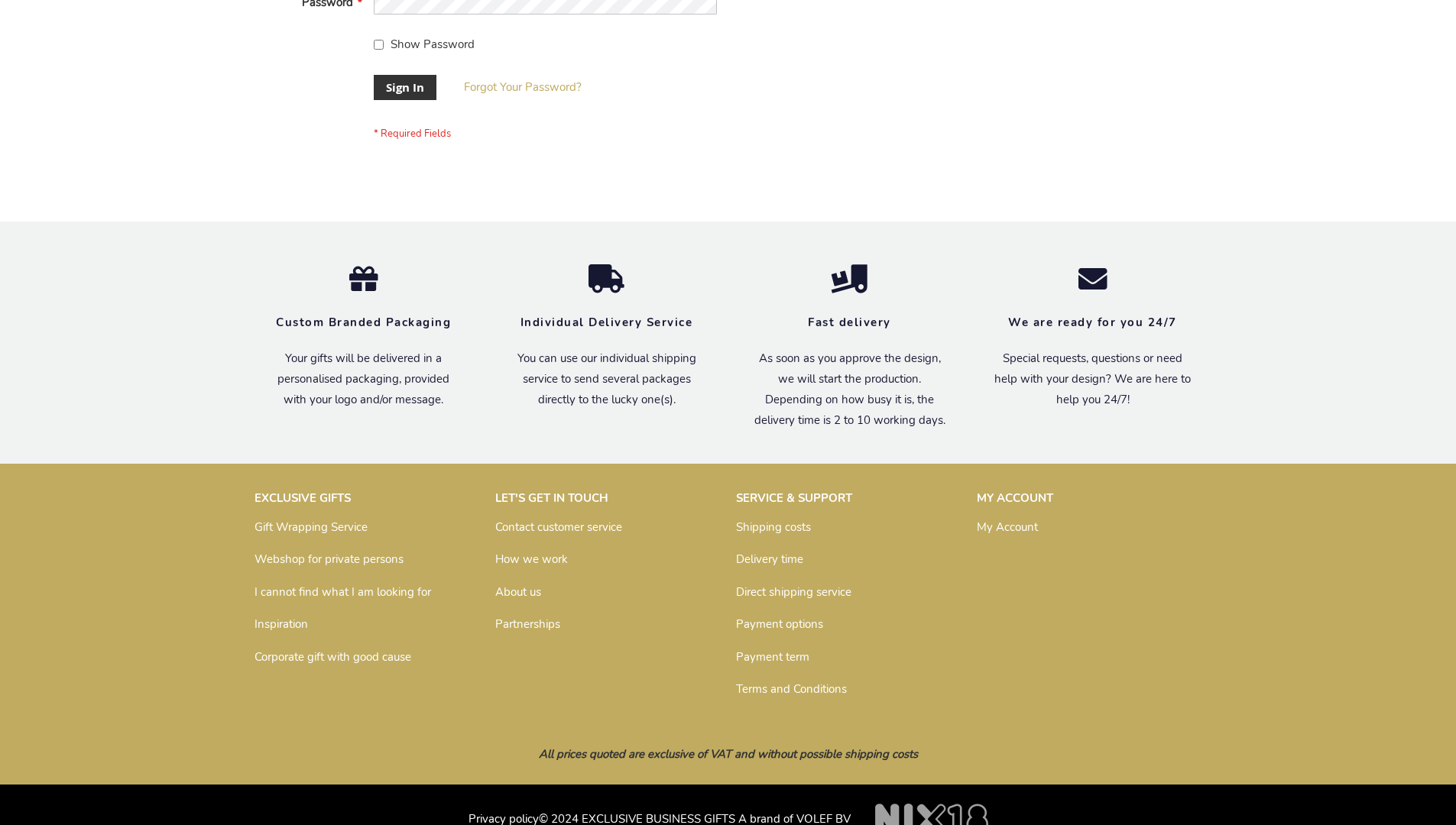
scroll to position [491, 0]
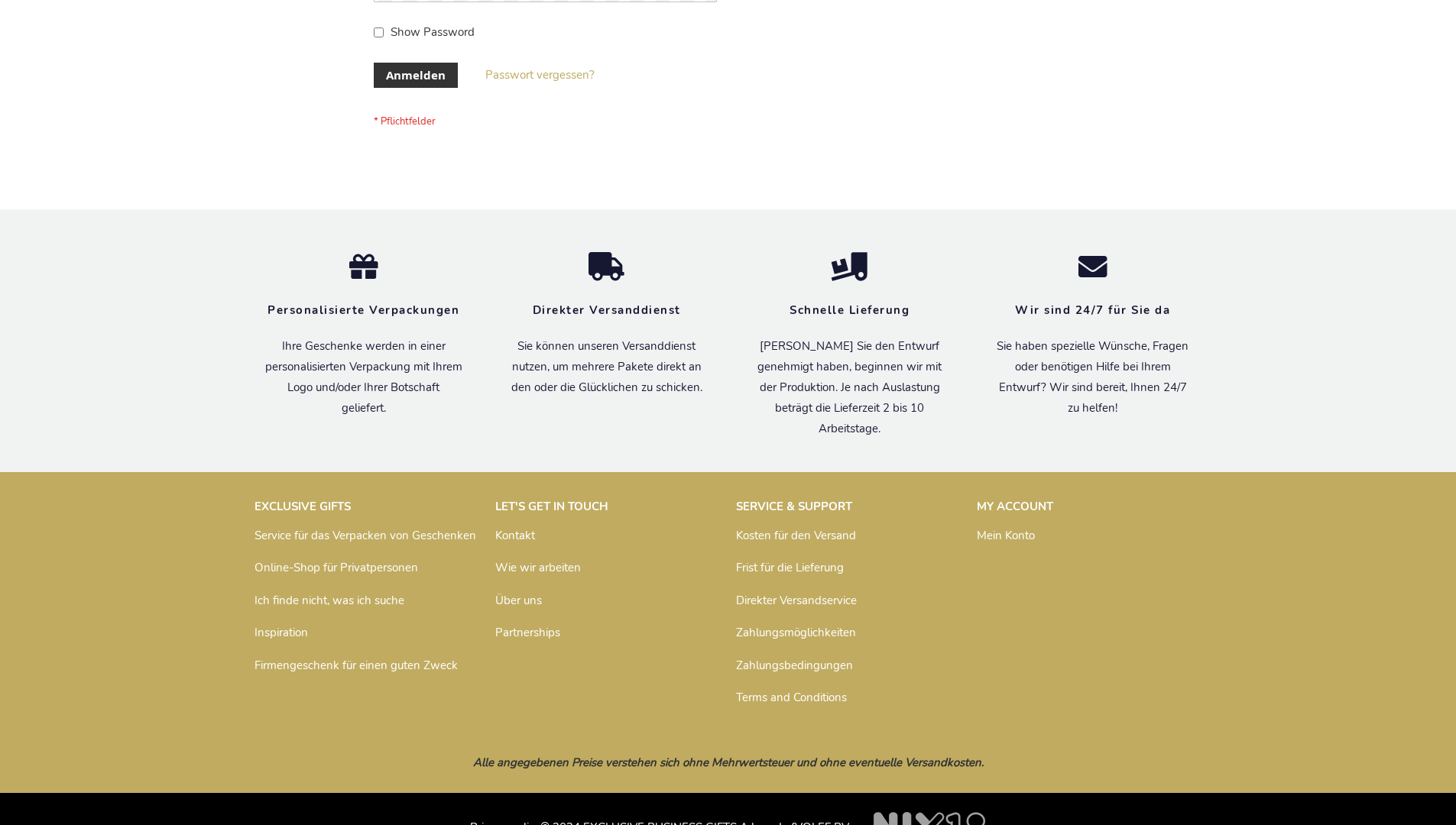
scroll to position [512, 0]
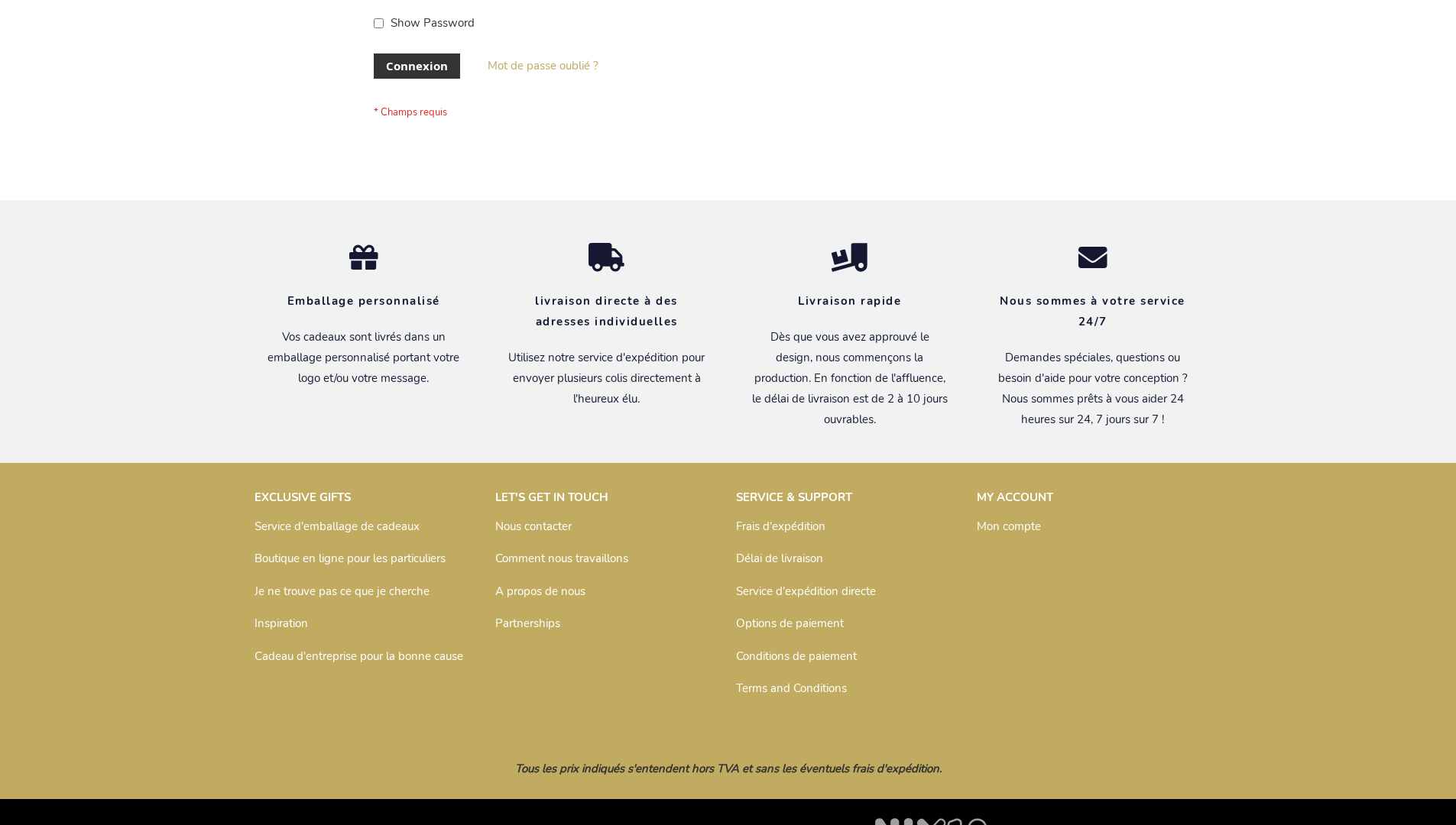
scroll to position [527, 0]
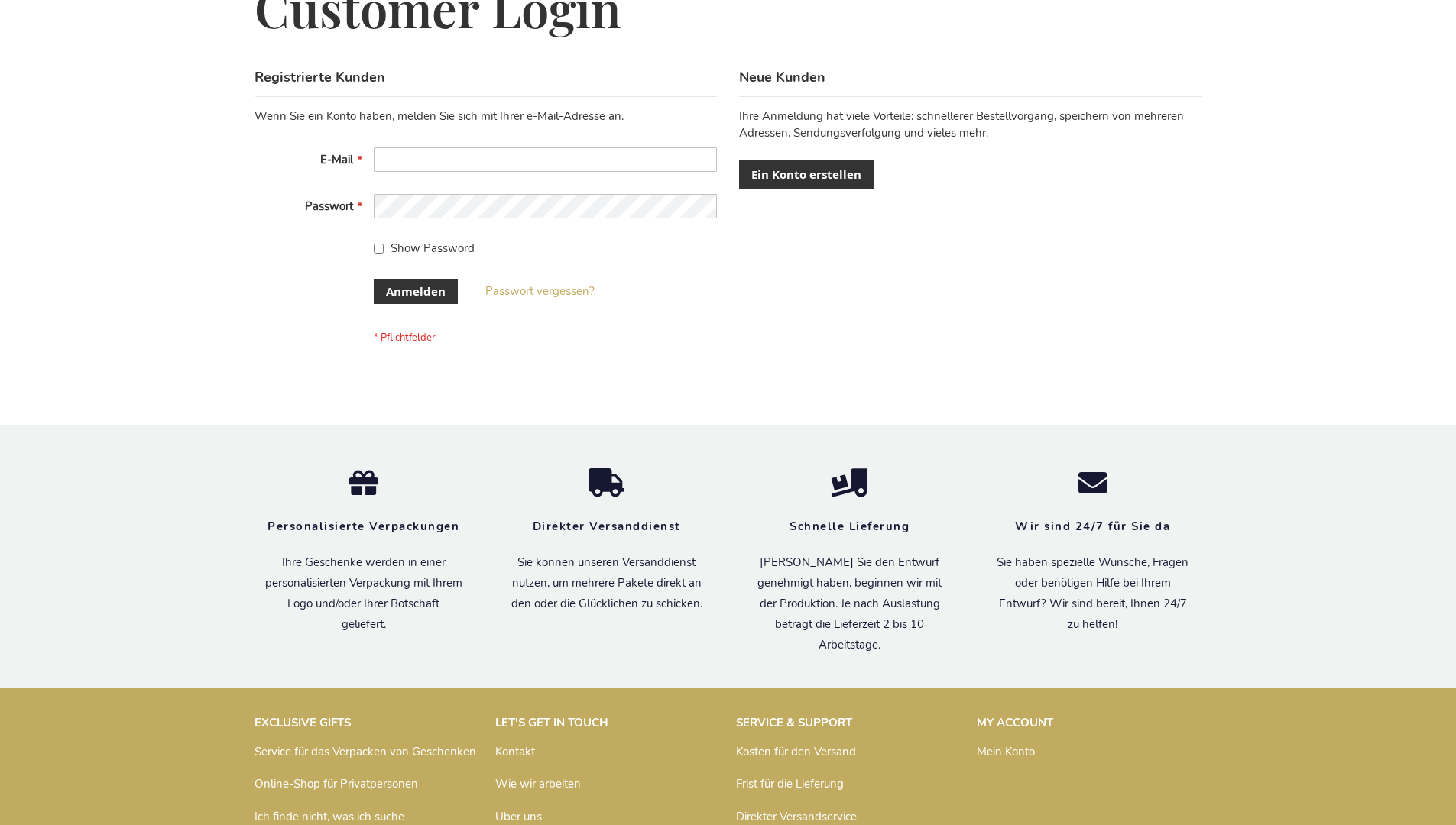
scroll to position [512, 0]
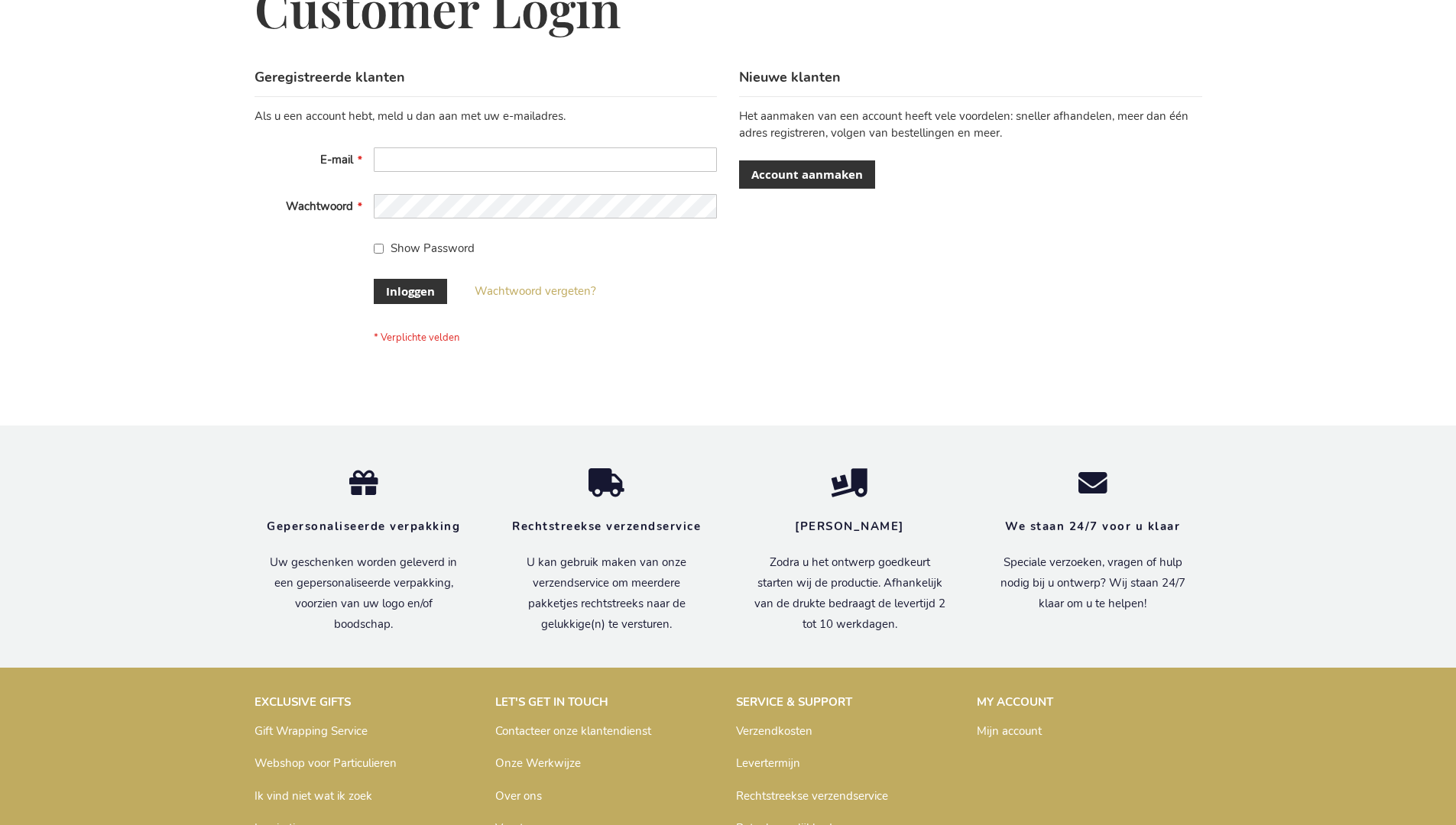
scroll to position [519, 0]
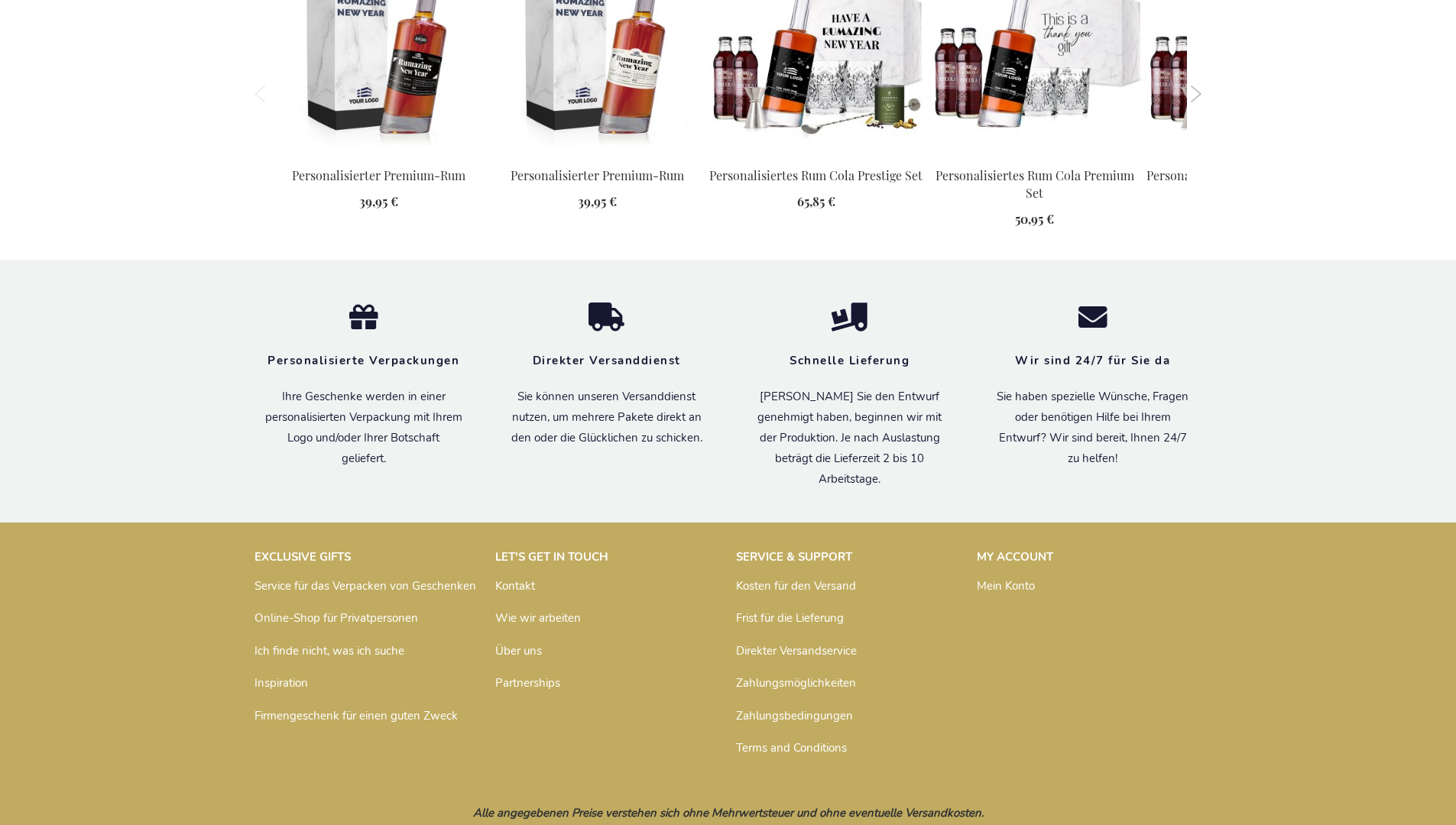
scroll to position [1560, 0]
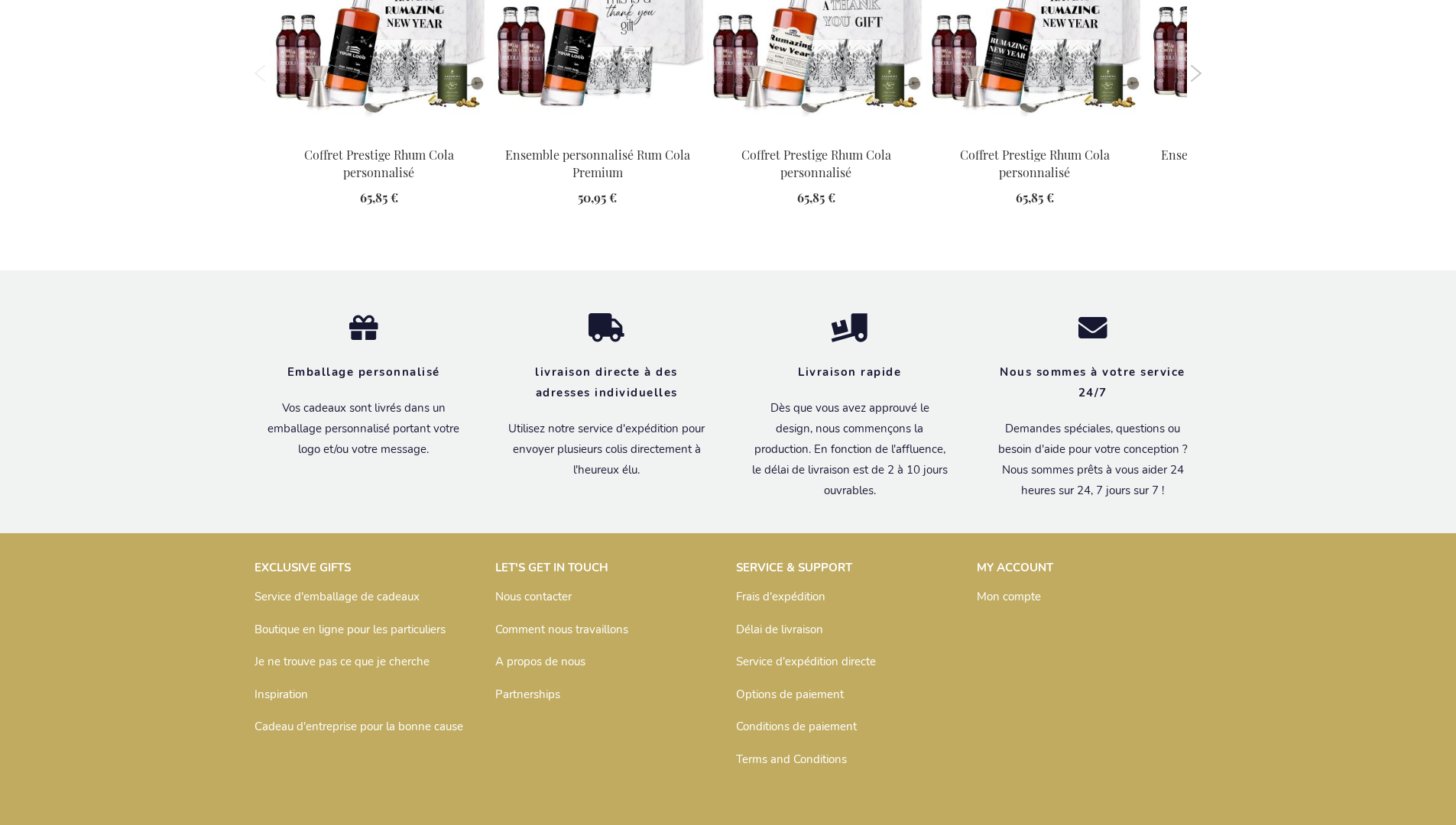
scroll to position [2023, 0]
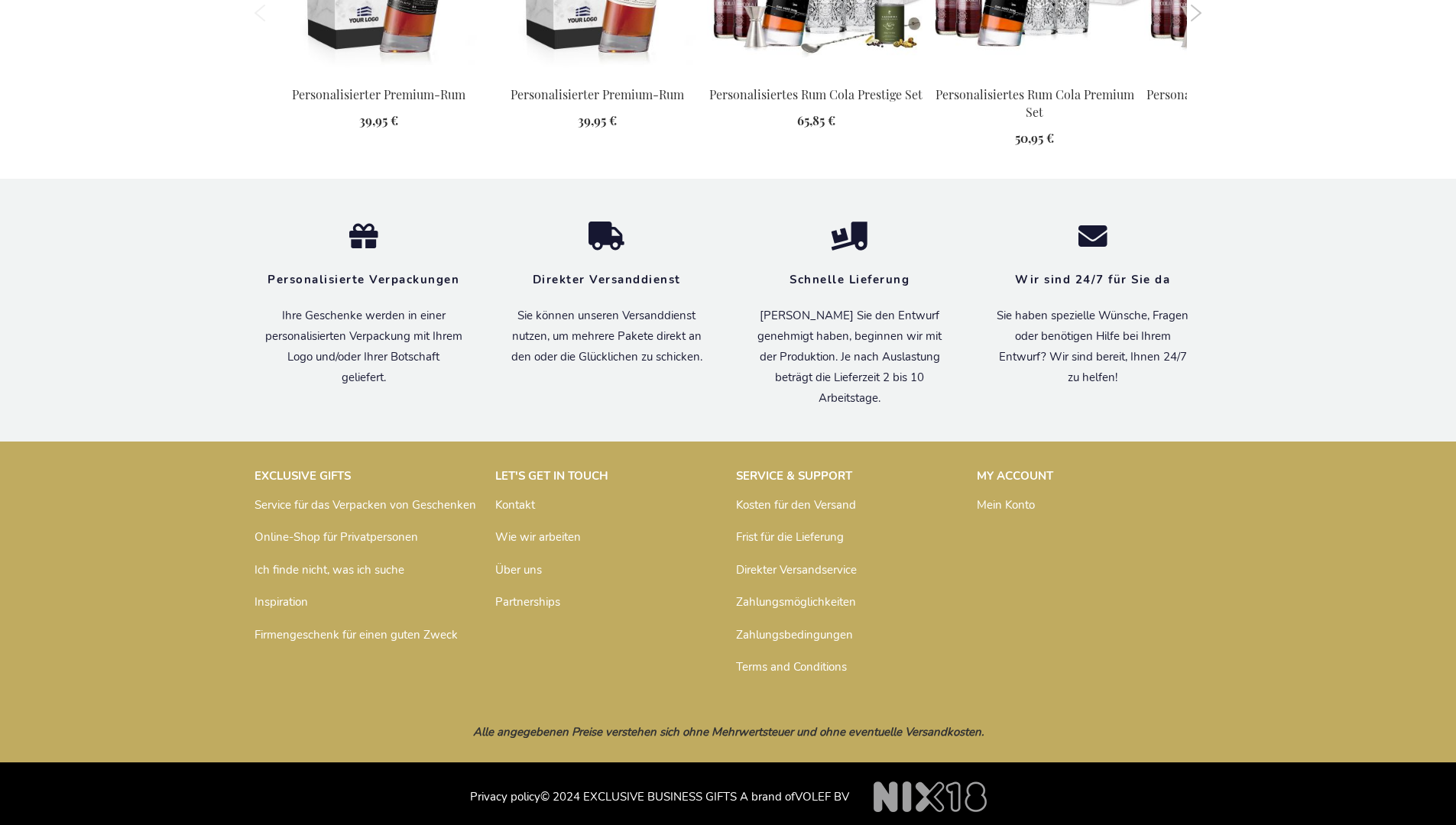
scroll to position [1560, 0]
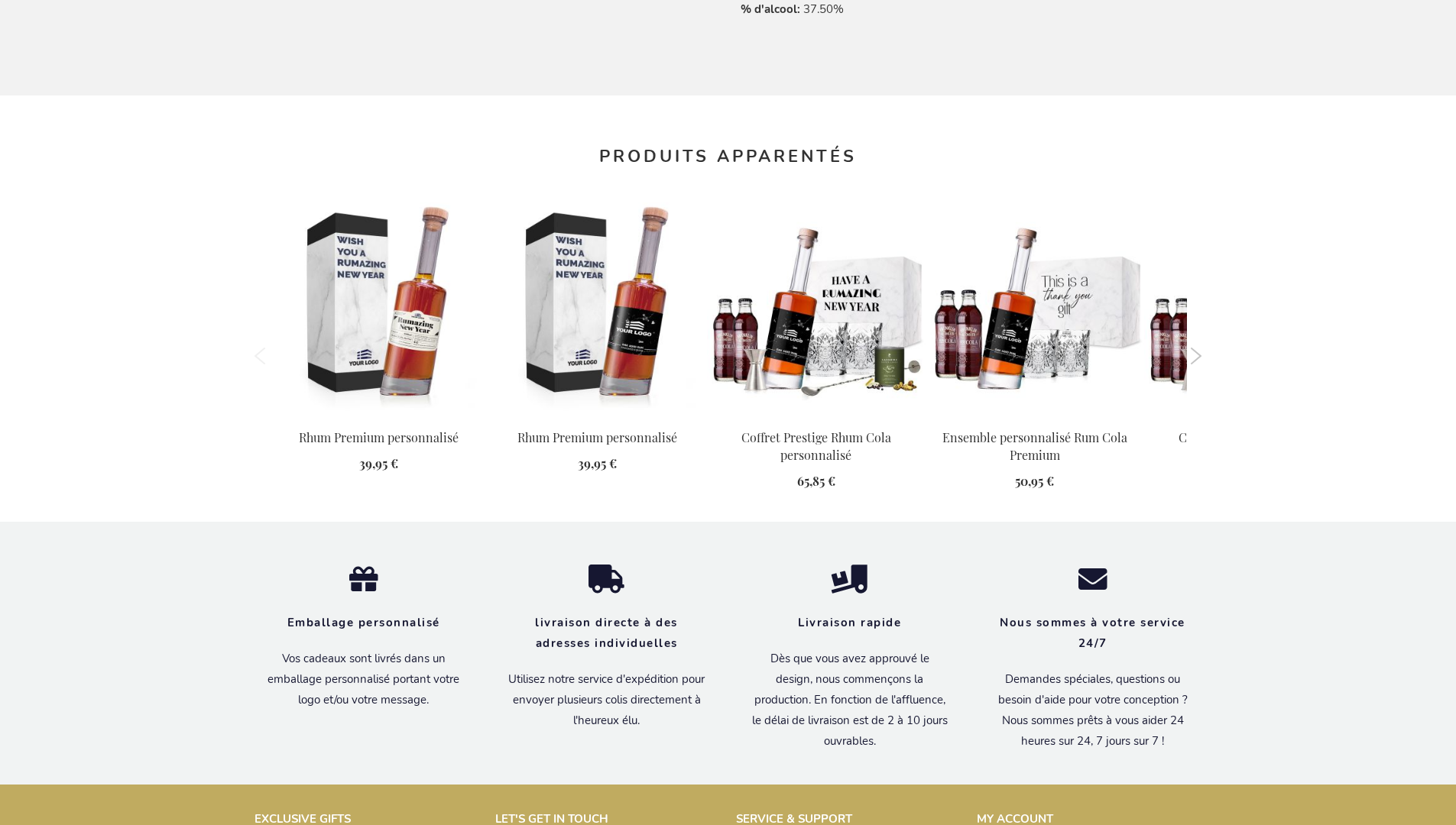
scroll to position [1574, 0]
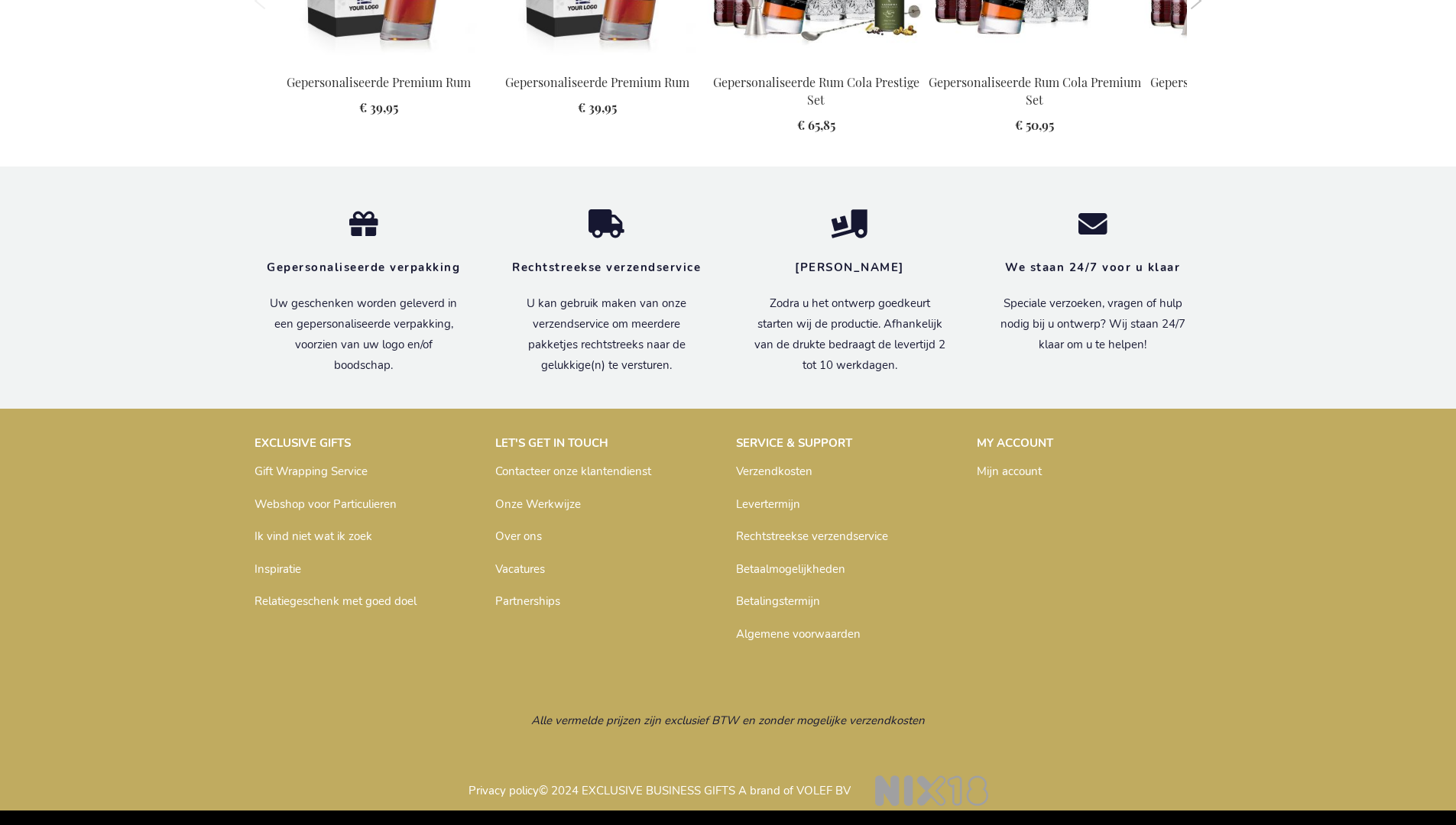
scroll to position [1549, 0]
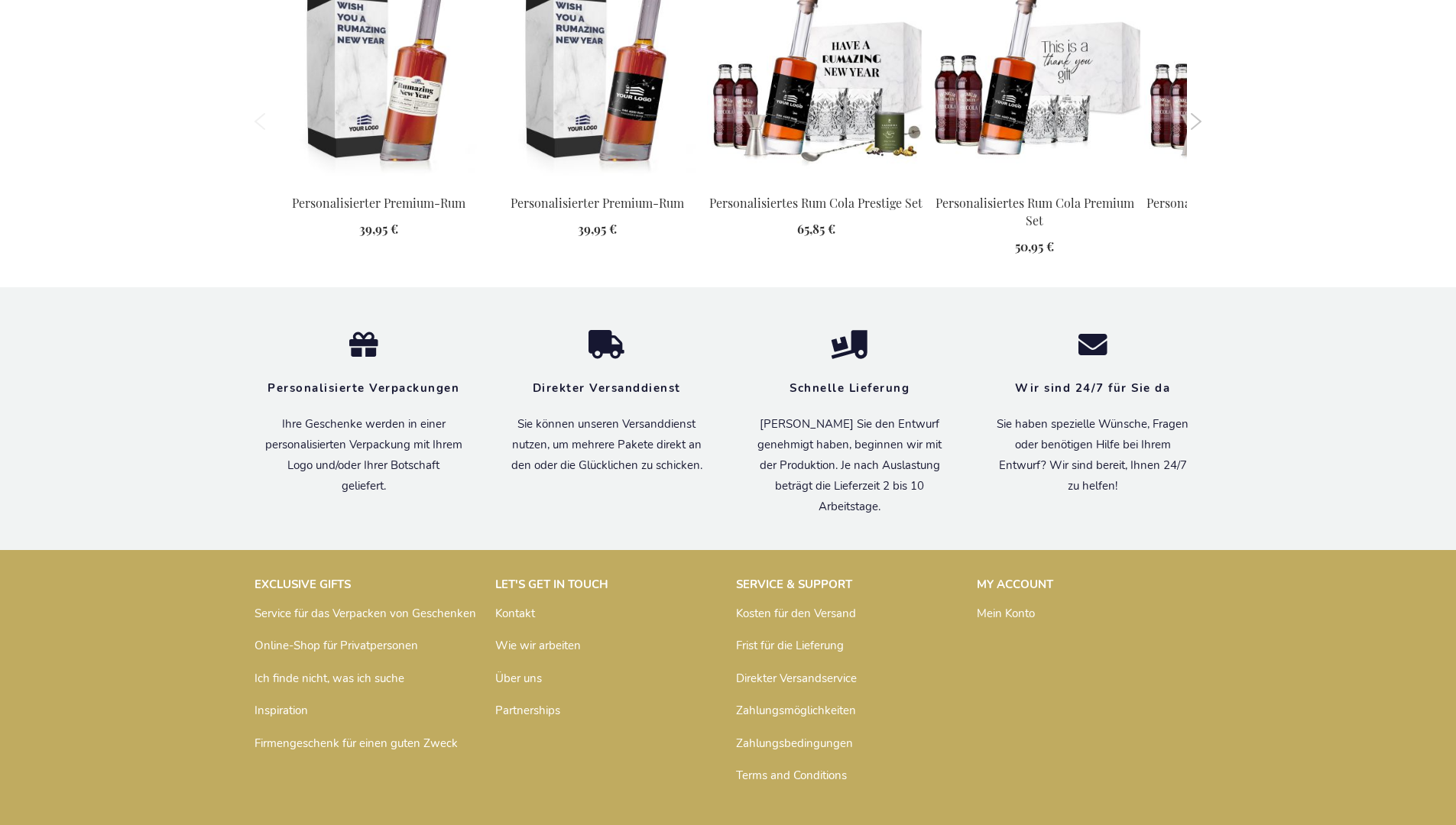
scroll to position [1560, 0]
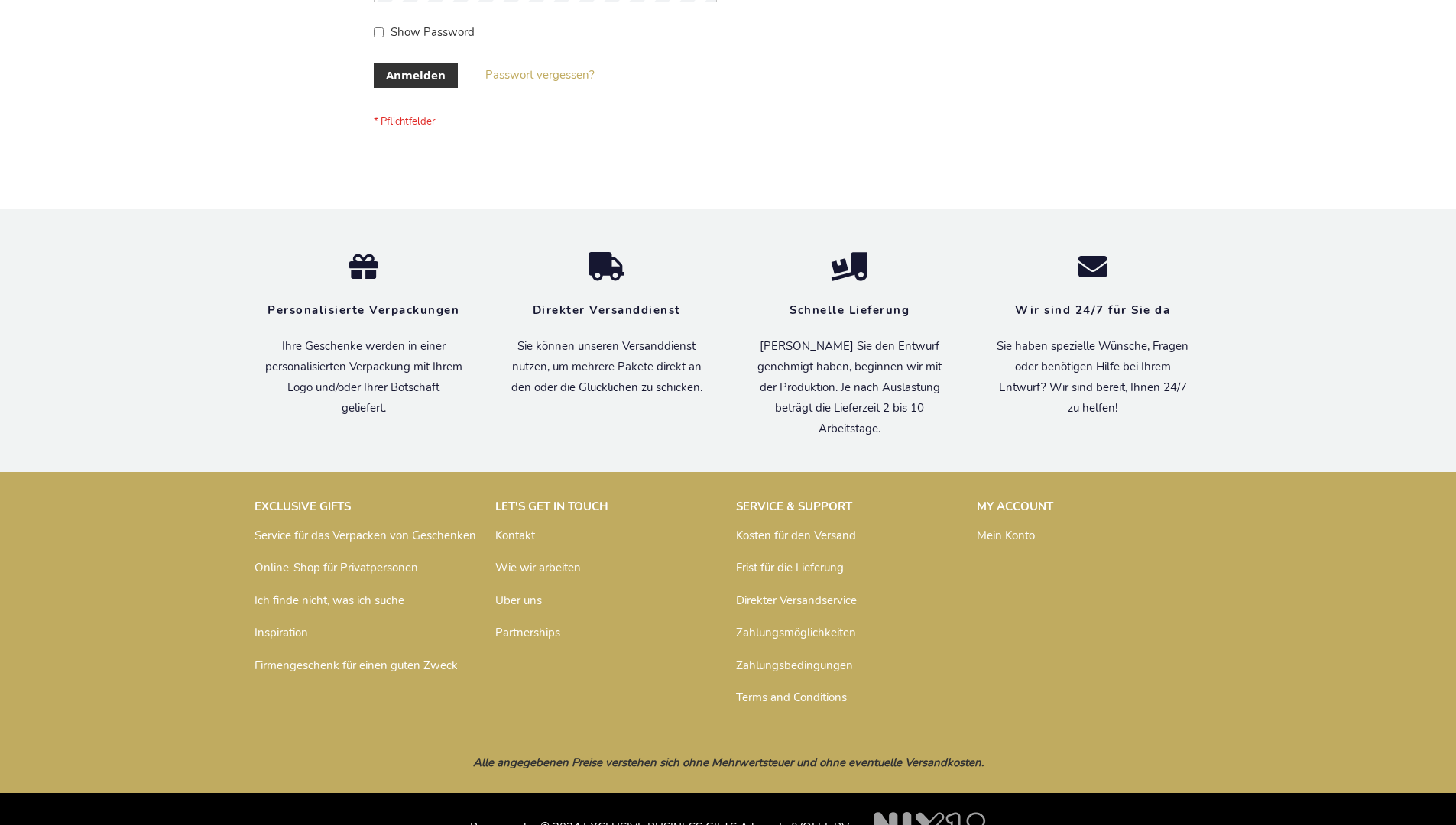
scroll to position [512, 0]
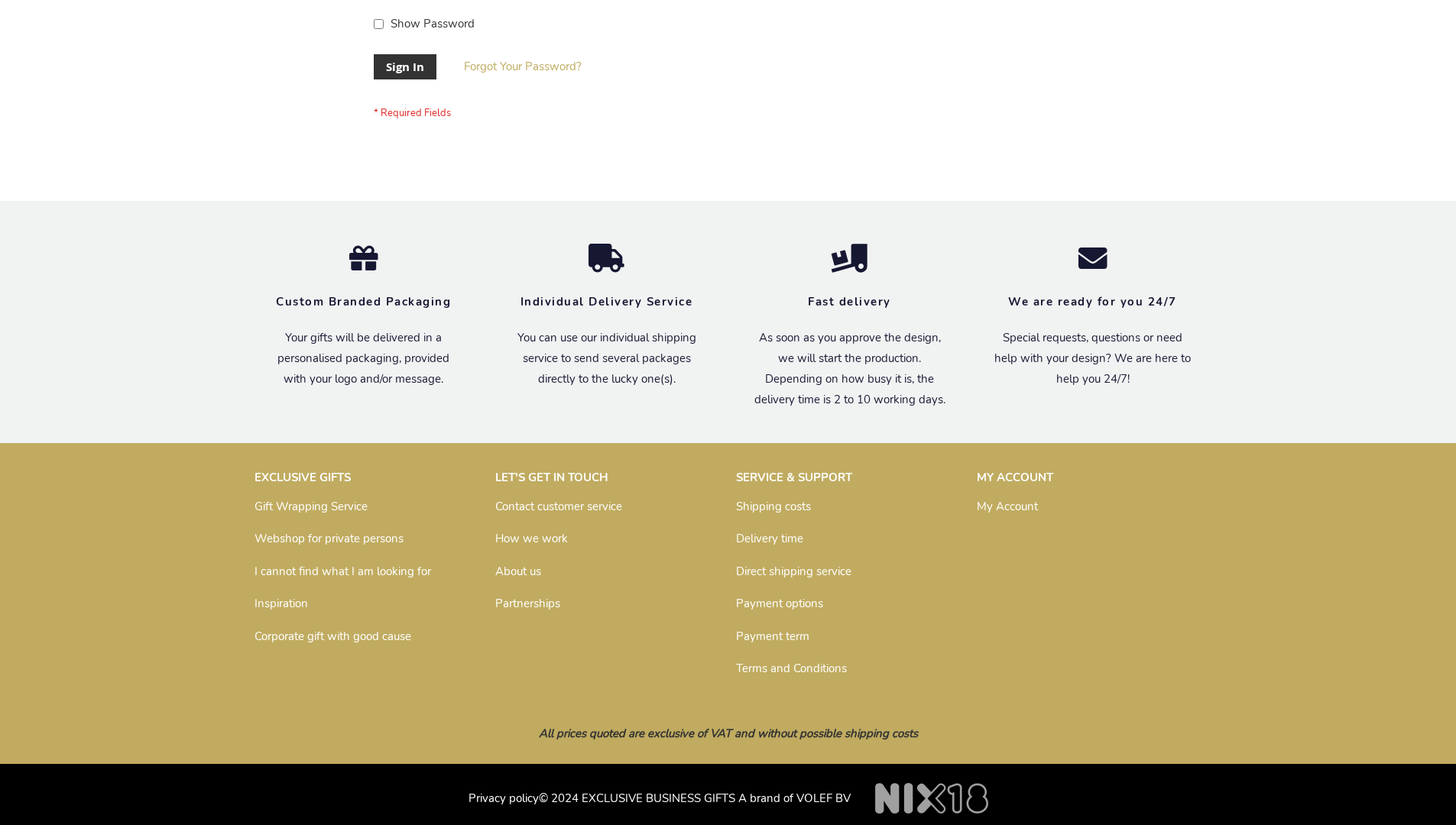
scroll to position [491, 0]
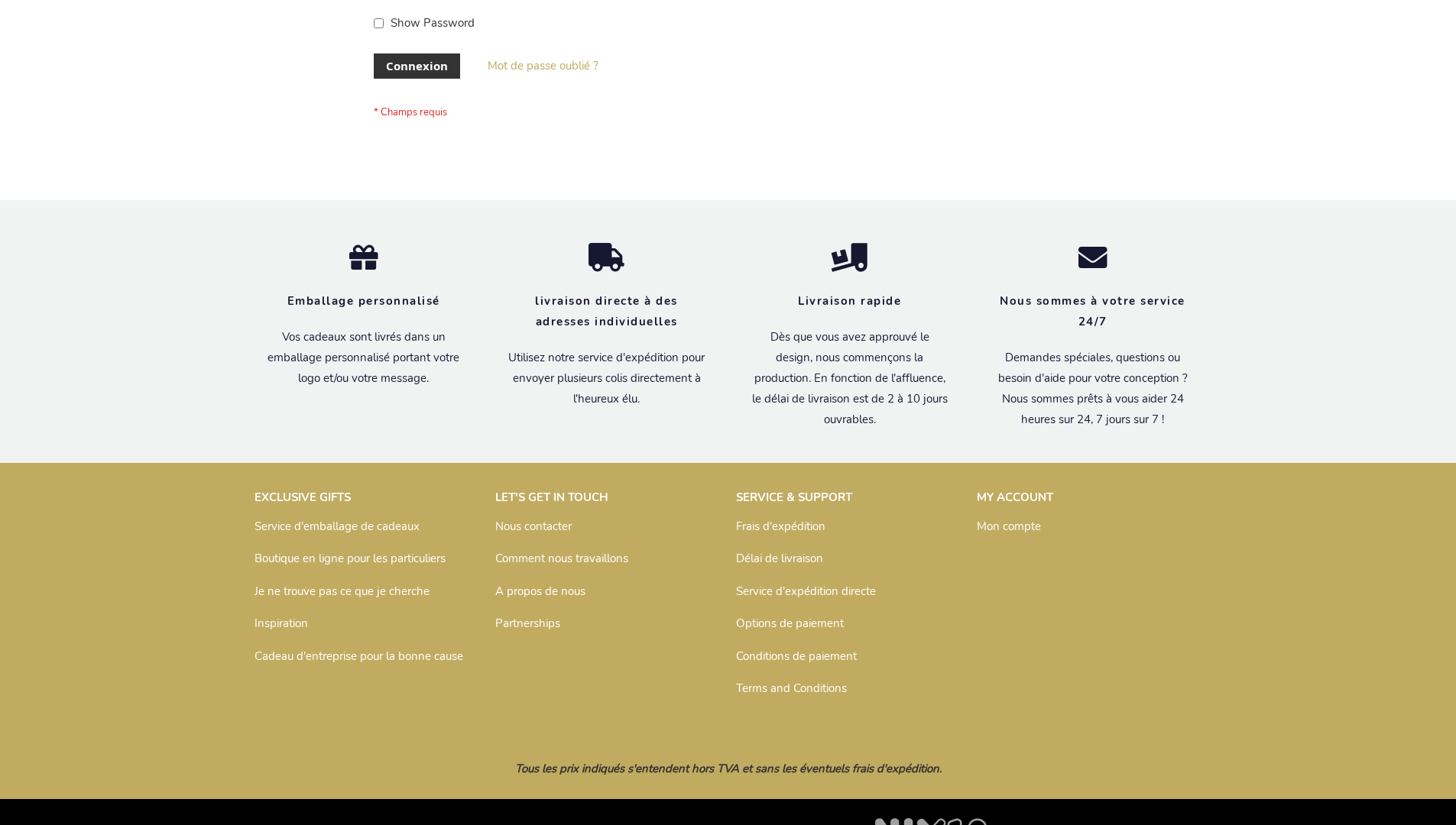
scroll to position [527, 0]
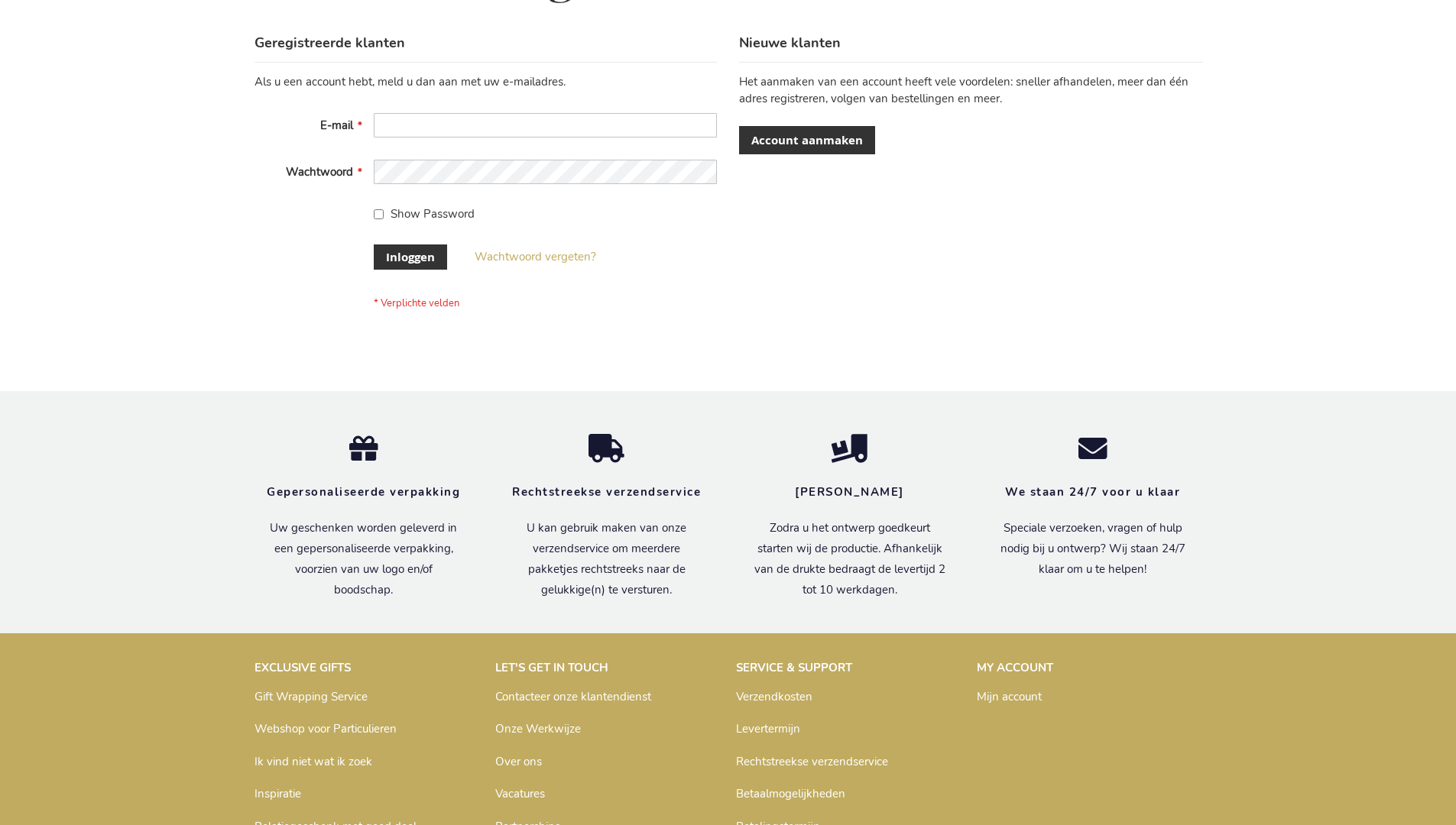
scroll to position [519, 0]
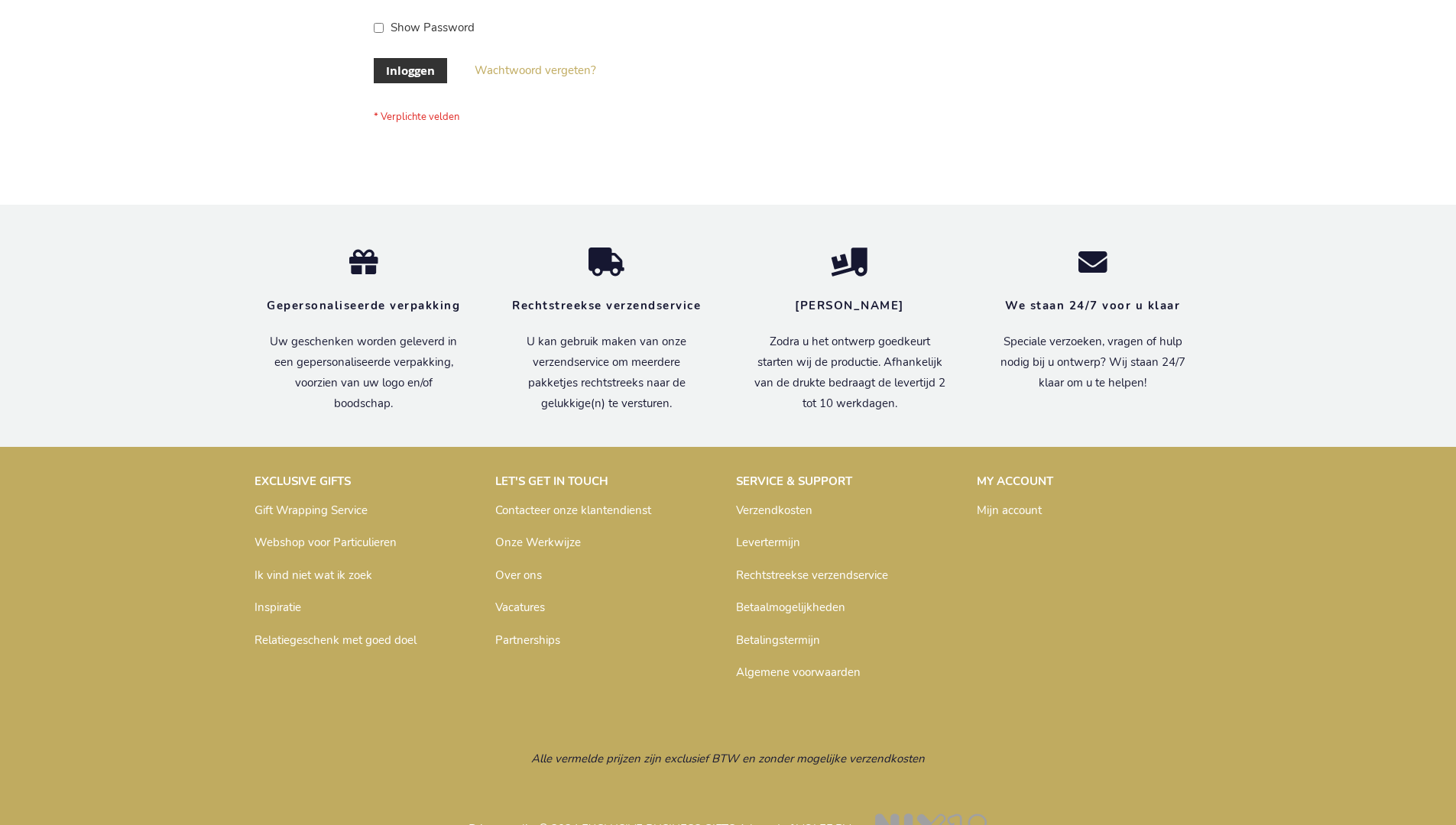
scroll to position [519, 0]
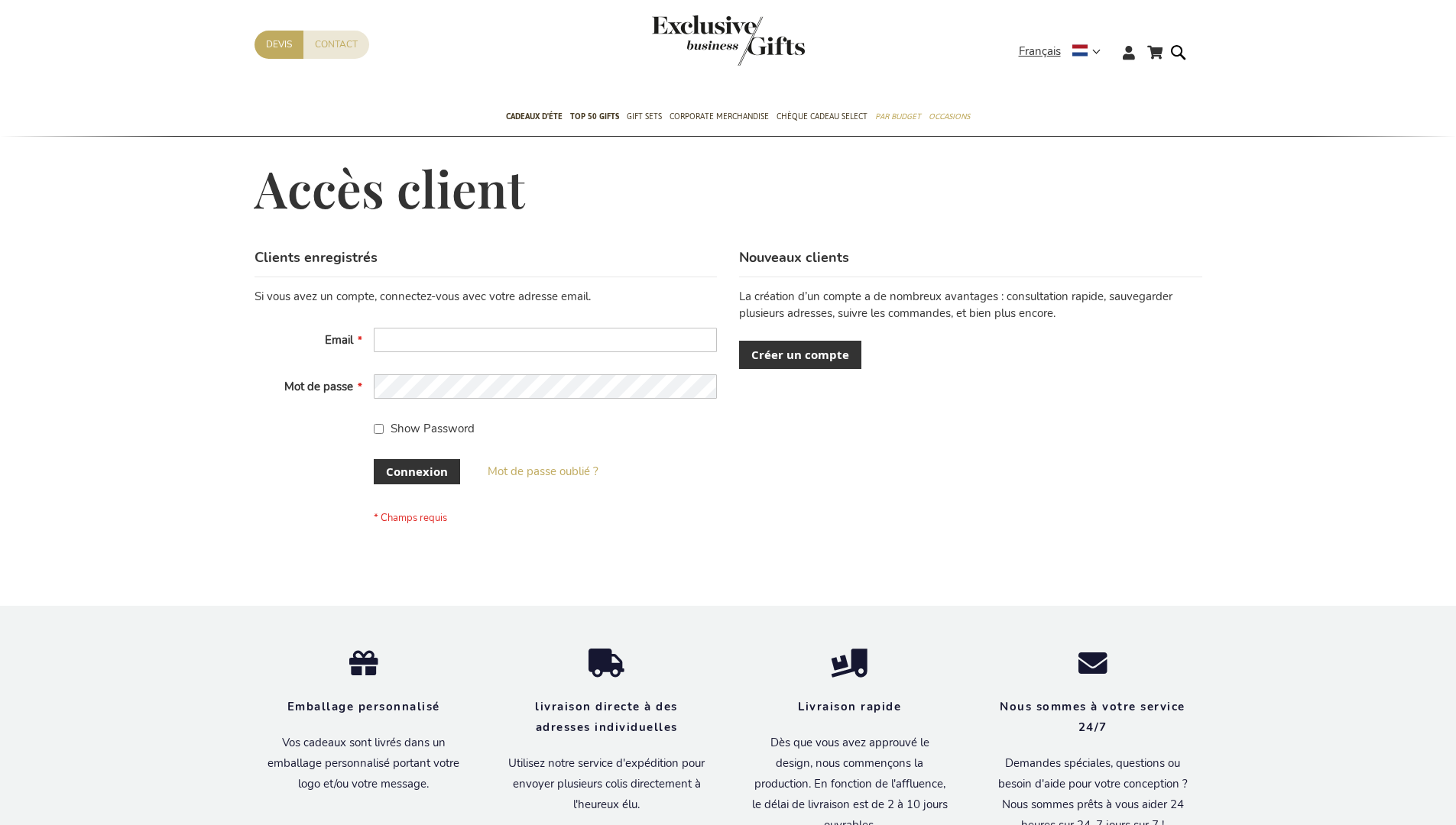
scroll to position [515, 0]
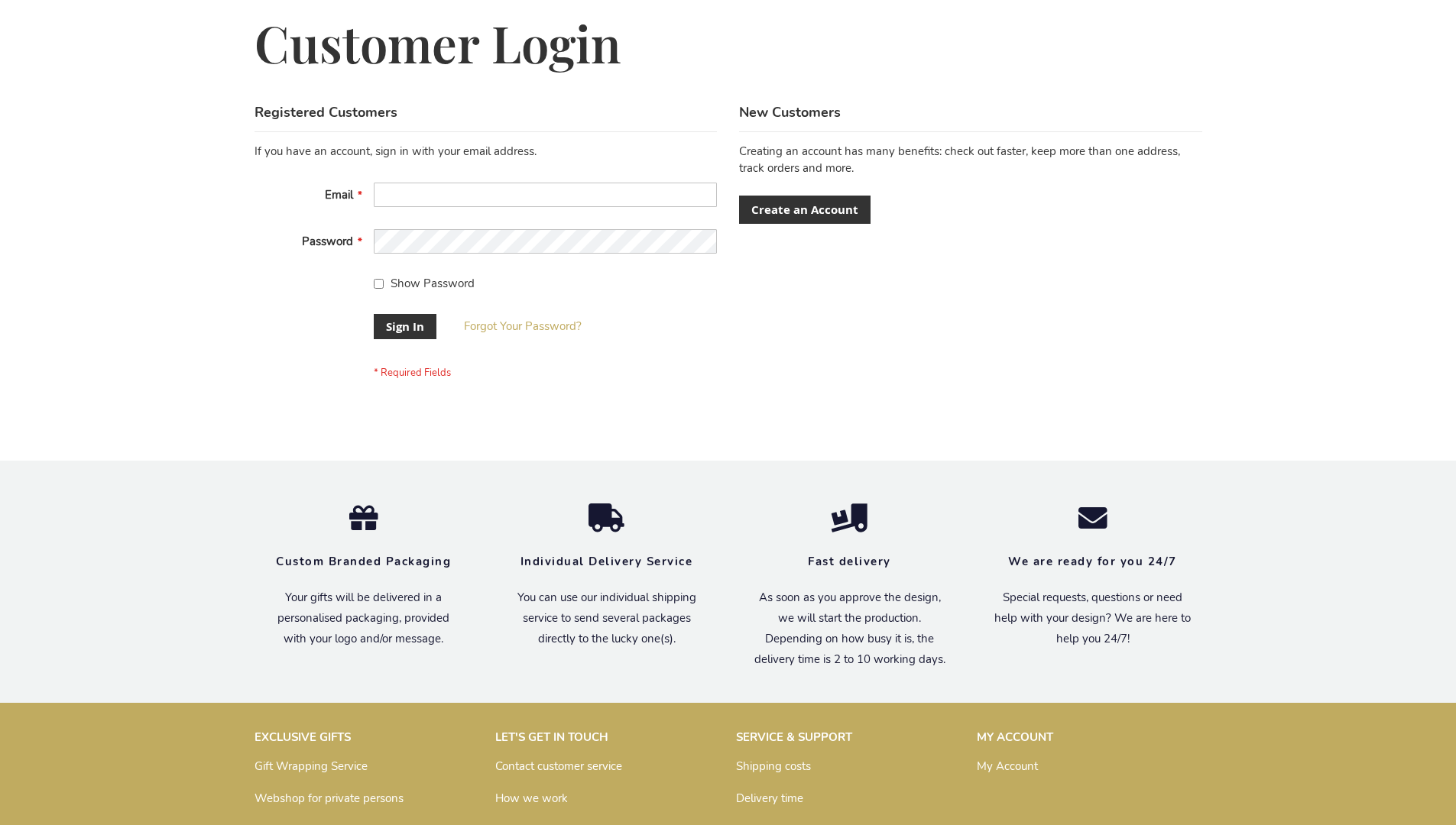
scroll to position [491, 0]
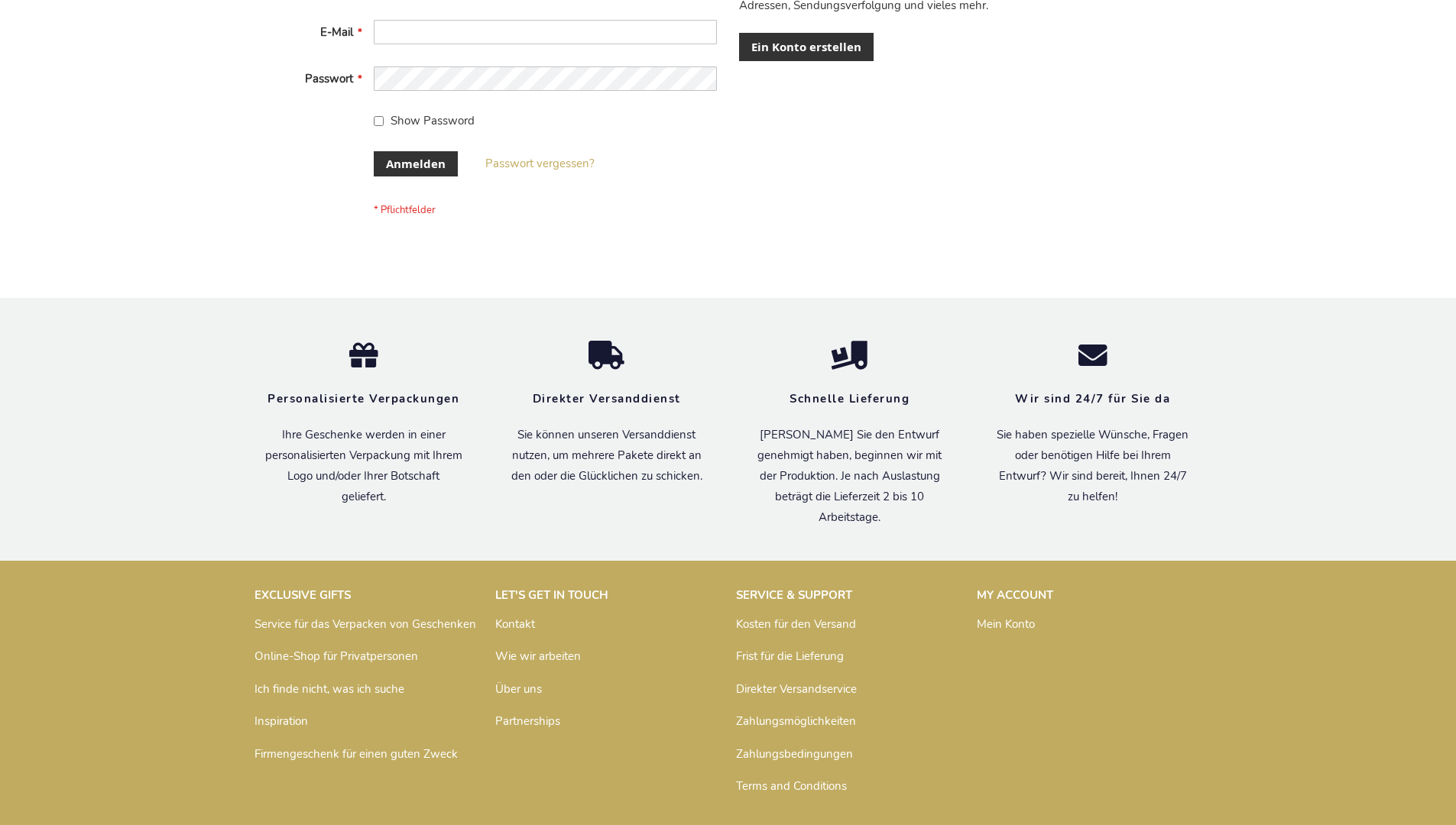
scroll to position [512, 0]
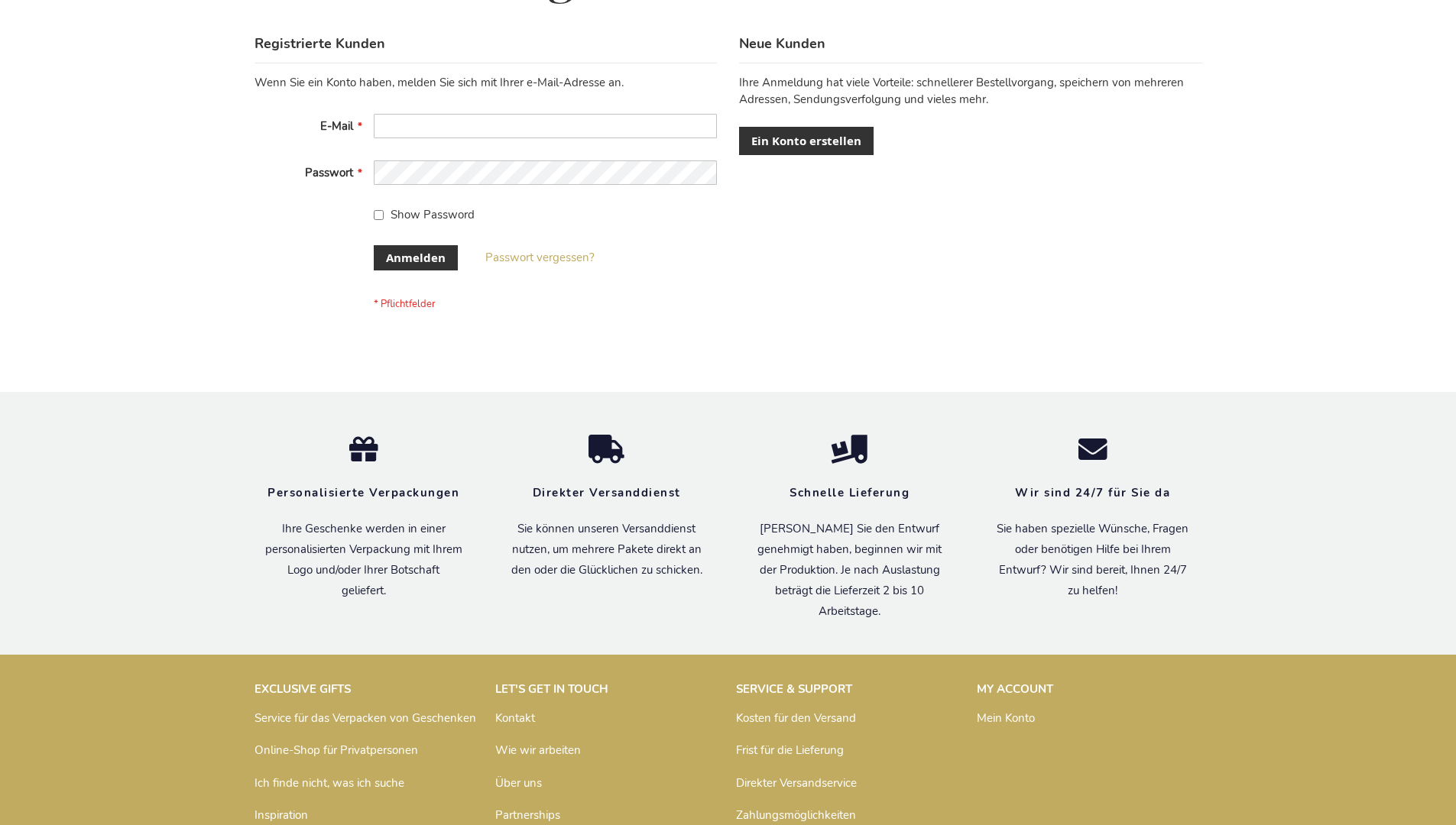
scroll to position [512, 0]
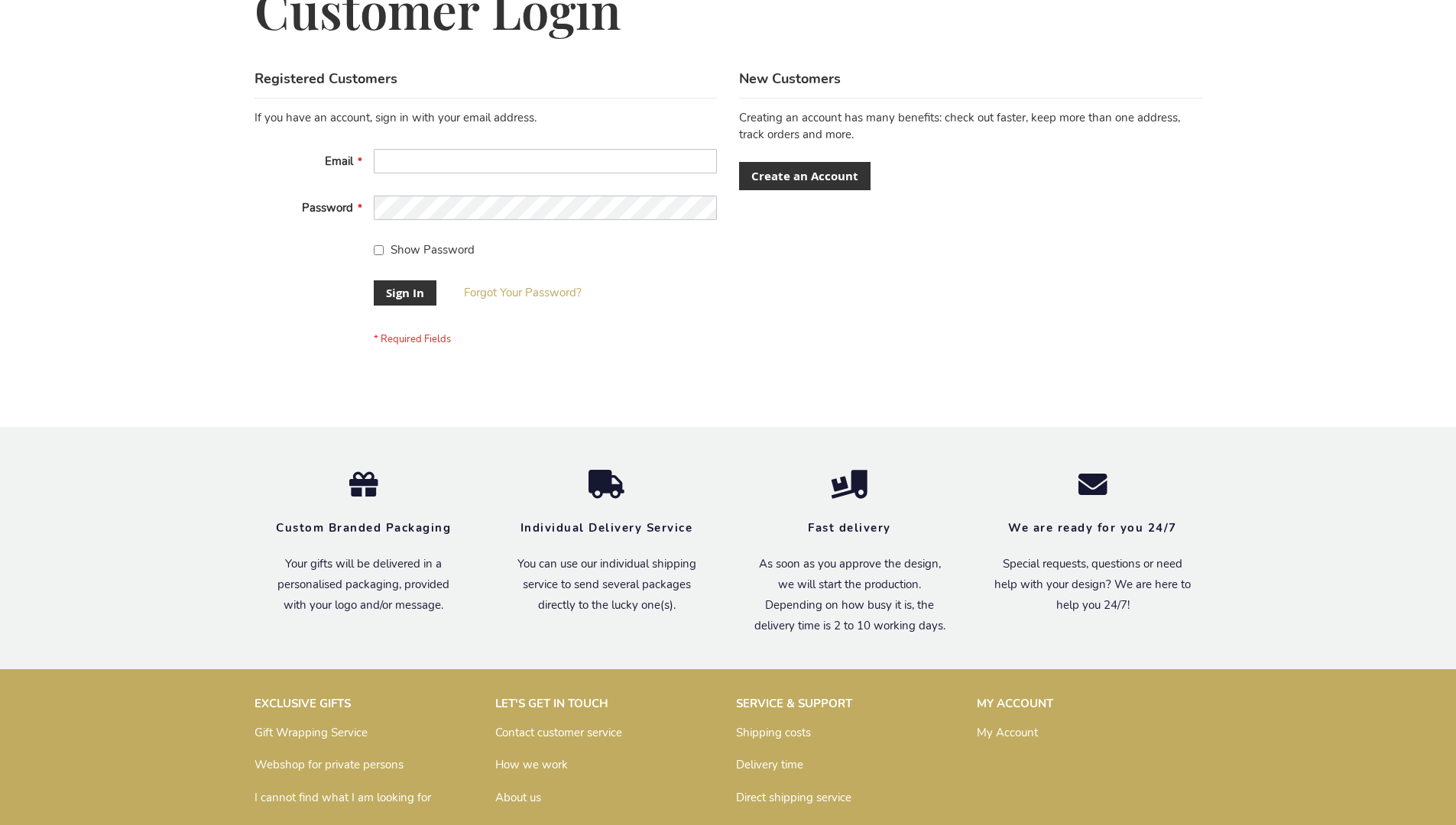
scroll to position [491, 0]
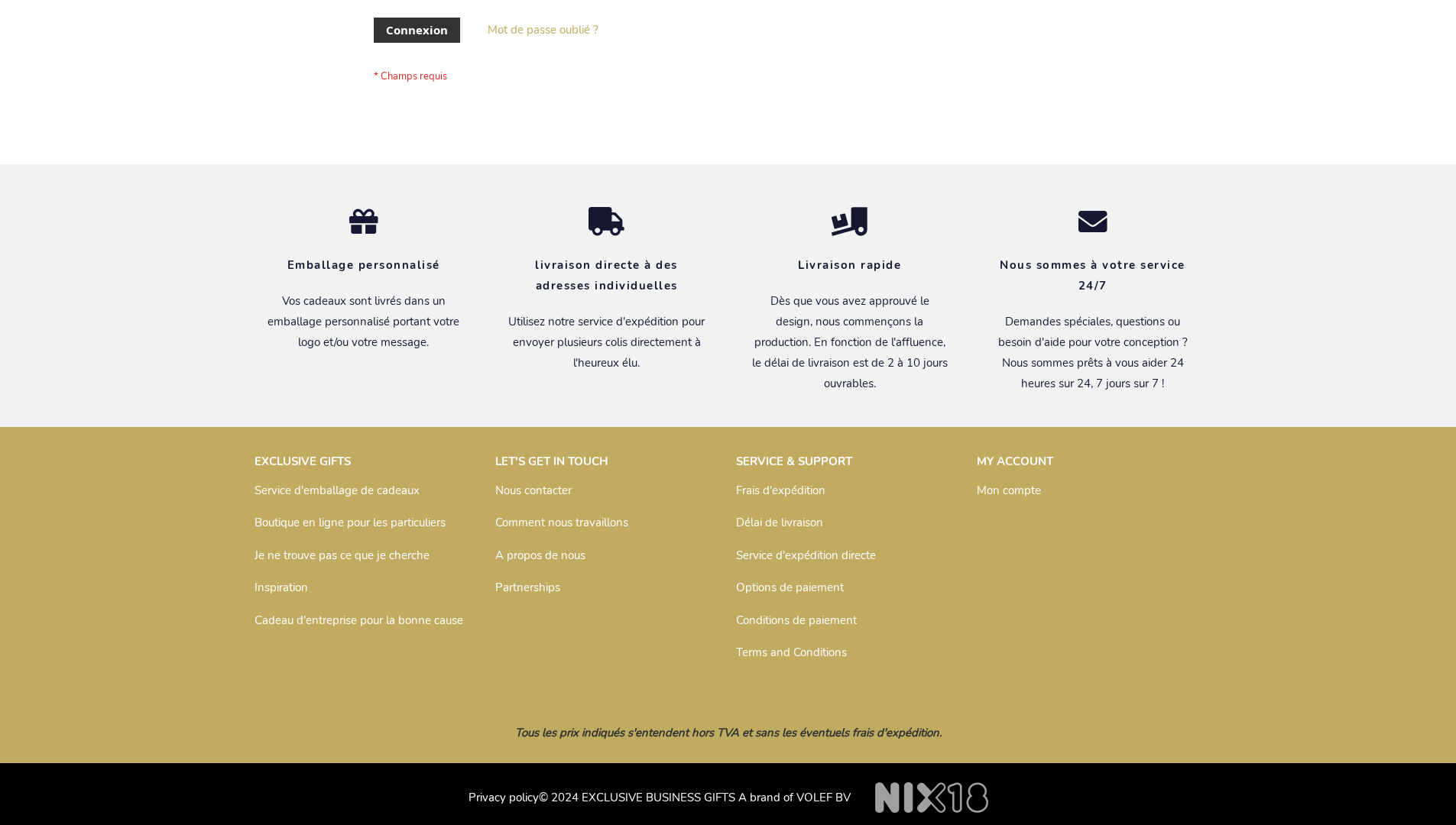
scroll to position [527, 0]
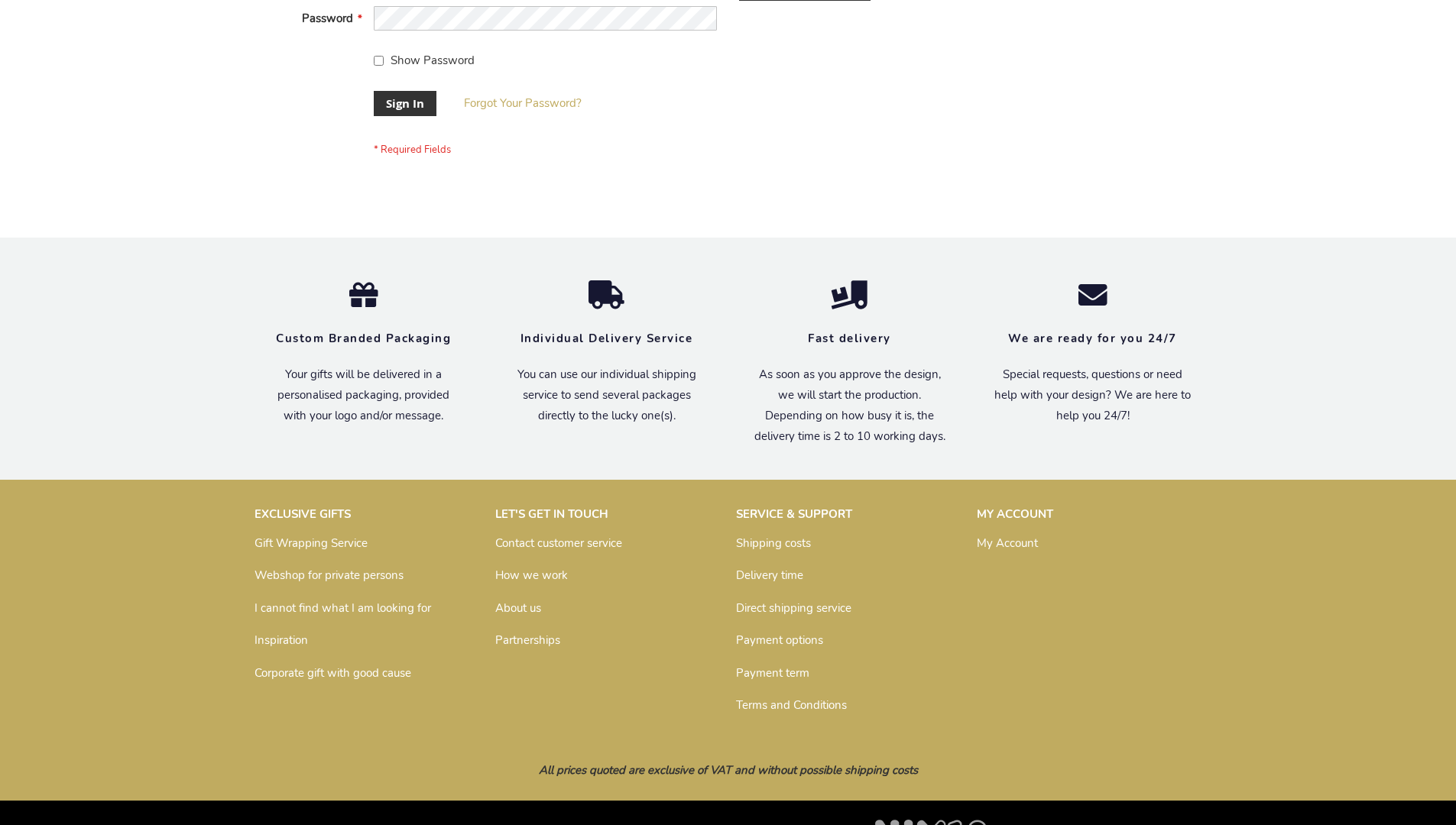
scroll to position [491, 0]
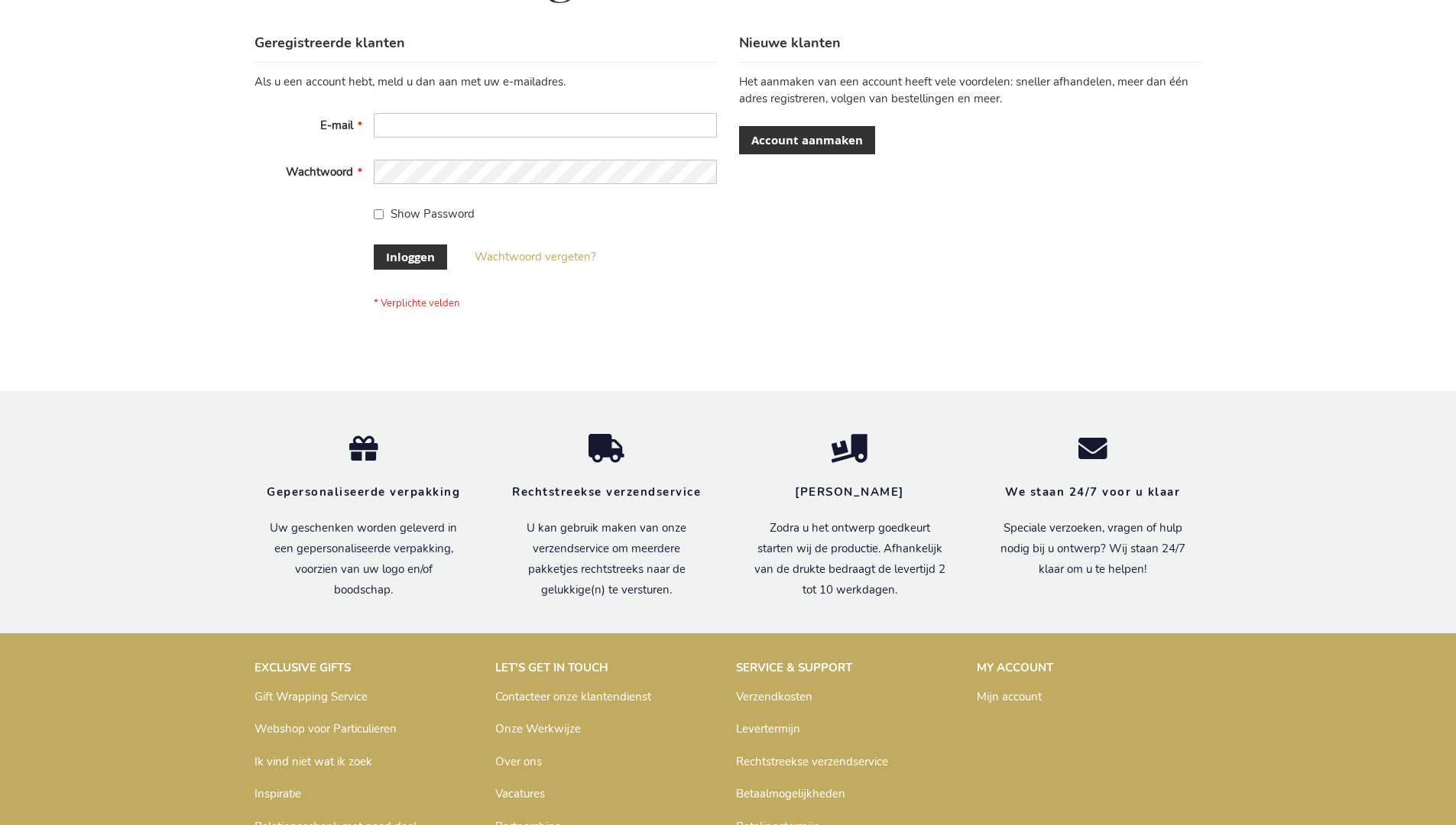
scroll to position [519, 0]
